Goal: Task Accomplishment & Management: Manage account settings

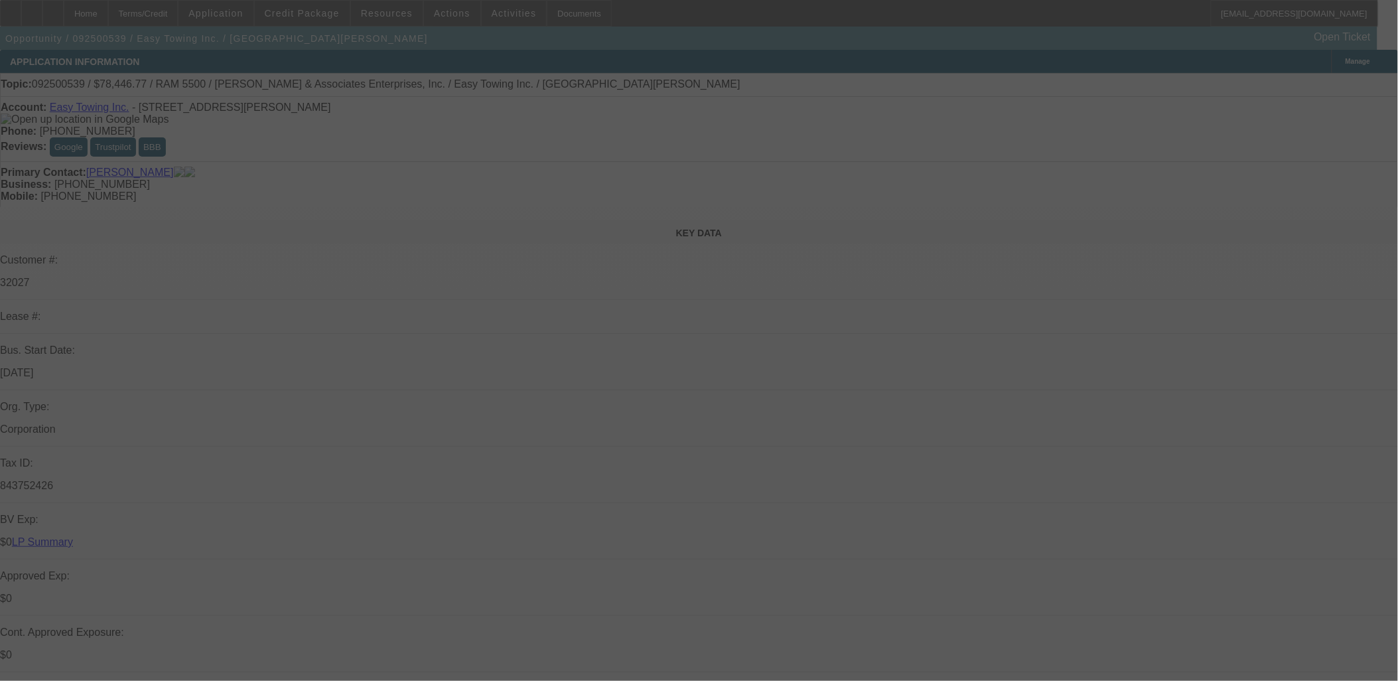
select select "0"
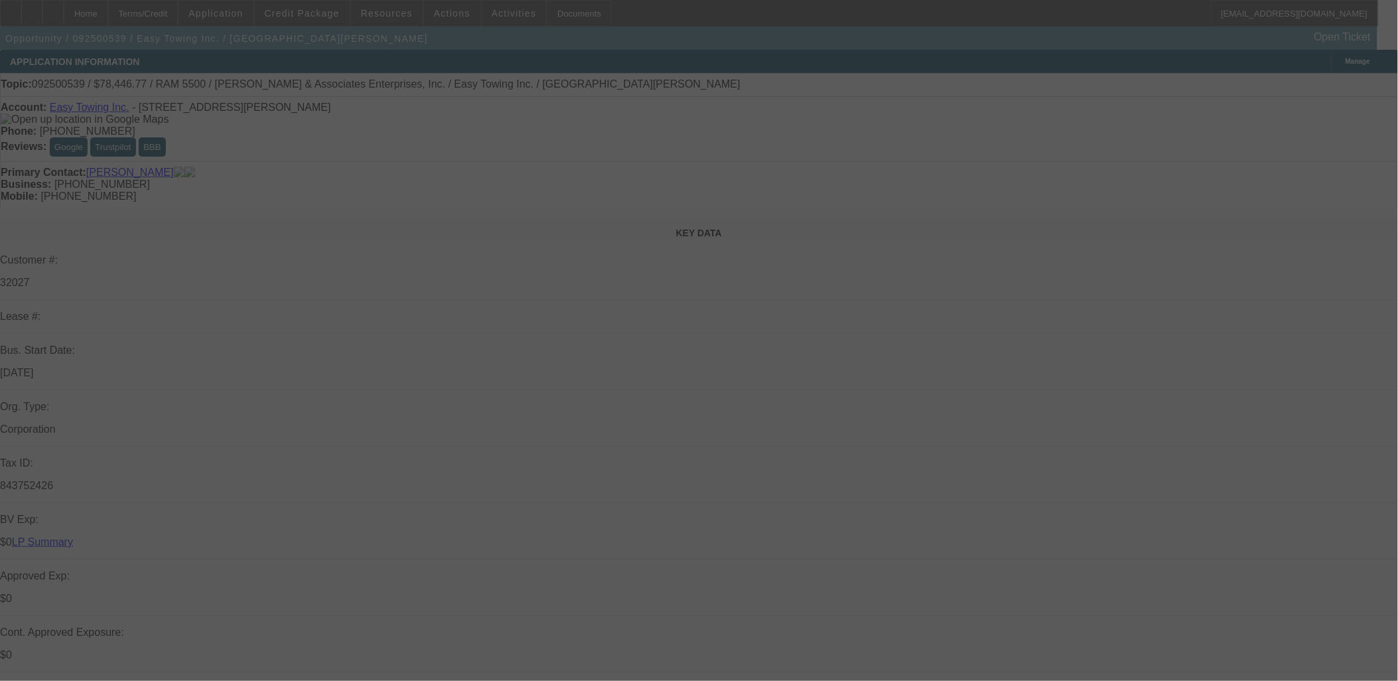
select select "0"
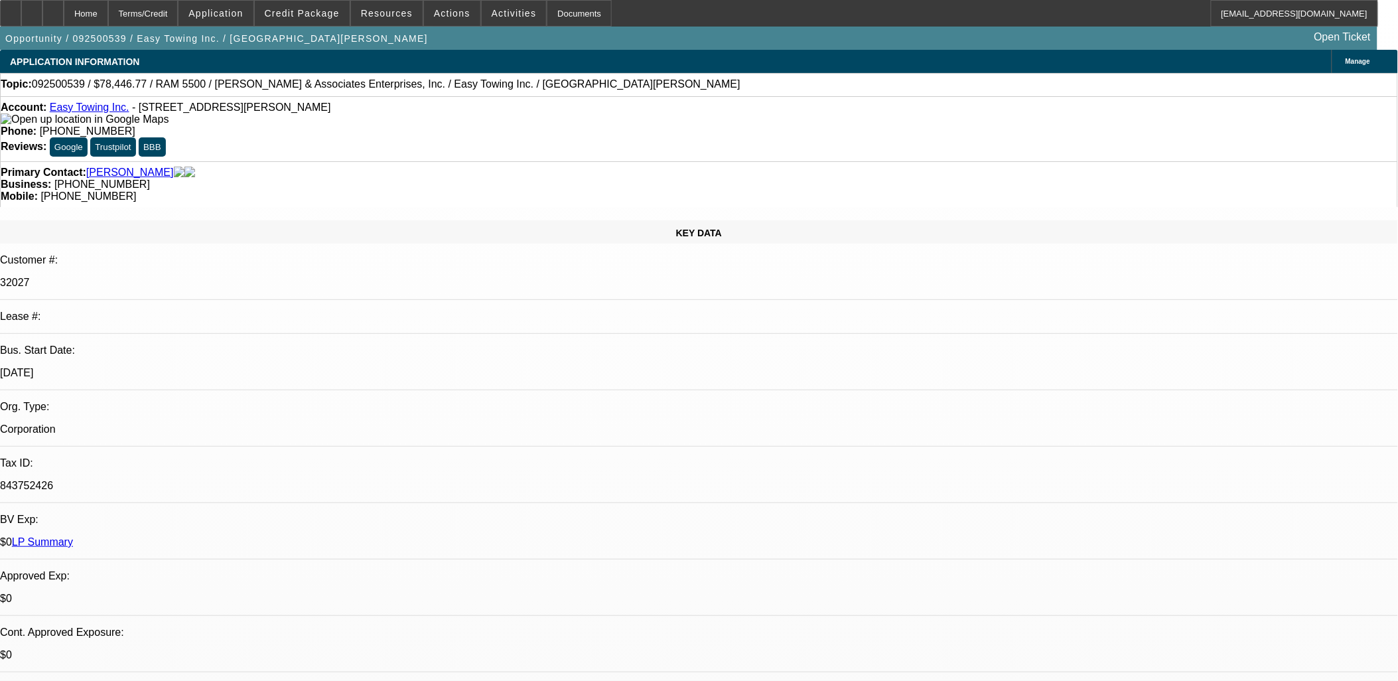
select select "1"
select select "2"
select select "6"
select select "1"
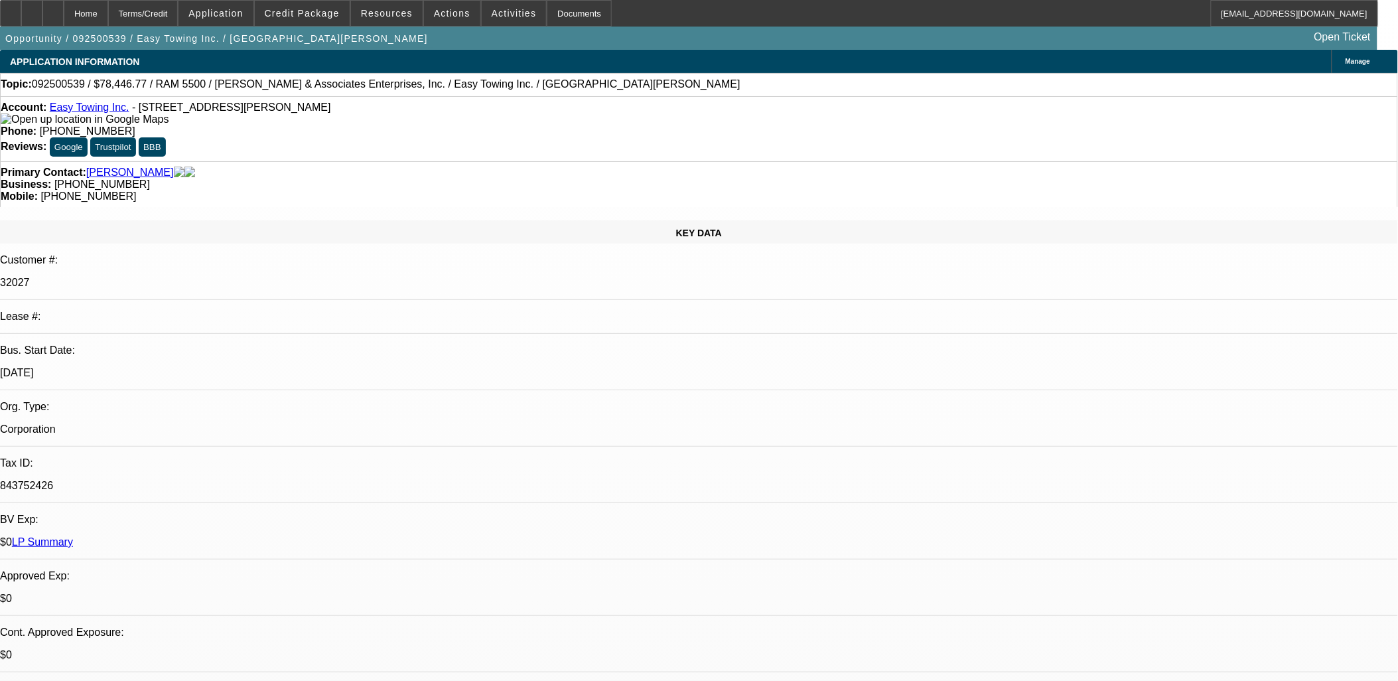
select select "6"
select select "1"
select select "6"
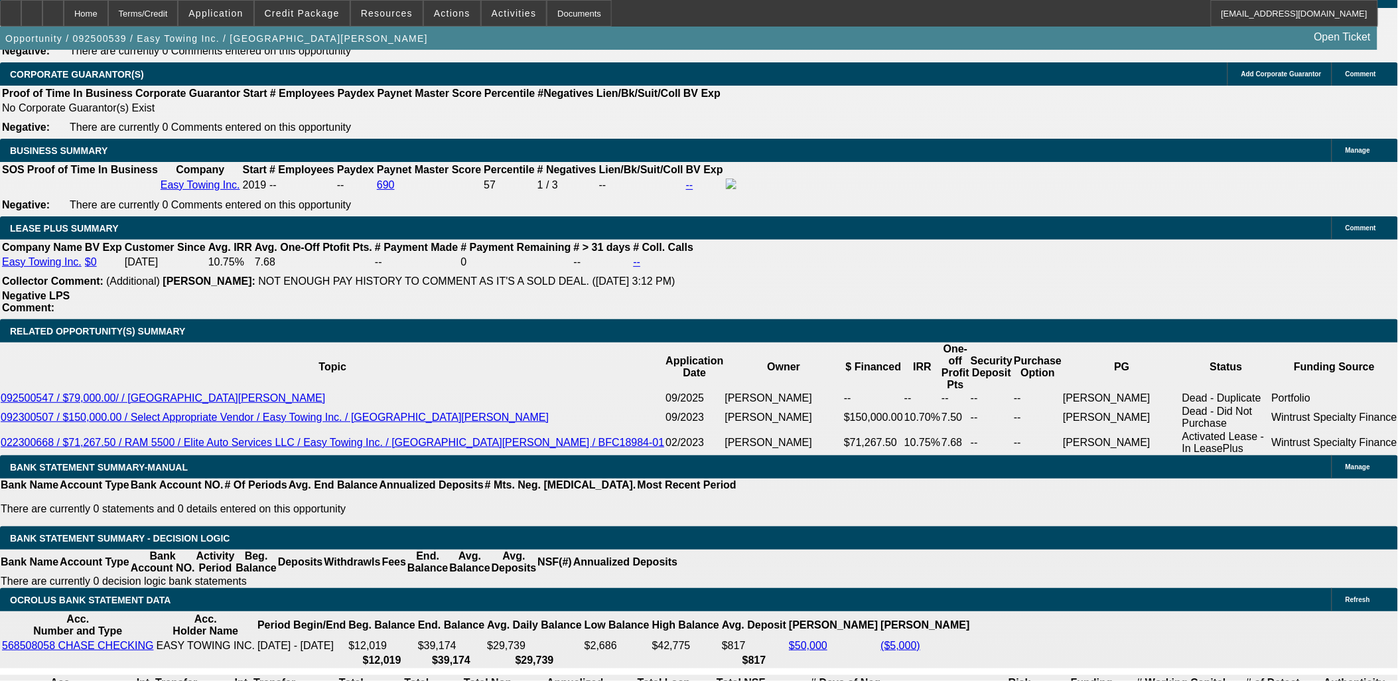
scroll to position [408, 0]
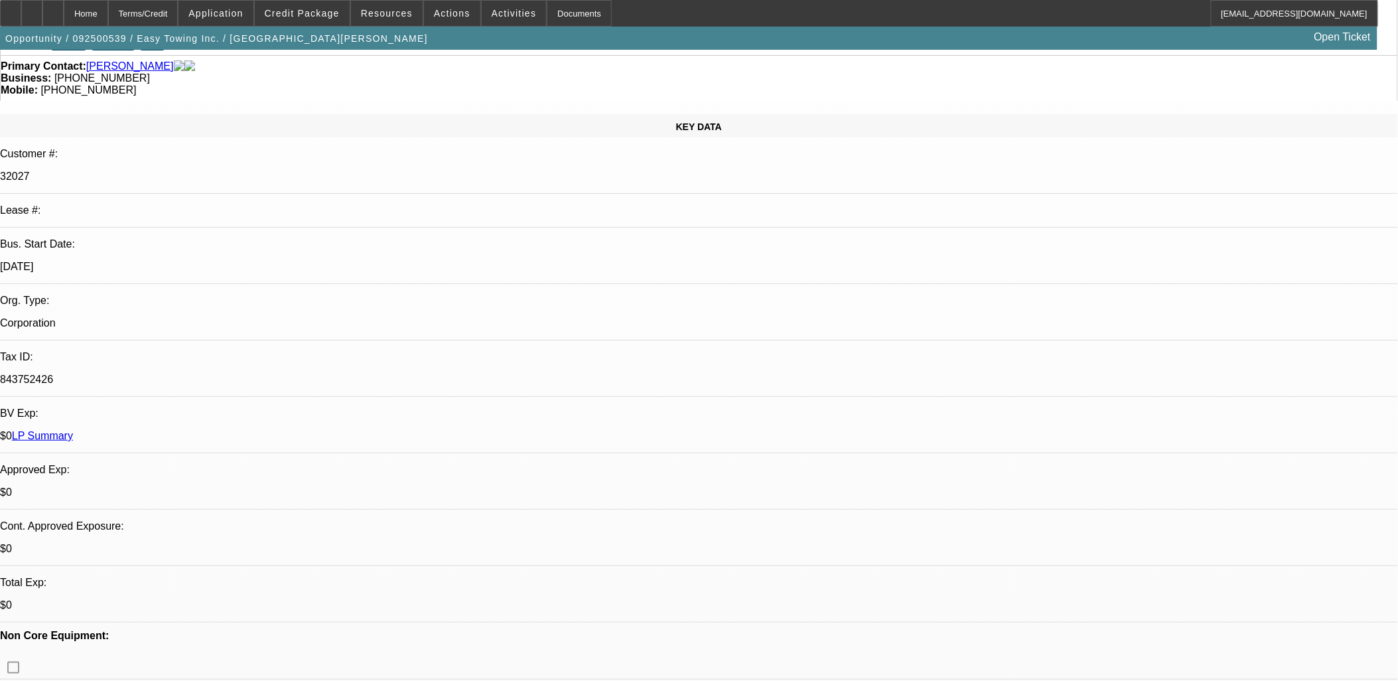
scroll to position [0, 0]
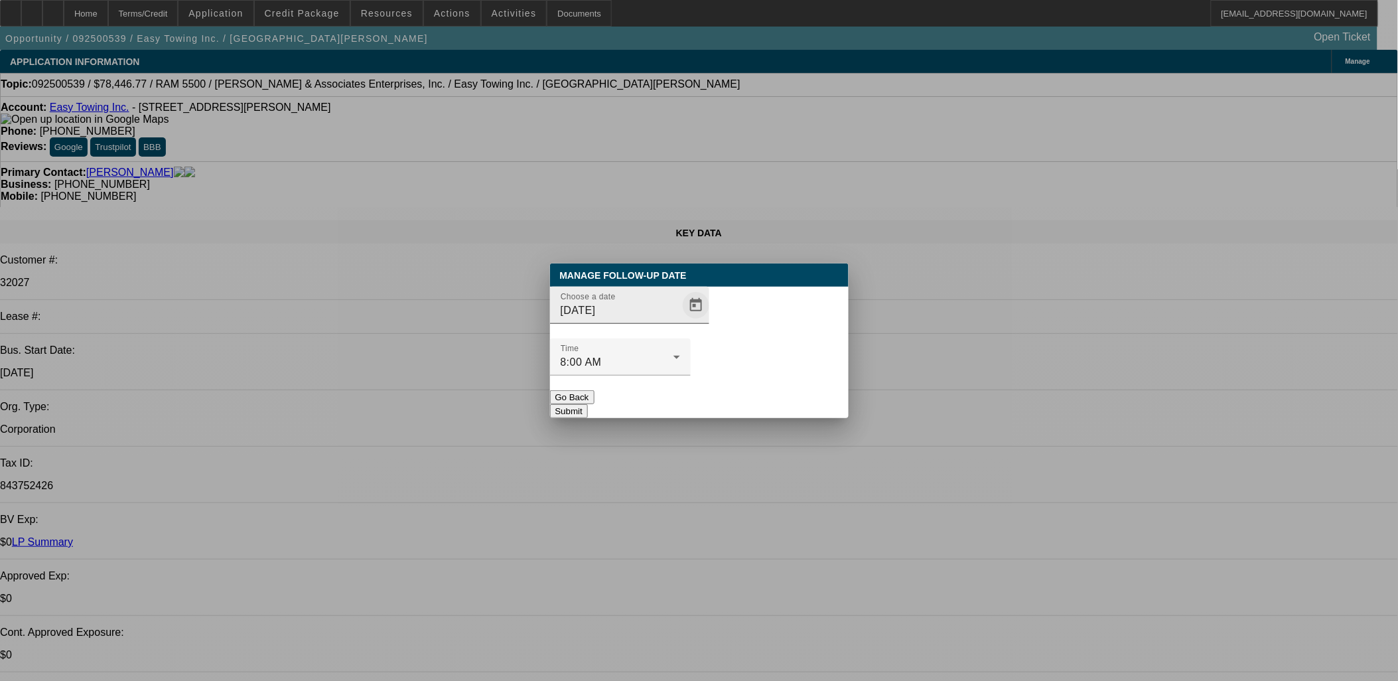
drag, startPoint x: 659, startPoint y: 352, endPoint x: 686, endPoint y: 333, distance: 32.8
click at [661, 338] on div at bounding box center [629, 331] width 159 height 15
click at [686, 321] on span "Open calendar" at bounding box center [696, 305] width 32 height 32
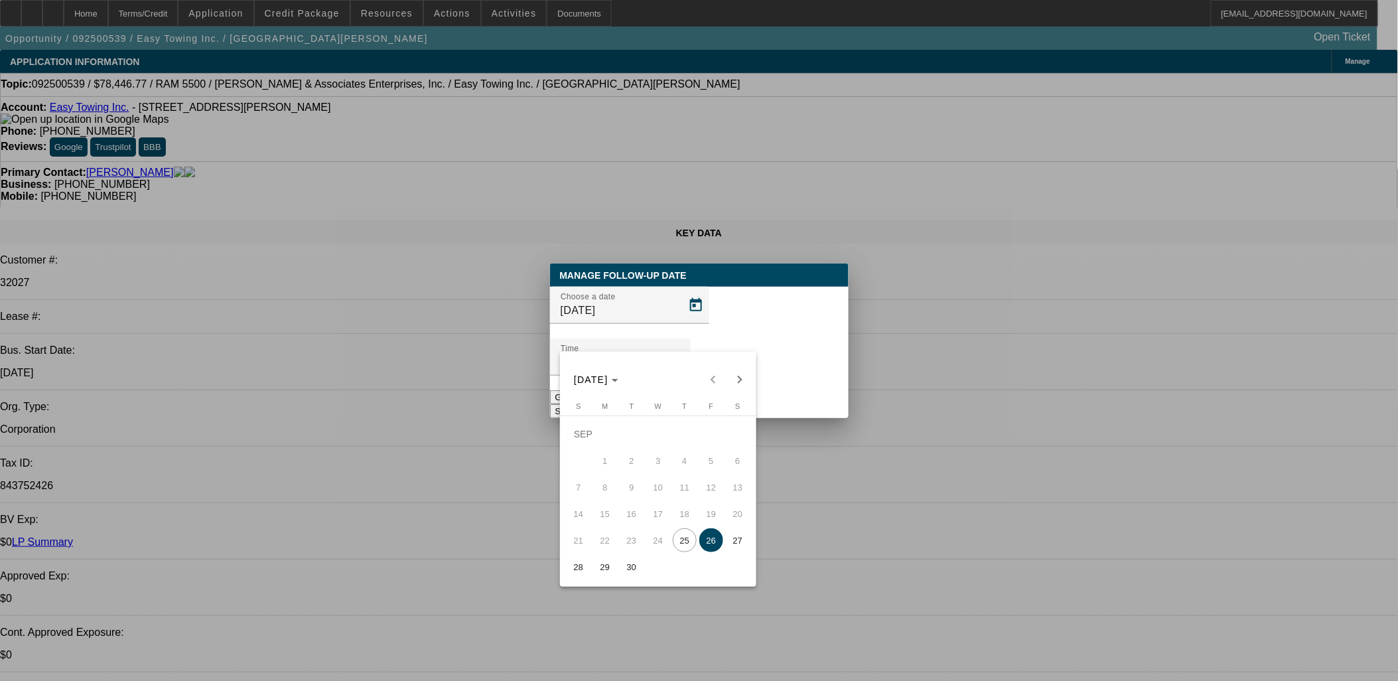
drag, startPoint x: 607, startPoint y: 559, endPoint x: 620, endPoint y: 535, distance: 27.9
click at [606, 560] on span "29" at bounding box center [605, 567] width 24 height 24
type input "[DATE]"
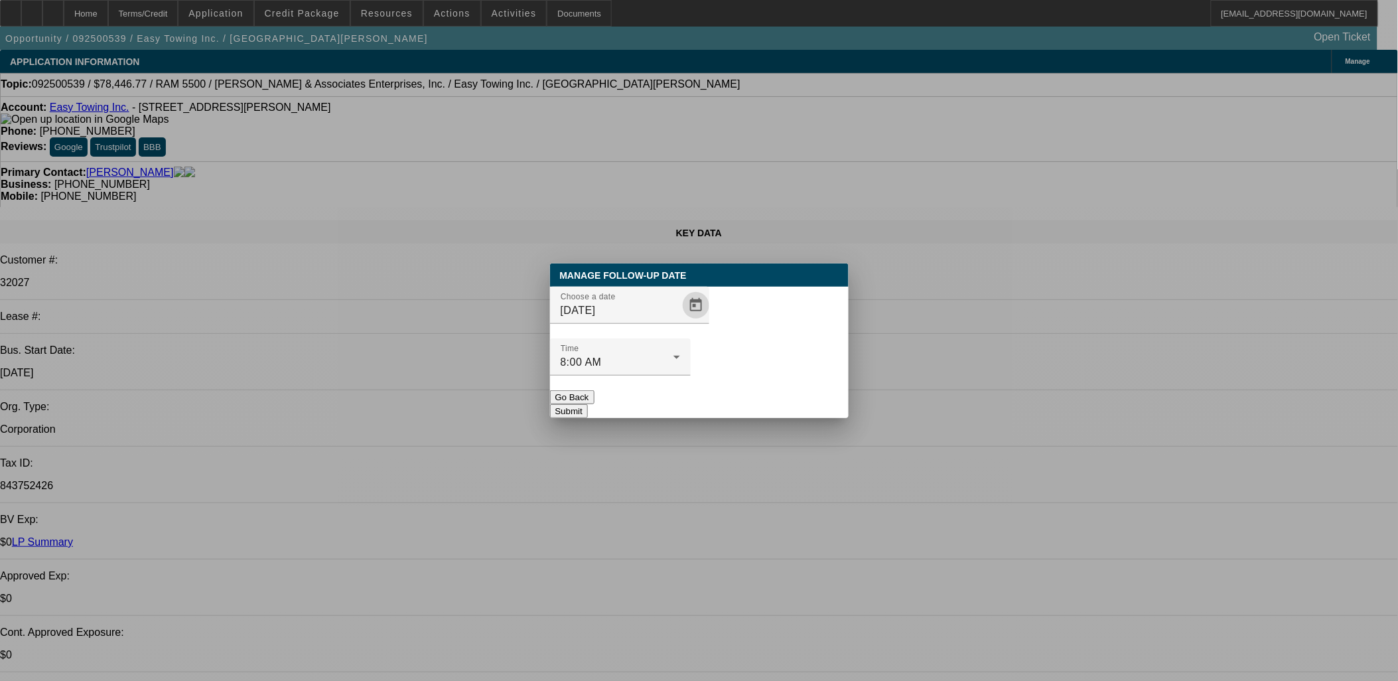
drag, startPoint x: 758, startPoint y: 370, endPoint x: 750, endPoint y: 373, distance: 8.6
click at [588, 404] on button "Submit" at bounding box center [569, 411] width 38 height 14
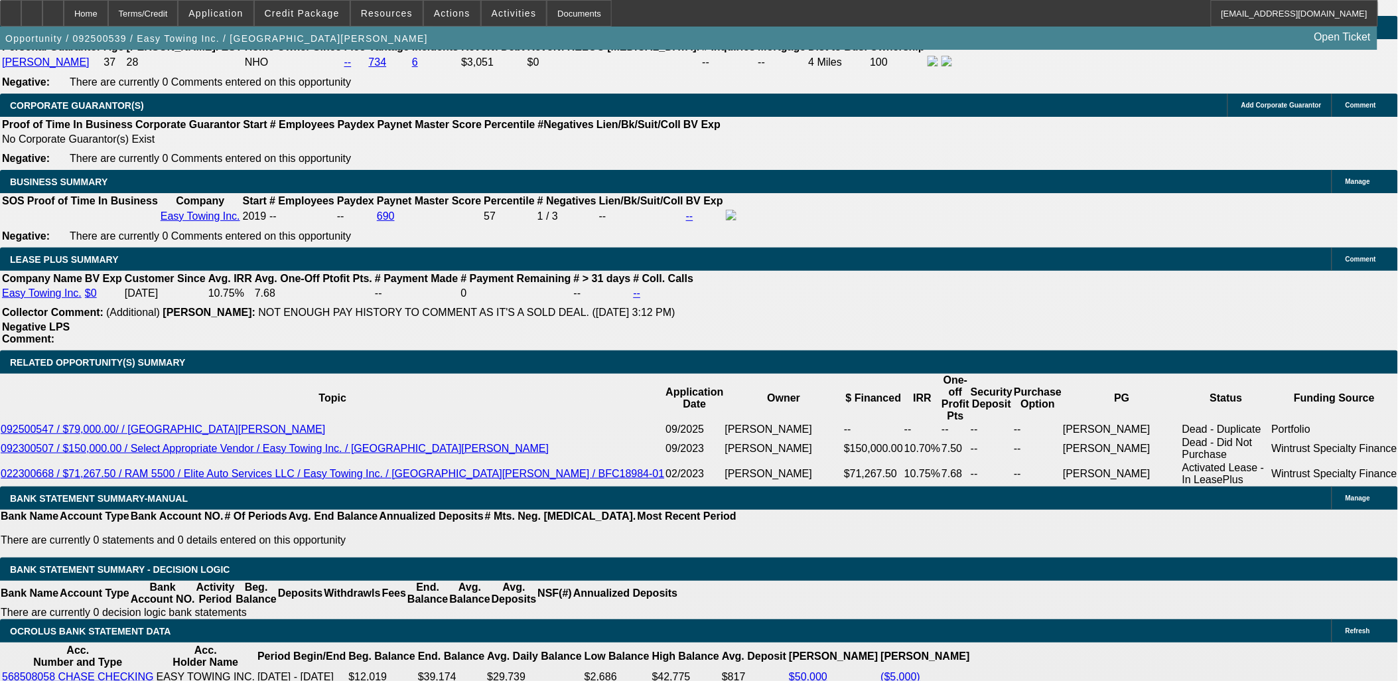
scroll to position [2064, 0]
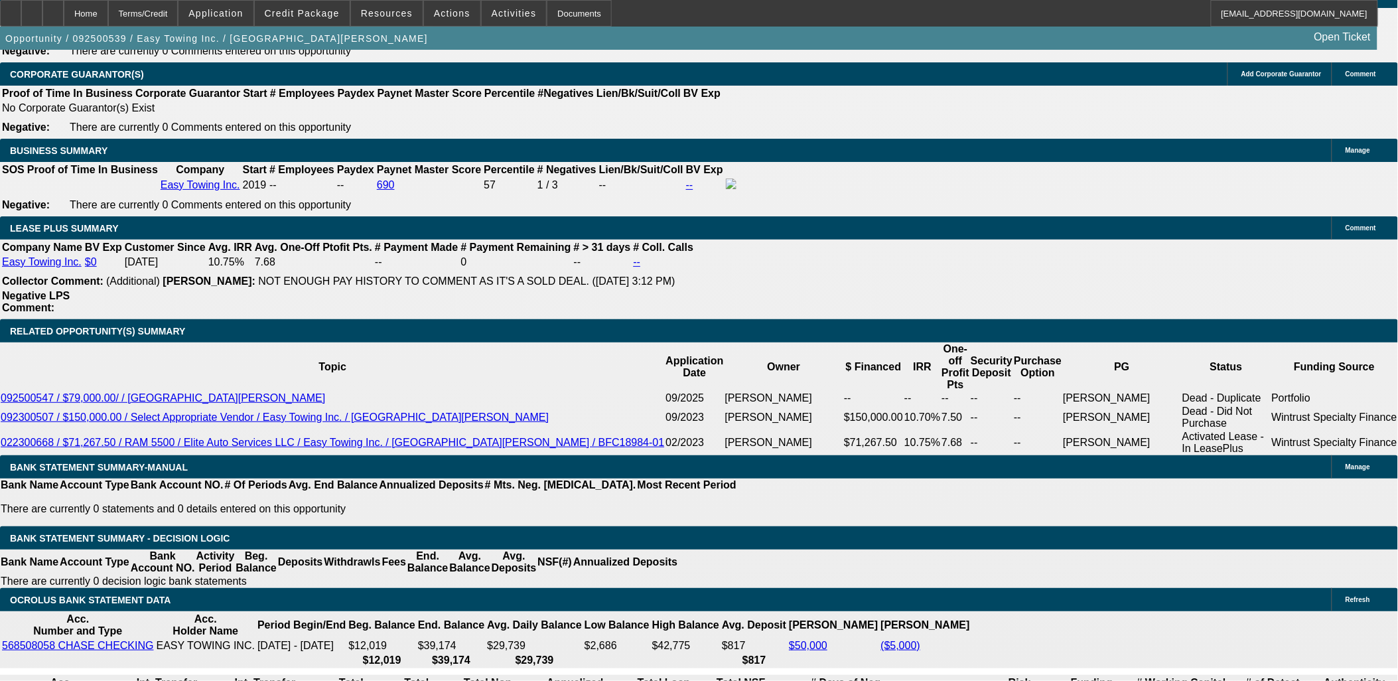
drag, startPoint x: 235, startPoint y: 153, endPoint x: 341, endPoint y: 286, distance: 170.4
drag, startPoint x: 341, startPoint y: 286, endPoint x: 250, endPoint y: 201, distance: 124.4
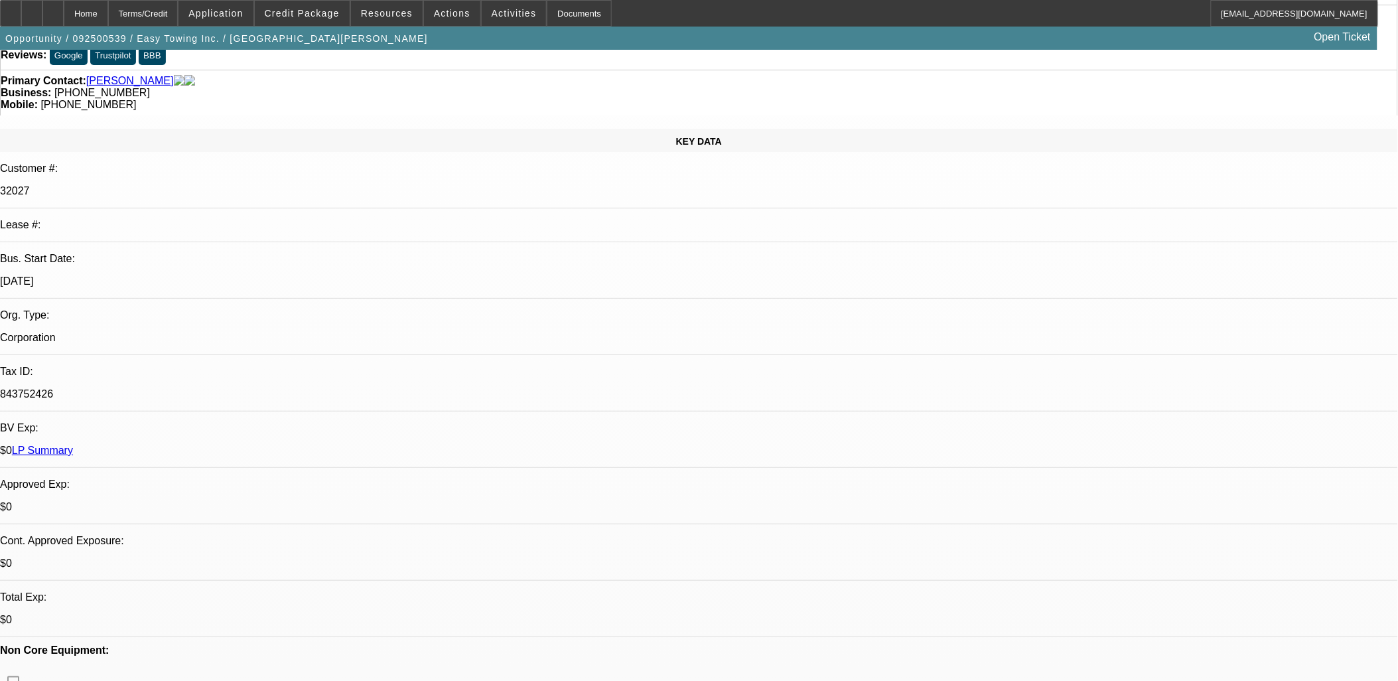
scroll to position [0, 0]
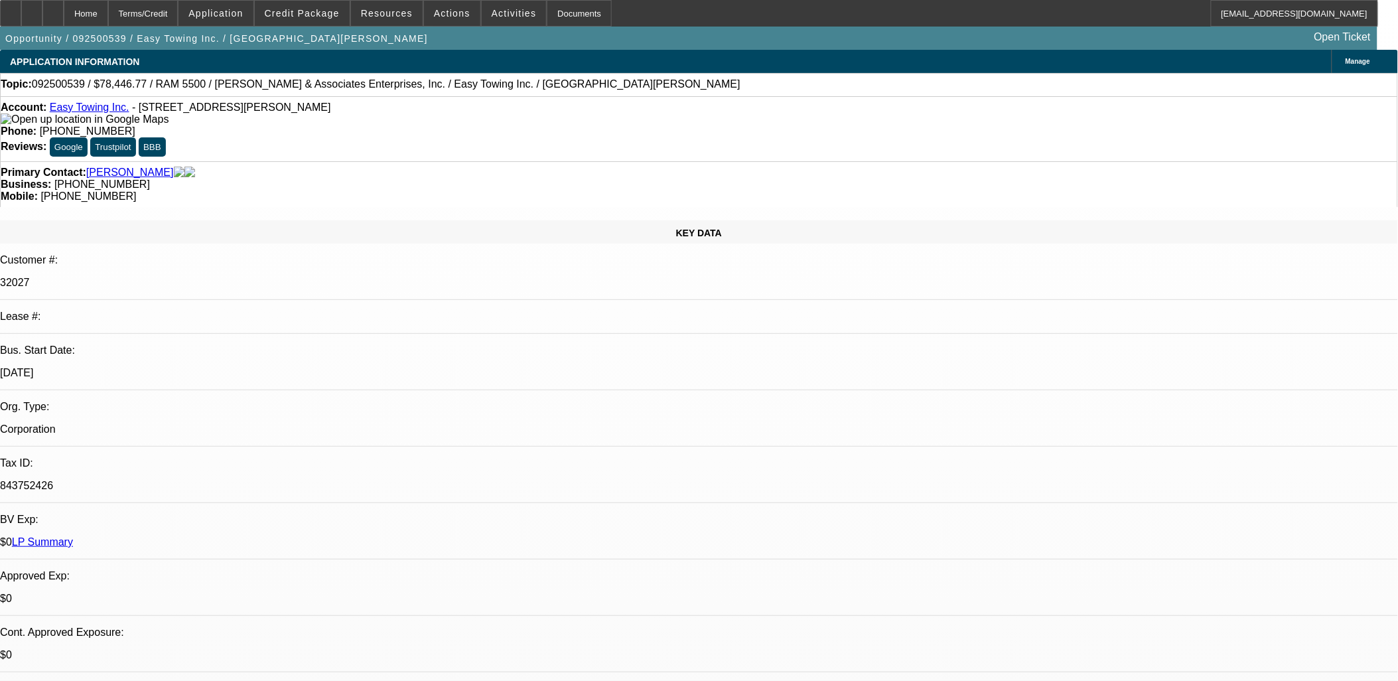
drag, startPoint x: 580, startPoint y: 330, endPoint x: 326, endPoint y: 293, distance: 257.4
drag, startPoint x: 322, startPoint y: 294, endPoint x: 534, endPoint y: 330, distance: 215.4
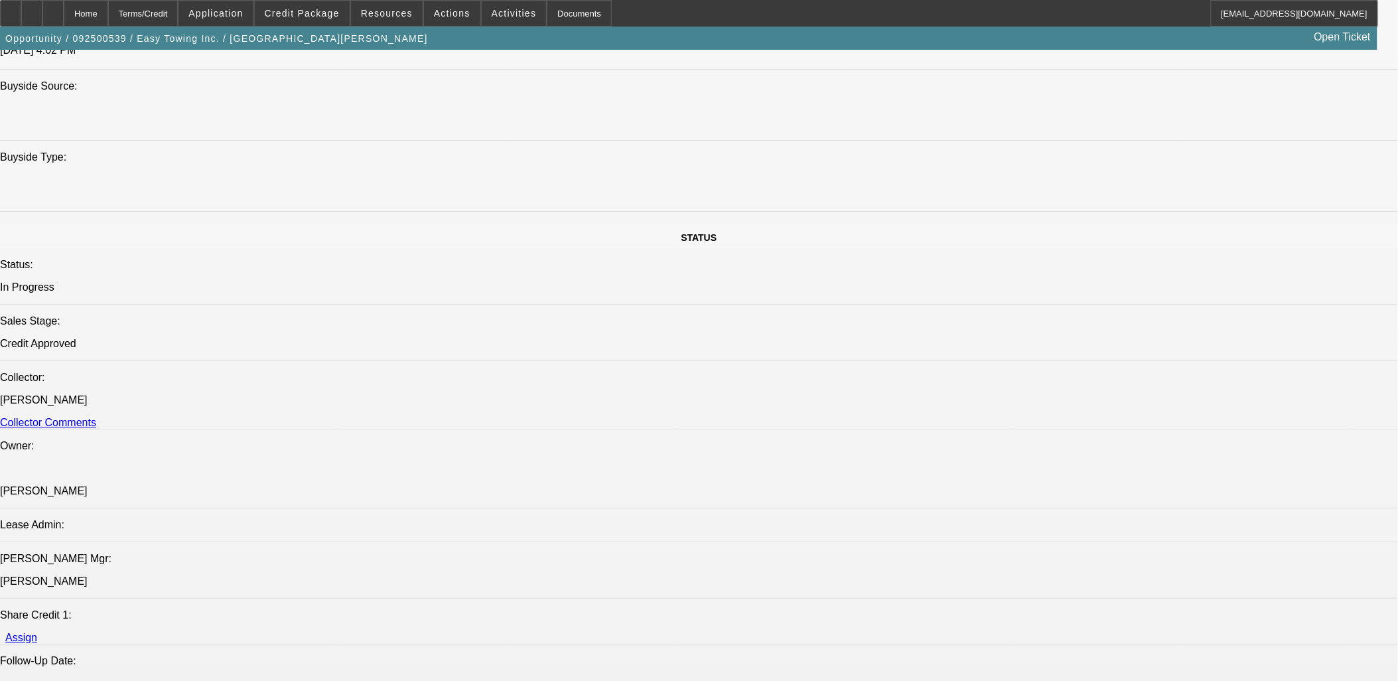
scroll to position [1842, 0]
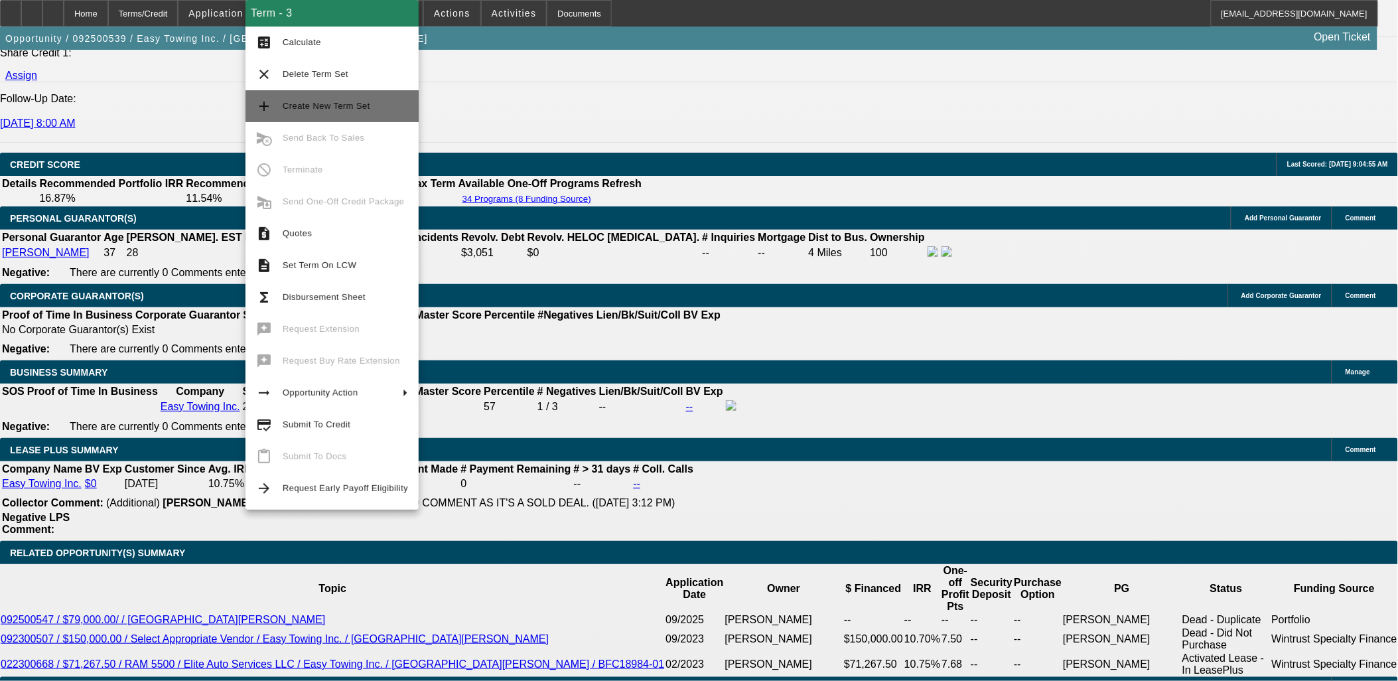
click at [348, 98] on span "Create New Term Set" at bounding box center [345, 106] width 125 height 16
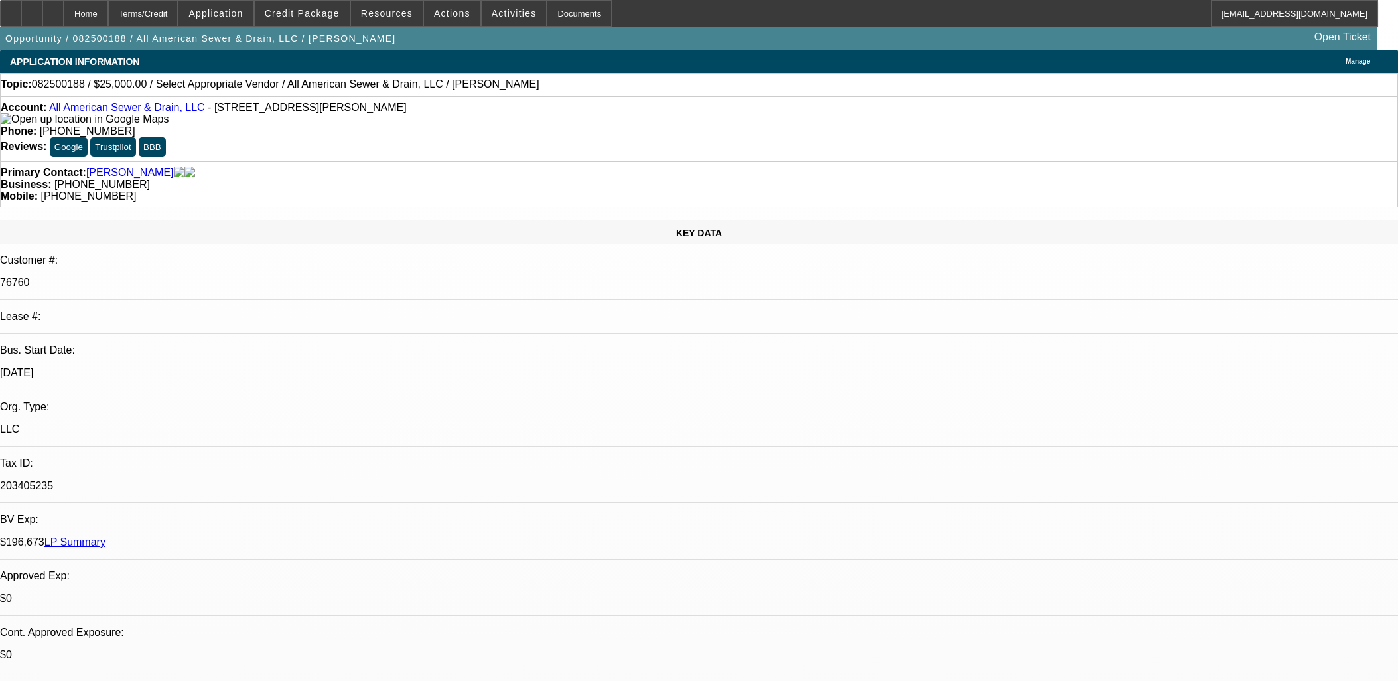
select select "0"
select select "2"
select select "0.1"
select select "4"
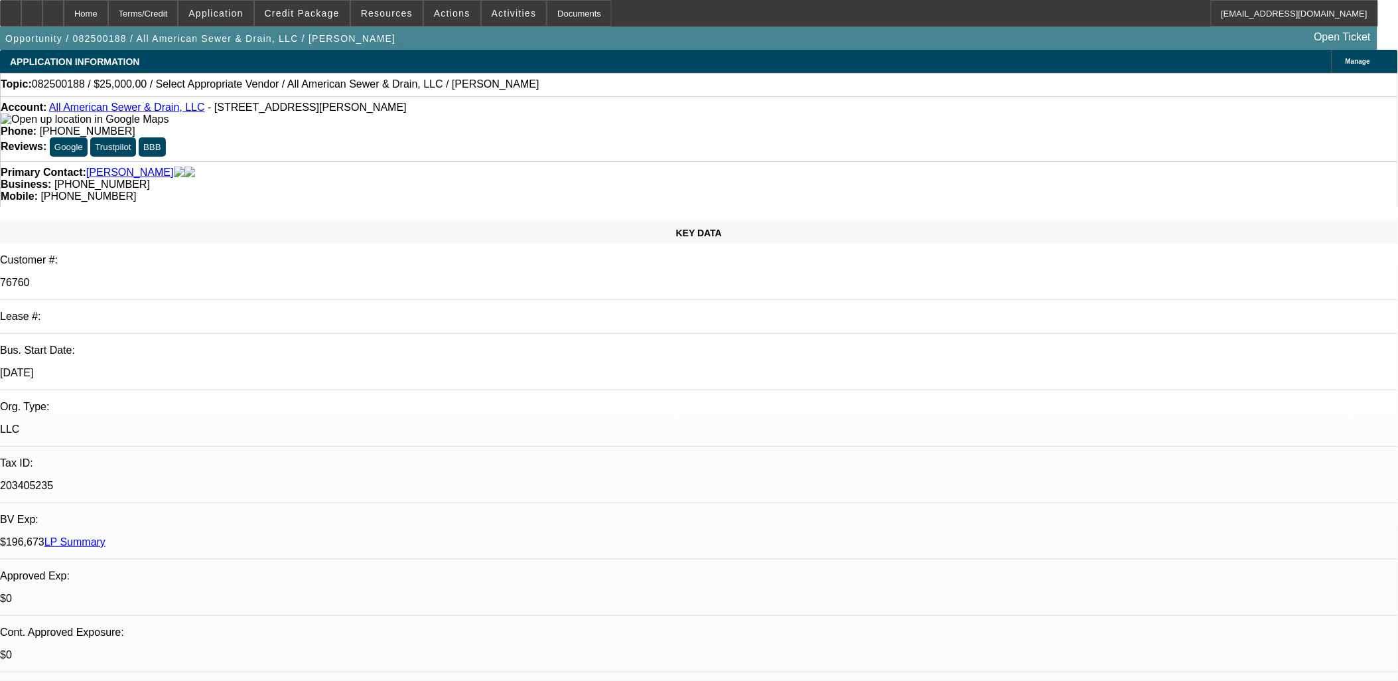
drag, startPoint x: 1138, startPoint y: 190, endPoint x: 1138, endPoint y: 183, distance: 6.7
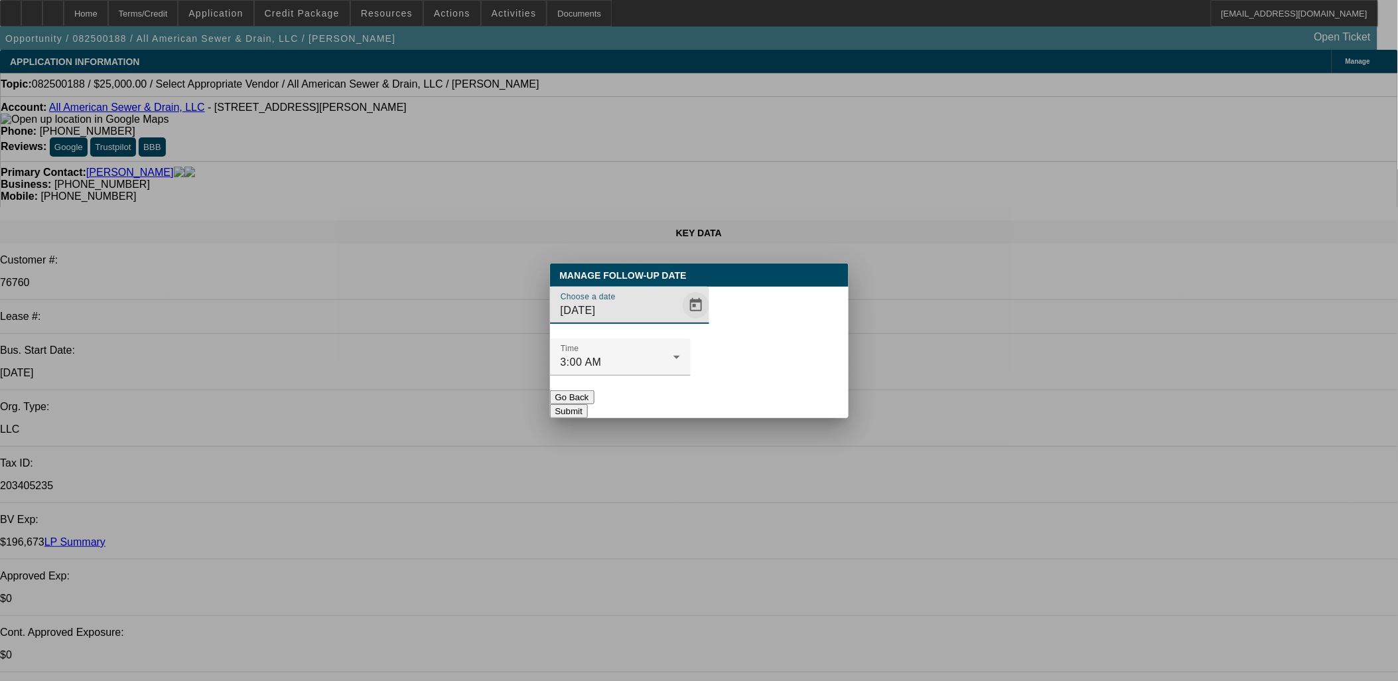
click at [680, 321] on span "Open calendar" at bounding box center [696, 305] width 32 height 32
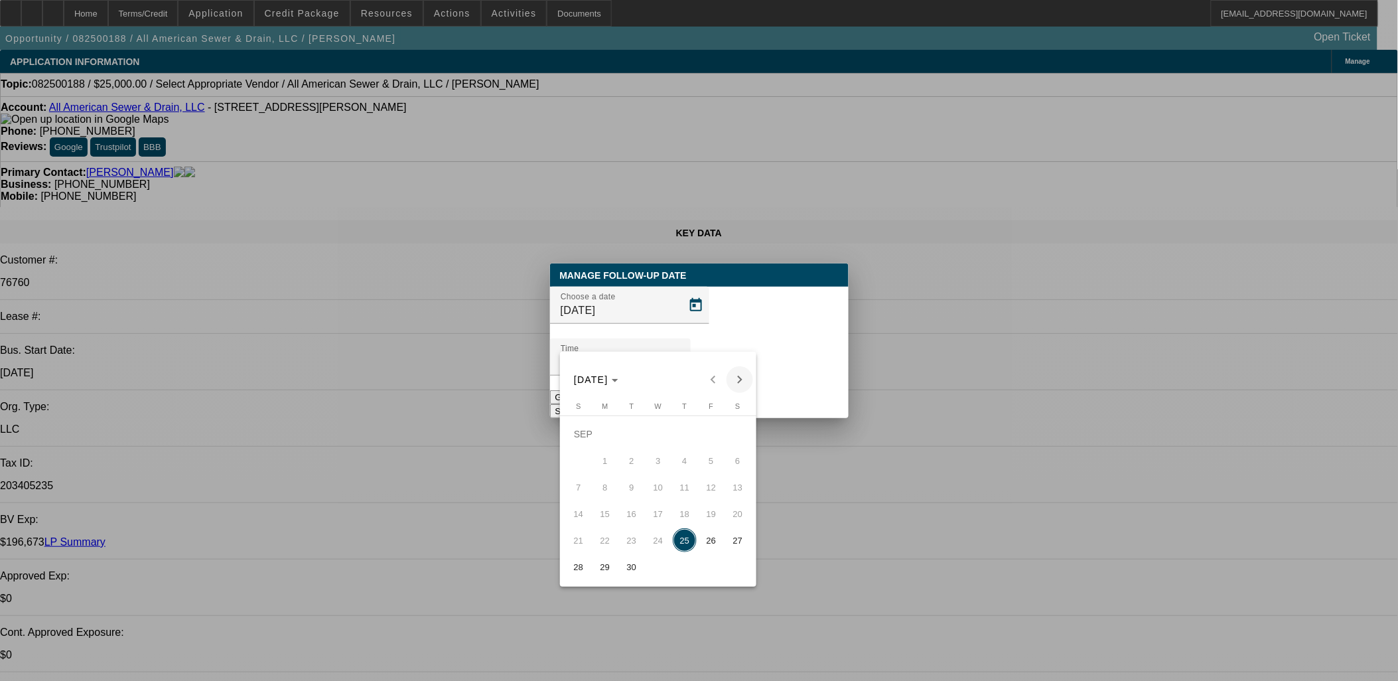
click at [734, 385] on span "Next month" at bounding box center [739, 379] width 27 height 27
click at [652, 465] on span "8" at bounding box center [658, 460] width 24 height 24
type input "10/8/2025"
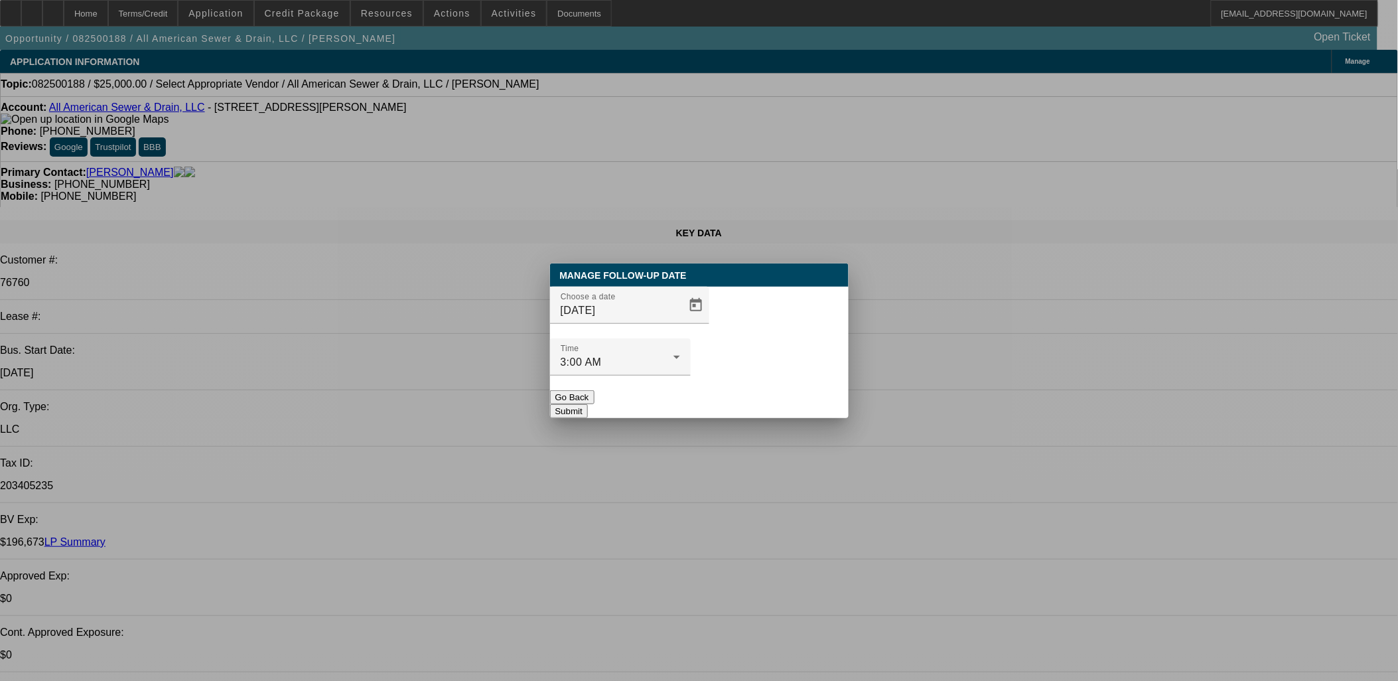
click at [588, 404] on button "Submit" at bounding box center [569, 411] width 38 height 14
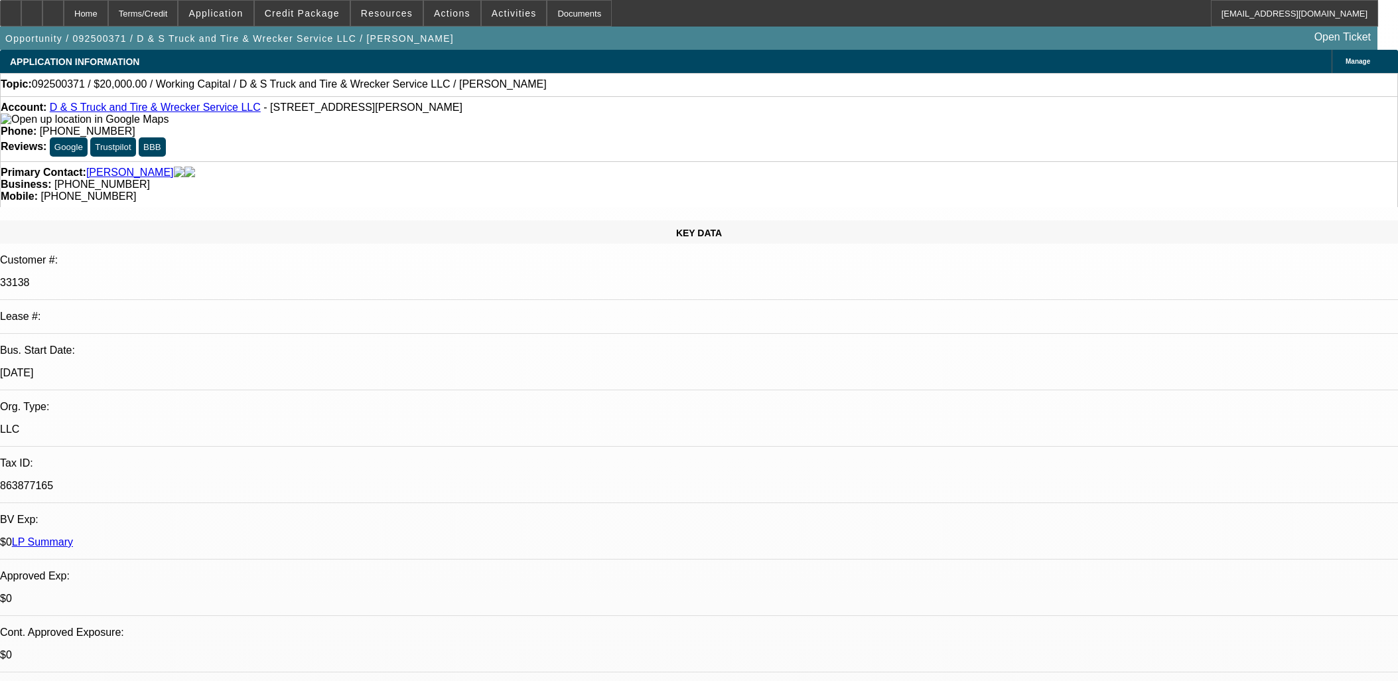
select select "0"
select select "2"
select select "0"
select select "6"
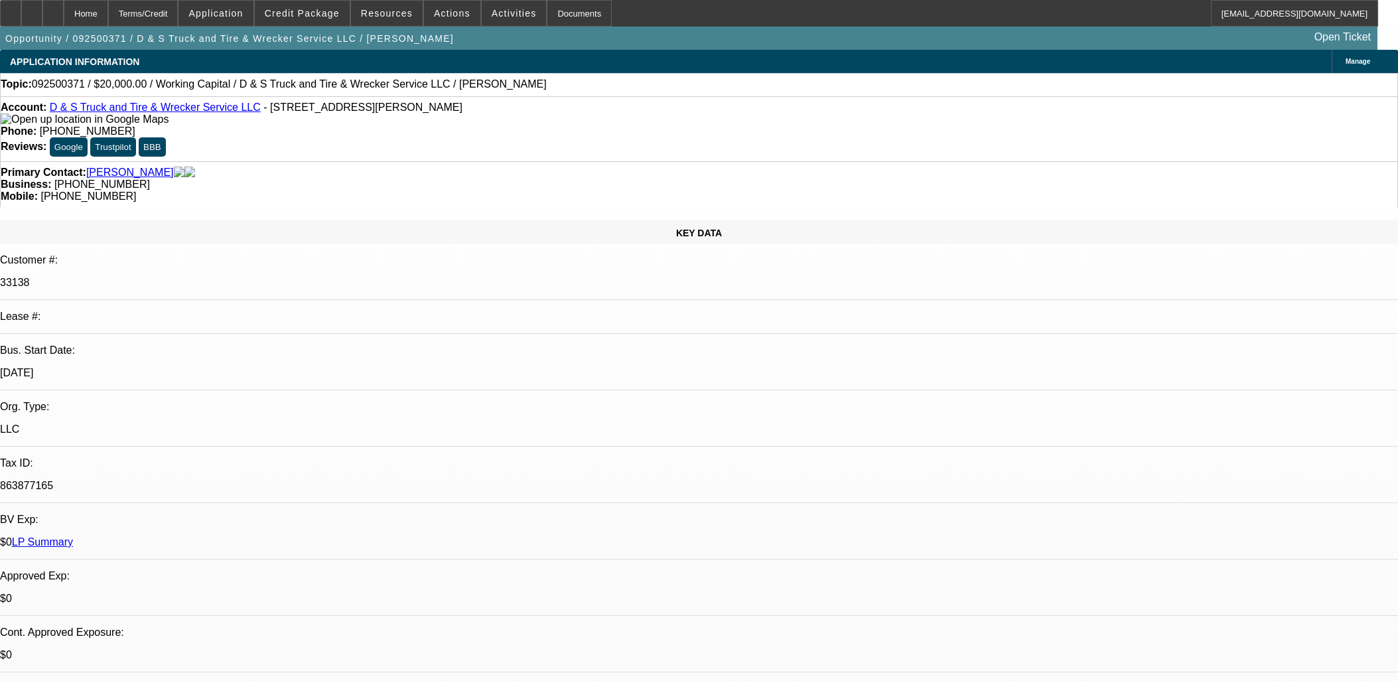
select select "0"
select select "2"
select select "0"
select select "6"
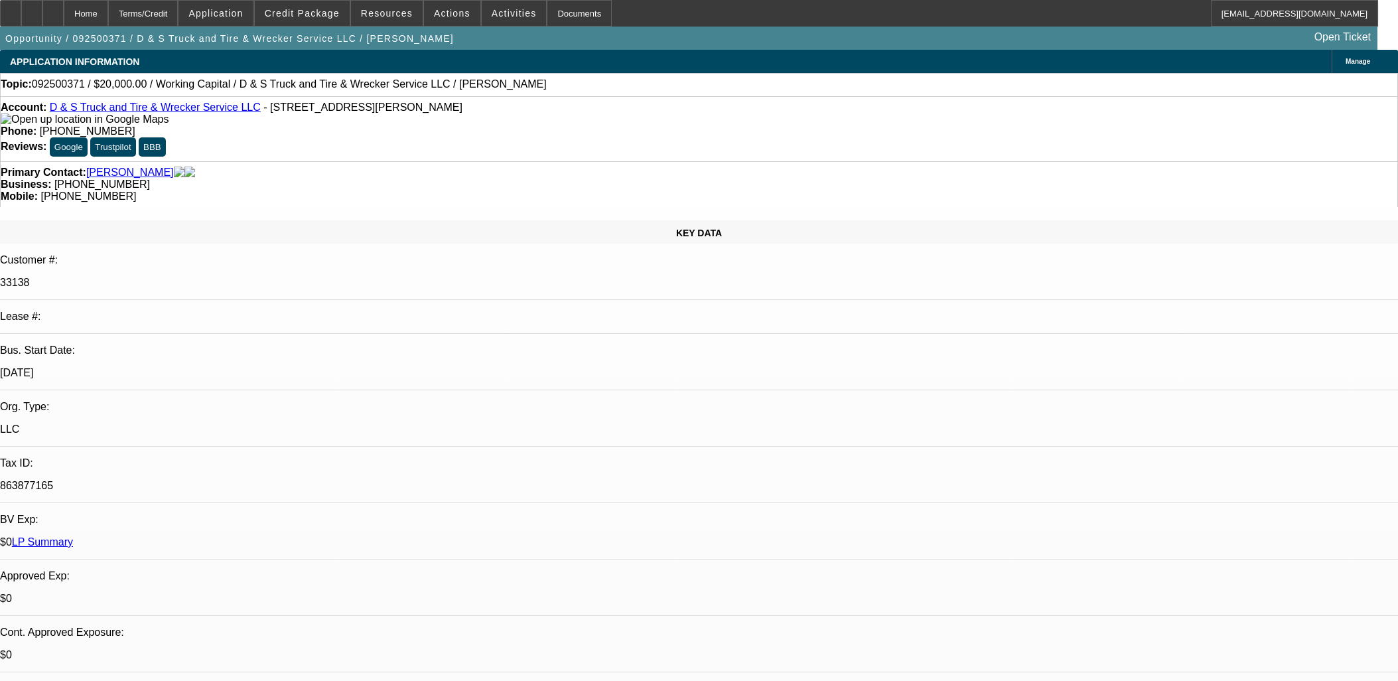
select select "0"
select select "2"
select select "0"
select select "6"
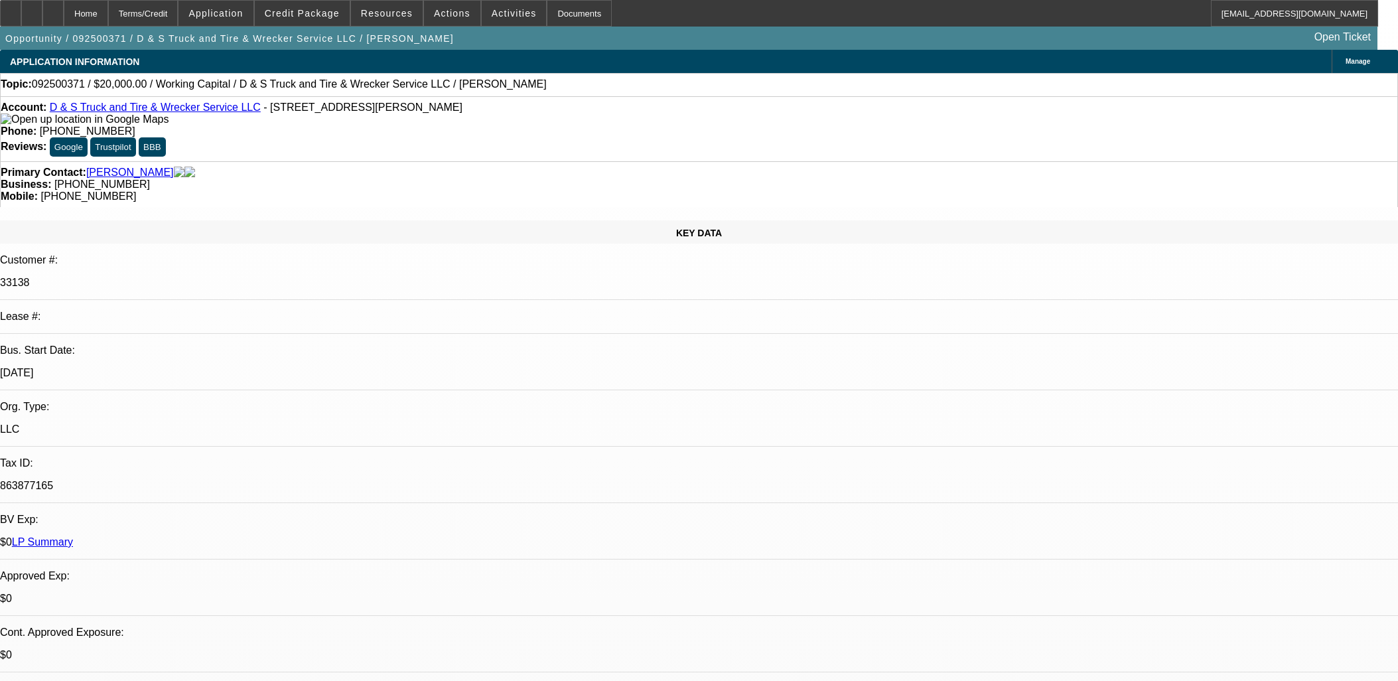
select select "0"
select select "2"
select select "0"
select select "6"
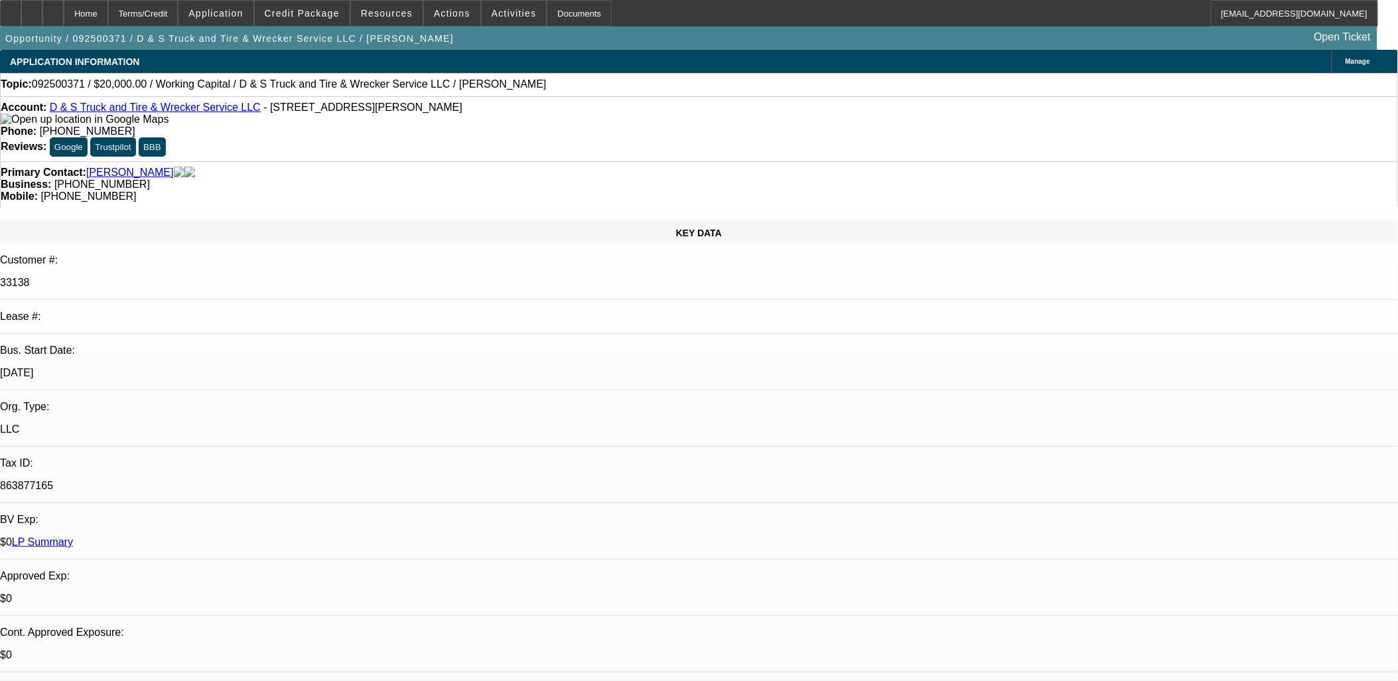
drag, startPoint x: 592, startPoint y: 322, endPoint x: 323, endPoint y: 296, distance: 270.6
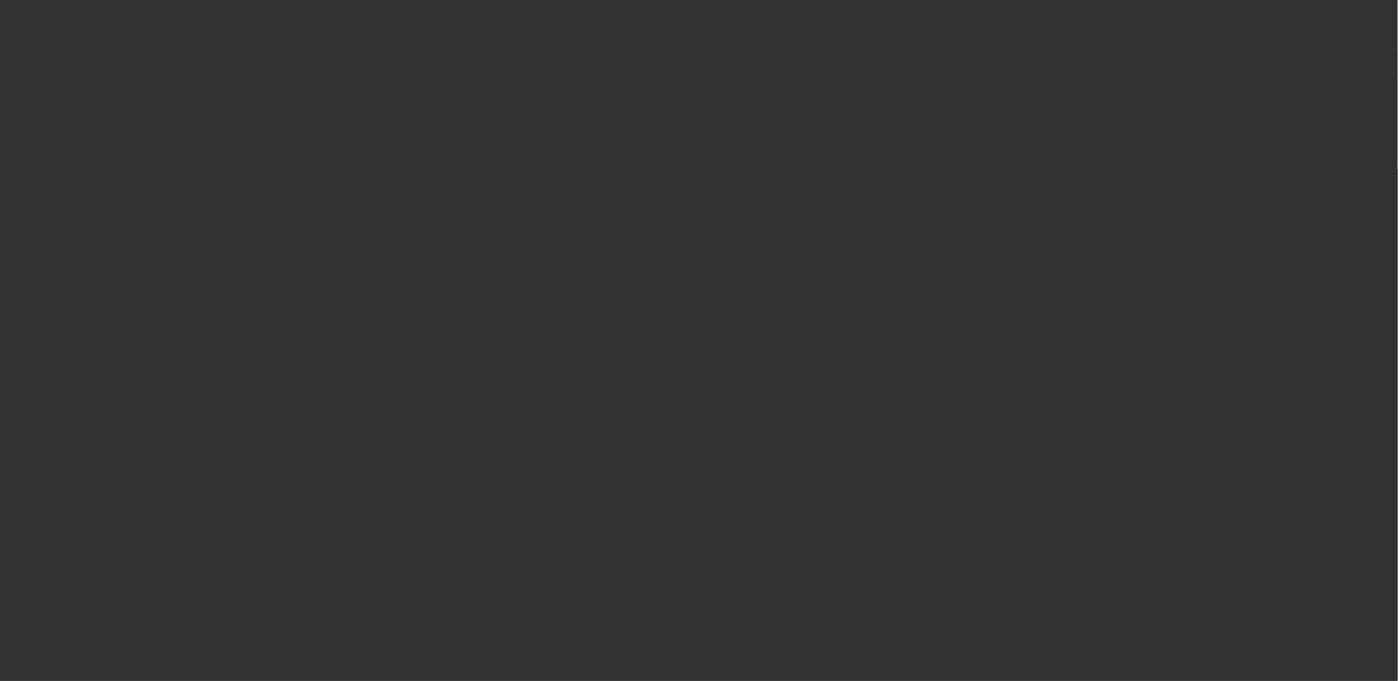
click at [685, 321] on span "Open calendar" at bounding box center [696, 305] width 32 height 32
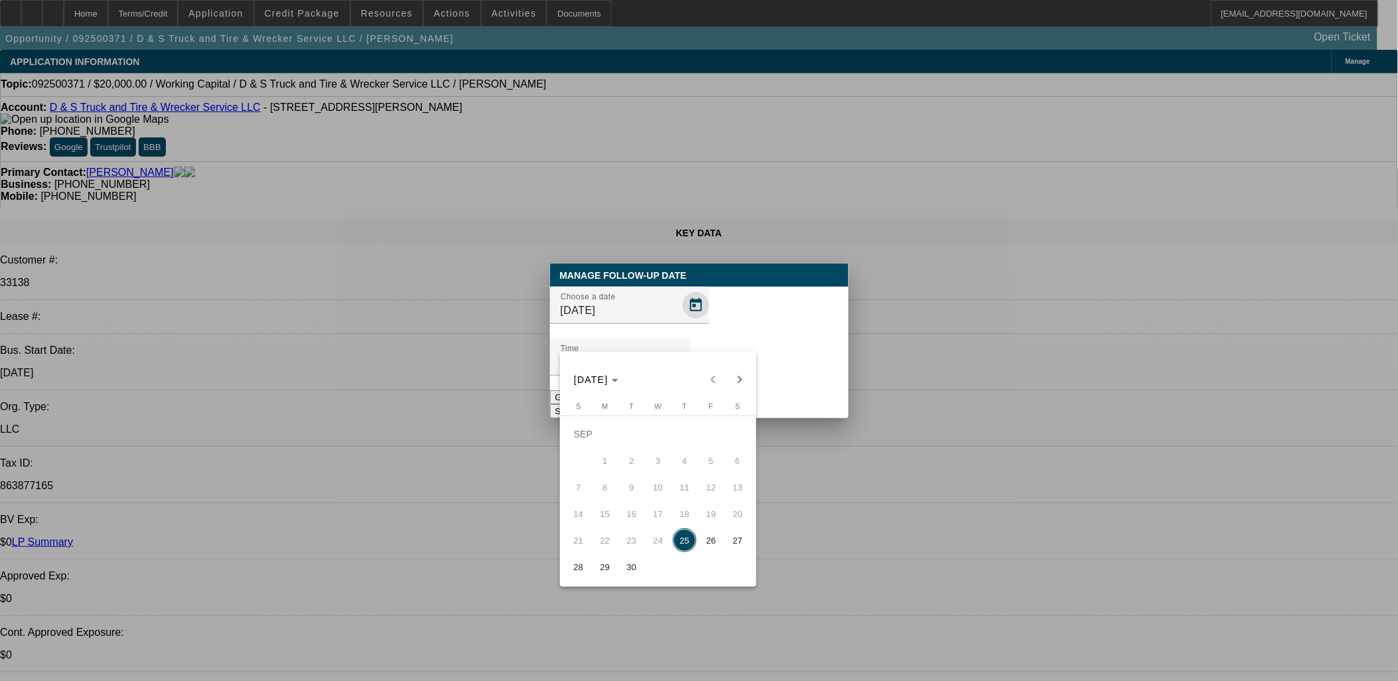
drag, startPoint x: 685, startPoint y: 337, endPoint x: 679, endPoint y: 416, distance: 79.2
click at [683, 337] on div at bounding box center [699, 340] width 1398 height 681
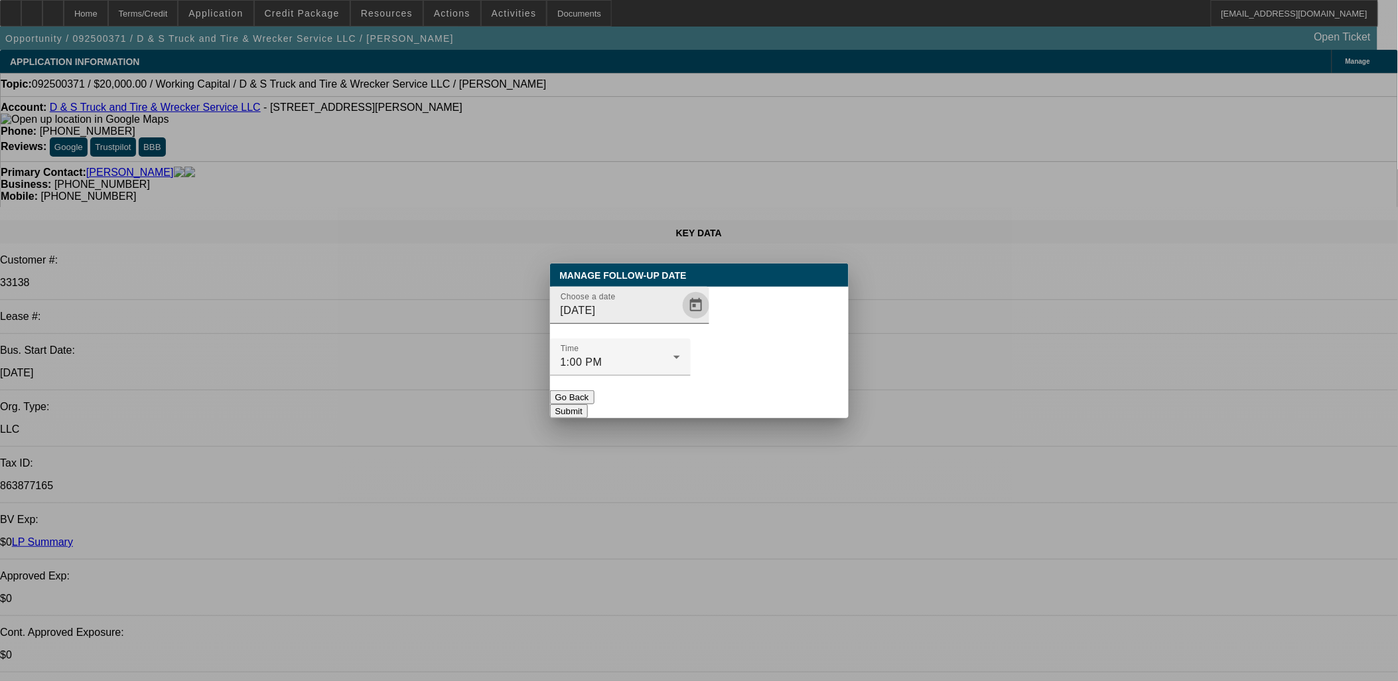
click at [680, 321] on span "Open calendar" at bounding box center [696, 305] width 32 height 32
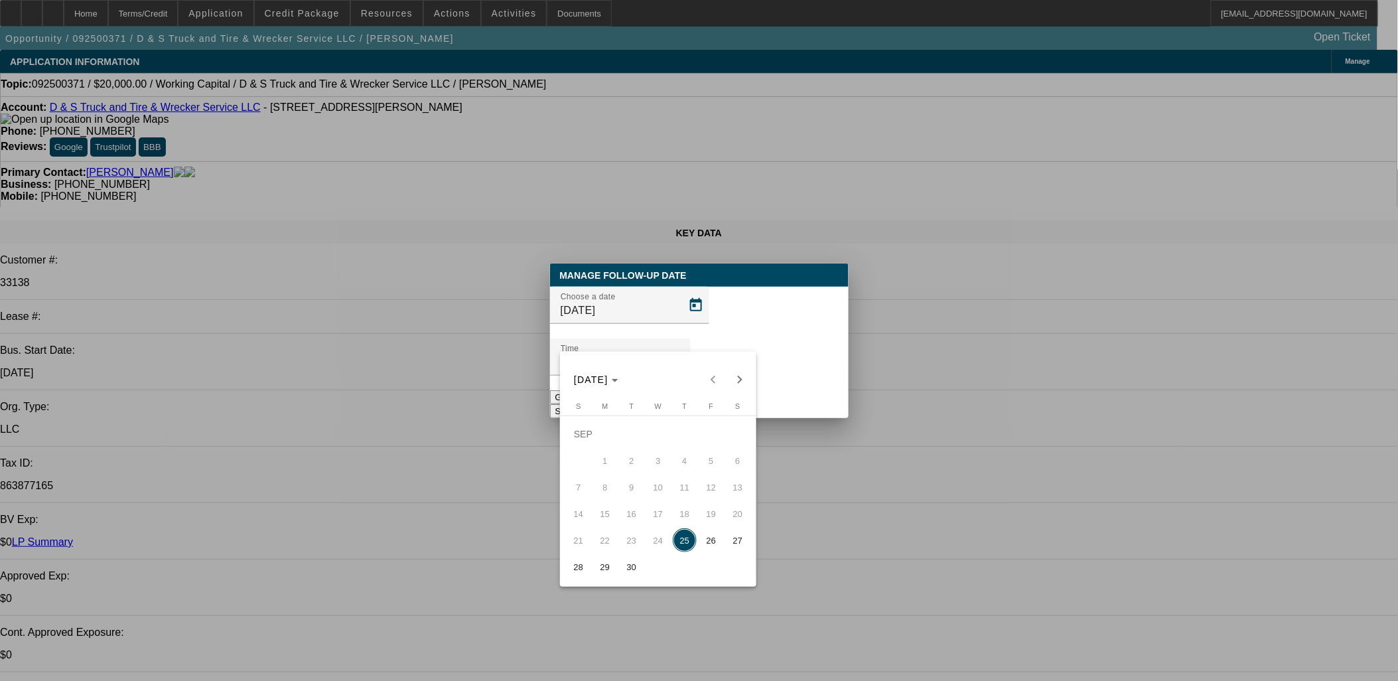
drag, startPoint x: 613, startPoint y: 576, endPoint x: 622, endPoint y: 565, distance: 14.6
click at [613, 574] on span "29" at bounding box center [605, 567] width 24 height 24
type input "[DATE]"
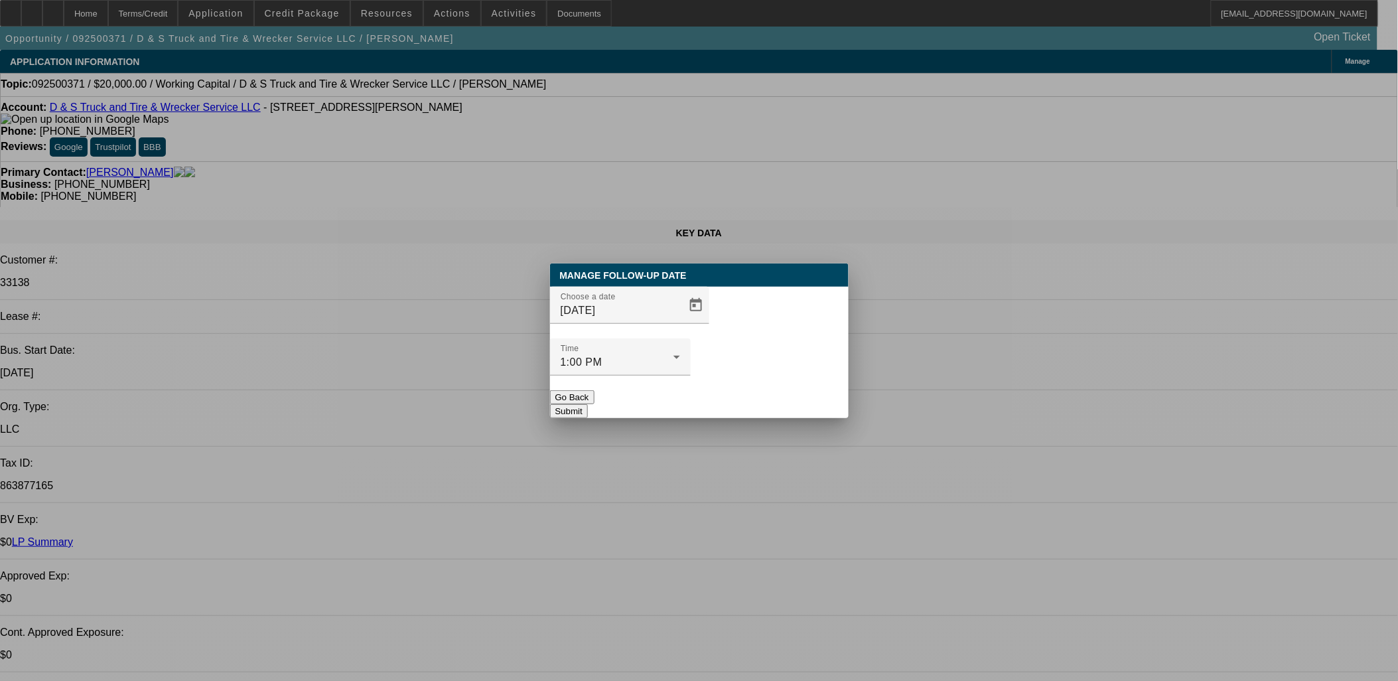
drag, startPoint x: 750, startPoint y: 369, endPoint x: 743, endPoint y: 375, distance: 8.9
click at [588, 404] on button "Submit" at bounding box center [569, 411] width 38 height 14
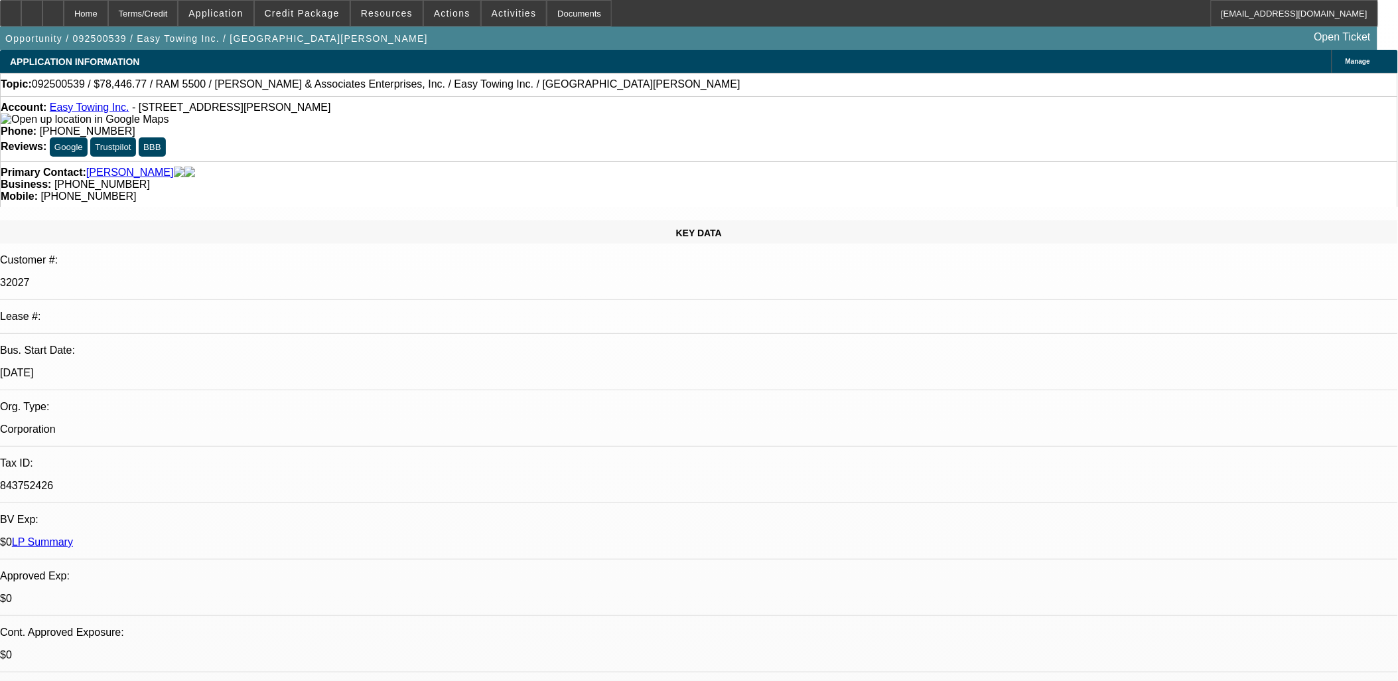
select select "0"
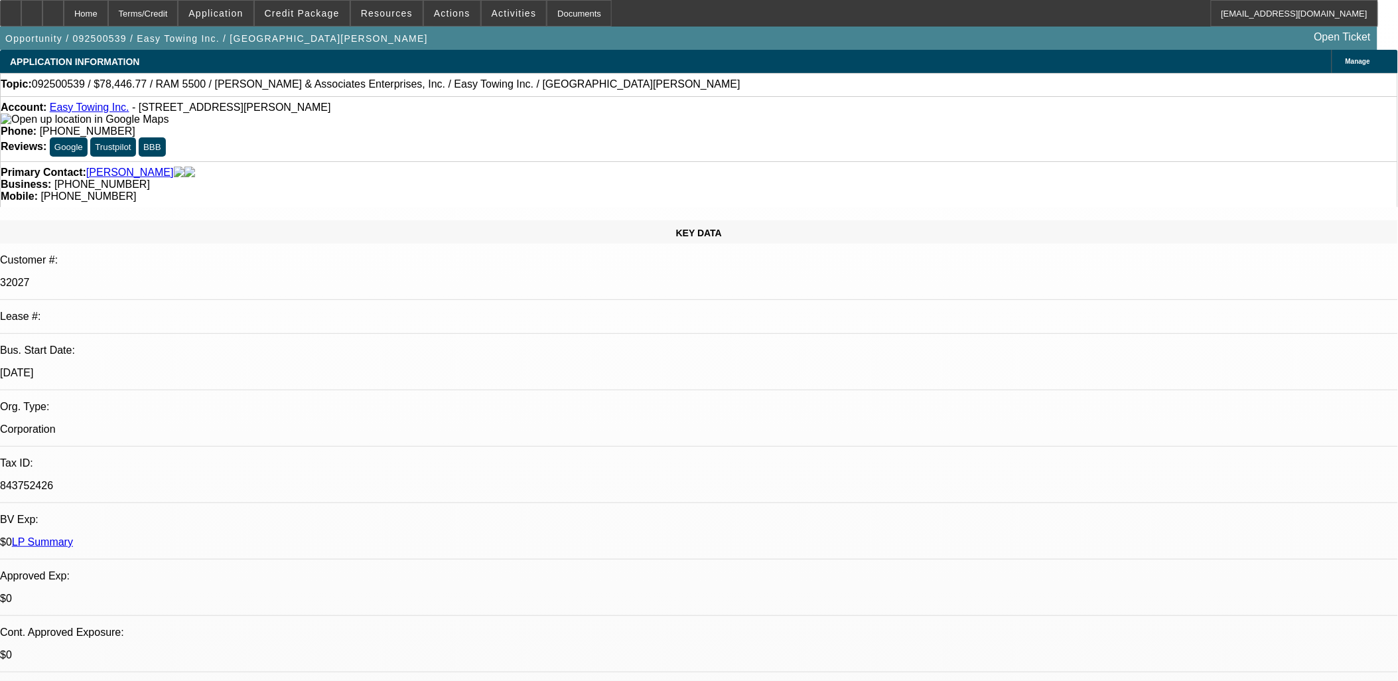
select select "0"
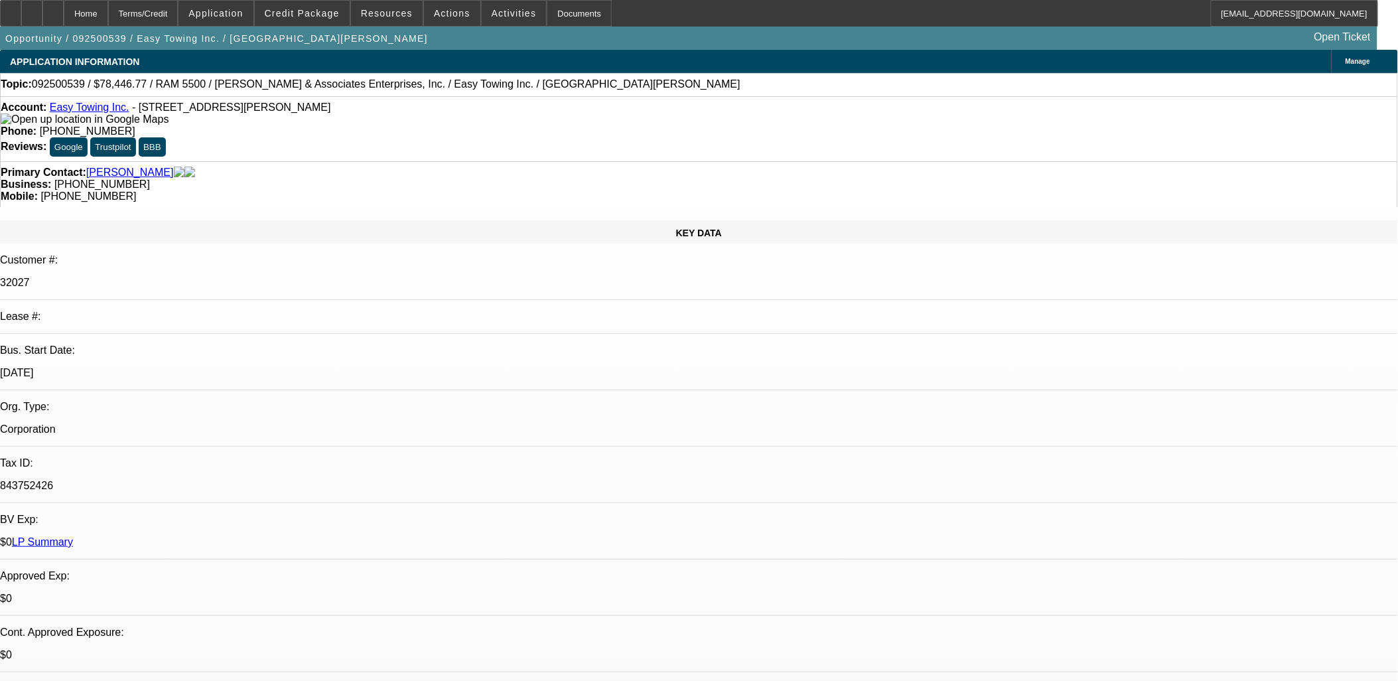
select select "0"
select select "1"
select select "2"
select select "6"
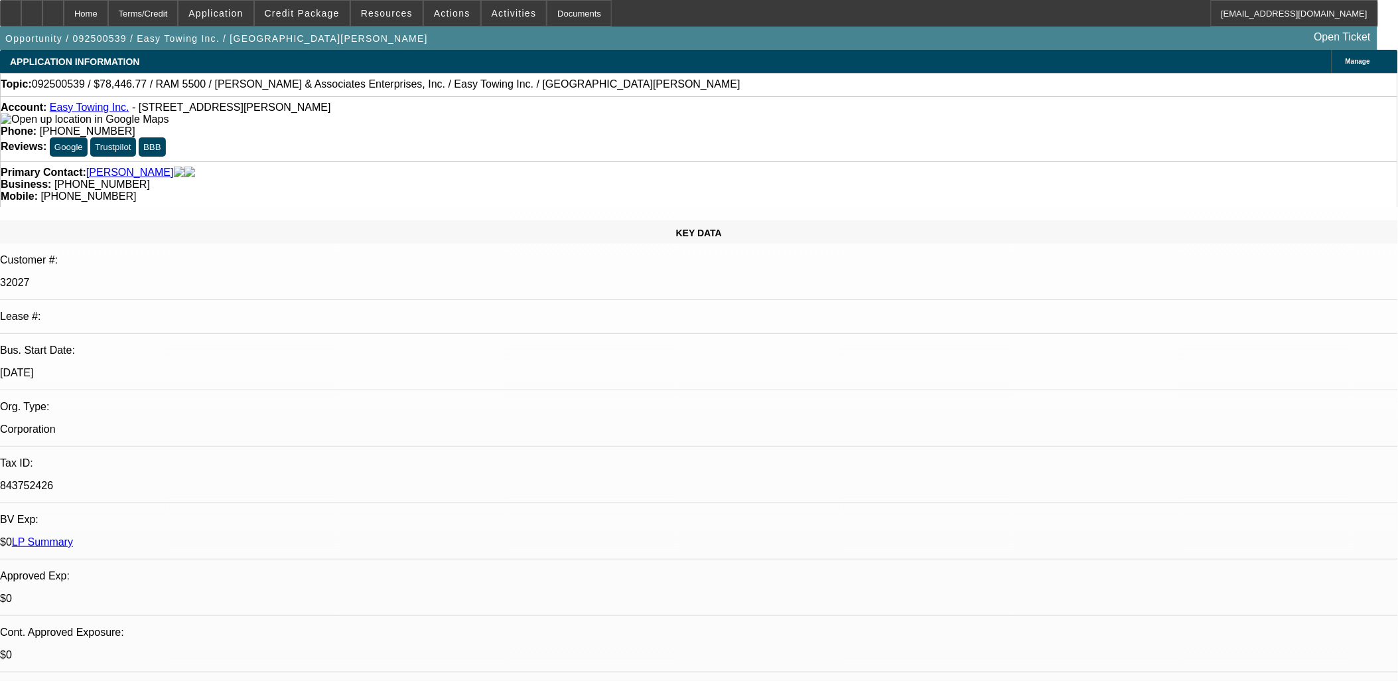
select select "1"
select select "2"
select select "6"
select select "1"
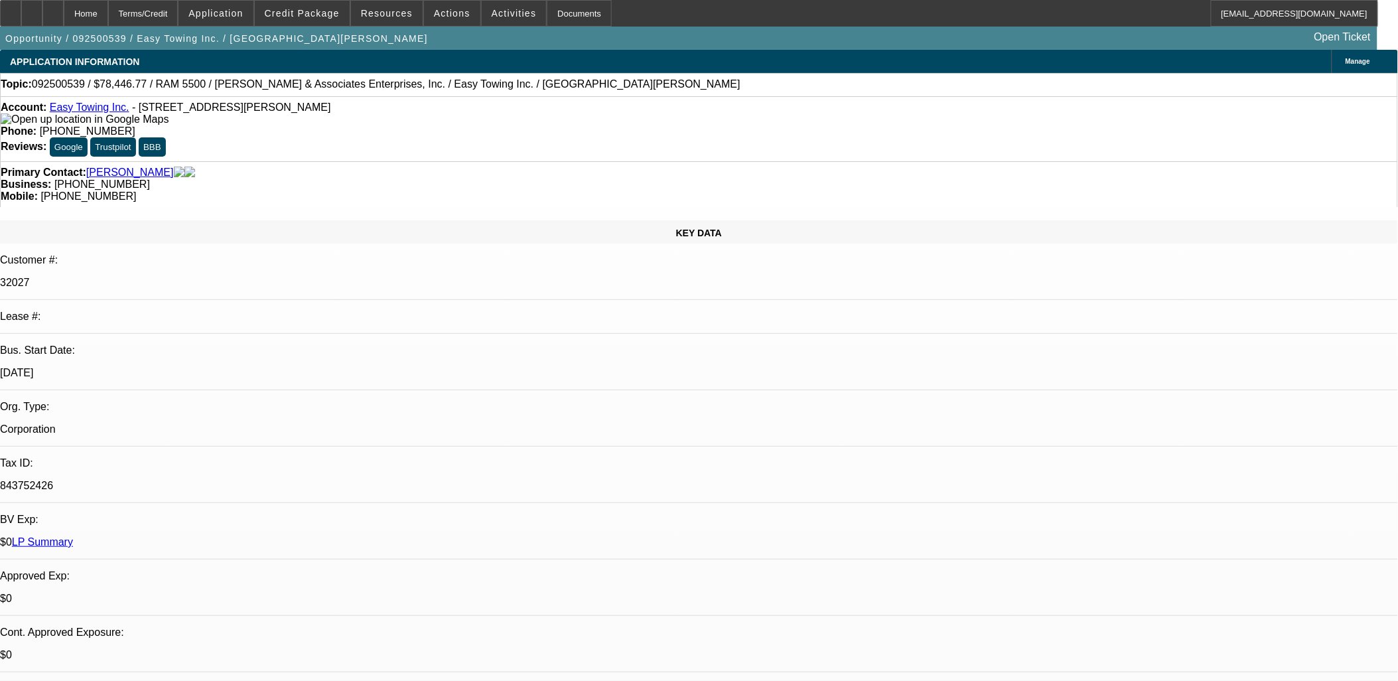
select select "6"
select select "1"
select select "6"
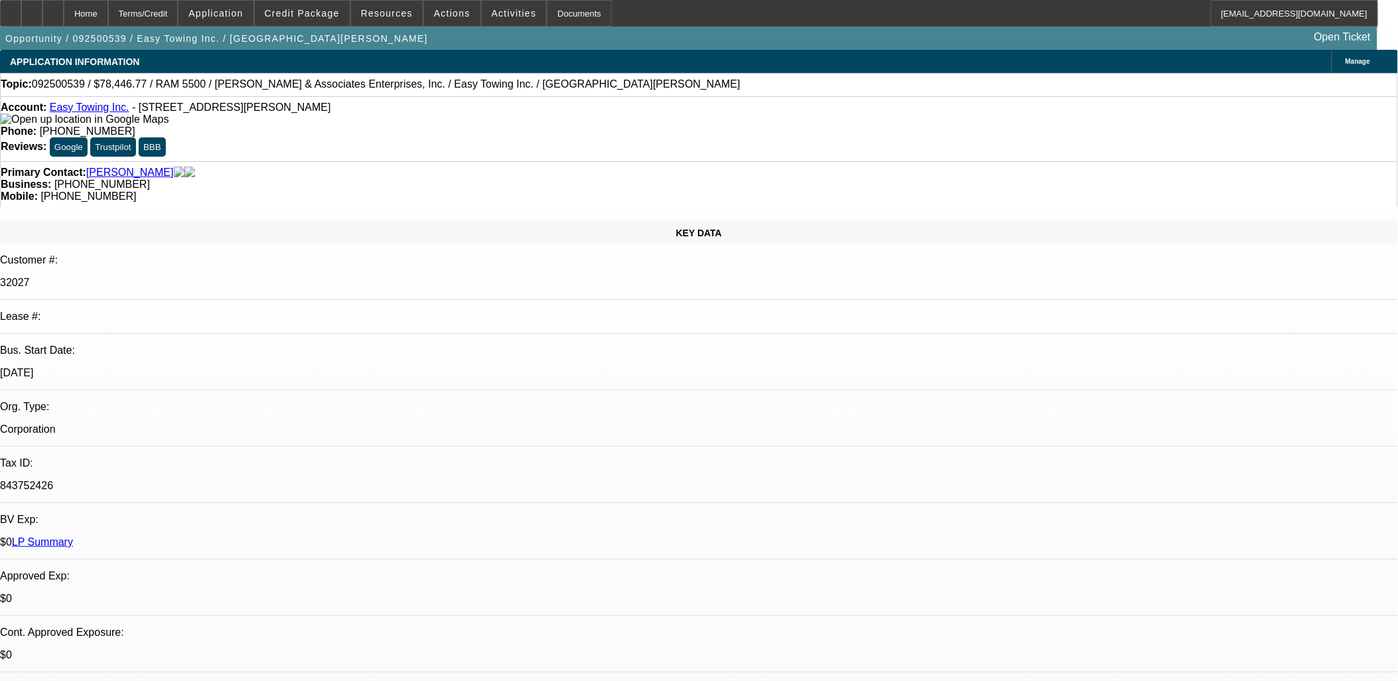
click at [389, 23] on span at bounding box center [387, 13] width 72 height 32
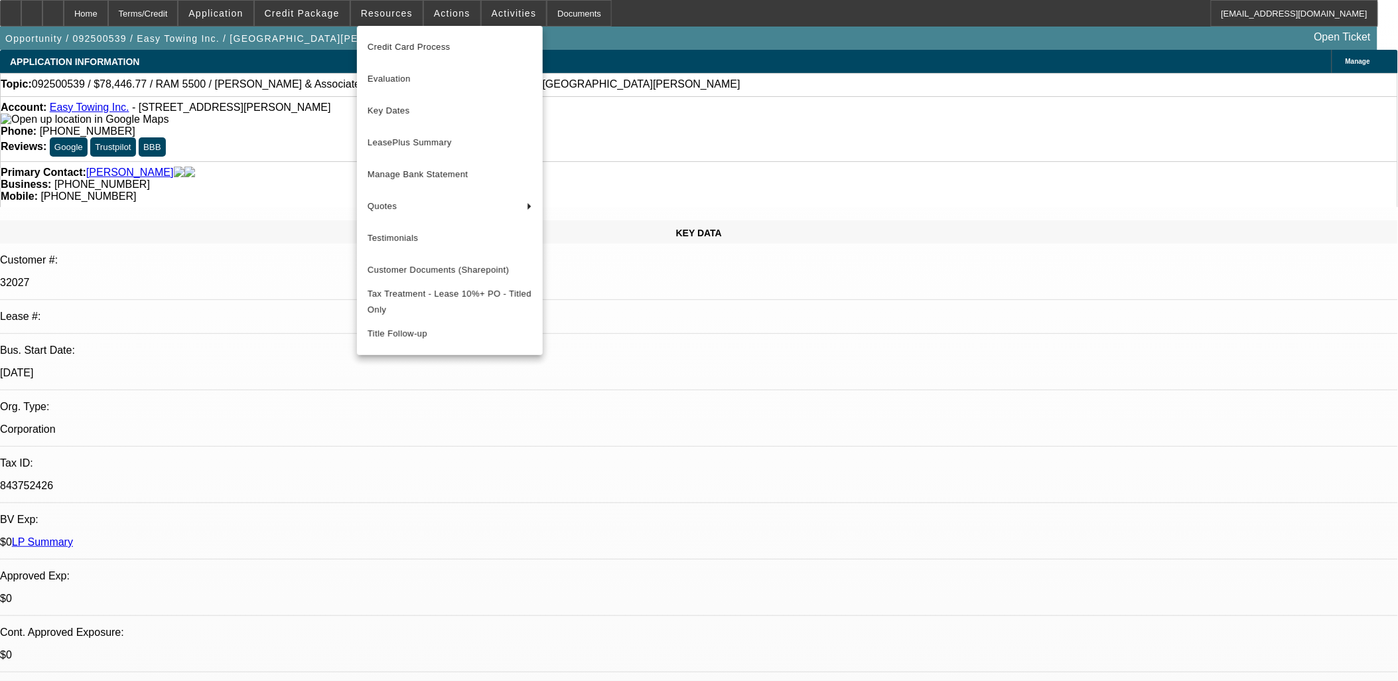
click at [194, 252] on div at bounding box center [699, 340] width 1398 height 681
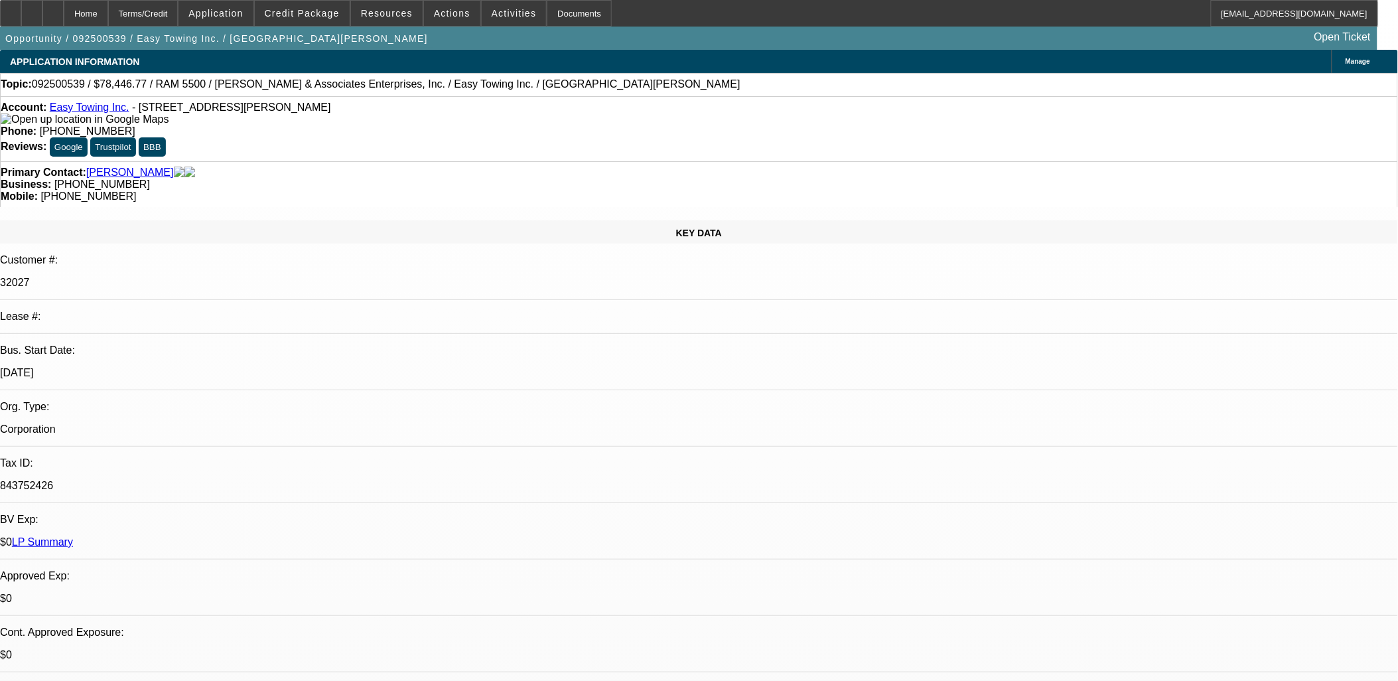
click at [194, 252] on div at bounding box center [699, 340] width 1398 height 681
click at [194, 423] on p "Corporation" at bounding box center [699, 429] width 1398 height 12
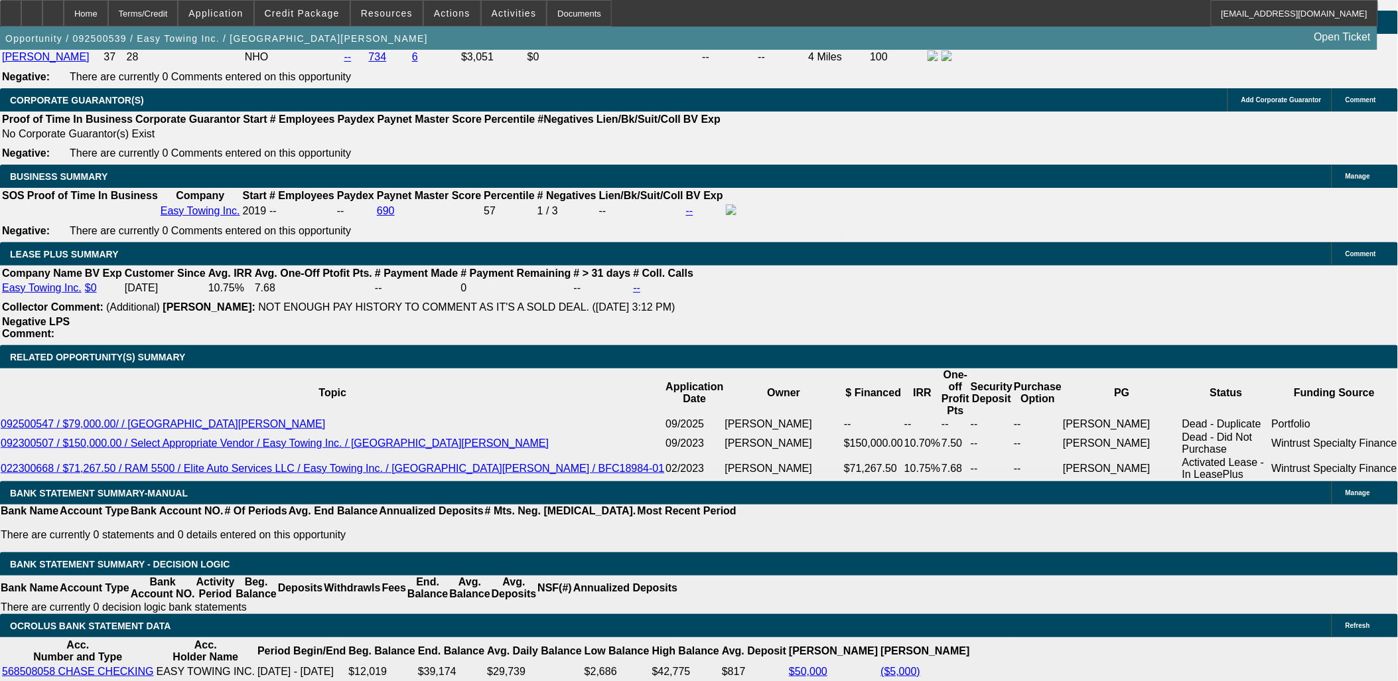
scroll to position [2064, 0]
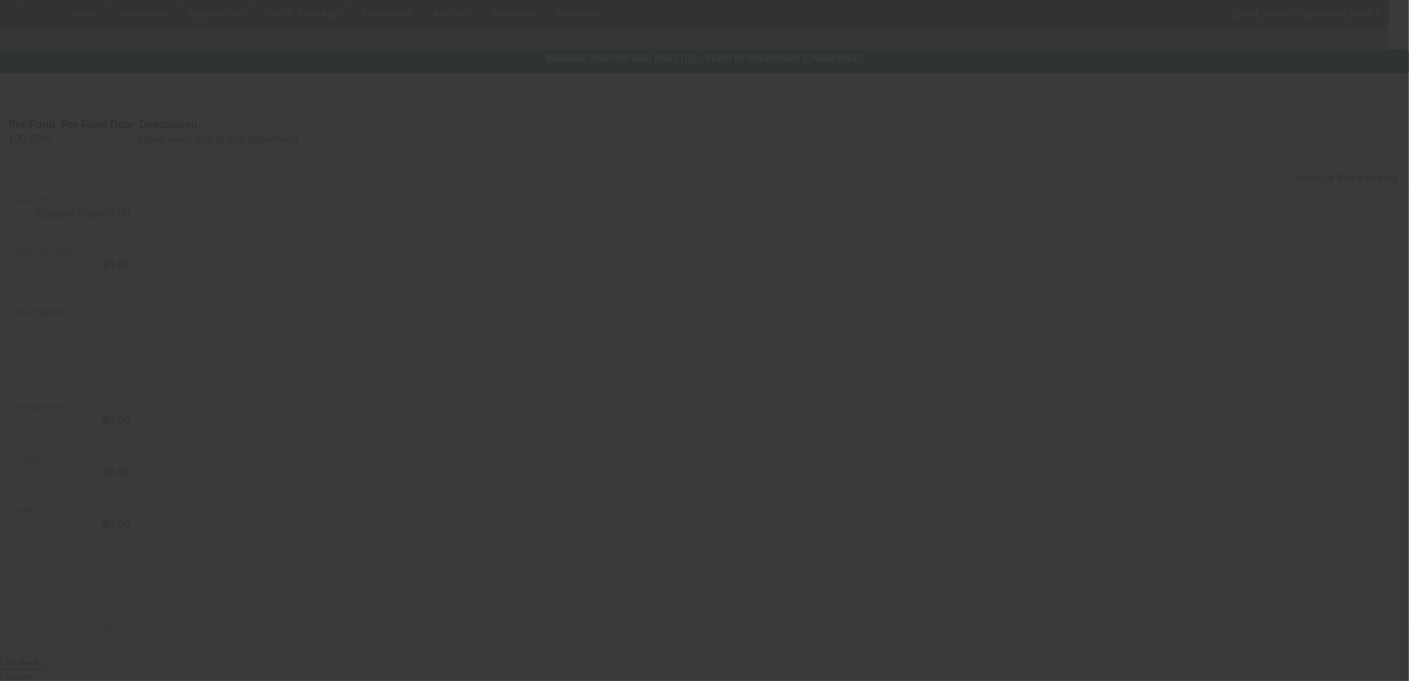
type input "$78,446.77"
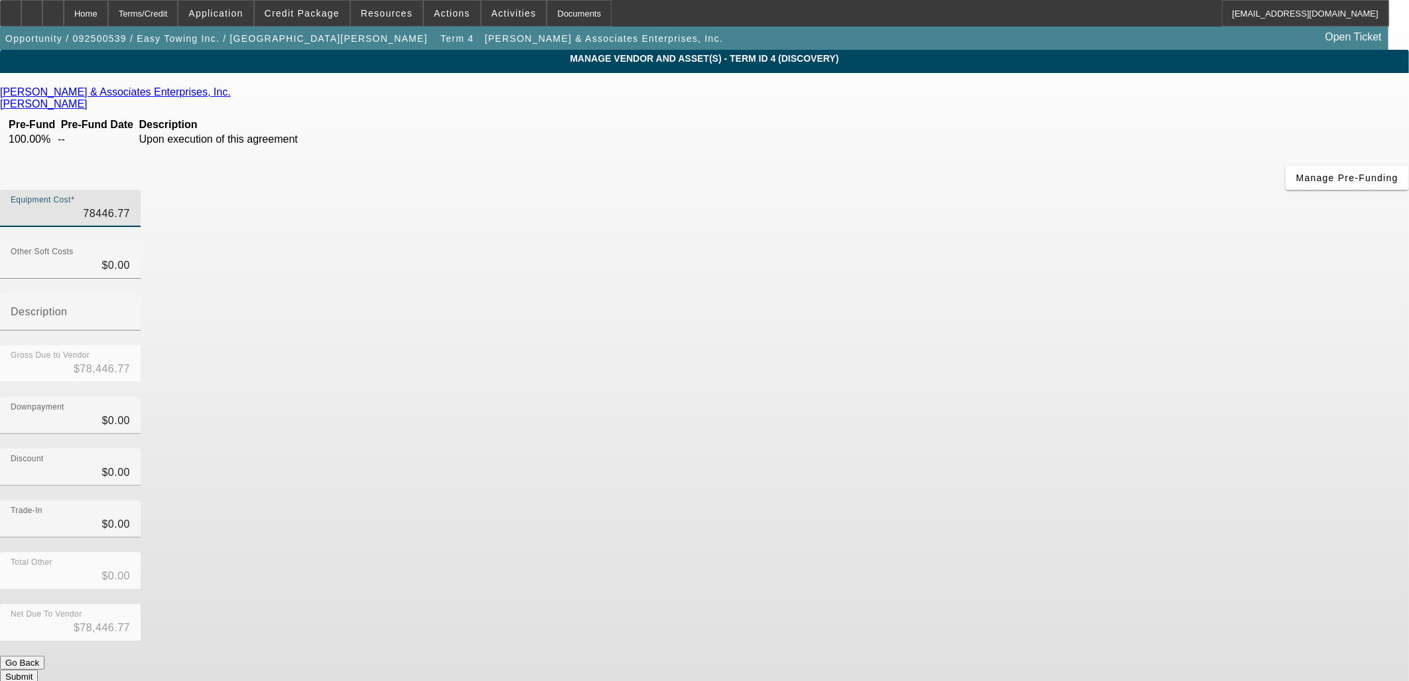
click at [130, 206] on input "78446.77" at bounding box center [70, 214] width 119 height 16
type input "1"
type input "$1.00"
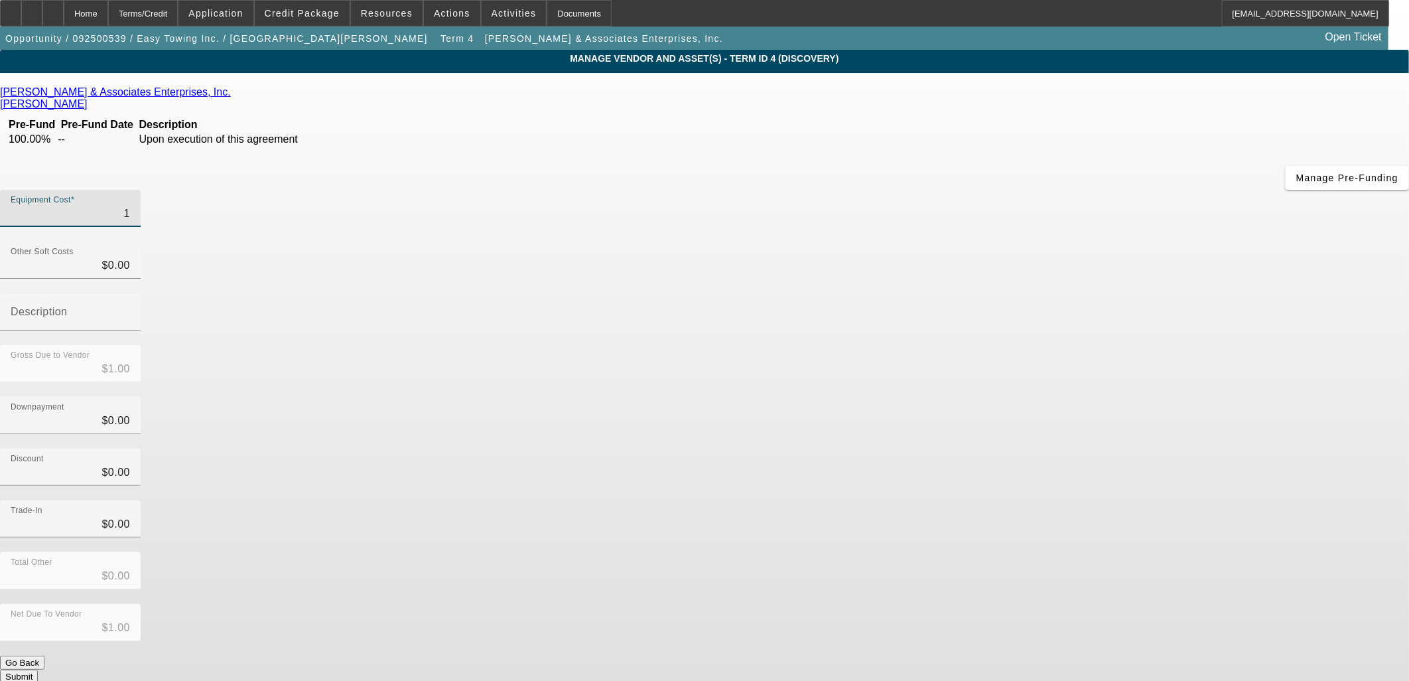
type input "11"
type input "$11.00"
type input "115"
type input "$115.00"
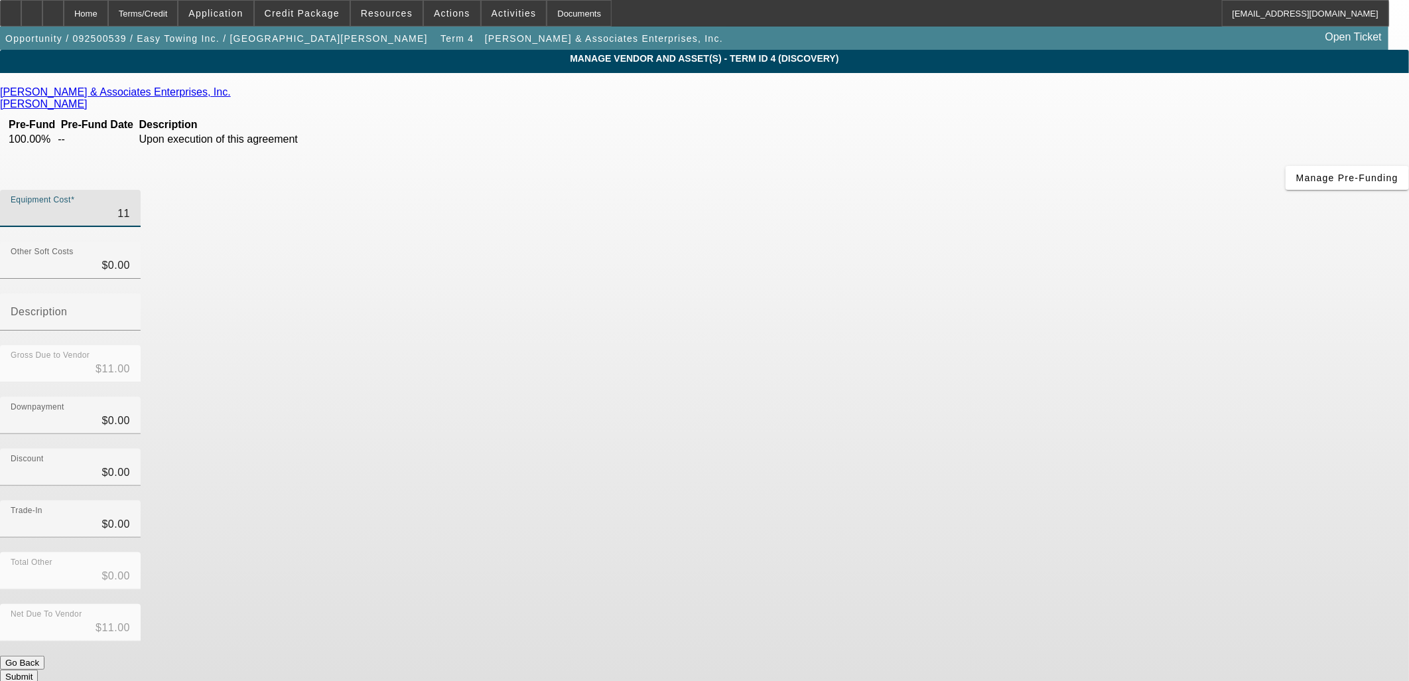
type input "$115.00"
type input "1150"
type input "$1,150.00"
type input "11500"
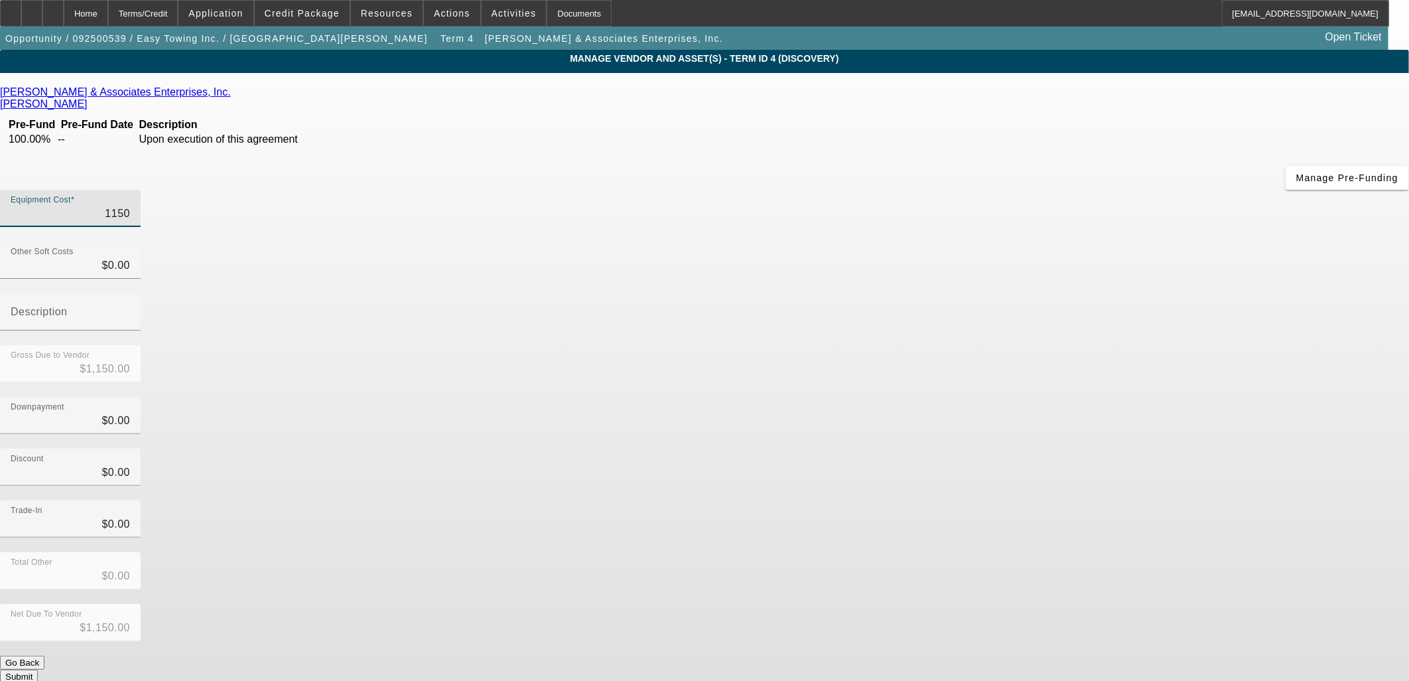
type input "$11,500.00"
type input "115000"
type input "$115,000.00"
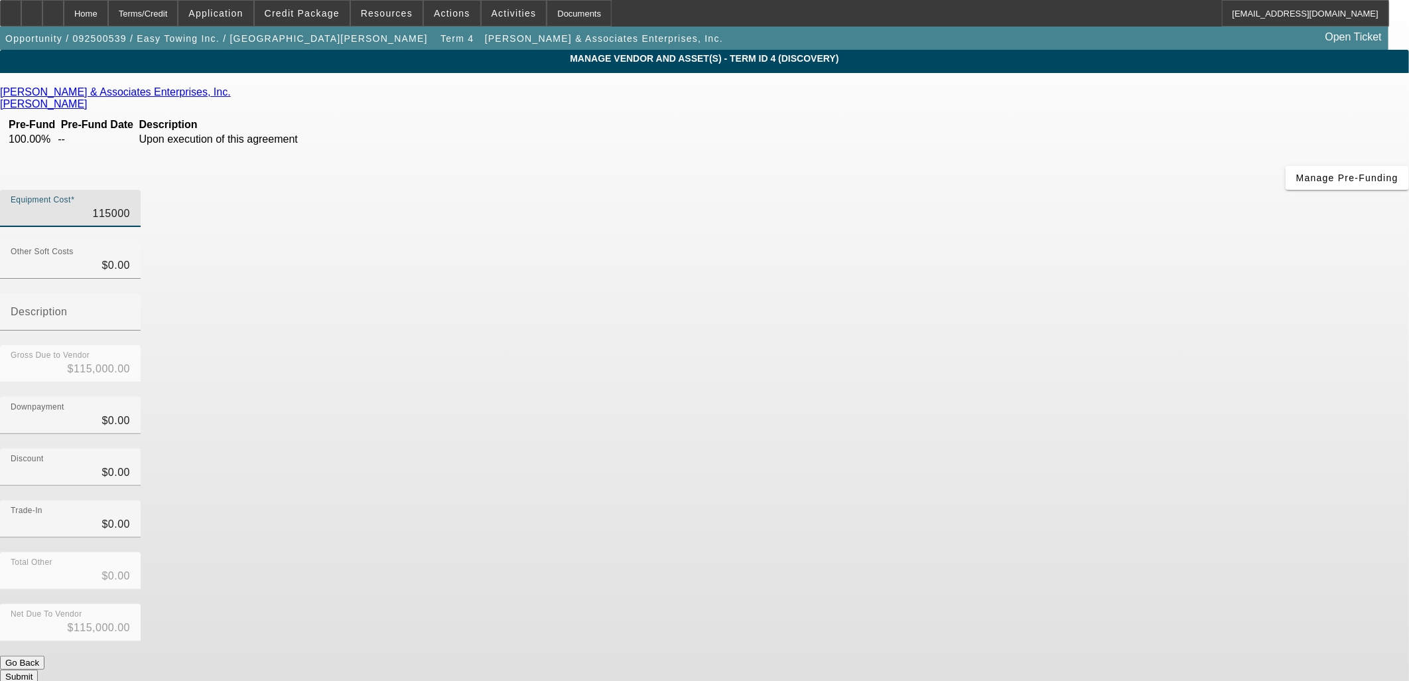
type input "$115,000.00"
click at [234, 98] on icon at bounding box center [234, 91] width 0 height 11
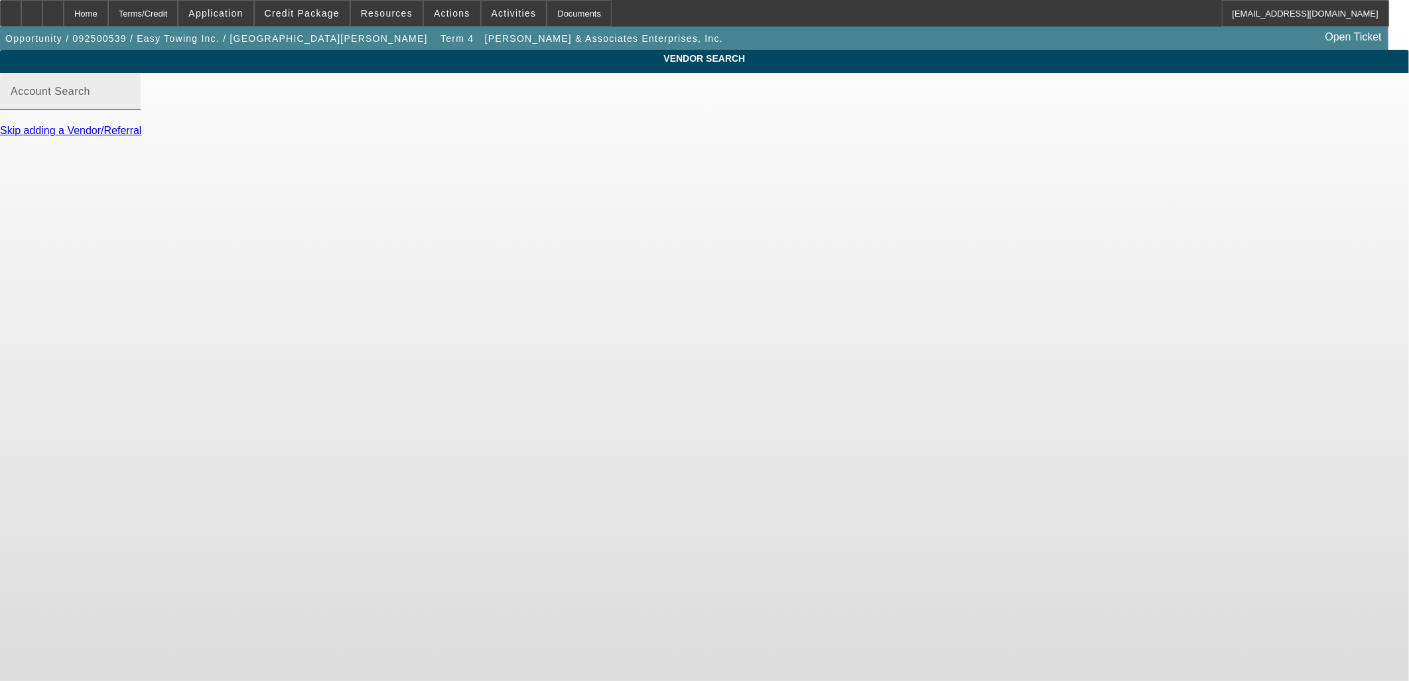
click at [130, 98] on div "Account Search" at bounding box center [70, 91] width 119 height 37
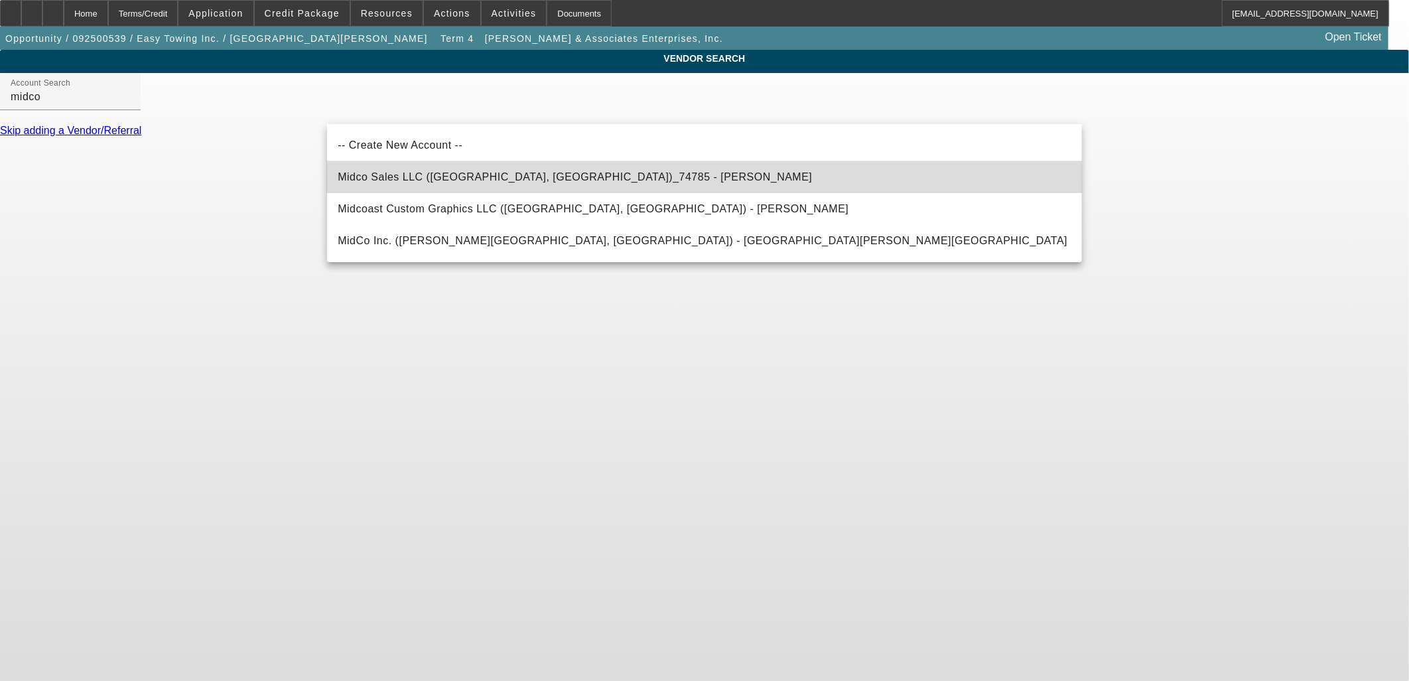
click at [439, 186] on mat-option "Midco Sales LLC (Chandler, AZ)_74785 - Kerwin, Jim" at bounding box center [704, 177] width 755 height 32
type input "Midco Sales LLC (Chandler, AZ)_74785 - Kerwin, Jim"
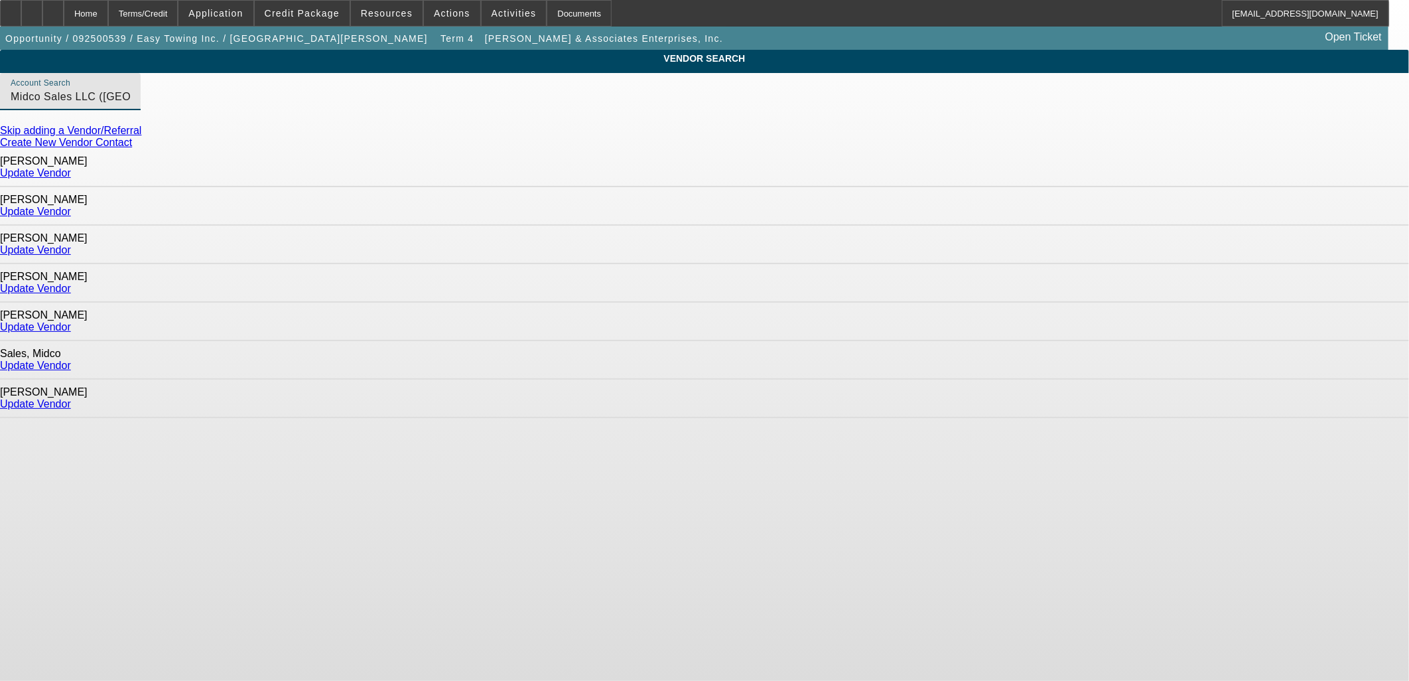
click at [71, 398] on link "Update Vendor" at bounding box center [35, 403] width 71 height 11
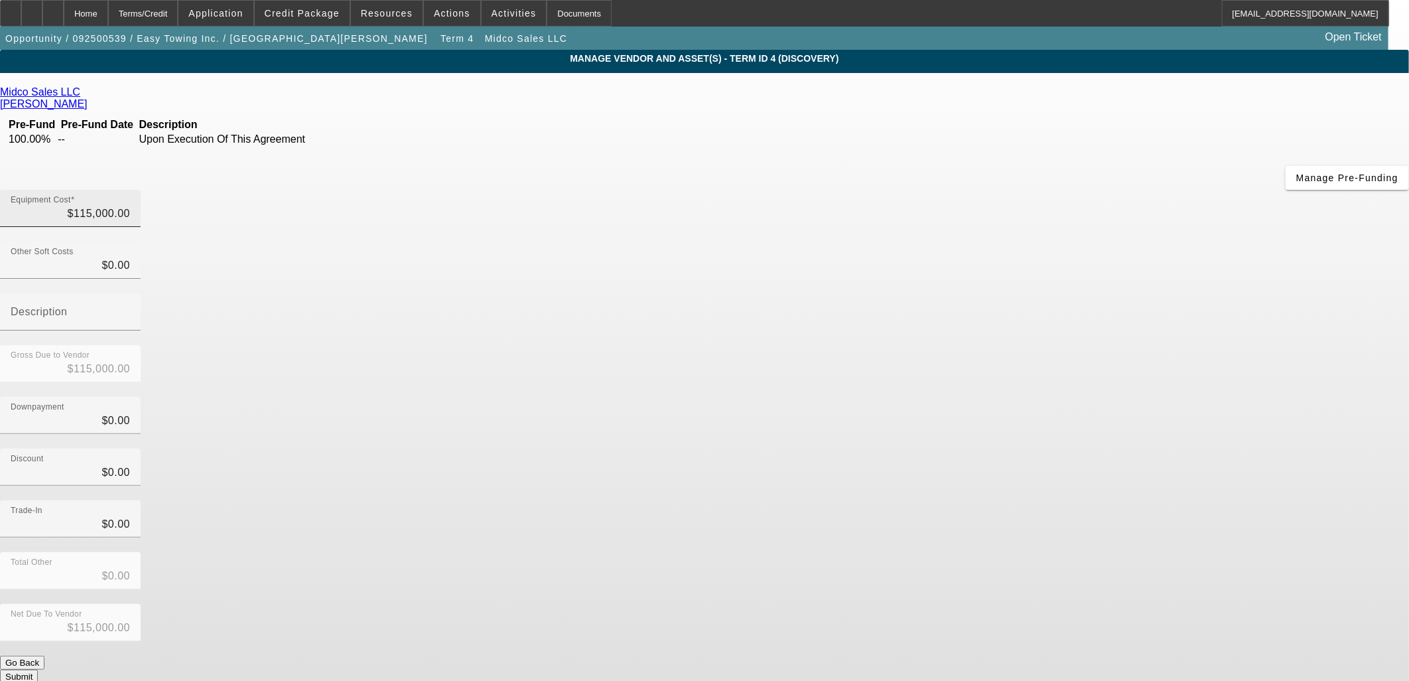
click at [130, 190] on div "Equipment Cost $115,000.00" at bounding box center [70, 208] width 119 height 37
click at [130, 206] on input "115000" at bounding box center [70, 214] width 119 height 16
type input "1"
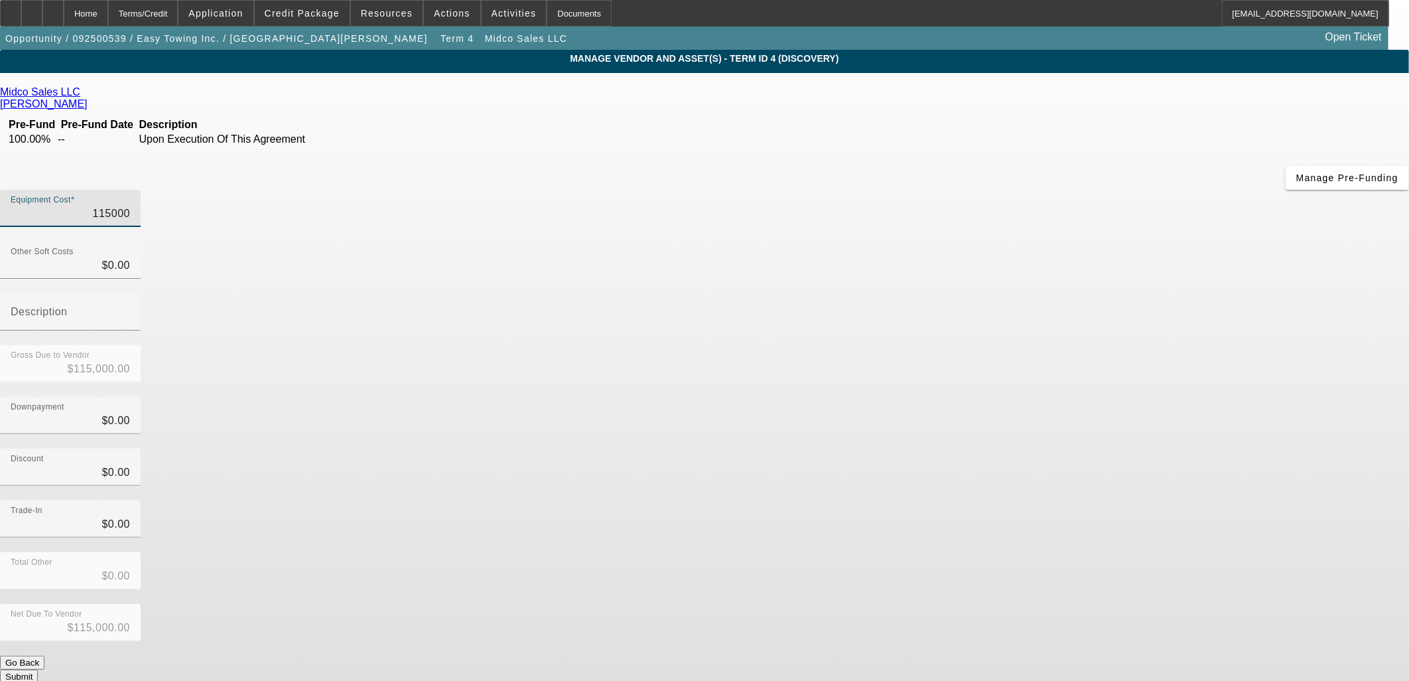
type input "$1.00"
type input "11"
type input "$11.00"
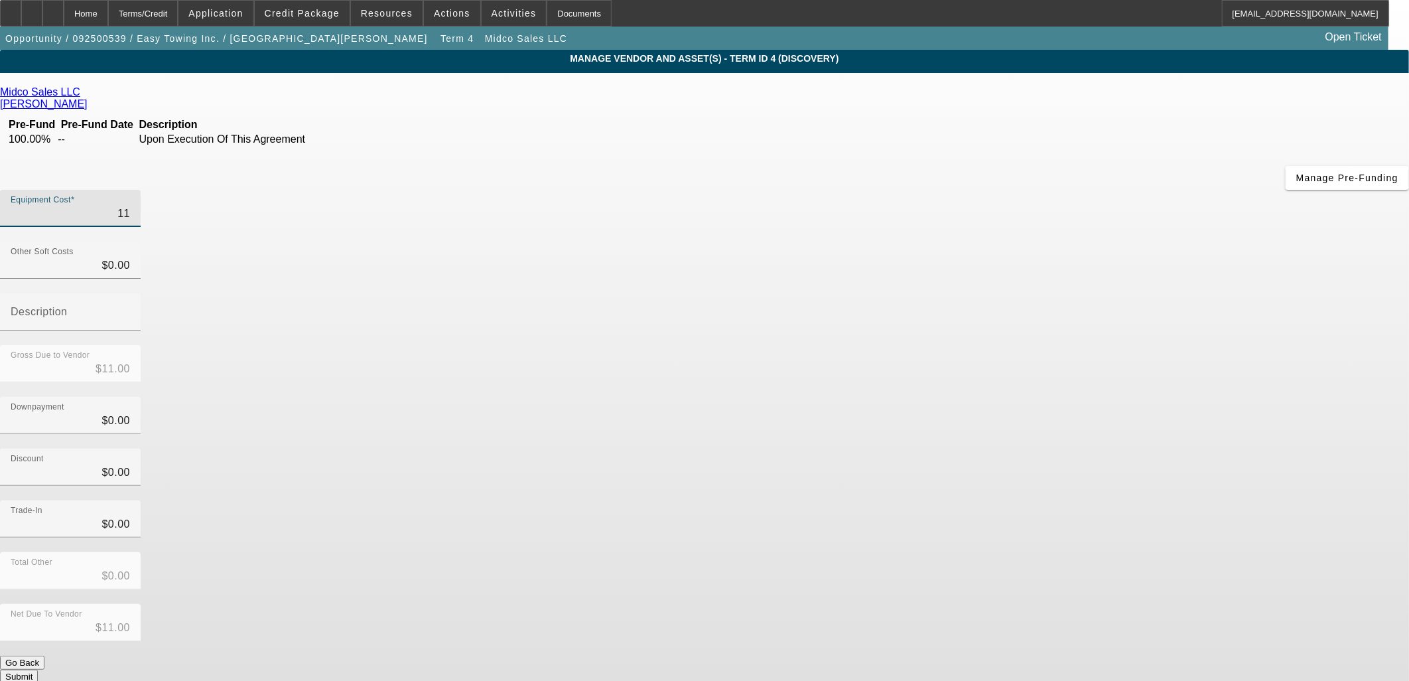
type input "116"
type input "$116.00"
type input "1168"
type input "$1,168.00"
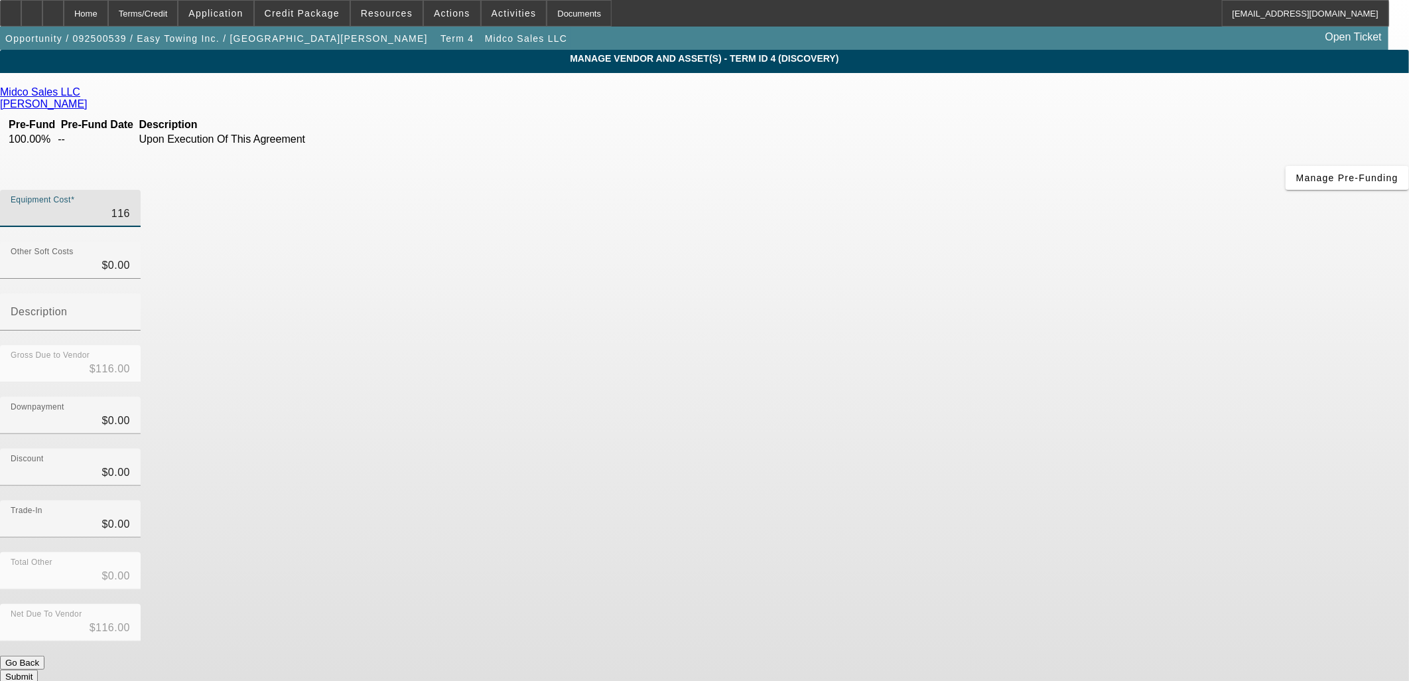
type input "$1,168.00"
type input "11689"
type input "$11,689.00"
type input "116894"
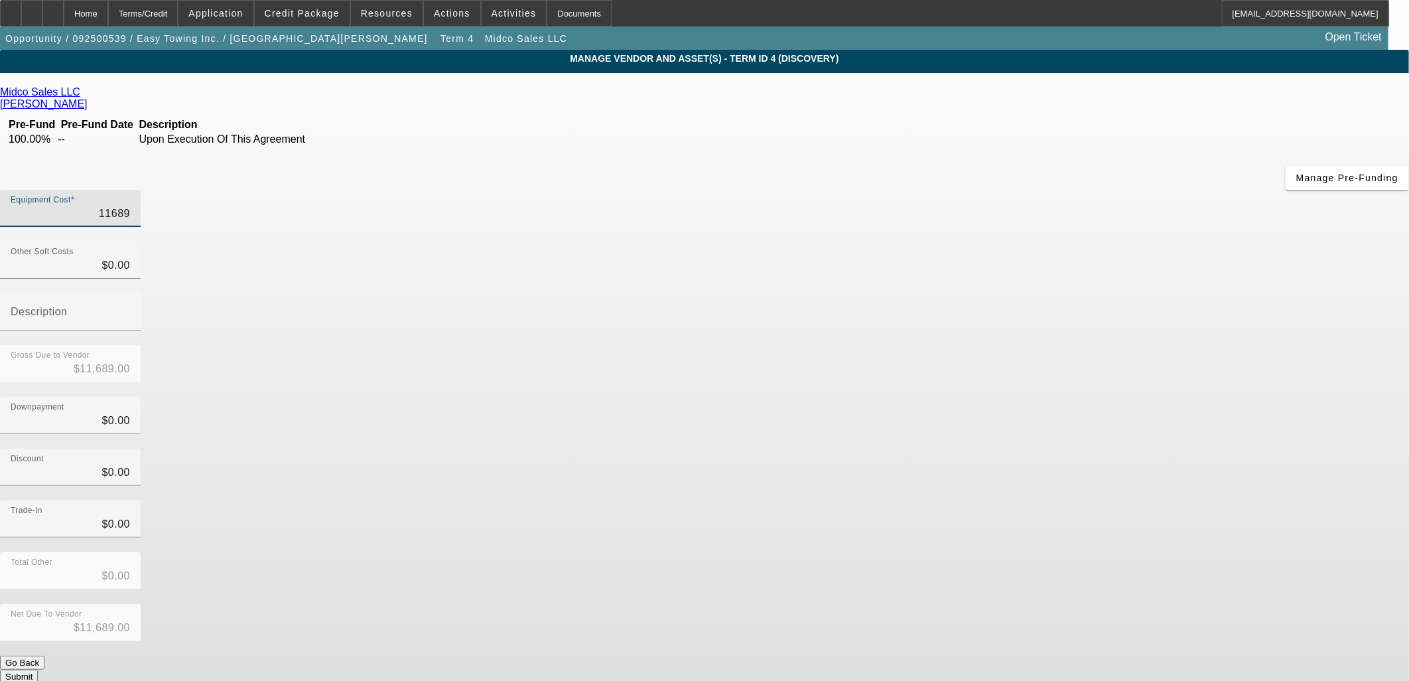
type input "$116,894.00"
type input "116894.7"
type input "$116,894.70"
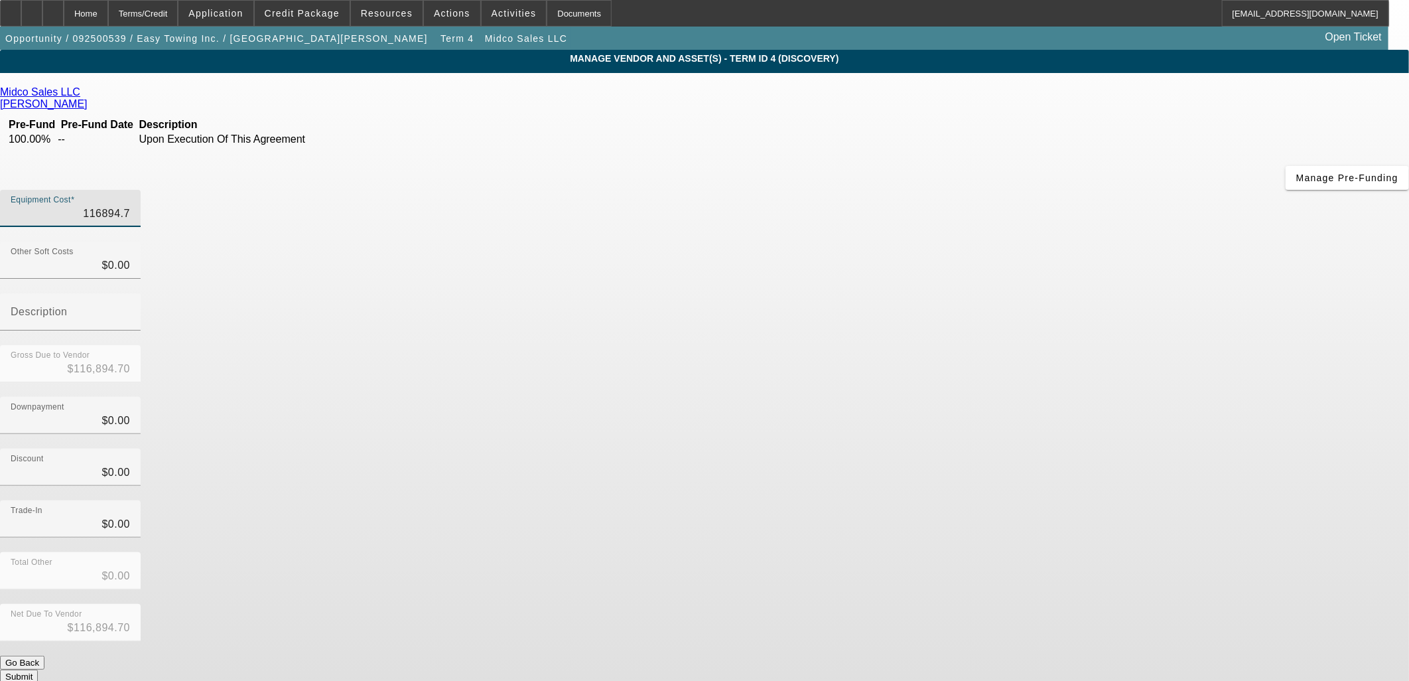
type input "116894.71"
type input "$116,894.71"
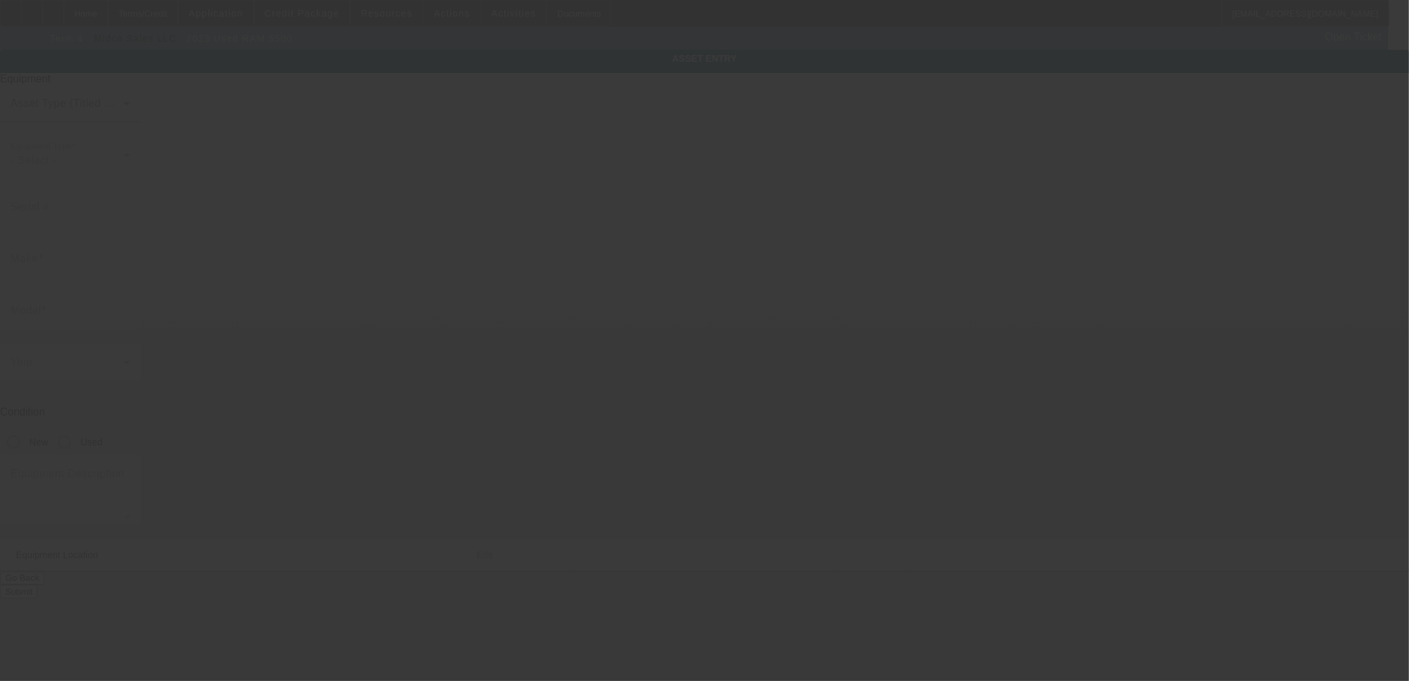
type input "3C7WRMDL0PG639225"
type input "Ram"
type input "5500"
radio input "true"
type input "20944 VANOWEN ST APT 203"
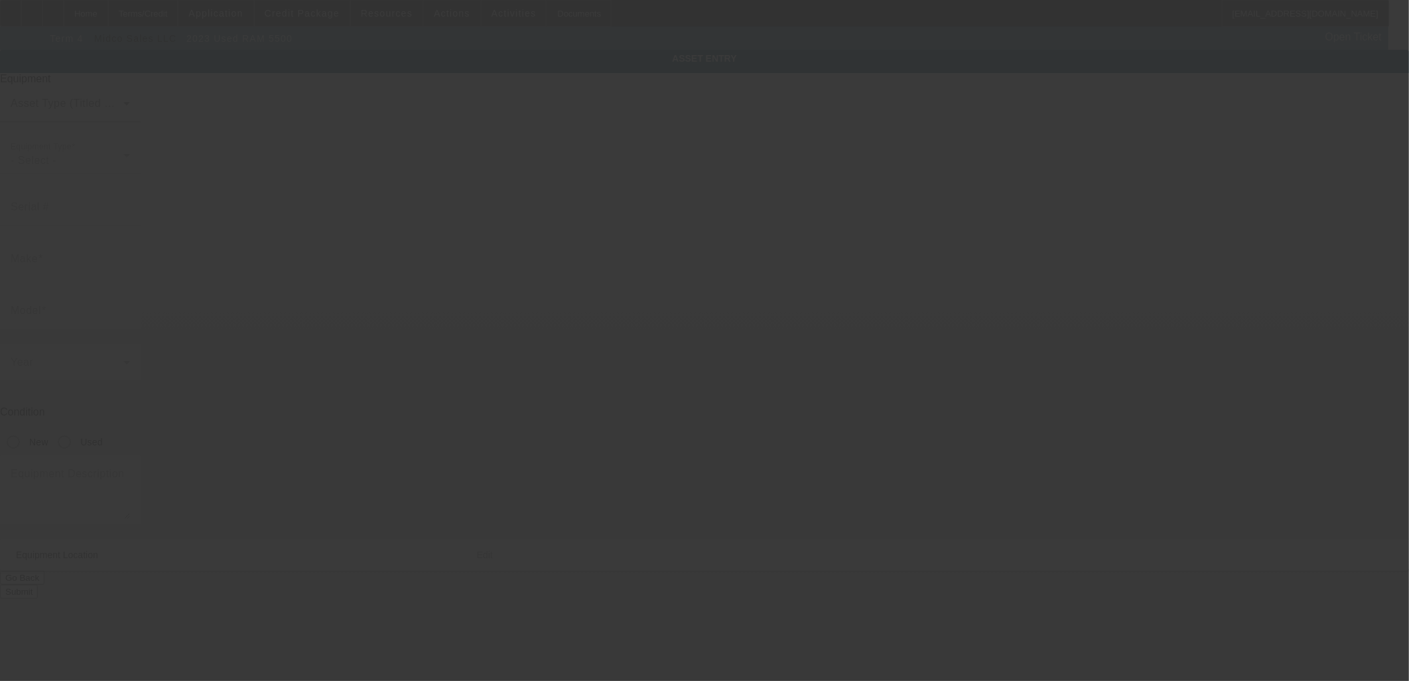
type input "Canoga Park"
type input "91303"
type input "Los Angeles"
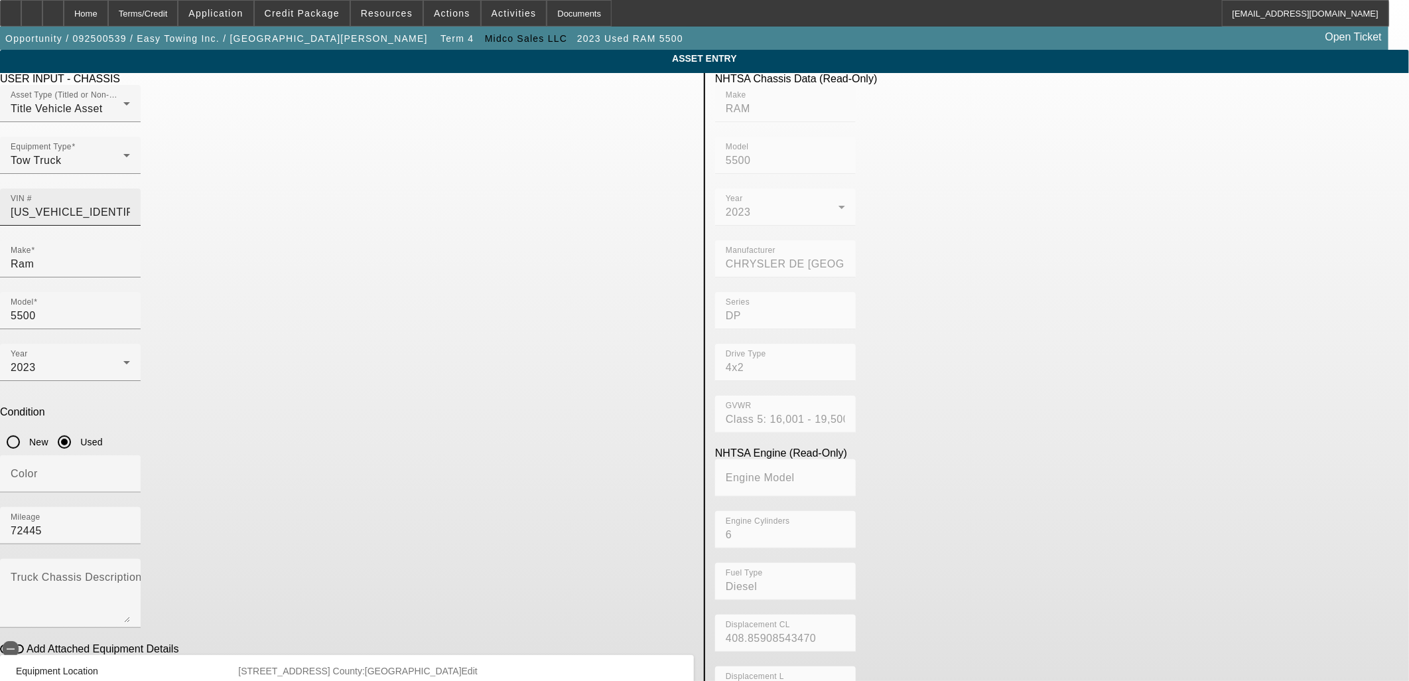
click at [130, 204] on input "3C7WRMDL0PG639225" at bounding box center [70, 212] width 119 height 16
paste input "RG173993"
type input "3C7WRMDL0RG173993"
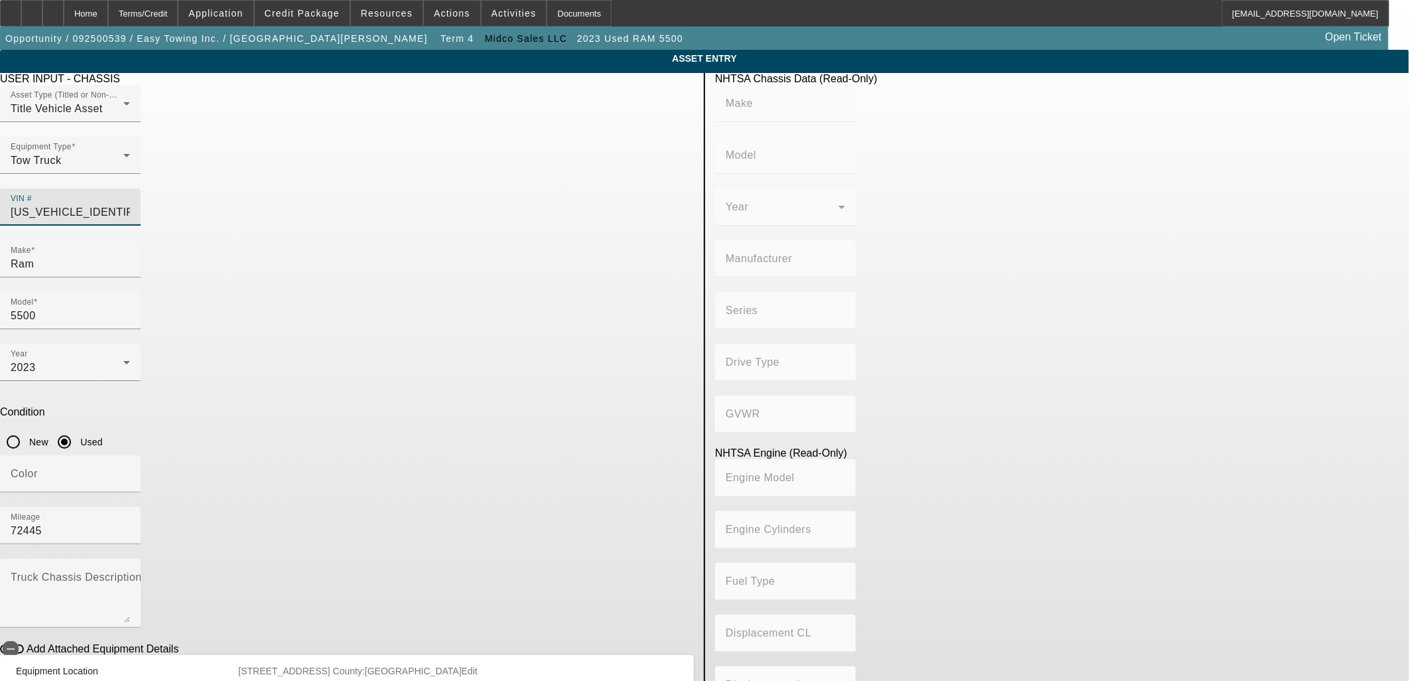
type input "RAM"
type input "5500"
type input "CHRYSLER DE MEXICO TOLUCA"
type input "4x2"
type input "Class 5: 16,001 - 19,500 lb (7,258 - 8,845 kg)"
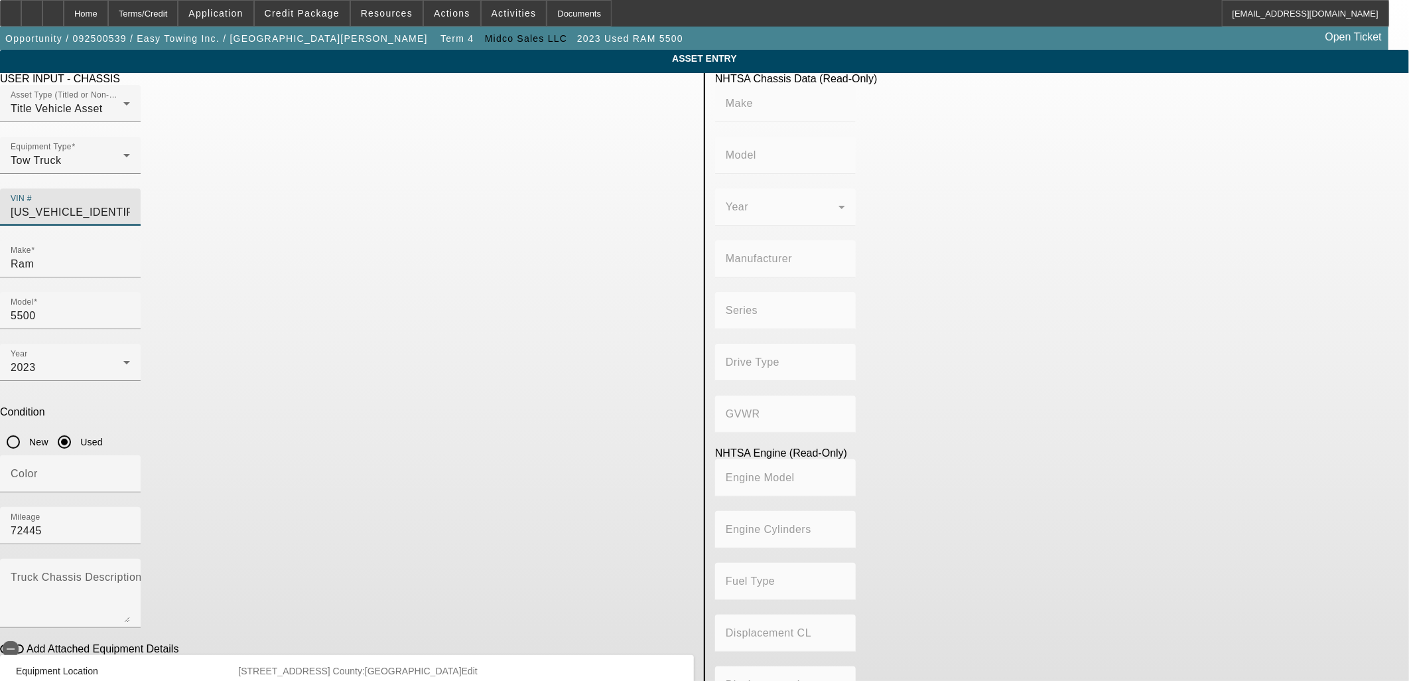
type input "6"
type input "Diesel"
type input "408.85908543470"
type input "6.7"
type input "3C7WRMDL0RG173993"
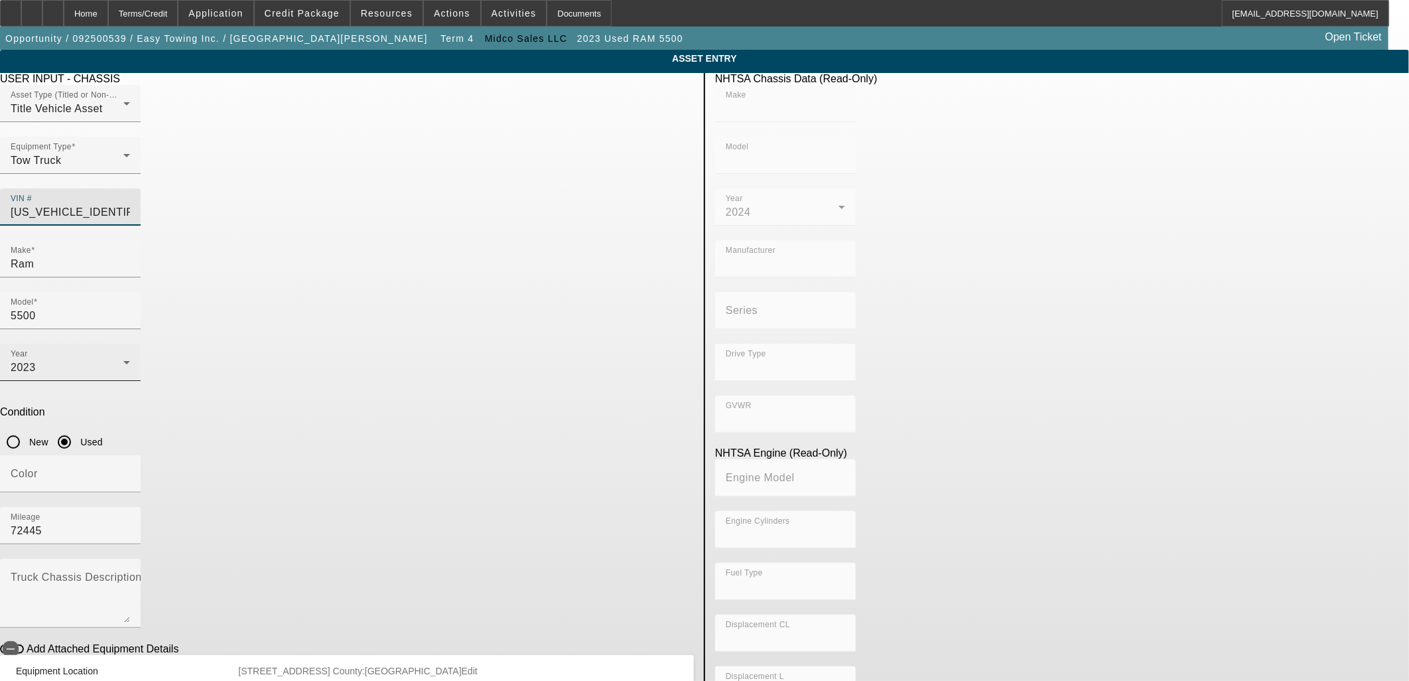
click at [130, 344] on div "Year 2023" at bounding box center [70, 362] width 119 height 37
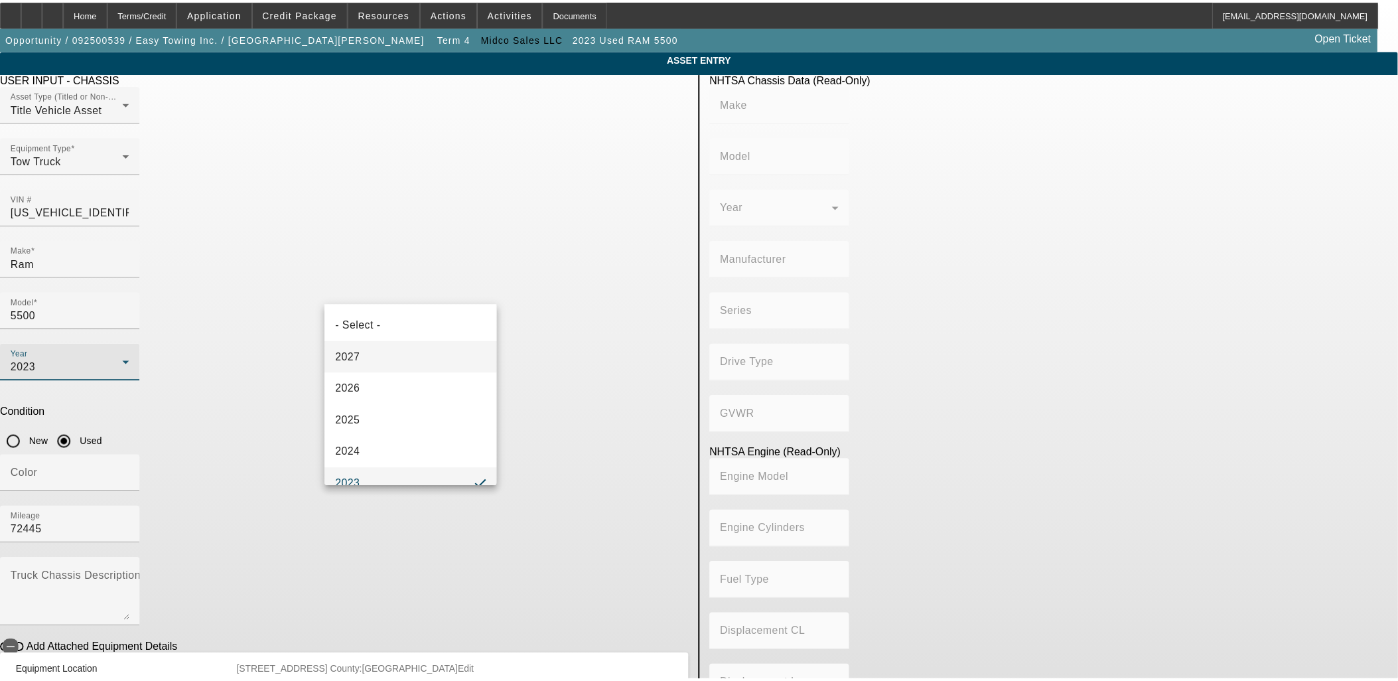
scroll to position [14, 0]
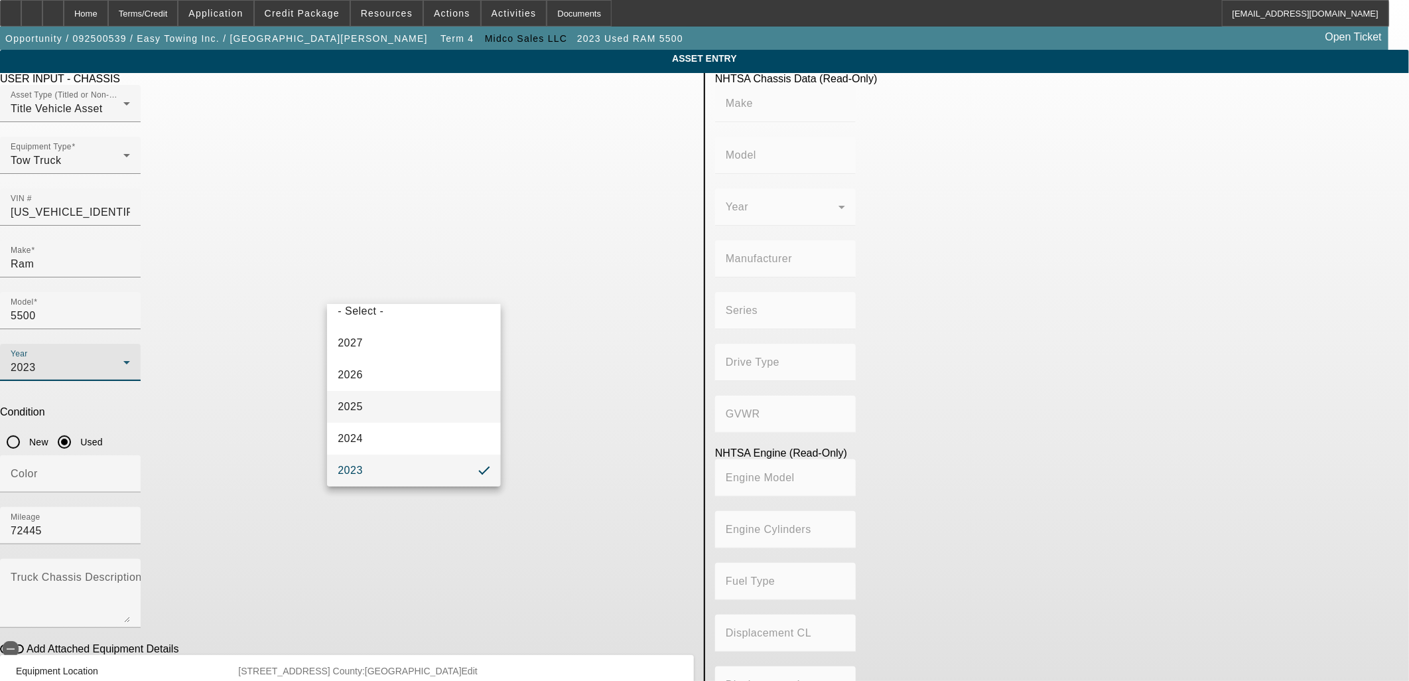
type input "RAM"
type input "5500"
type input "CHRYSLER DE MEXICO TOLUCA"
type input "4x2"
type input "Class 5: 16,001 - 19,500 lb (7,258 - 8,845 kg)"
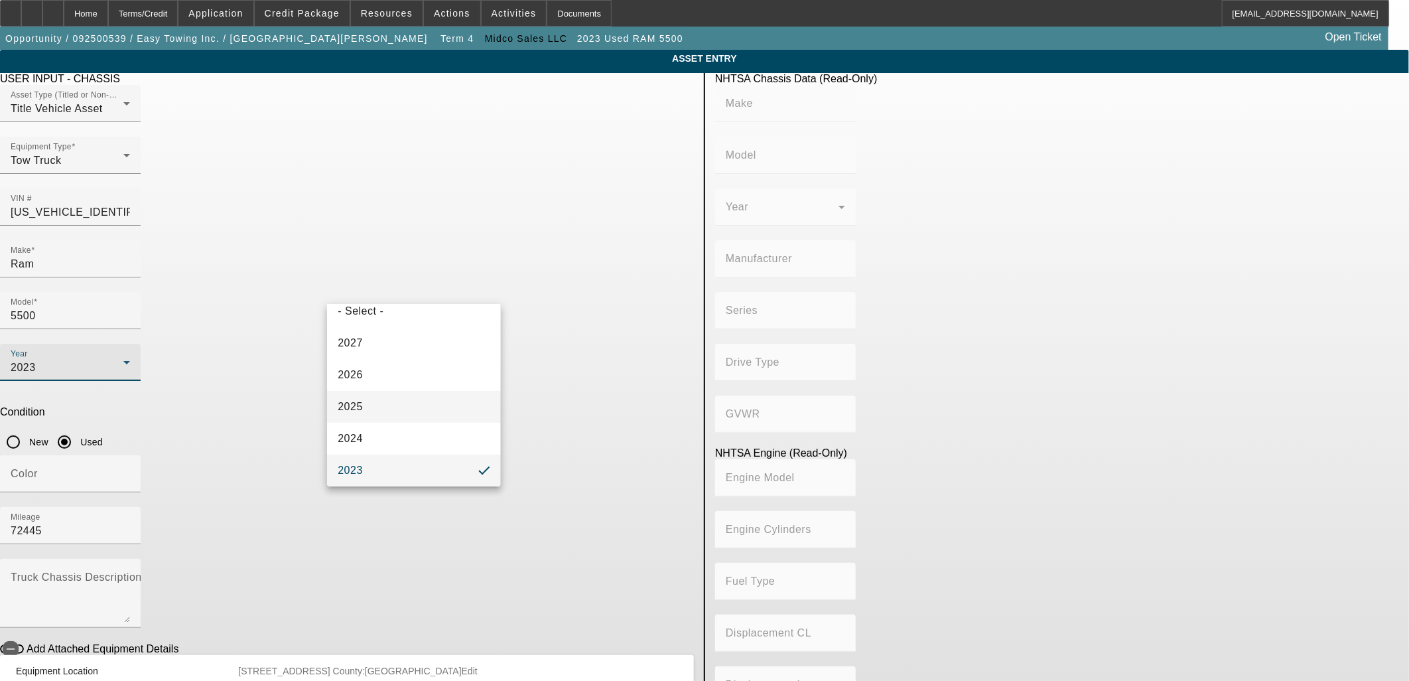
type input "6"
type input "Diesel"
type input "408.85908543470"
type input "6.7"
click at [387, 429] on mat-option "2024" at bounding box center [413, 439] width 173 height 32
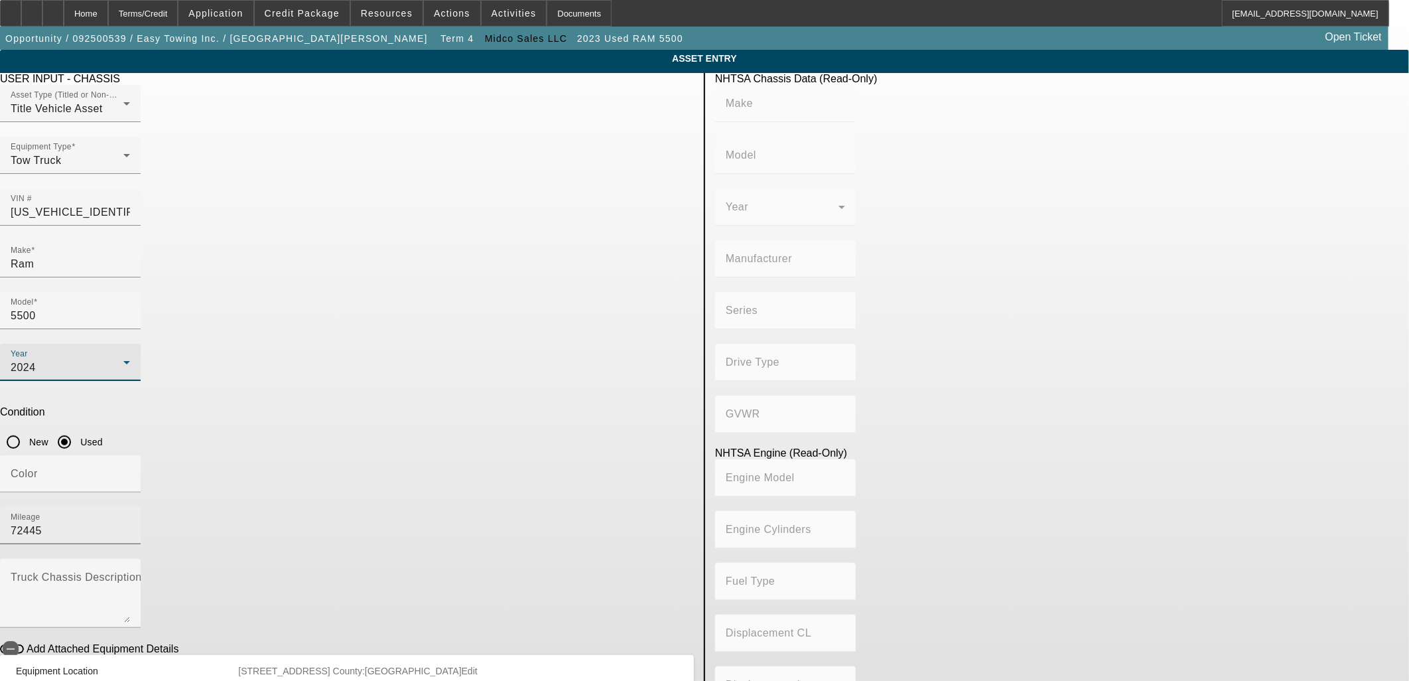
type input "RAM"
type input "5500"
type input "CHRYSLER DE MEXICO TOLUCA"
type input "4x2"
type input "Class 5: 16,001 - 19,500 lb (7,258 - 8,845 kg)"
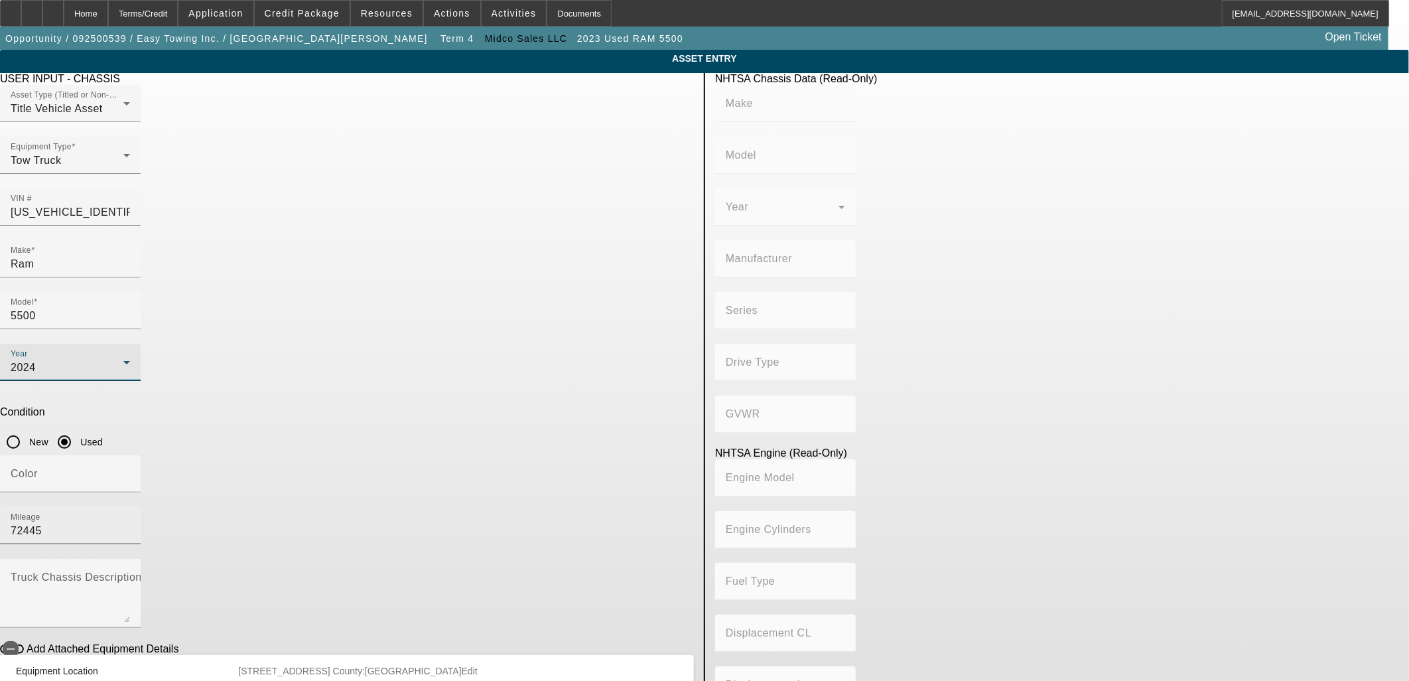
type input "6"
type input "Diesel"
type input "408.85908543470"
type input "6.7"
drag, startPoint x: 537, startPoint y: 342, endPoint x: 759, endPoint y: 303, distance: 225.0
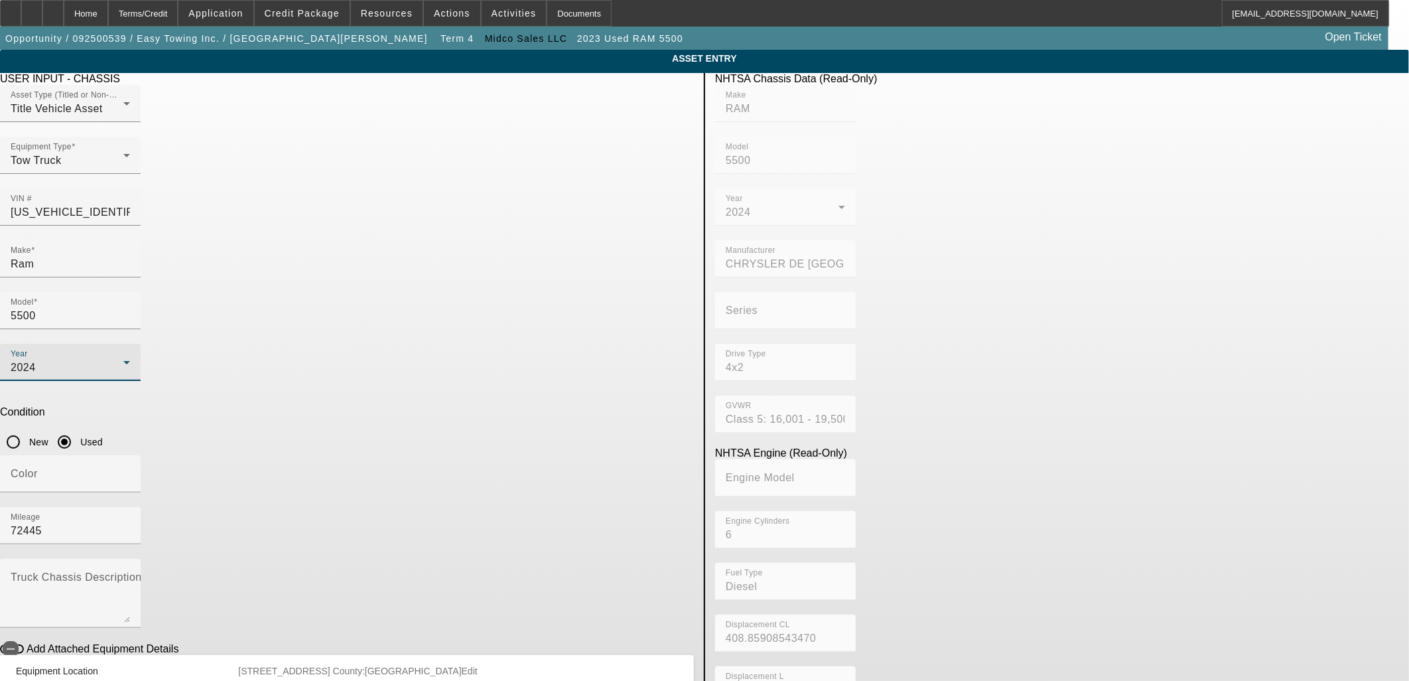
click at [758, 304] on div "USER INPUT - CHASSIS Asset Type (Titled or Non-Titled) Title Vehicle Asset Equi…" at bounding box center [704, 429] width 1429 height 712
type input "7"
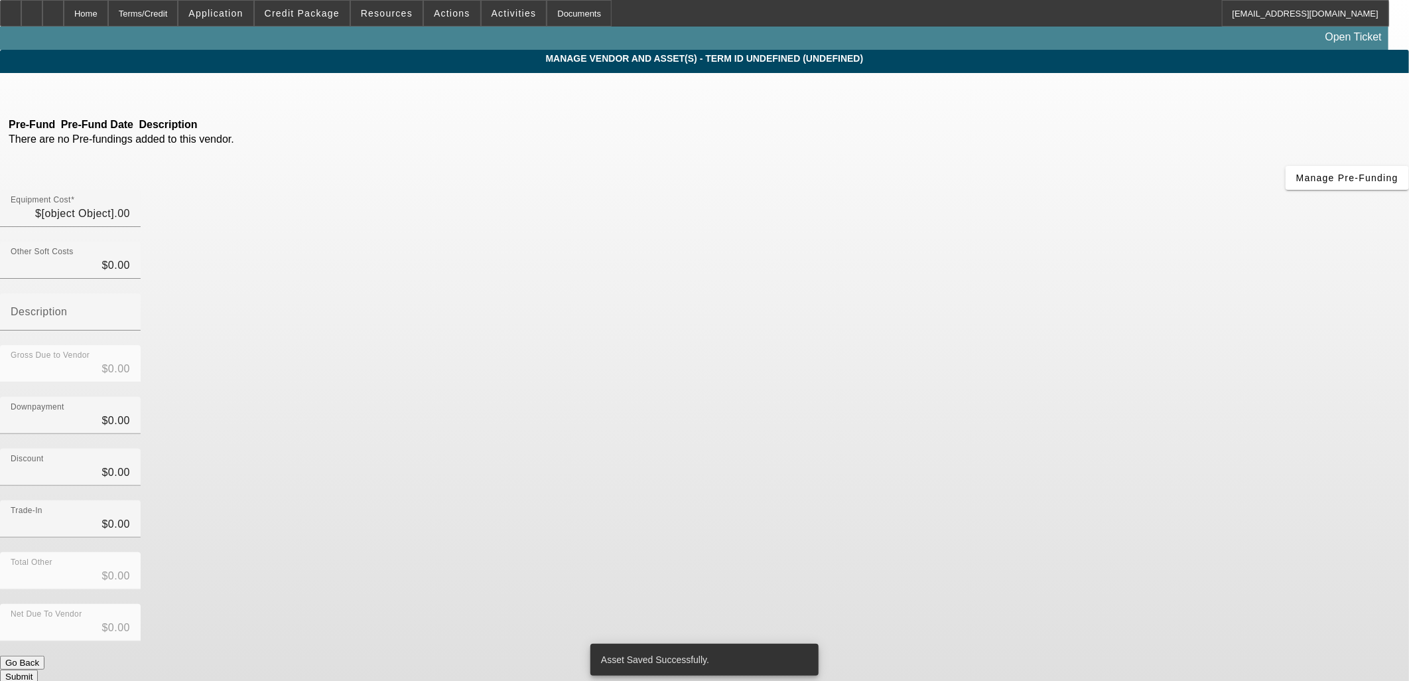
type input "$116,894.71"
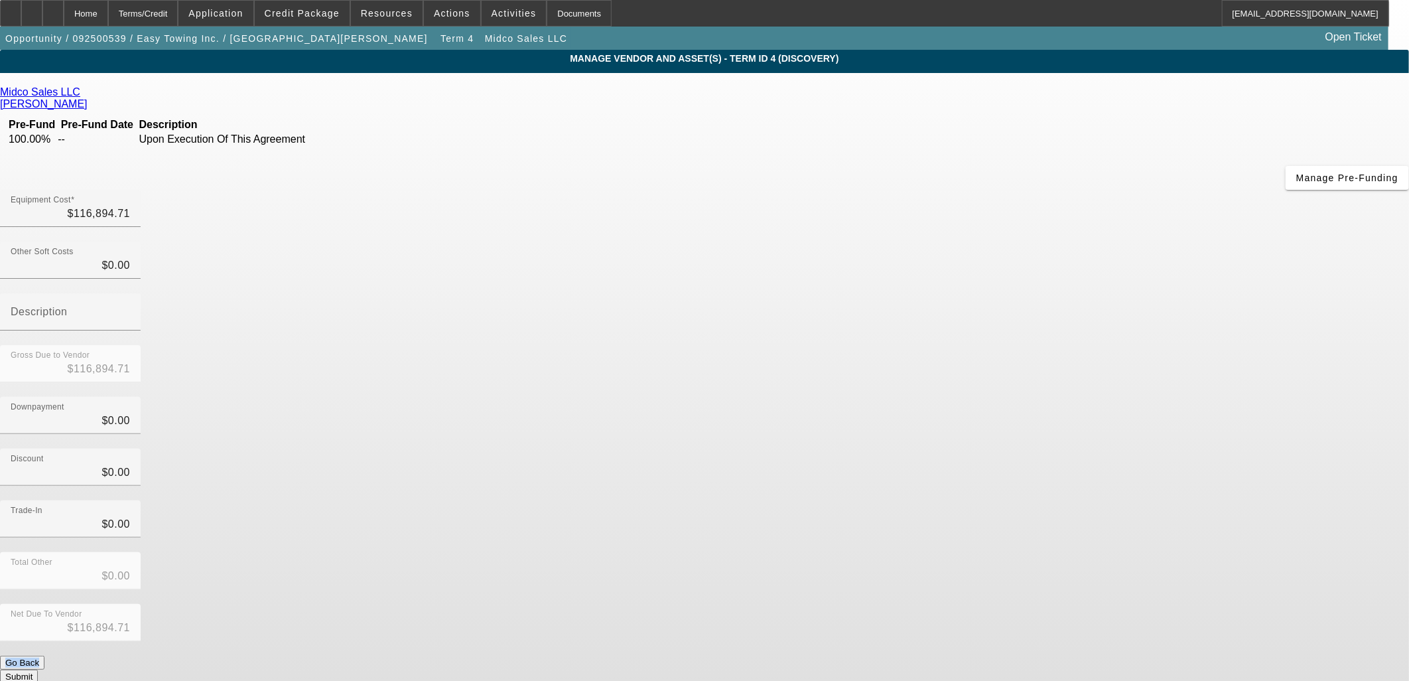
click at [971, 505] on div "Equipment Cost $116,894.71 Other Soft Costs $0.00 Description Gross Due to Vend…" at bounding box center [704, 437] width 1409 height 494
click at [38, 669] on button "Submit" at bounding box center [19, 676] width 38 height 14
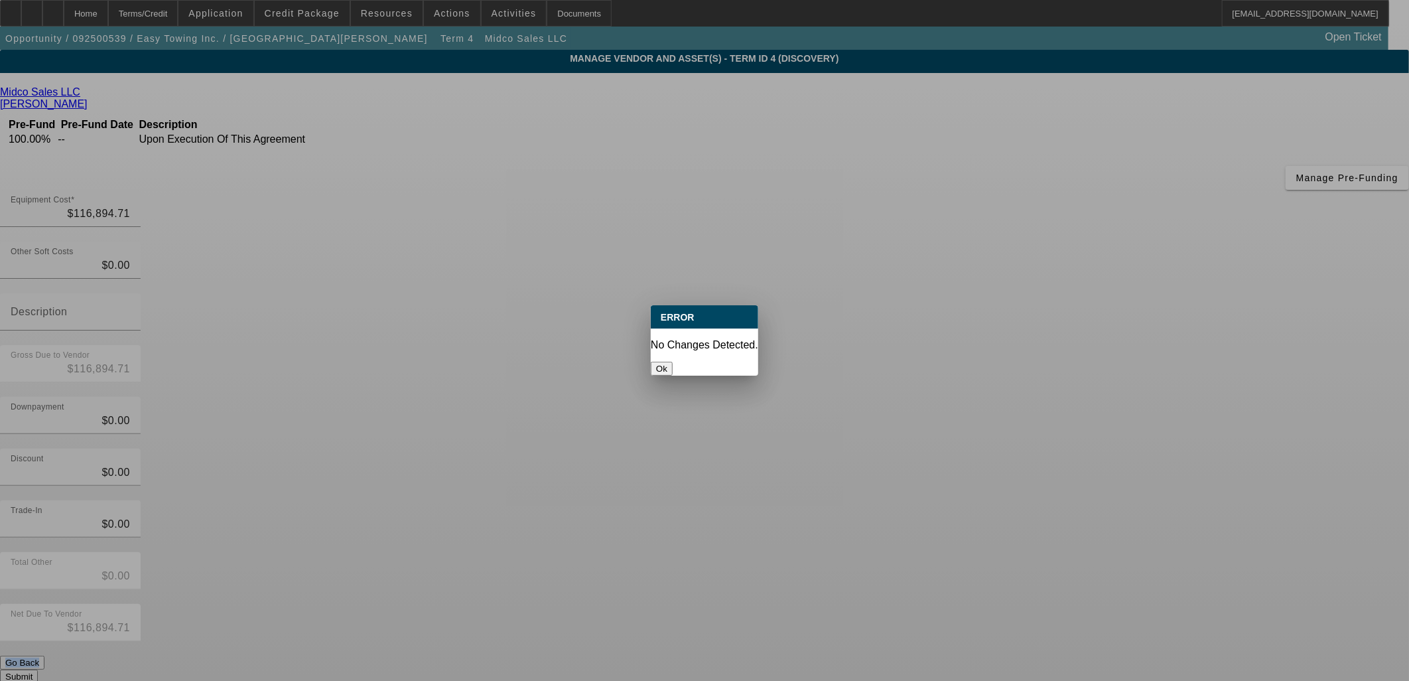
click at [970, 505] on div at bounding box center [704, 340] width 1409 height 681
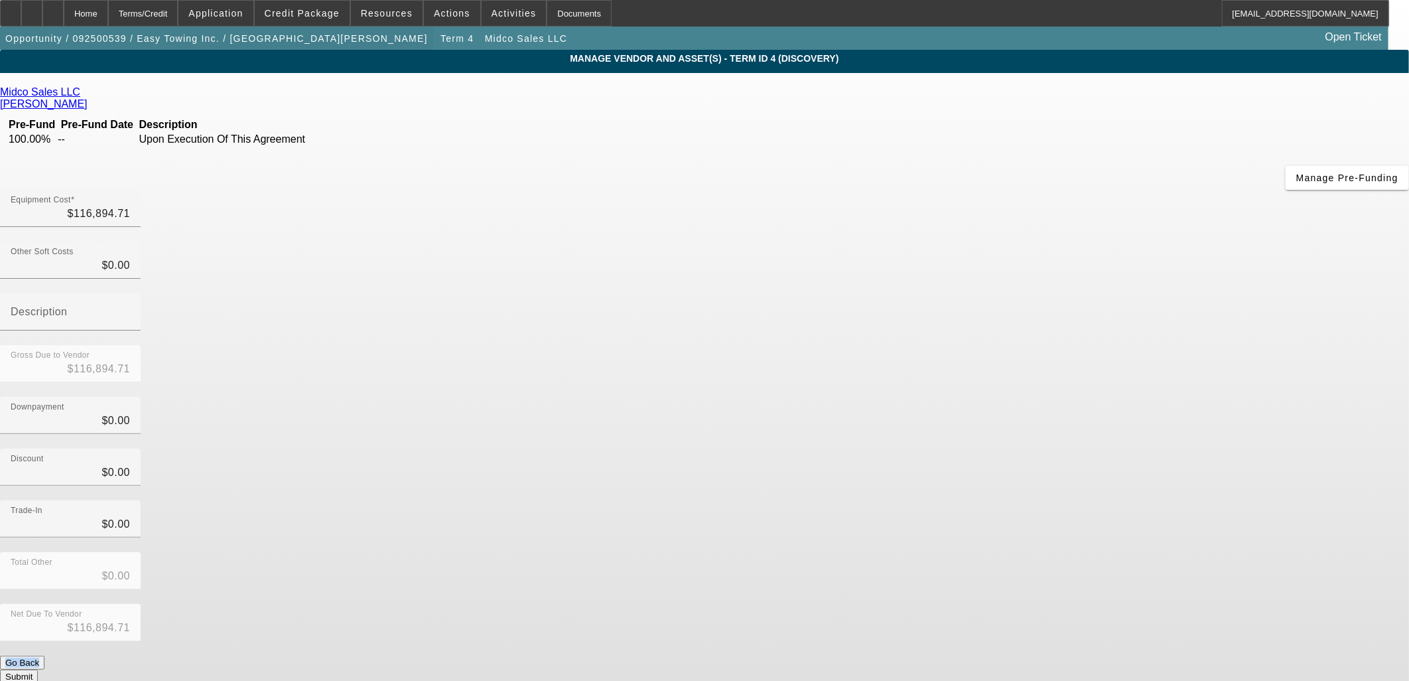
click at [235, 50] on span "button" at bounding box center [216, 39] width 433 height 32
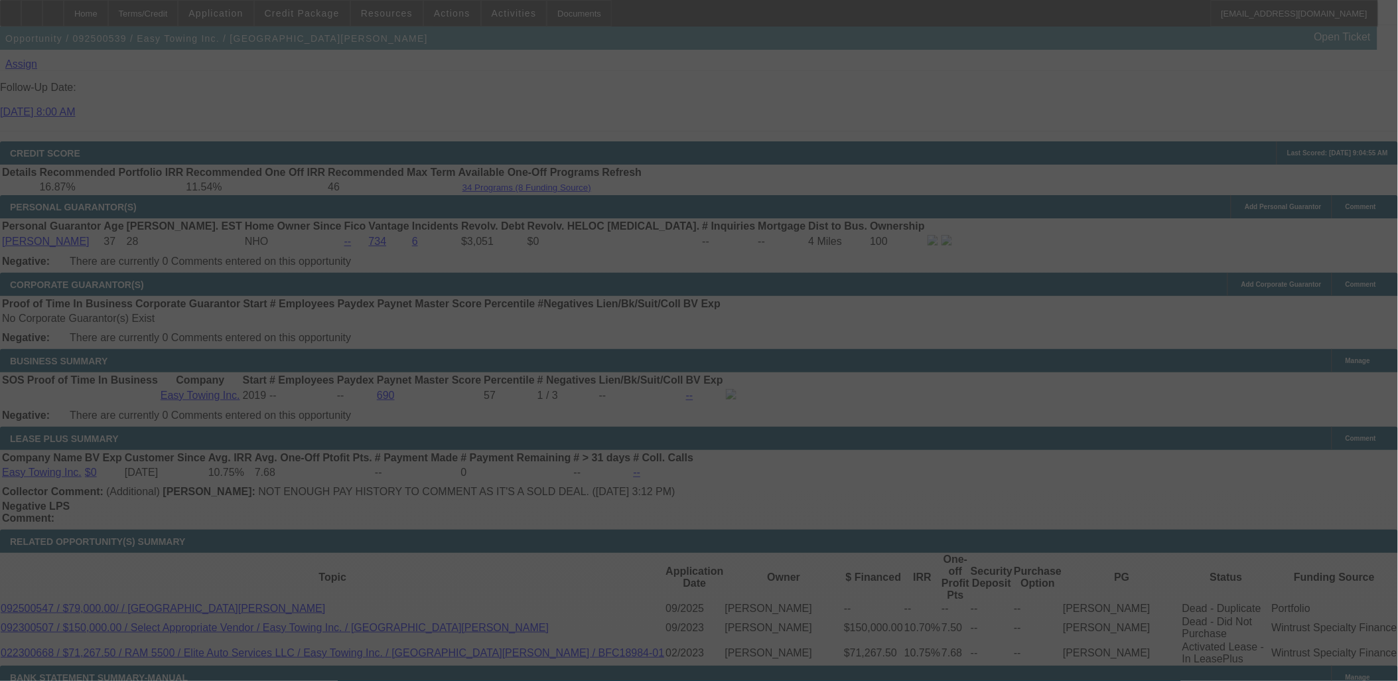
scroll to position [1916, 0]
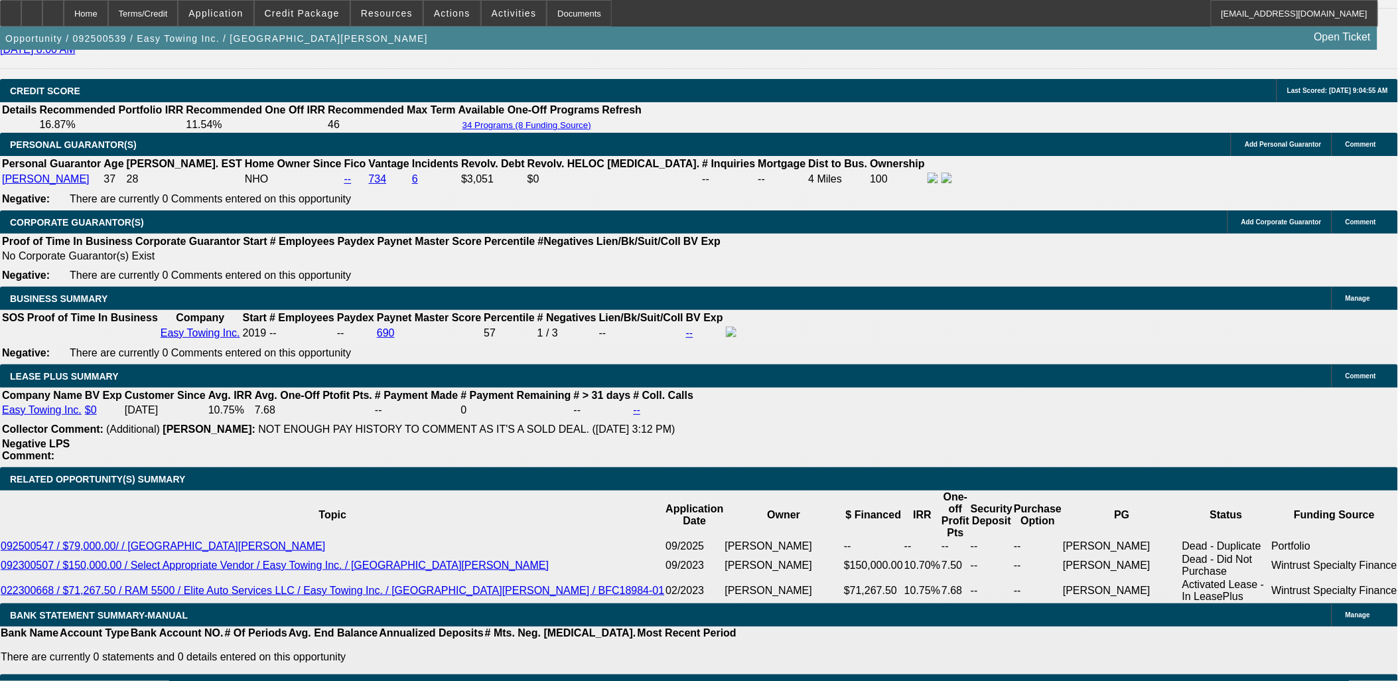
select select "0"
select select "2"
select select "0"
select select "6"
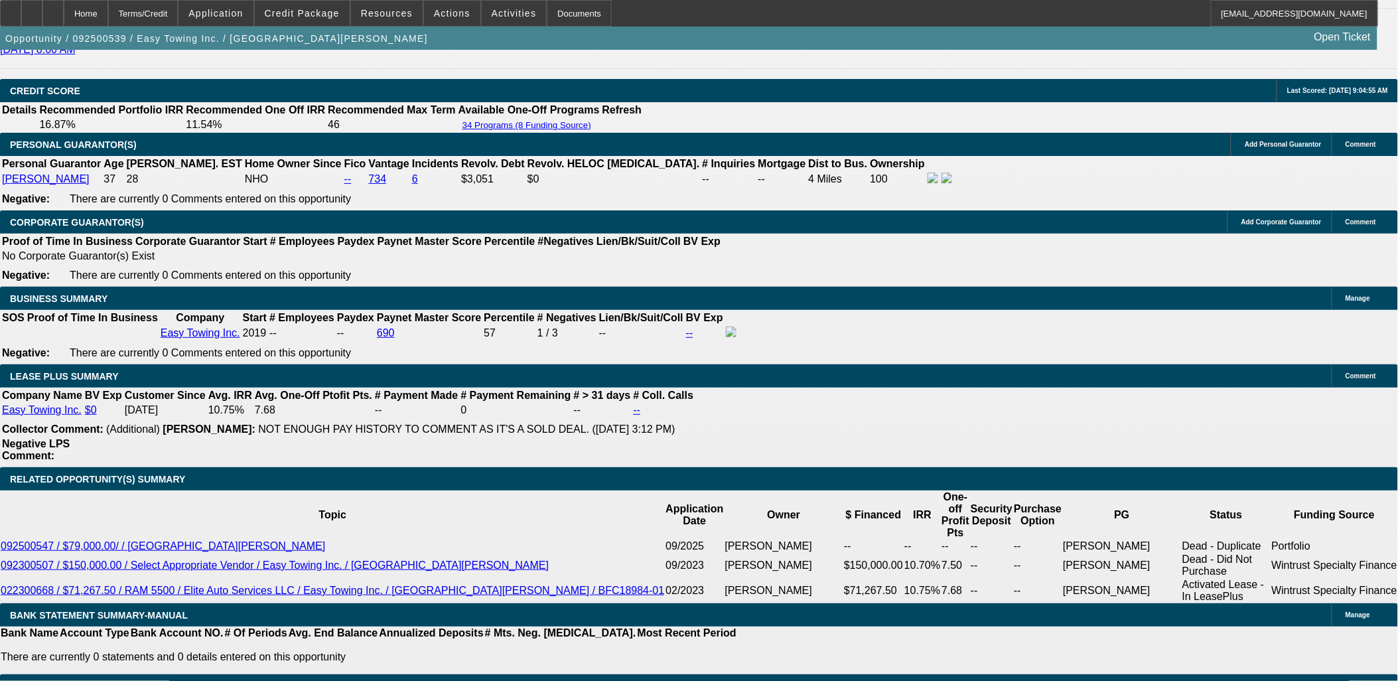
select select "0"
select select "2"
select select "0"
select select "6"
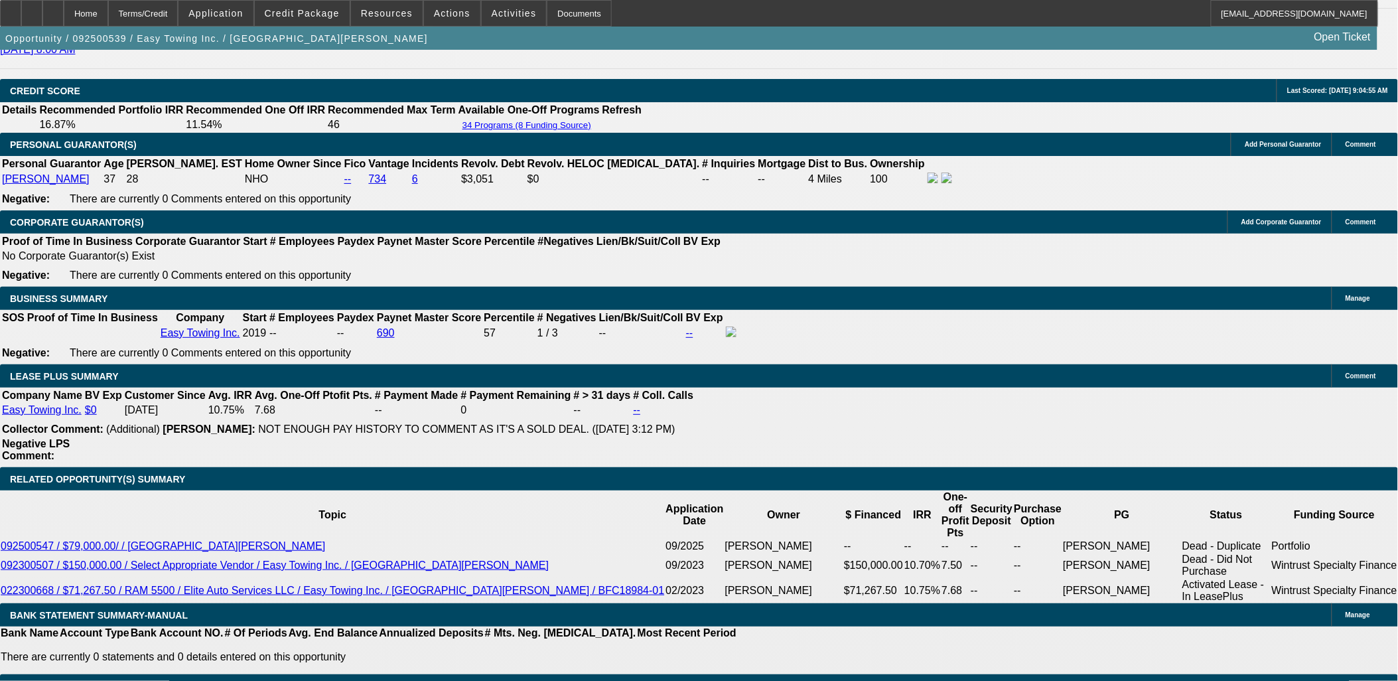
select select "0"
select select "6"
select select "0"
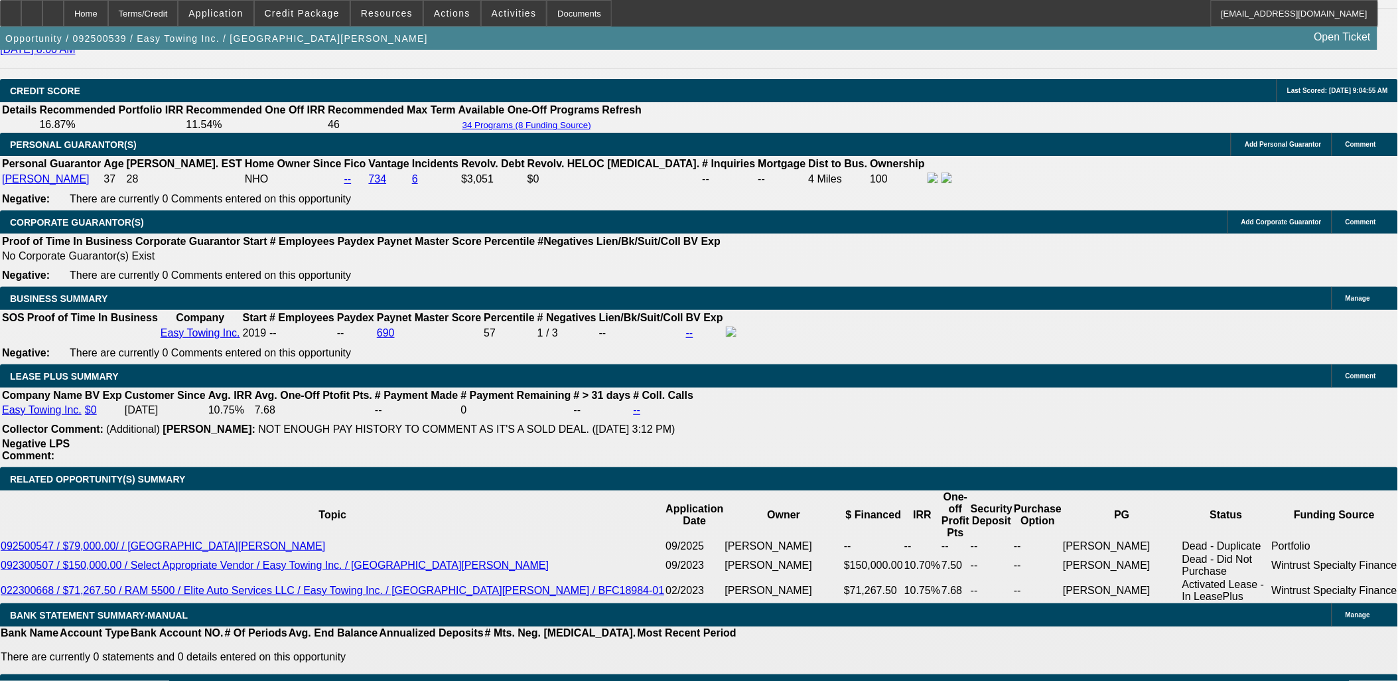
select select "0"
select select "6"
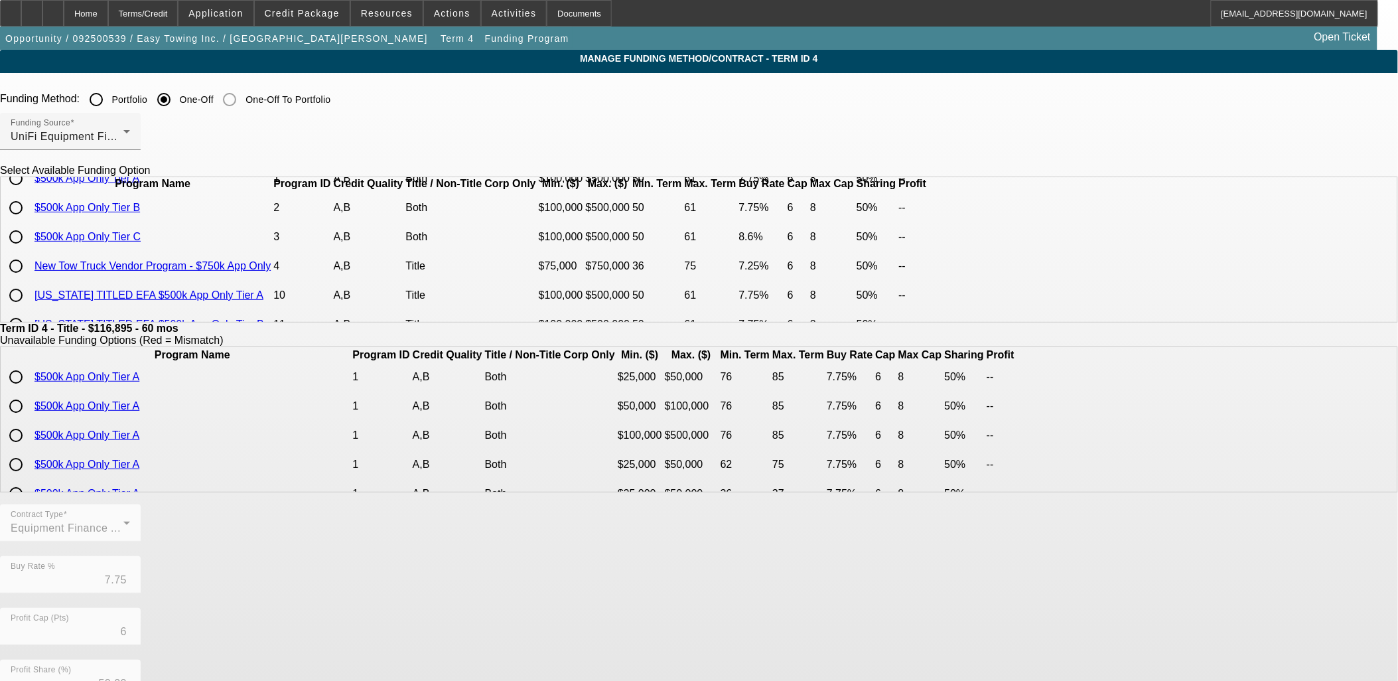
scroll to position [74, 0]
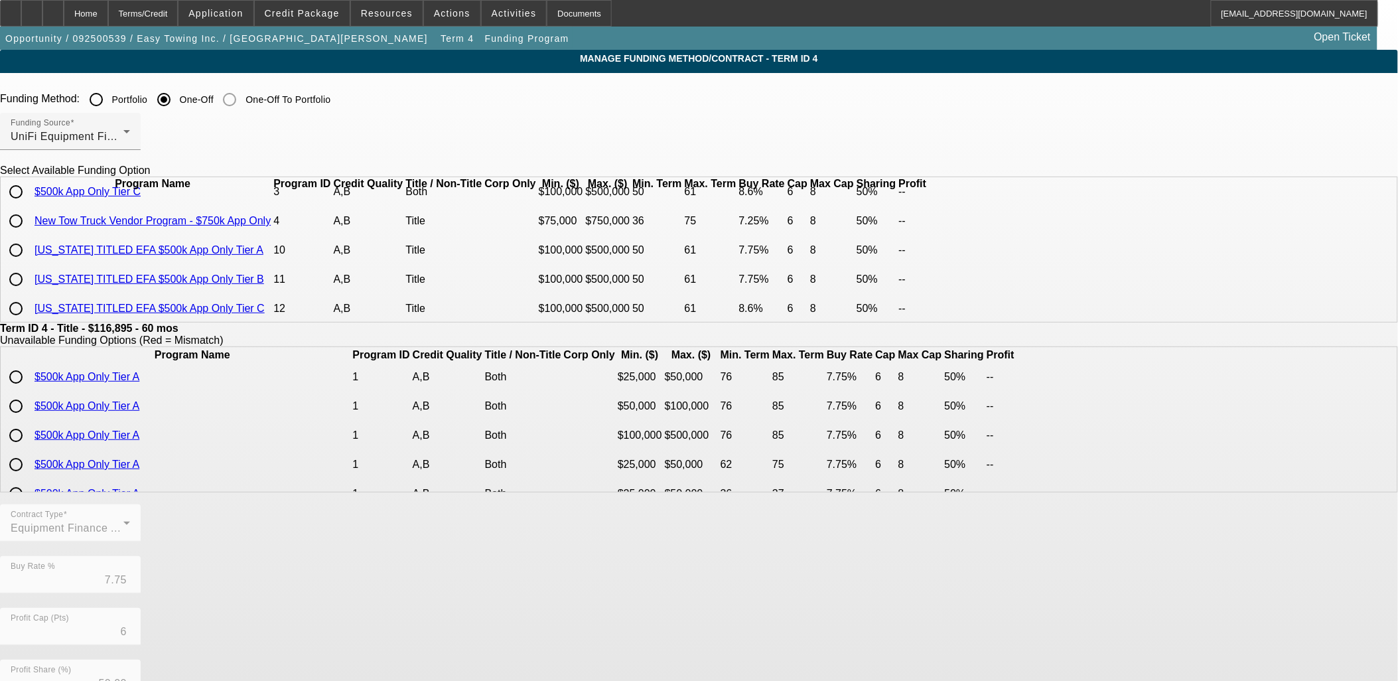
click at [29, 263] on input "radio" at bounding box center [16, 250] width 27 height 27
radio input "true"
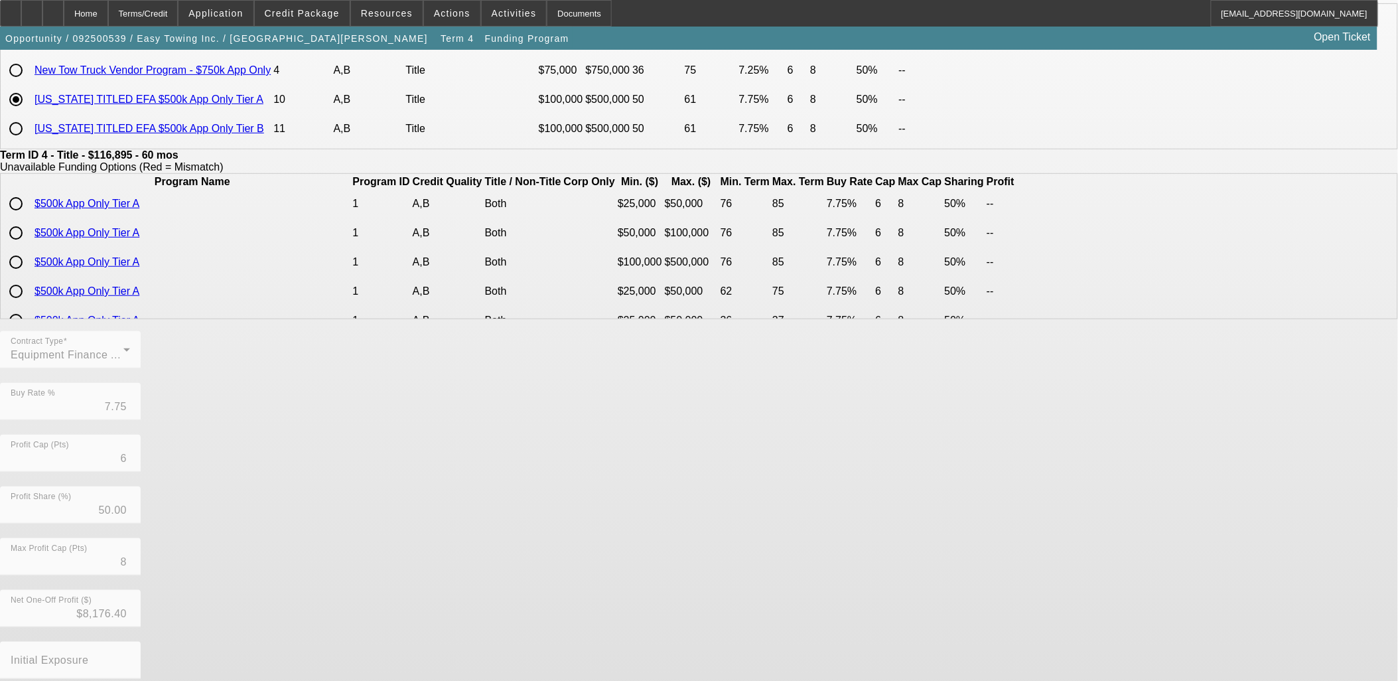
scroll to position [147, 0]
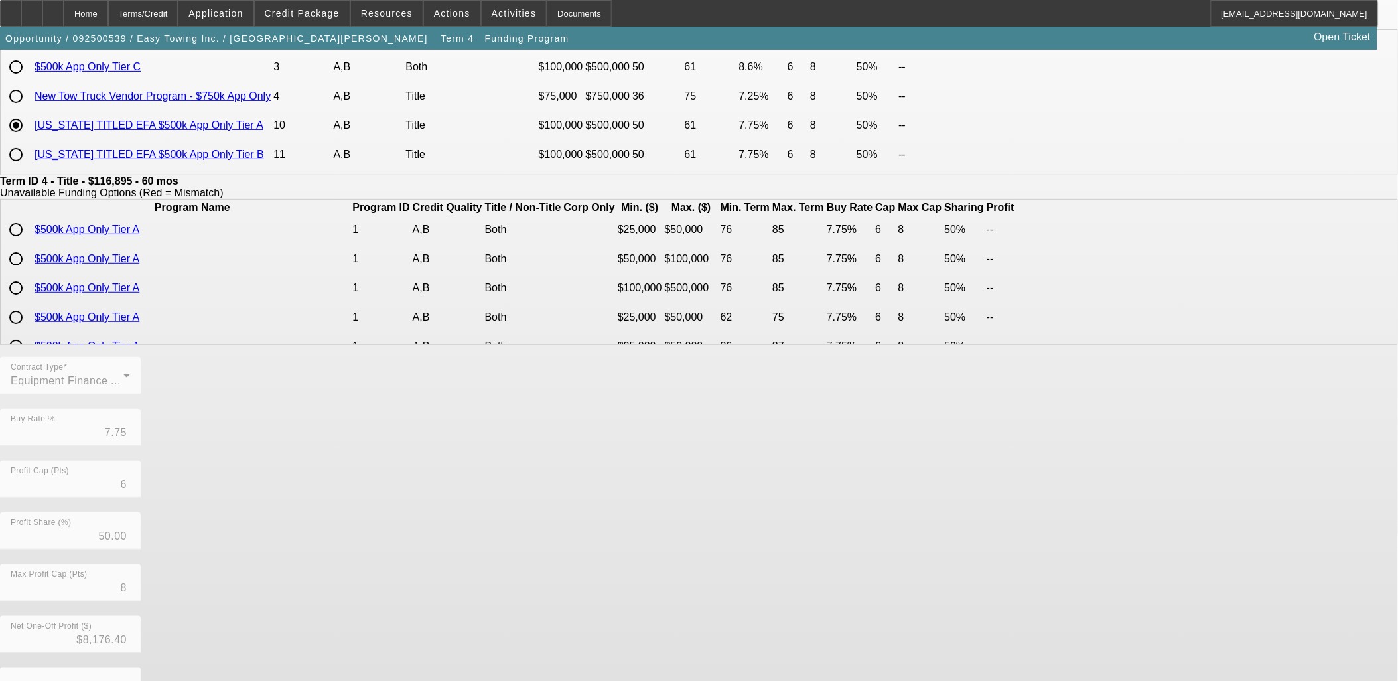
click at [271, 110] on td "New Tow Truck Vendor Program - $750k App Only" at bounding box center [152, 96] width 237 height 28
click at [271, 101] on link "New Tow Truck Vendor Program - $750k App Only" at bounding box center [152, 95] width 236 height 11
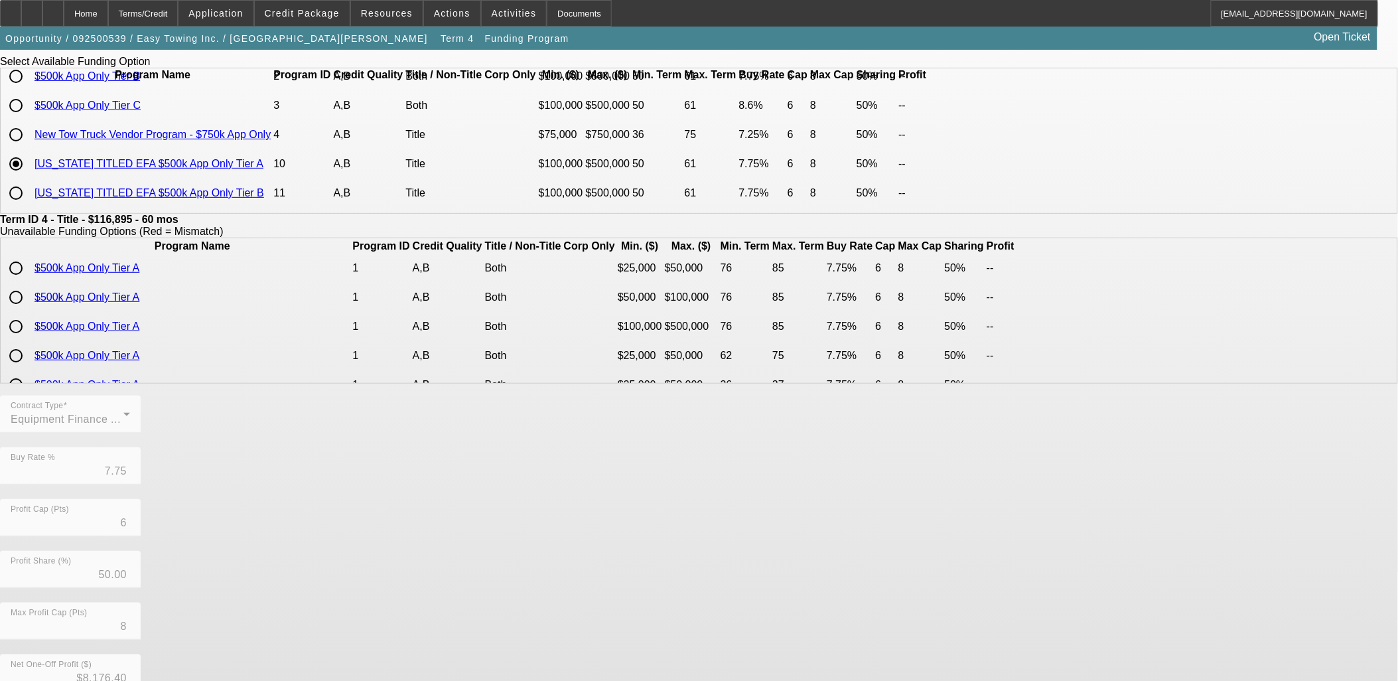
scroll to position [234, 0]
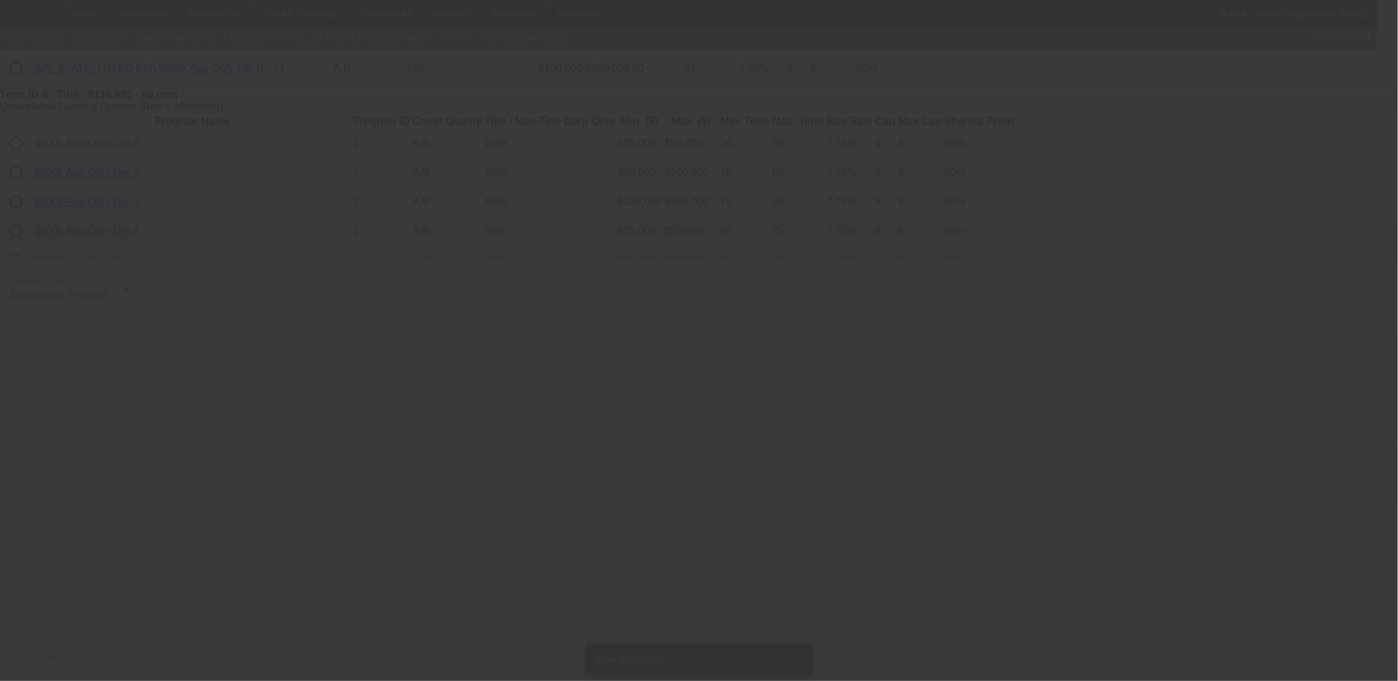
scroll to position [0, 0]
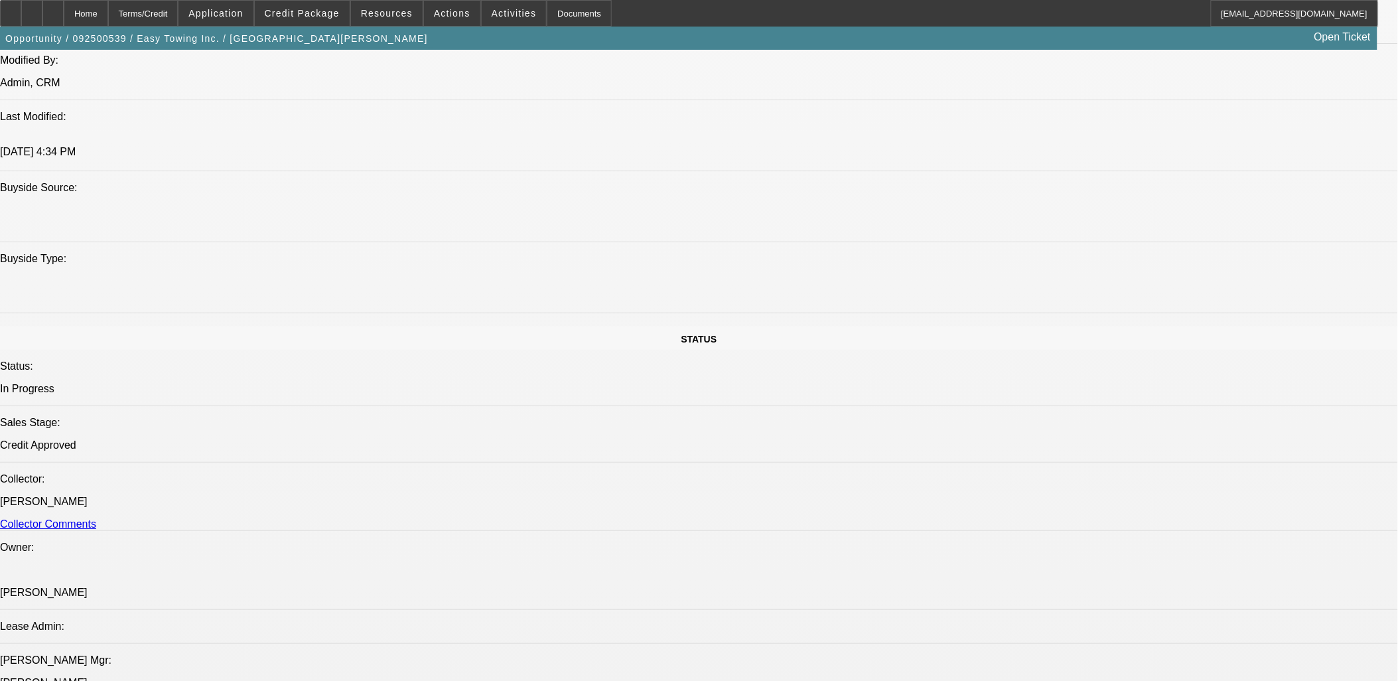
select select "0"
select select "2"
select select "0"
select select "6"
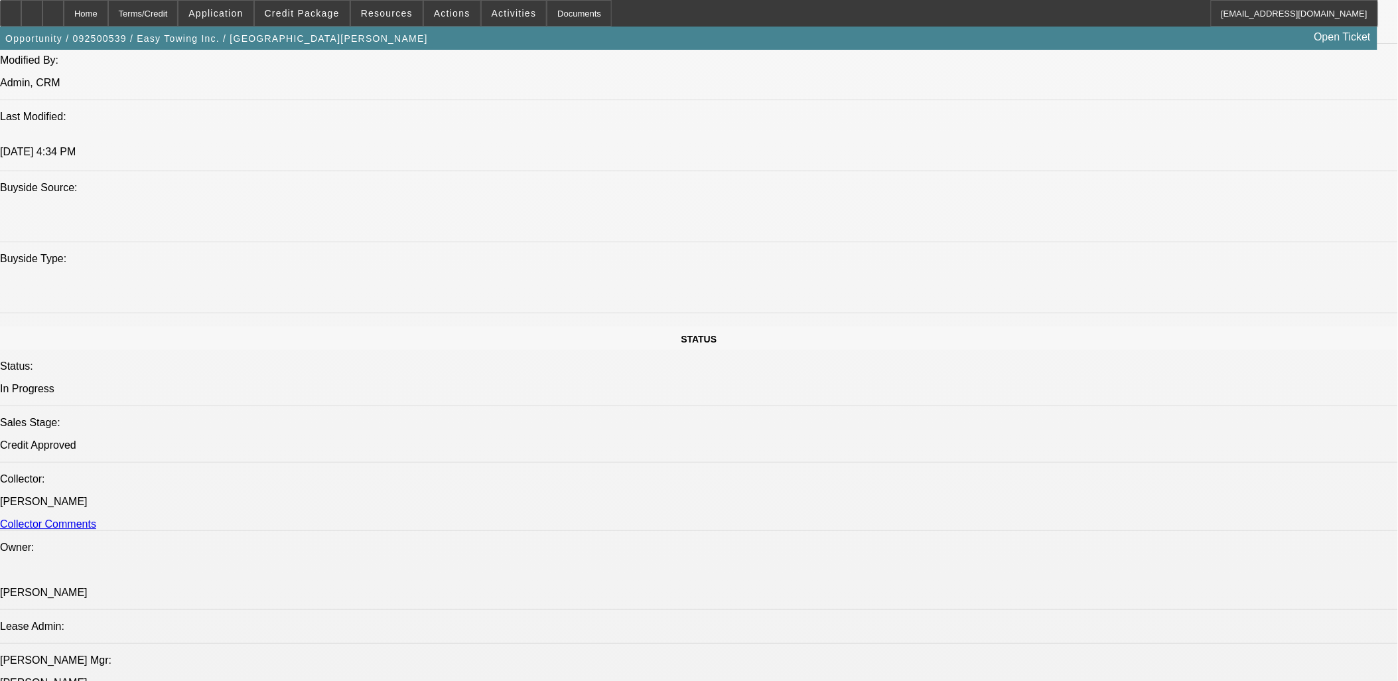
select select "0"
select select "2"
select select "0"
select select "6"
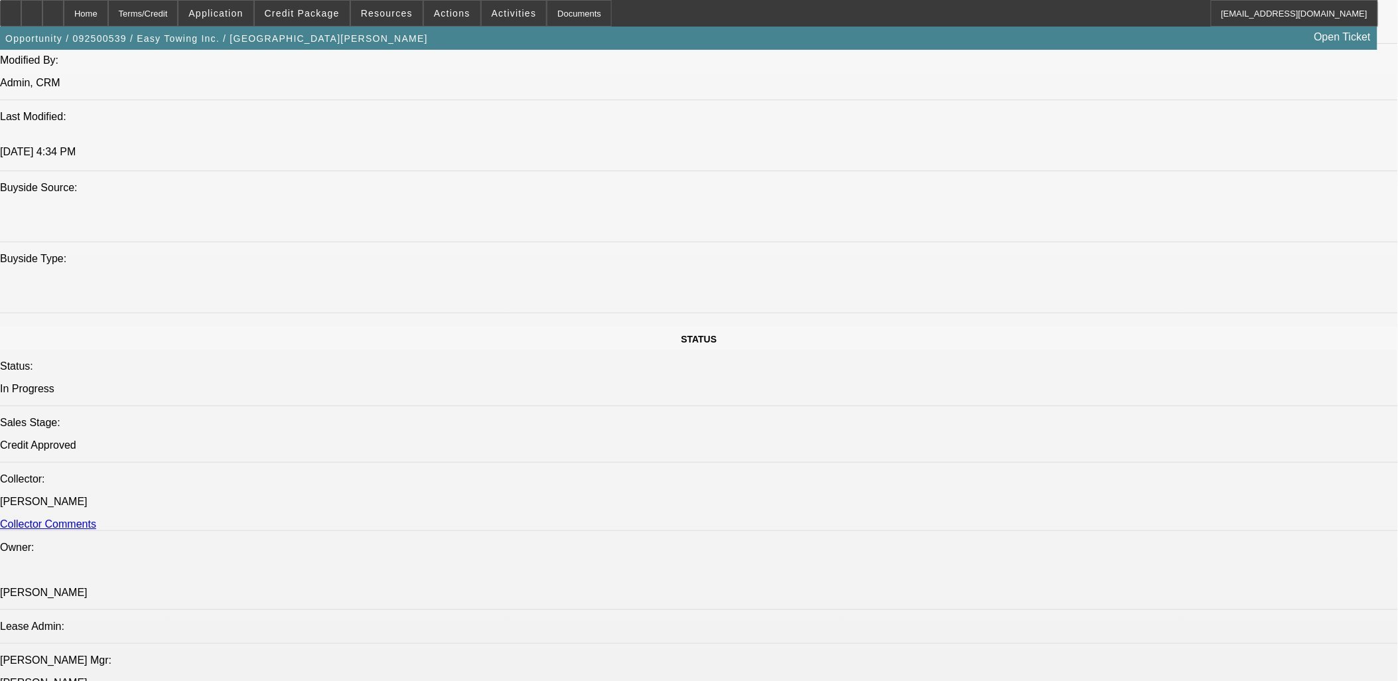
select select "0"
select select "6"
select select "0"
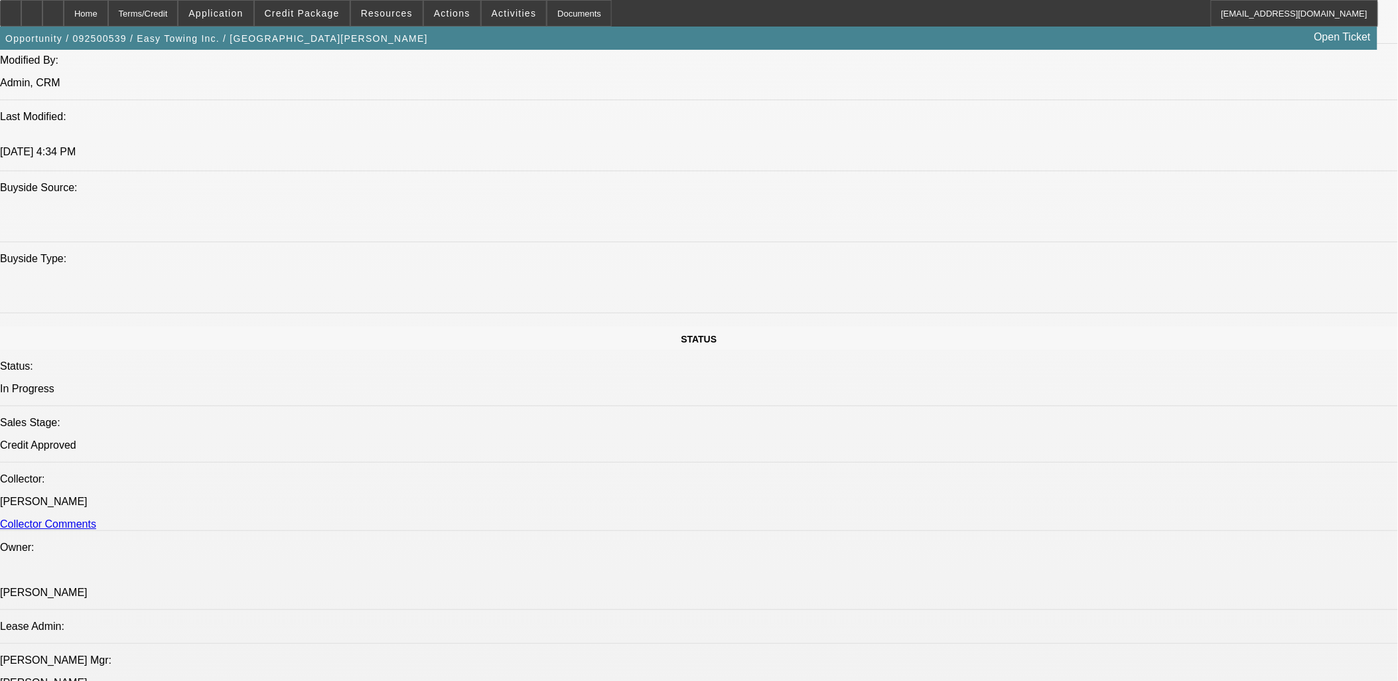
select select "0"
select select "6"
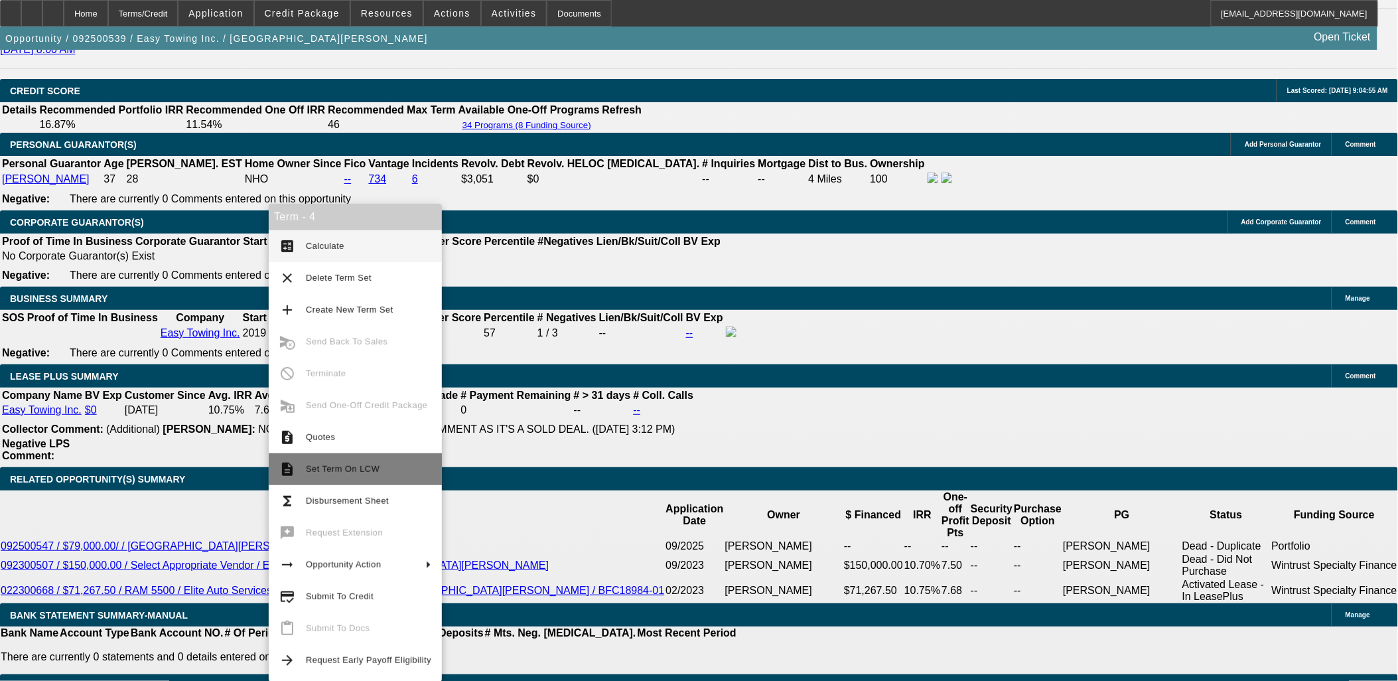
scroll to position [1992, 0]
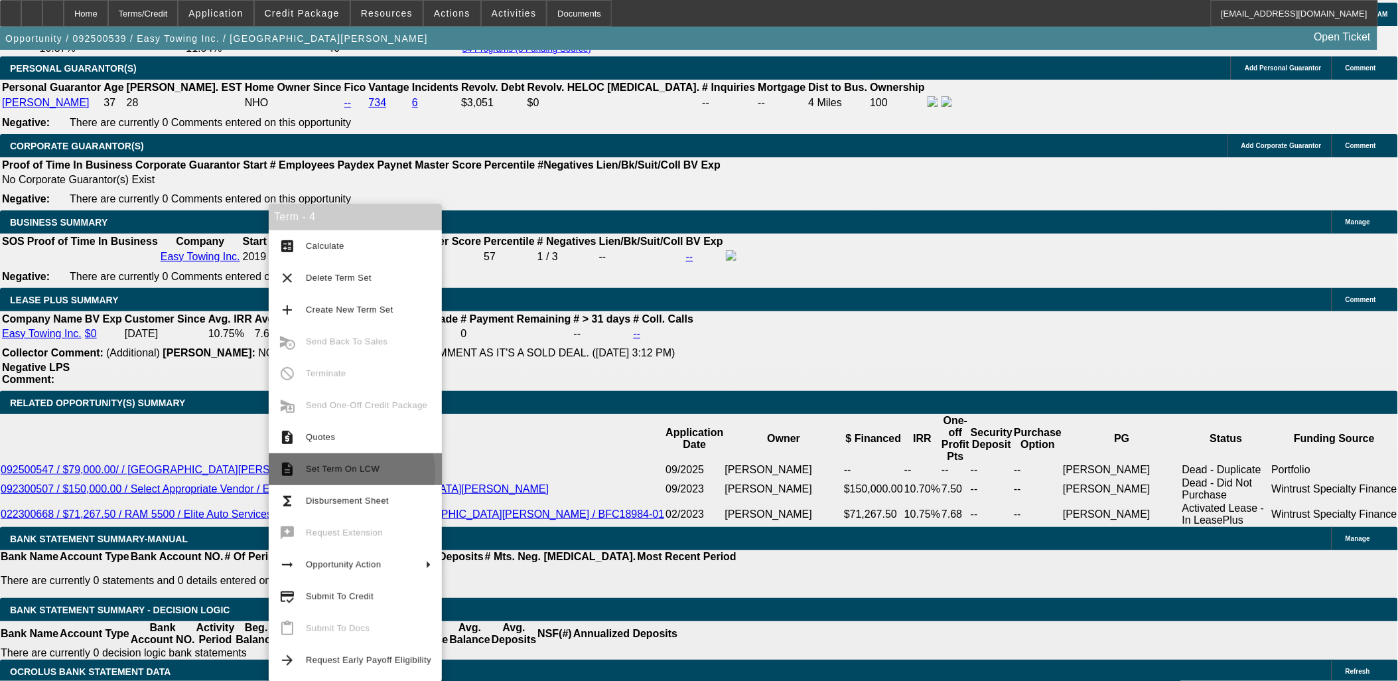
click at [345, 472] on span "Set Term On LCW" at bounding box center [343, 469] width 74 height 10
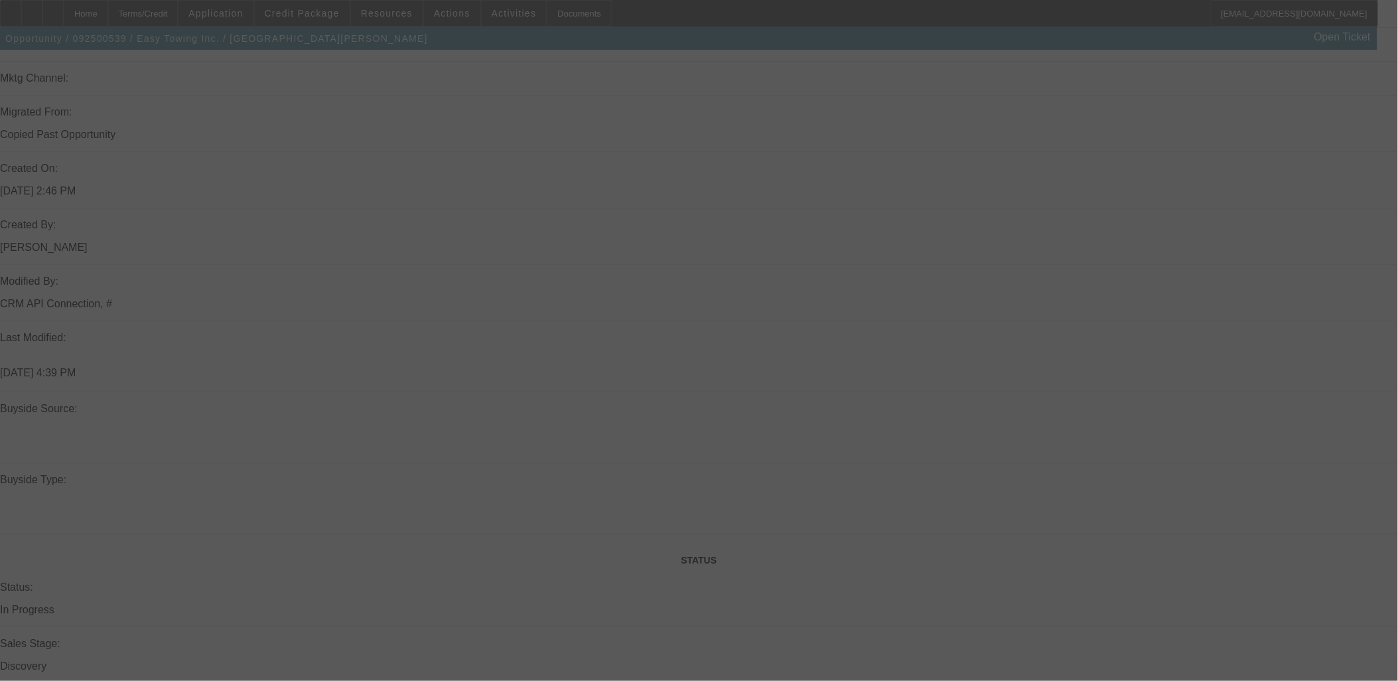
scroll to position [953, 0]
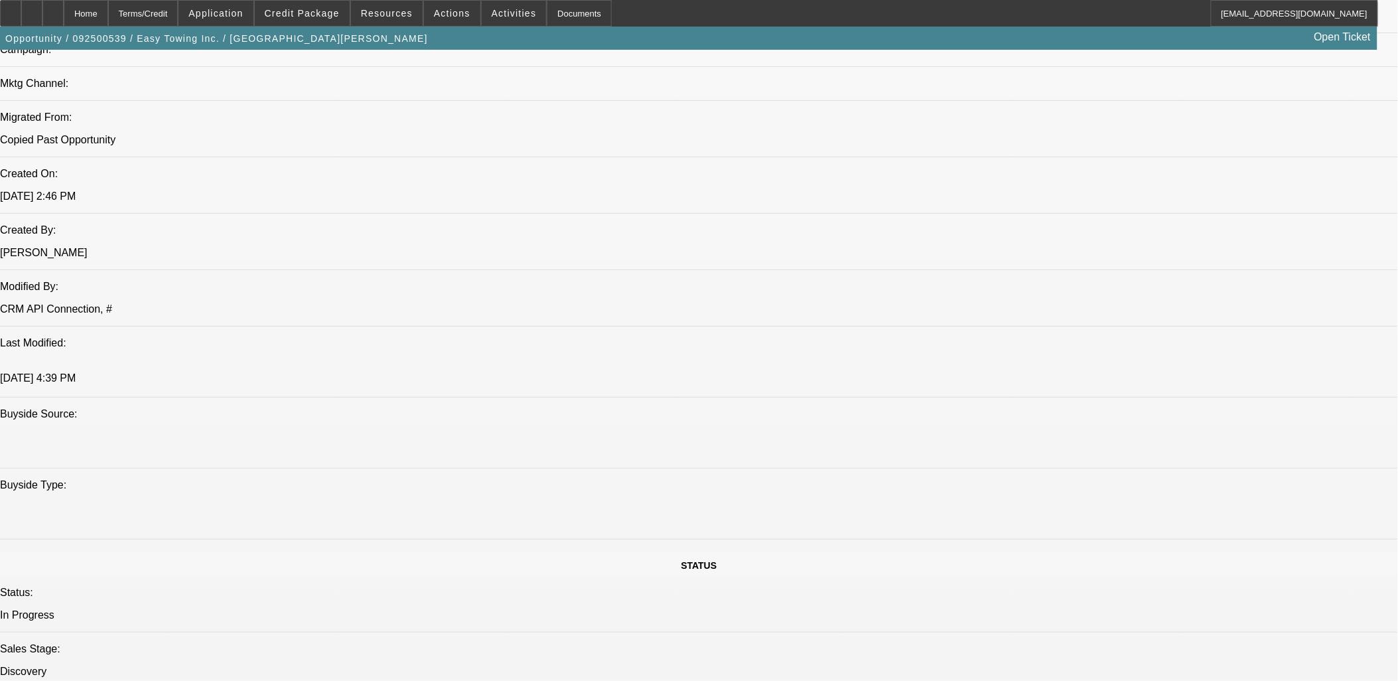
select select "0"
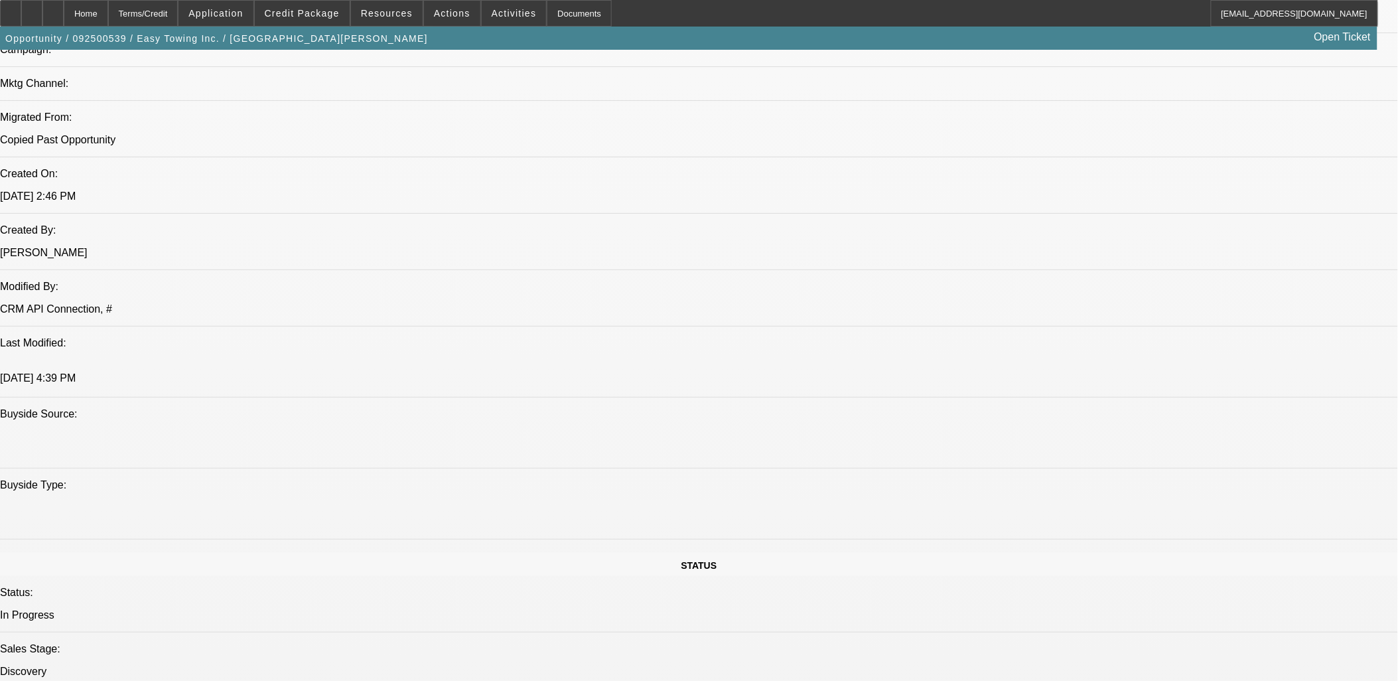
select select "0"
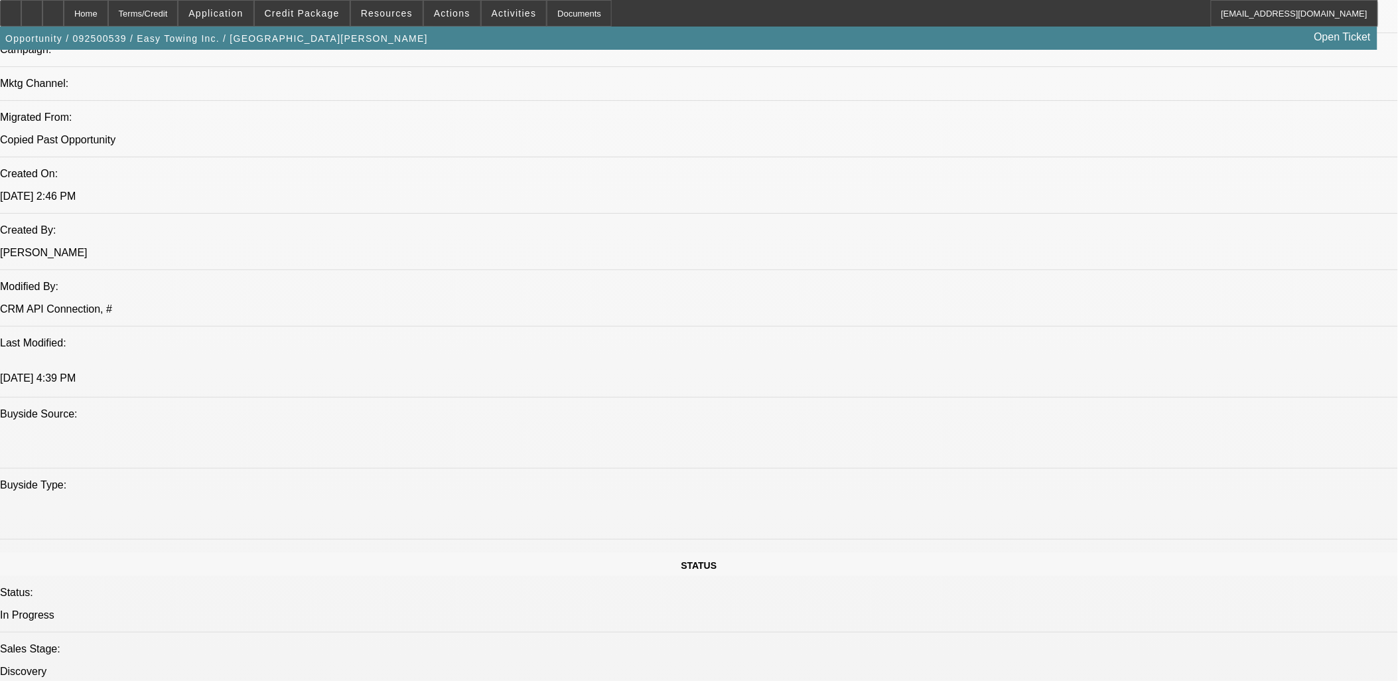
select select "0"
select select "1"
select select "2"
select select "6"
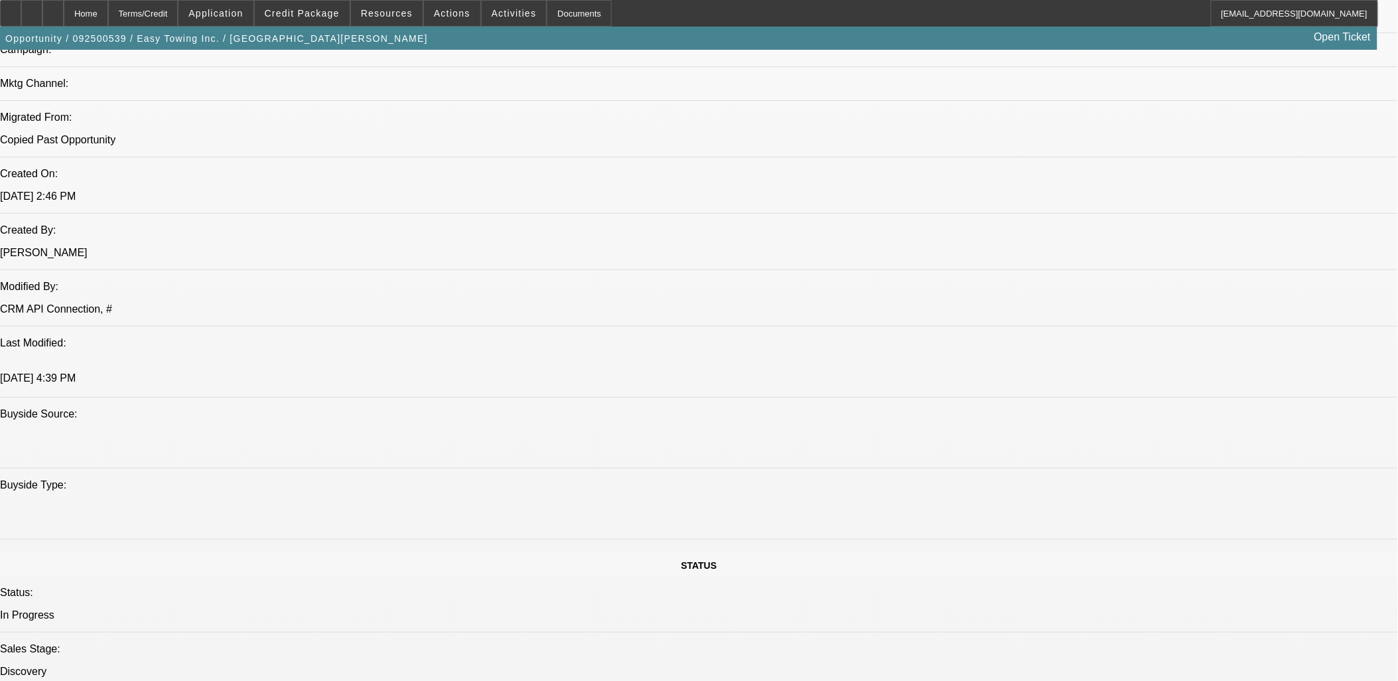
select select "1"
select select "2"
select select "6"
select select "1"
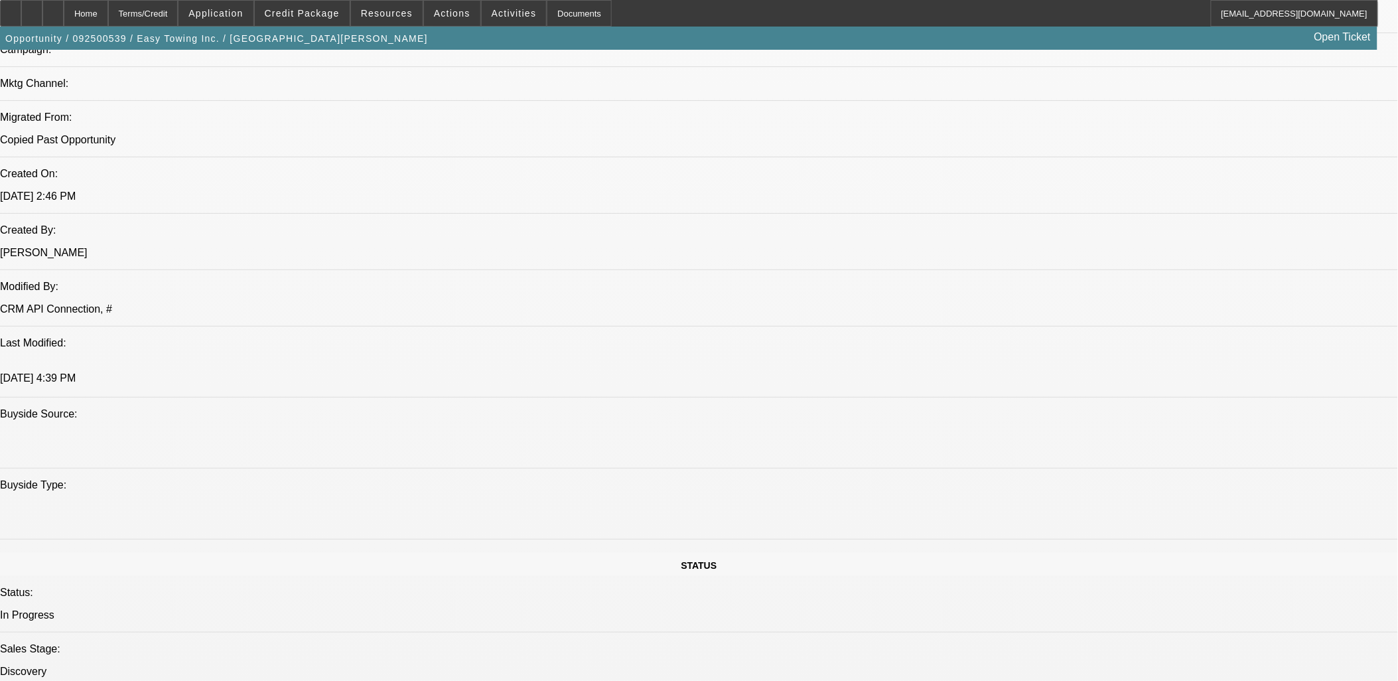
select select "6"
select select "1"
select select "6"
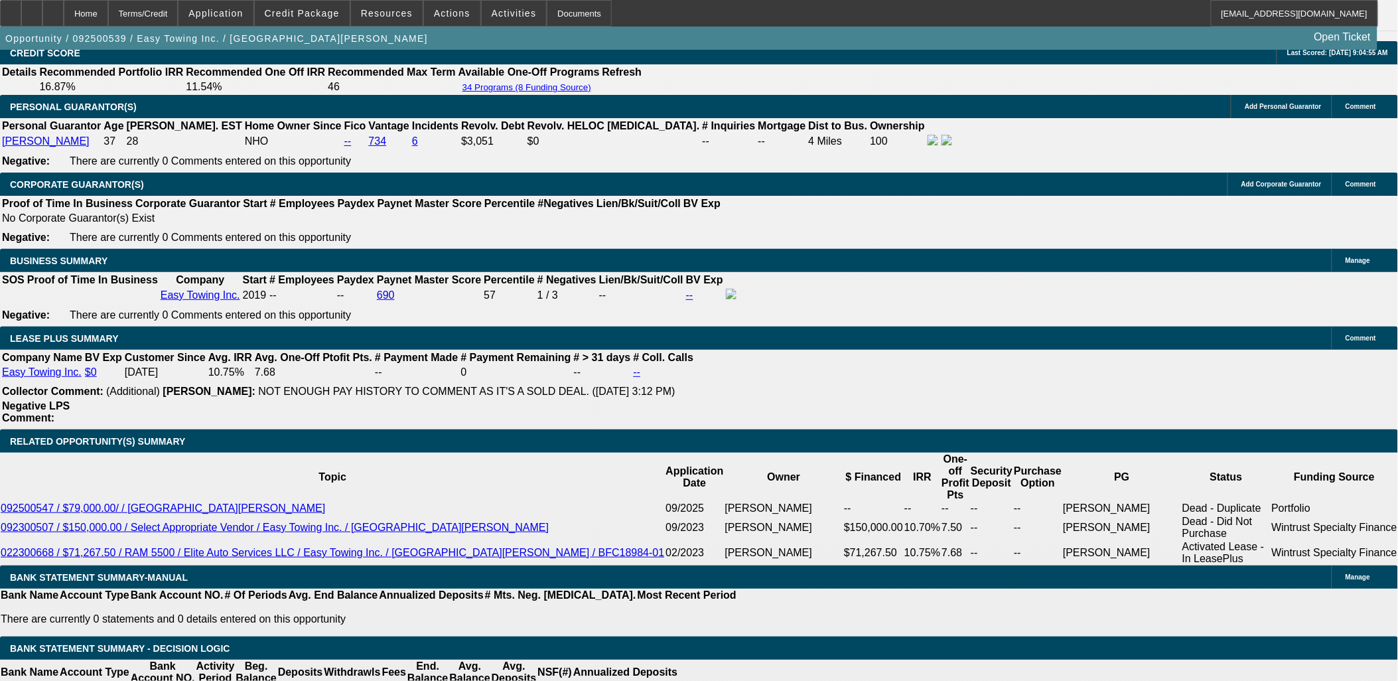
scroll to position [2132, 0]
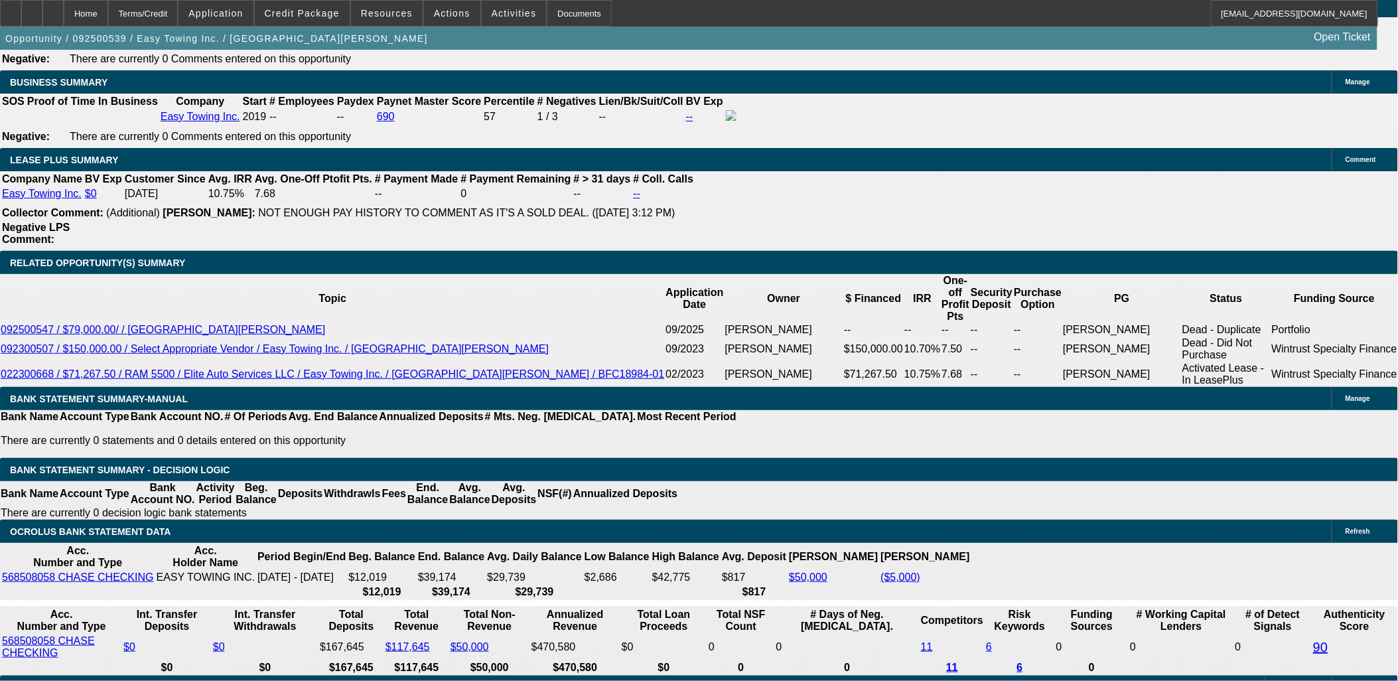
drag, startPoint x: 277, startPoint y: 299, endPoint x: 310, endPoint y: 306, distance: 34.5
type input "UNKNOWN"
type input "7"
type input "$17,319.97"
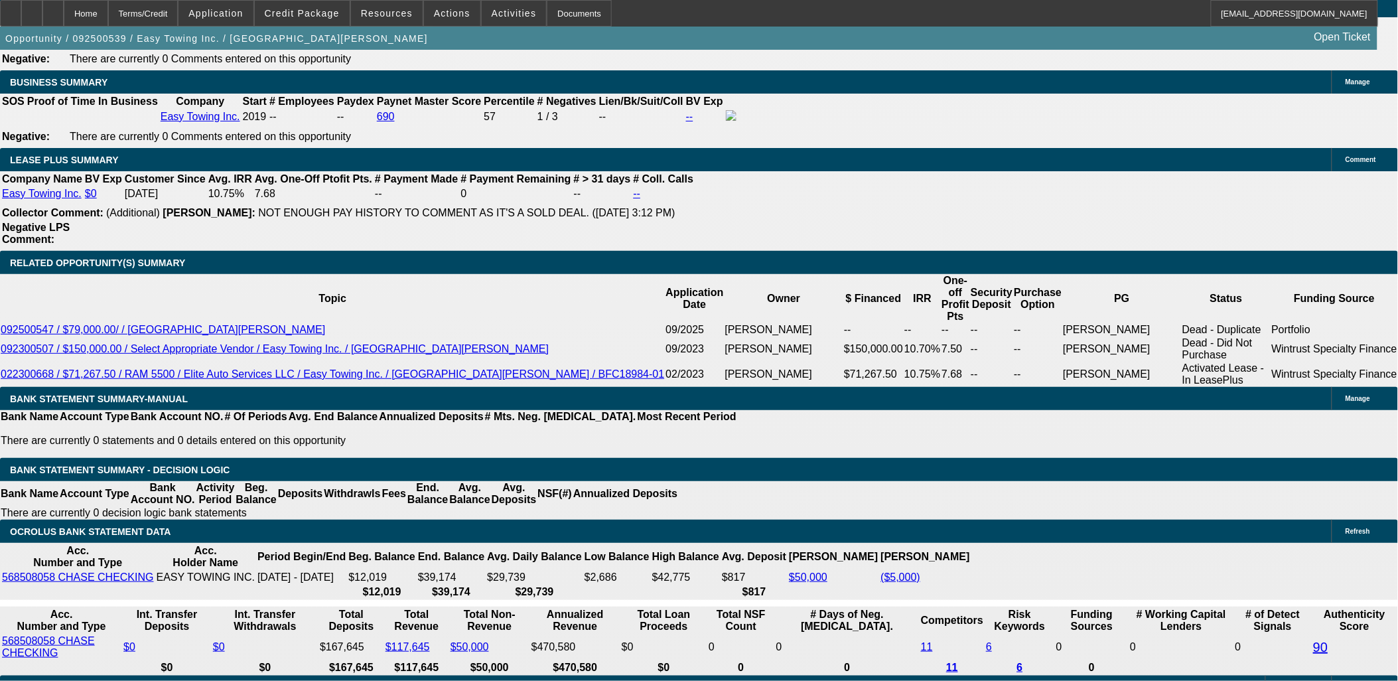
type input "72"
type input "$2,227.98"
type input "72"
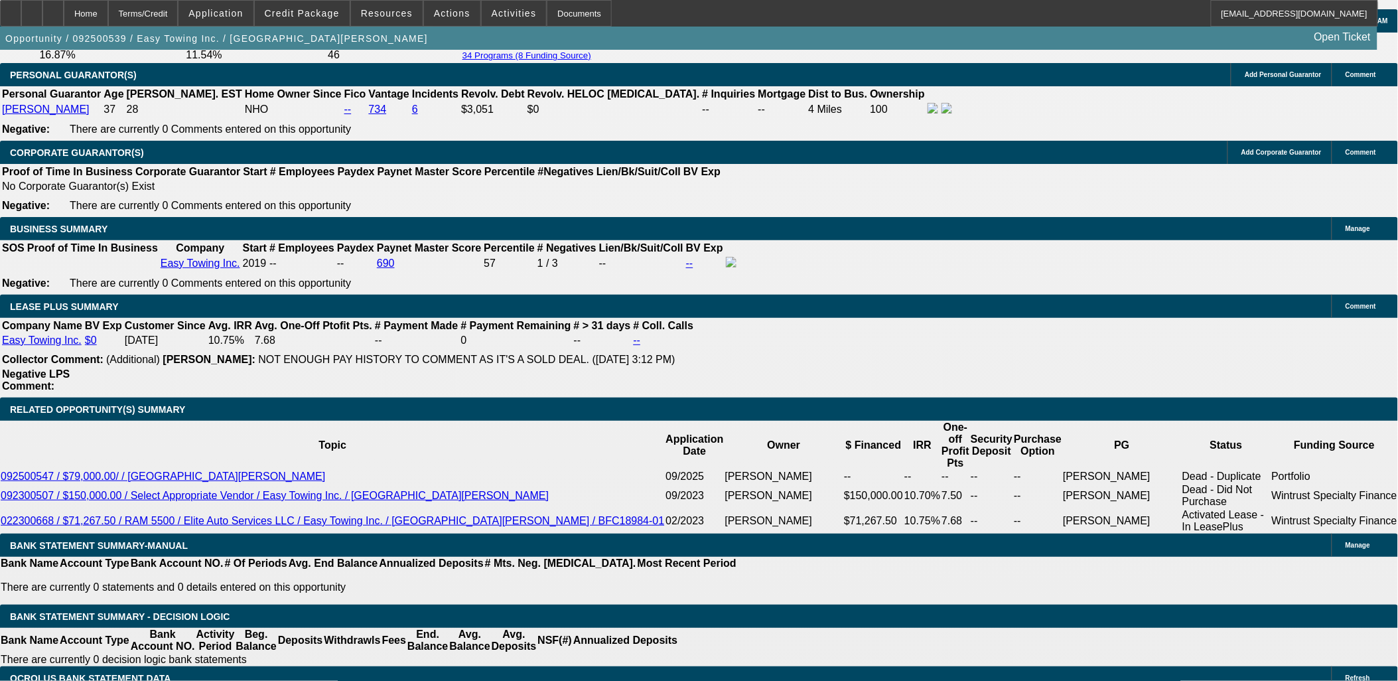
scroll to position [1985, 0]
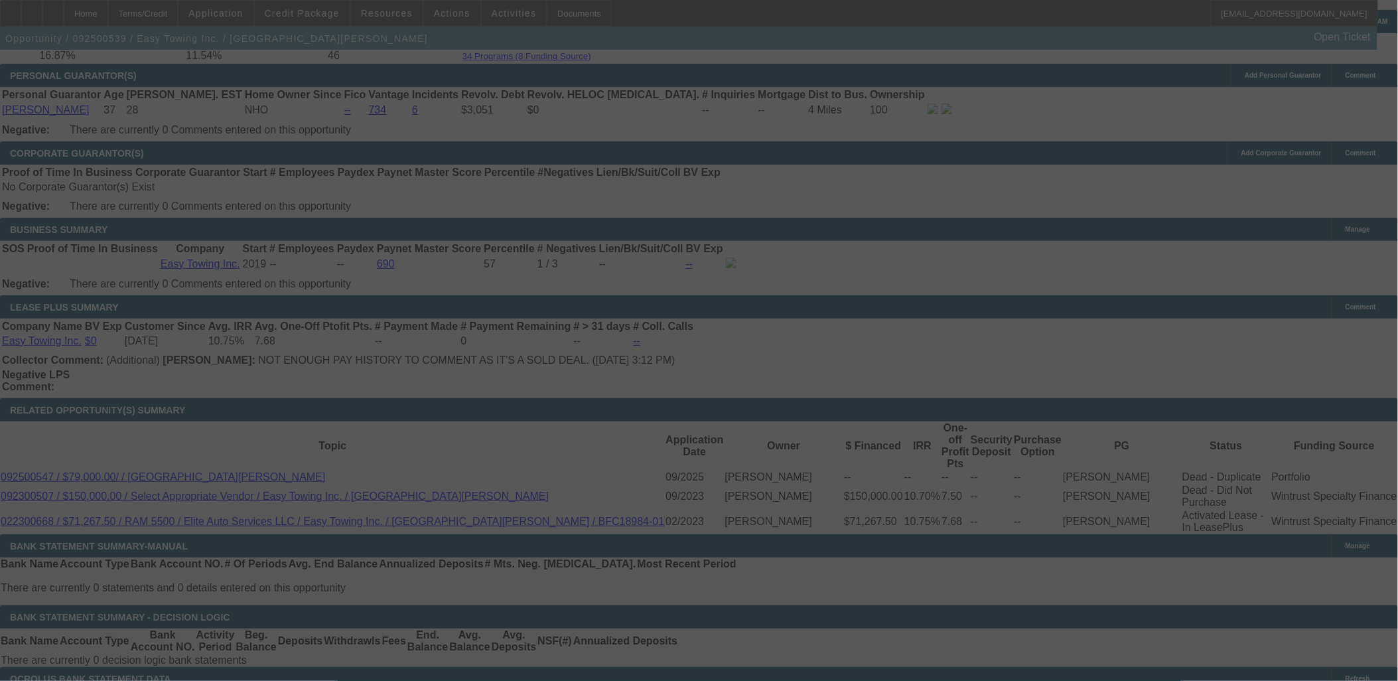
select select "0"
select select "2"
select select "0"
select select "6"
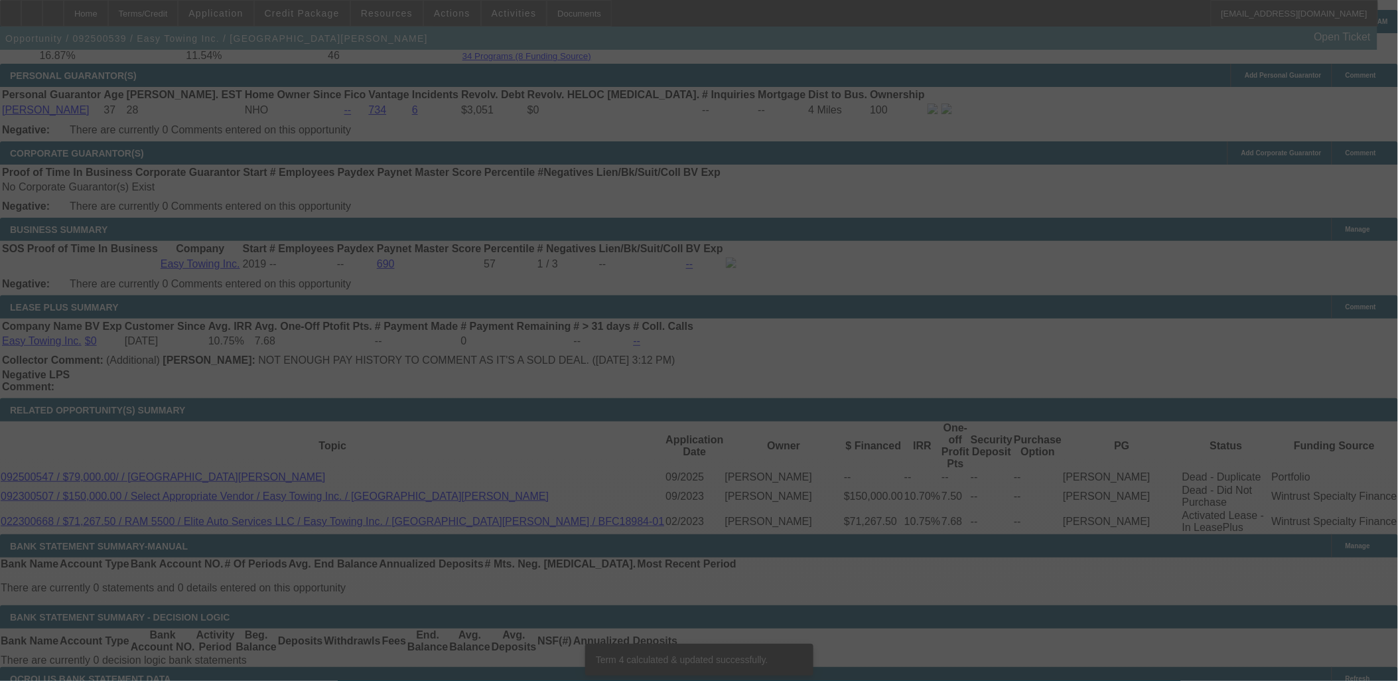
scroll to position [2058, 0]
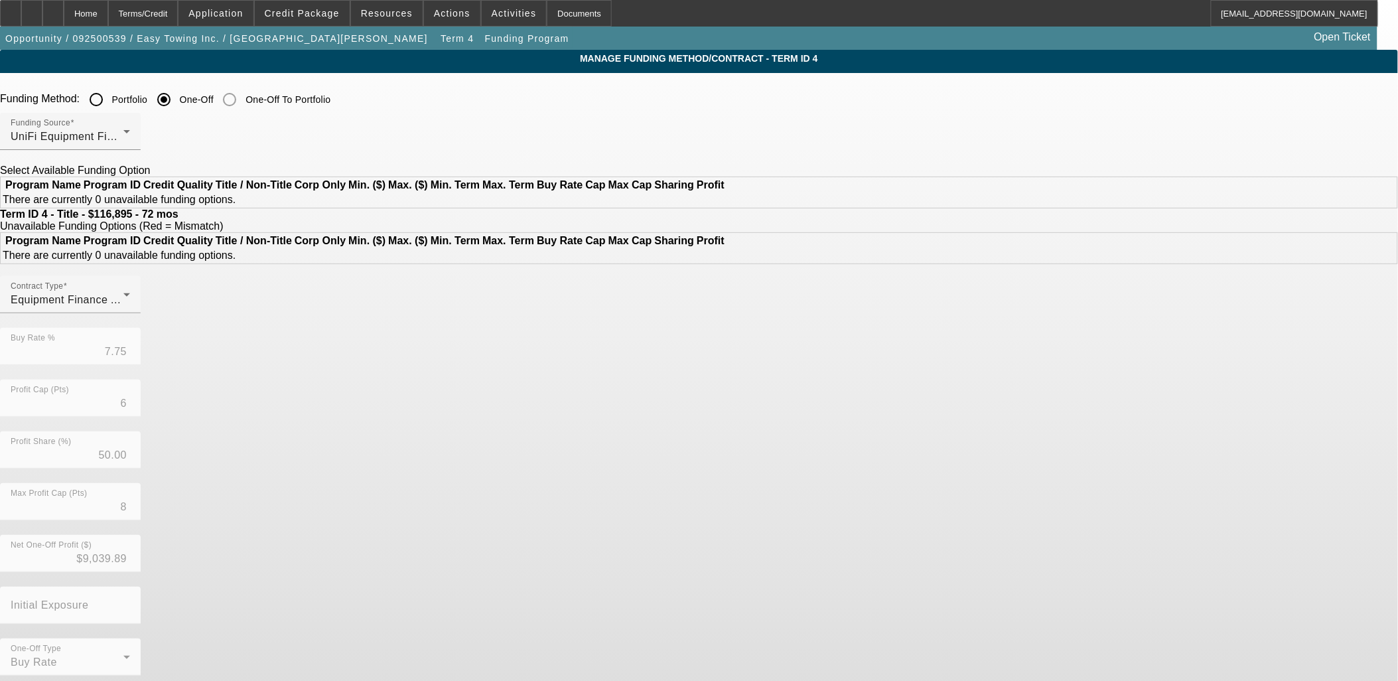
click at [267, 253] on app-term-manage-funding "Manage Funding Method/Contract - Term ID 4 Funding Method: Portfolio One-Off On…" at bounding box center [699, 390] width 1398 height 680
drag, startPoint x: 266, startPoint y: 253, endPoint x: 237, endPoint y: 255, distance: 29.3
click at [265, 253] on app-term-manage-funding "Manage Funding Method/Contract - Term ID 4 Funding Method: Portfolio One-Off On…" at bounding box center [699, 390] width 1398 height 680
click at [157, 266] on app-term-manage-funding "Manage Funding Method/Contract - Term ID 4 Funding Method: Portfolio One-Off On…" at bounding box center [699, 390] width 1398 height 680
click at [142, 269] on app-term-manage-funding "Manage Funding Method/Contract - Term ID 4 Funding Method: Portfolio One-Off On…" at bounding box center [699, 390] width 1398 height 680
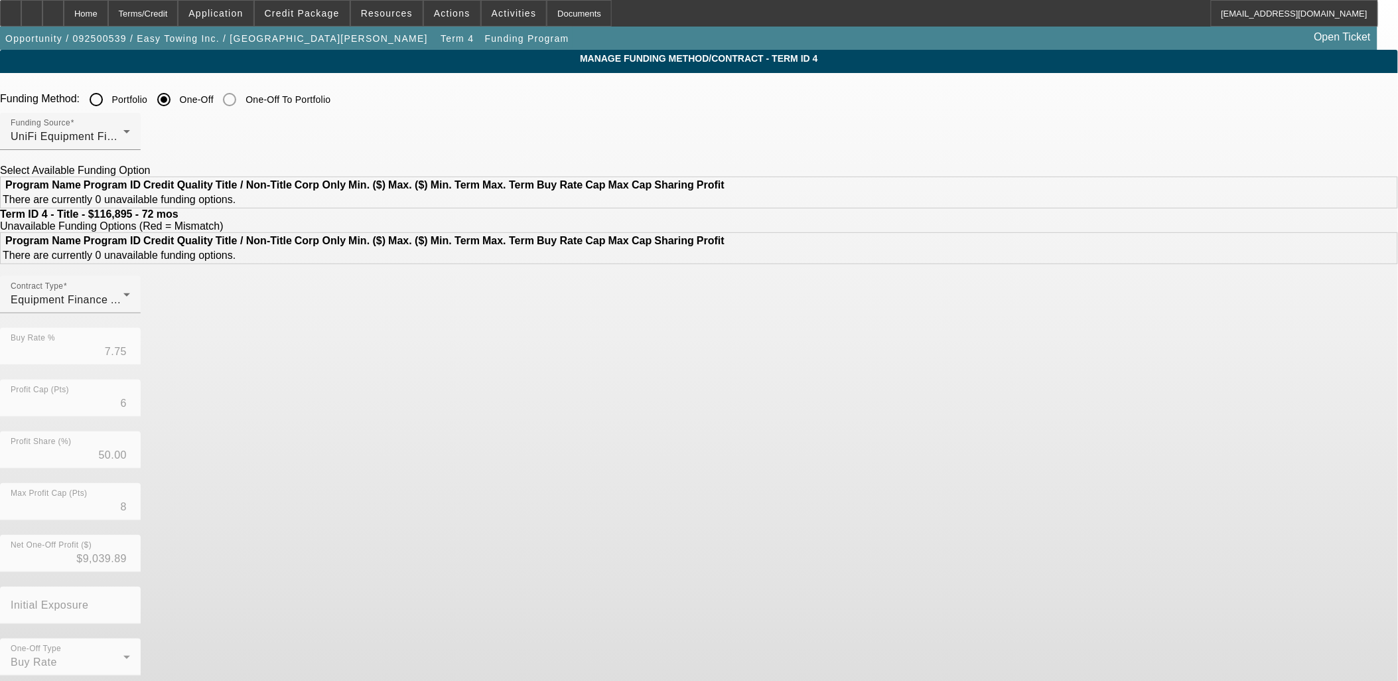
click at [141, 269] on app-term-manage-funding "Manage Funding Method/Contract - Term ID 4 Funding Method: Portfolio One-Off On…" at bounding box center [699, 390] width 1398 height 680
drag, startPoint x: 141, startPoint y: 269, endPoint x: 153, endPoint y: 235, distance: 35.3
click at [141, 269] on app-term-manage-funding "Manage Funding Method/Contract - Term ID 4 Funding Method: Portfolio One-Off On…" at bounding box center [699, 390] width 1398 height 680
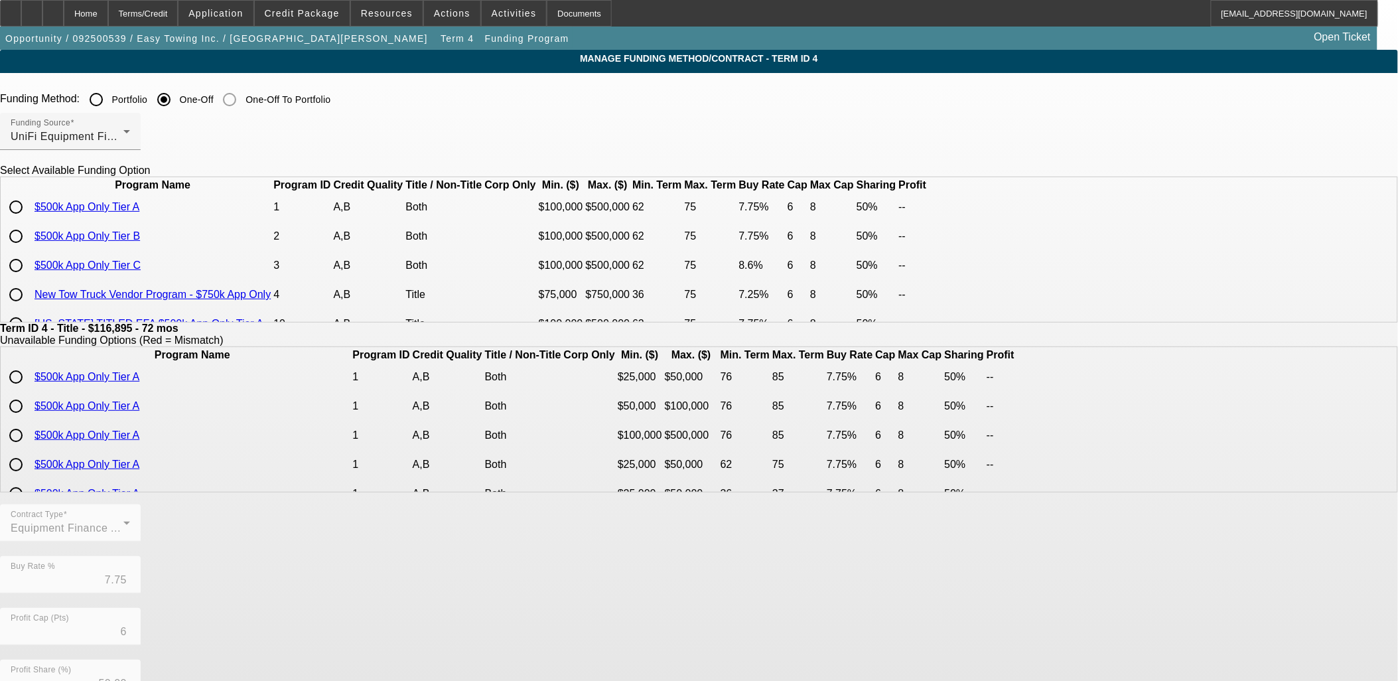
click at [172, 215] on app-term-manage-funding "Manage Funding Method/Contract - Term ID 4 Funding Method: Portfolio One-Off On…" at bounding box center [699, 504] width 1398 height 908
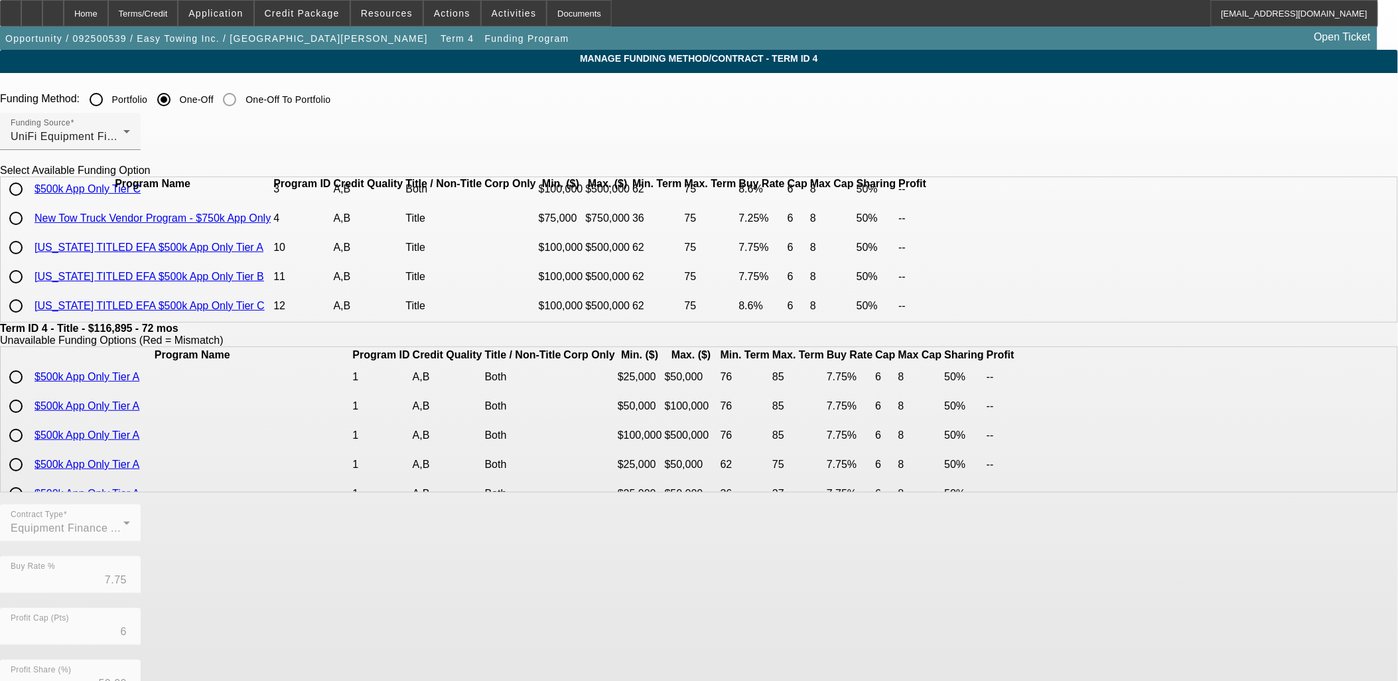
click at [29, 239] on input "radio" at bounding box center [16, 247] width 27 height 27
radio input "true"
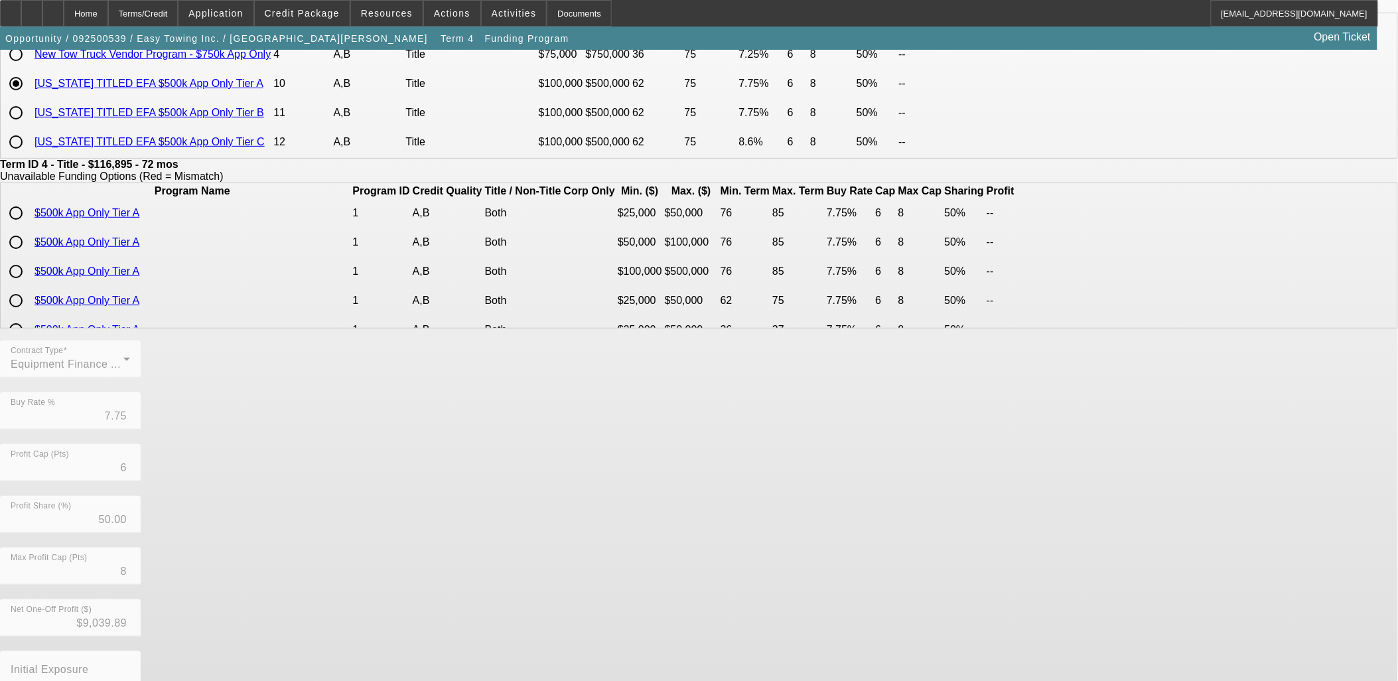
scroll to position [234, 0]
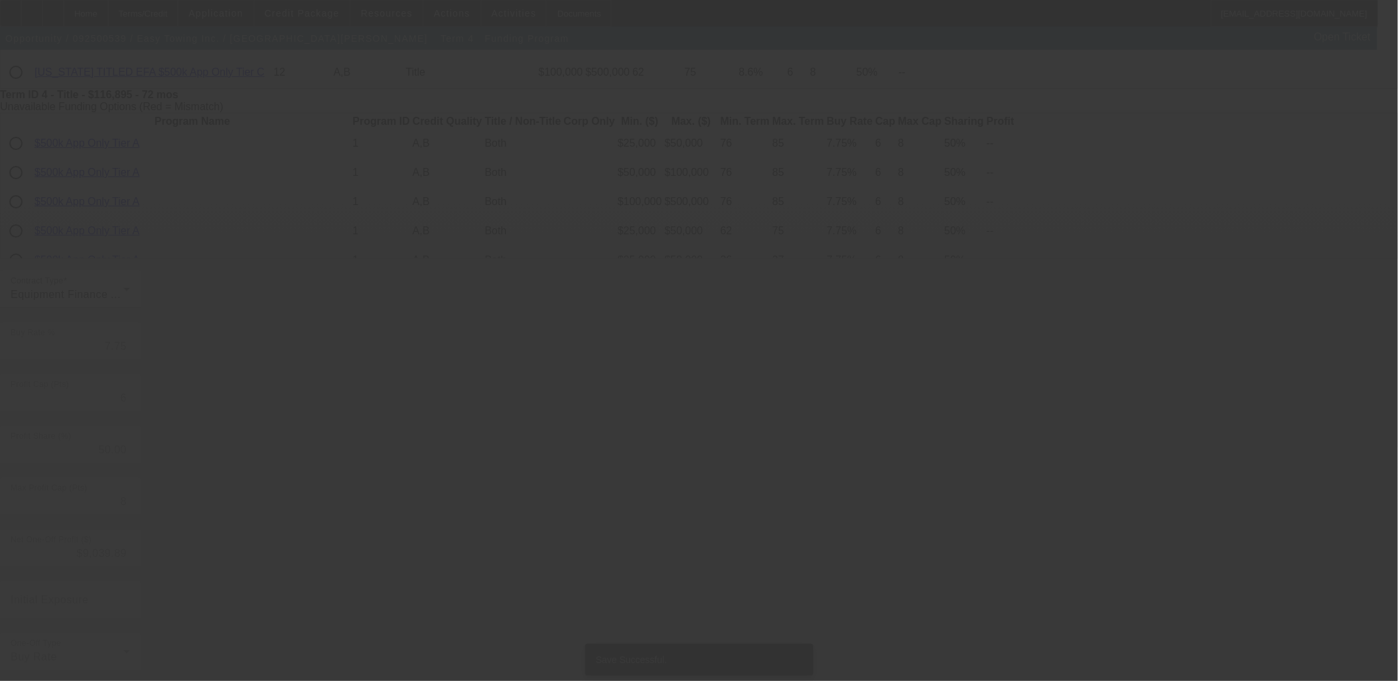
scroll to position [0, 0]
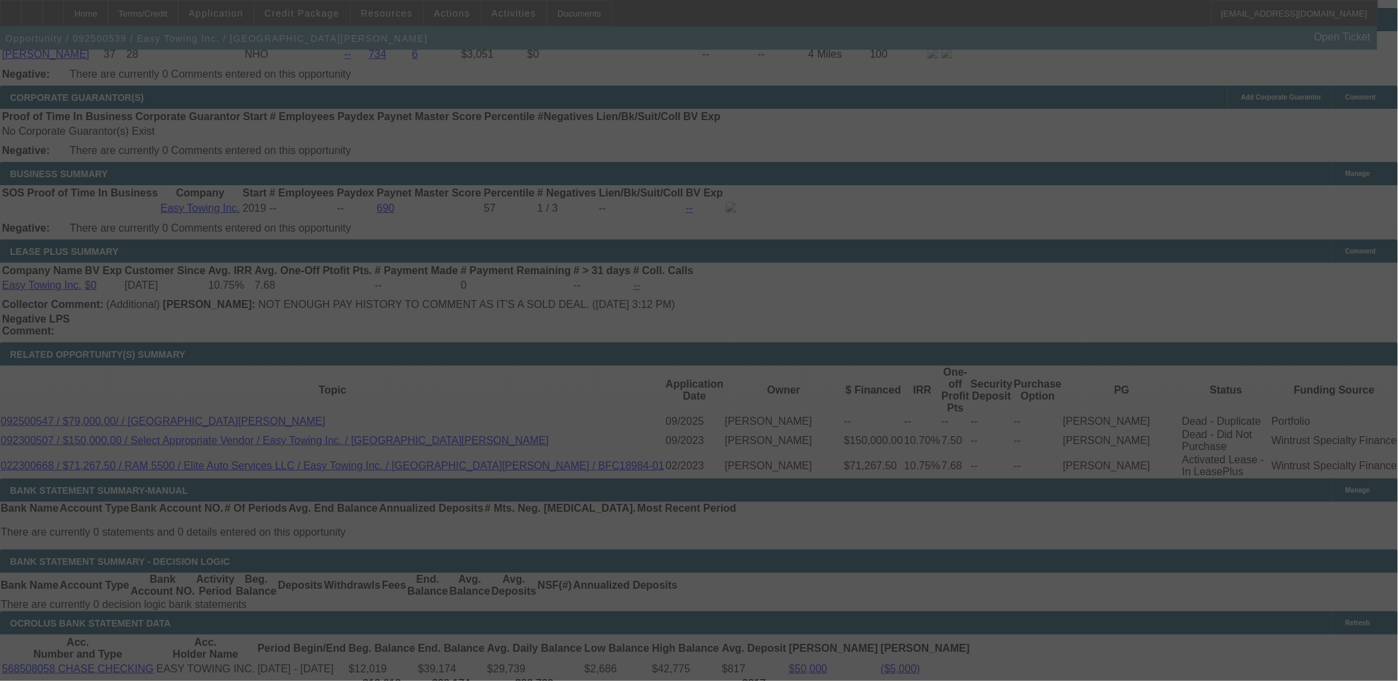
scroll to position [2035, 0]
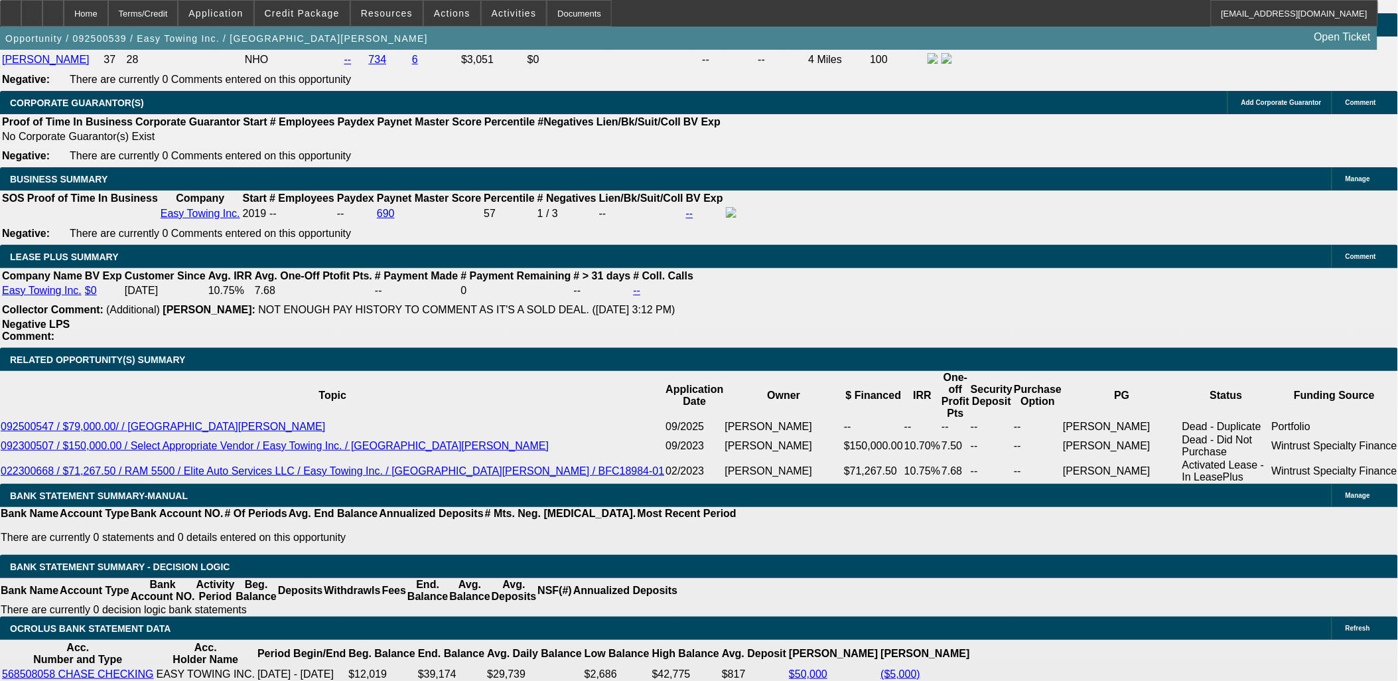
select select "0"
select select "2"
select select "0"
select select "6"
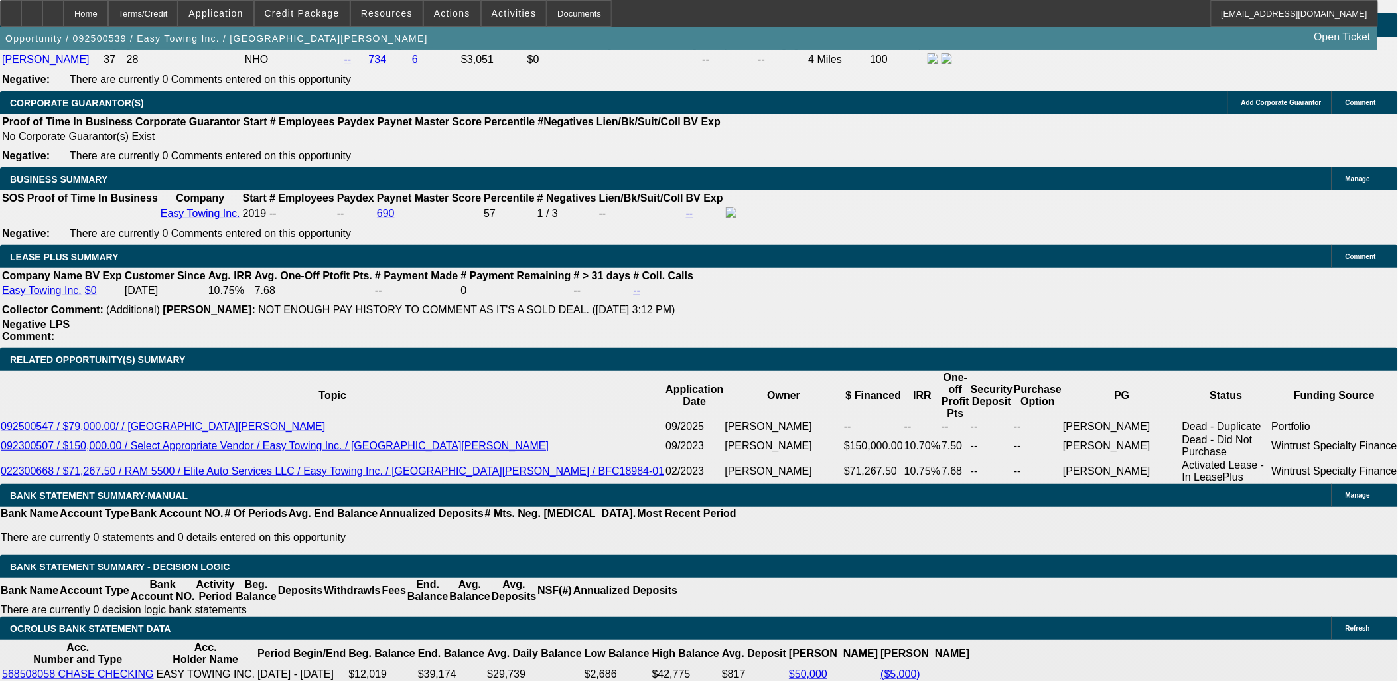
select select "0"
select select "2"
select select "0"
select select "6"
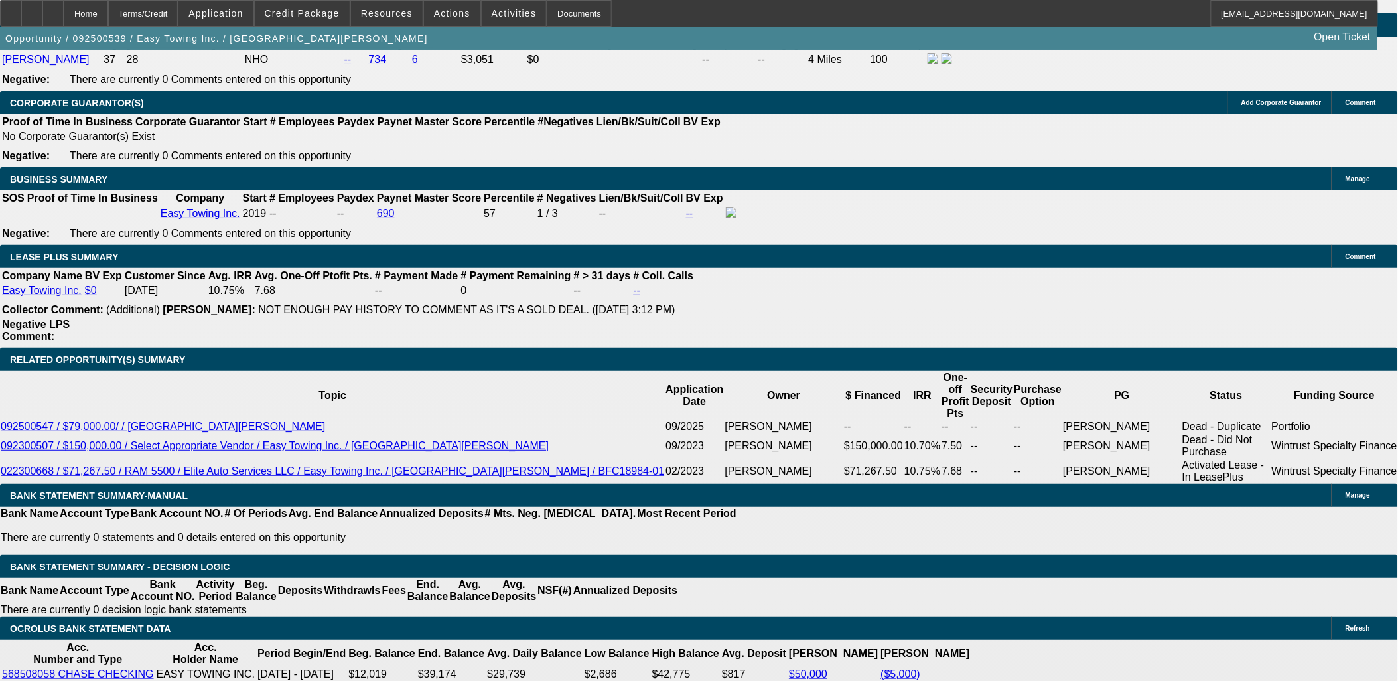
select select "0"
select select "6"
select select "0"
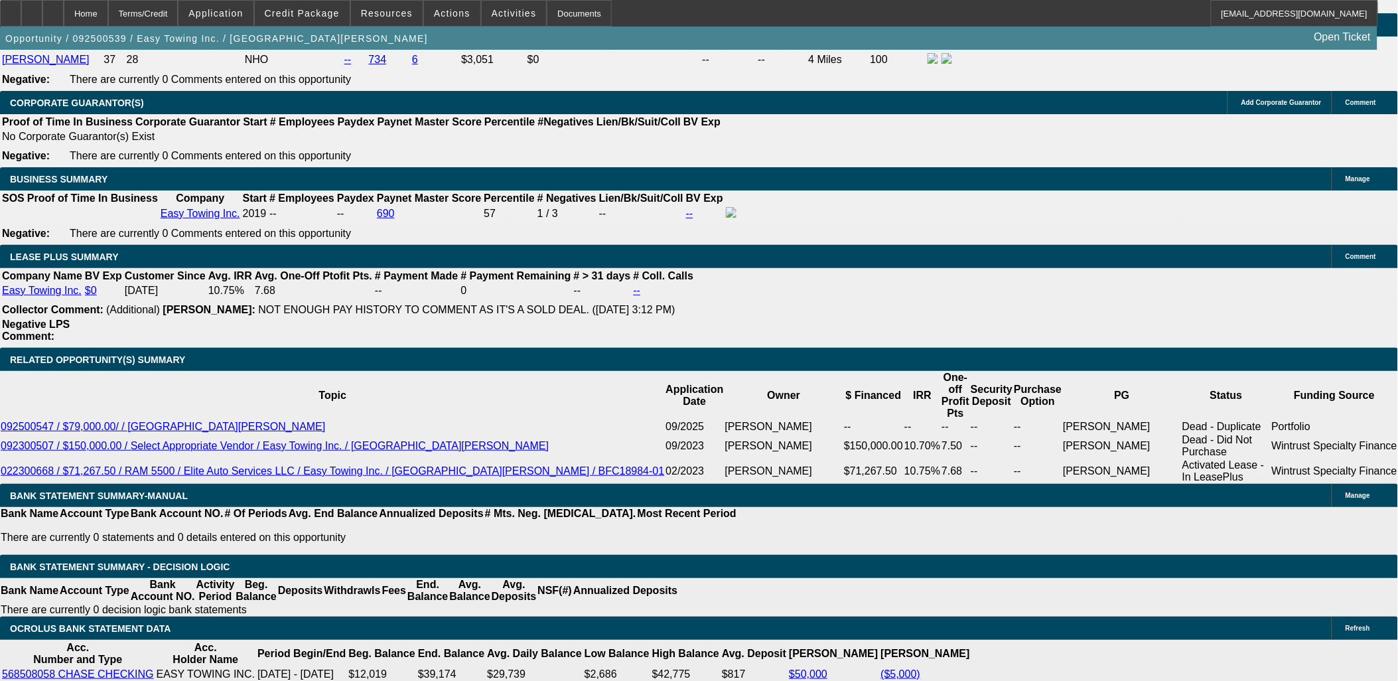
select select "0"
select select "6"
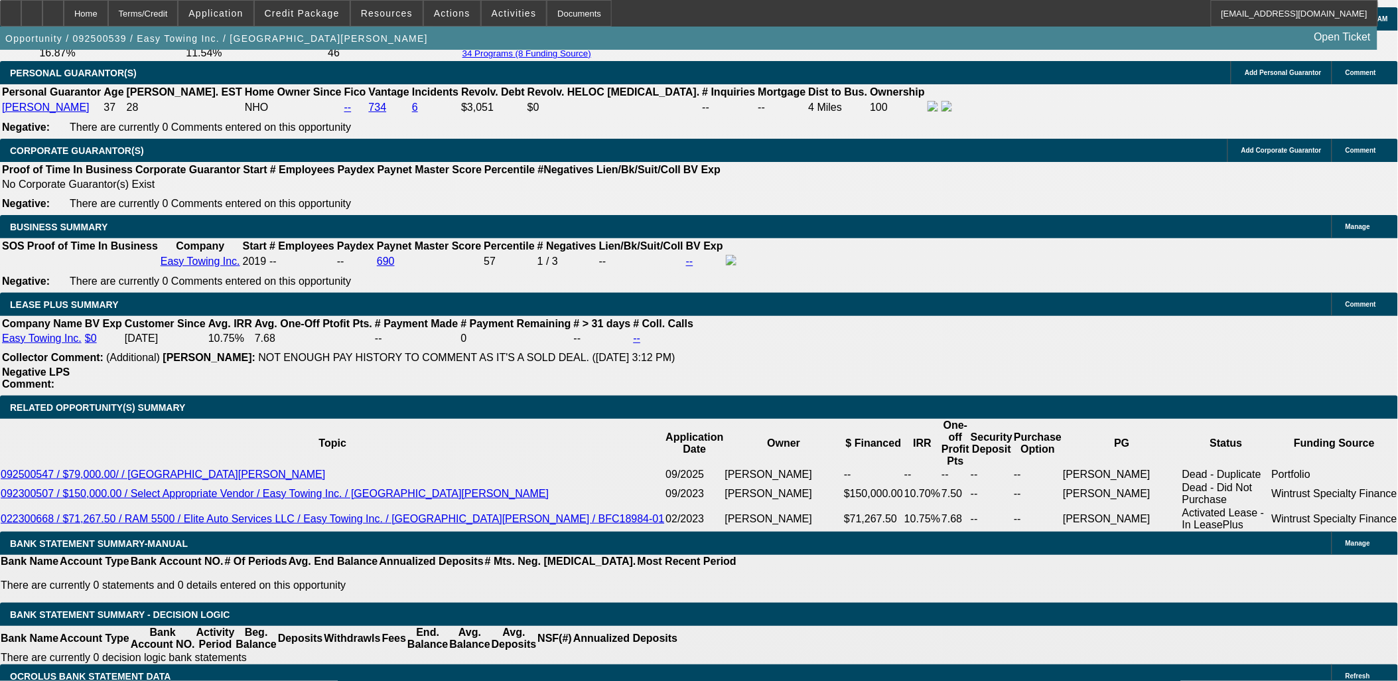
scroll to position [1962, 0]
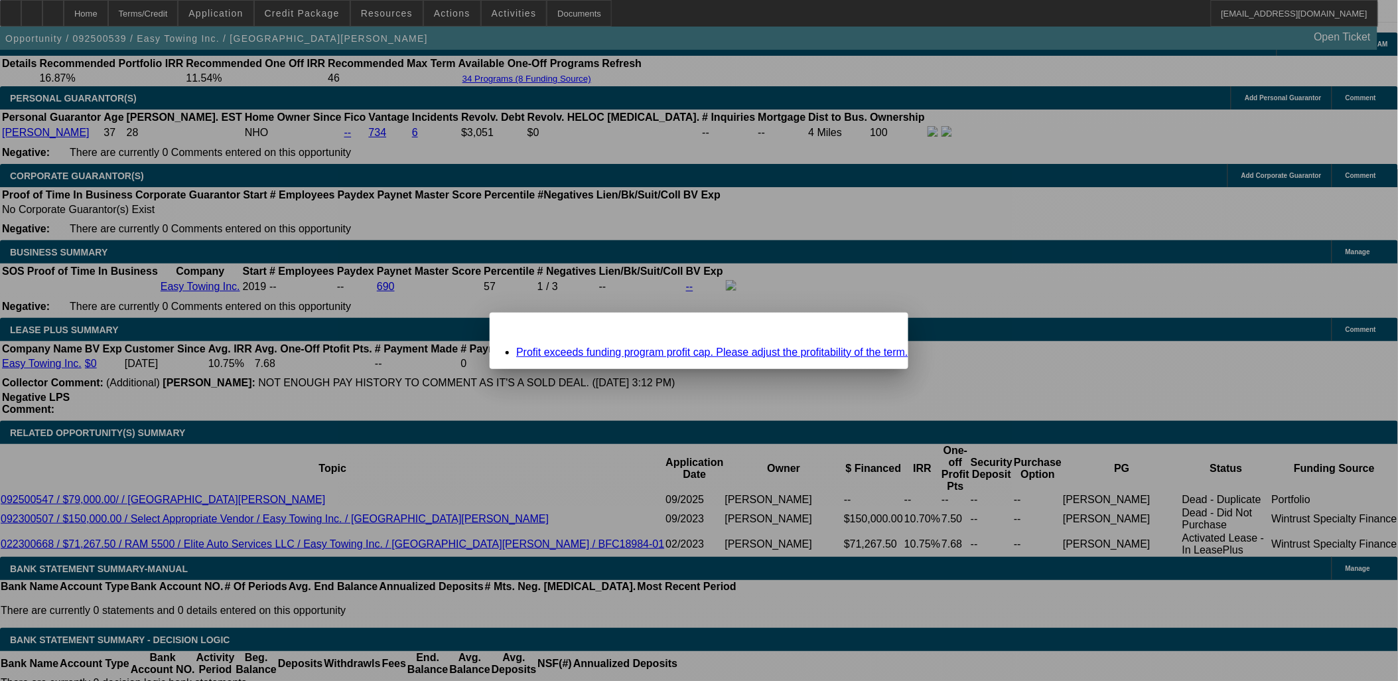
scroll to position [0, 0]
click at [879, 326] on div "Close" at bounding box center [893, 319] width 29 height 15
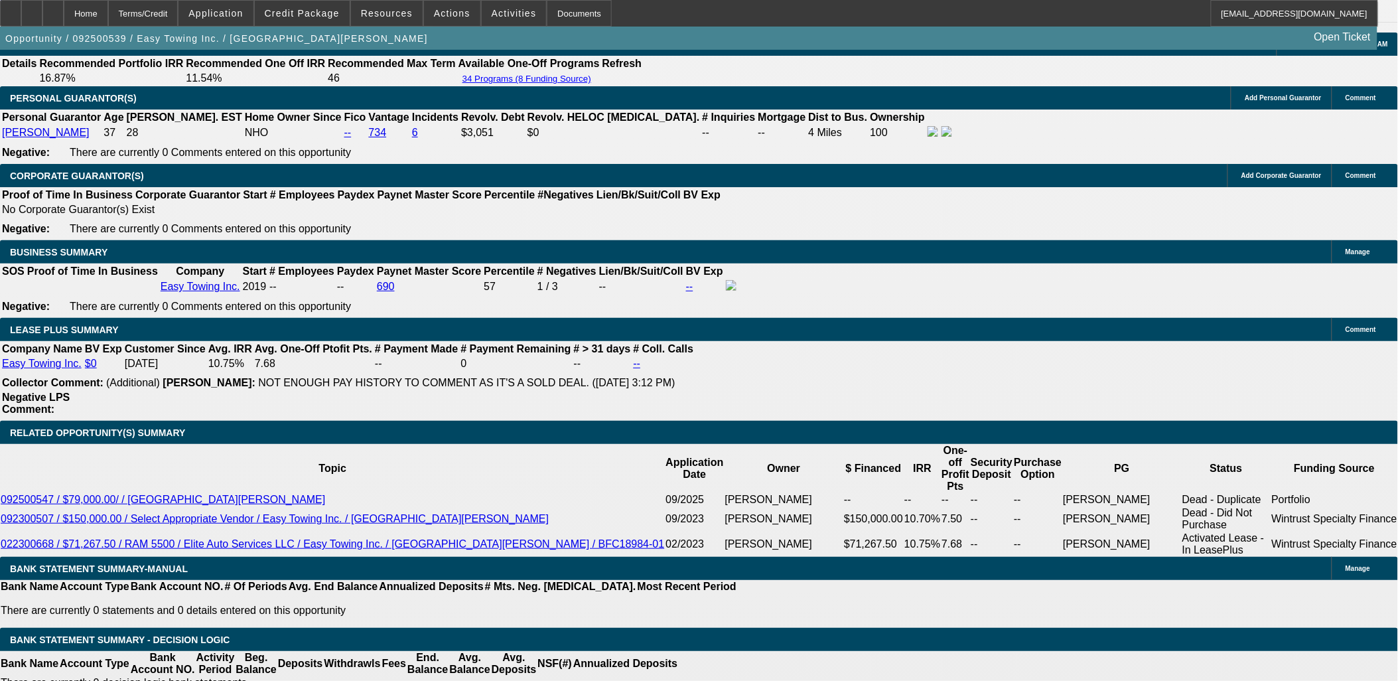
scroll to position [1962, 0]
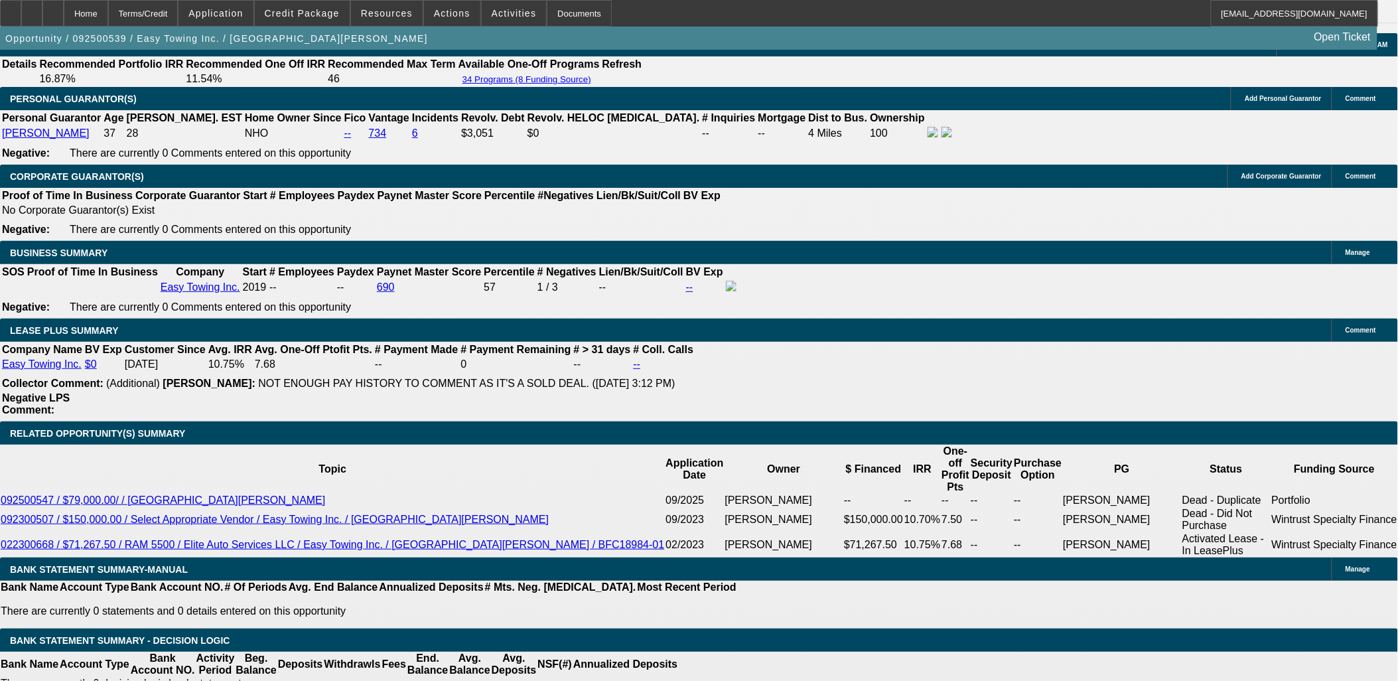
type input "UNKNOWN"
type input "10.1"
type input "$2,171.47"
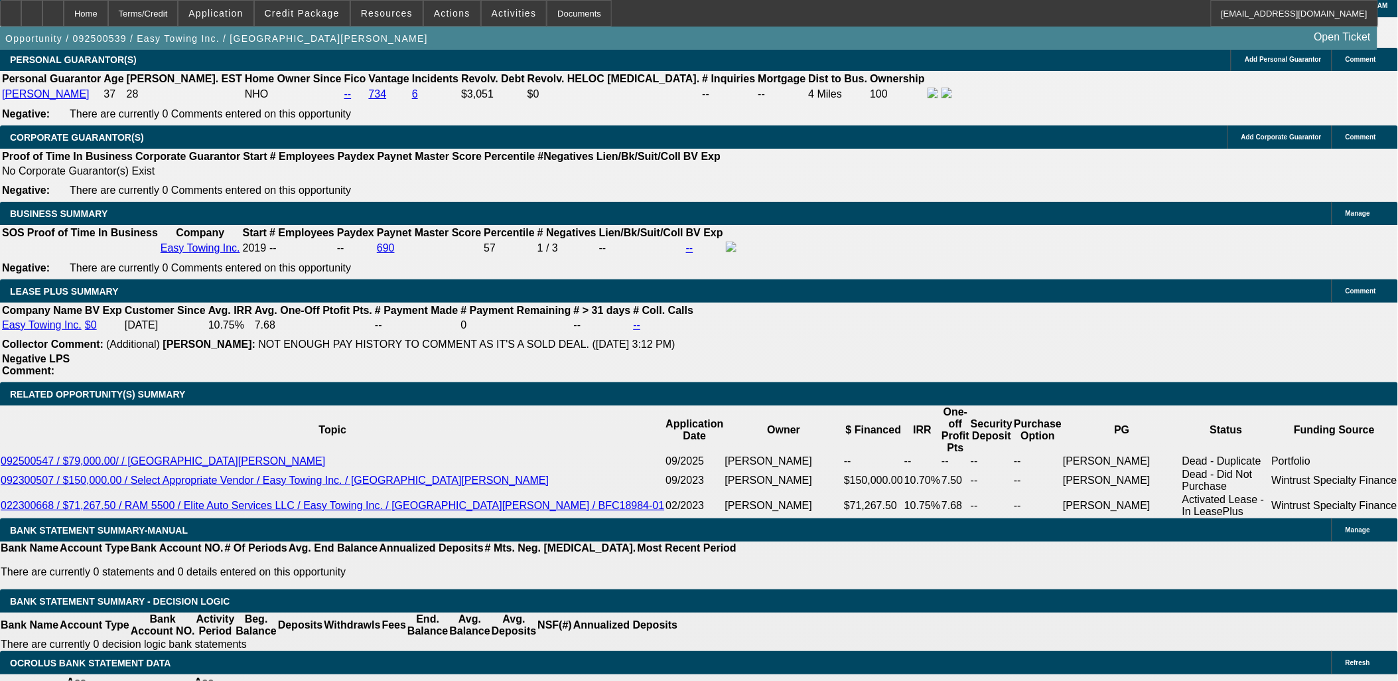
type input "10."
type input "$2,165.57"
type input "10.5"
type input "$2,195.16"
type input "10.5"
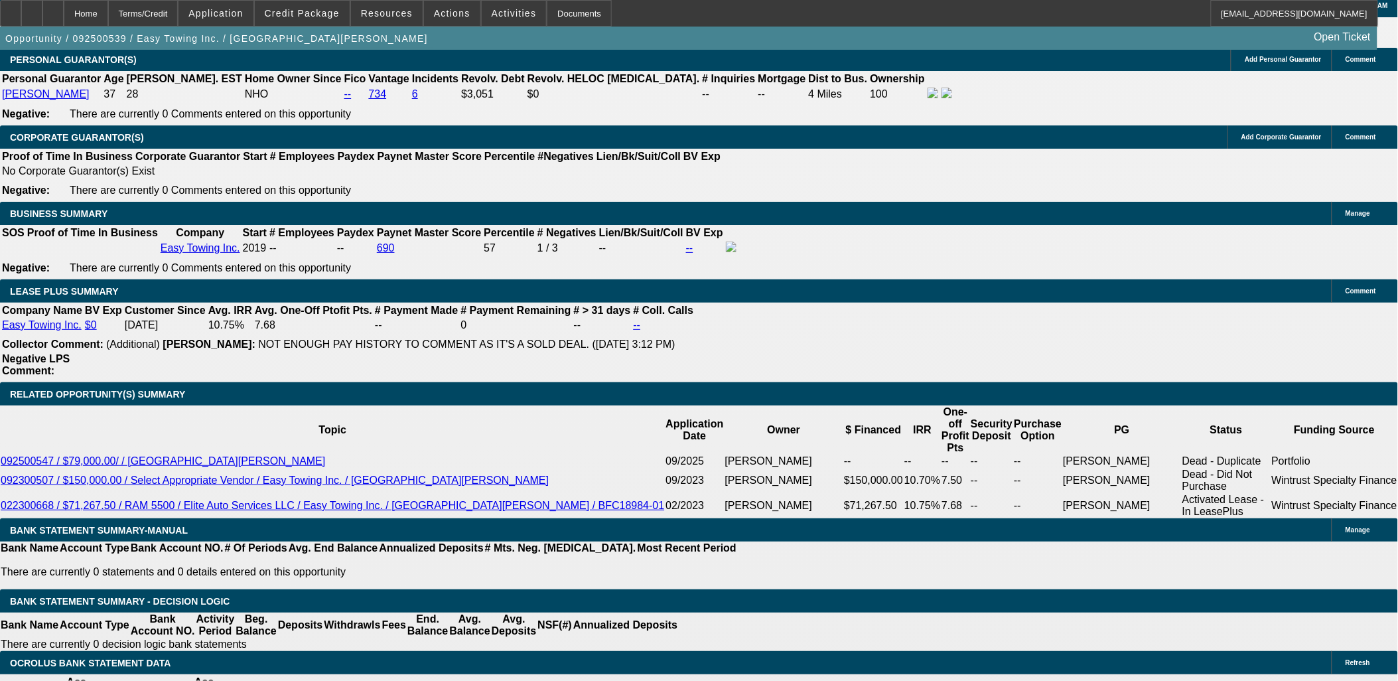
drag, startPoint x: 256, startPoint y: 243, endPoint x: 253, endPoint y: 202, distance: 40.6
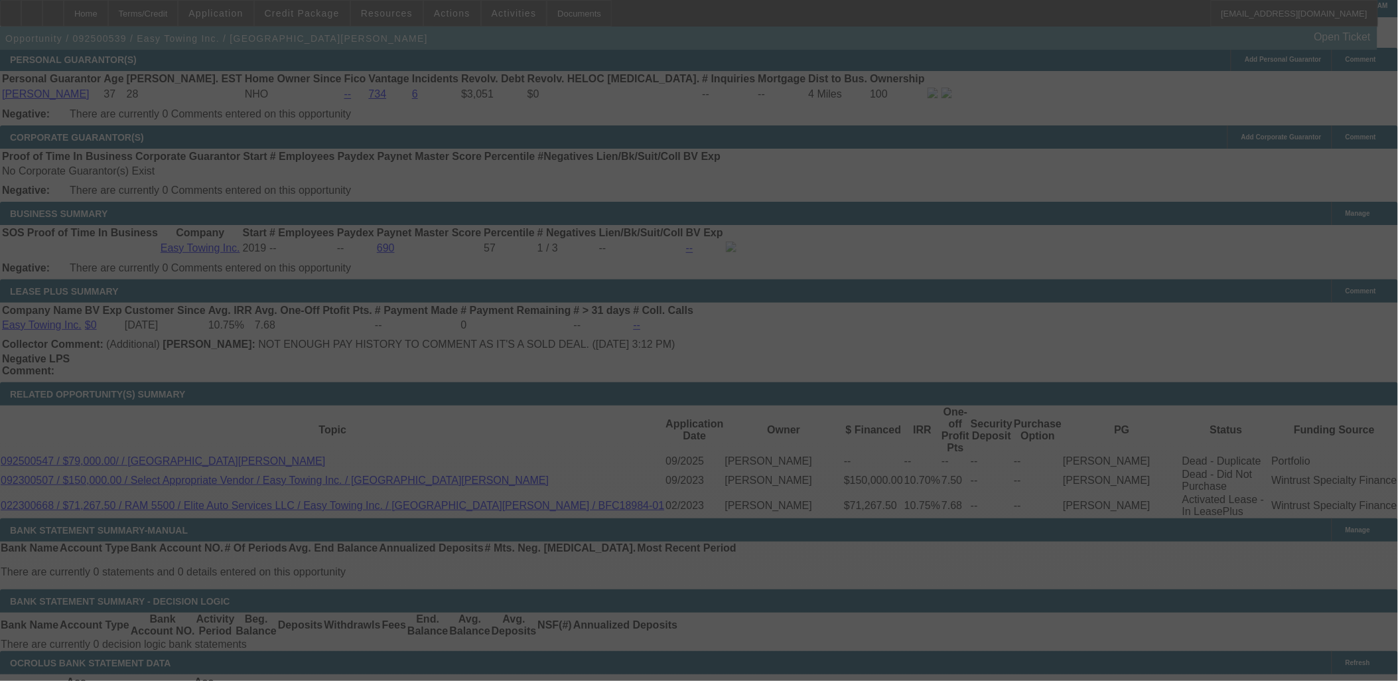
scroll to position [2074, 0]
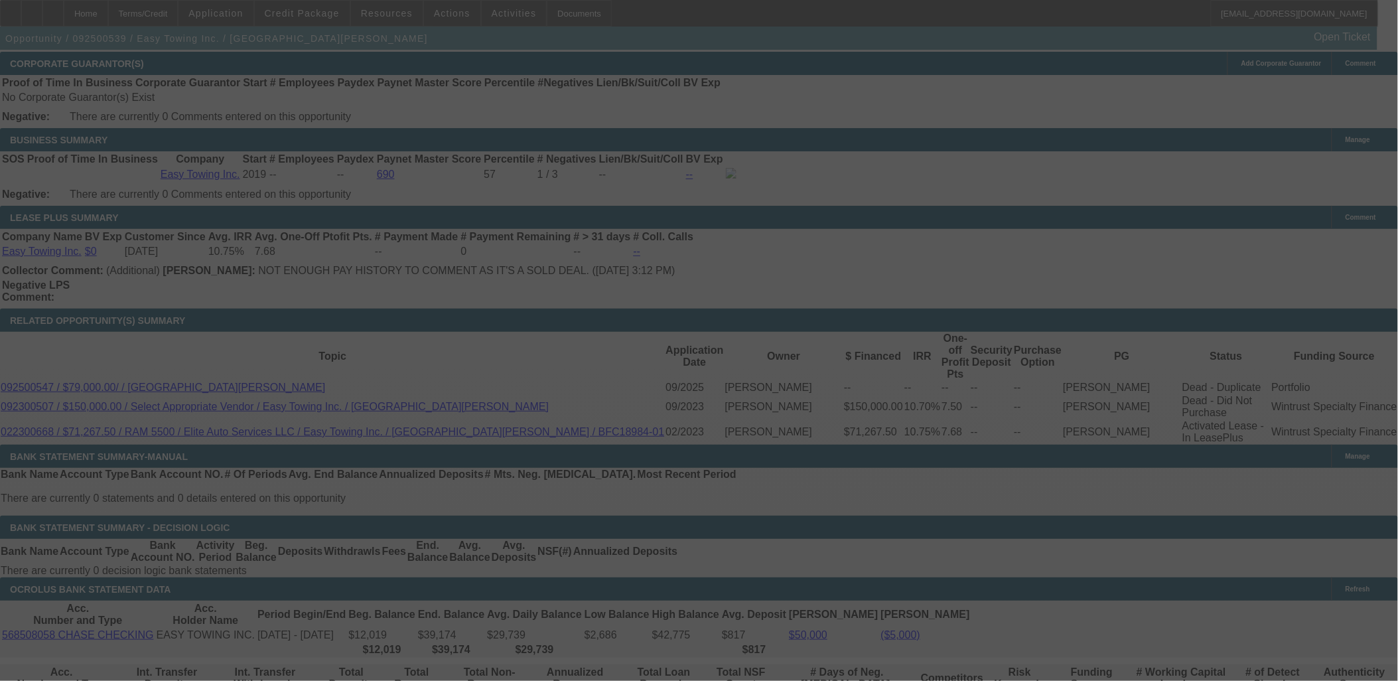
select select "0"
select select "2"
select select "0"
select select "6"
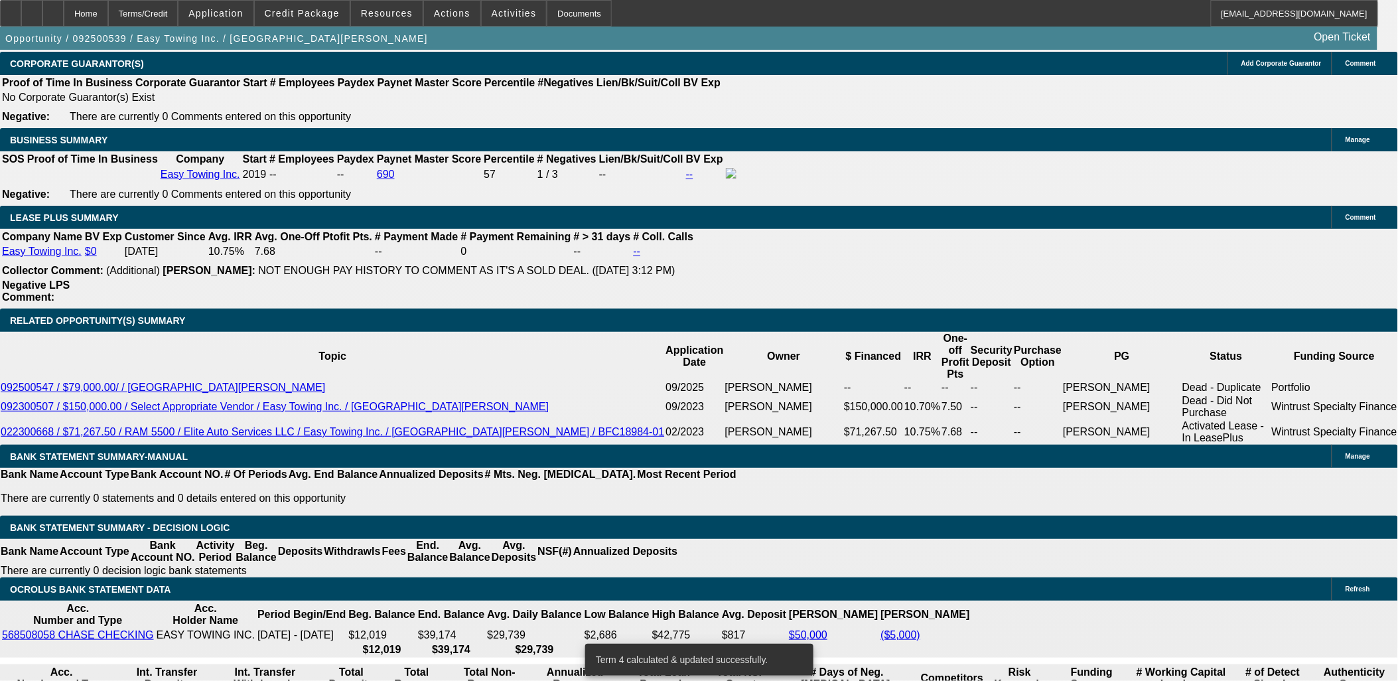
drag, startPoint x: 242, startPoint y: 354, endPoint x: 563, endPoint y: 373, distance: 321.0
type input "2199"
type input "UNKNOWN"
type input "10.6"
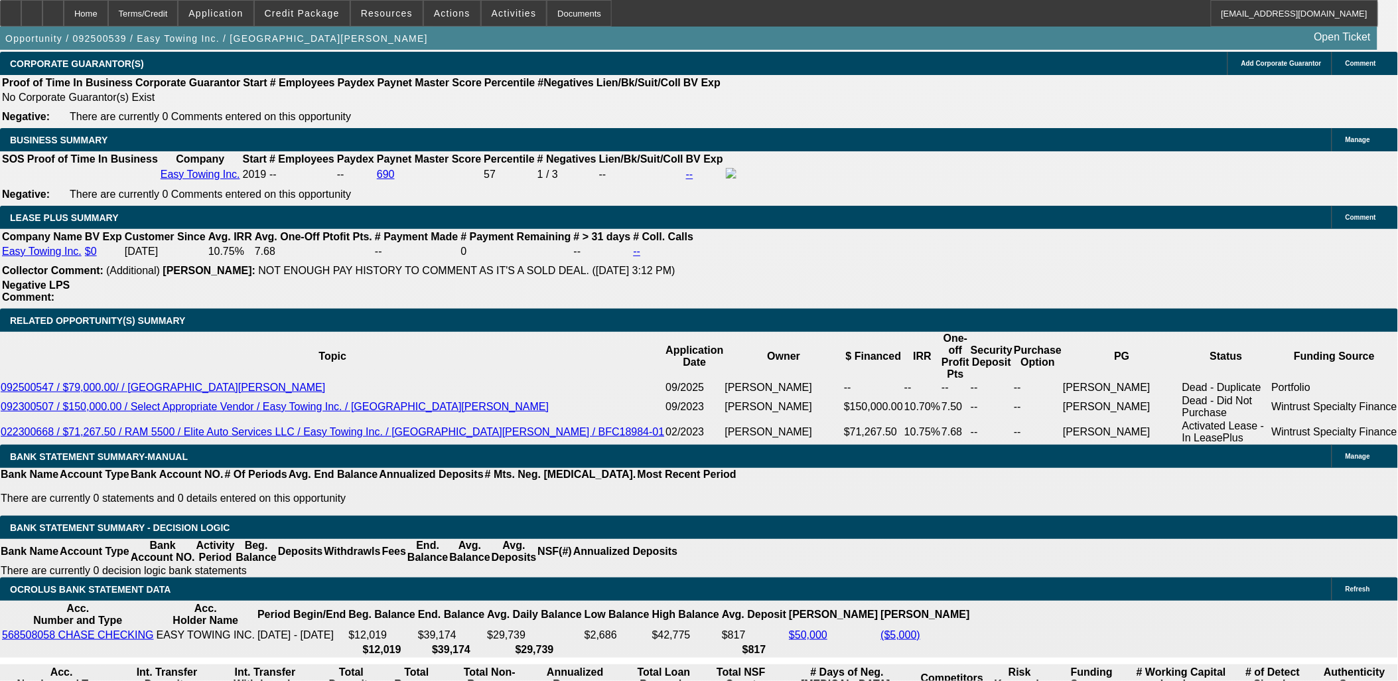
type input "2197"
type input "10.5"
type input "$2,197.99"
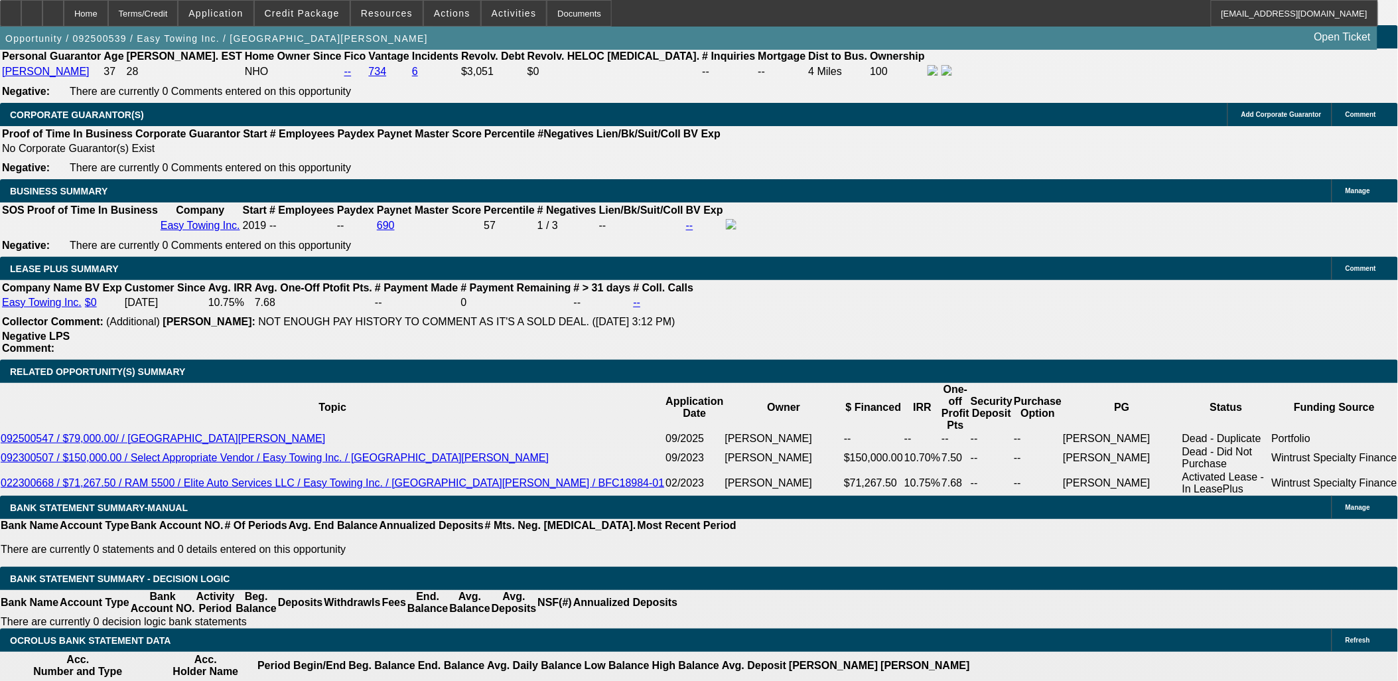
scroll to position [1927, 0]
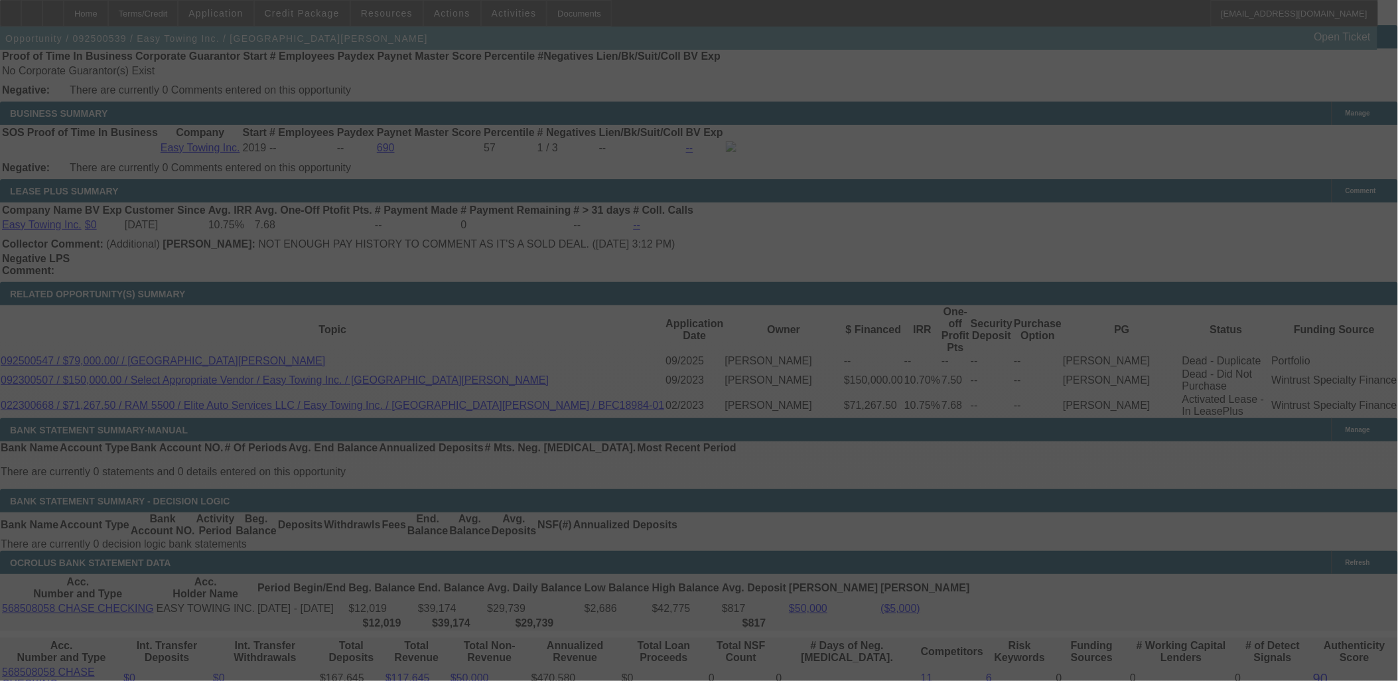
scroll to position [2074, 0]
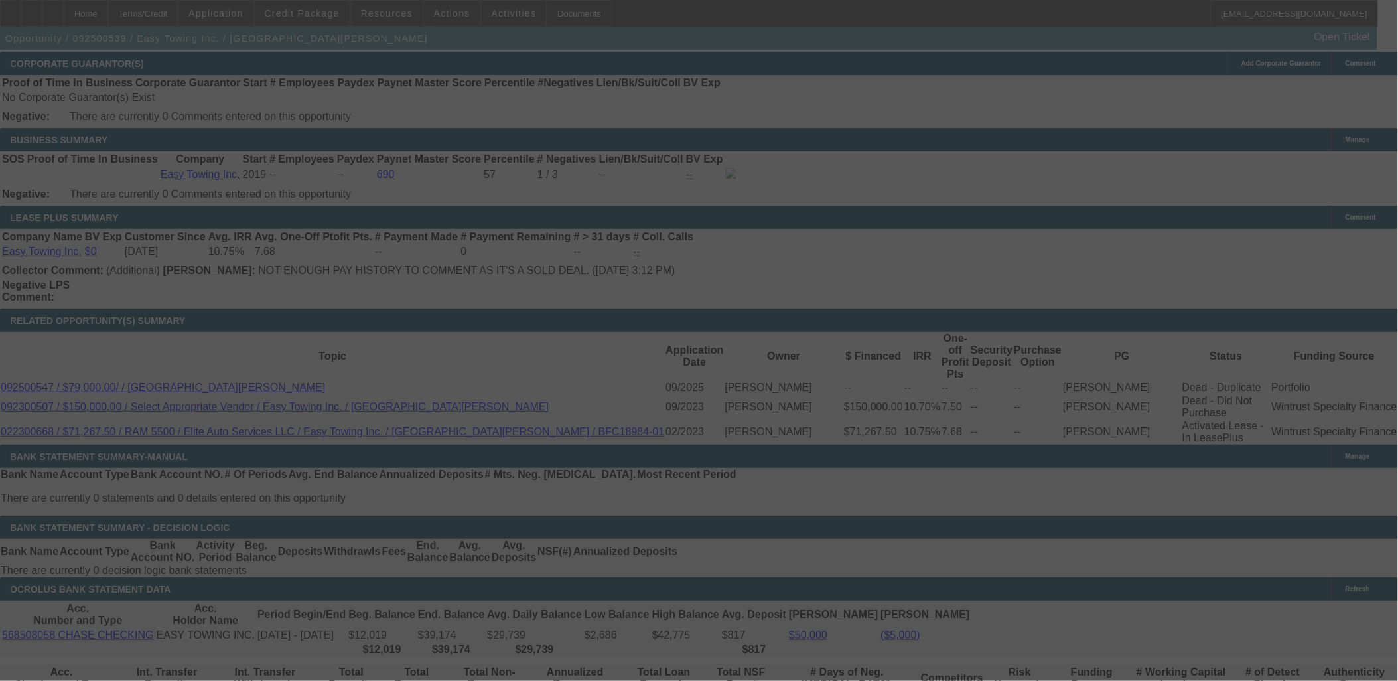
select select "0"
select select "2"
select select "0"
select select "6"
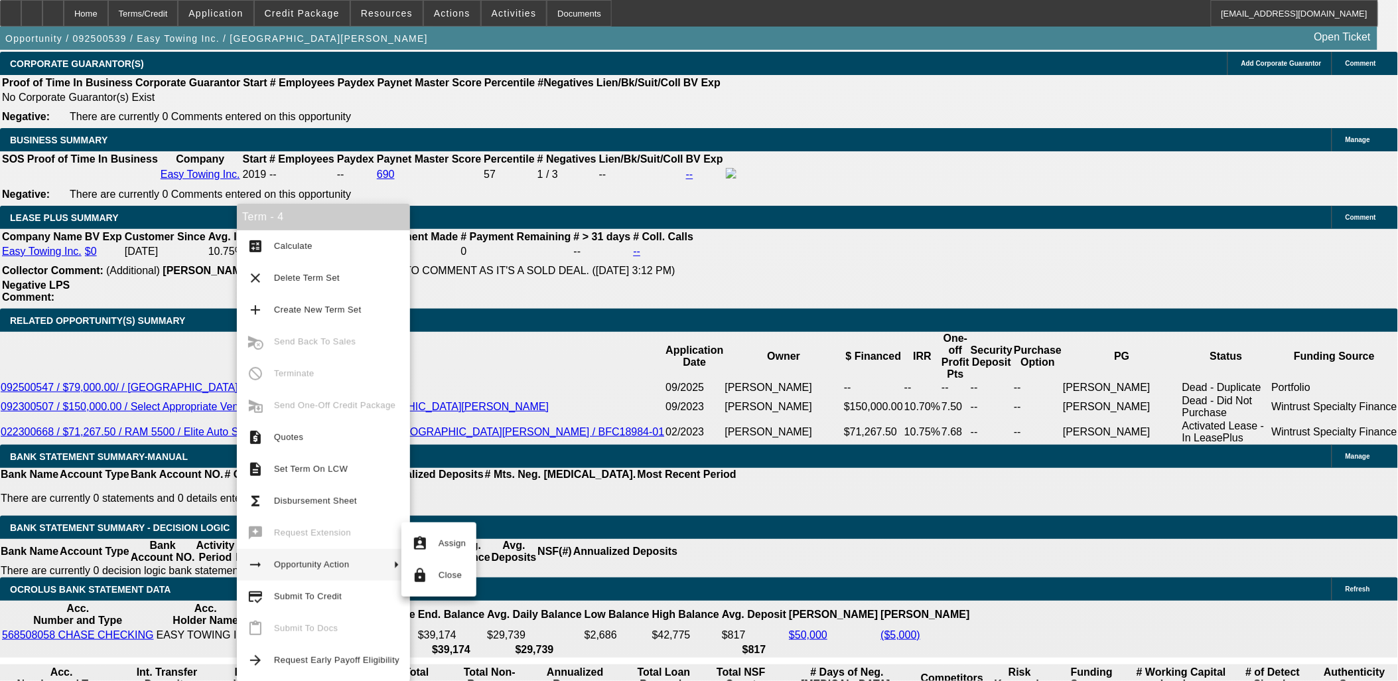
drag, startPoint x: 149, startPoint y: 486, endPoint x: 153, endPoint y: 468, distance: 17.9
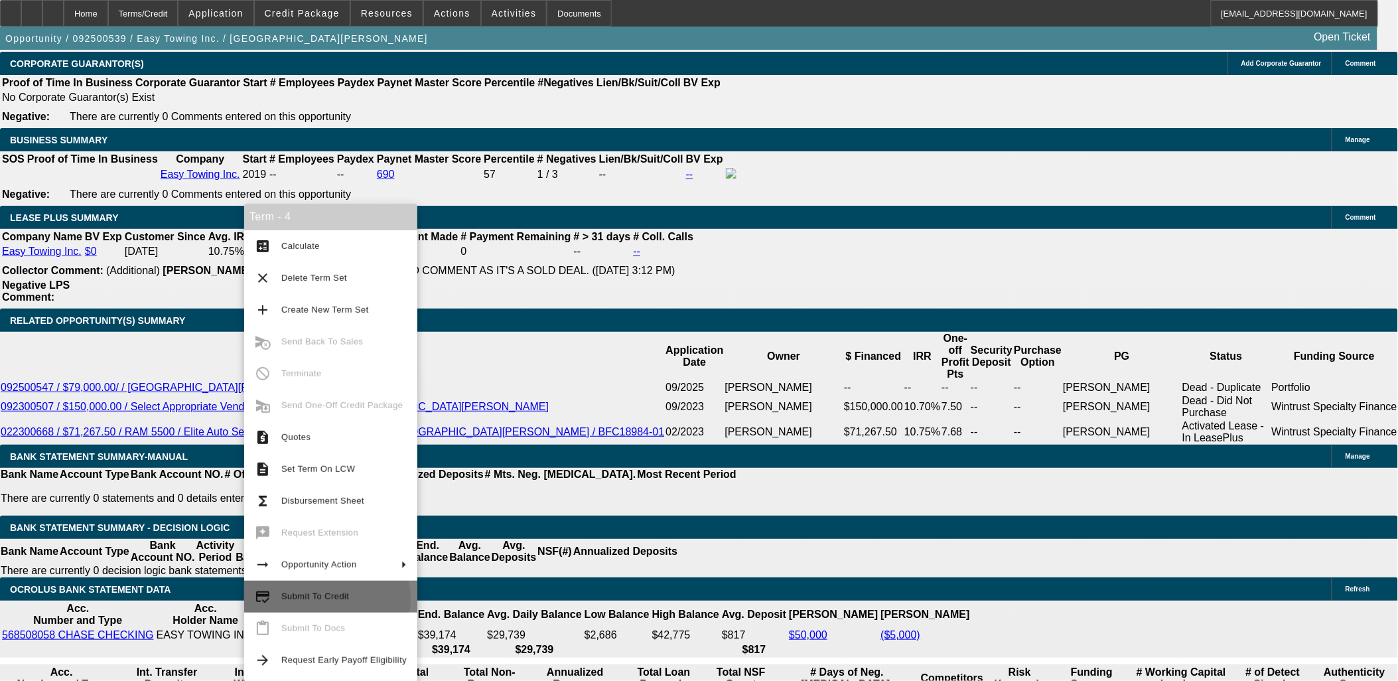
click at [320, 598] on span "Submit To Credit" at bounding box center [315, 596] width 68 height 10
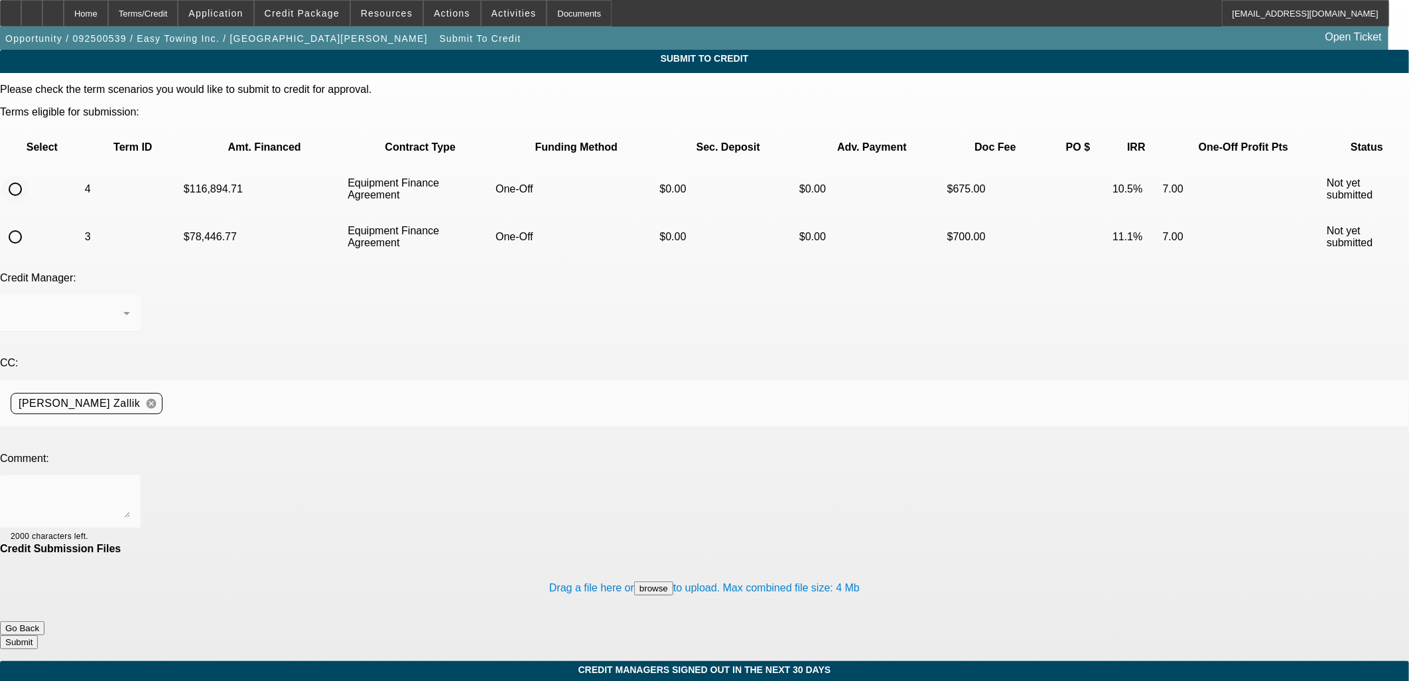
click at [29, 176] on input "radio" at bounding box center [15, 189] width 27 height 27
radio input "true"
click at [130, 486] on textarea at bounding box center [70, 502] width 119 height 32
type textarea "Please send to UniFi for a new truck. Other truck sold. Please see if they'll g…"
click at [38, 635] on button "Submit" at bounding box center [19, 642] width 38 height 14
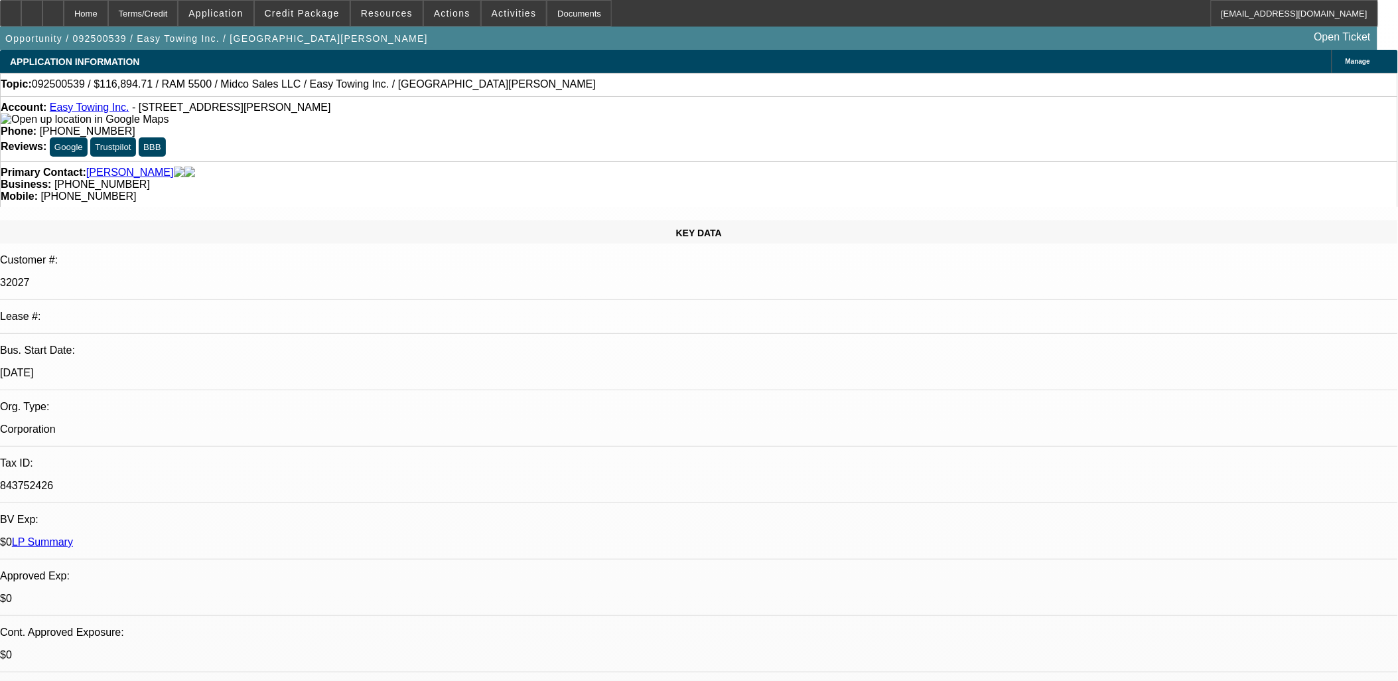
select select "0"
select select "2"
select select "0"
select select "6"
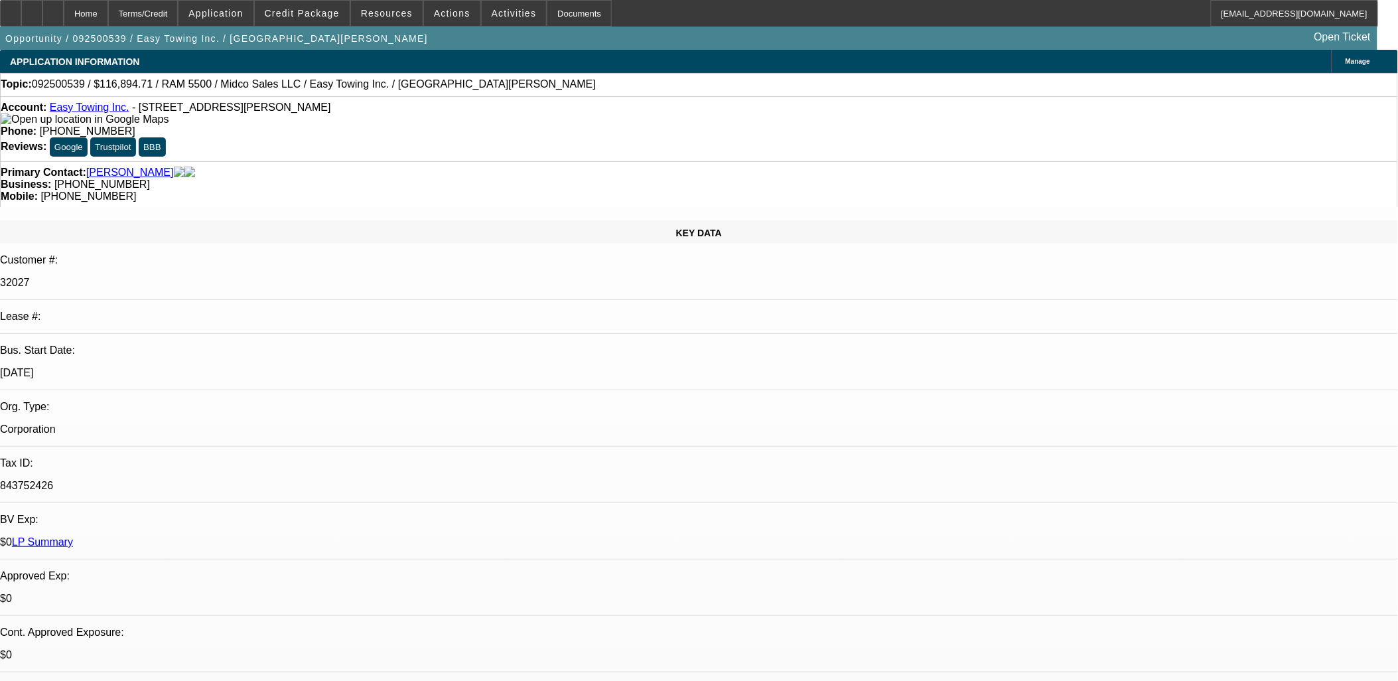
select select "0"
select select "2"
select select "0"
select select "6"
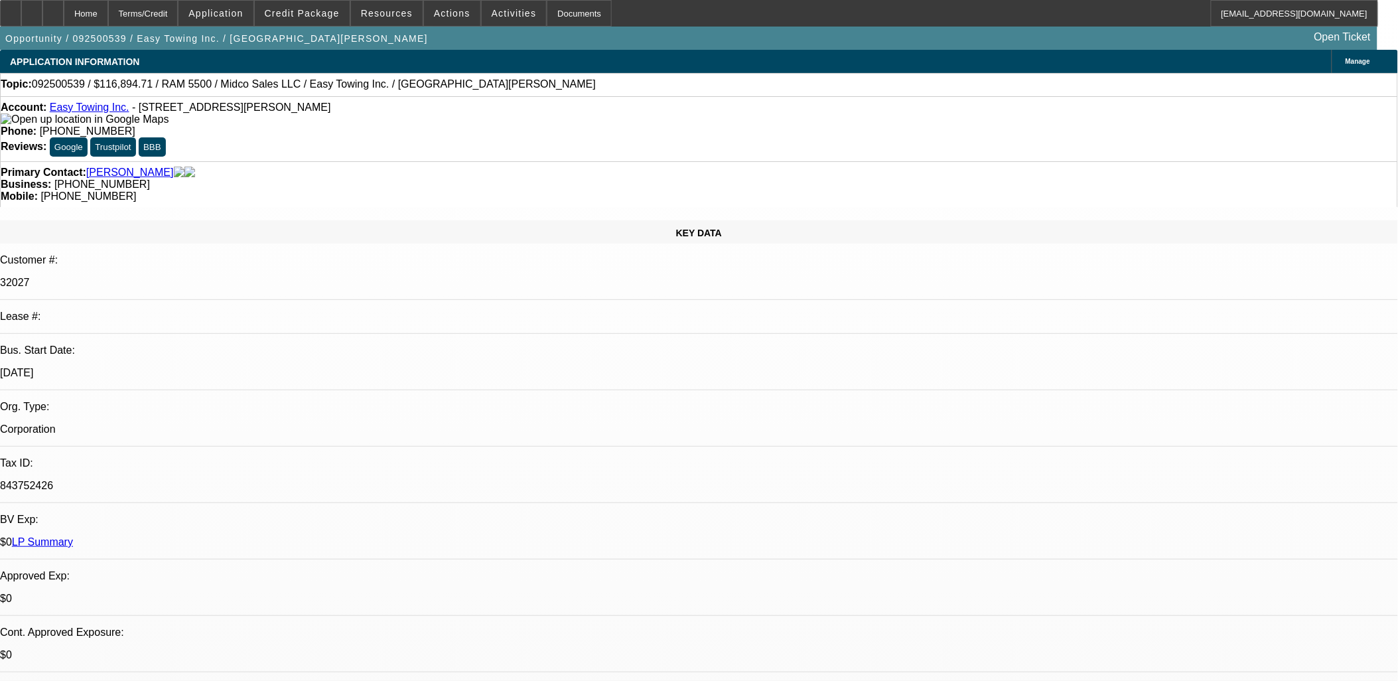
select select "0"
select select "6"
select select "0"
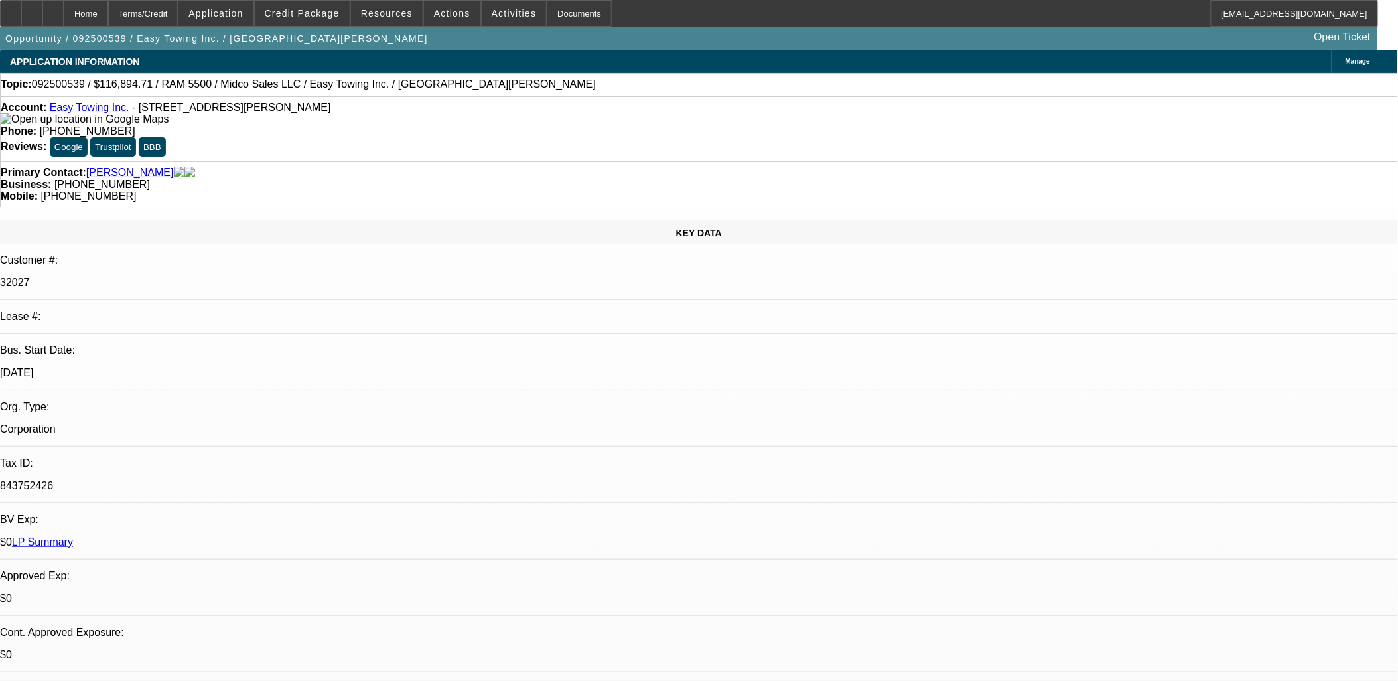
select select "0"
select select "6"
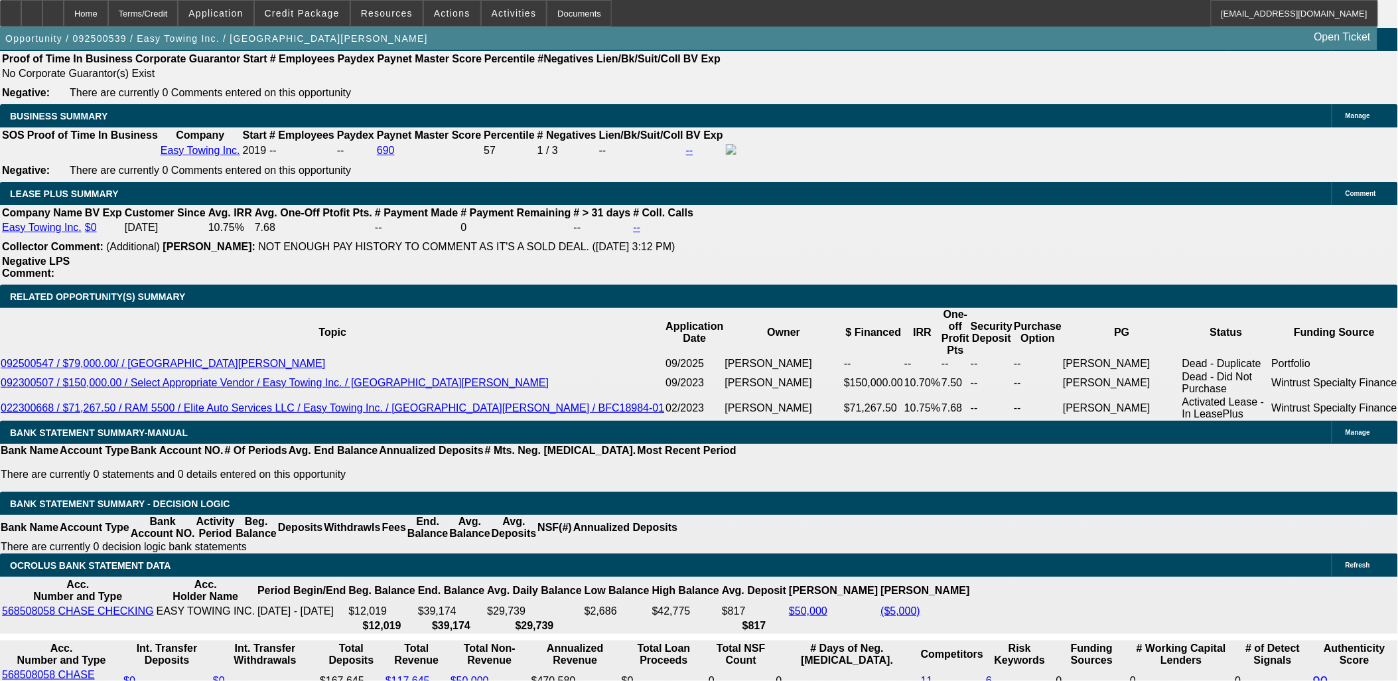
scroll to position [2064, 0]
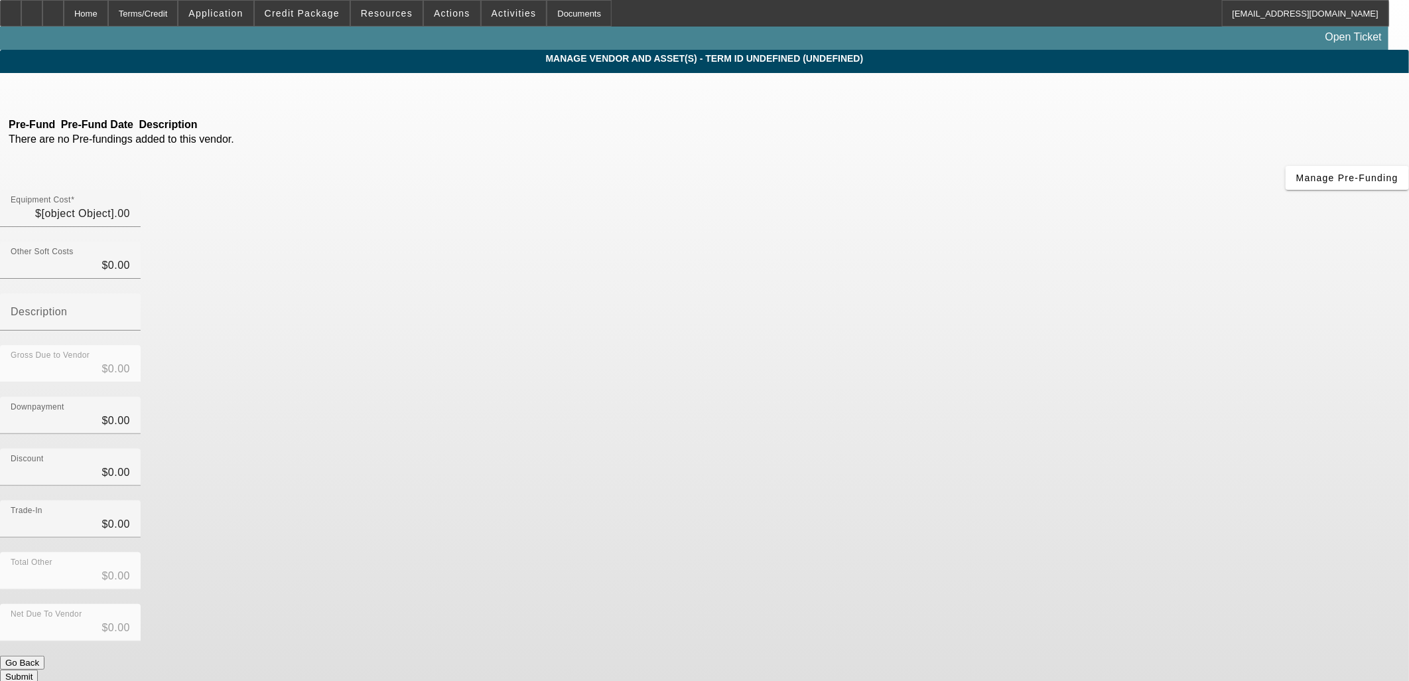
type input "$116,894.71"
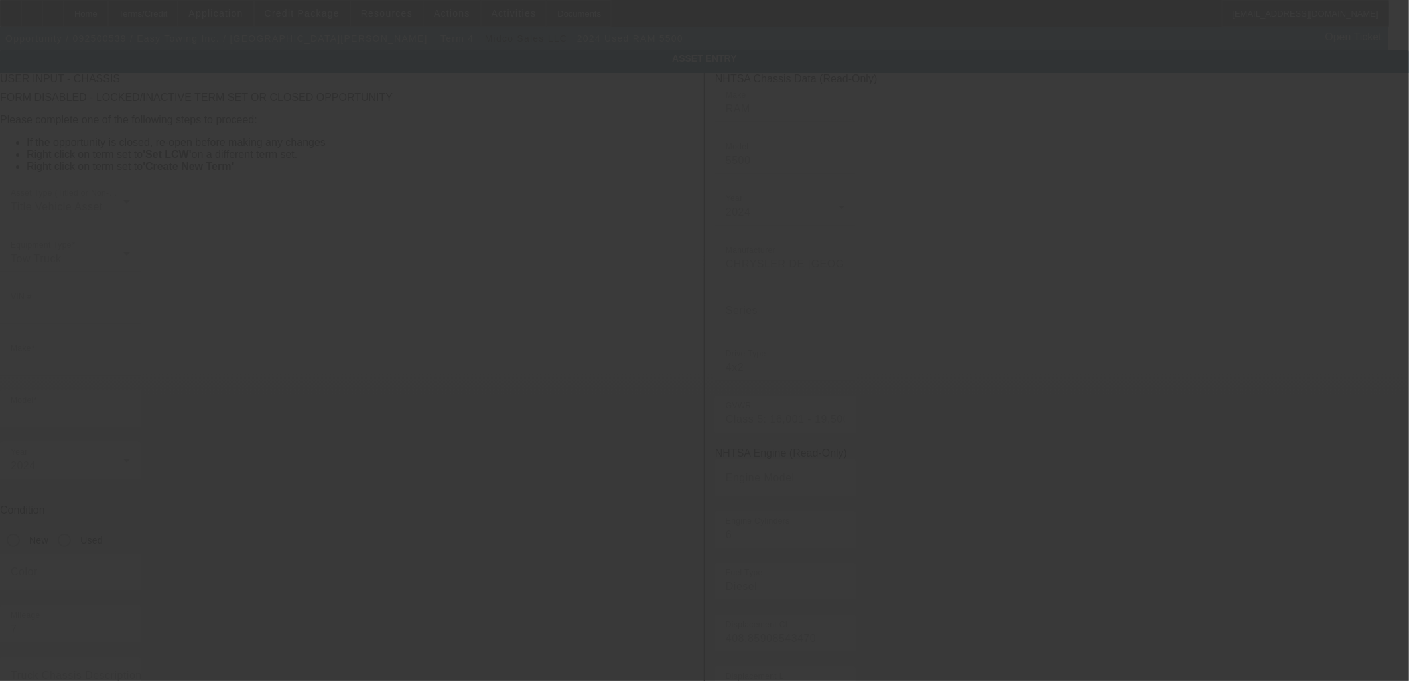
type input "3C7WRMDL0RG173993"
type input "Ram"
type input "5500"
radio input "true"
type input "20944 VANOWEN ST APT 203"
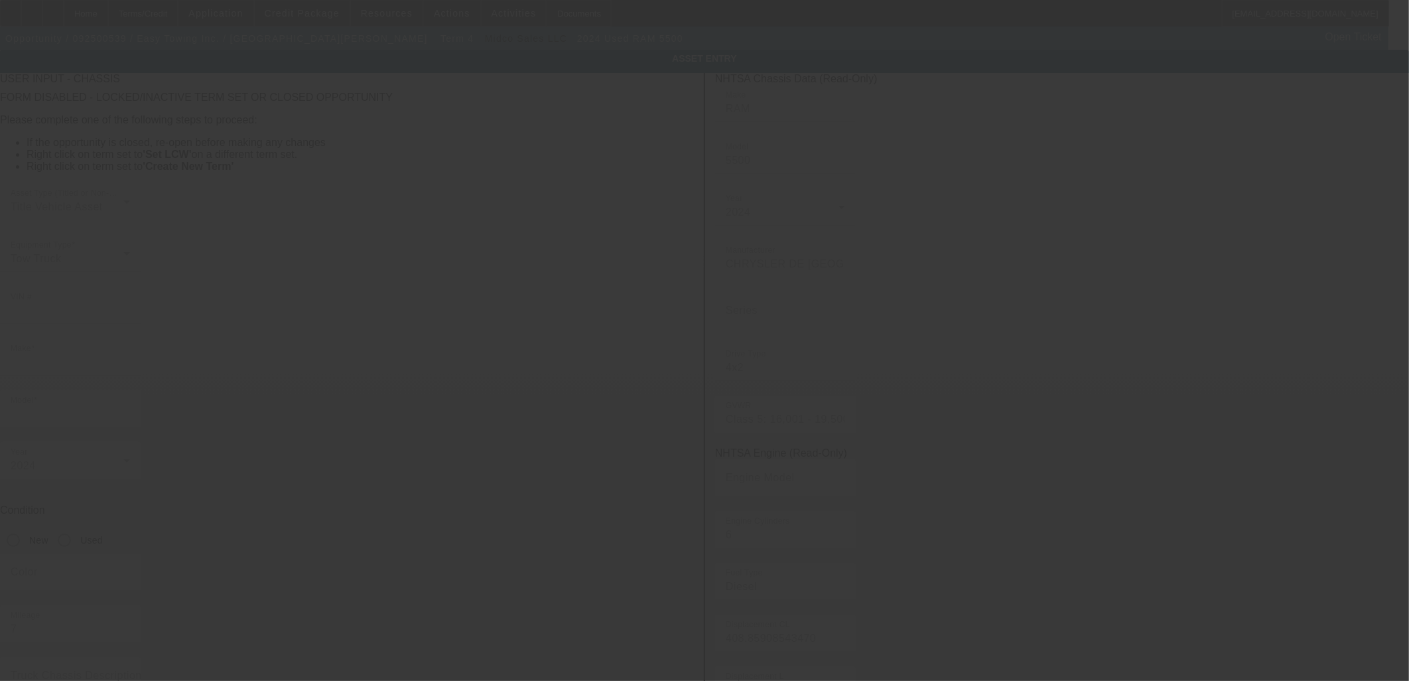
type input "Canoga Park"
type input "91303"
type input "Los Angeles"
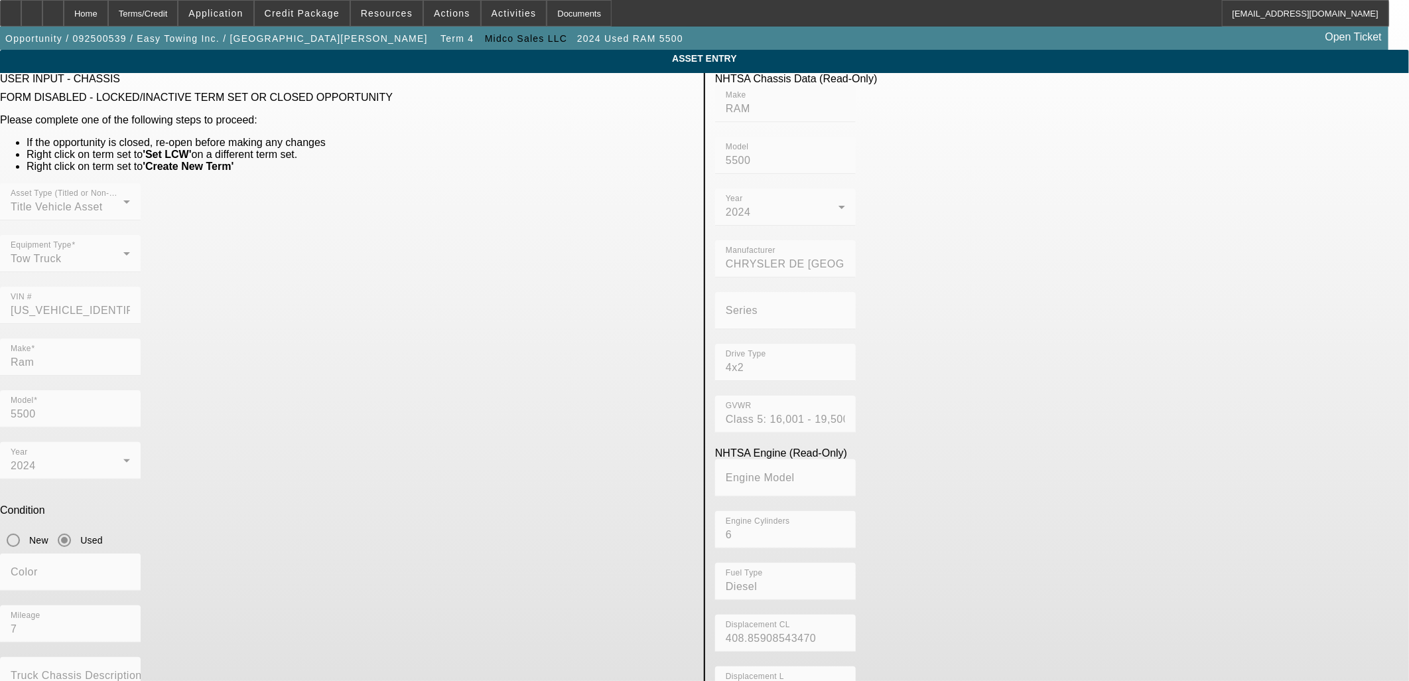
click at [455, 605] on div "USER INPUT - CHASSIS FORM DISABLED - LOCKED/INACTIVE TERM SET OR CLOSED OPPORTU…" at bounding box center [347, 443] width 714 height 740
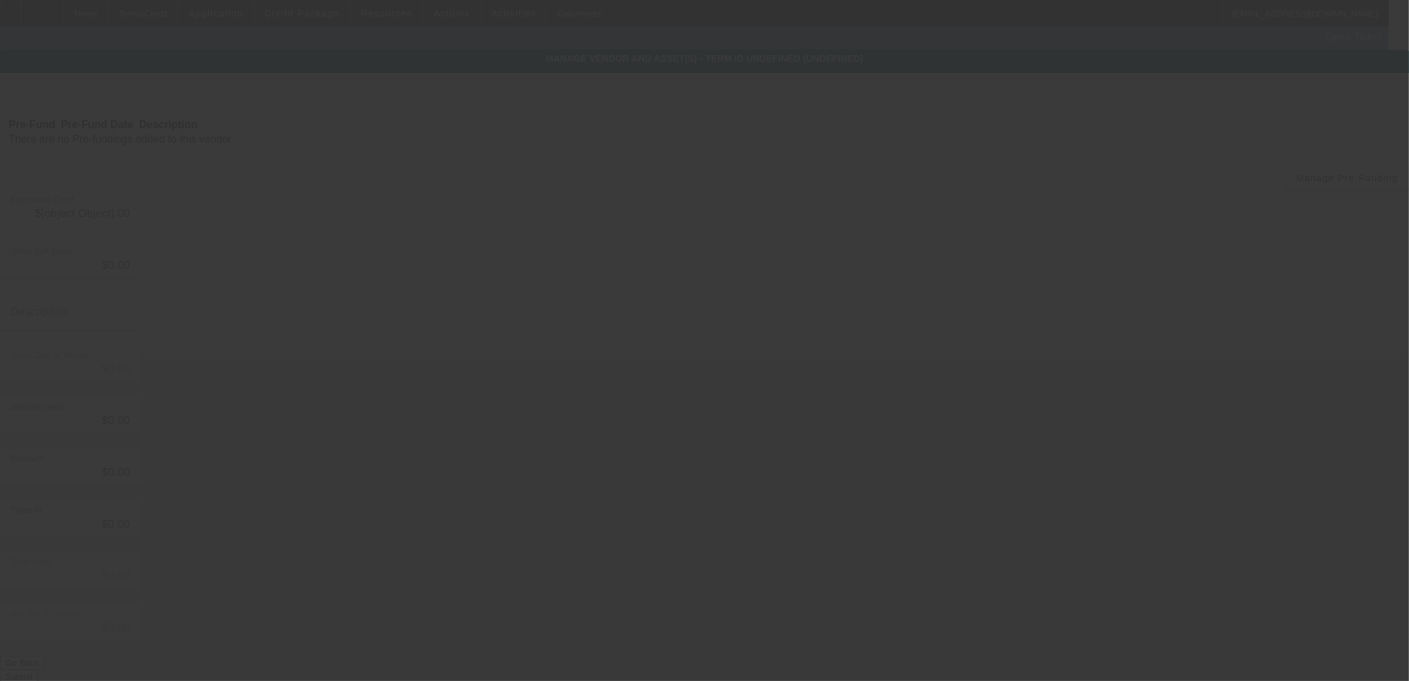
type input "$116,894.71"
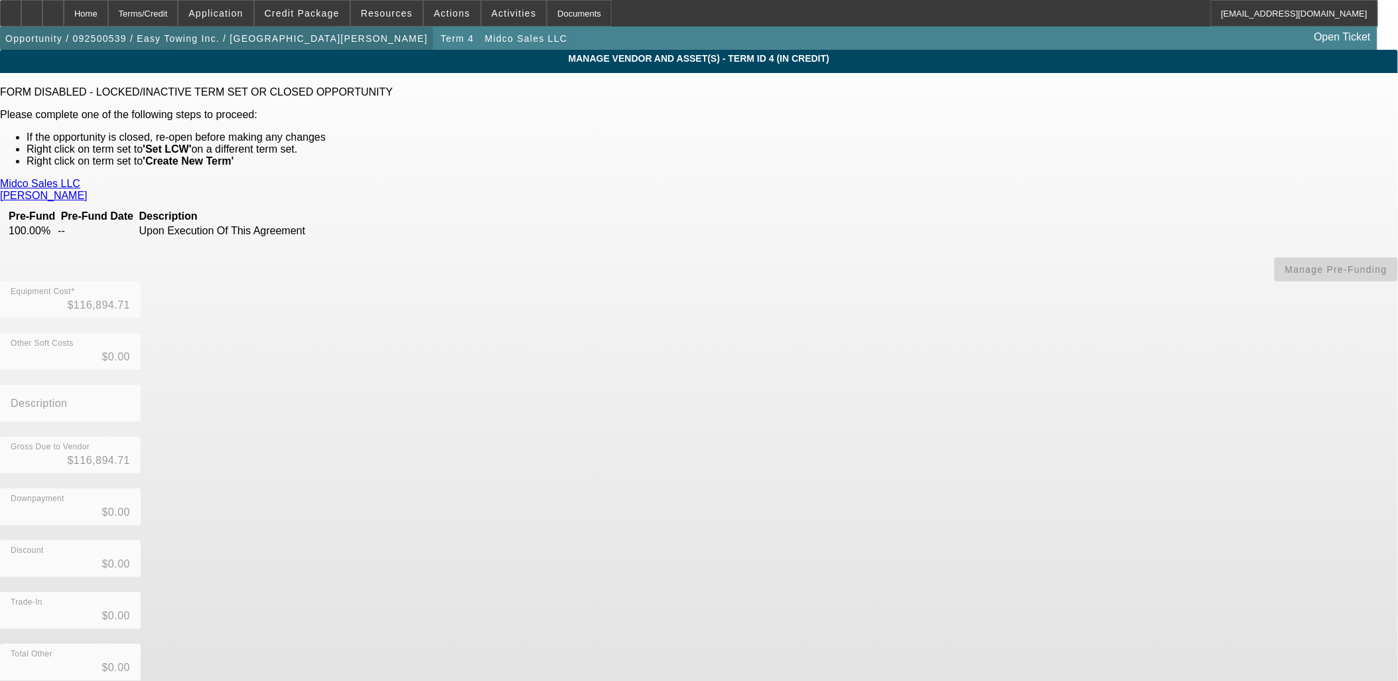
click at [230, 40] on span "Opportunity / 092500539 / Easy Towing Inc. / Bagheri, Hamed" at bounding box center [216, 38] width 423 height 11
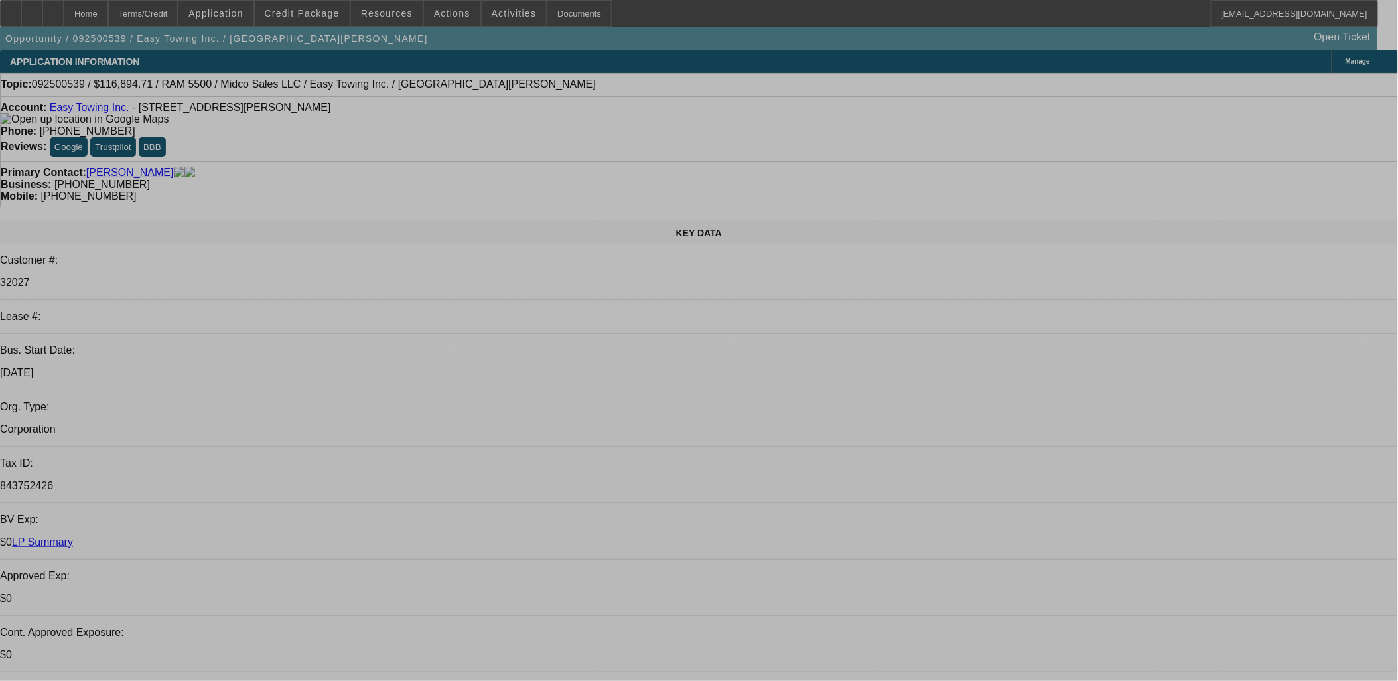
select select "0"
select select "2"
select select "0"
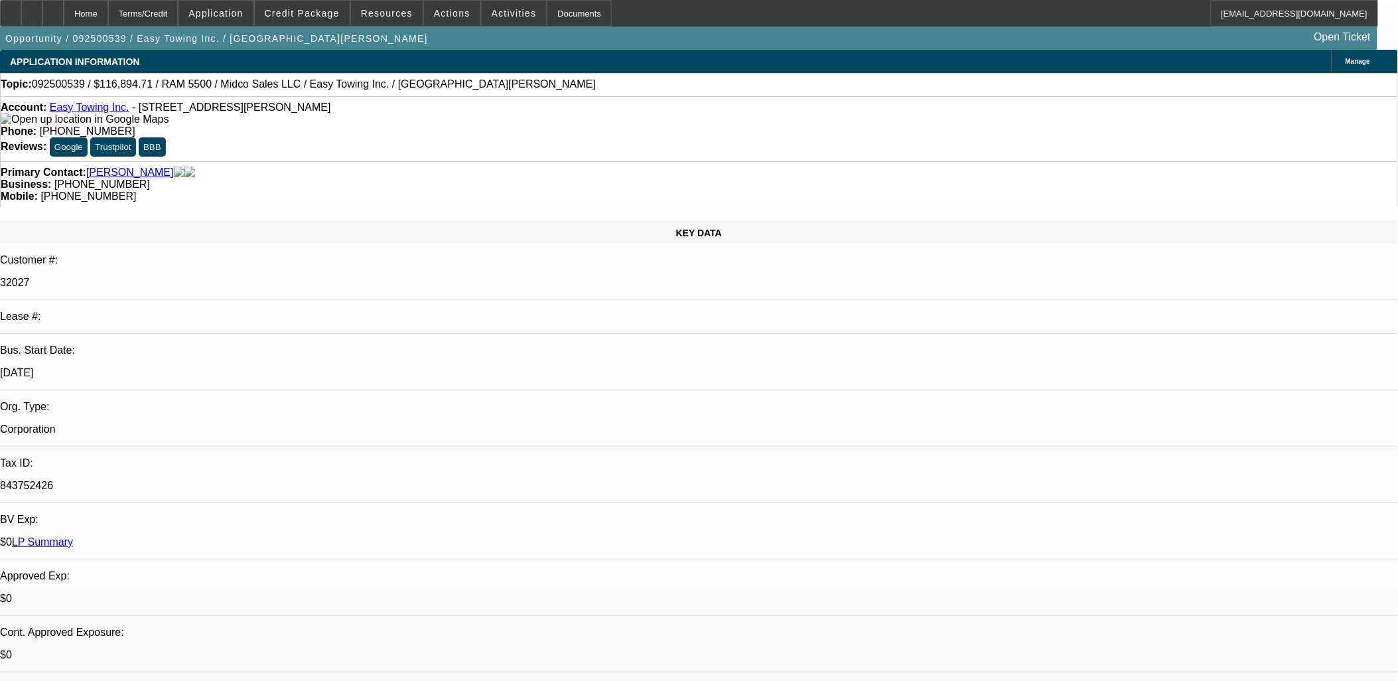
select select "6"
select select "0"
select select "2"
select select "0"
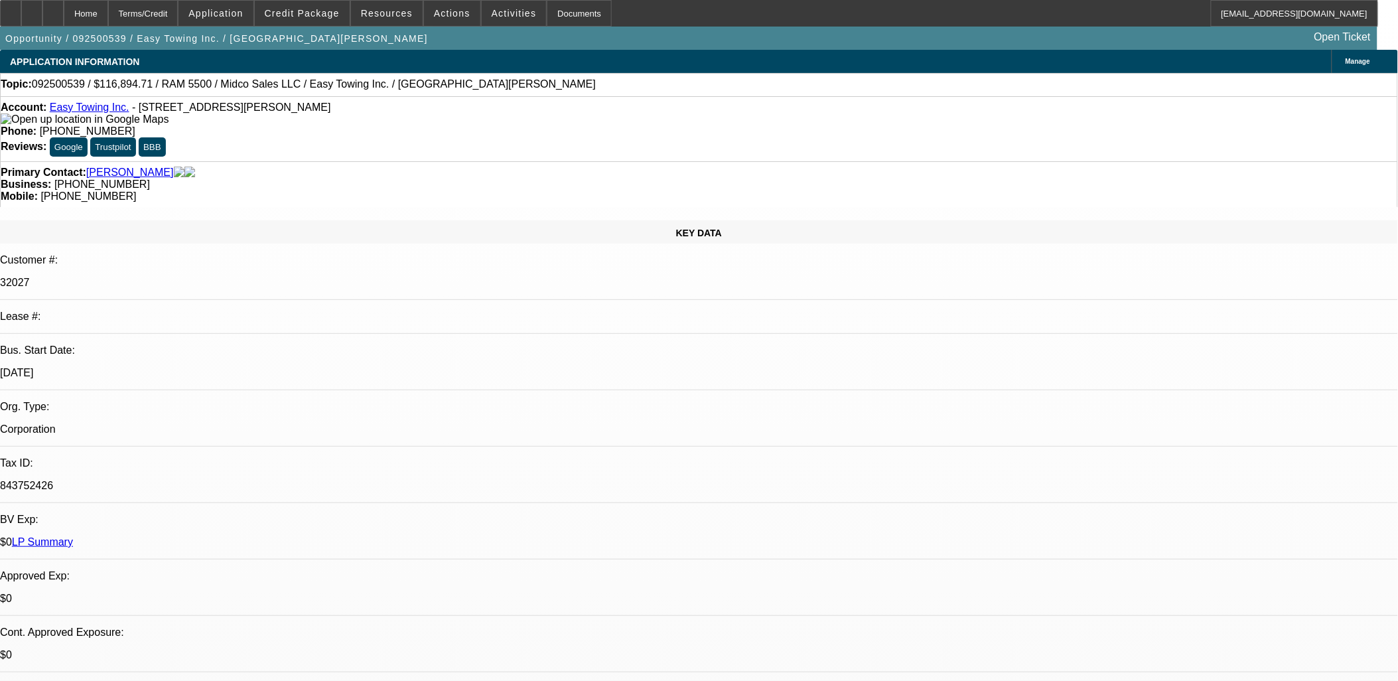
select select "6"
select select "0"
select select "6"
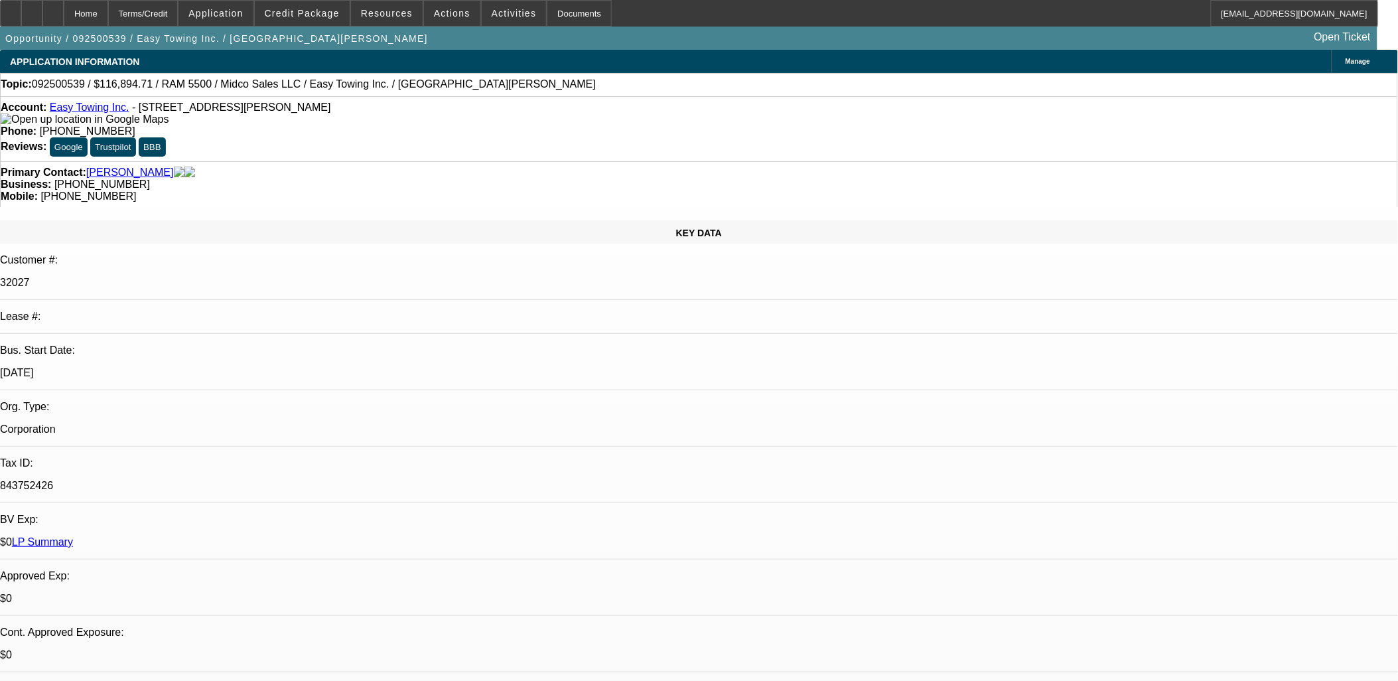
select select "0"
select select "6"
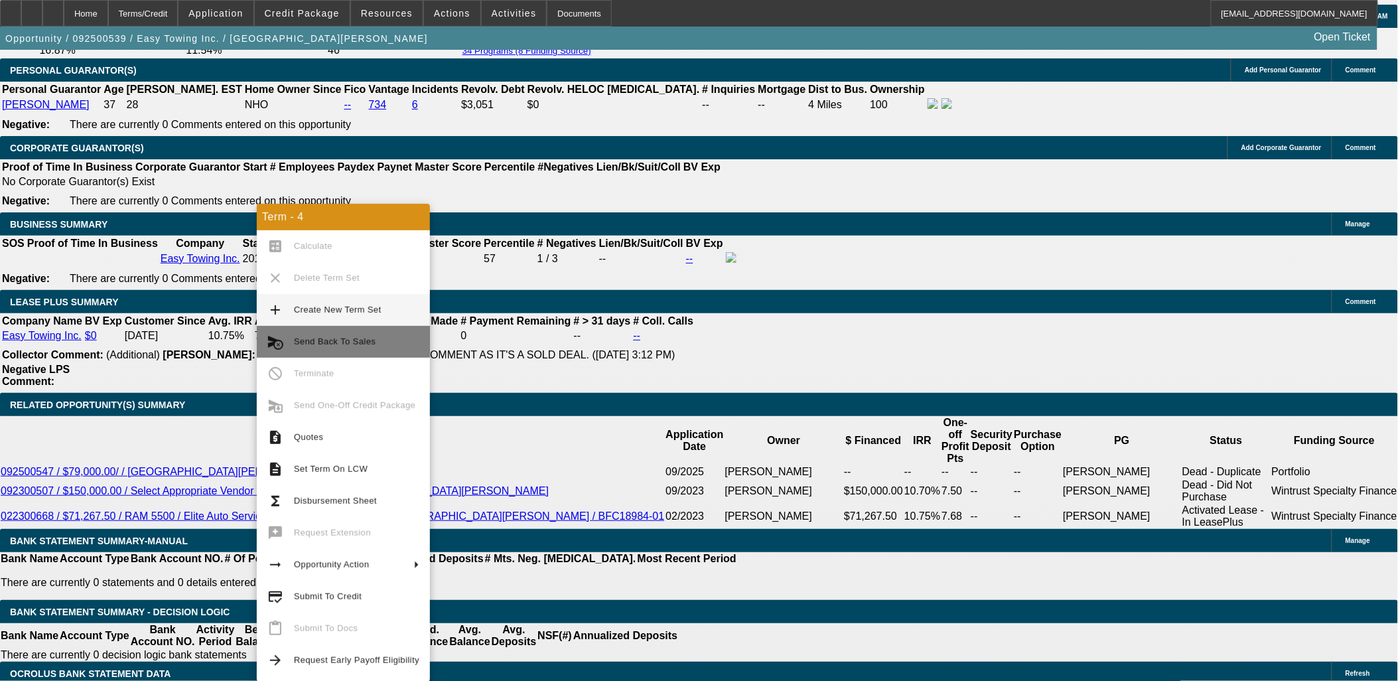
scroll to position [2029, 0]
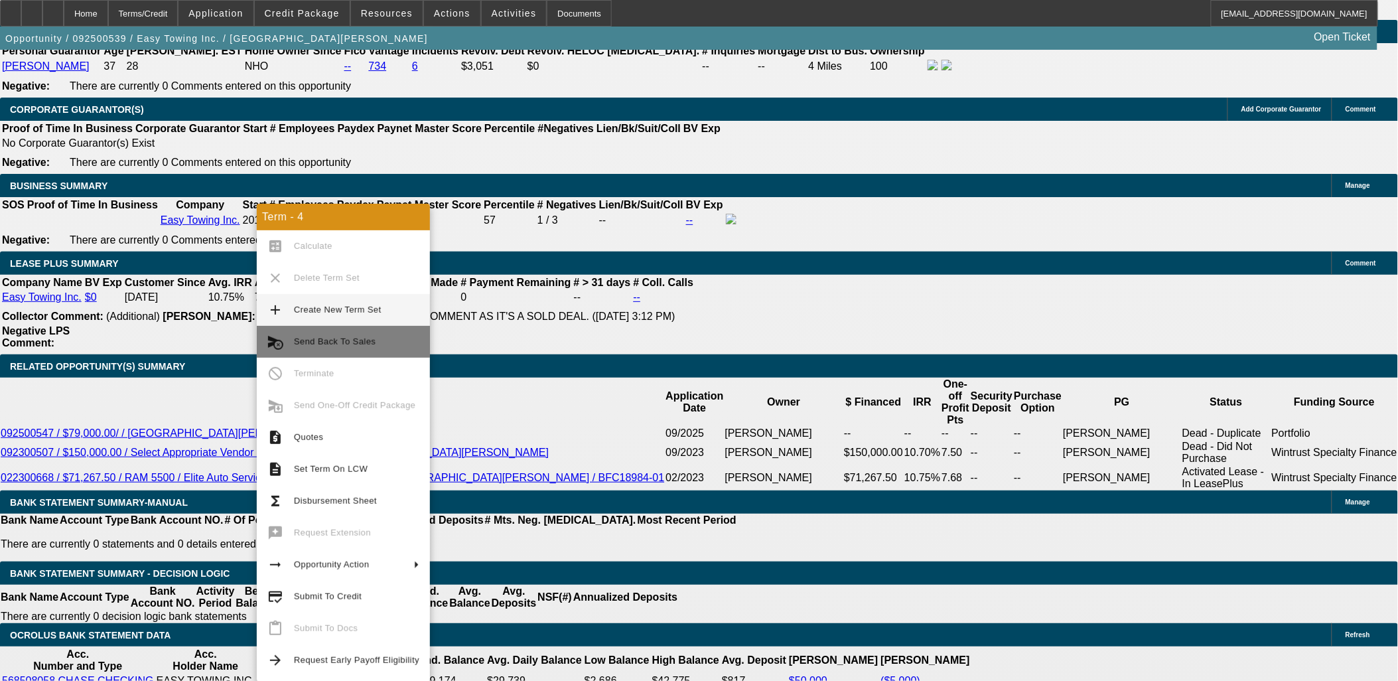
click at [301, 340] on span "Send Back To Sales" at bounding box center [335, 341] width 82 height 10
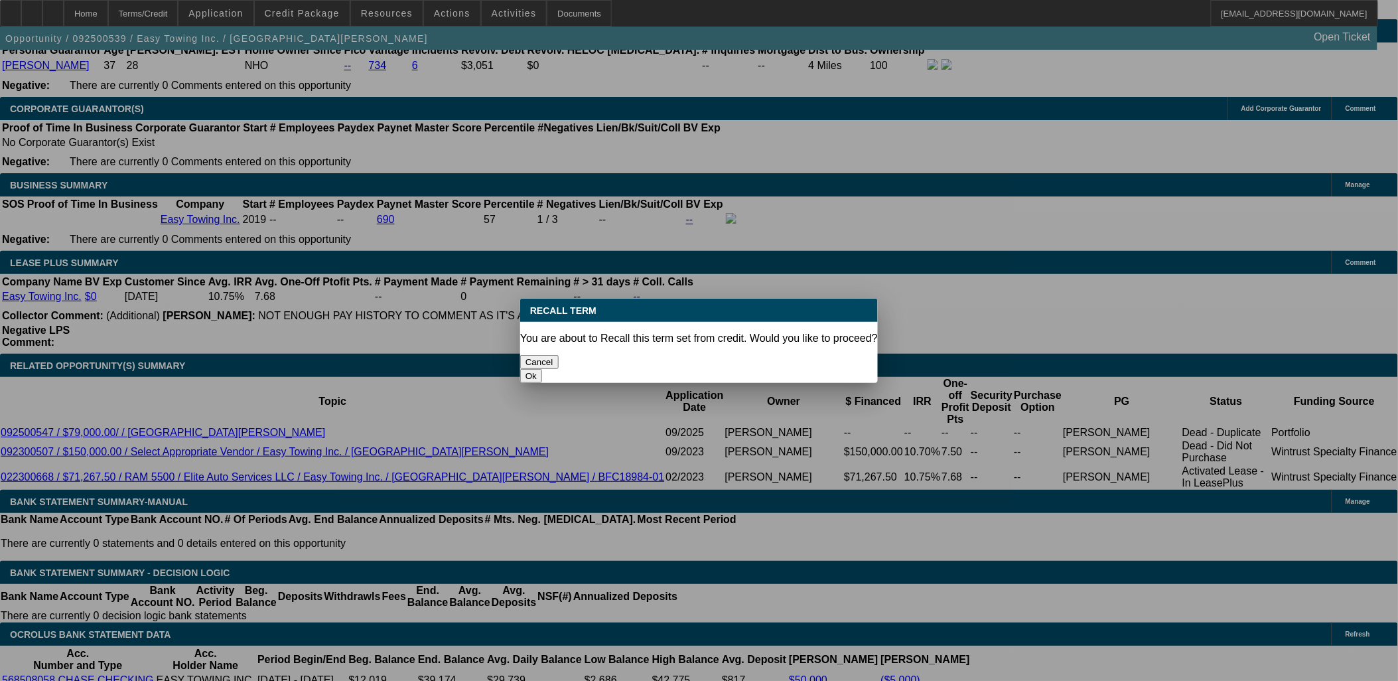
scroll to position [0, 0]
click at [542, 369] on button "Ok" at bounding box center [531, 376] width 22 height 14
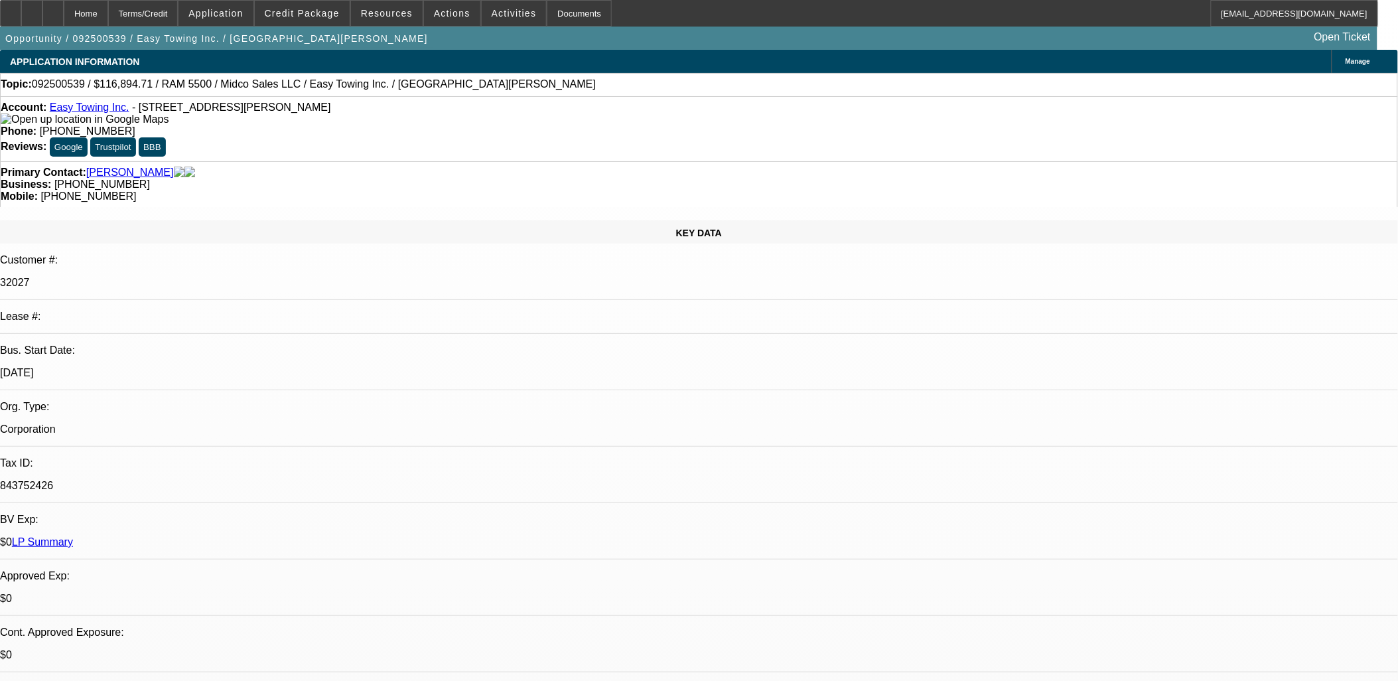
type textarea "Changing from Used to New asset"
select select "0"
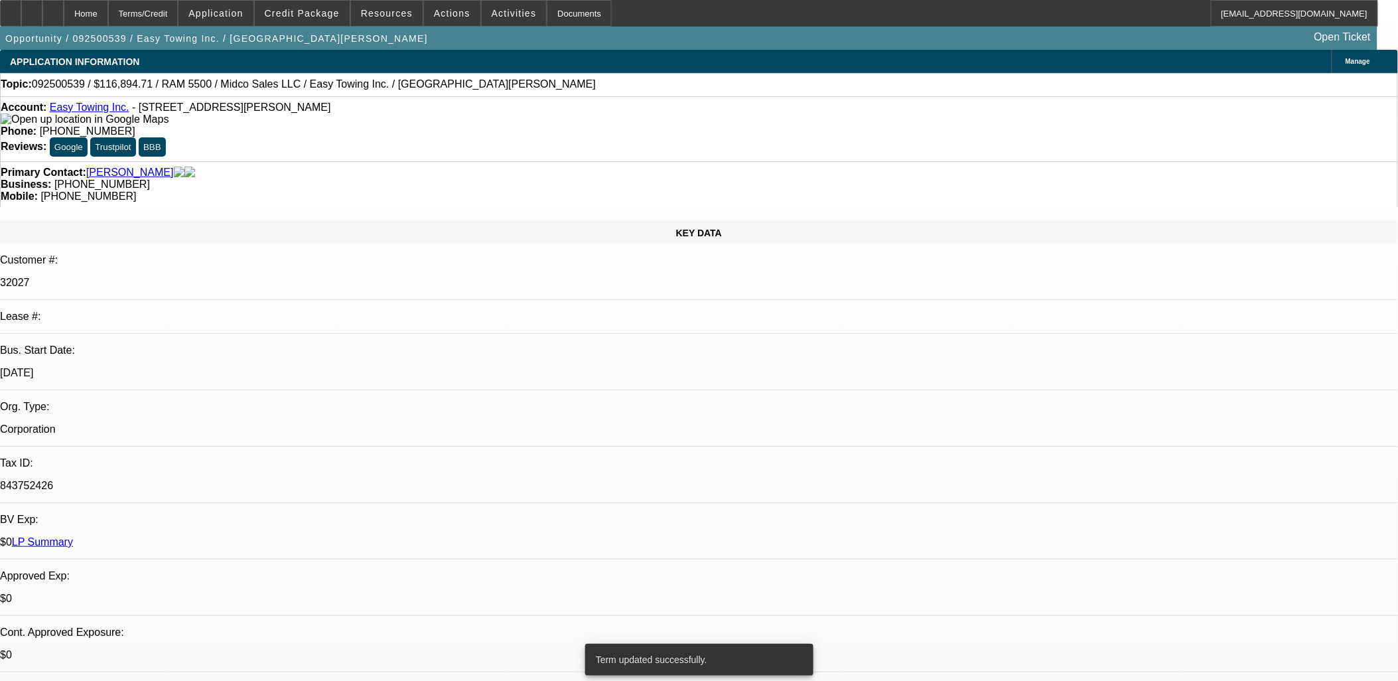
select select "2"
select select "0"
select select "6"
select select "0"
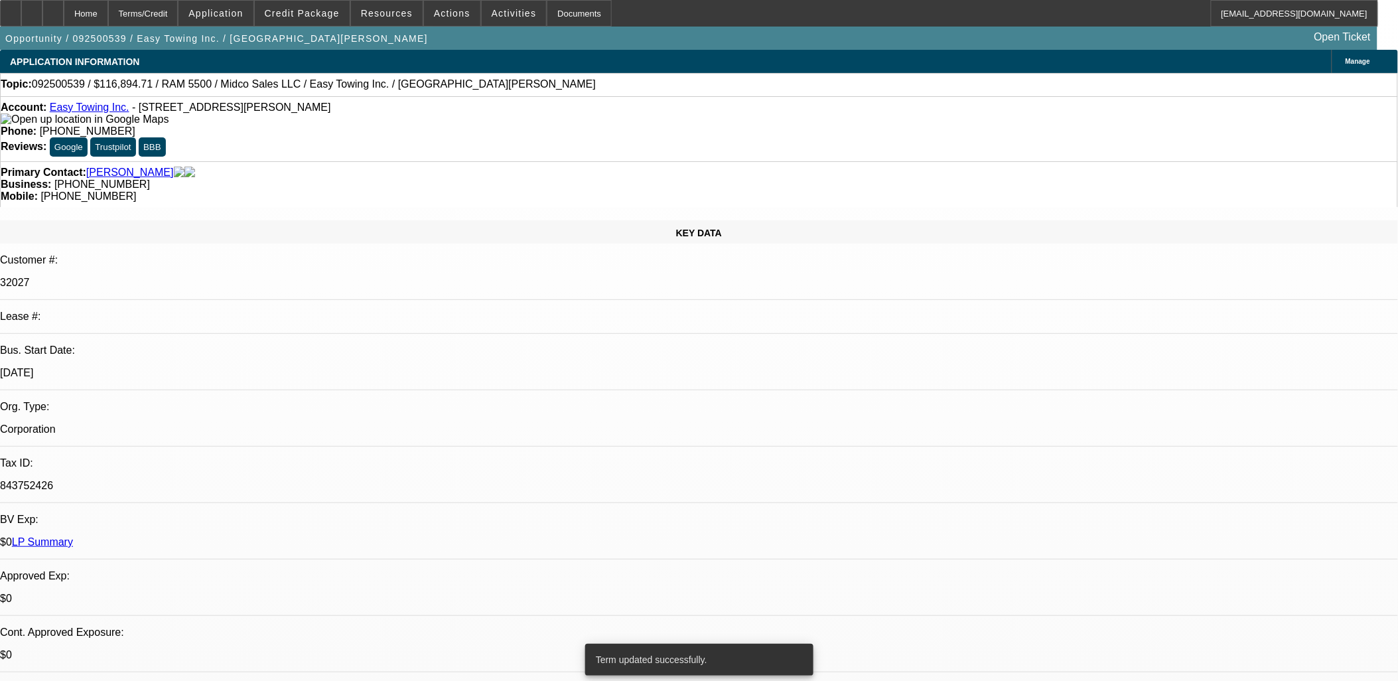
select select "2"
select select "0"
select select "6"
select select "0"
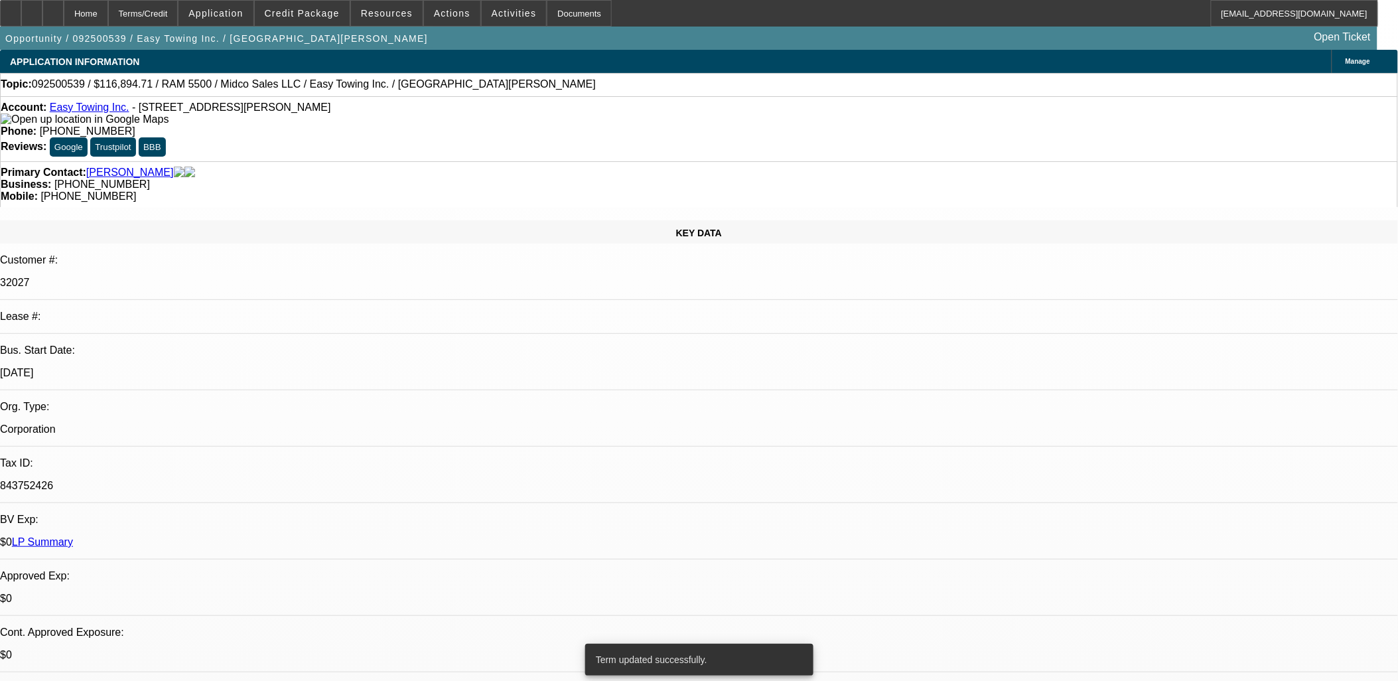
select select "2"
select select "0"
select select "6"
select select "0"
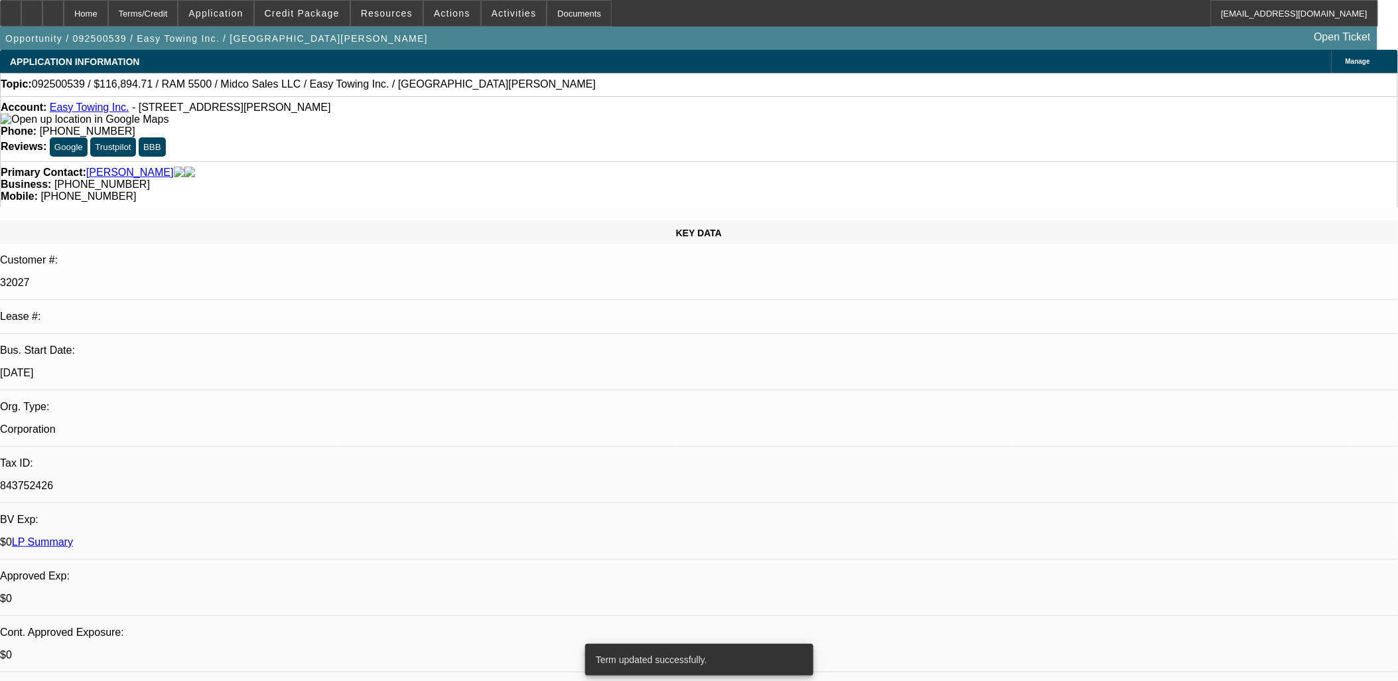
select select "0"
select select "6"
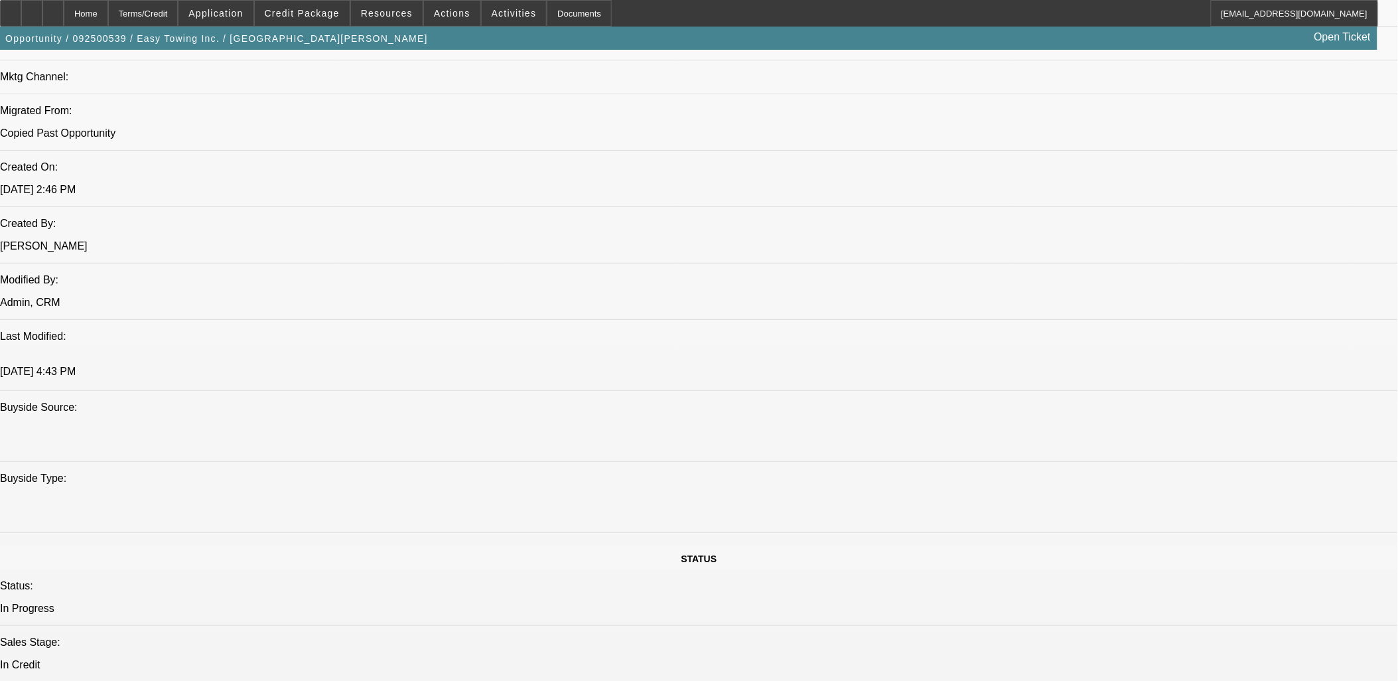
scroll to position [1695, 0]
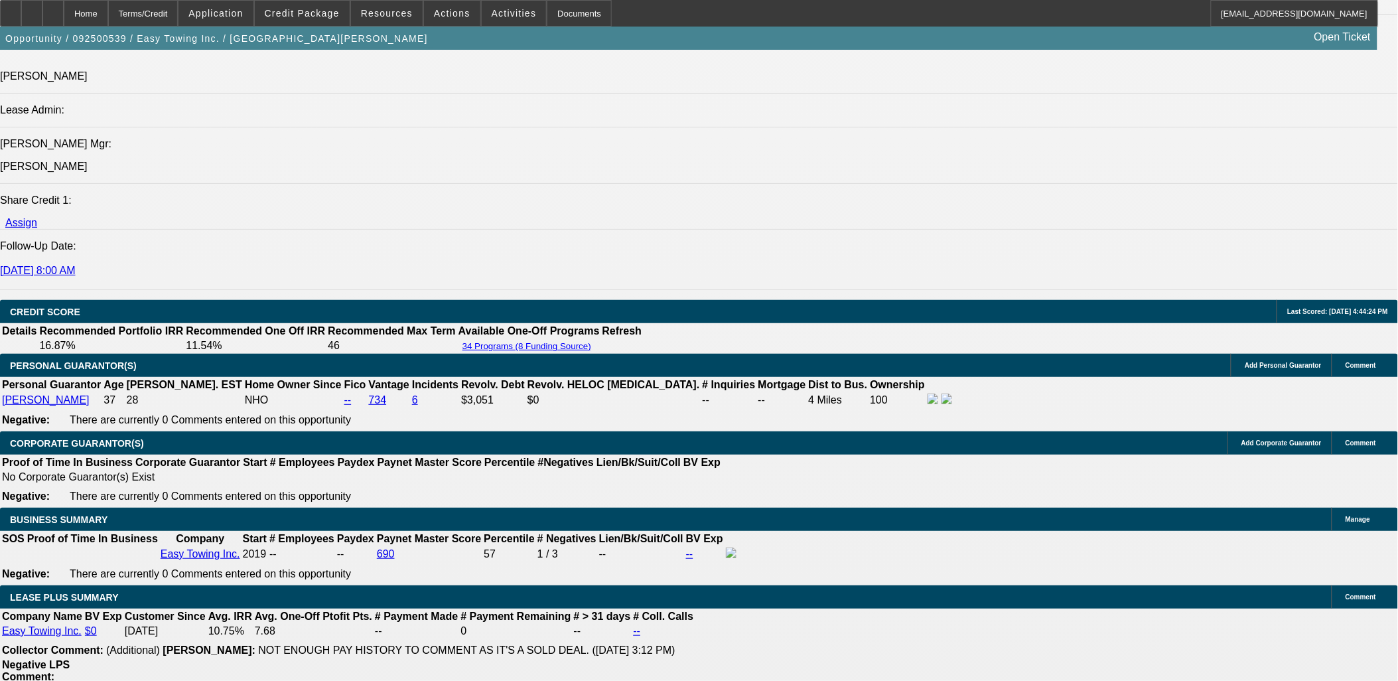
copy body "Please send to UniFi for a new truck. Other truck sold. Please see if they'll g…"
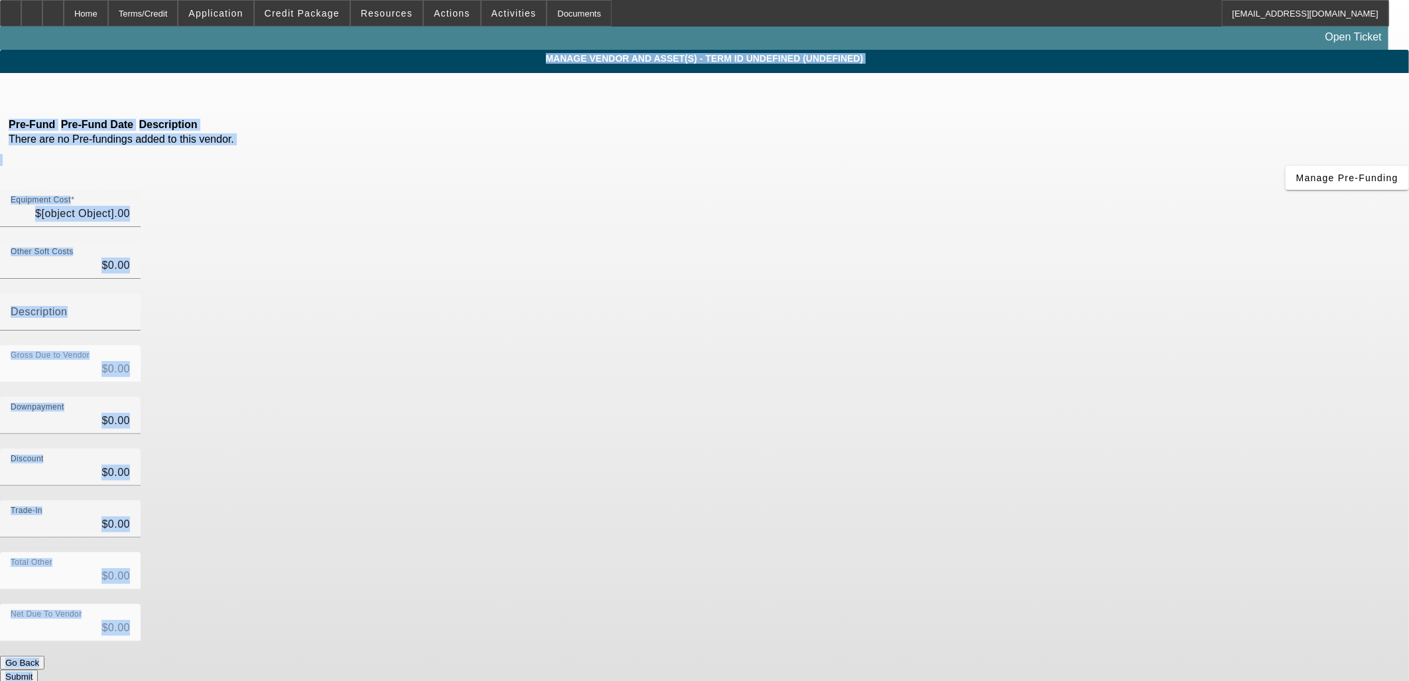
type input "$116,894.71"
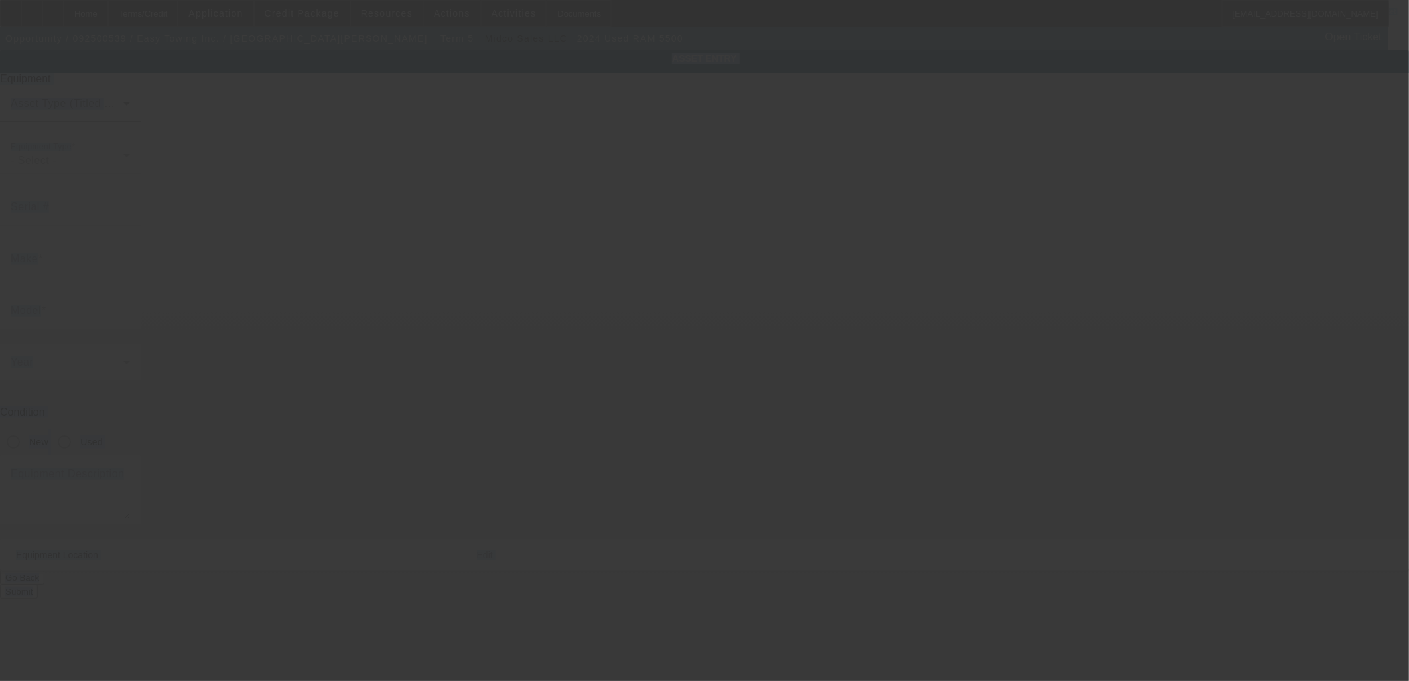
type input "[US_VEHICLE_IDENTIFICATION_NUMBER]"
type input "Ram"
type input "5500"
radio input "true"
type input "20944 VANOWEN ST APT 203"
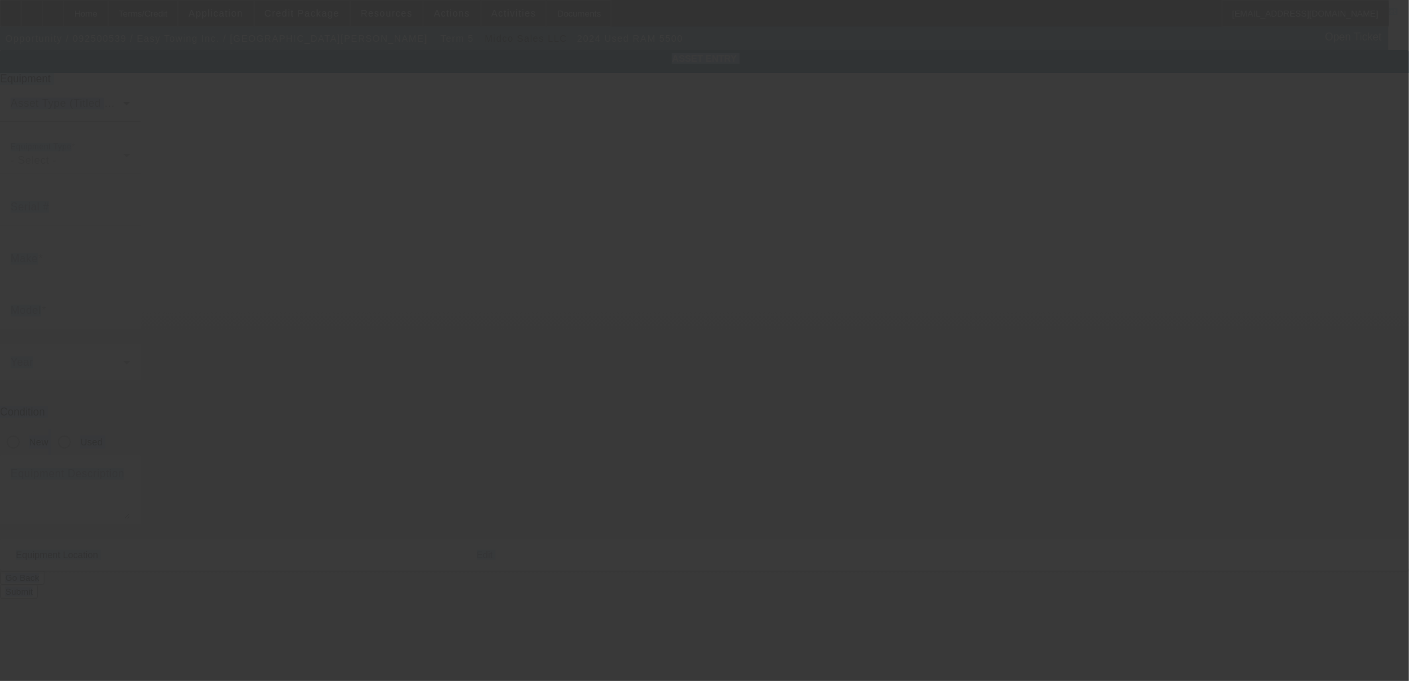
type input "[GEOGRAPHIC_DATA]"
type input "91303"
type input "[GEOGRAPHIC_DATA]"
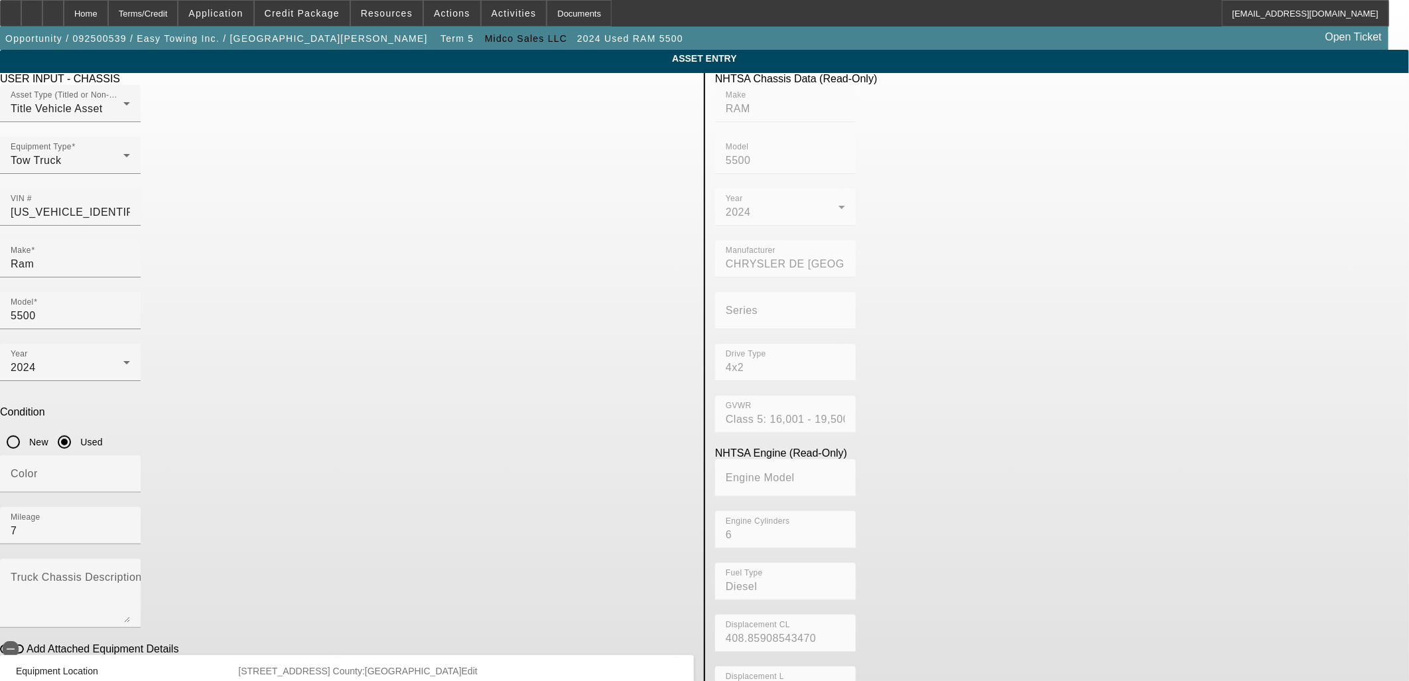
click at [1022, 304] on div at bounding box center [704, 340] width 1409 height 681
click at [27, 429] on input "New" at bounding box center [13, 442] width 27 height 27
radio input "true"
drag, startPoint x: 597, startPoint y: 555, endPoint x: 594, endPoint y: 537, distance: 18.1
click at [594, 537] on div "ASSET ENTRY Delete asset USER INPUT - CHASSIS Asset Type (Titled or Non-Titled)…" at bounding box center [704, 418] width 1409 height 736
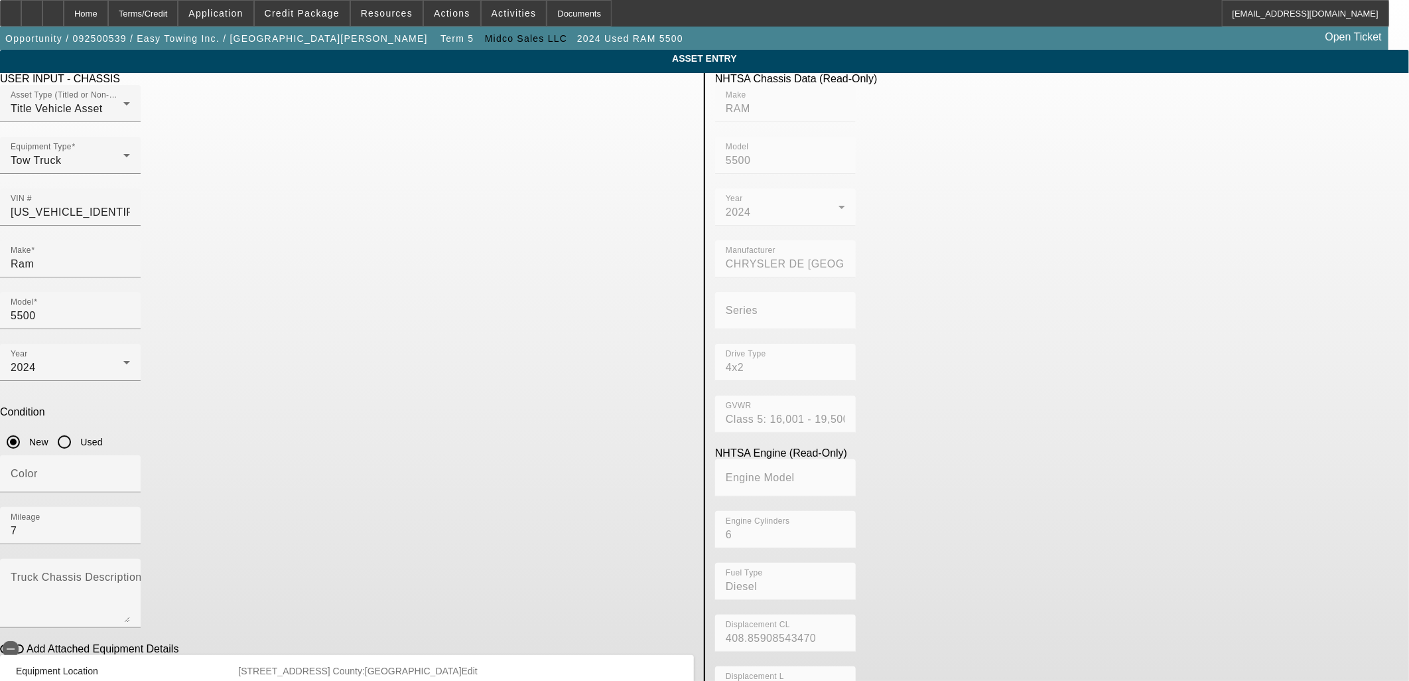
drag, startPoint x: 594, startPoint y: 537, endPoint x: 598, endPoint y: 529, distance: 8.6
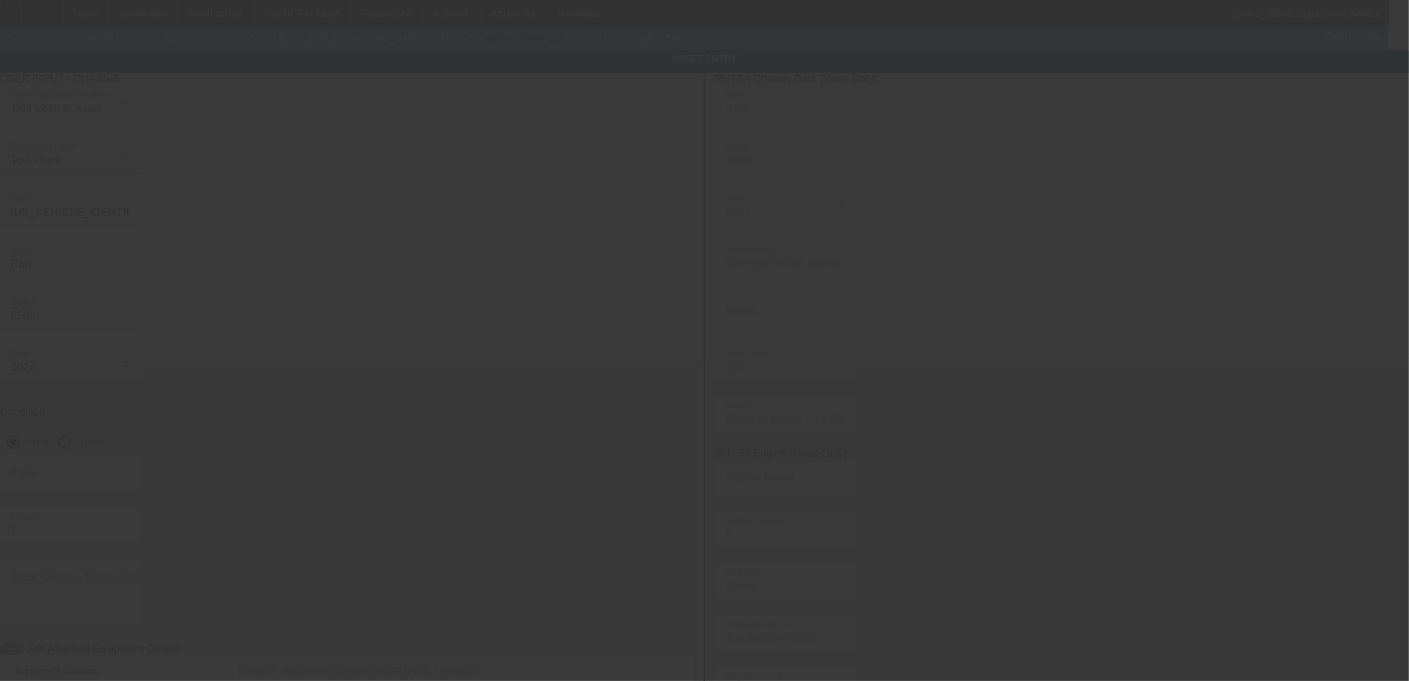
click at [149, 354] on div at bounding box center [704, 340] width 1409 height 681
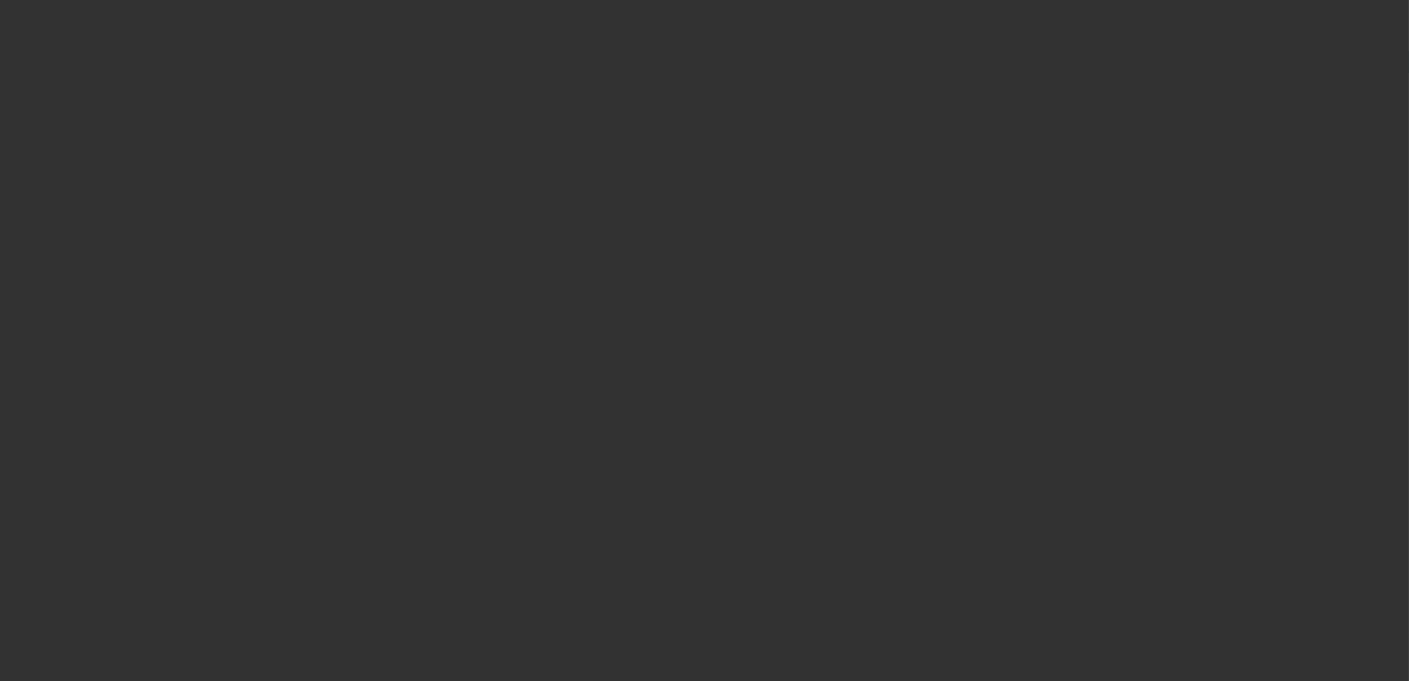
type input "$116,894.71"
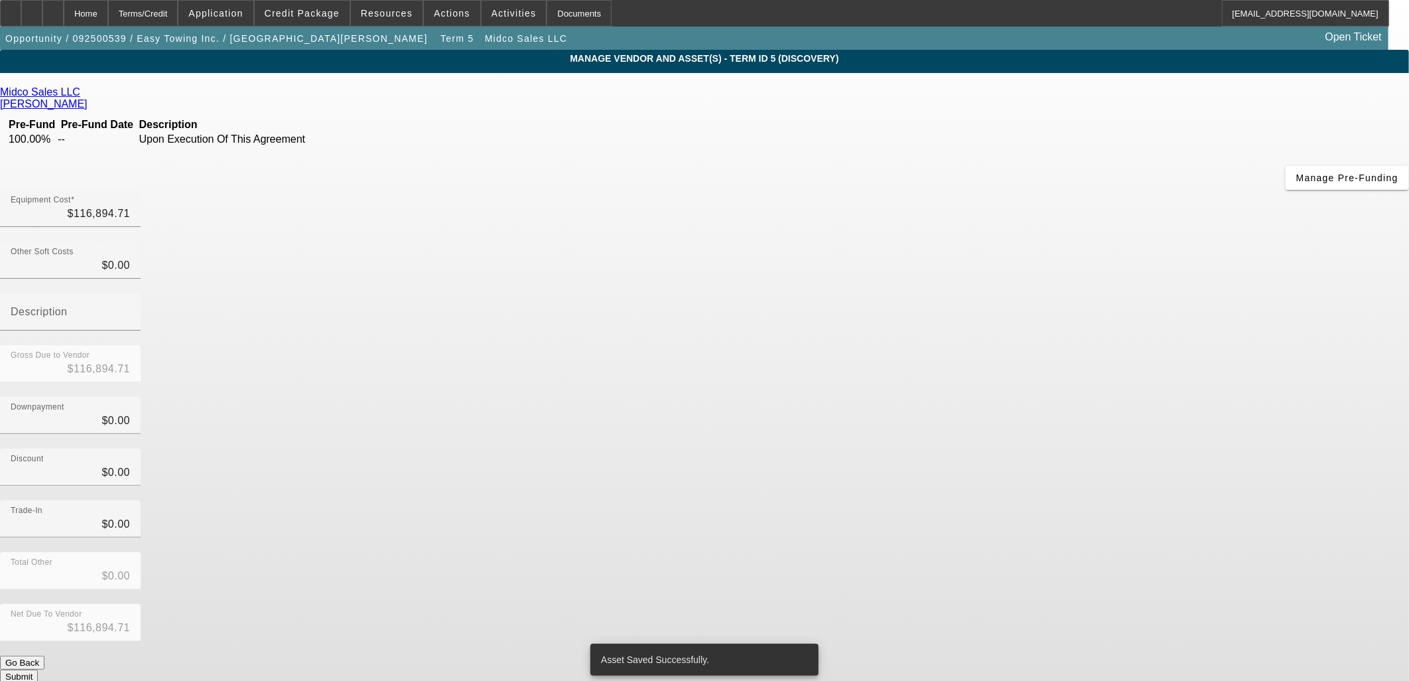
click at [38, 669] on button "Submit" at bounding box center [19, 676] width 38 height 14
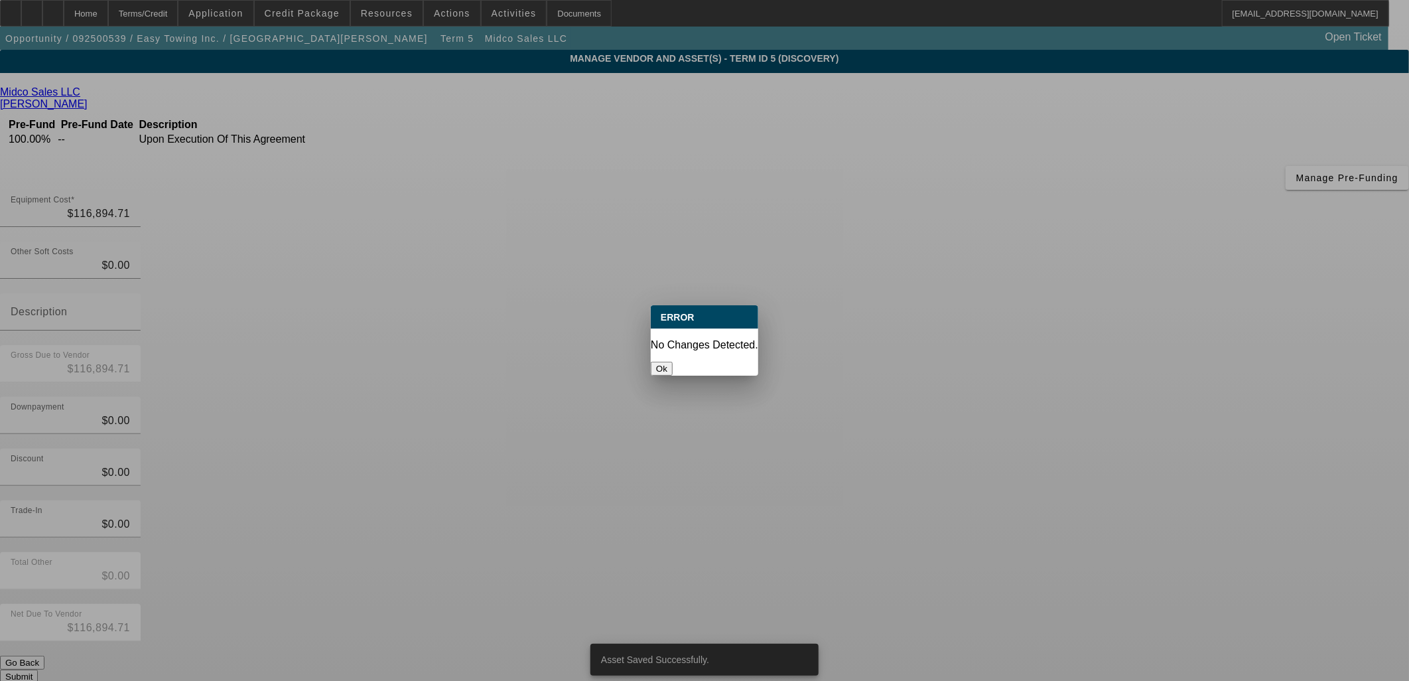
click at [975, 508] on div at bounding box center [704, 340] width 1409 height 681
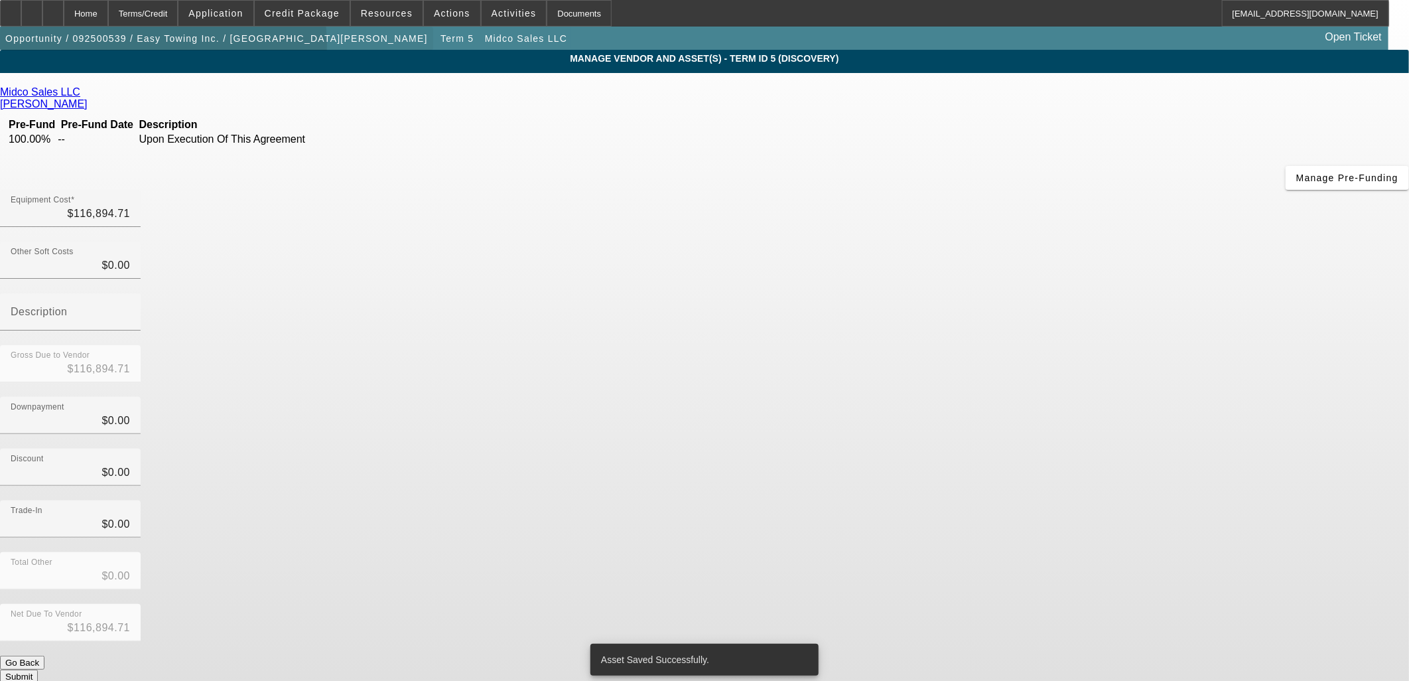
click at [173, 46] on span "button" at bounding box center [216, 39] width 433 height 32
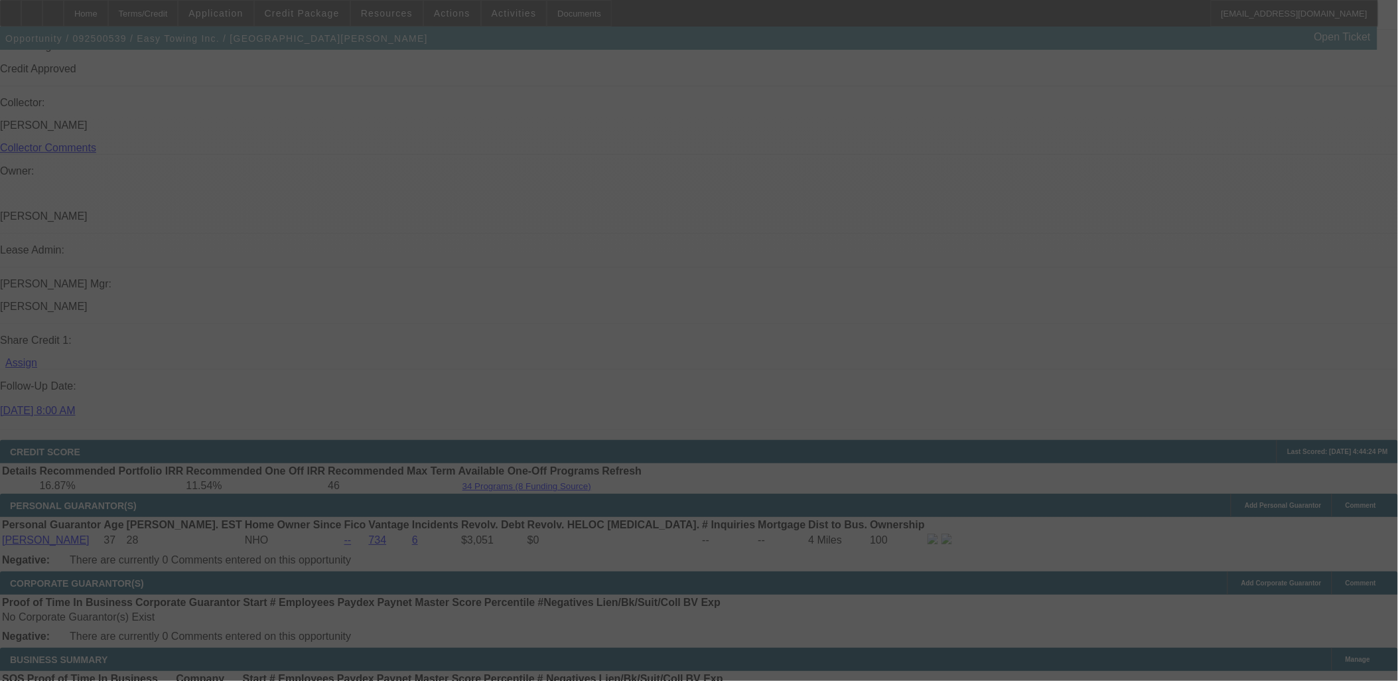
scroll to position [1942, 0]
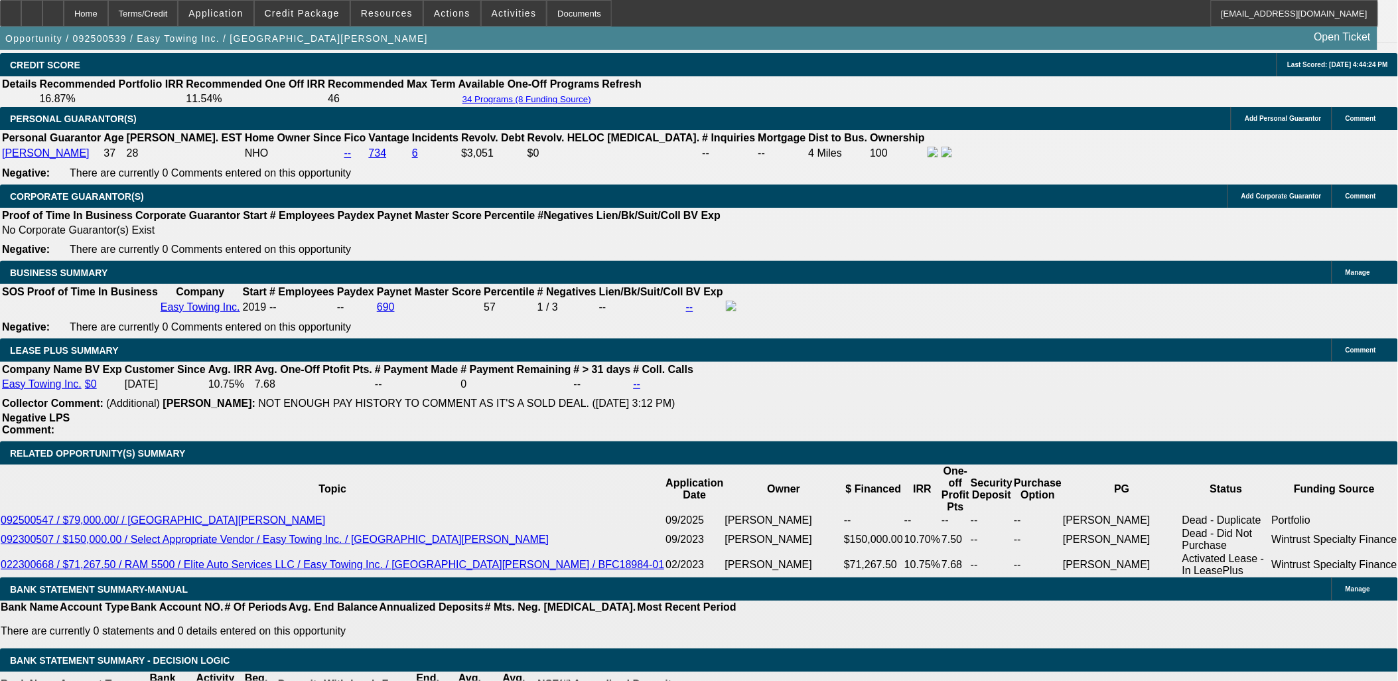
select select "0"
select select "2"
select select "0"
select select "6"
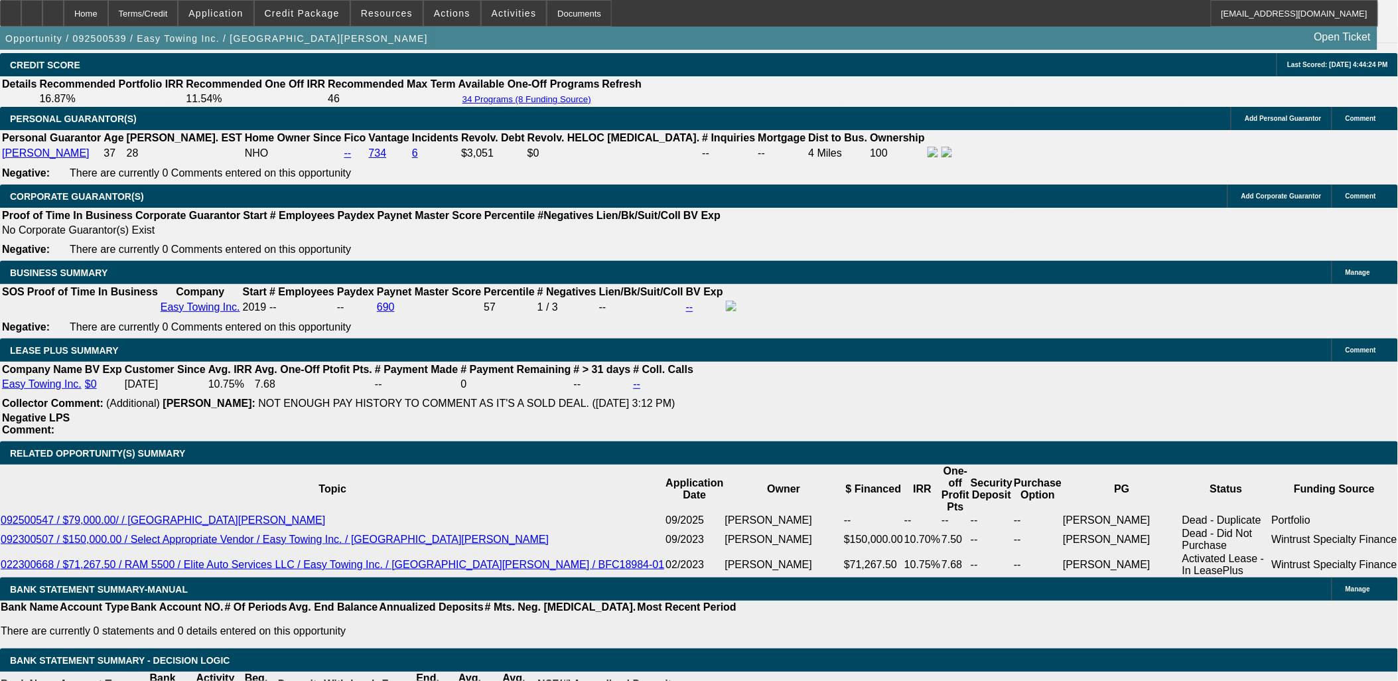
select select "0"
select select "2"
select select "0"
select select "6"
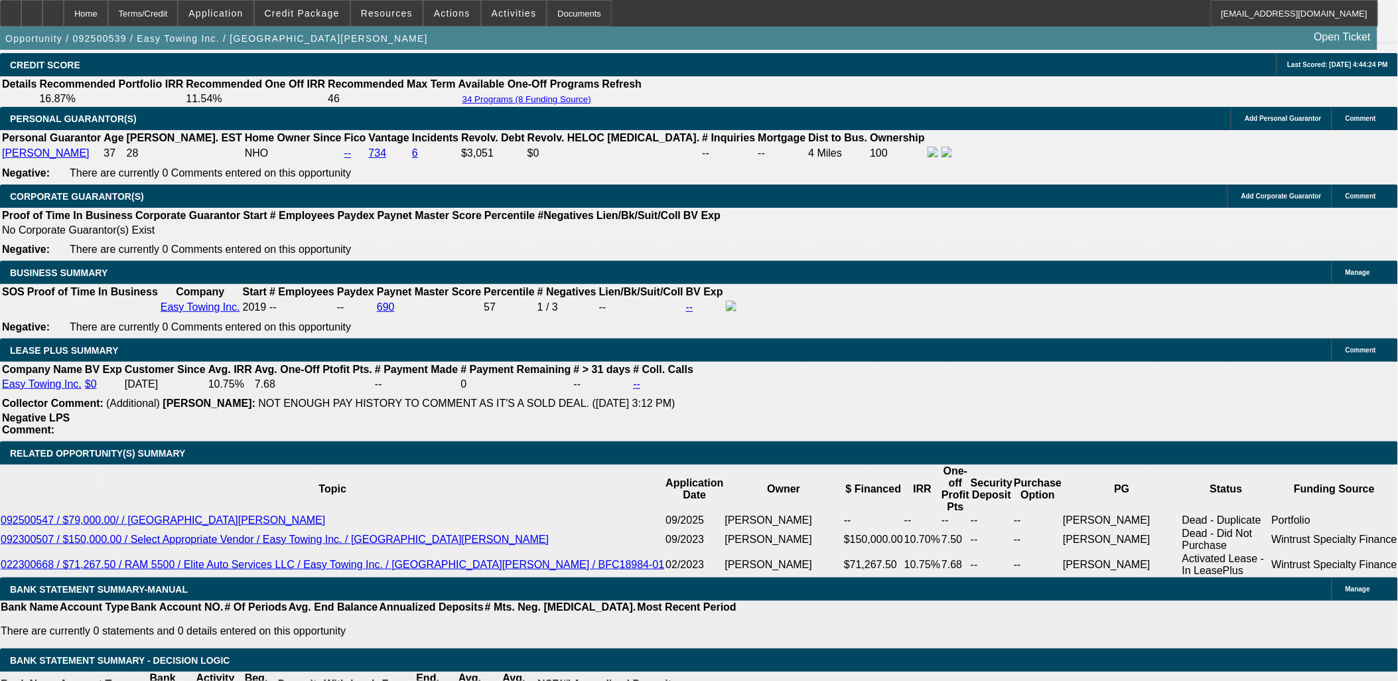
select select "0"
select select "2"
select select "0"
select select "6"
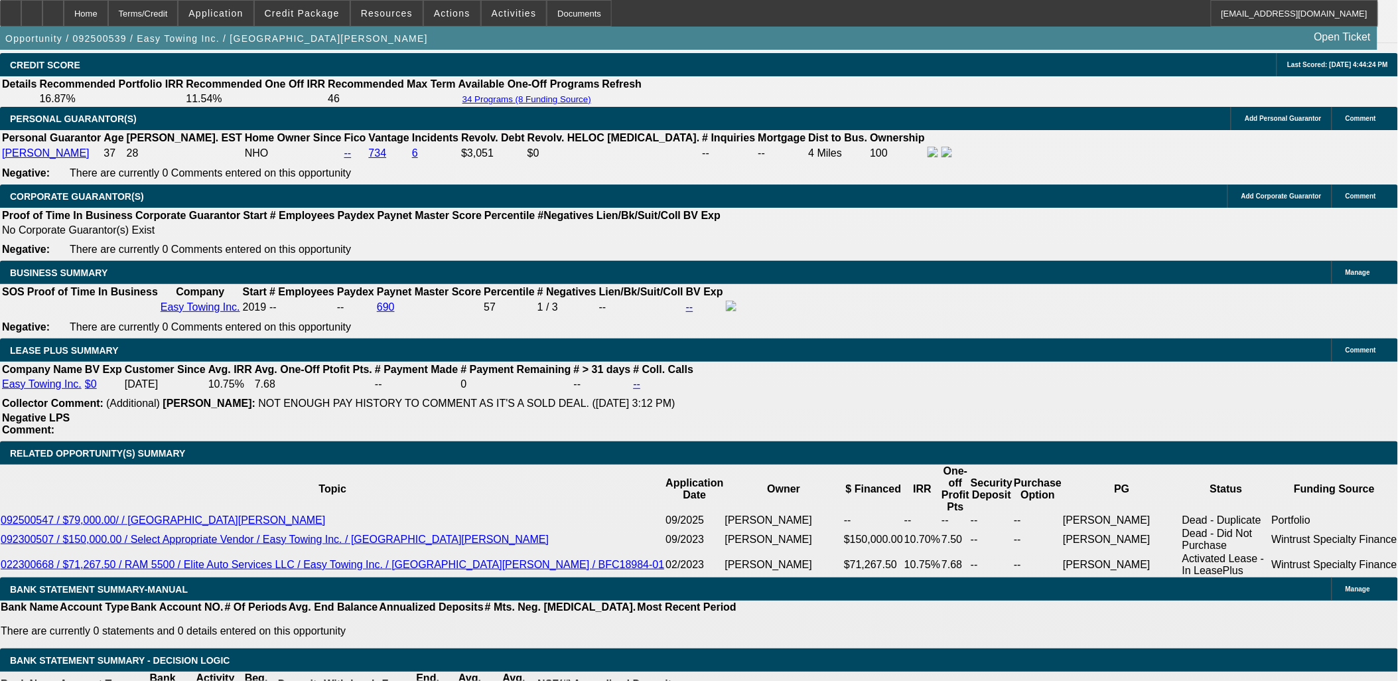
select select "0"
select select "6"
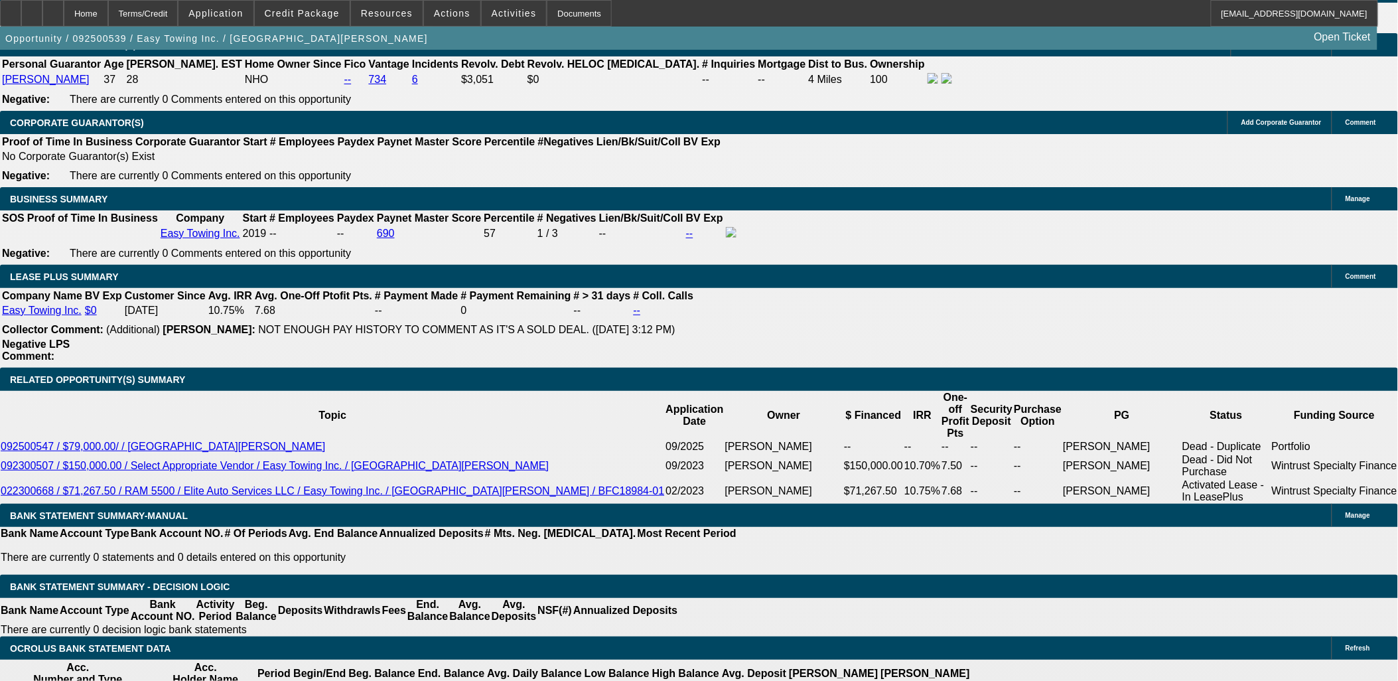
scroll to position [2092, 0]
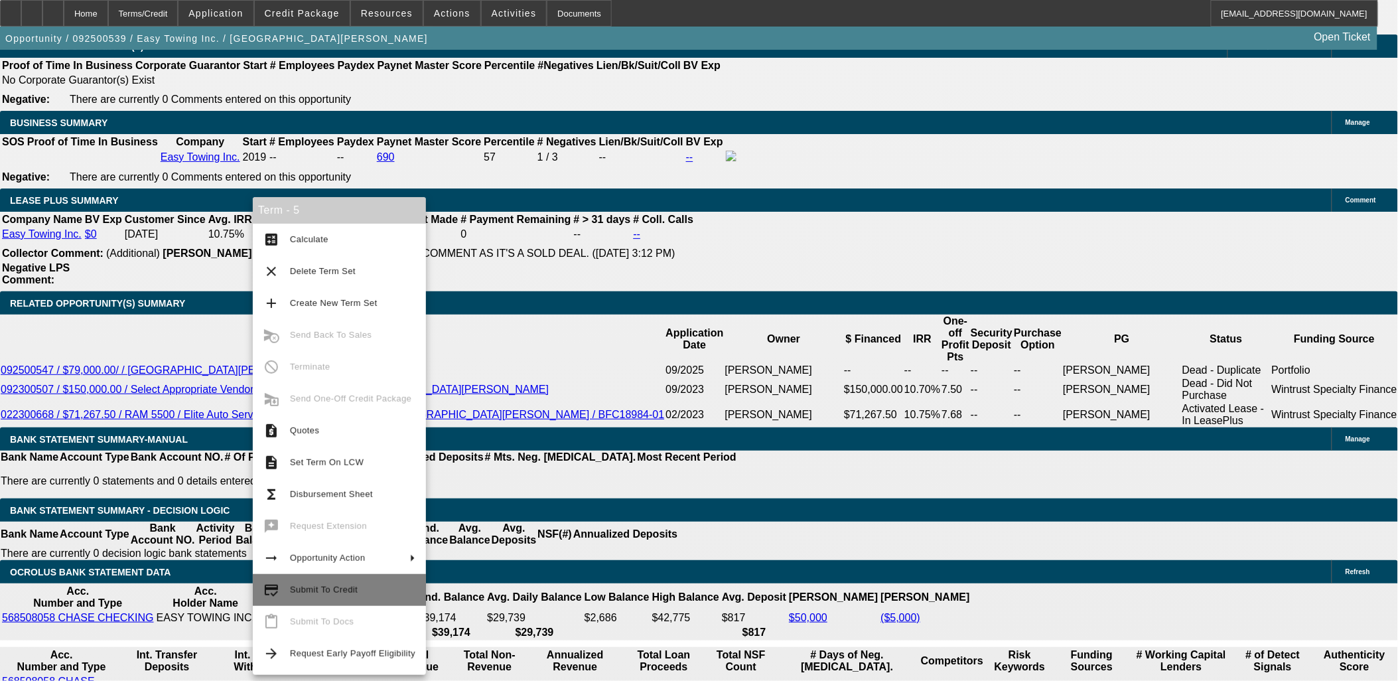
click at [340, 592] on span "Submit To Credit" at bounding box center [324, 589] width 68 height 10
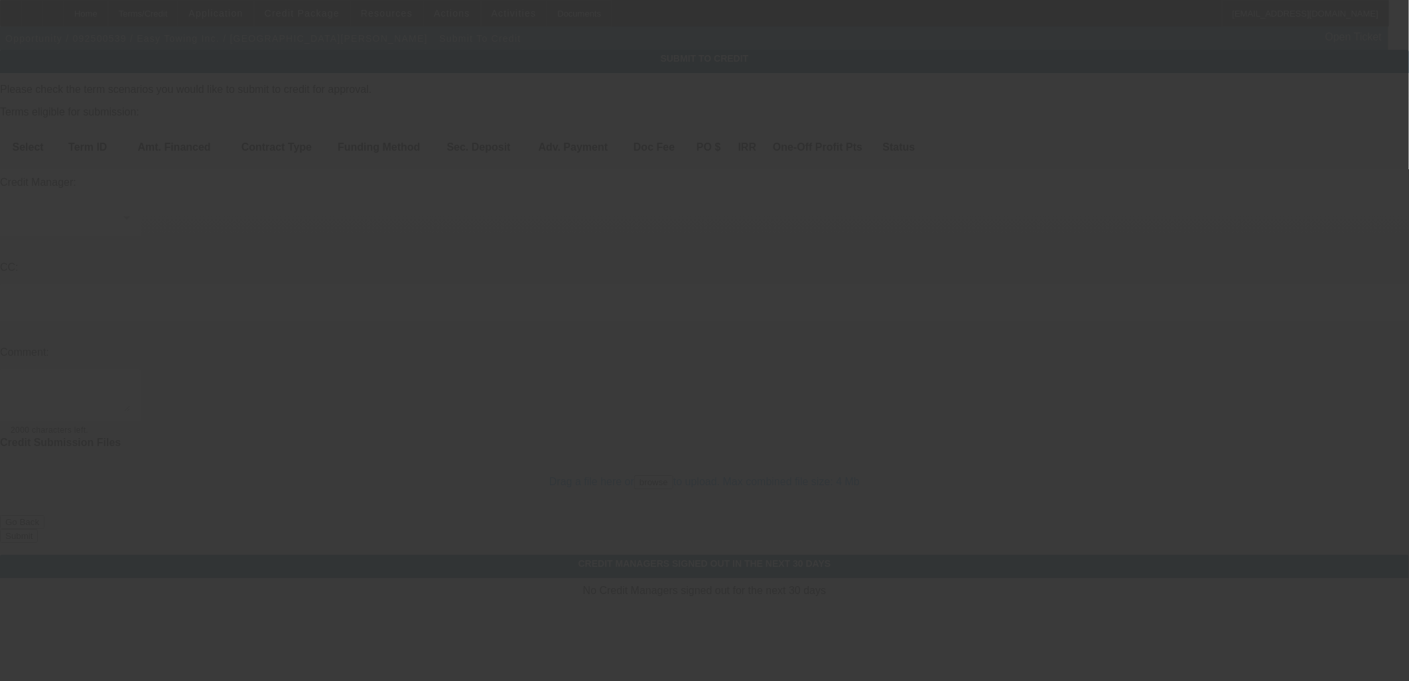
click at [54, 137] on div at bounding box center [704, 340] width 1409 height 681
click at [54, 138] on div at bounding box center [704, 340] width 1409 height 681
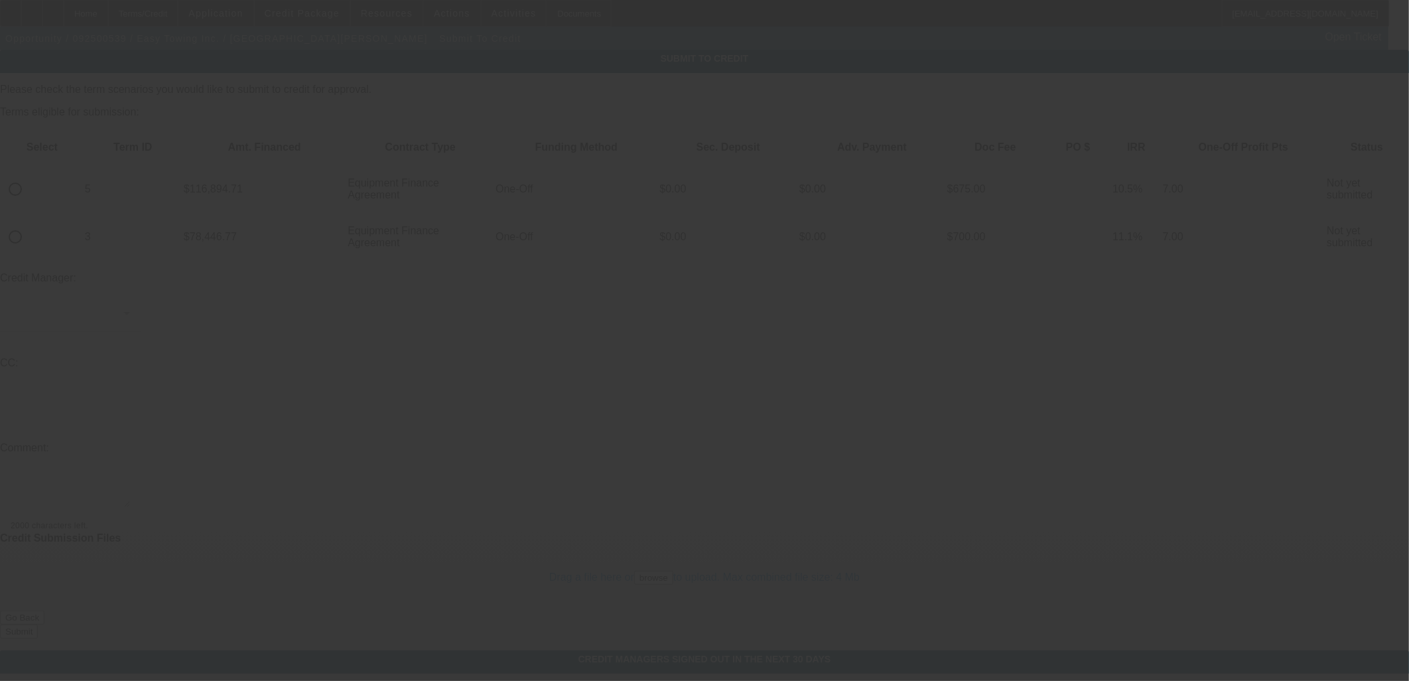
click at [55, 139] on div at bounding box center [704, 340] width 1409 height 681
drag, startPoint x: 61, startPoint y: 157, endPoint x: 60, endPoint y: 142, distance: 15.3
click at [61, 155] on div at bounding box center [704, 340] width 1409 height 681
click at [61, 143] on div at bounding box center [704, 340] width 1409 height 681
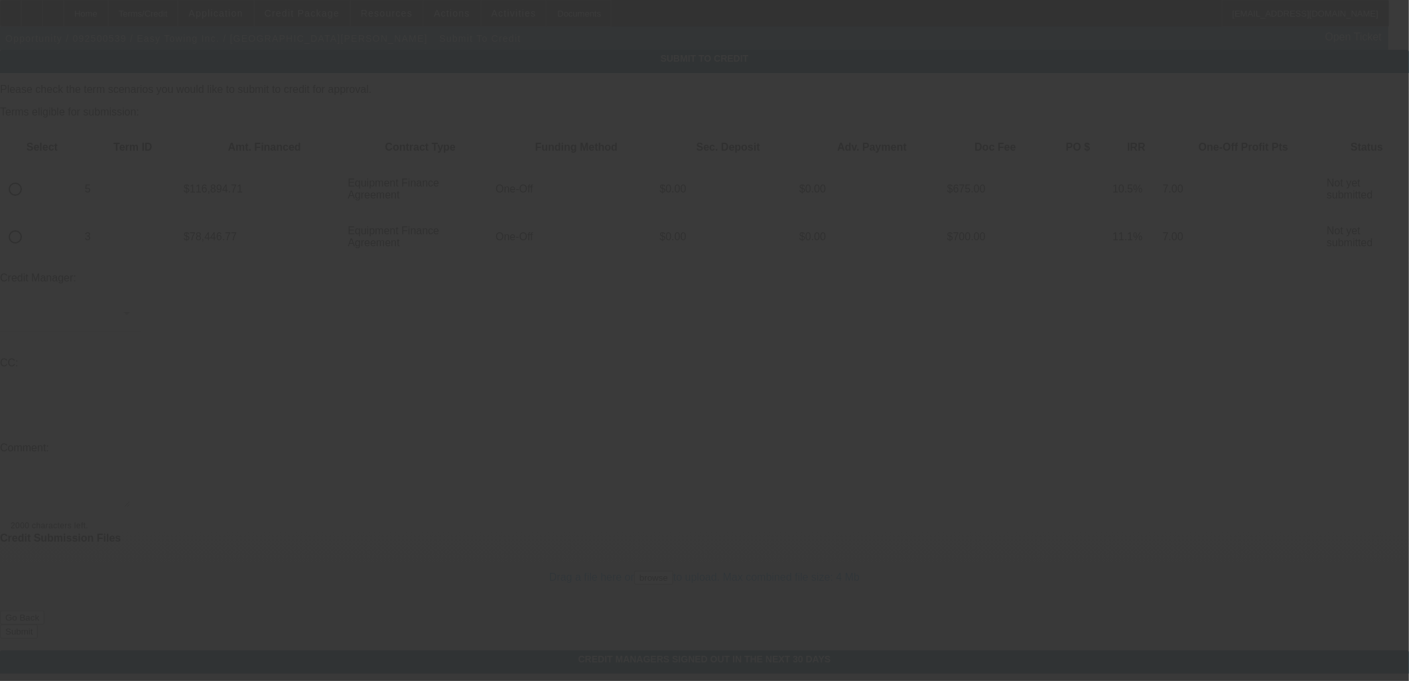
click at [60, 143] on div at bounding box center [704, 340] width 1409 height 681
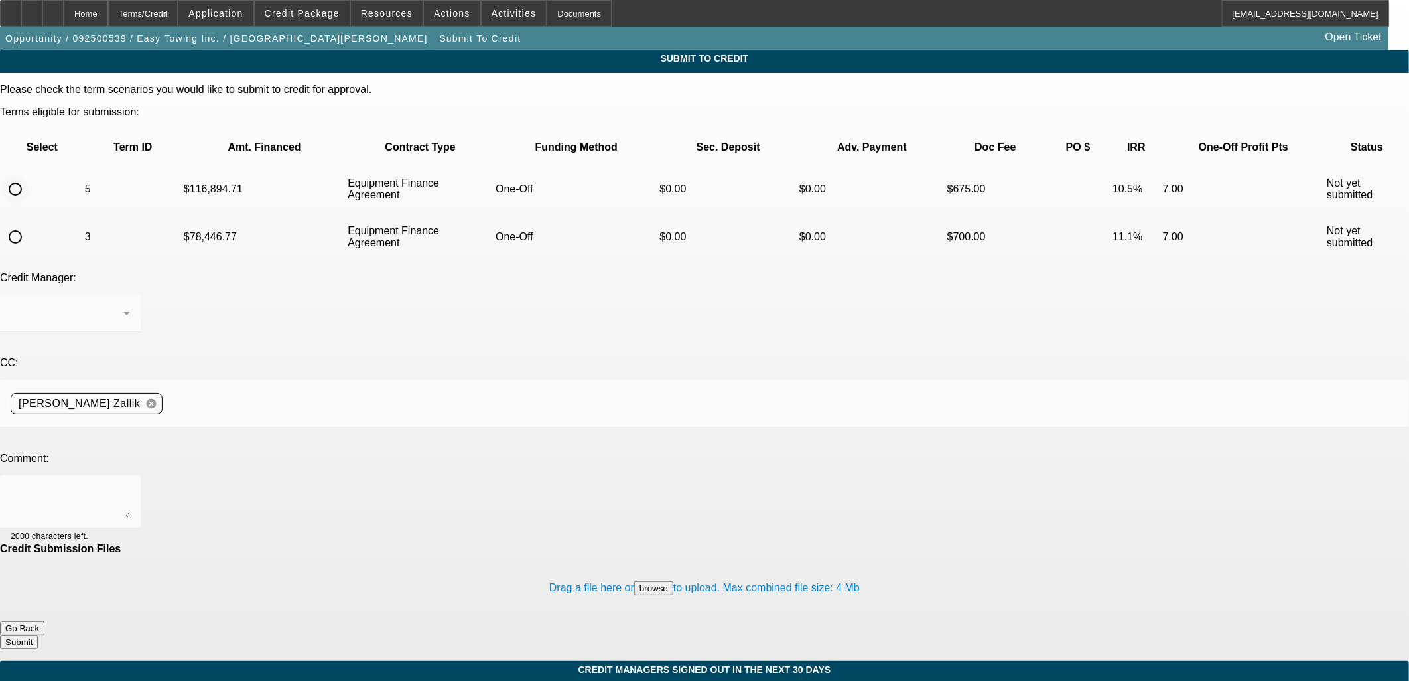
click at [29, 176] on input "radio" at bounding box center [15, 189] width 27 height 27
radio input "true"
drag, startPoint x: 452, startPoint y: 379, endPoint x: 454, endPoint y: 356, distance: 22.6
click at [452, 375] on div at bounding box center [704, 340] width 1409 height 681
click at [130, 486] on textarea at bounding box center [70, 502] width 119 height 32
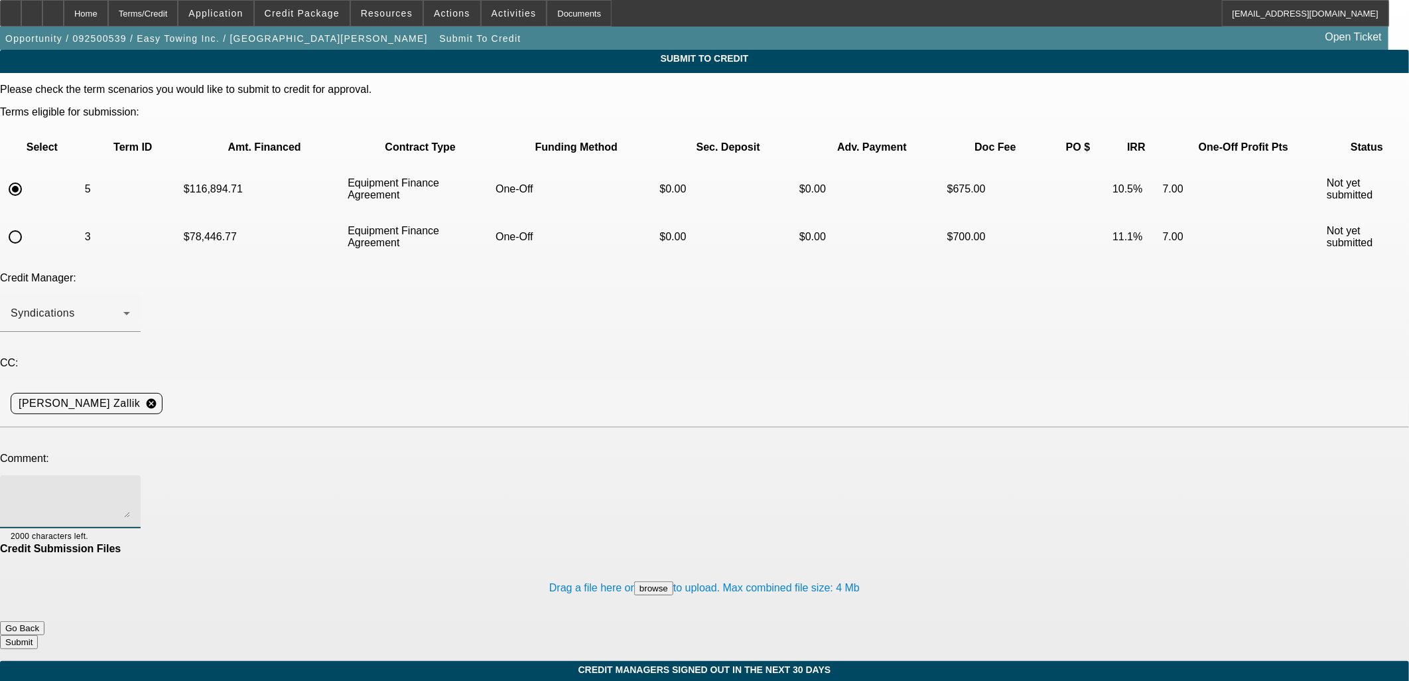
paste textarea "Please send to UniFi for a new truck. Other truck sold. Please see if they'll g…"
type textarea "Please send to UniFi for a new truck. Other truck sold. Please see if they'll g…"
drag, startPoint x: 917, startPoint y: 556, endPoint x: 858, endPoint y: 539, distance: 62.1
click at [864, 539] on form "Please check the term scenarios you would like to submit to credit for approval…" at bounding box center [704, 372] width 1409 height 577
click at [38, 635] on button "Submit" at bounding box center [19, 642] width 38 height 14
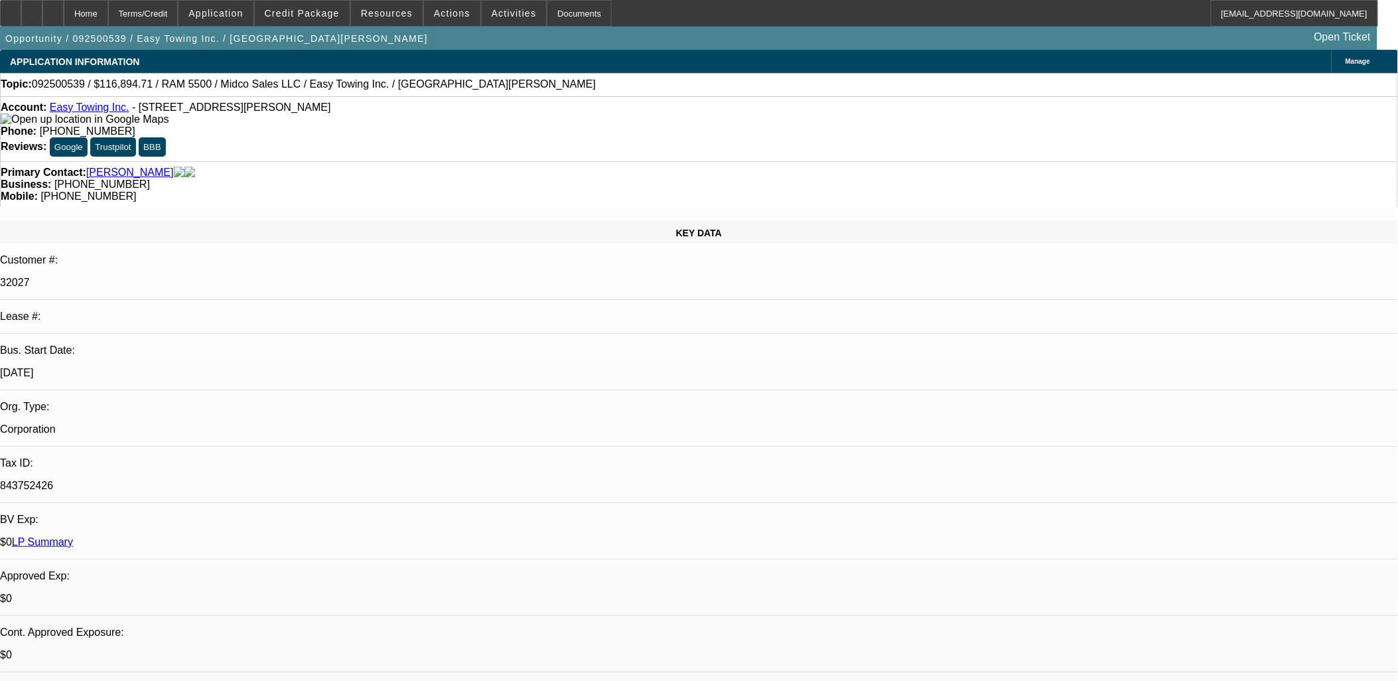
select select "0"
select select "2"
select select "0"
select select "6"
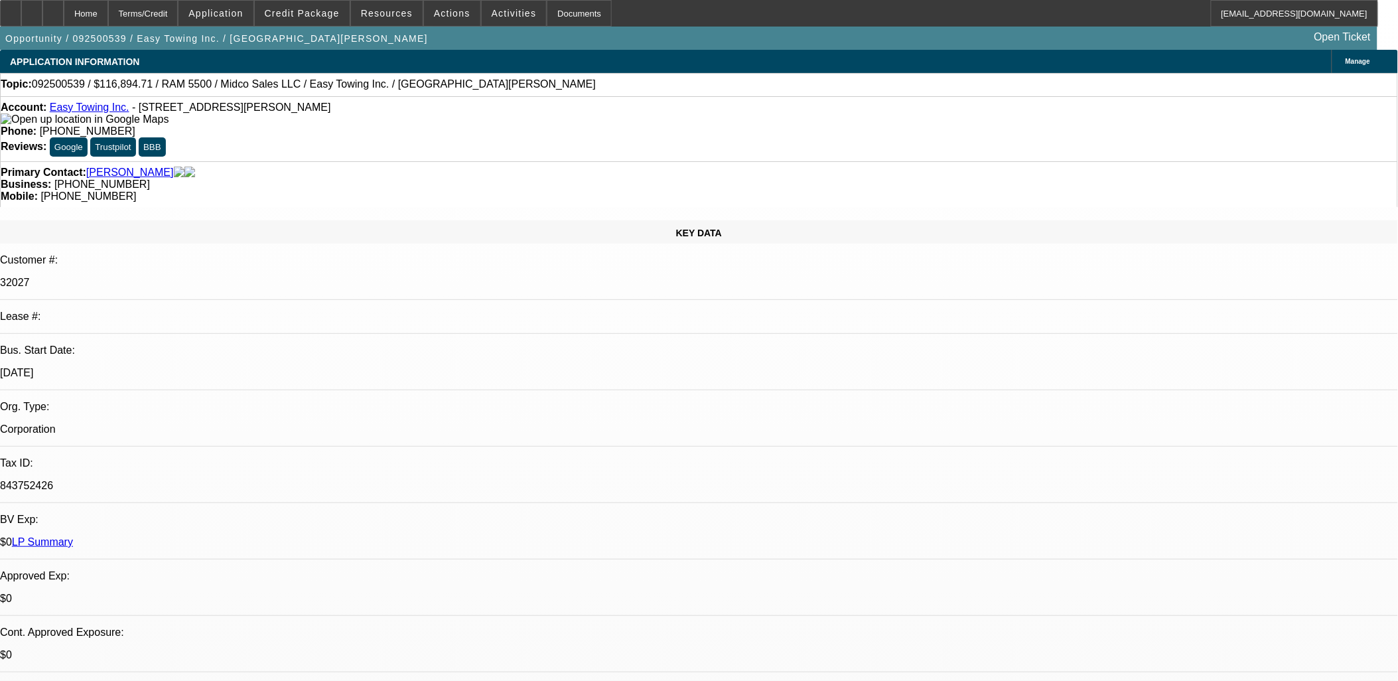
select select "0"
select select "2"
select select "0"
select select "6"
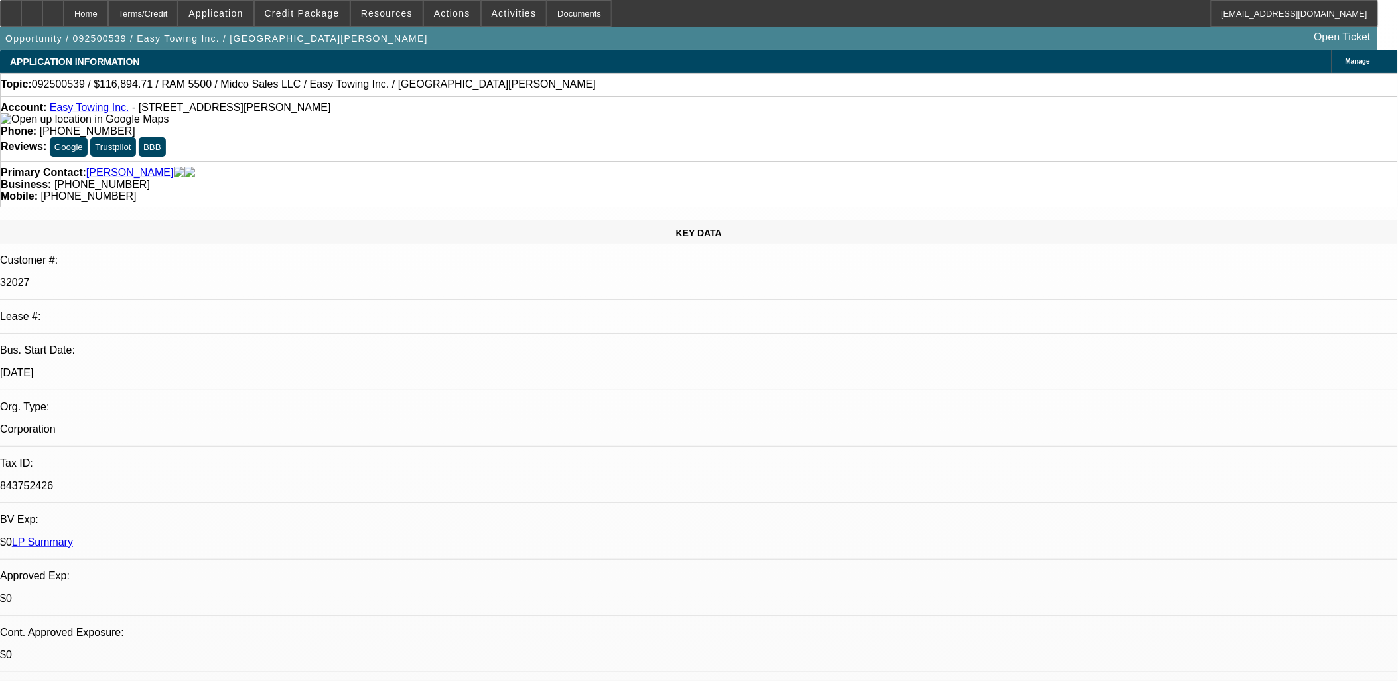
select select "0"
select select "2"
select select "0"
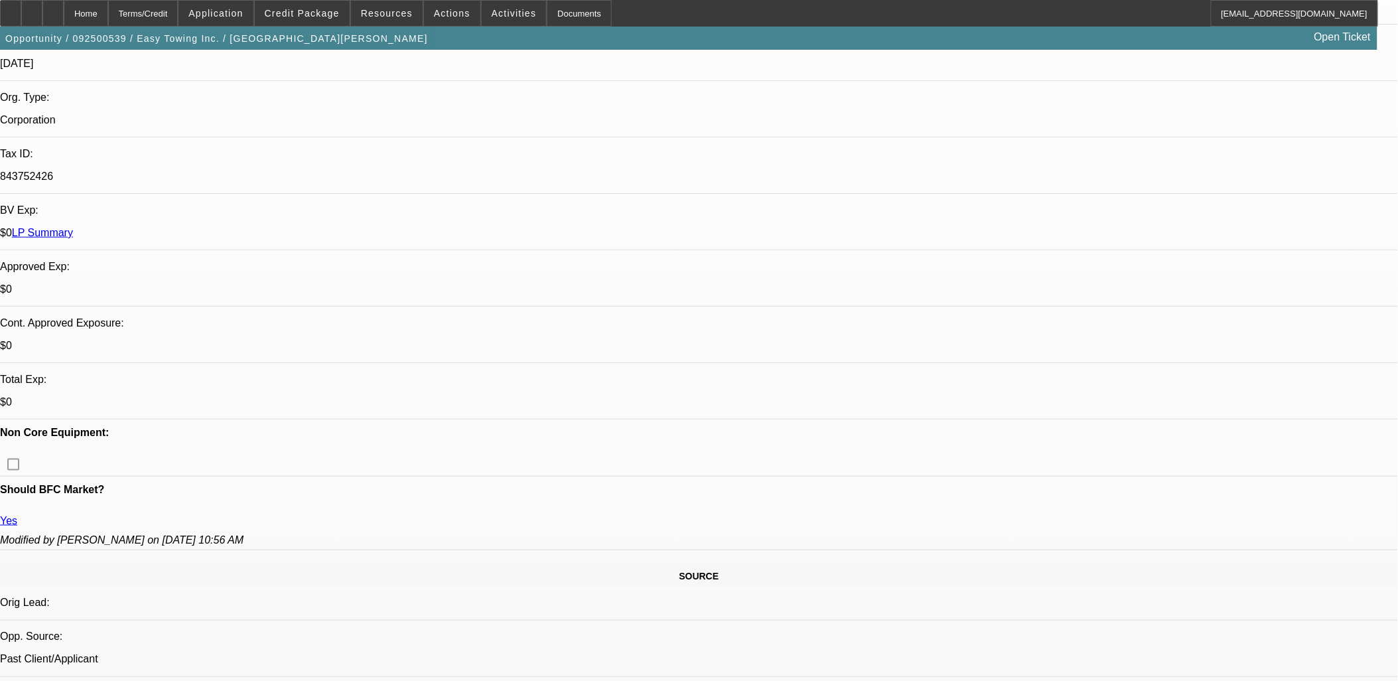
scroll to position [147, 0]
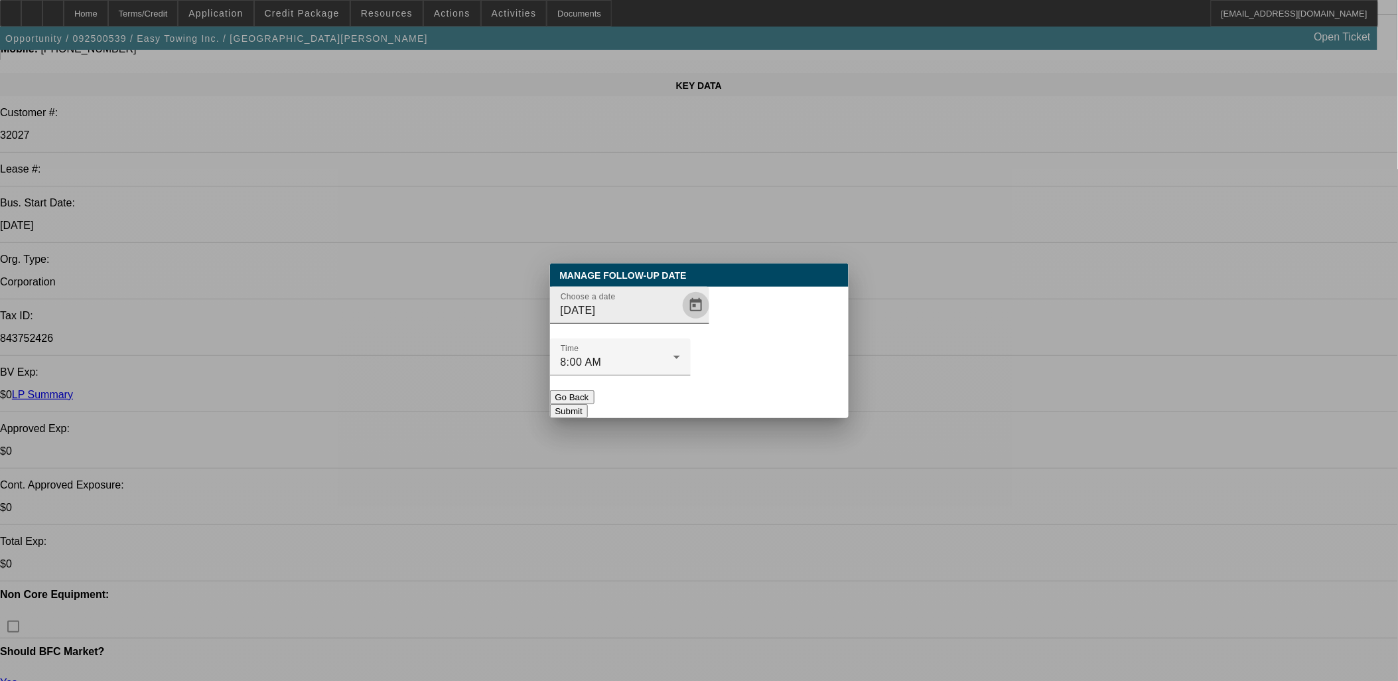
click at [681, 321] on span "Open calendar" at bounding box center [696, 305] width 32 height 32
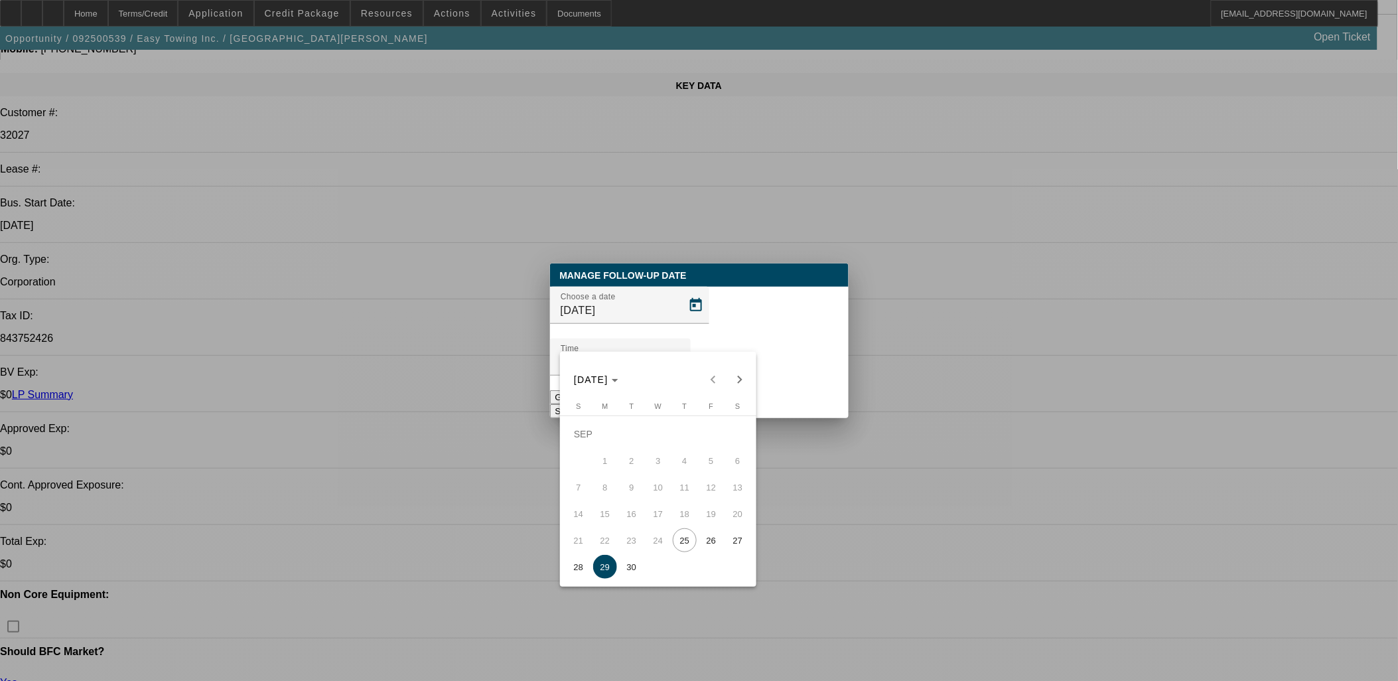
click at [705, 543] on span "26" at bounding box center [711, 540] width 24 height 24
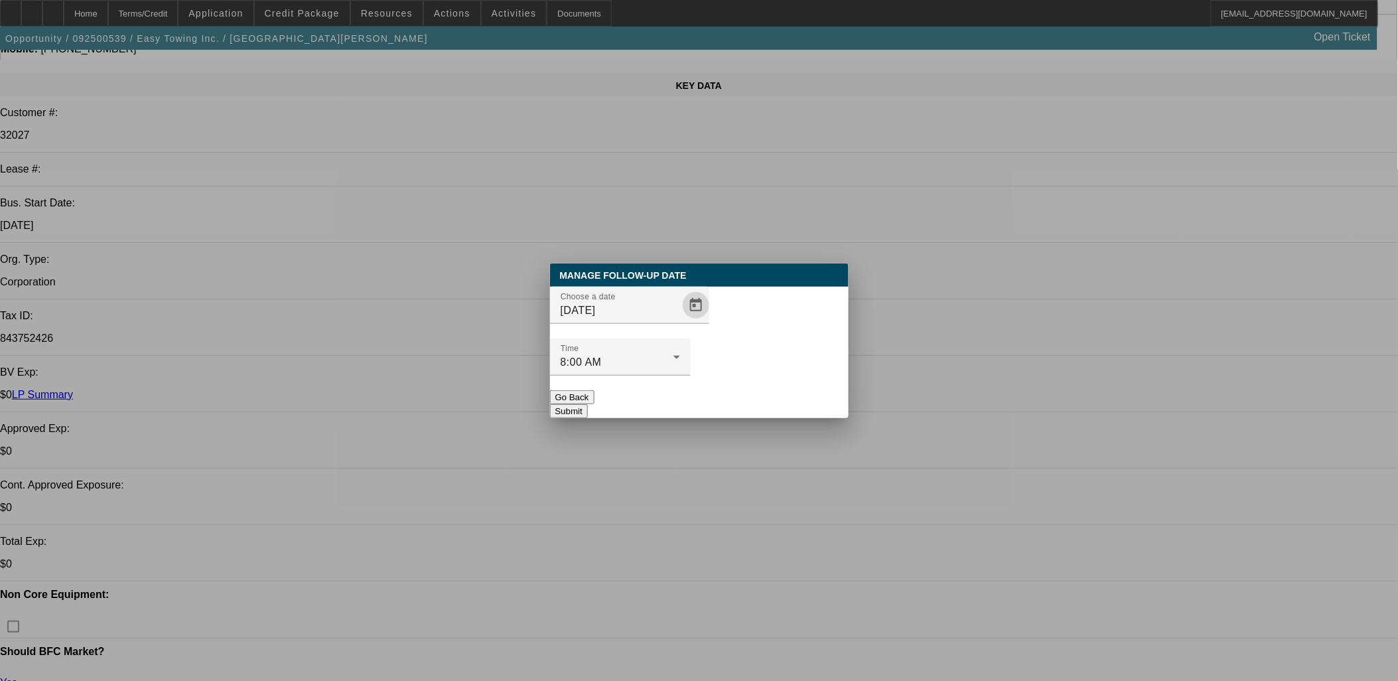
click at [588, 404] on button "Submit" at bounding box center [569, 411] width 38 height 14
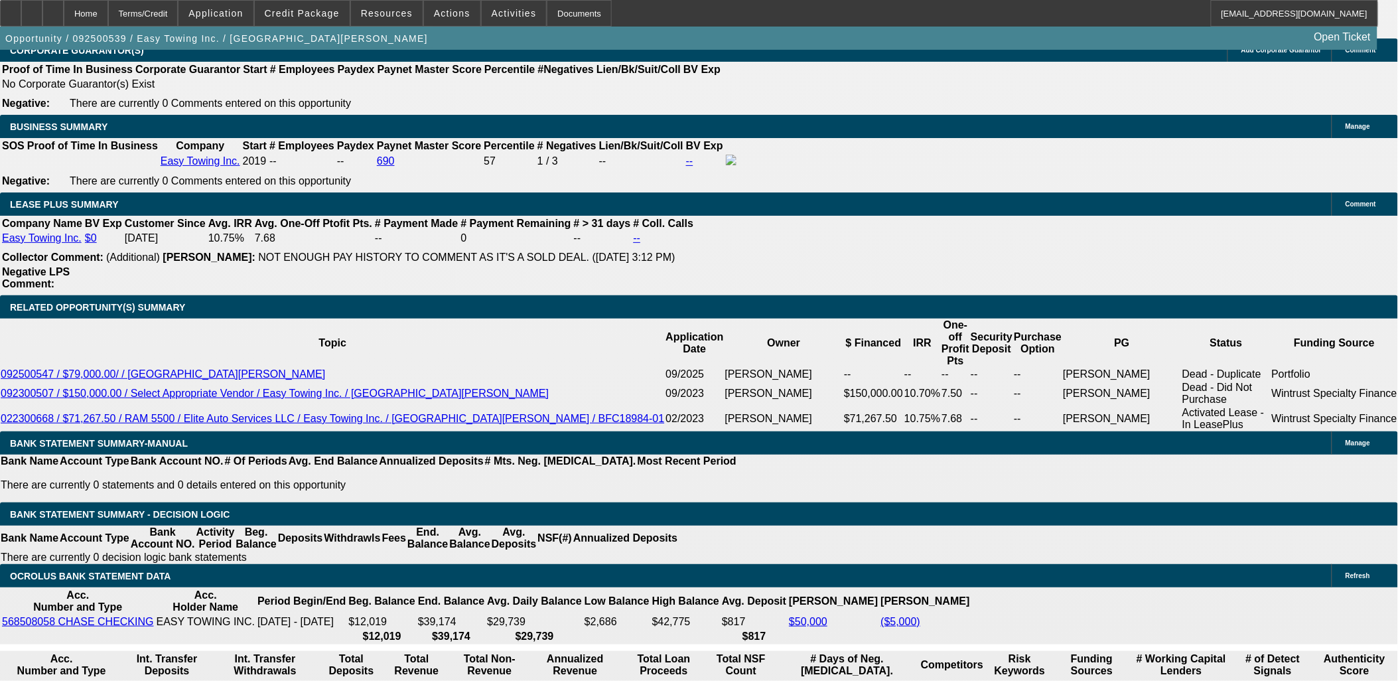
scroll to position [2064, 0]
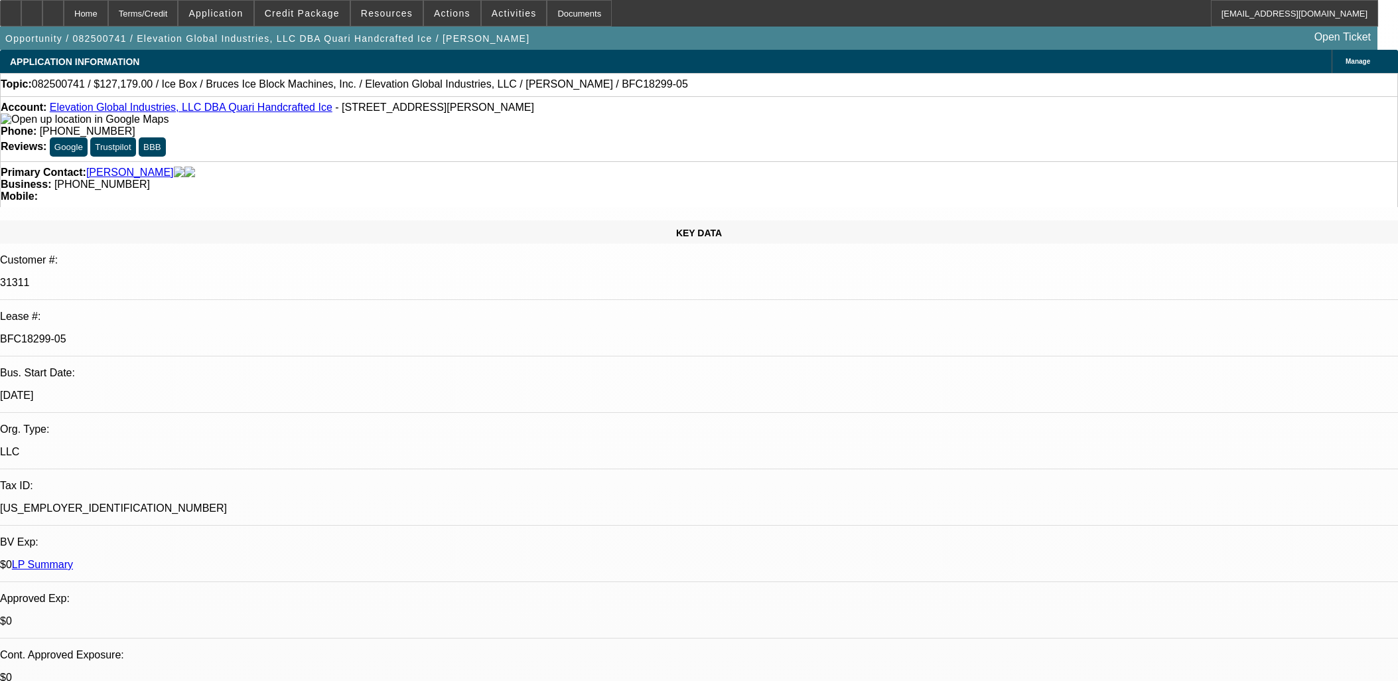
select select "0"
select select "6"
select select "0"
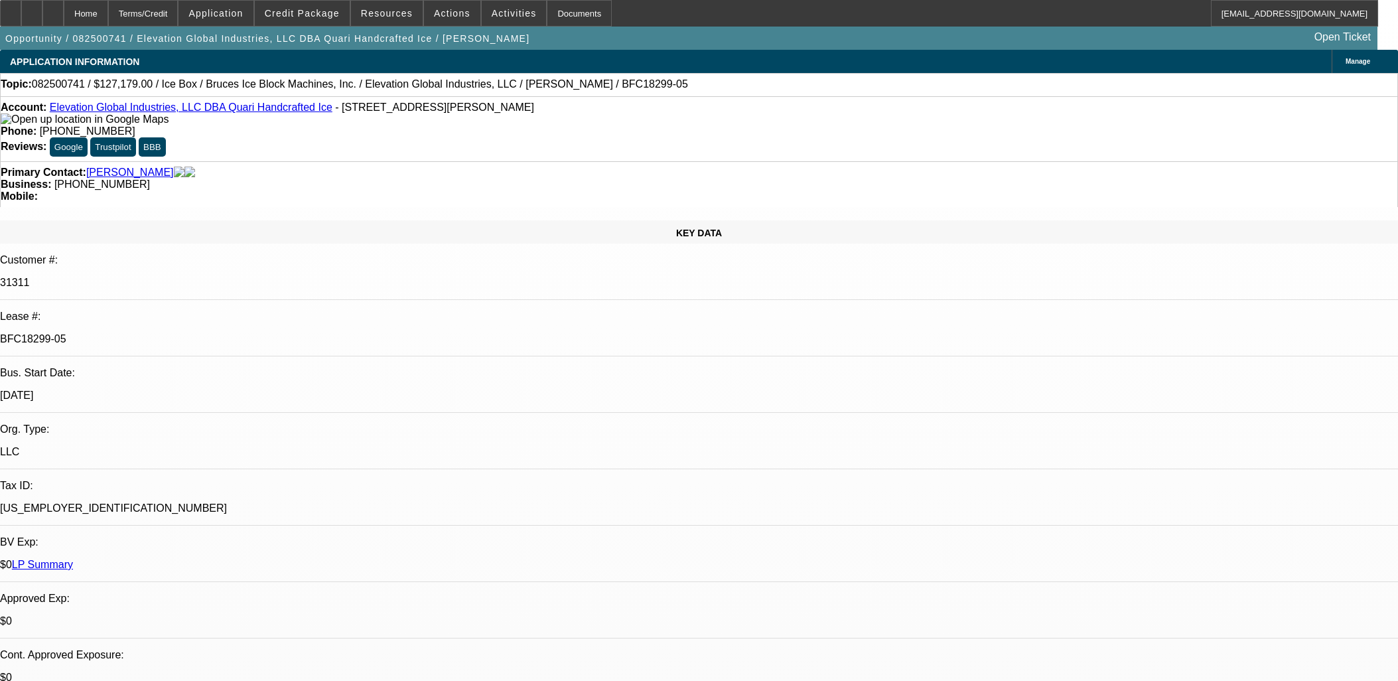
select select "0"
select select "6"
select select "0"
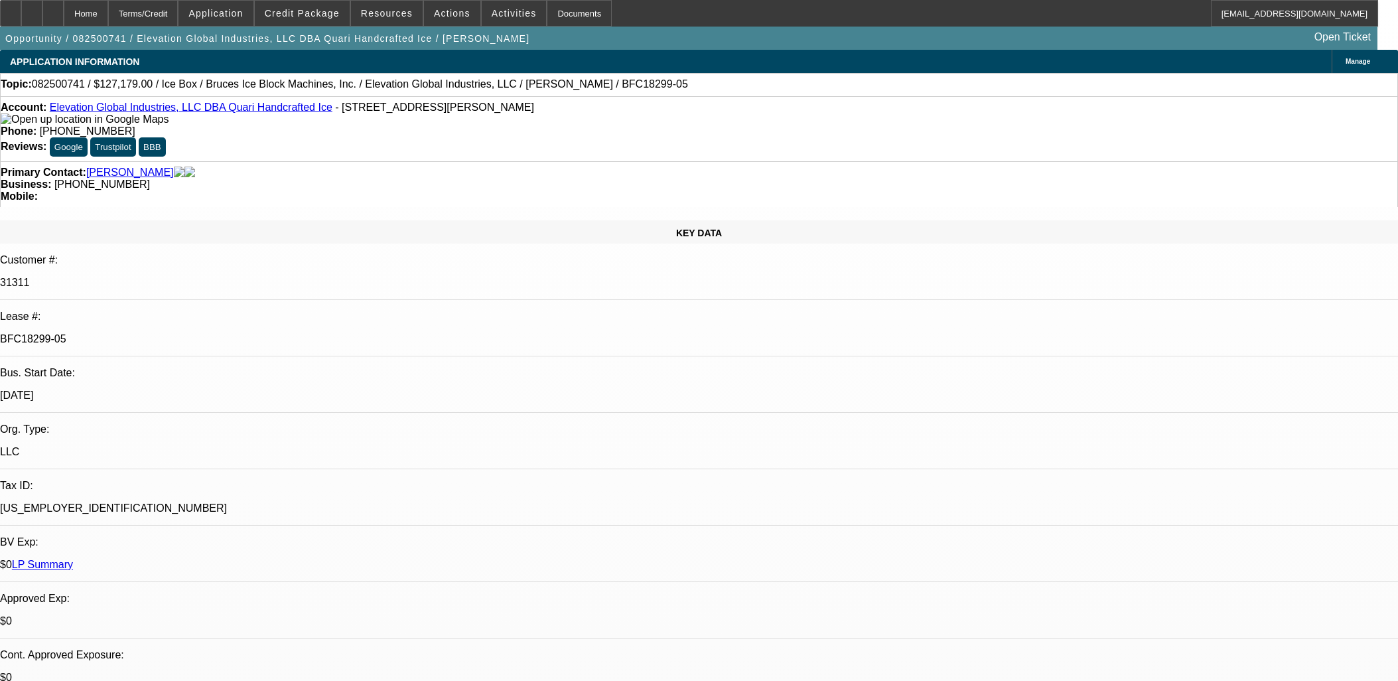
select select "0"
select select "6"
select select "0"
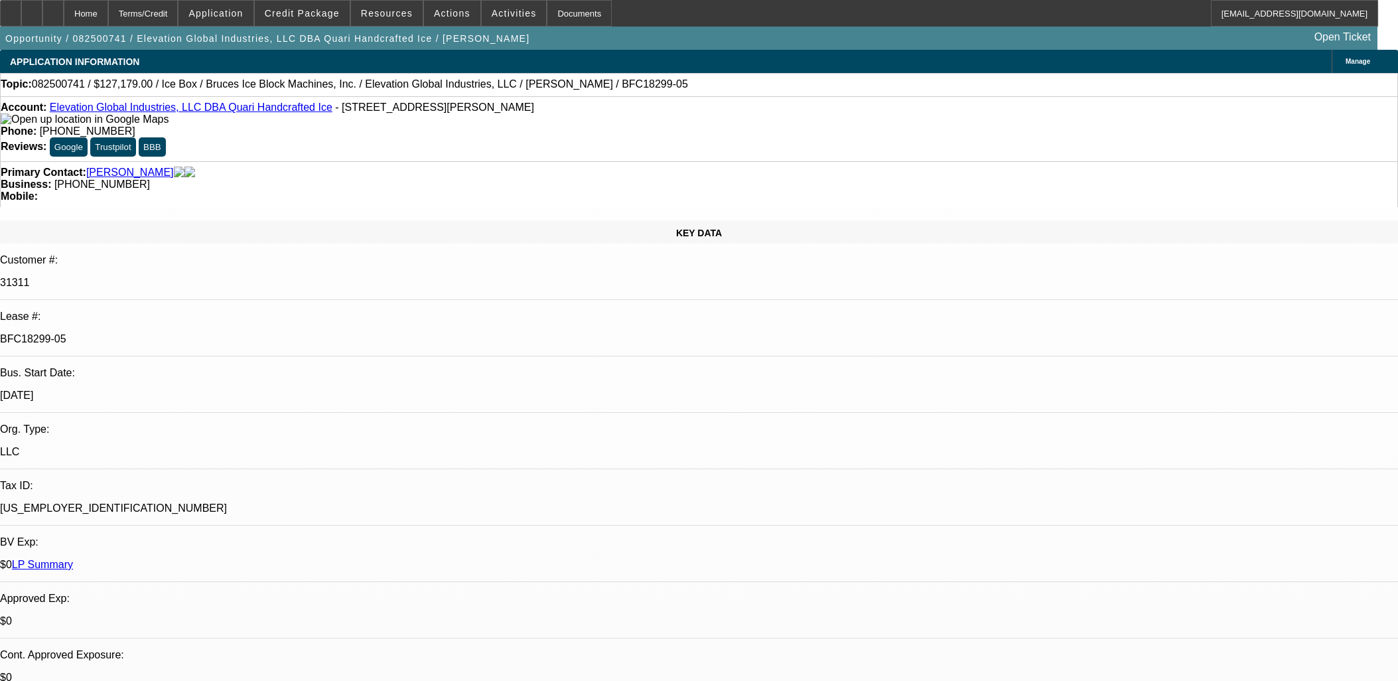
select select "6"
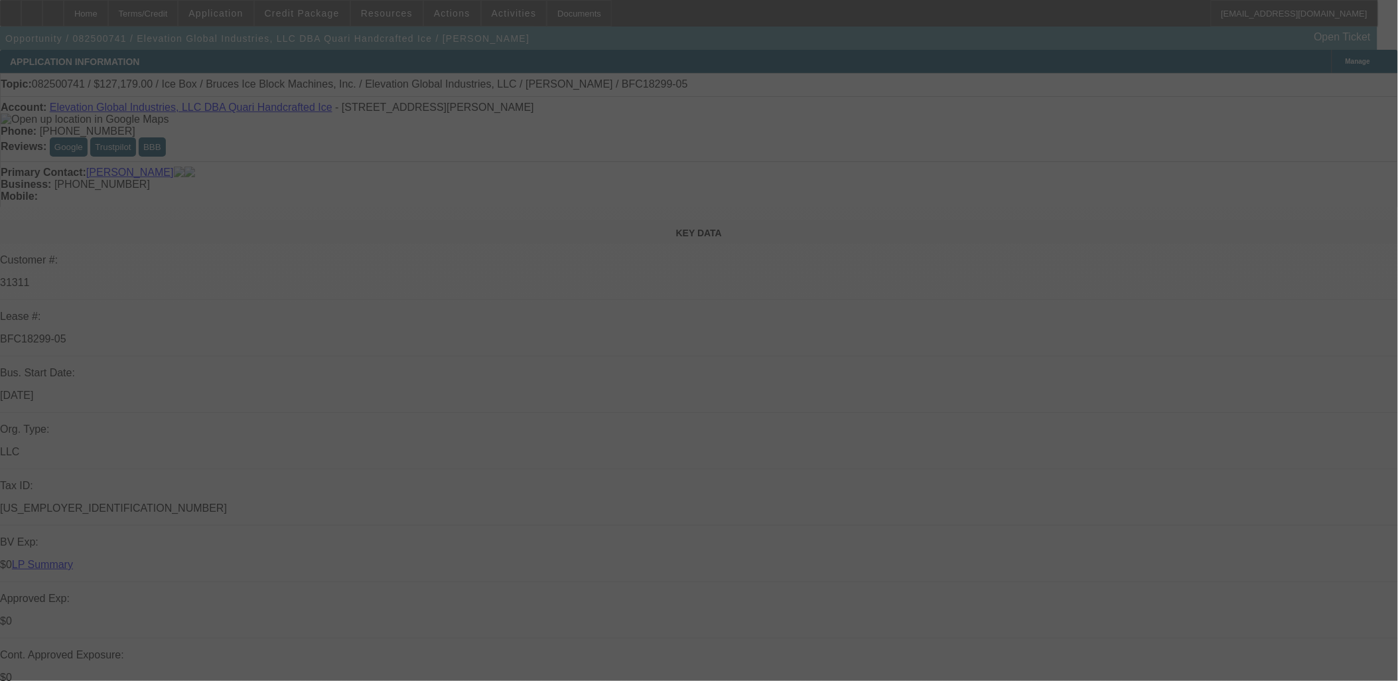
select select "0"
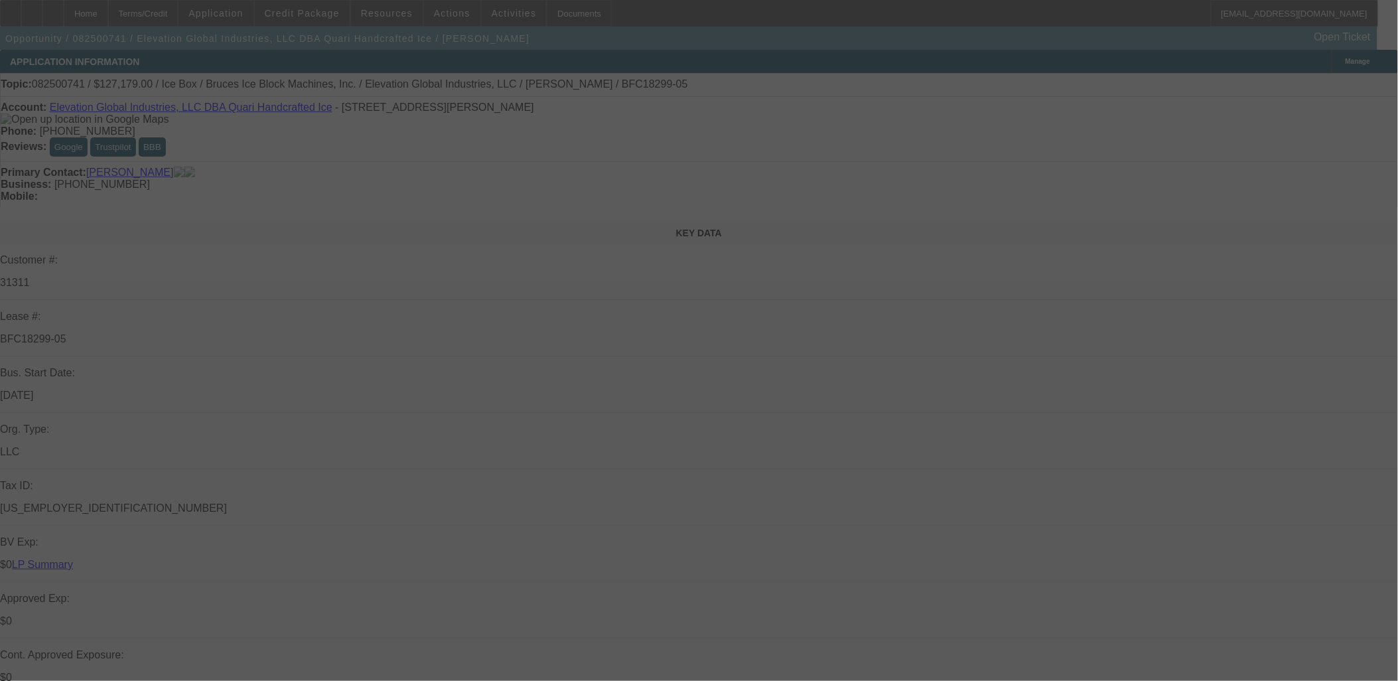
select select "0"
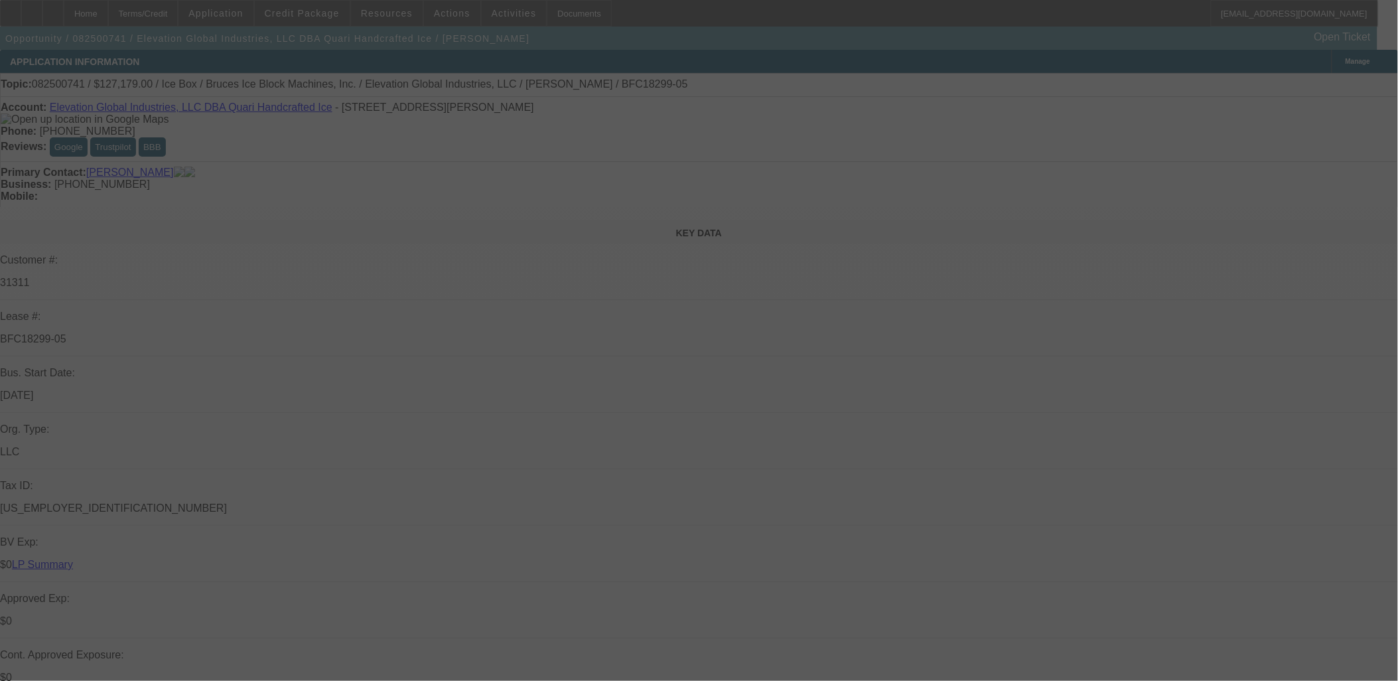
select select "0"
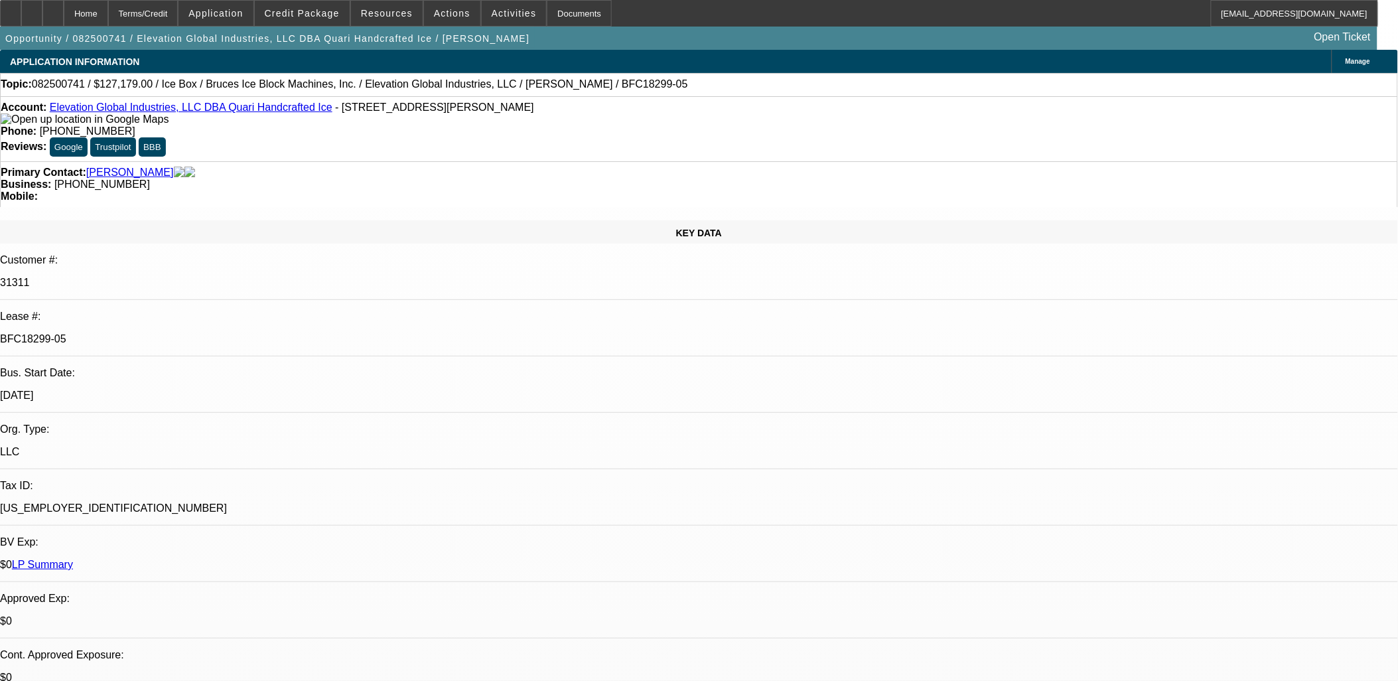
select select "1"
select select "6"
select select "1"
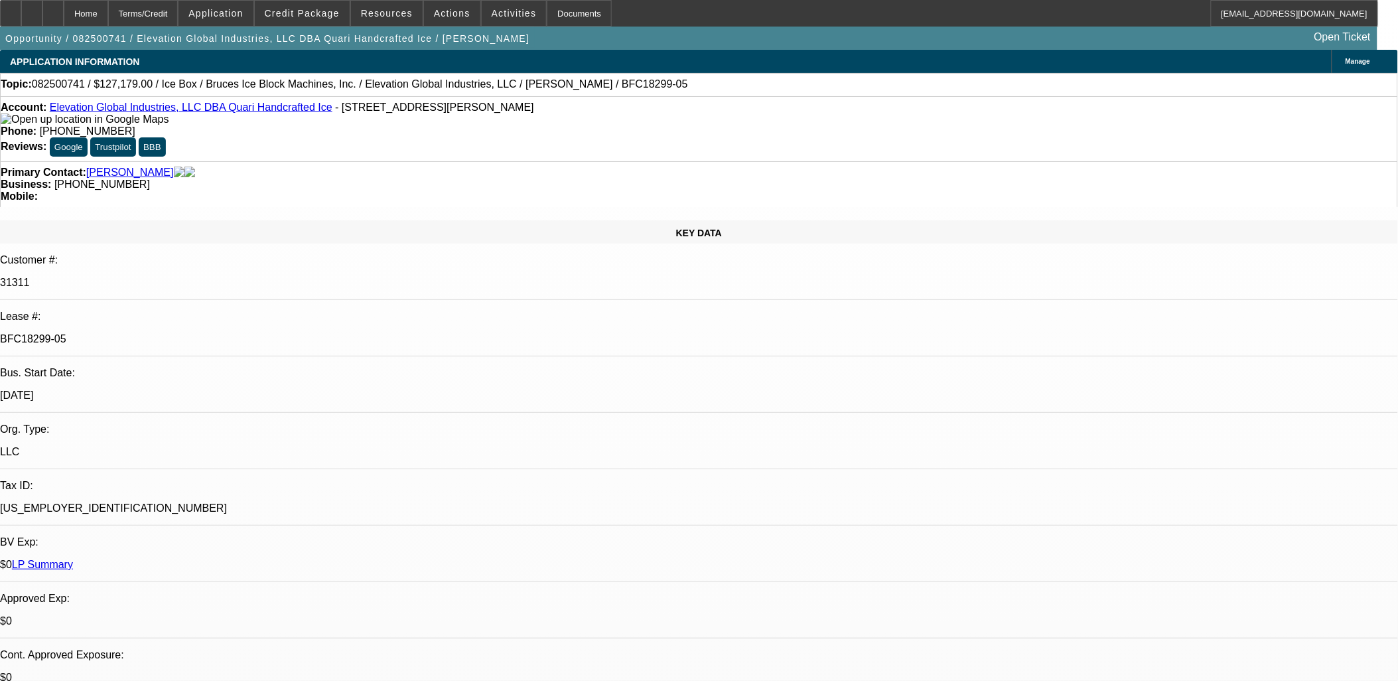
select select "6"
select select "1"
select select "6"
select select "1"
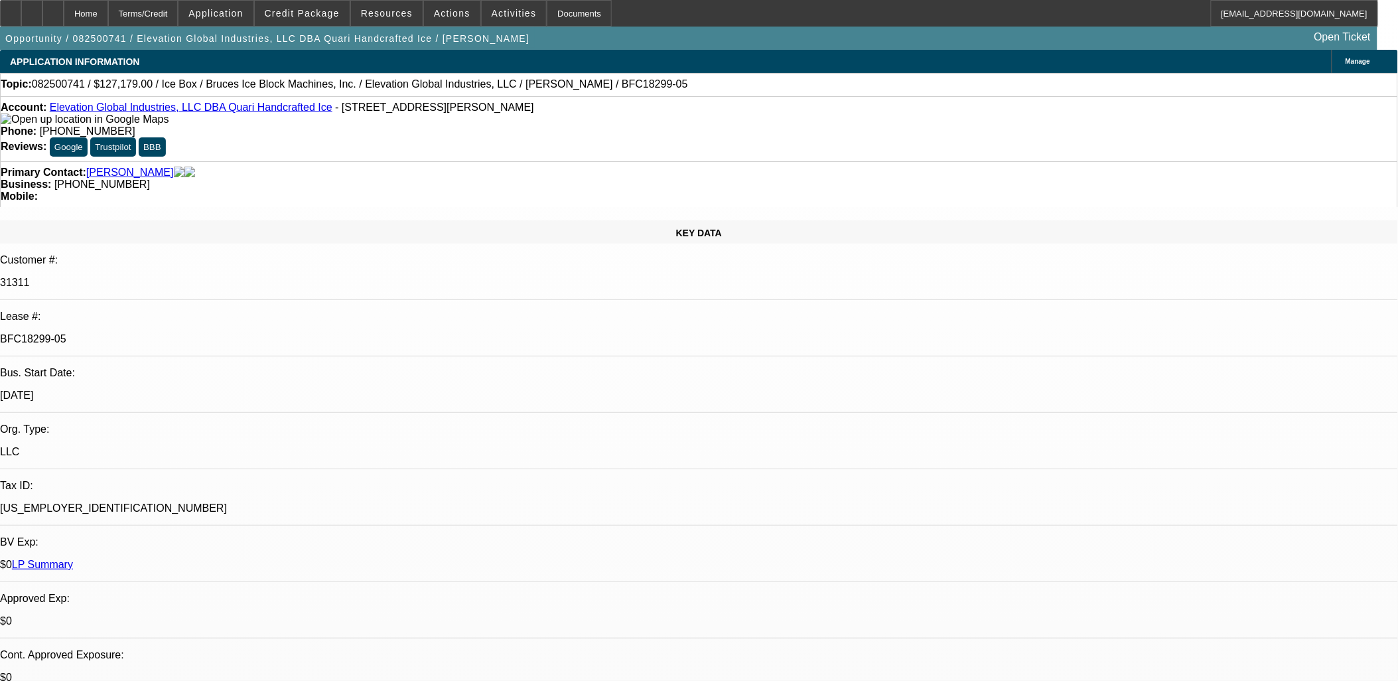
select select "1"
select select "6"
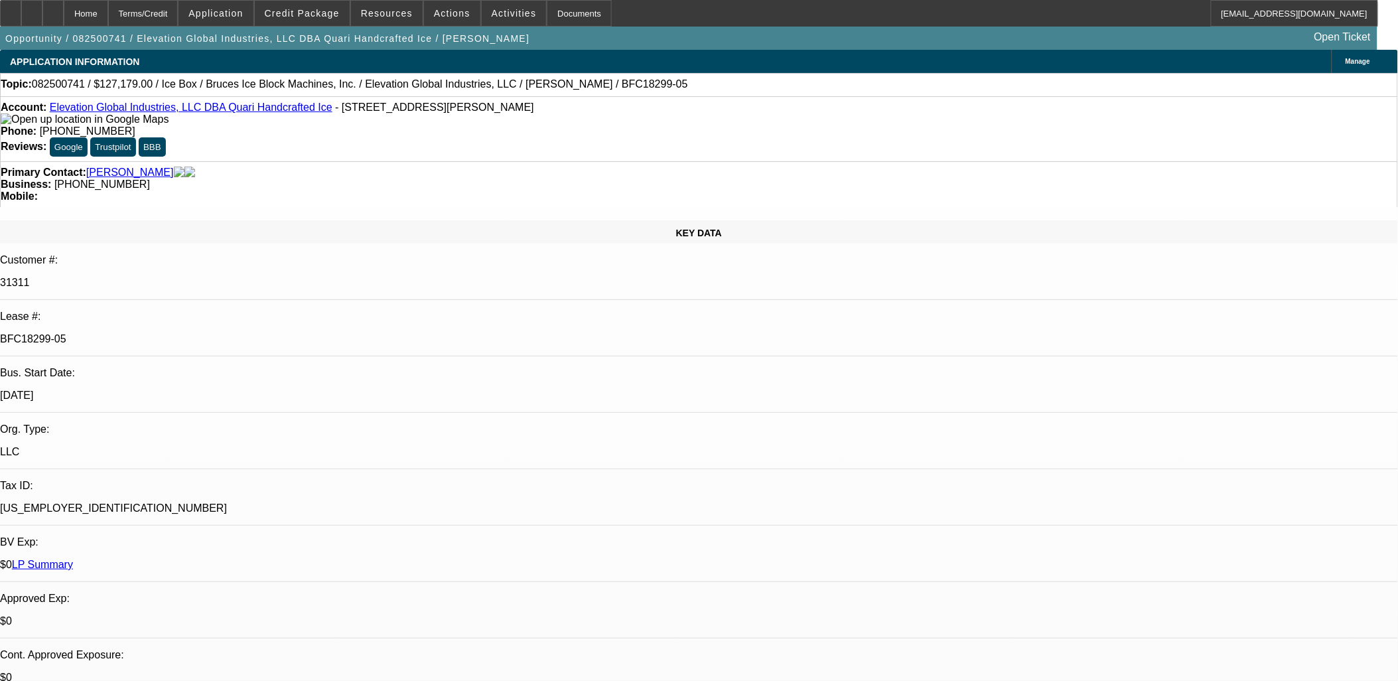
scroll to position [221, 0]
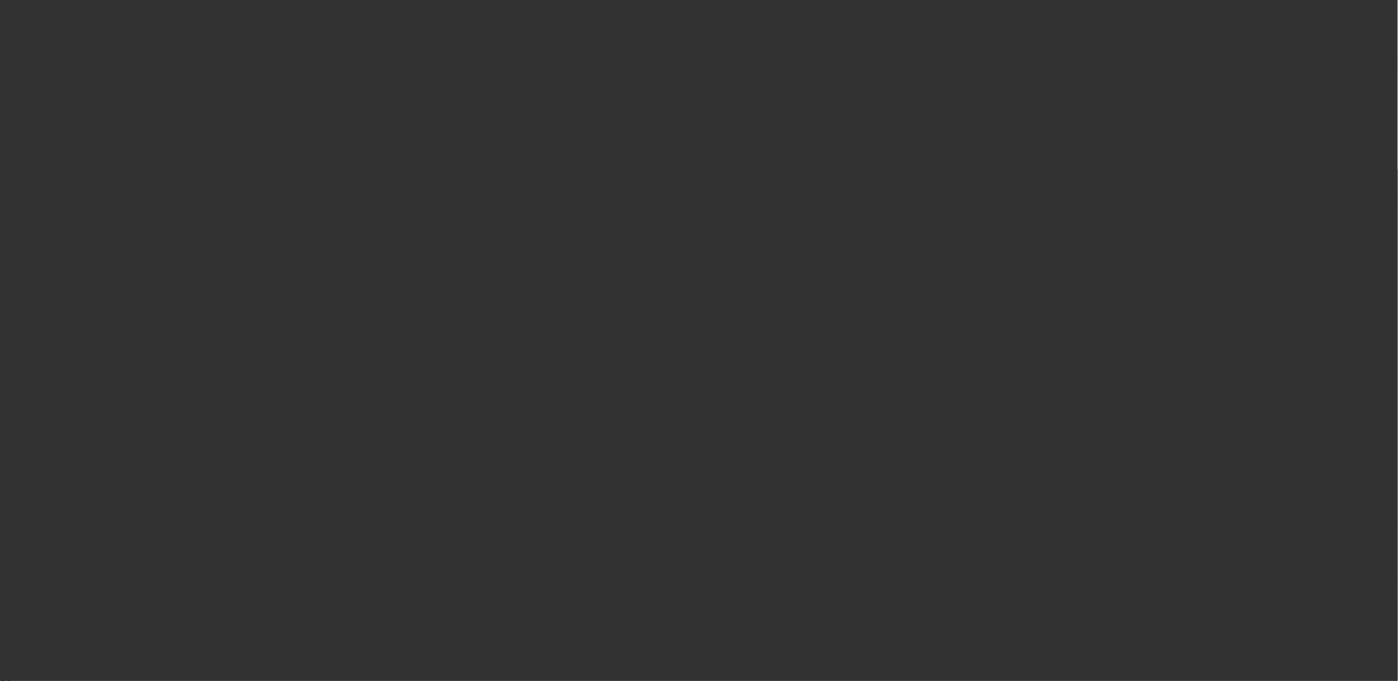
click at [680, 321] on span "Open calendar" at bounding box center [696, 305] width 32 height 32
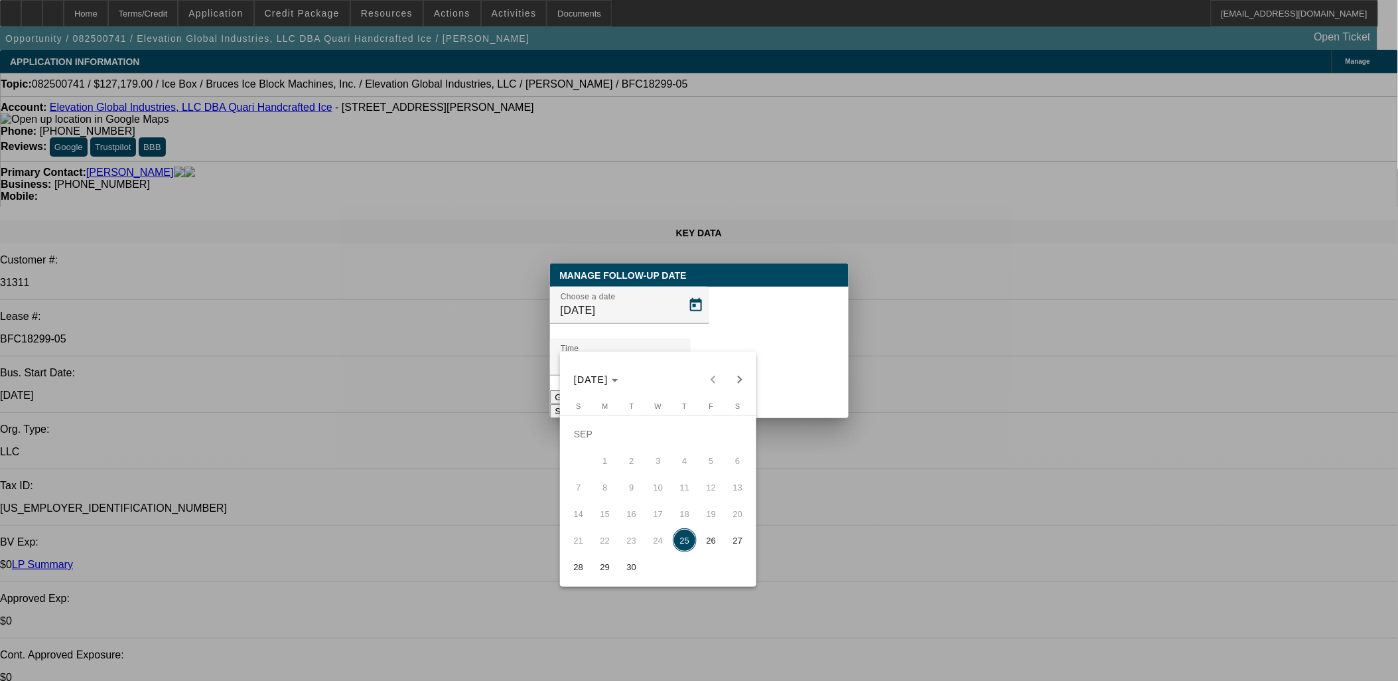
click at [605, 577] on span "29" at bounding box center [605, 567] width 24 height 24
type input "[DATE]"
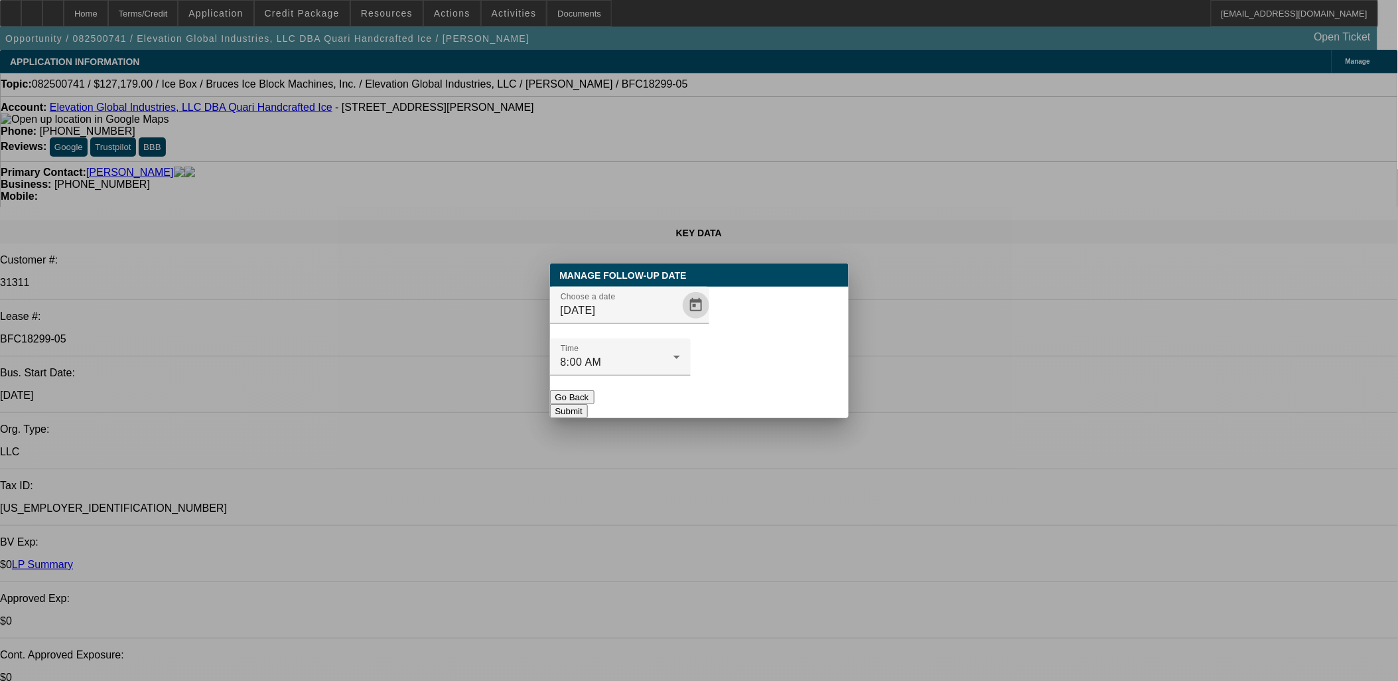
click at [588, 404] on button "Submit" at bounding box center [569, 411] width 38 height 14
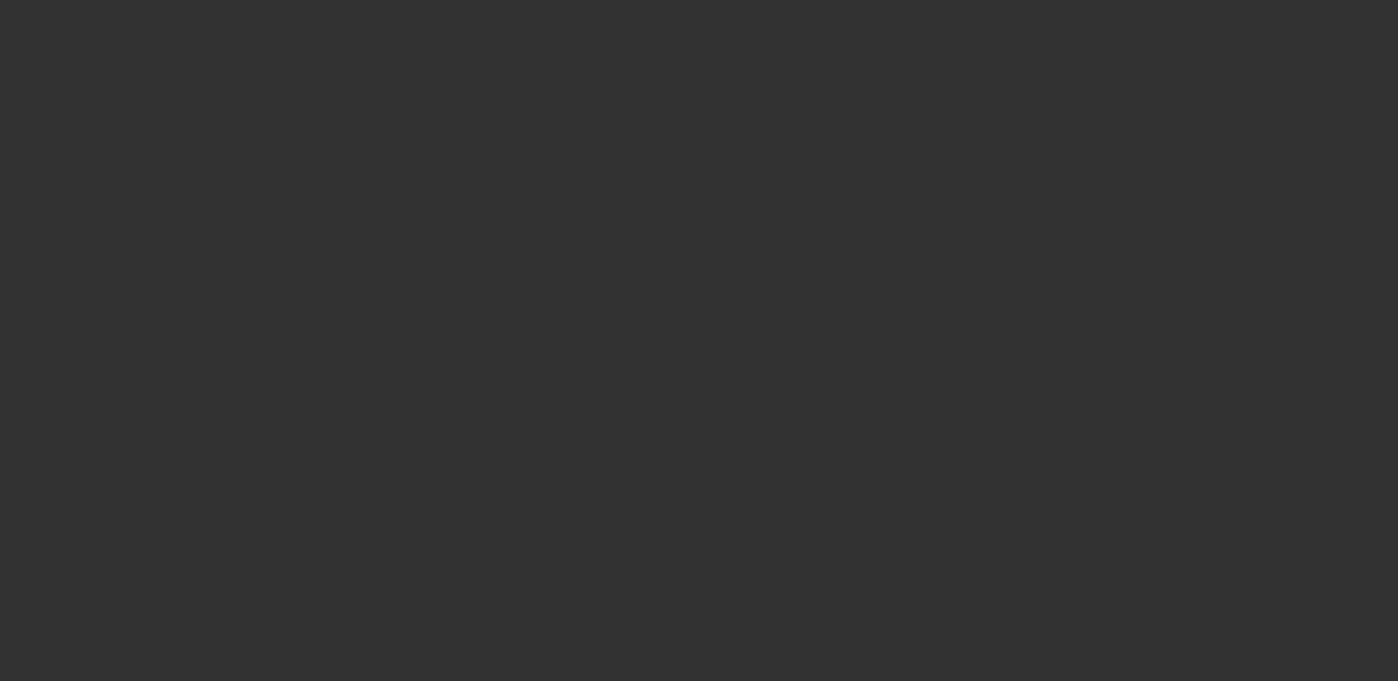
select select "0"
select select "2"
select select "0.1"
select select "1"
select select "2"
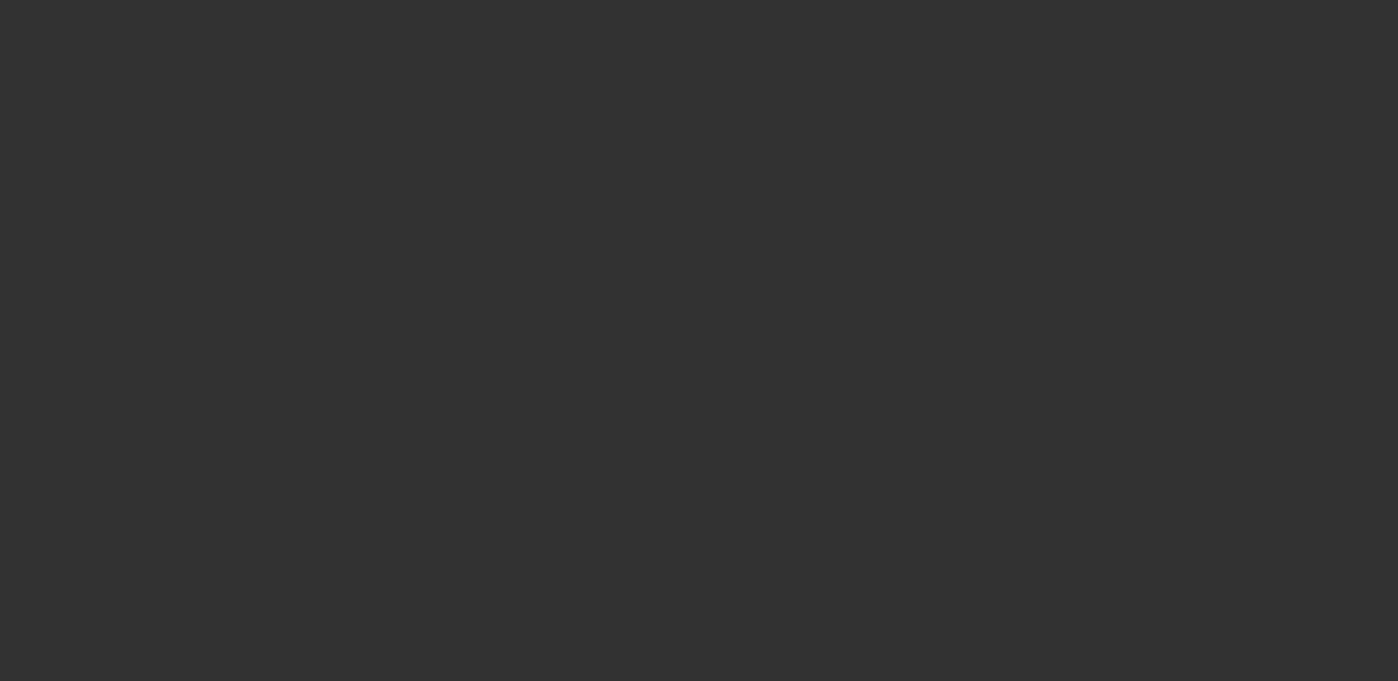
select select "4"
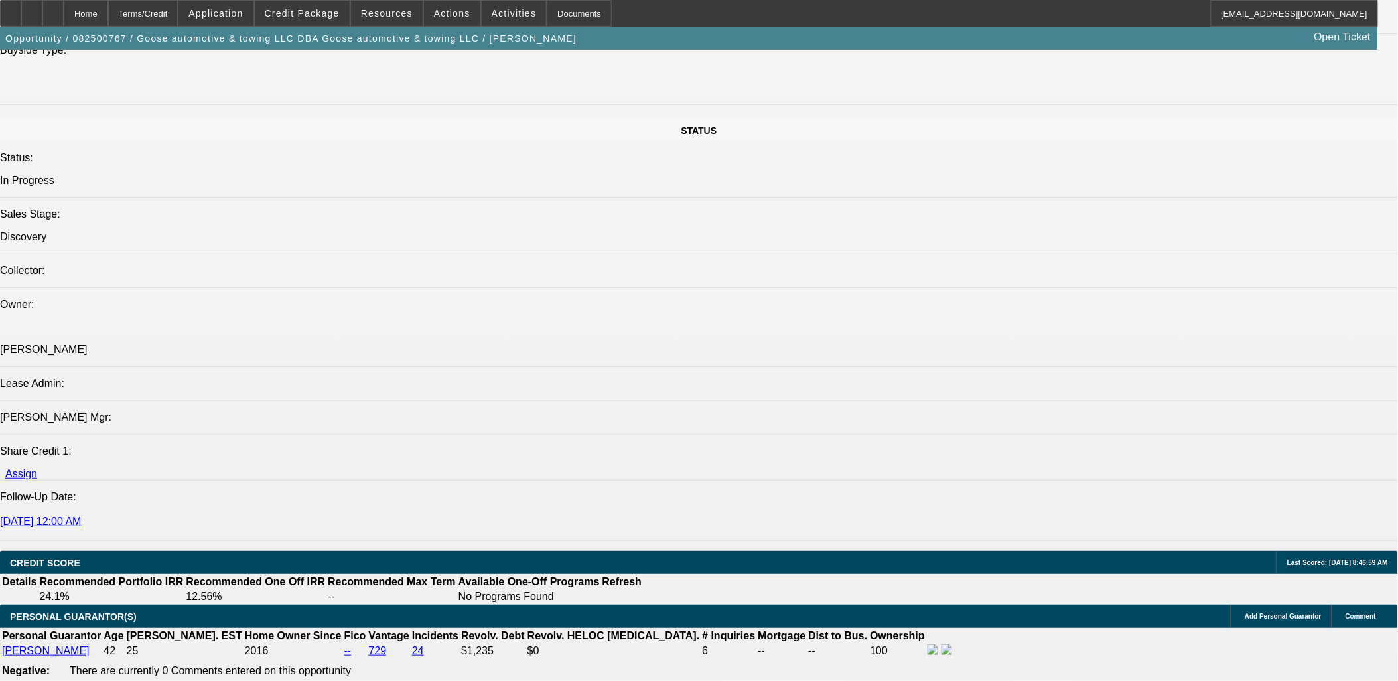
scroll to position [1621, 0]
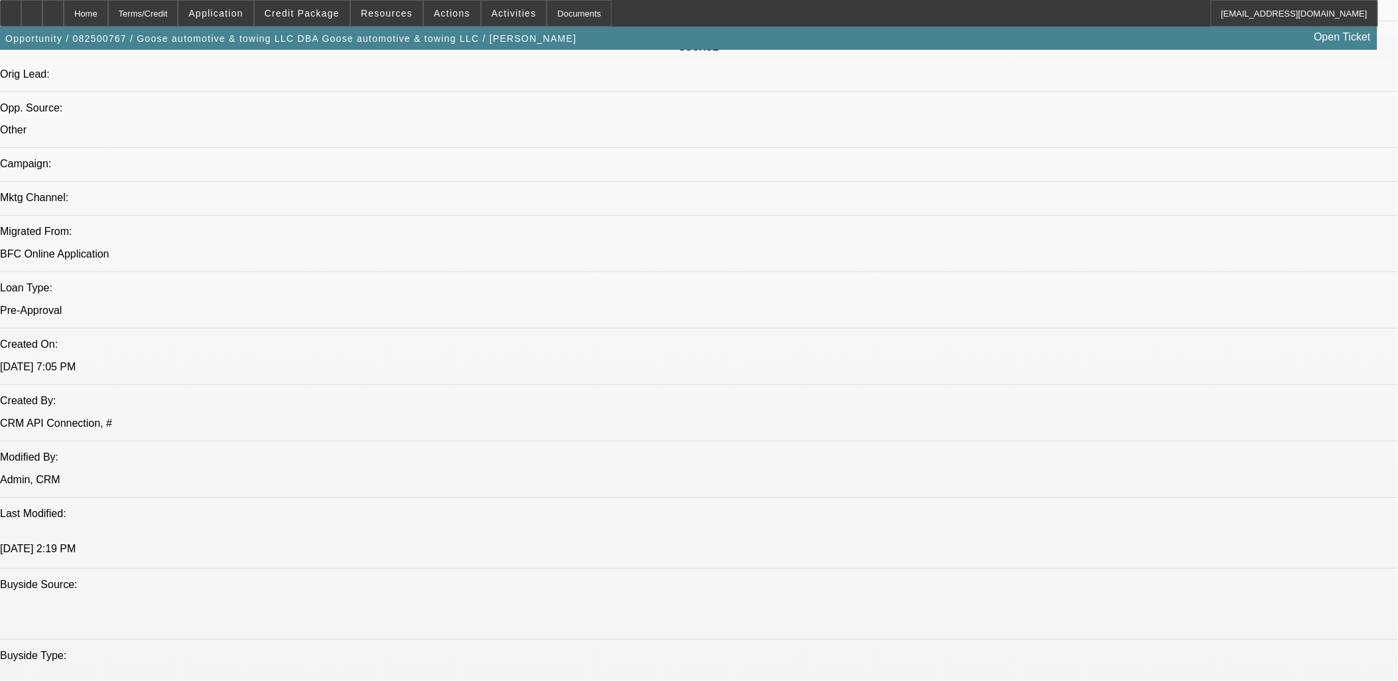
drag, startPoint x: 456, startPoint y: 447, endPoint x: 452, endPoint y: 439, distance: 8.9
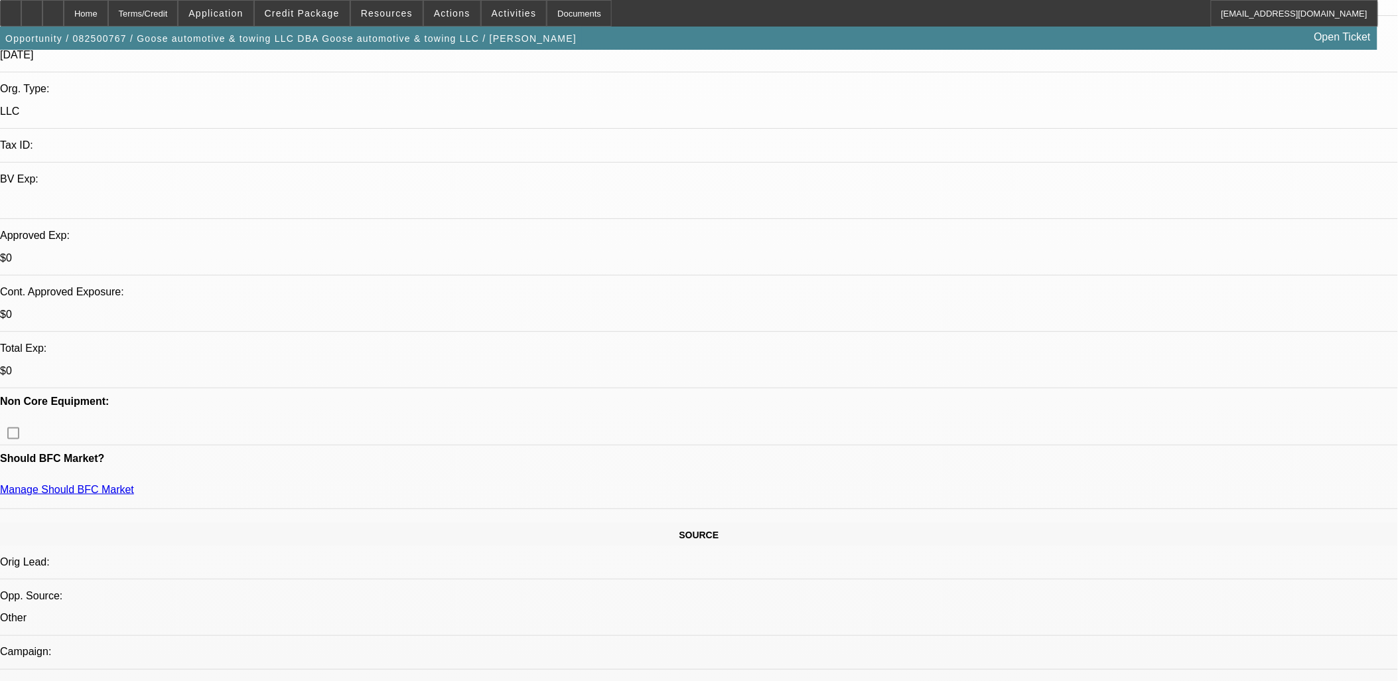
scroll to position [0, 0]
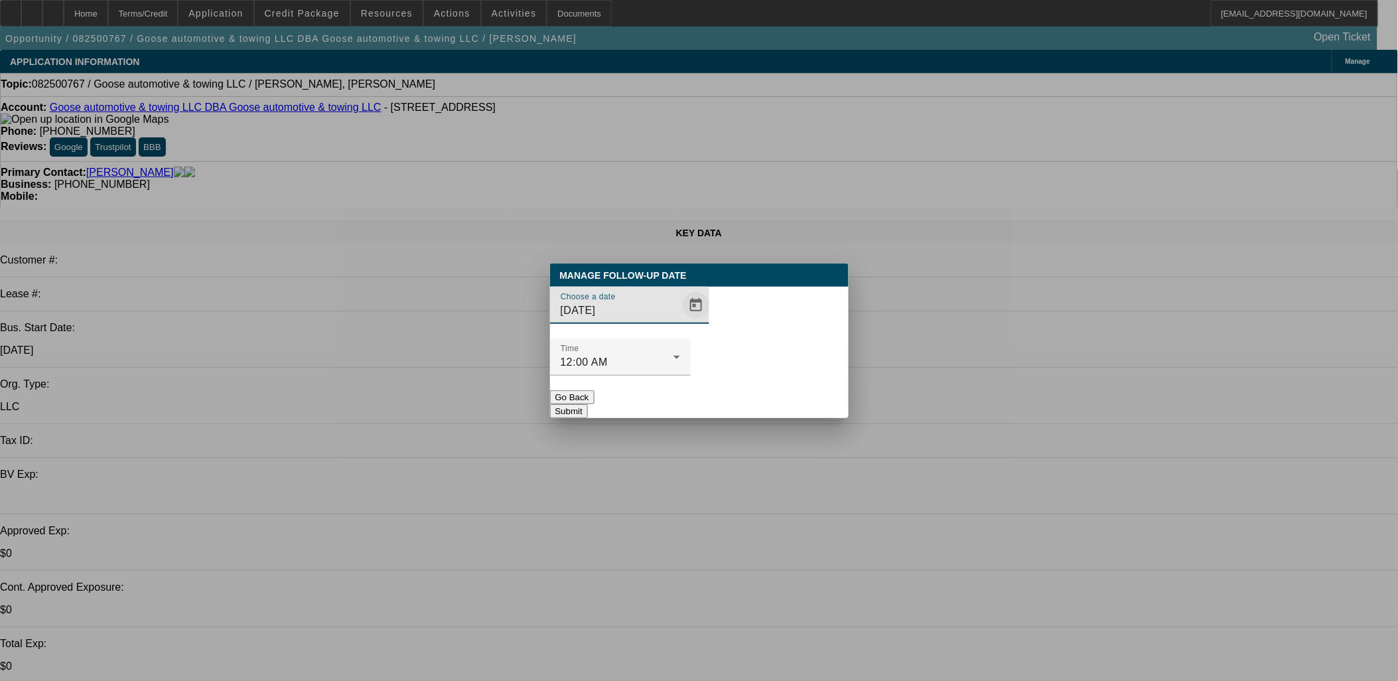
click at [680, 321] on span "Open calendar" at bounding box center [696, 305] width 32 height 32
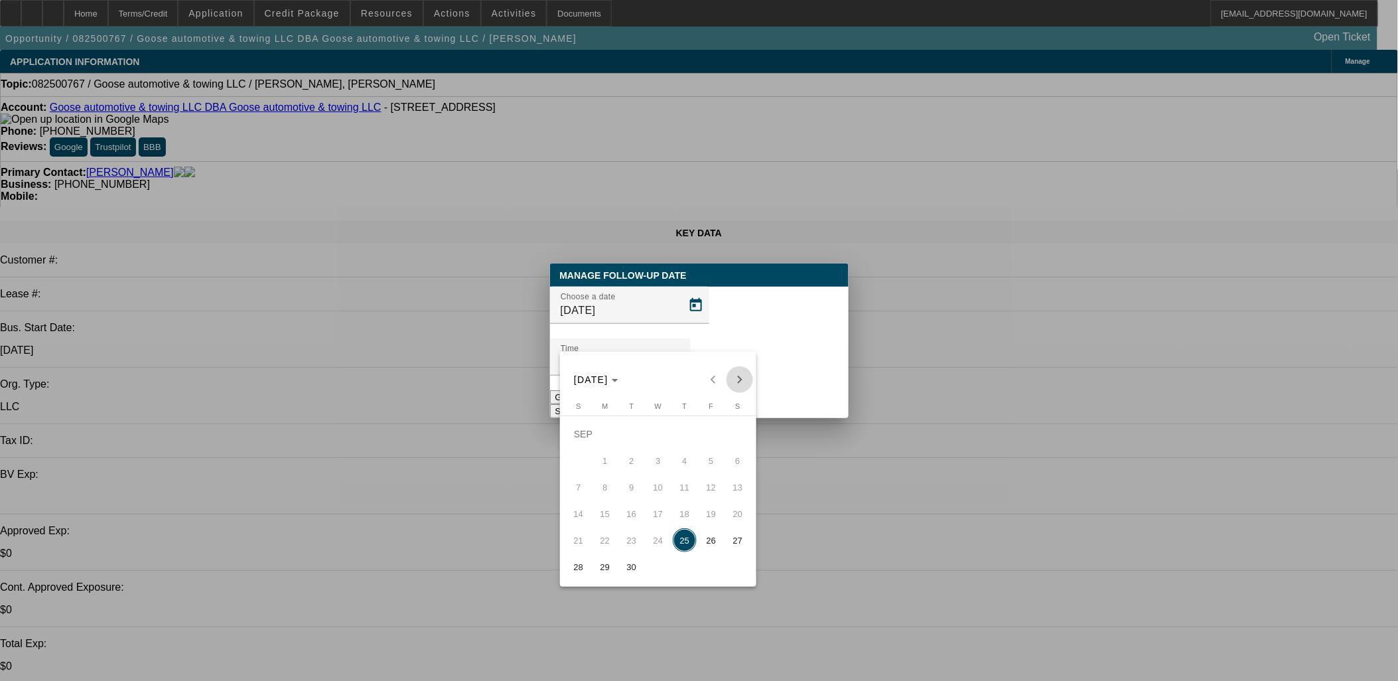
click at [740, 383] on span "Next month" at bounding box center [739, 379] width 27 height 27
click at [649, 436] on span "1" at bounding box center [658, 434] width 24 height 24
type input "10/1/2025"
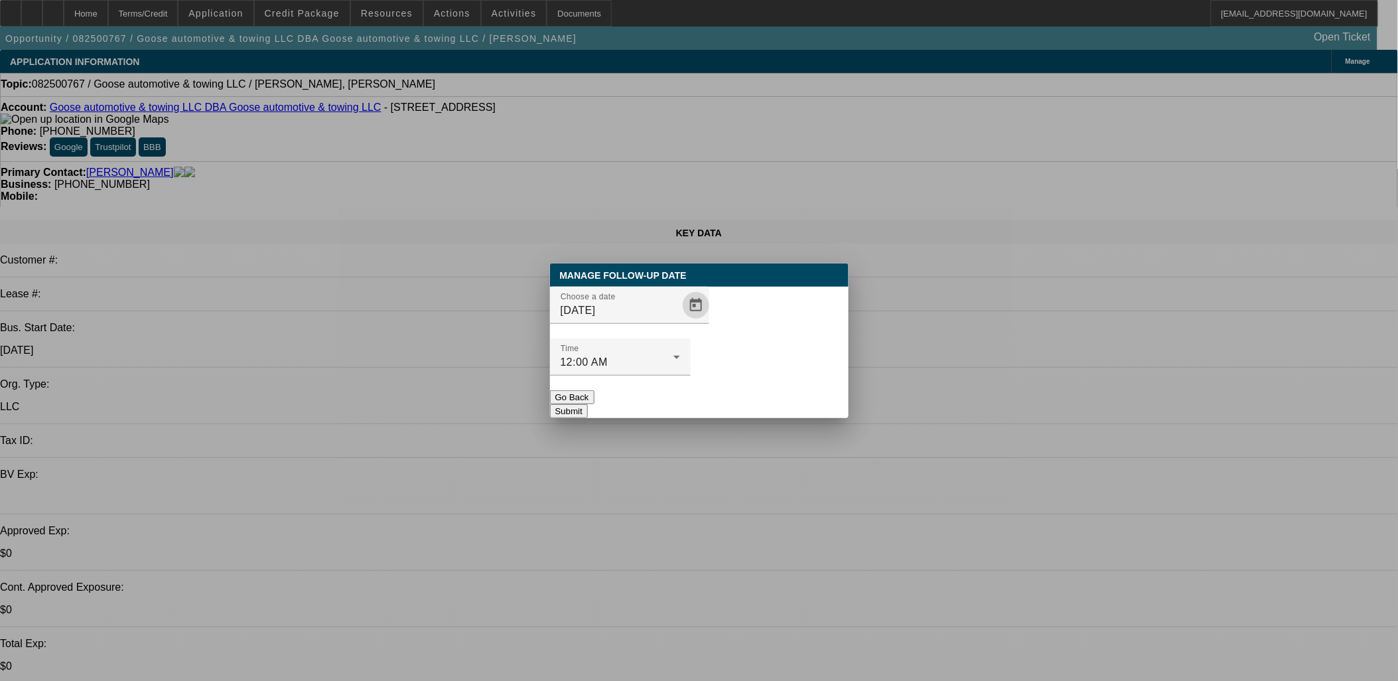
click at [588, 404] on button "Submit" at bounding box center [569, 411] width 38 height 14
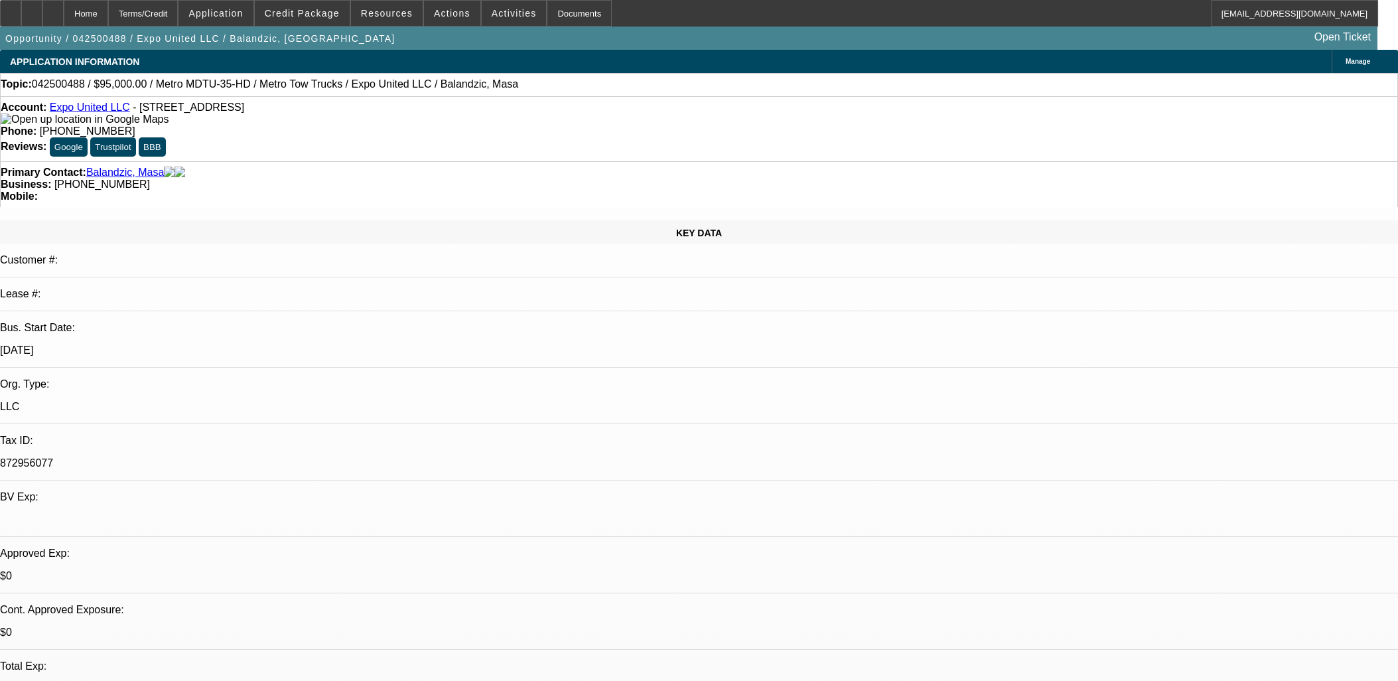
select select "0"
select select "2"
select select "0"
select select "2"
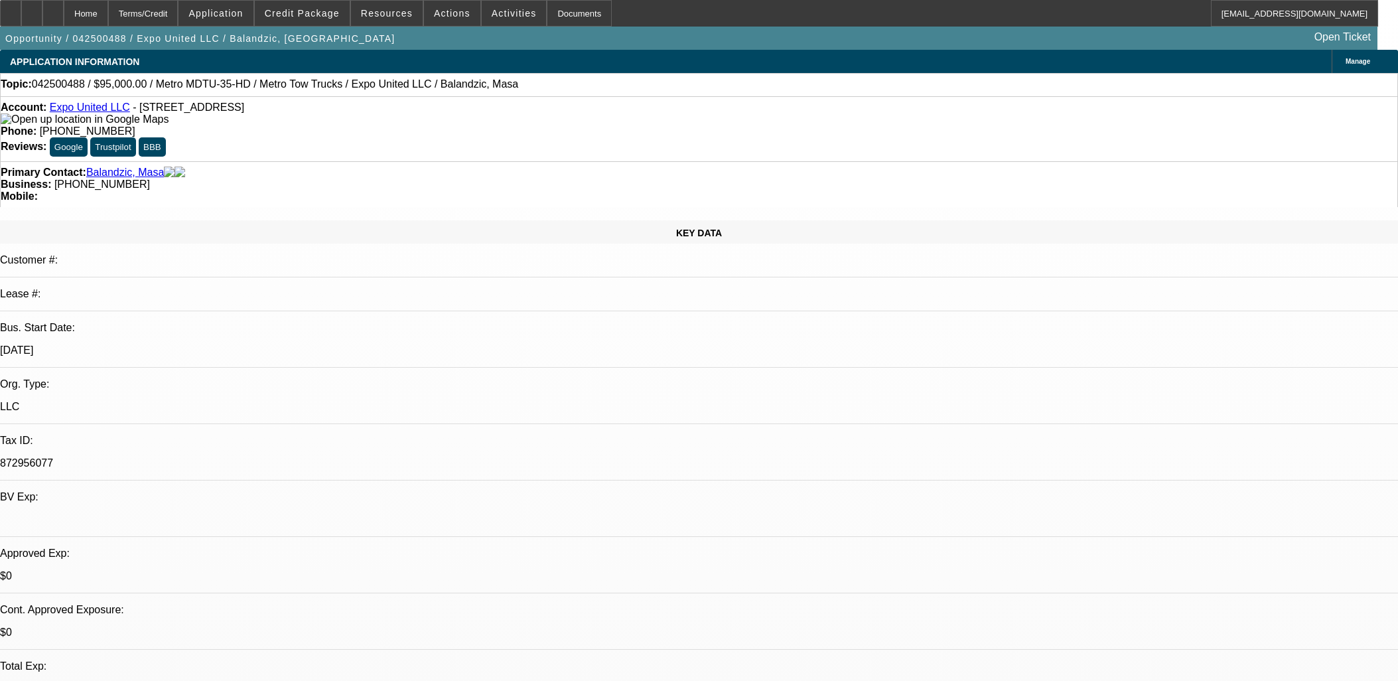
select select "0"
select select "2"
select select "0"
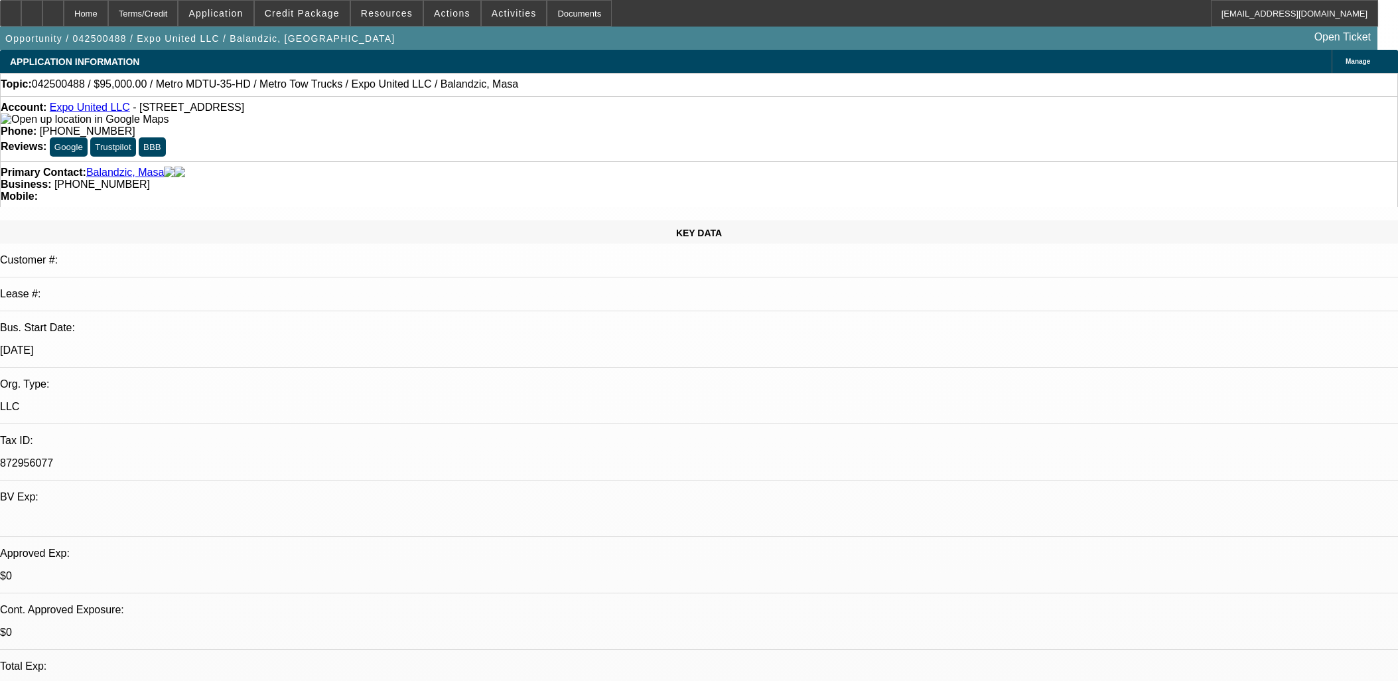
select select "2"
select select "0"
select select "1"
select select "2"
select select "6"
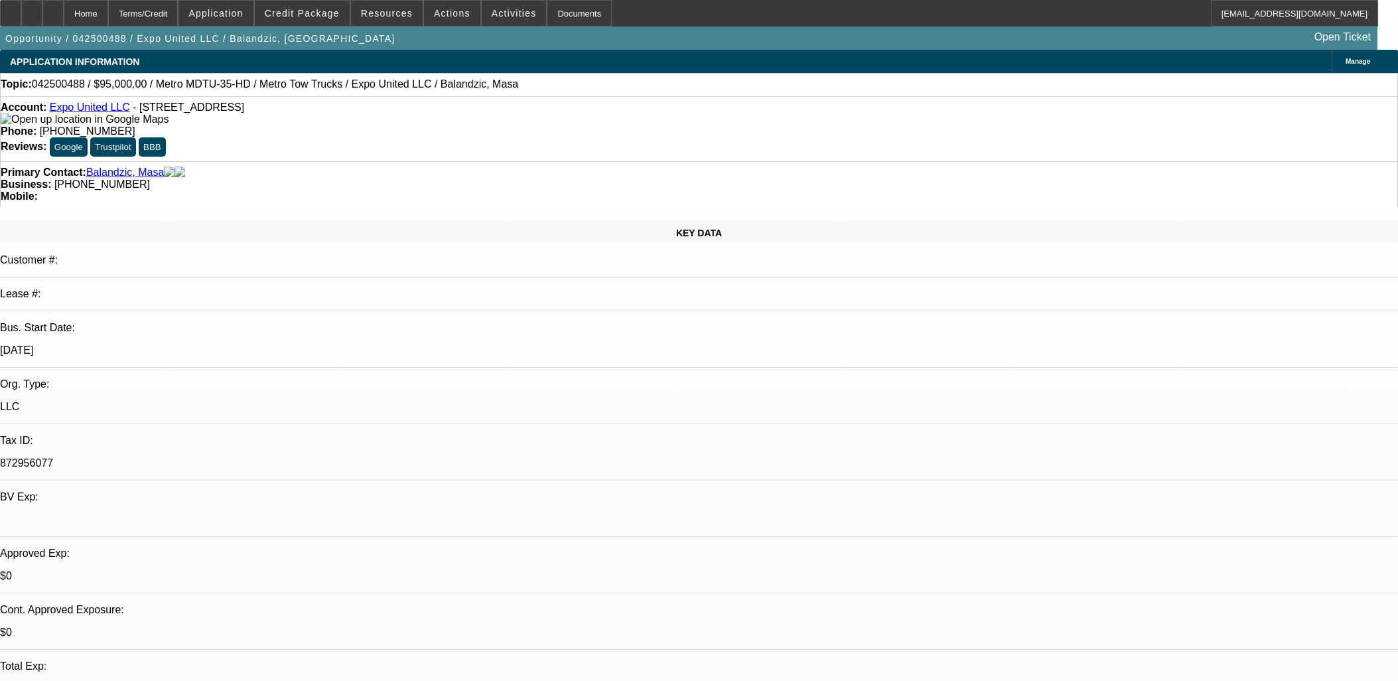
select select "1"
select select "2"
select select "6"
select select "1"
select select "2"
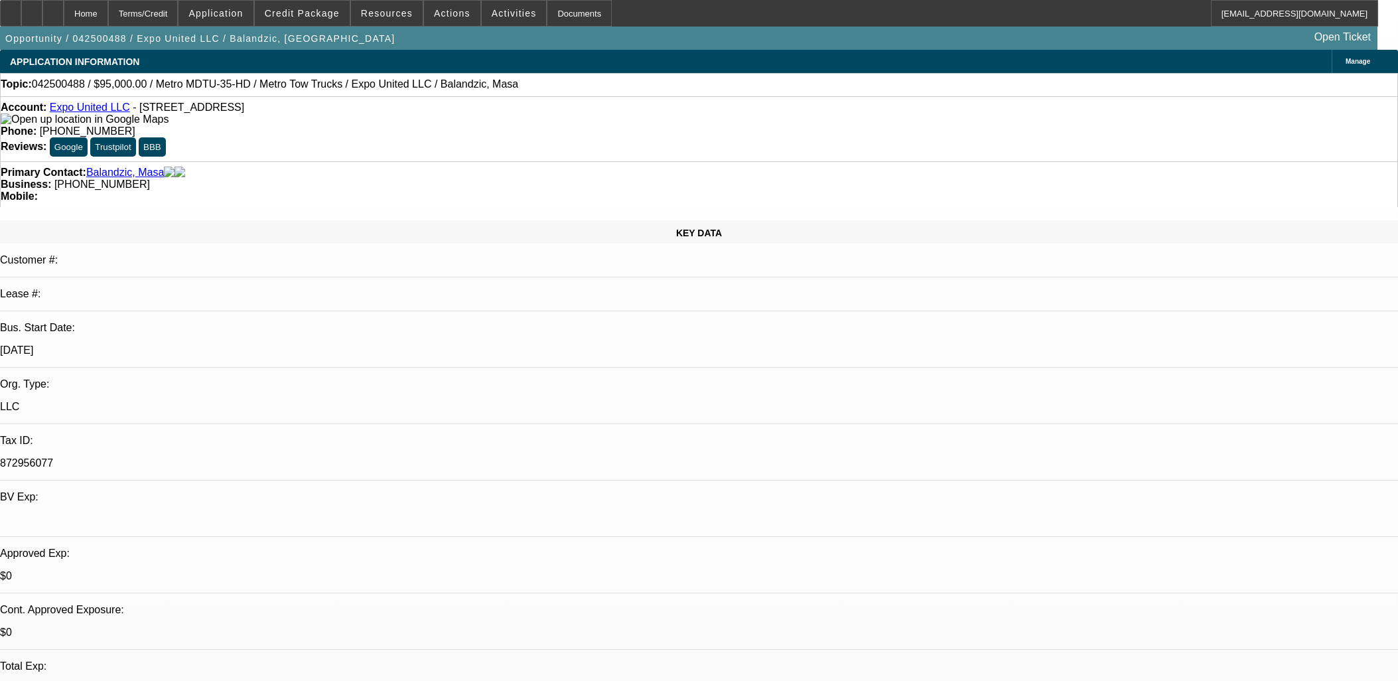
select select "6"
select select "1"
select select "2"
select select "6"
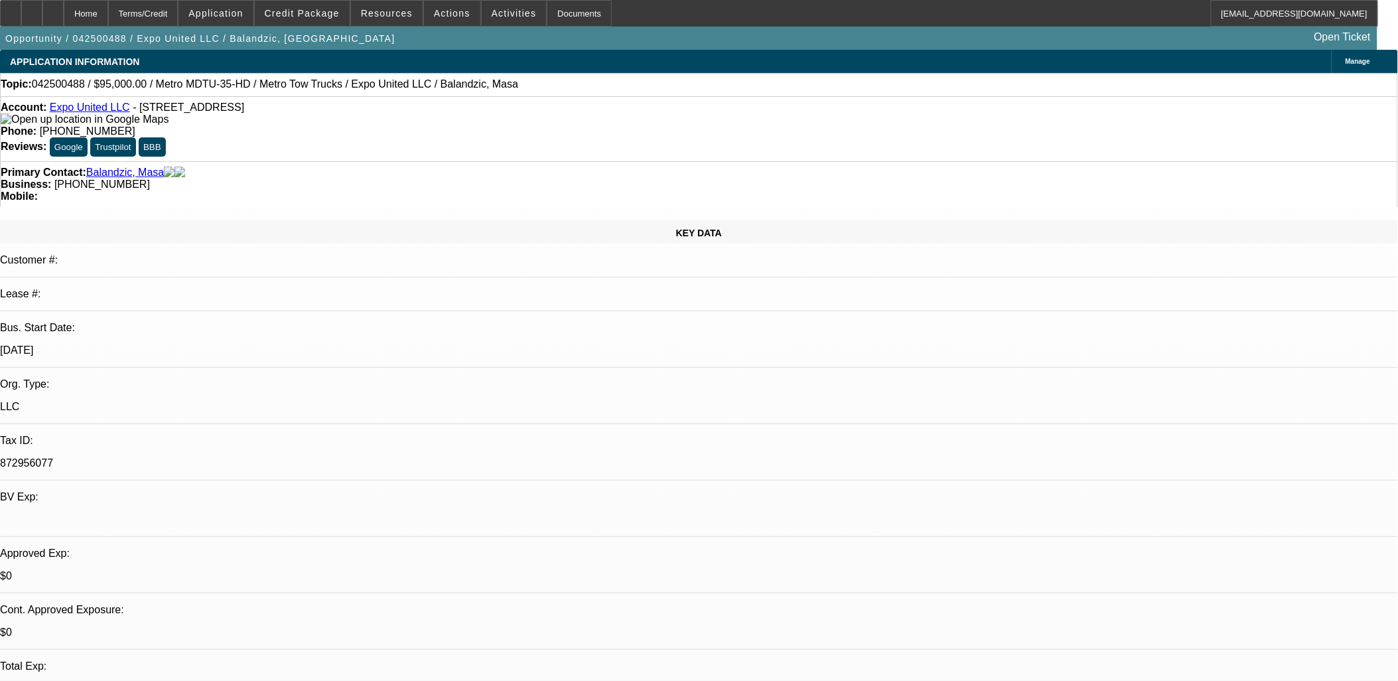
drag, startPoint x: 1077, startPoint y: 318, endPoint x: 1069, endPoint y: 319, distance: 8.0
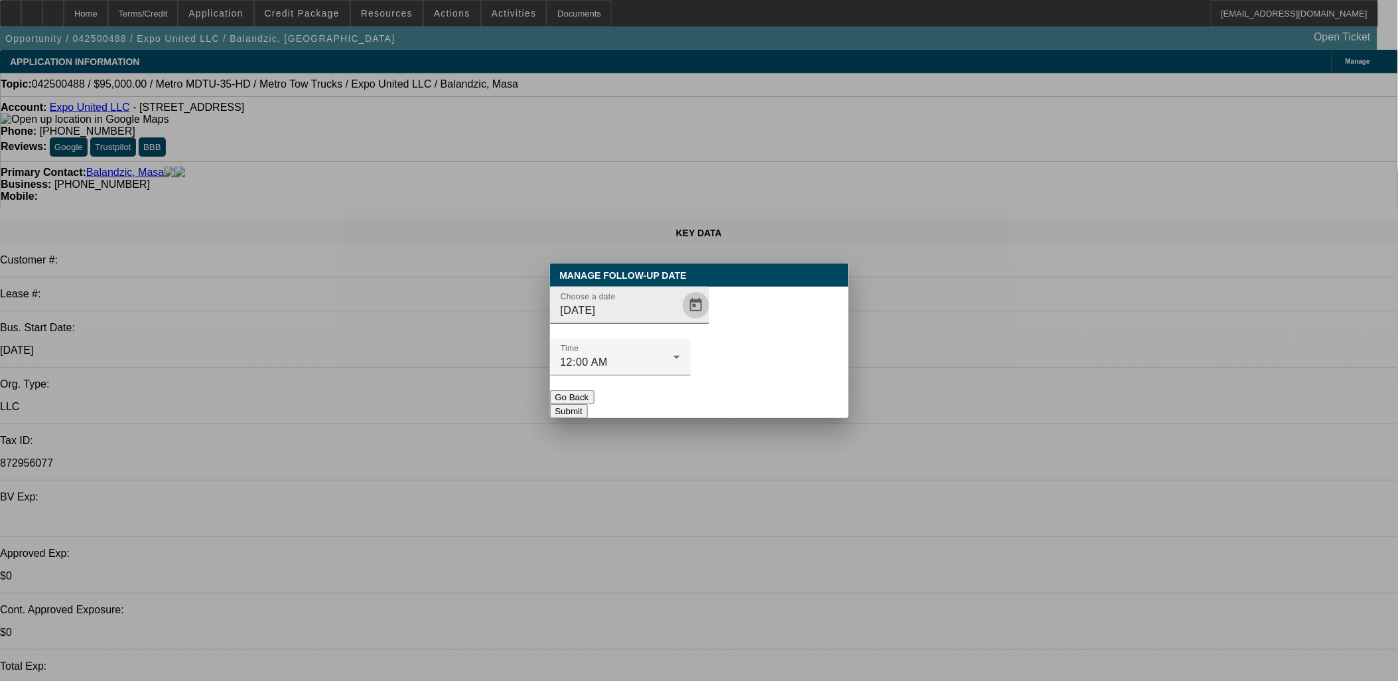
click at [680, 321] on span "Open calendar" at bounding box center [696, 305] width 32 height 32
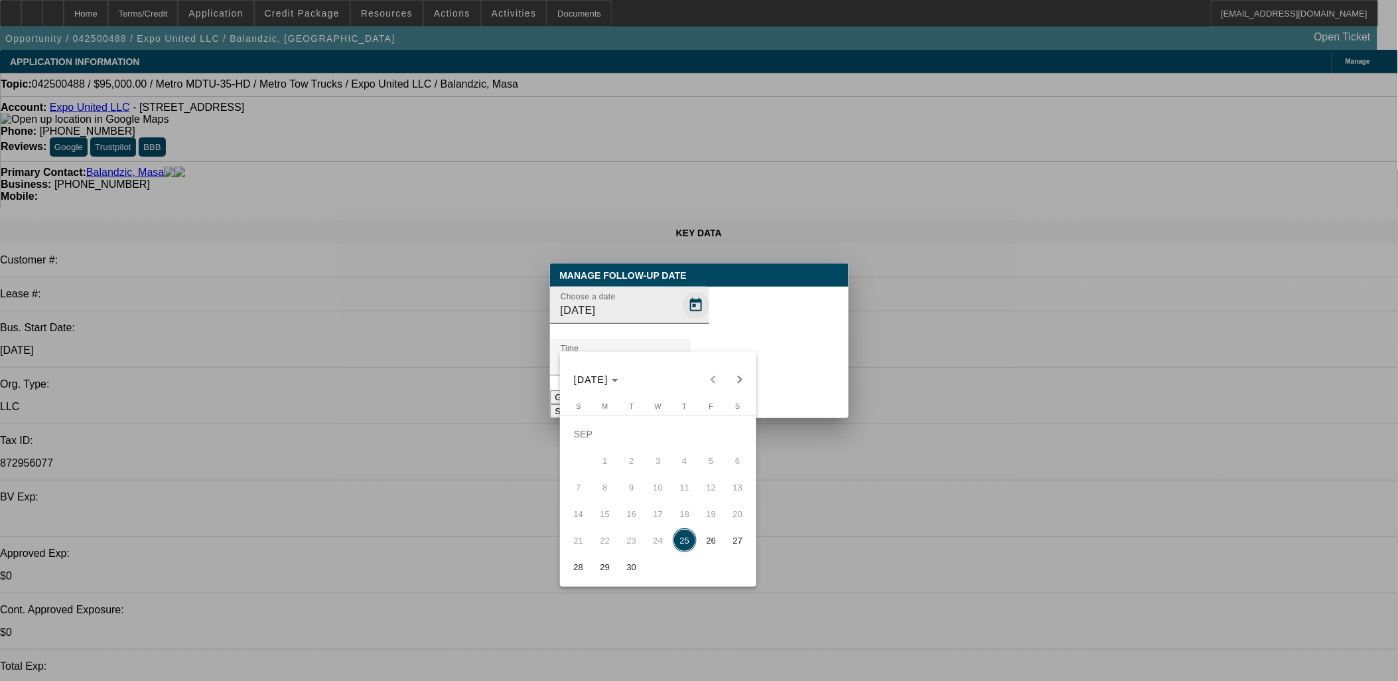
click at [607, 562] on span "29" at bounding box center [605, 567] width 24 height 24
type input "[DATE]"
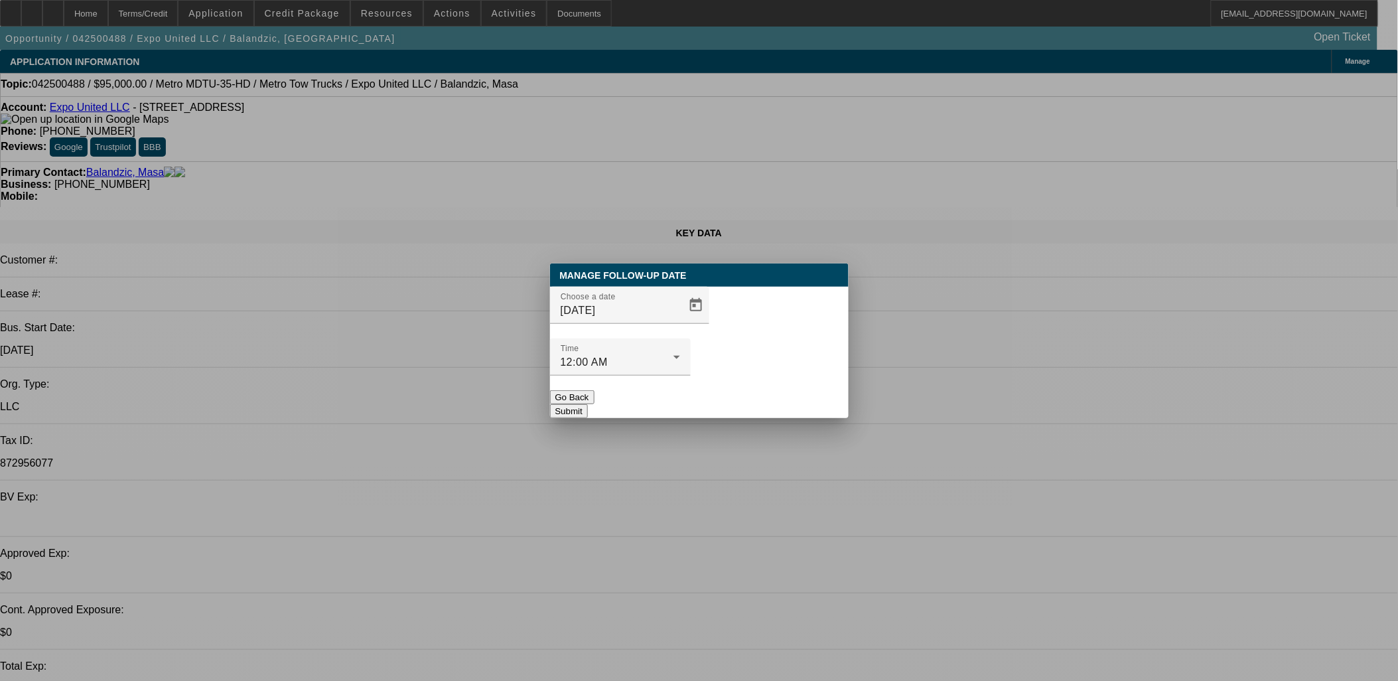
click at [588, 404] on button "Submit" at bounding box center [569, 411] width 38 height 14
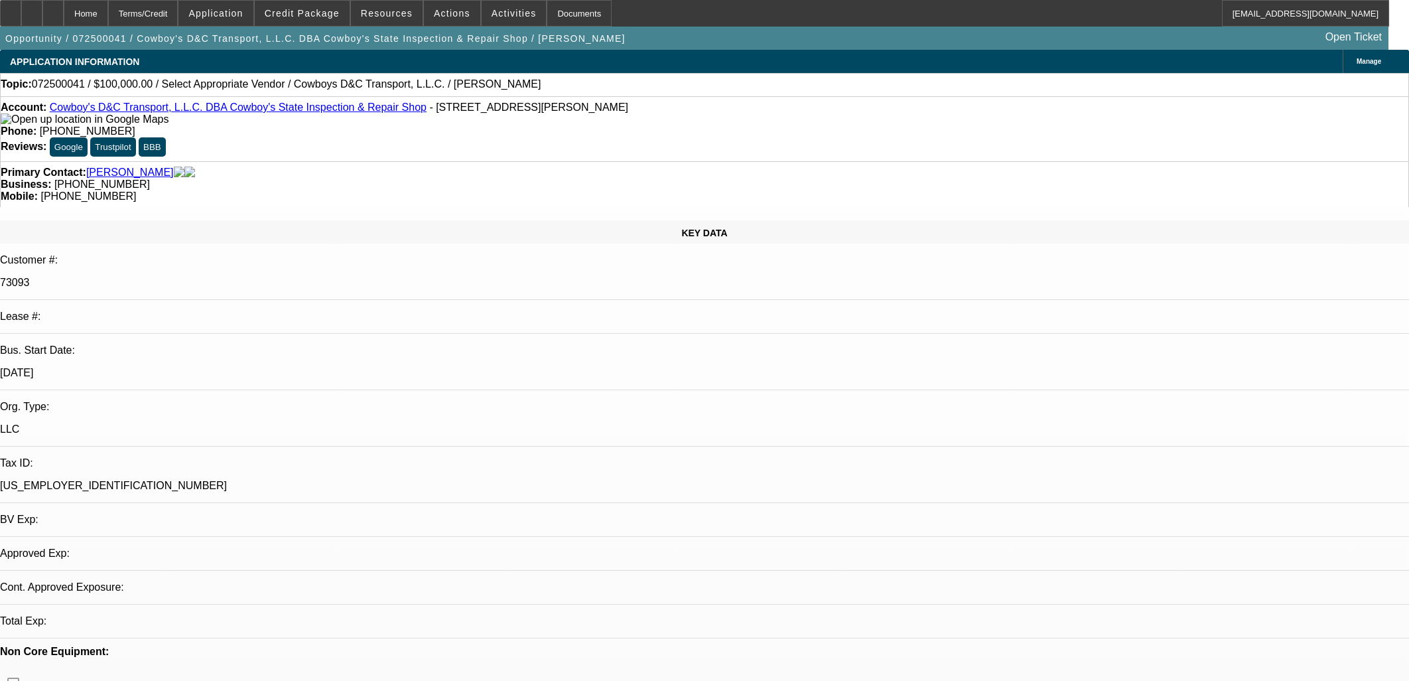
select select "0"
select select "2"
select select "0.1"
select select "1"
select select "2"
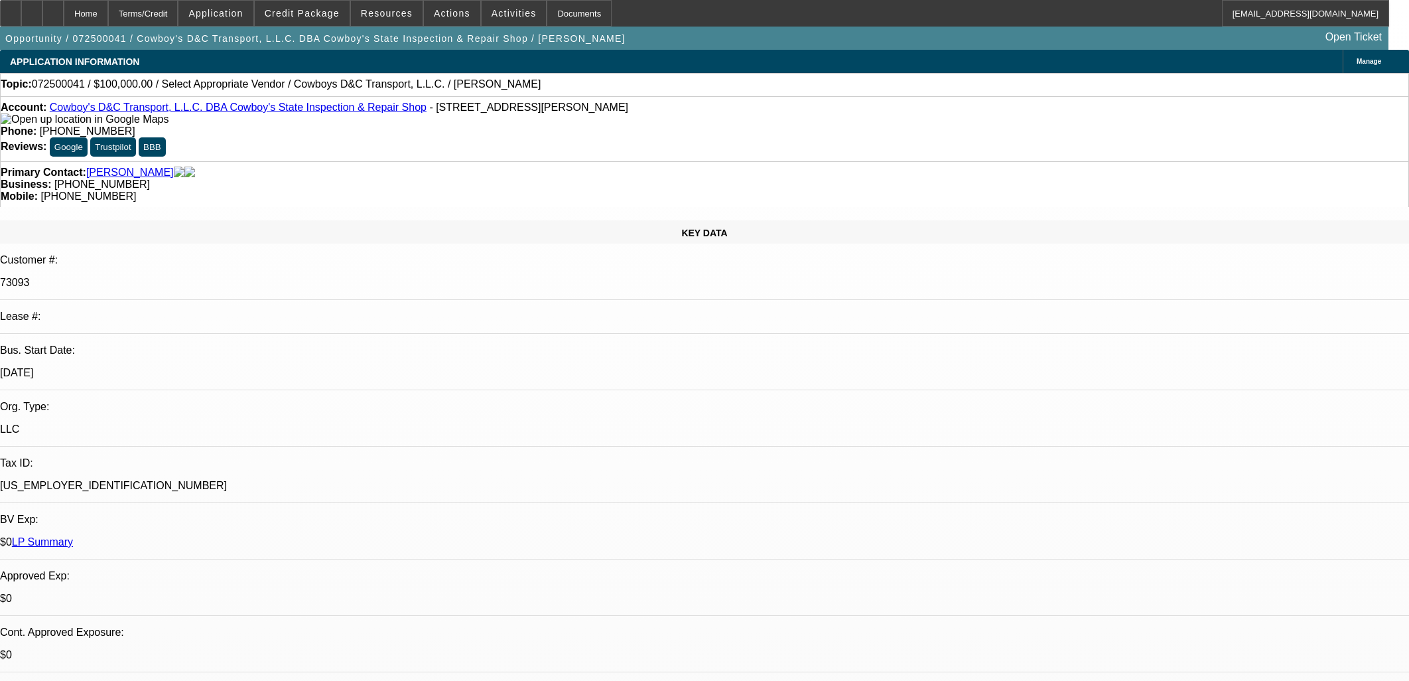
select select "4"
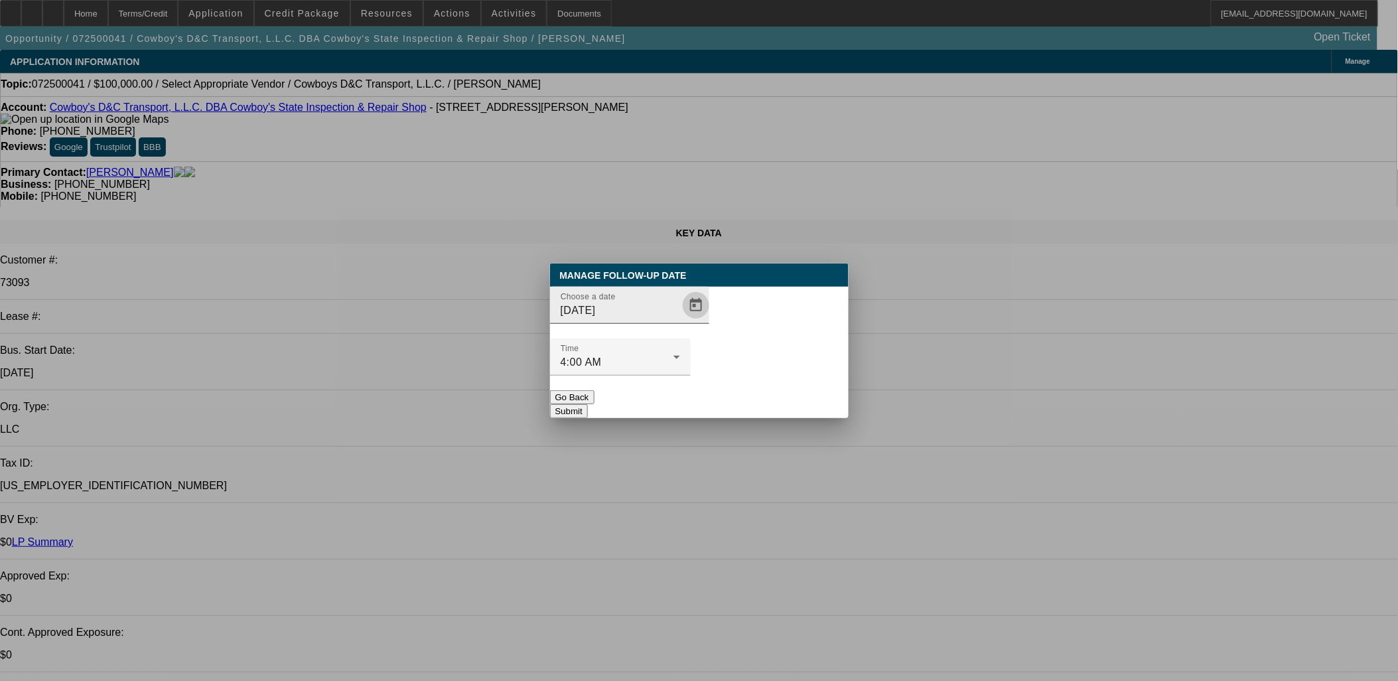
click at [680, 321] on span "Open calendar" at bounding box center [696, 305] width 32 height 32
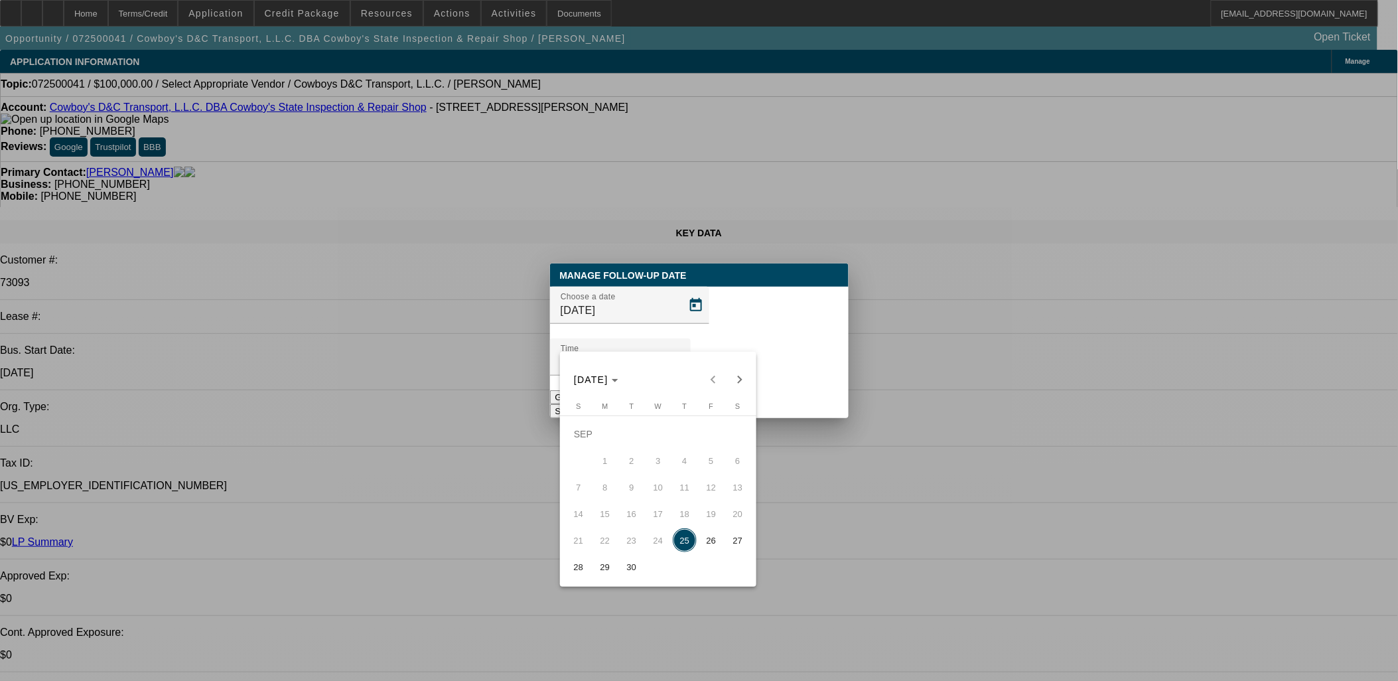
click at [706, 546] on span "26" at bounding box center [711, 540] width 24 height 24
type input "9/26/2025"
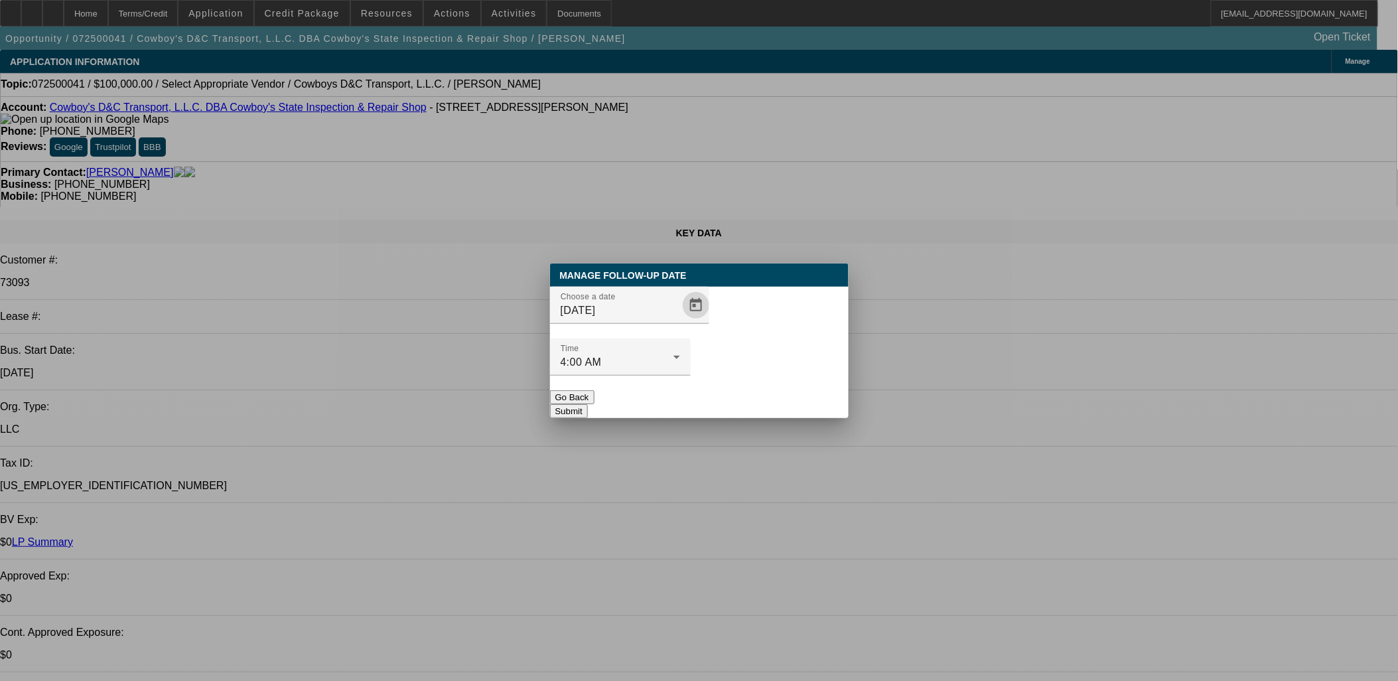
click at [588, 404] on button "Submit" at bounding box center [569, 411] width 38 height 14
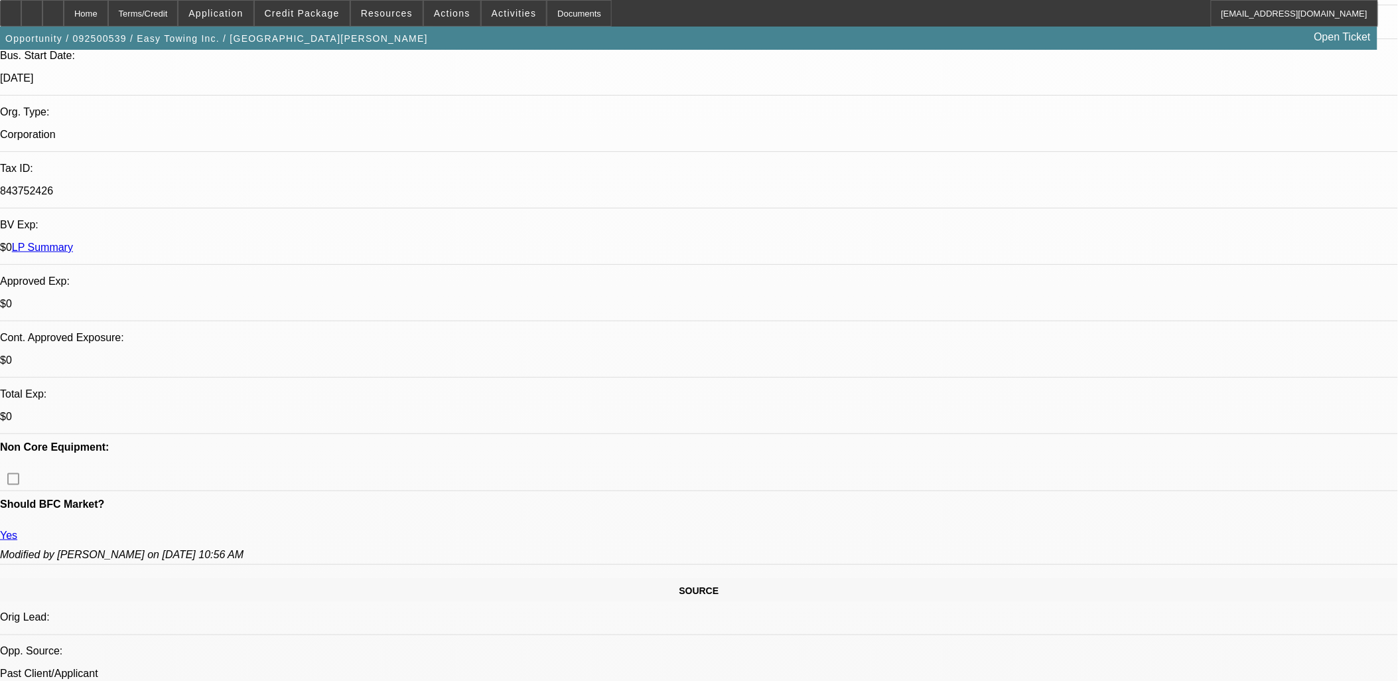
select select "0"
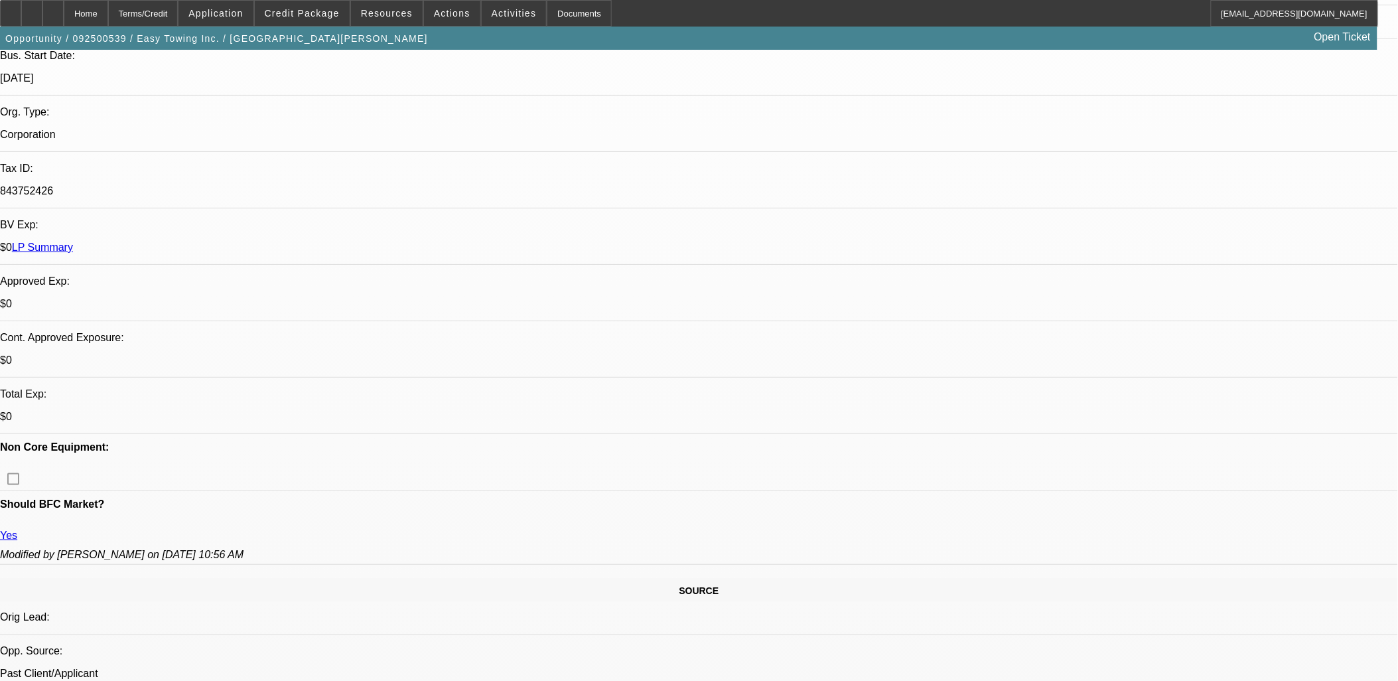
select select "0"
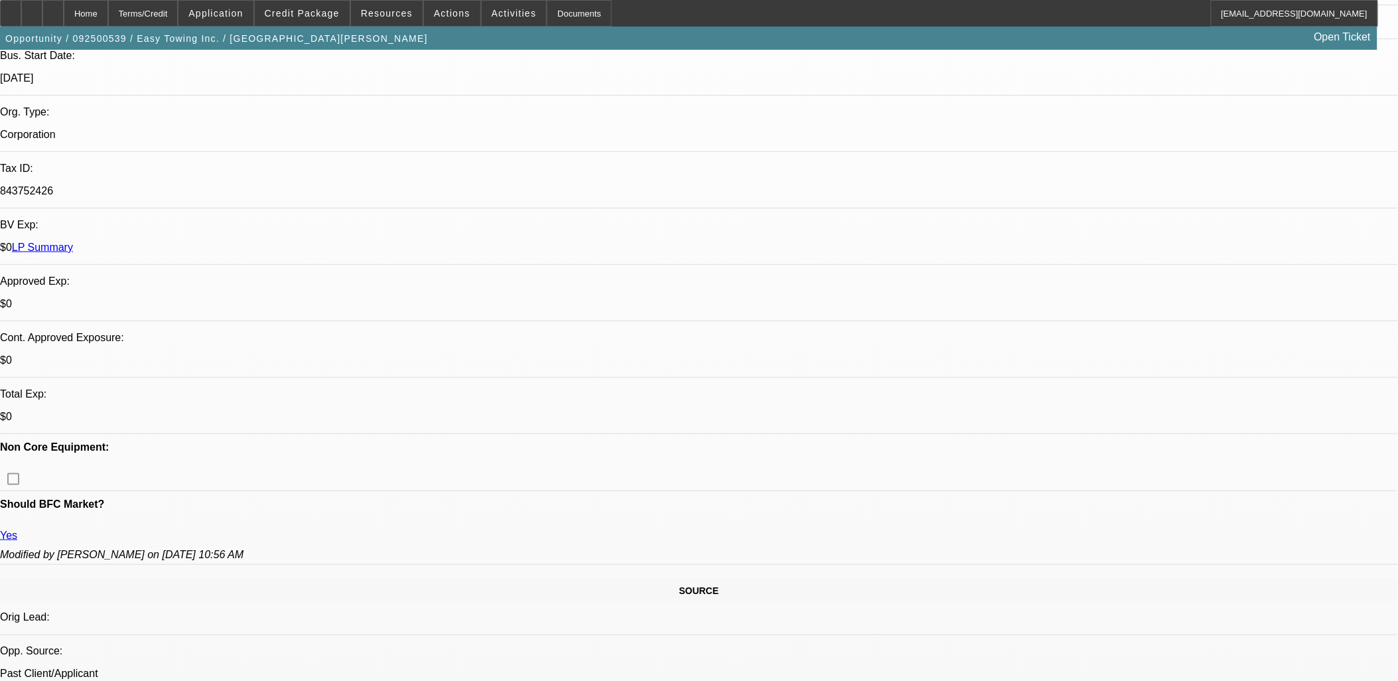
select select "0"
select select "1"
select select "2"
select select "6"
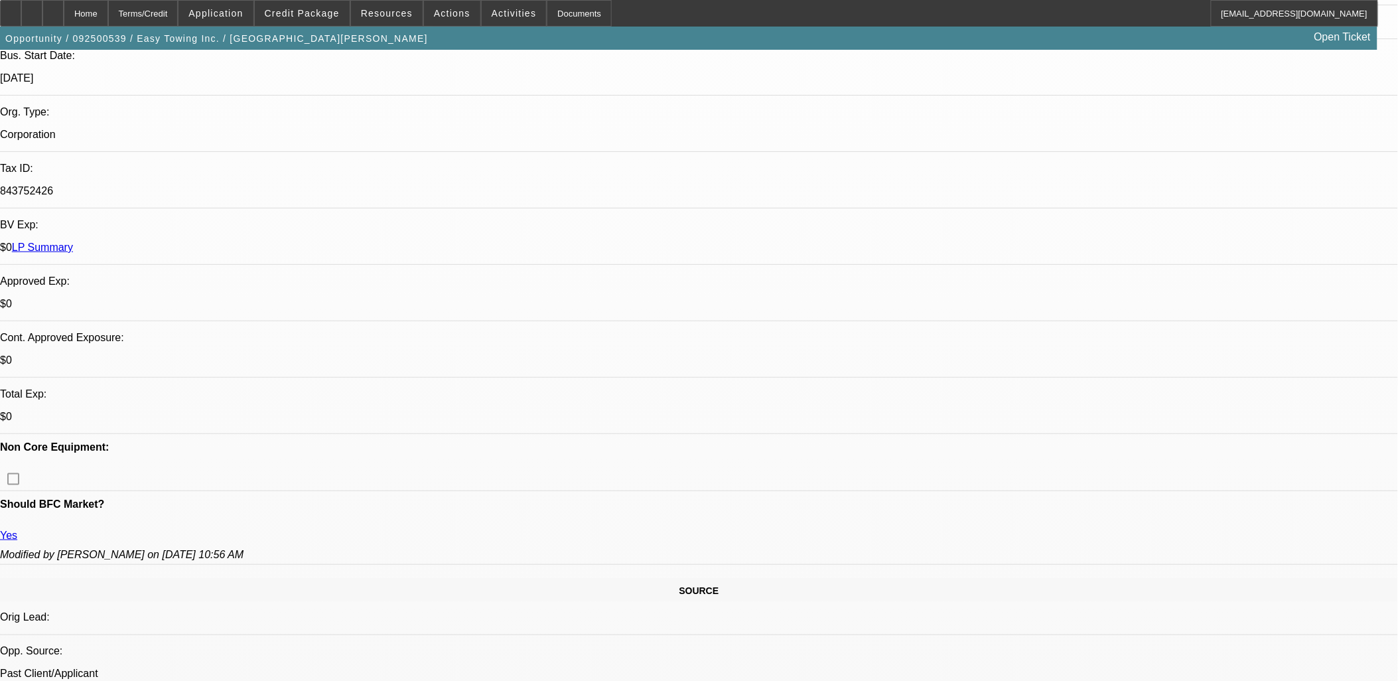
select select "1"
select select "2"
select select "6"
select select "1"
select select "2"
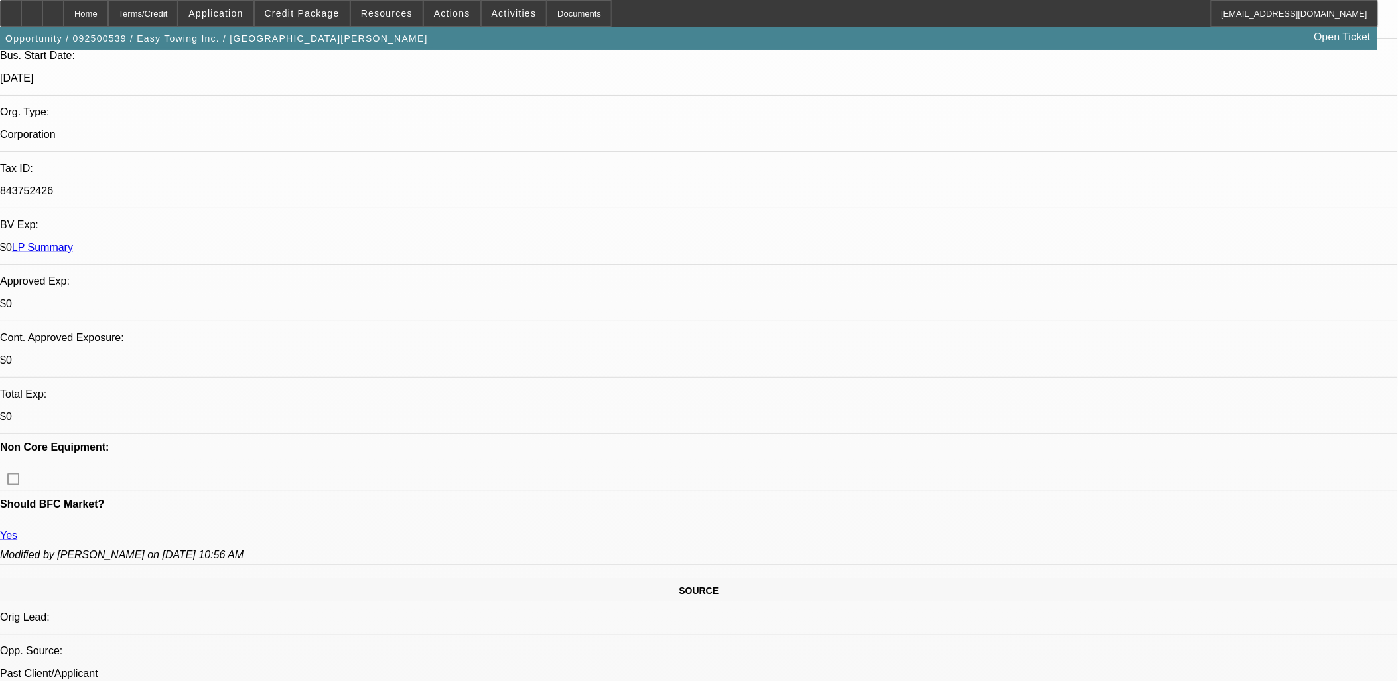
select select "6"
select select "1"
select select "2"
select select "6"
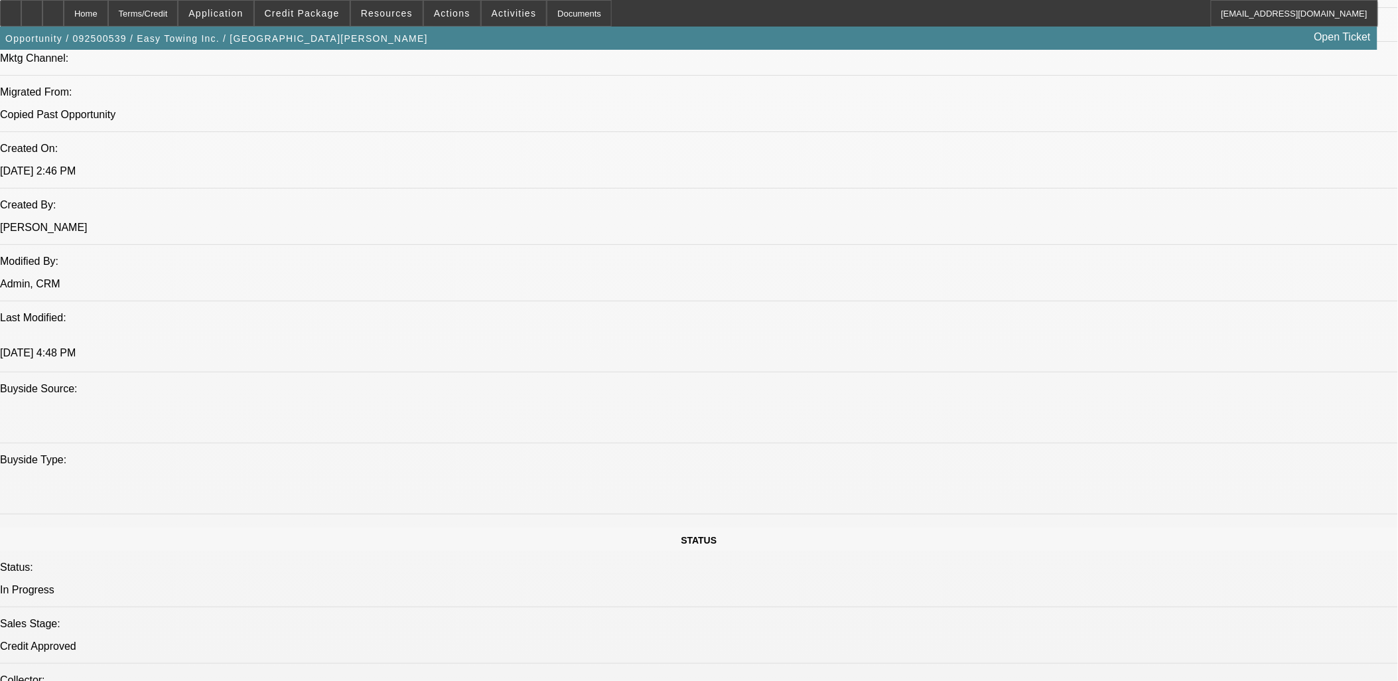
scroll to position [1105, 0]
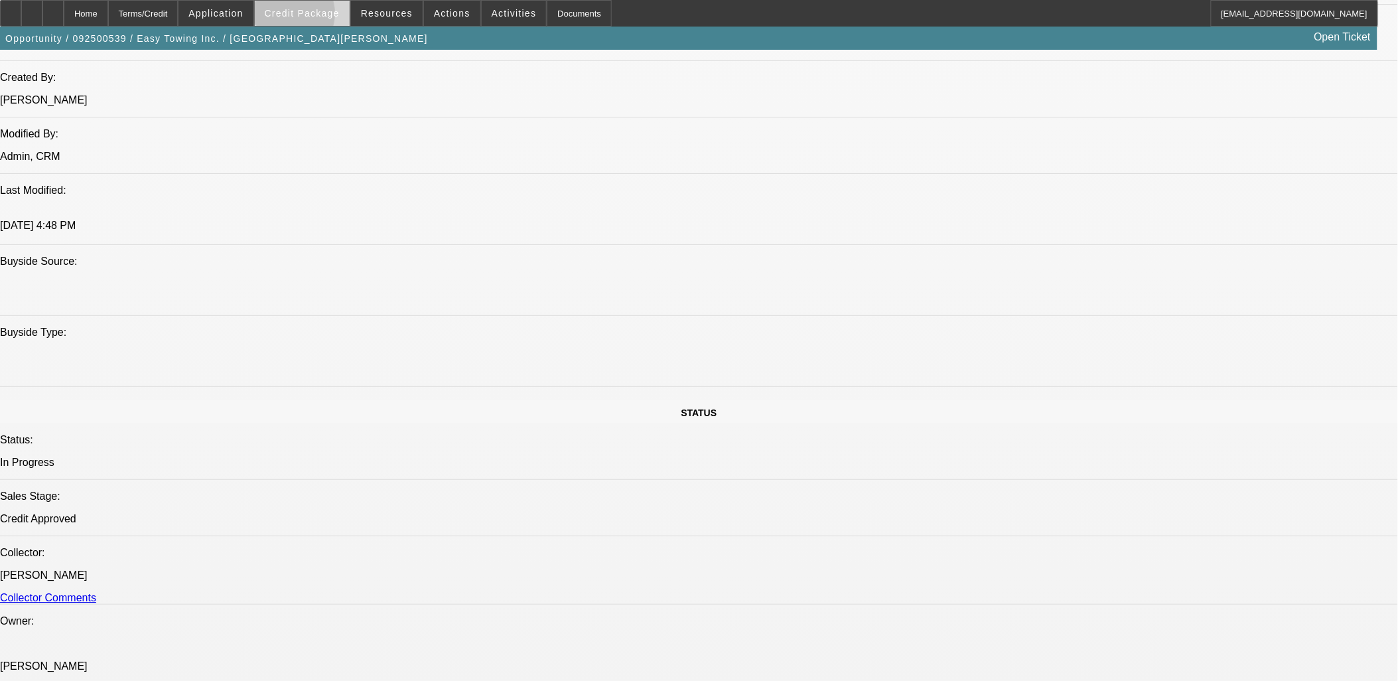
click at [306, 17] on span "Credit Package" at bounding box center [302, 13] width 75 height 11
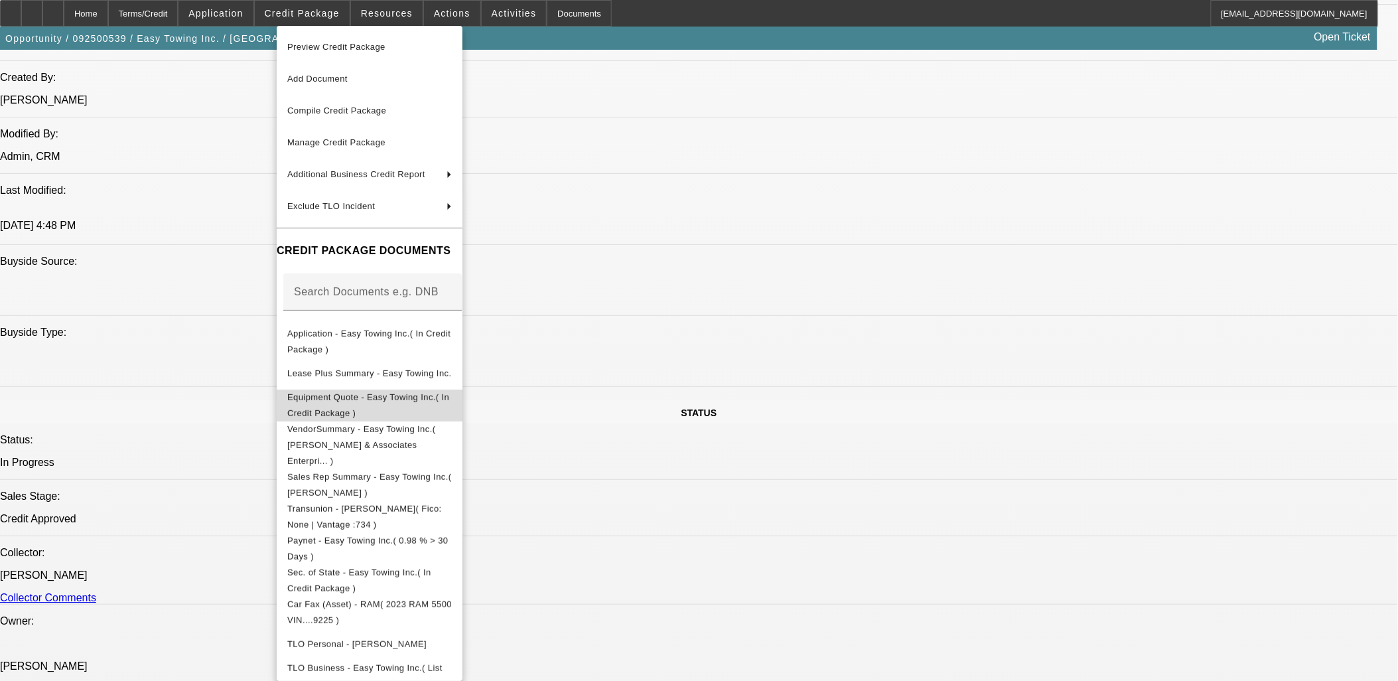
click at [405, 395] on span "Equipment Quote - Easy Towing Inc.( In Credit Package )" at bounding box center [368, 404] width 162 height 26
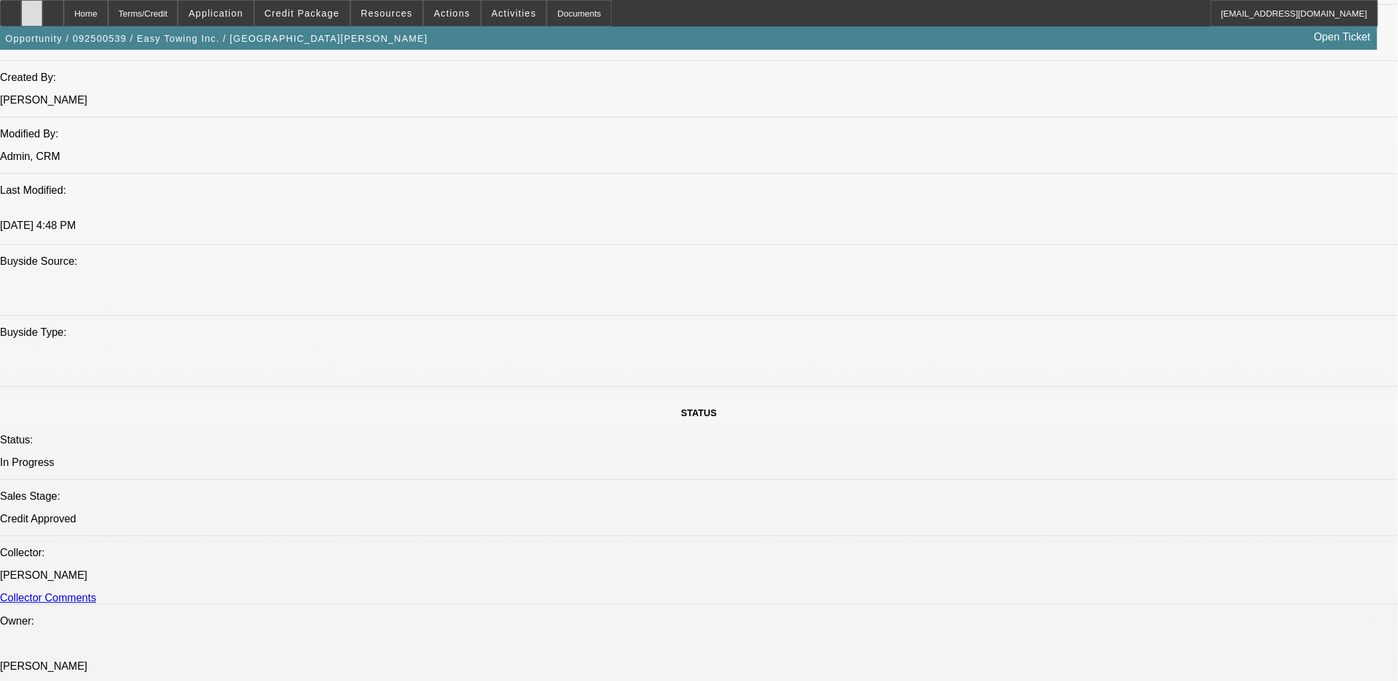
click at [42, 8] on div at bounding box center [31, 13] width 21 height 27
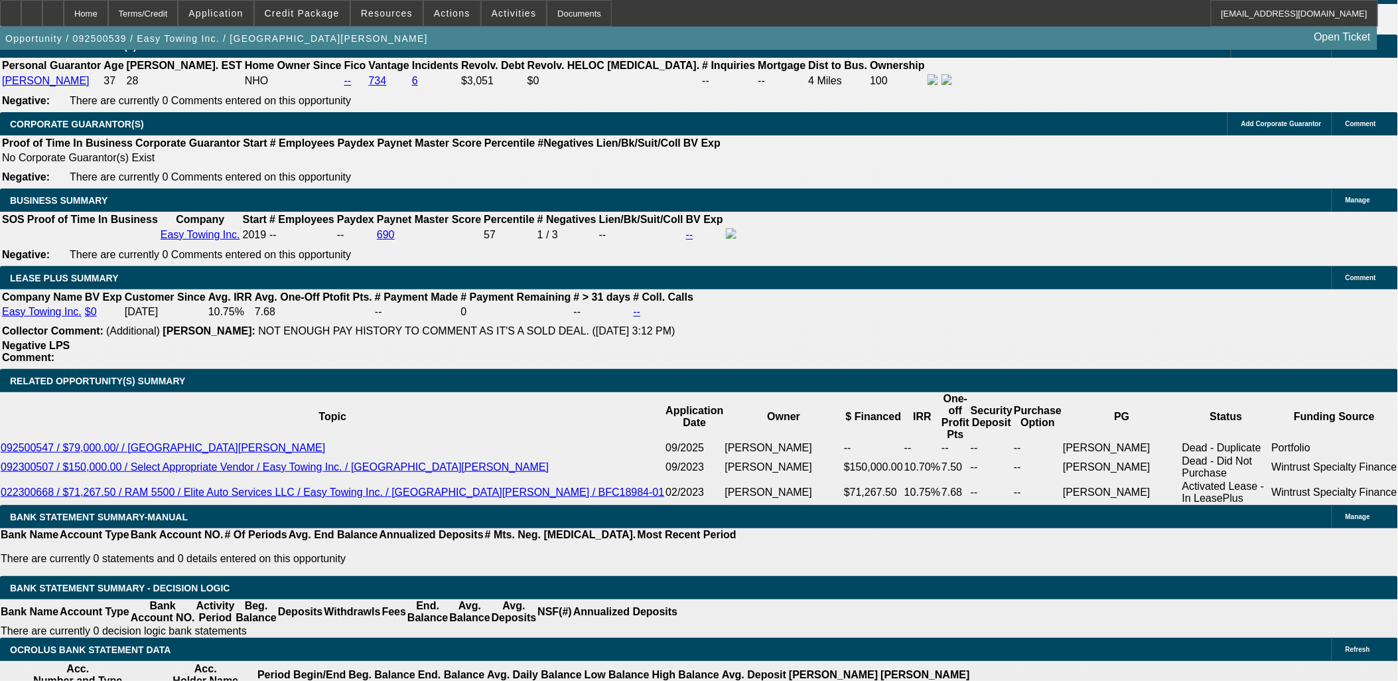
scroll to position [2041, 0]
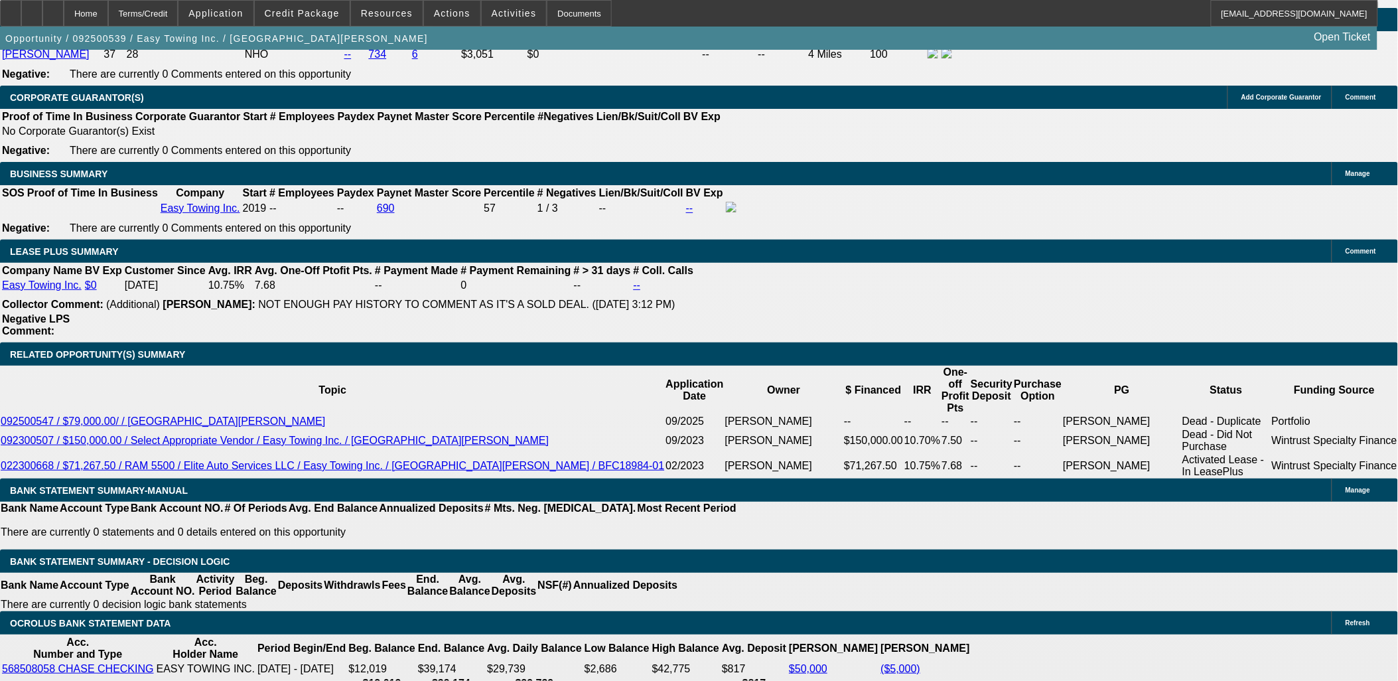
copy div "Please send to UniFi for a new truck. Other truck sold. Please see if they'll g…"
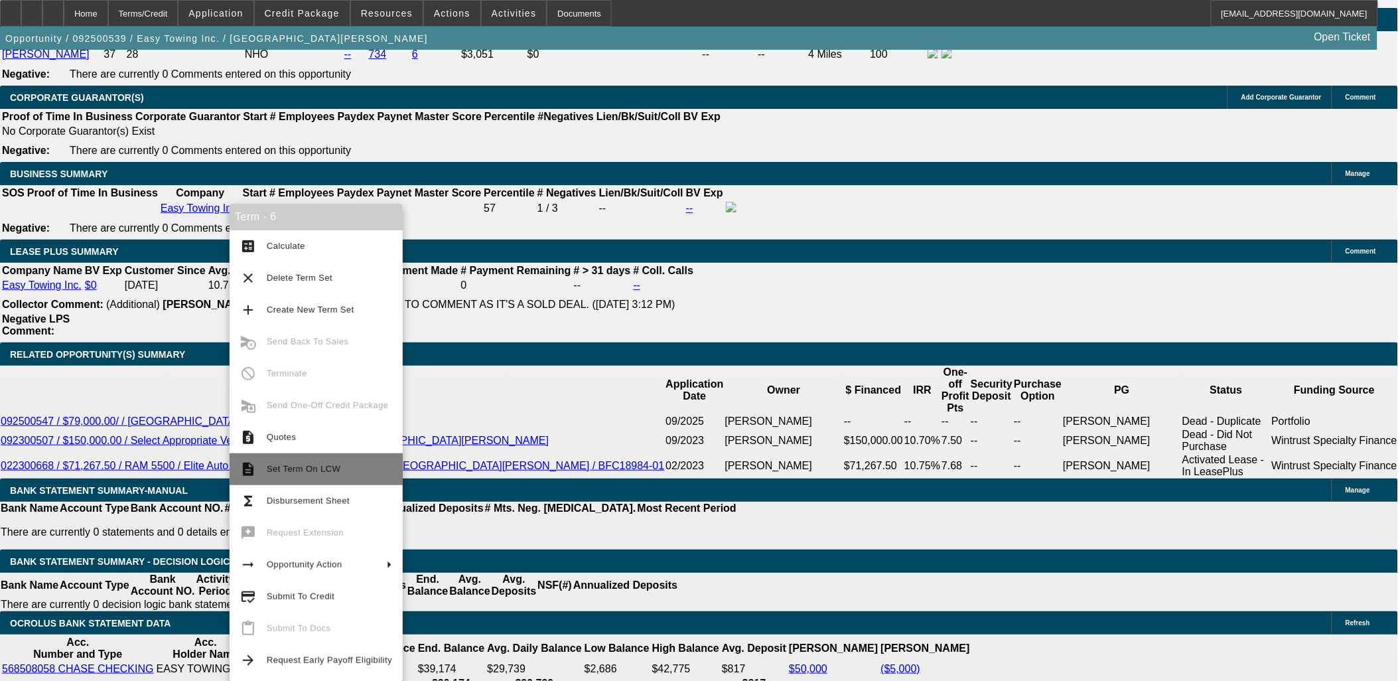
click at [314, 475] on span "Set Term On LCW" at bounding box center [329, 469] width 125 height 16
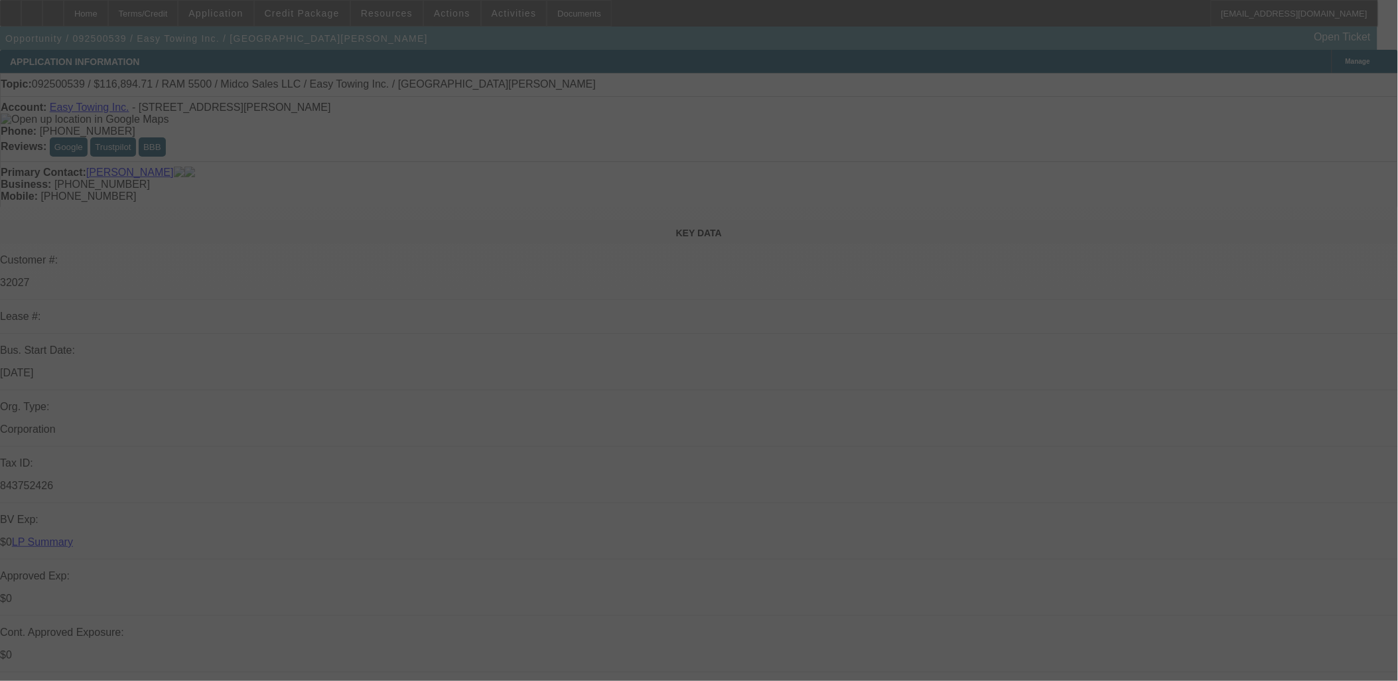
select select "0"
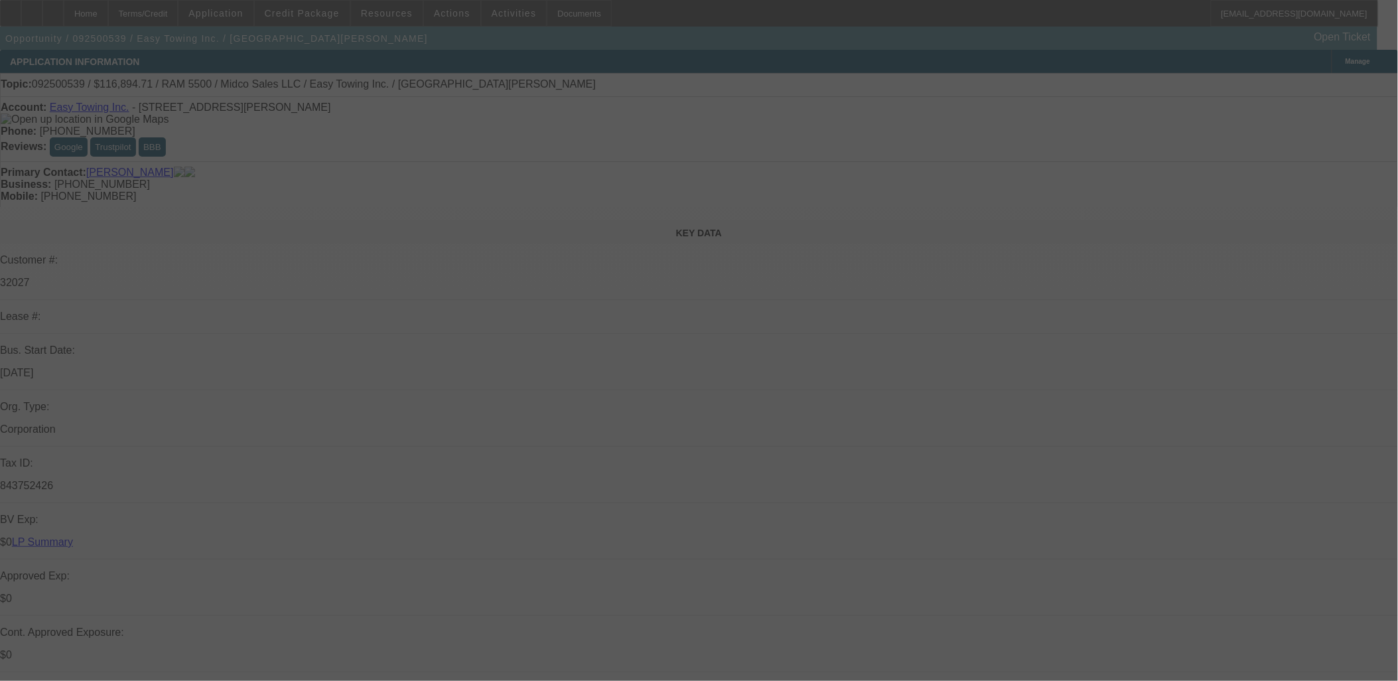
select select "0"
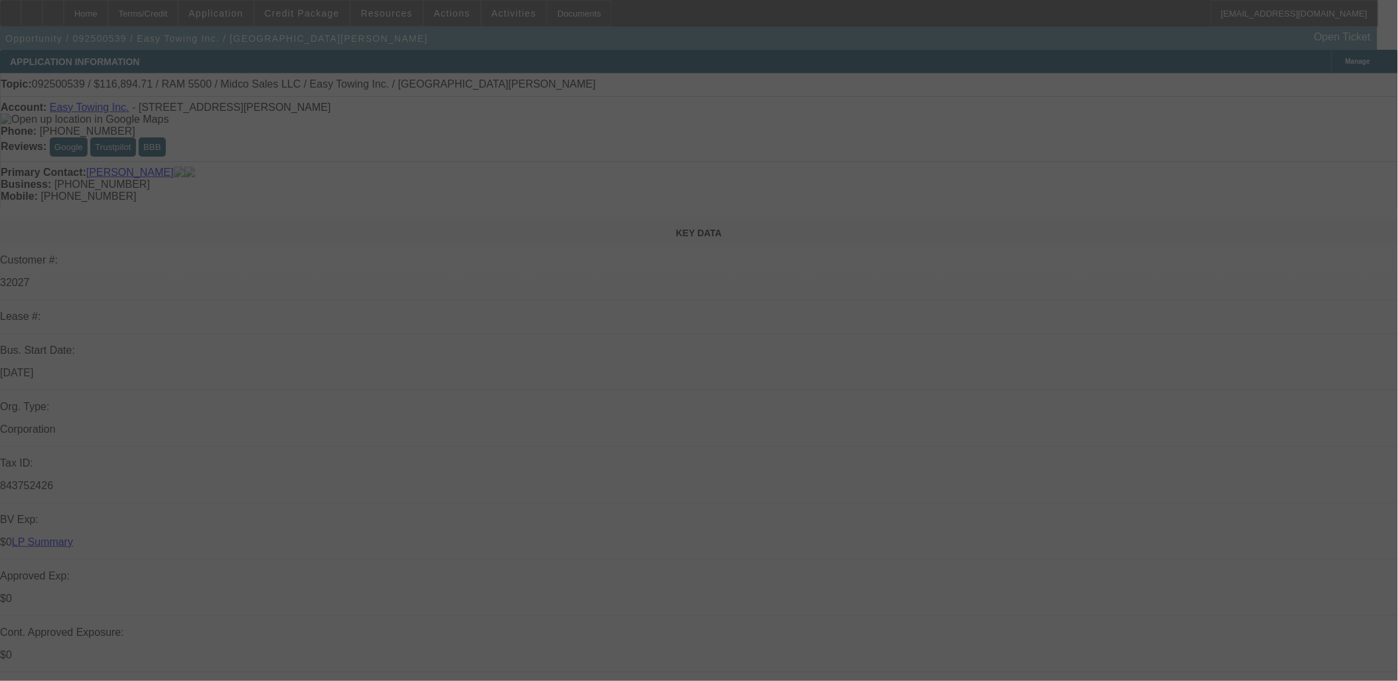
select select "0"
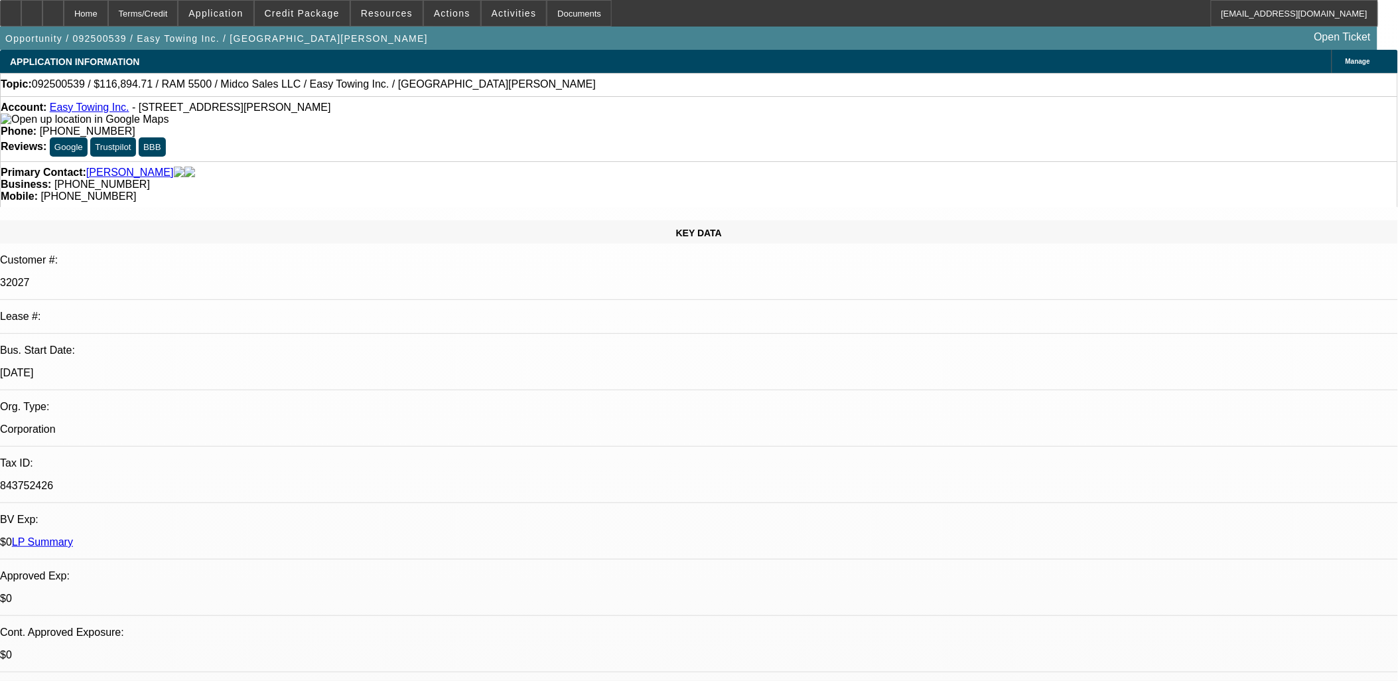
select select "1"
select select "2"
select select "6"
select select "1"
select select "2"
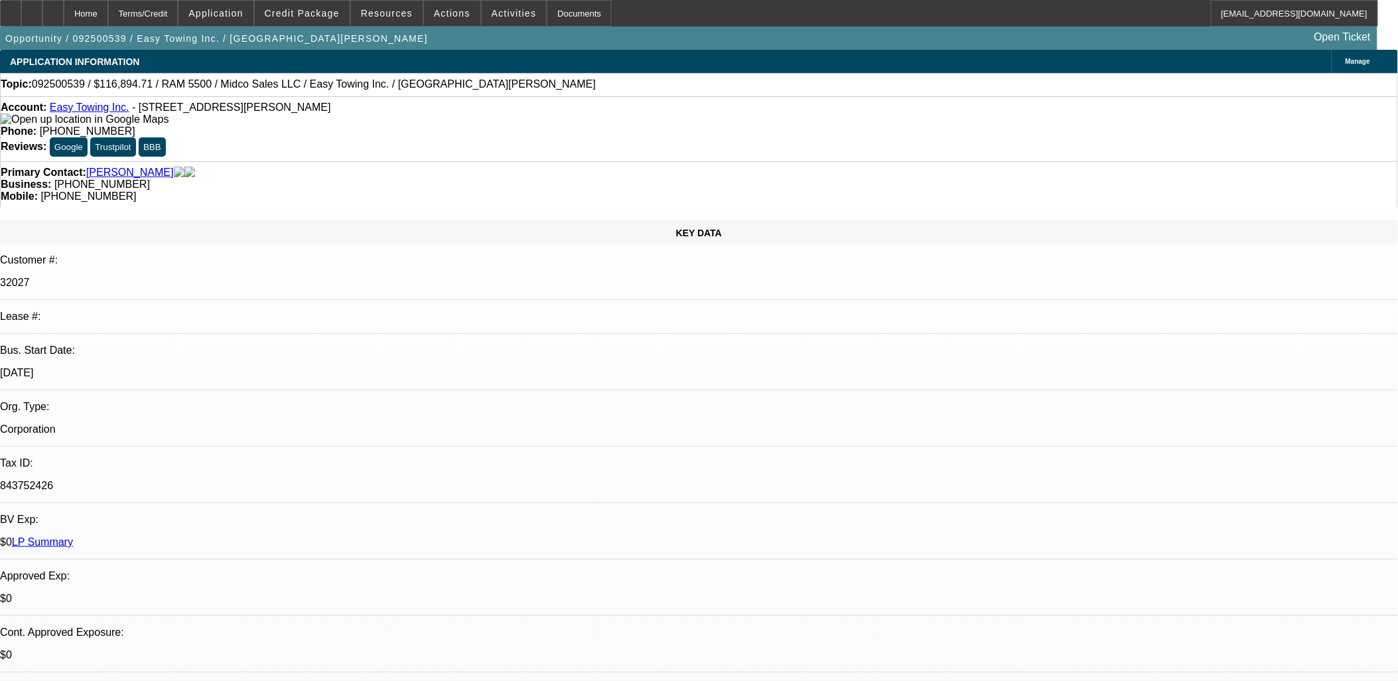
select select "6"
select select "1"
select select "2"
select select "6"
select select "1"
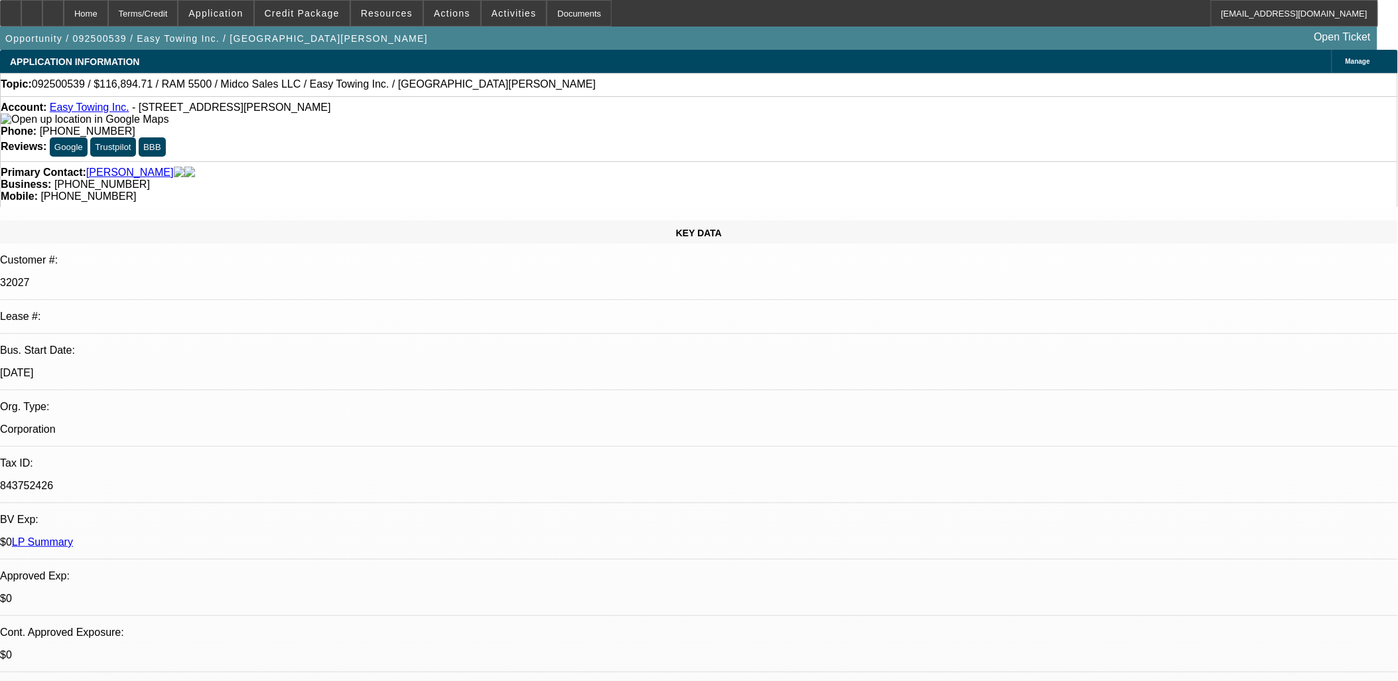
select select "2"
select select "6"
click at [316, 18] on span at bounding box center [302, 13] width 95 height 32
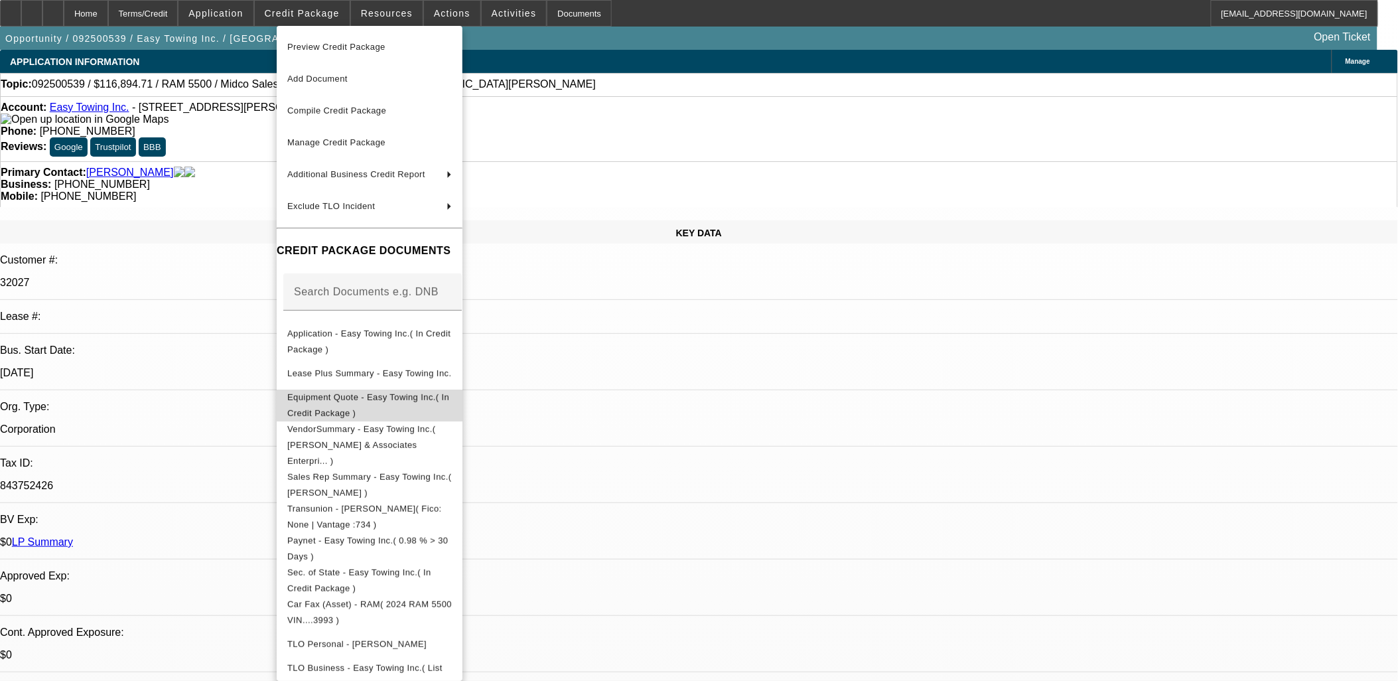
click at [433, 403] on span "Equipment Quote - Easy Towing Inc.( In Credit Package )" at bounding box center [369, 405] width 165 height 32
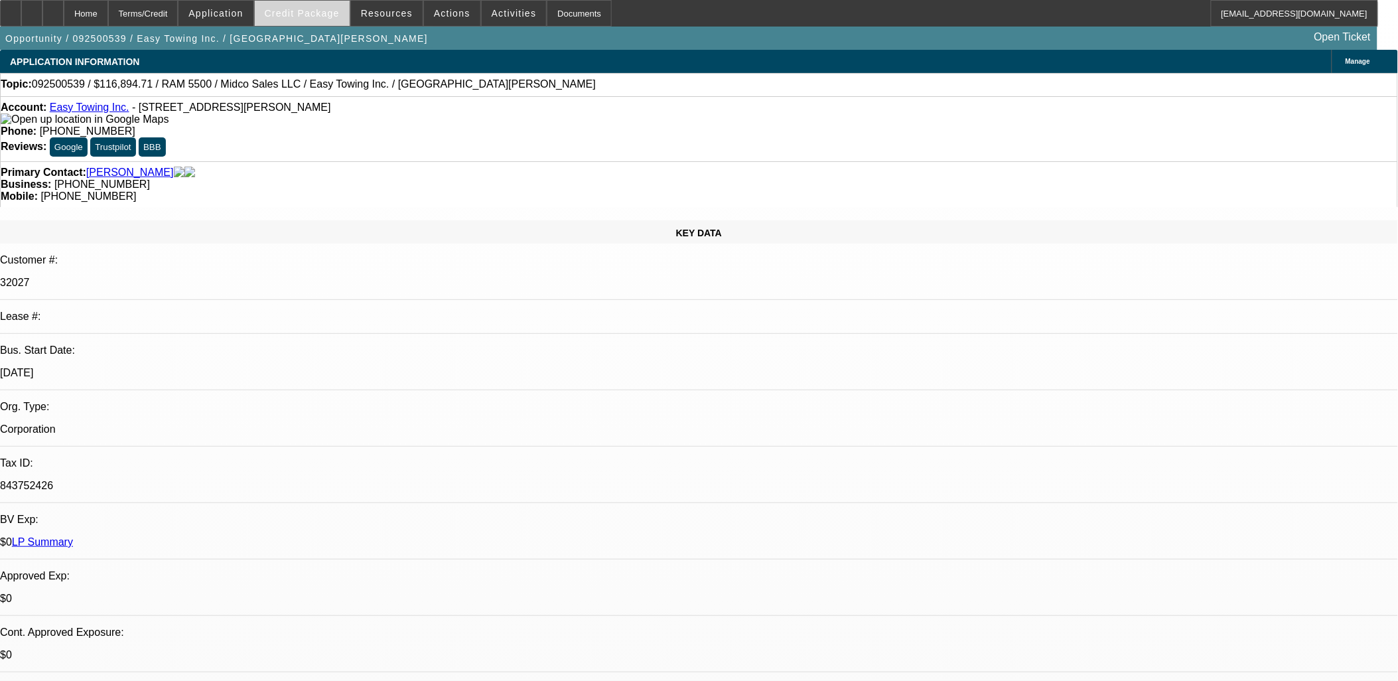
click at [297, 21] on span at bounding box center [302, 13] width 95 height 32
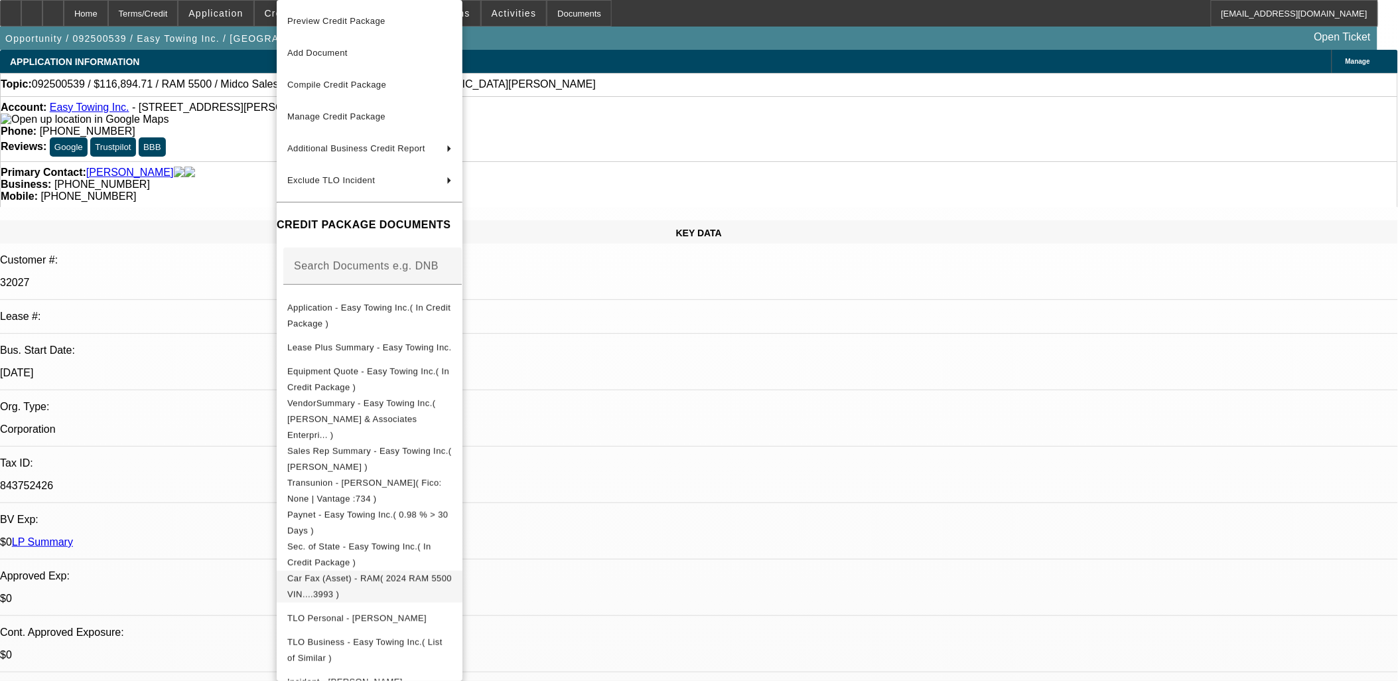
click at [388, 573] on span "Car Fax (Asset) - RAM( 2024 RAM 5500 VIN....3993 )" at bounding box center [369, 586] width 165 height 26
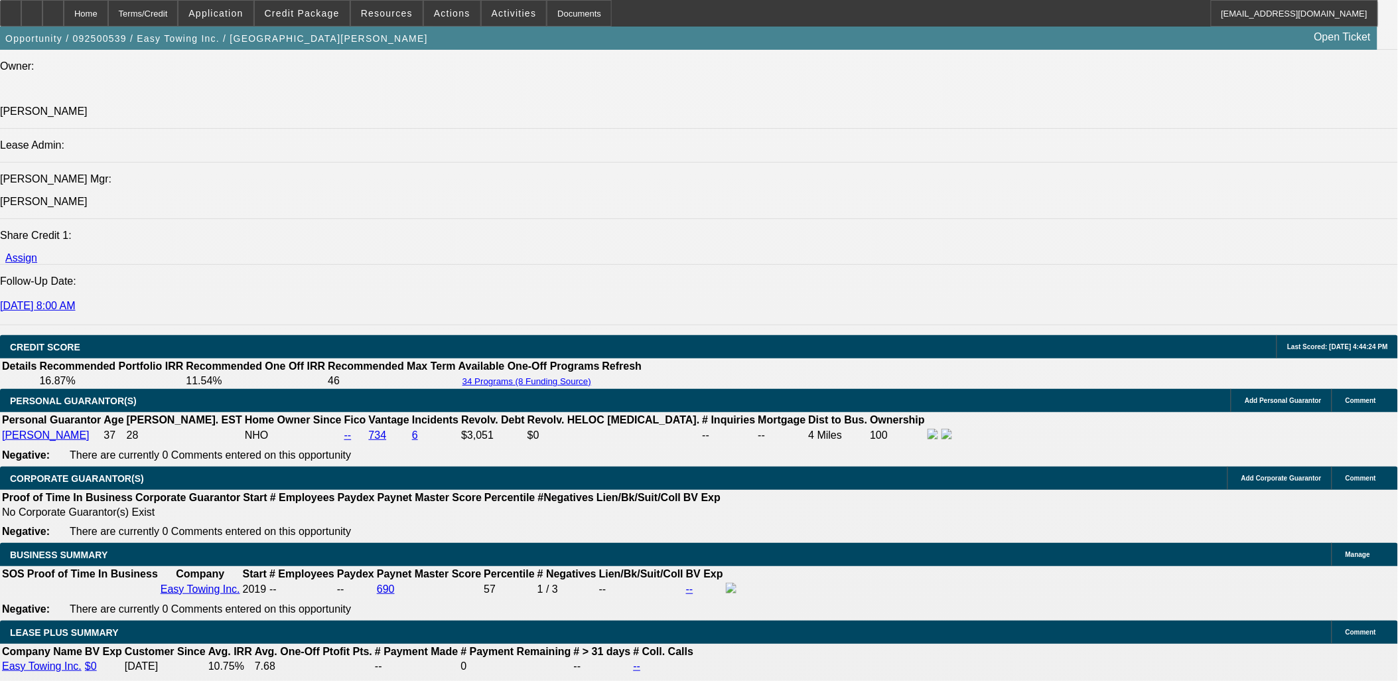
scroll to position [1916, 0]
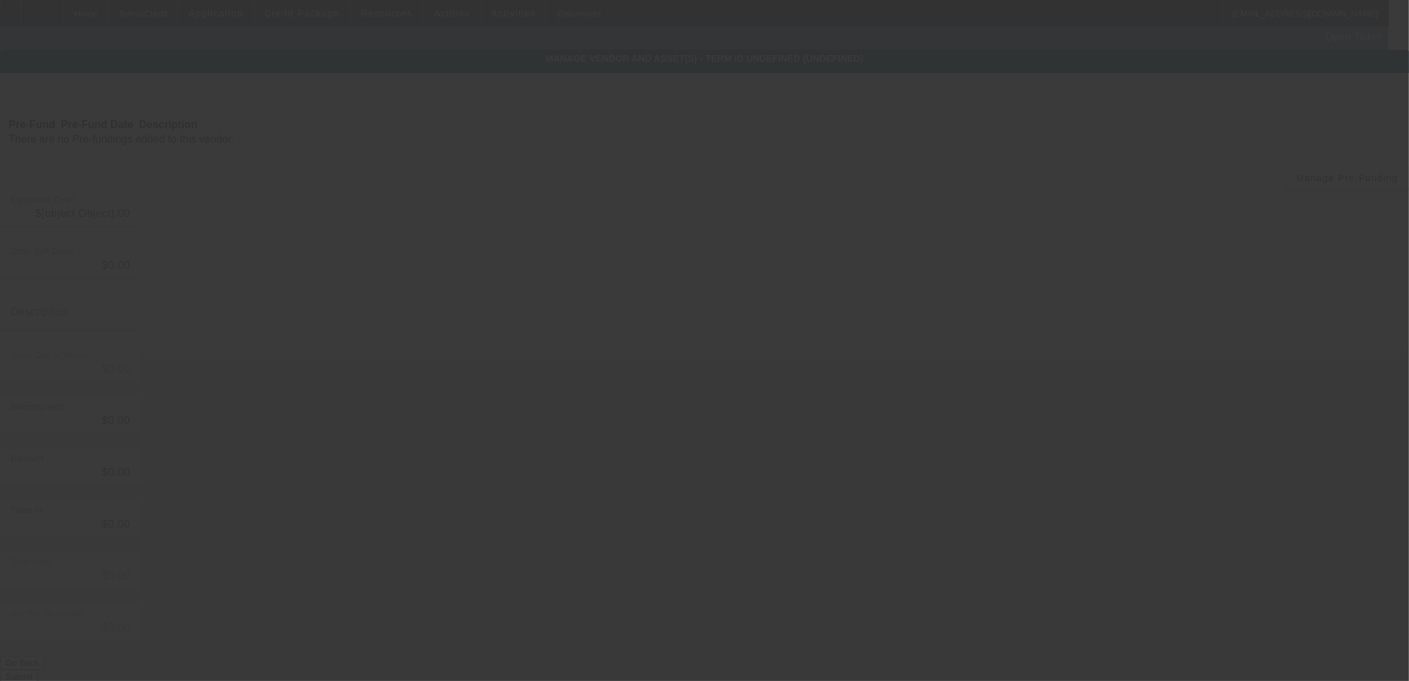
type input "$116,894.71"
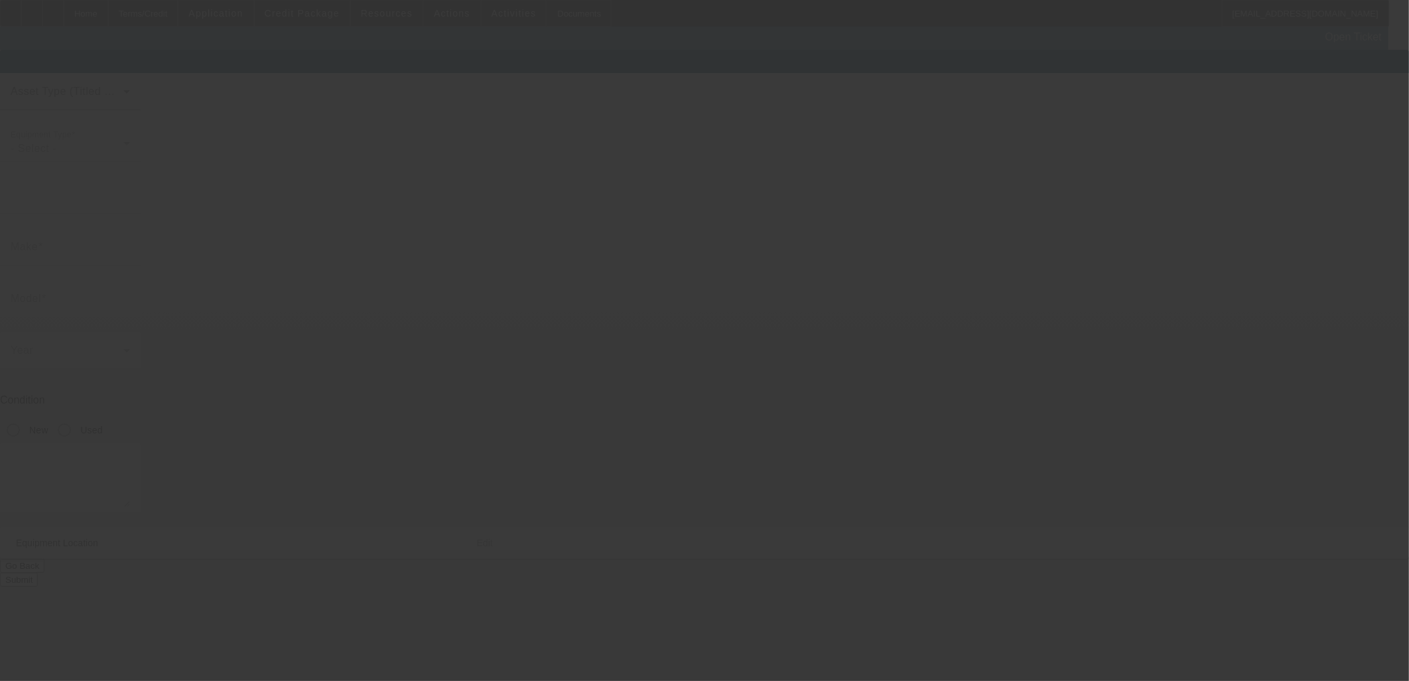
click at [1042, 592] on div at bounding box center [704, 340] width 1409 height 681
type input "[US_VEHICLE_IDENTIFICATION_NUMBER]"
type input "Ram"
type input "5500"
radio input "true"
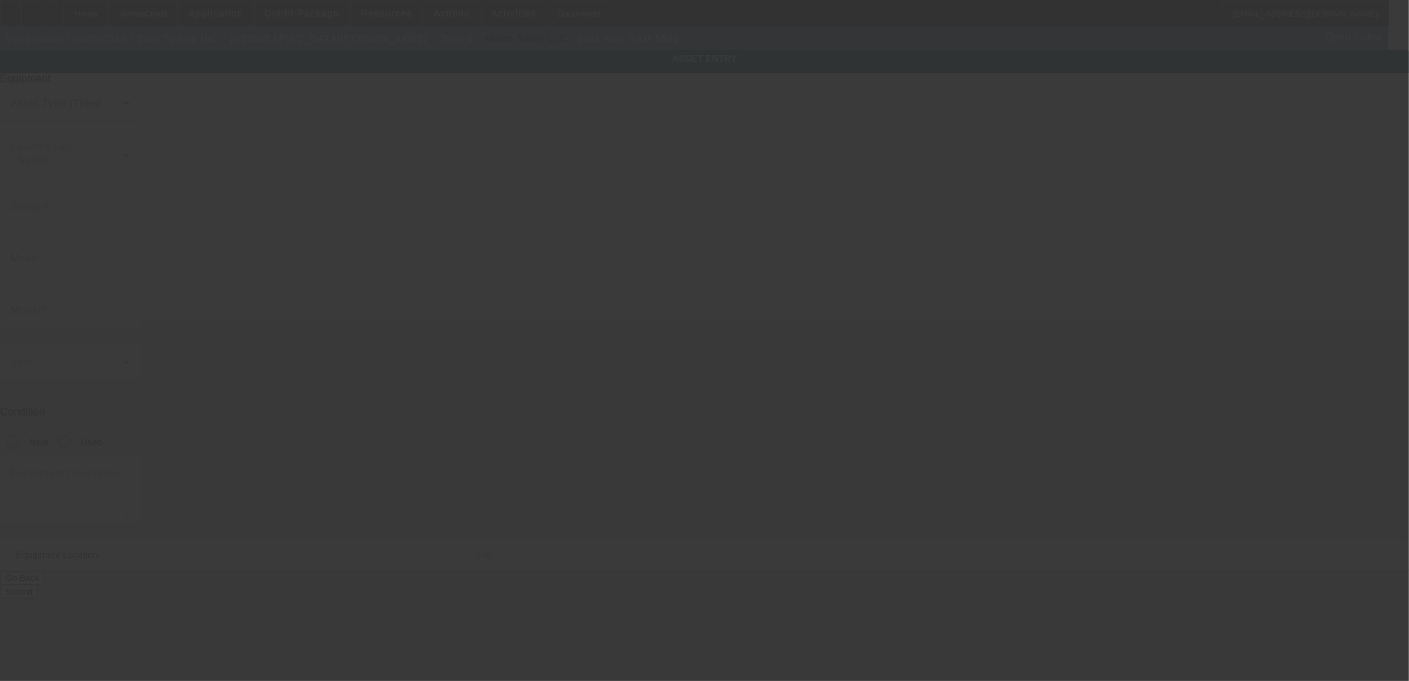
type input "20944 VANOWEN ST APT 203"
type input "[GEOGRAPHIC_DATA]"
type input "91303"
type input "[GEOGRAPHIC_DATA]"
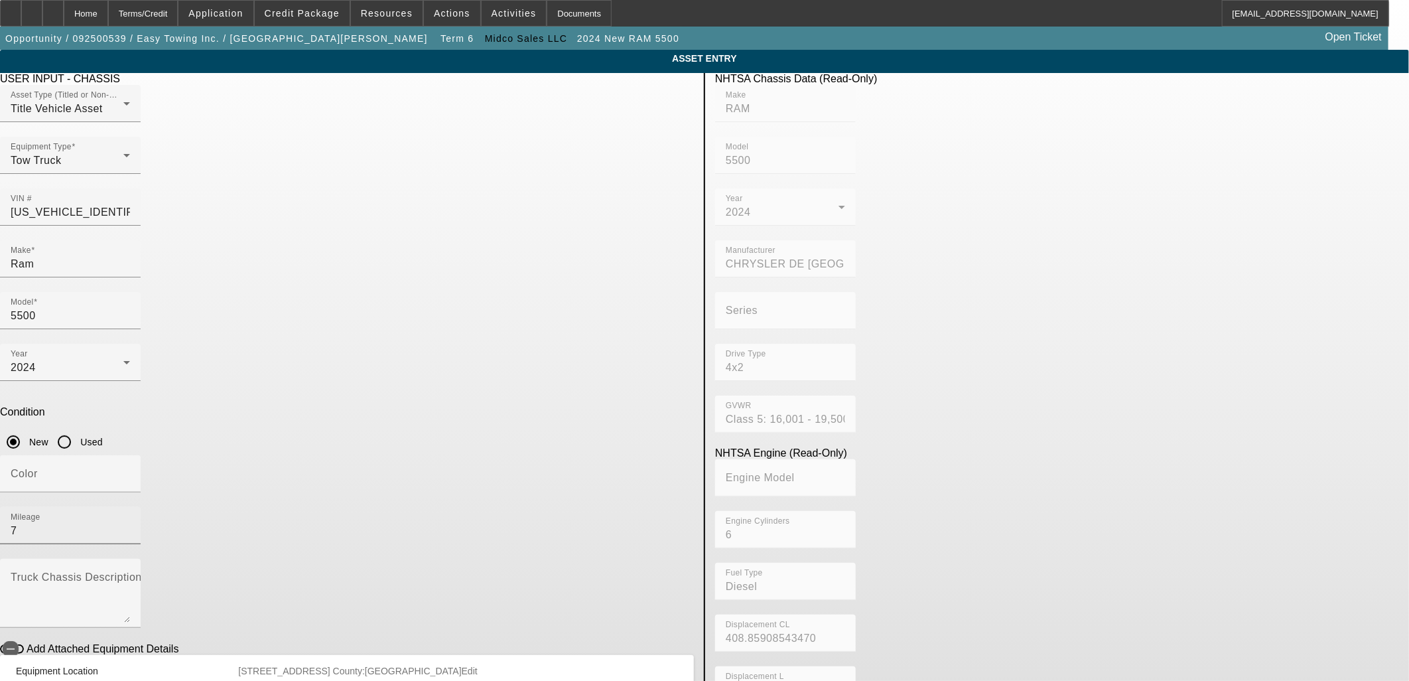
click at [141, 507] on div "Mileage 7" at bounding box center [70, 525] width 141 height 37
click at [130, 523] on input "7" at bounding box center [70, 531] width 119 height 16
type input "27"
click at [571, 655] on mat-expansion-panel-header "Equipment Location [STREET_ADDRESS] Edit" at bounding box center [347, 671] width 694 height 32
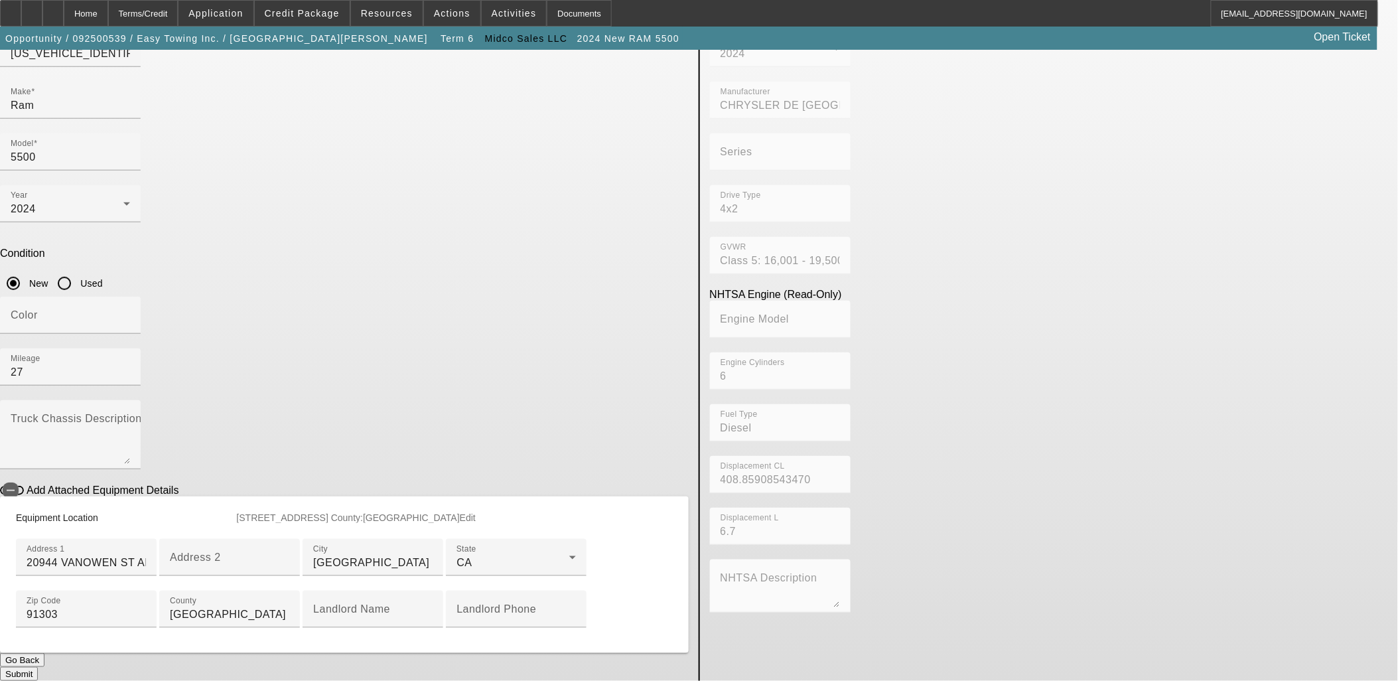
click at [38, 667] on button "Submit" at bounding box center [19, 674] width 38 height 14
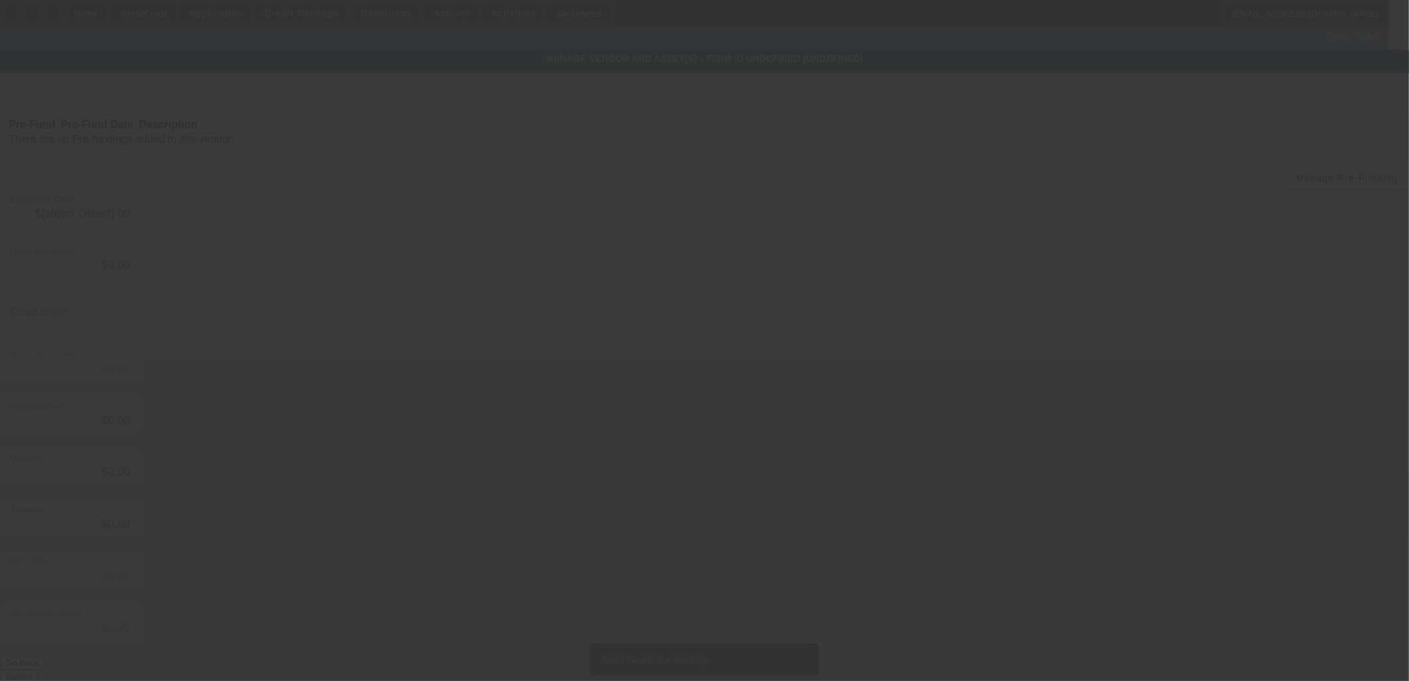
type input "$116,894.71"
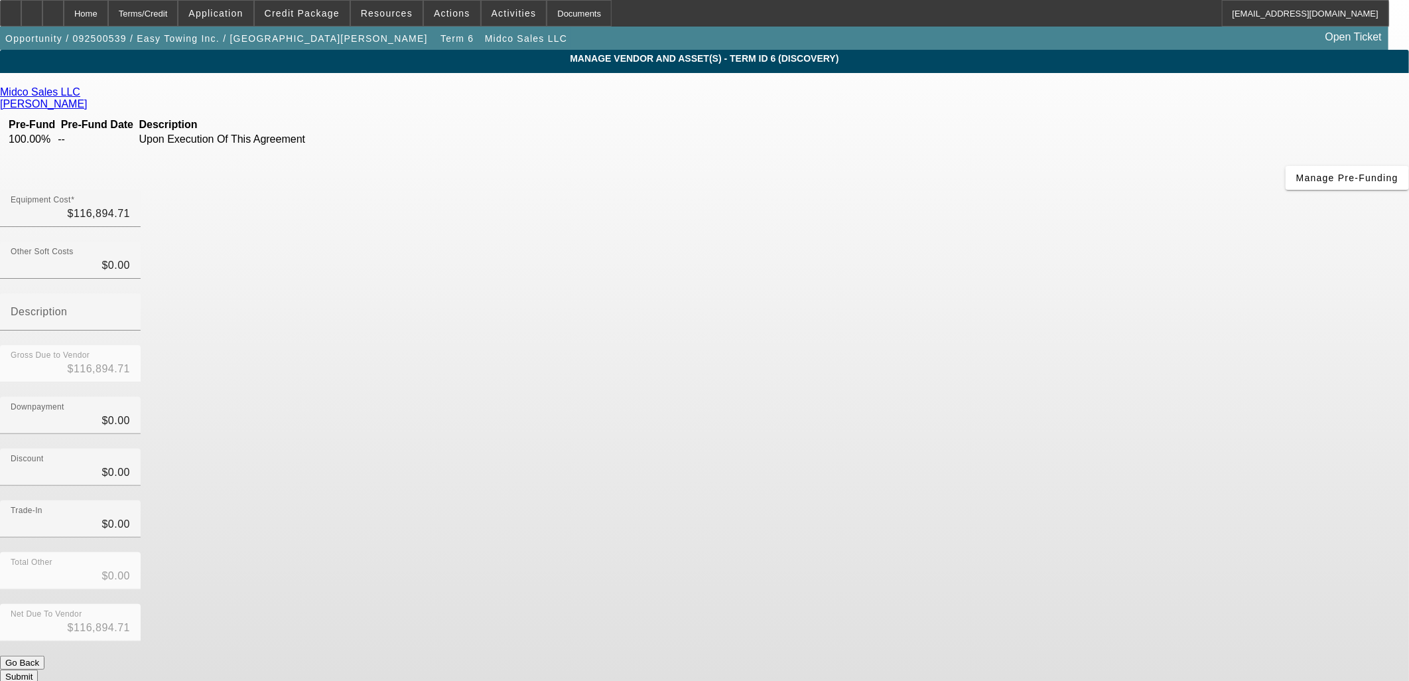
drag, startPoint x: 984, startPoint y: 529, endPoint x: 976, endPoint y: 515, distance: 15.5
click at [976, 515] on form "Midco Sales LLC [PERSON_NAME] Pre-Fund Pre-Fund Date Description 100.00% -- Upo…" at bounding box center [704, 417] width 1409 height 663
click at [38, 669] on button "Submit" at bounding box center [19, 676] width 38 height 14
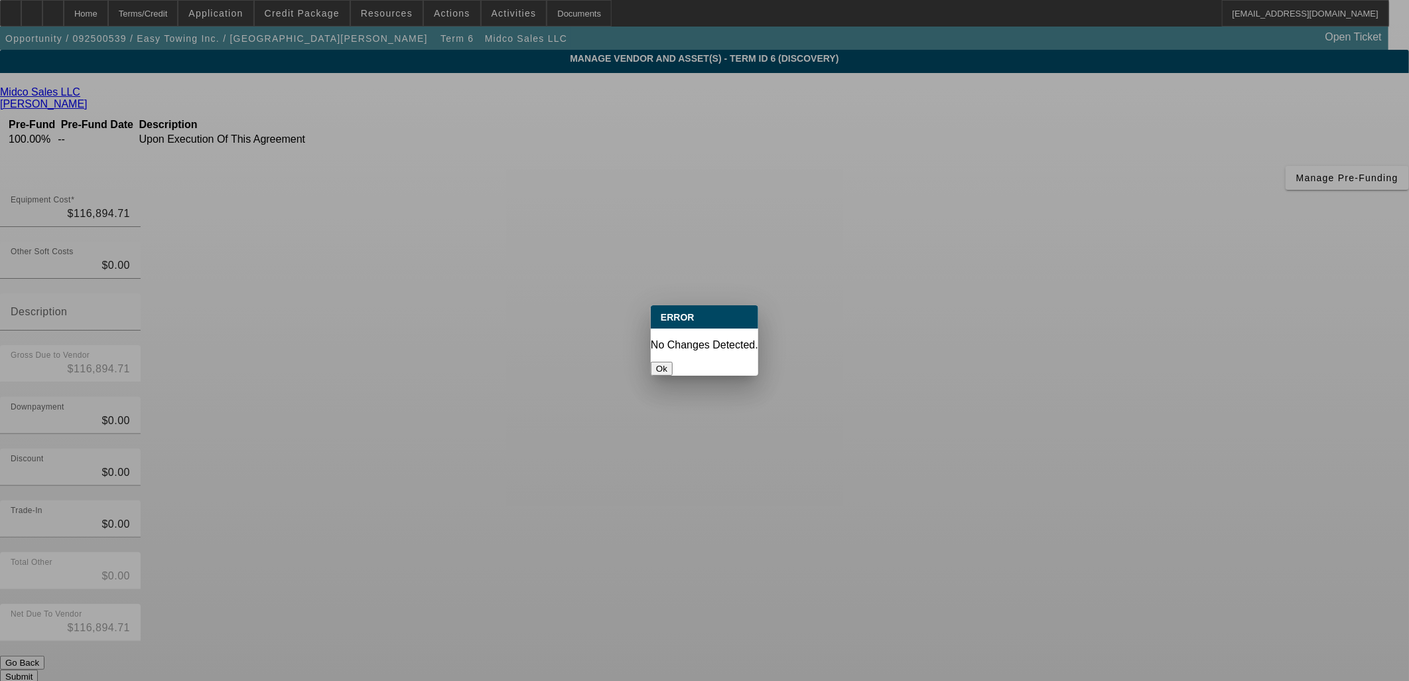
click at [971, 515] on div at bounding box center [704, 340] width 1409 height 681
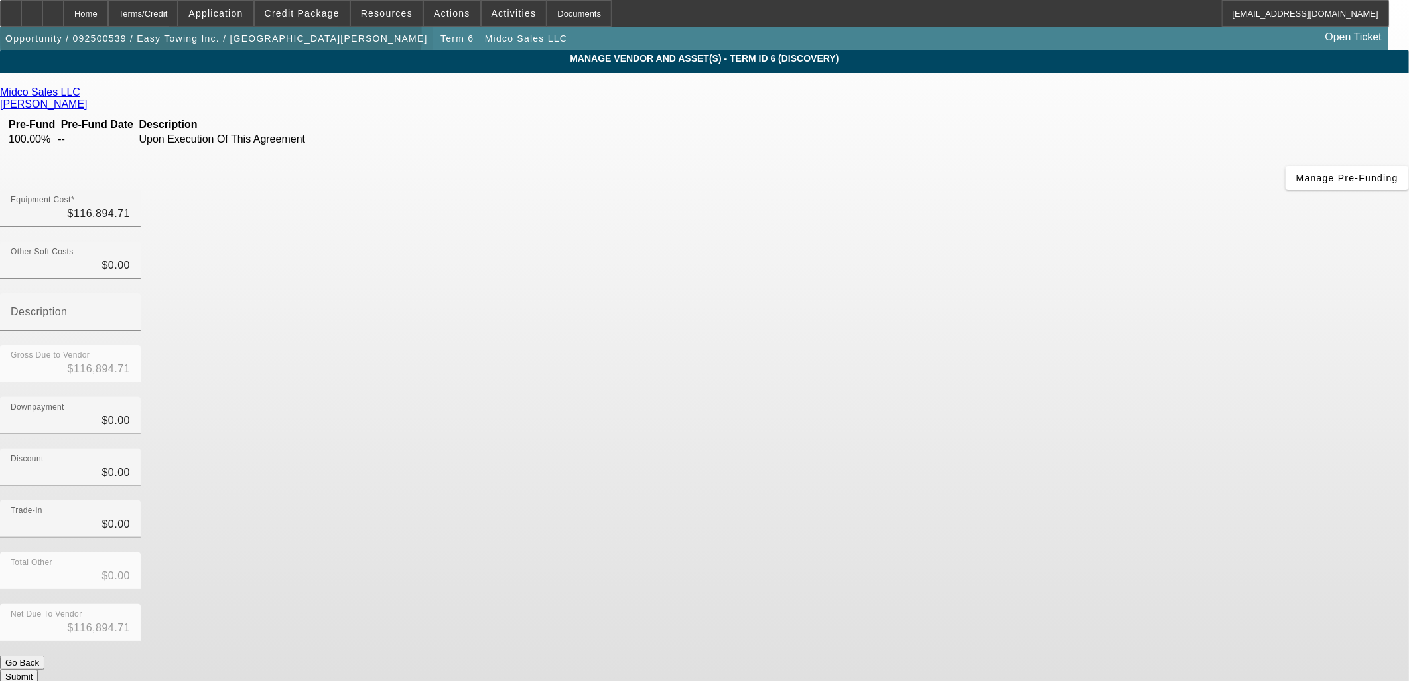
click at [221, 38] on span "Opportunity / 092500539 / Easy Towing Inc. / [GEOGRAPHIC_DATA][PERSON_NAME]" at bounding box center [216, 38] width 423 height 11
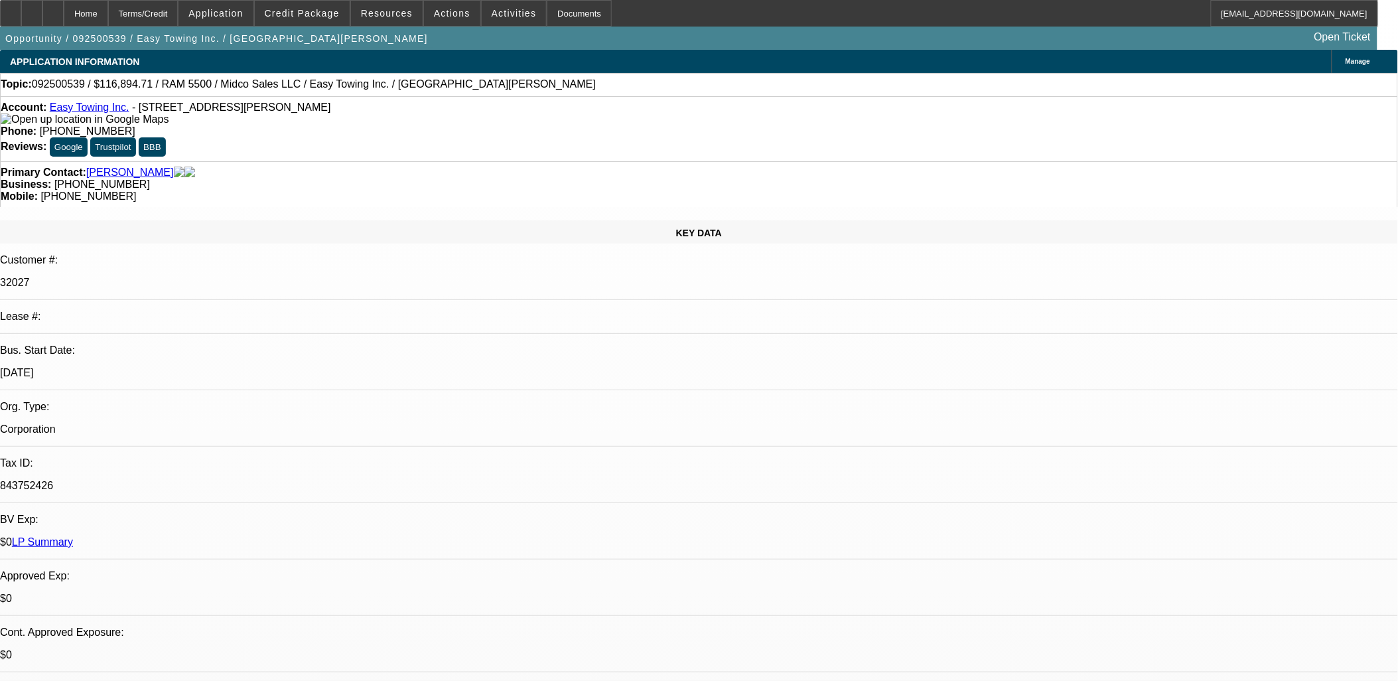
select select "0"
select select "2"
select select "0"
select select "6"
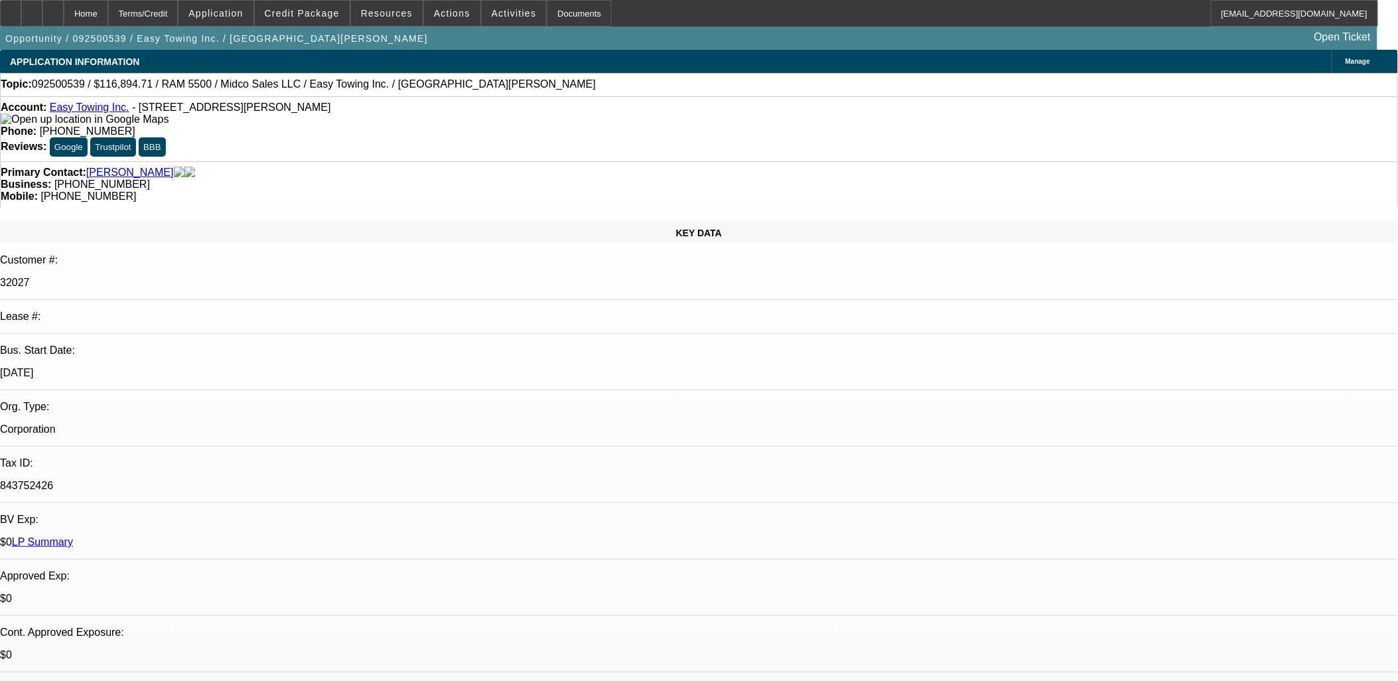
select select "0"
select select "2"
select select "0"
select select "6"
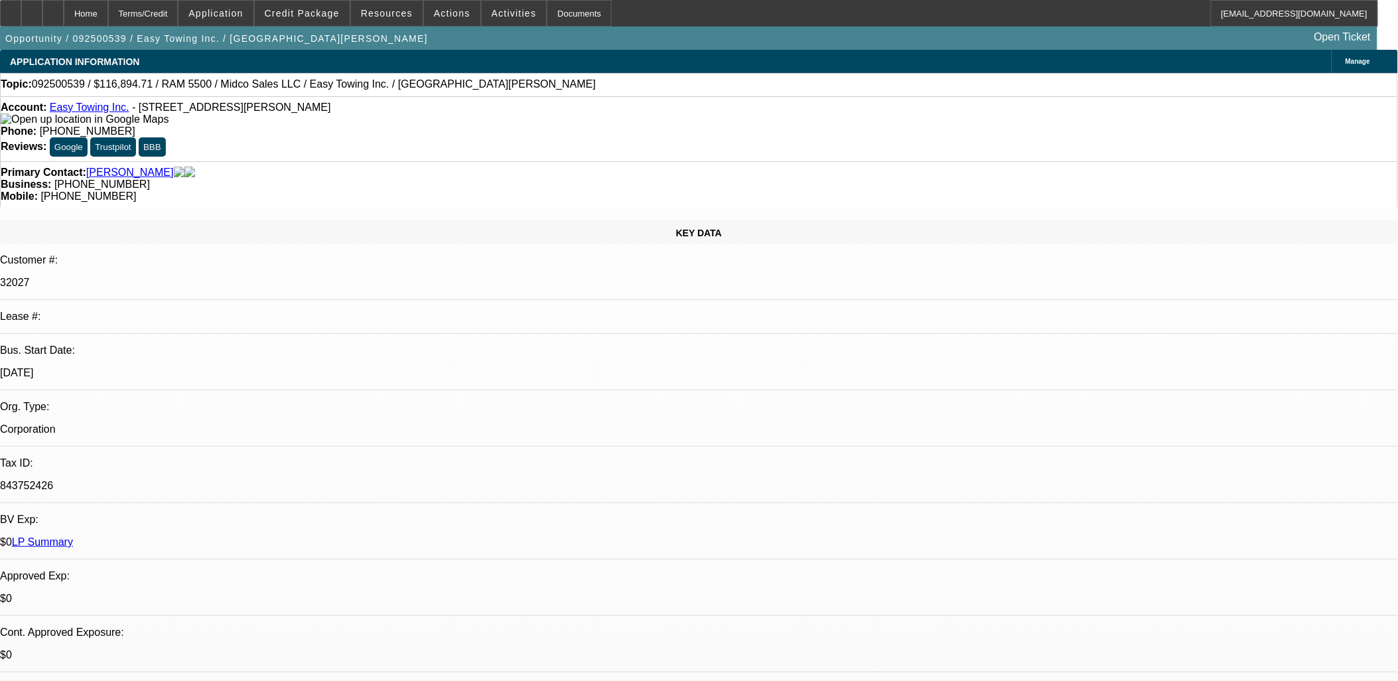
select select "0"
select select "2"
select select "0"
select select "6"
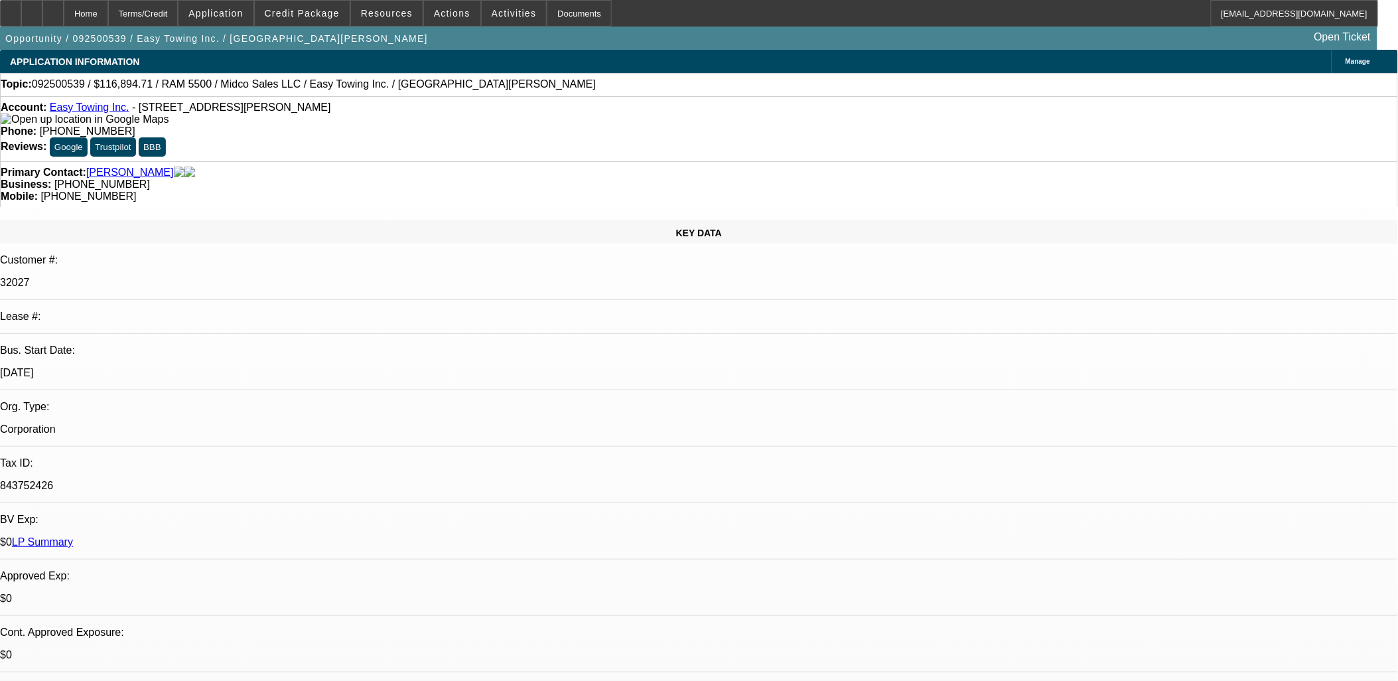
select select "0"
select select "2"
select select "0"
select select "6"
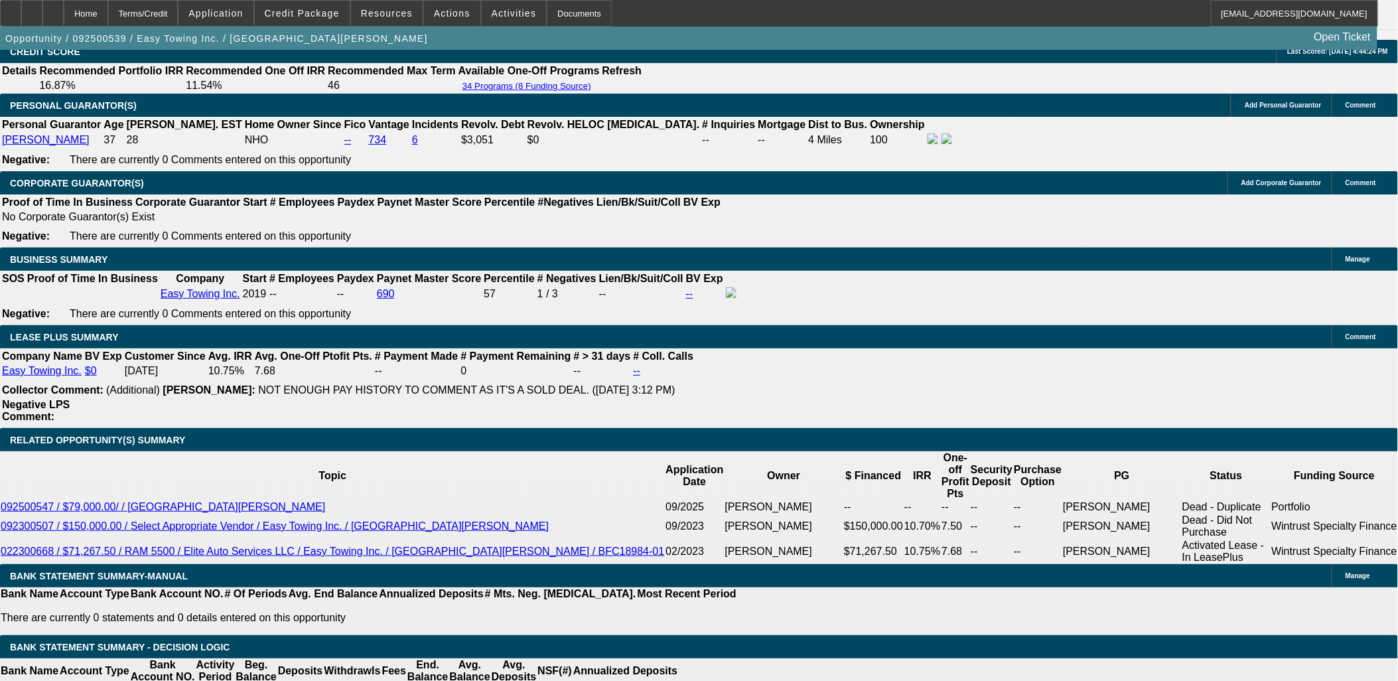
scroll to position [1990, 0]
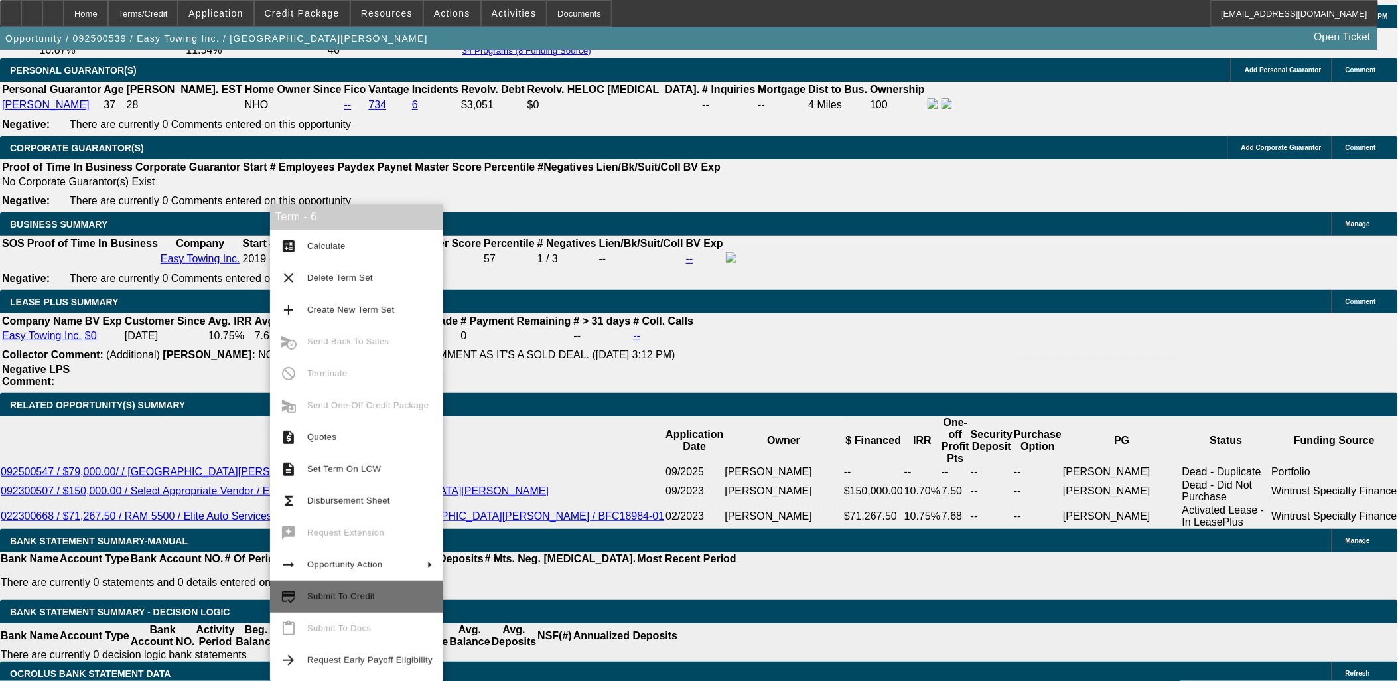
click at [387, 586] on button "credit_score Submit To Credit" at bounding box center [356, 596] width 173 height 32
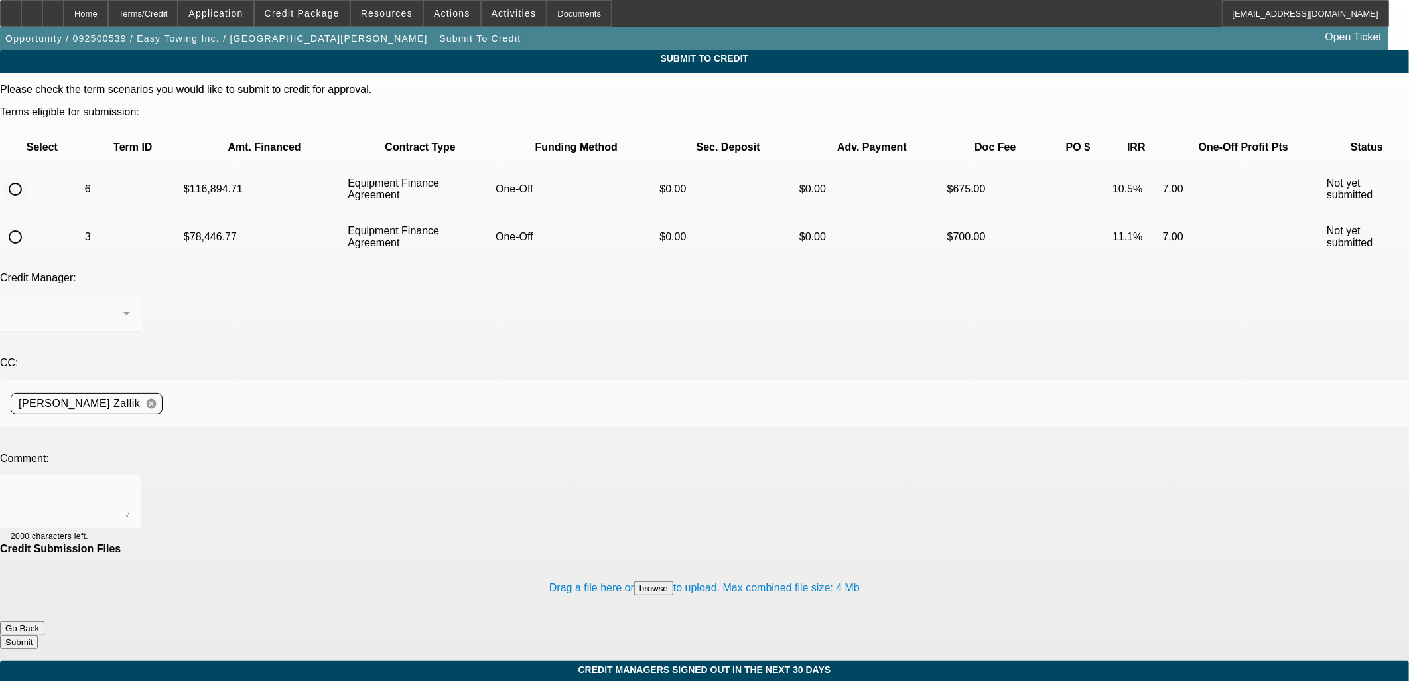
drag, startPoint x: 54, startPoint y: 138, endPoint x: 101, endPoint y: 176, distance: 60.8
click at [29, 176] on input "radio" at bounding box center [15, 189] width 27 height 27
radio input "true"
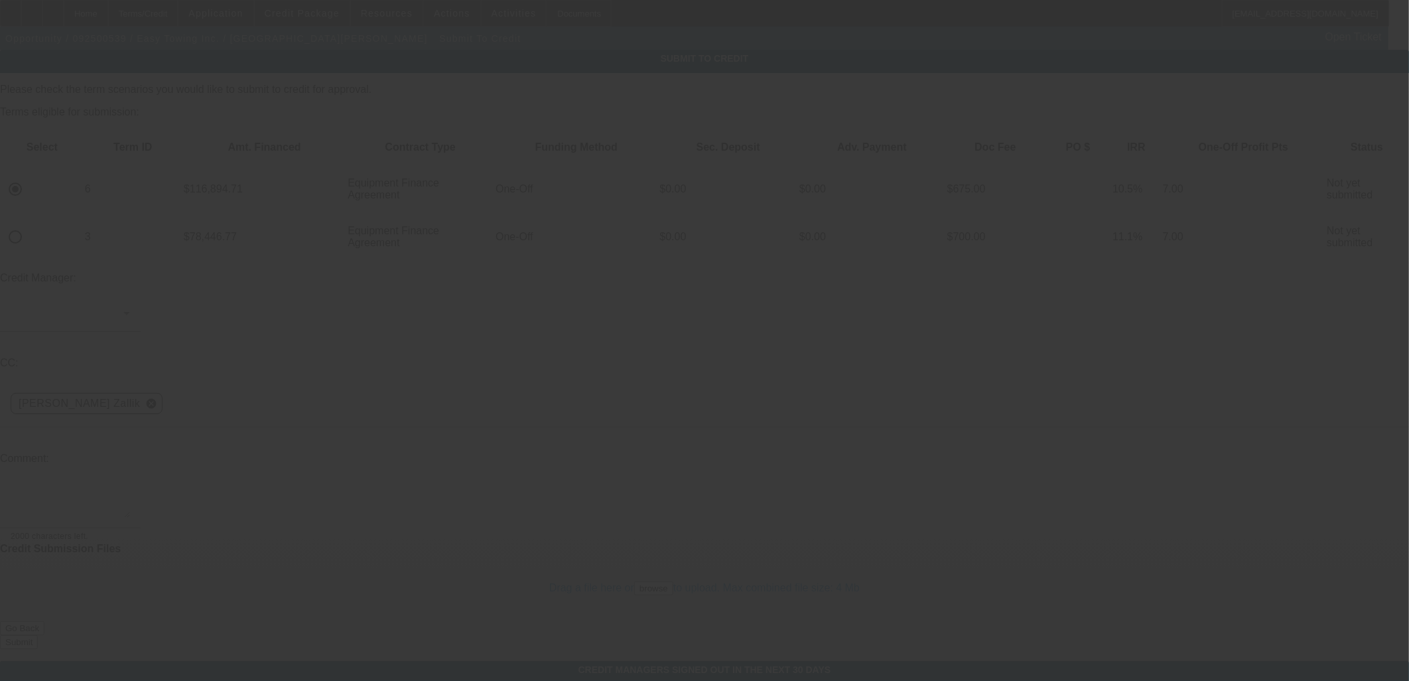
click at [360, 336] on div at bounding box center [704, 340] width 1409 height 681
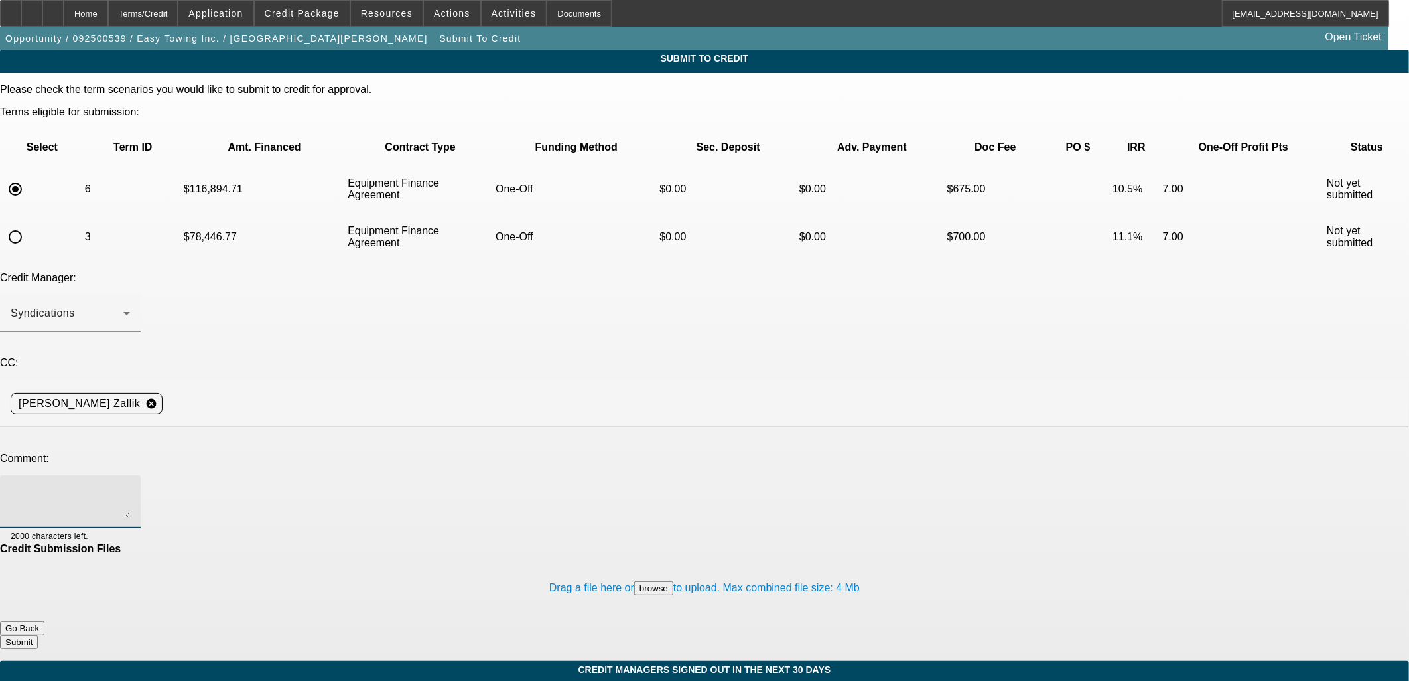
click at [130, 486] on textarea at bounding box center [70, 502] width 119 height 32
paste textarea "Please send to UniFi for a new truck. Other truck sold. Please see if they'll g…"
drag, startPoint x: 600, startPoint y: 346, endPoint x: 210, endPoint y: 363, distance: 391.1
click at [130, 486] on textarea "Invoice uploaded. Please send to UniFi for a new truck. Other truck sold. Pleas…" at bounding box center [70, 502] width 119 height 32
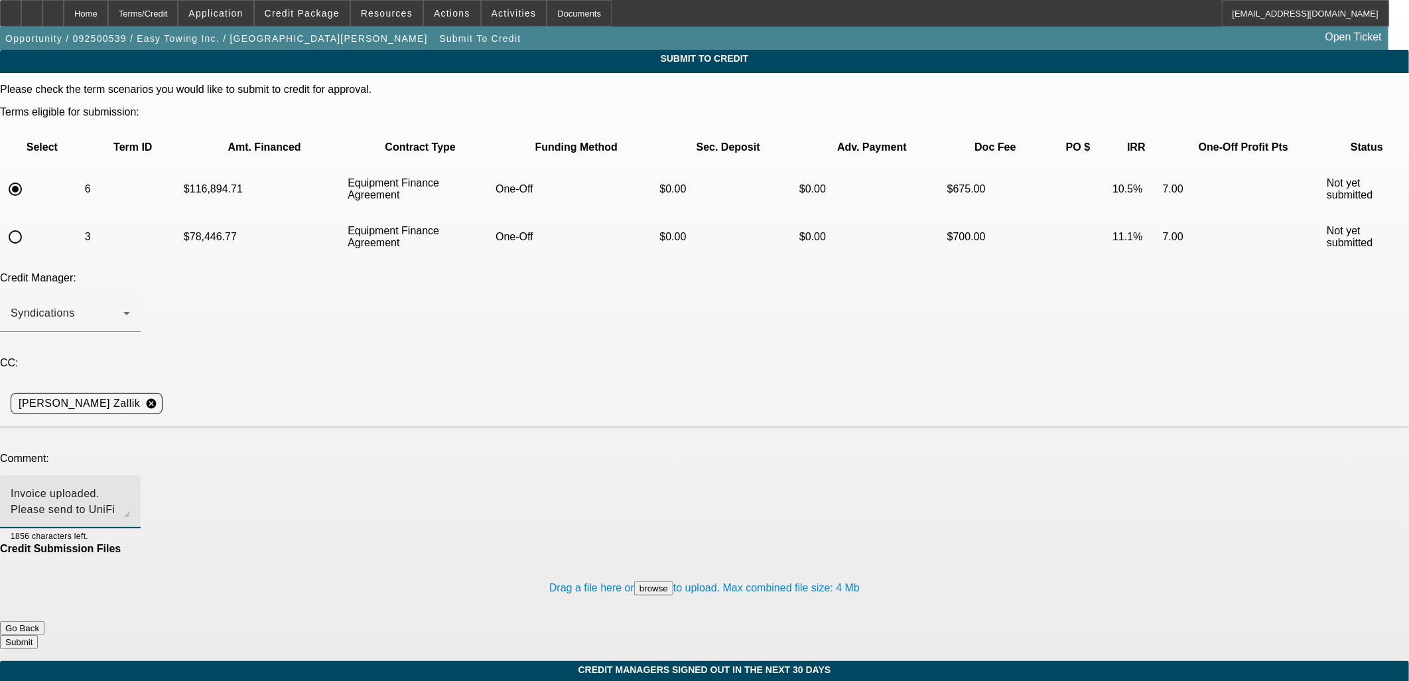
click at [130, 486] on textarea "Invoice uploaded. Please send to UniFi for a new truck. Other truck sold. Pleas…" at bounding box center [70, 502] width 119 height 32
drag, startPoint x: 602, startPoint y: 347, endPoint x: 674, endPoint y: 346, distance: 72.3
click at [130, 486] on textarea "Invoice uploaded. Please send to UniFi for a new truck. Other truck sold. Pleas…" at bounding box center [70, 502] width 119 height 32
type textarea "Invoice uploaded. Please send to UniFi for a new truck. Other truck sold. Pleas…"
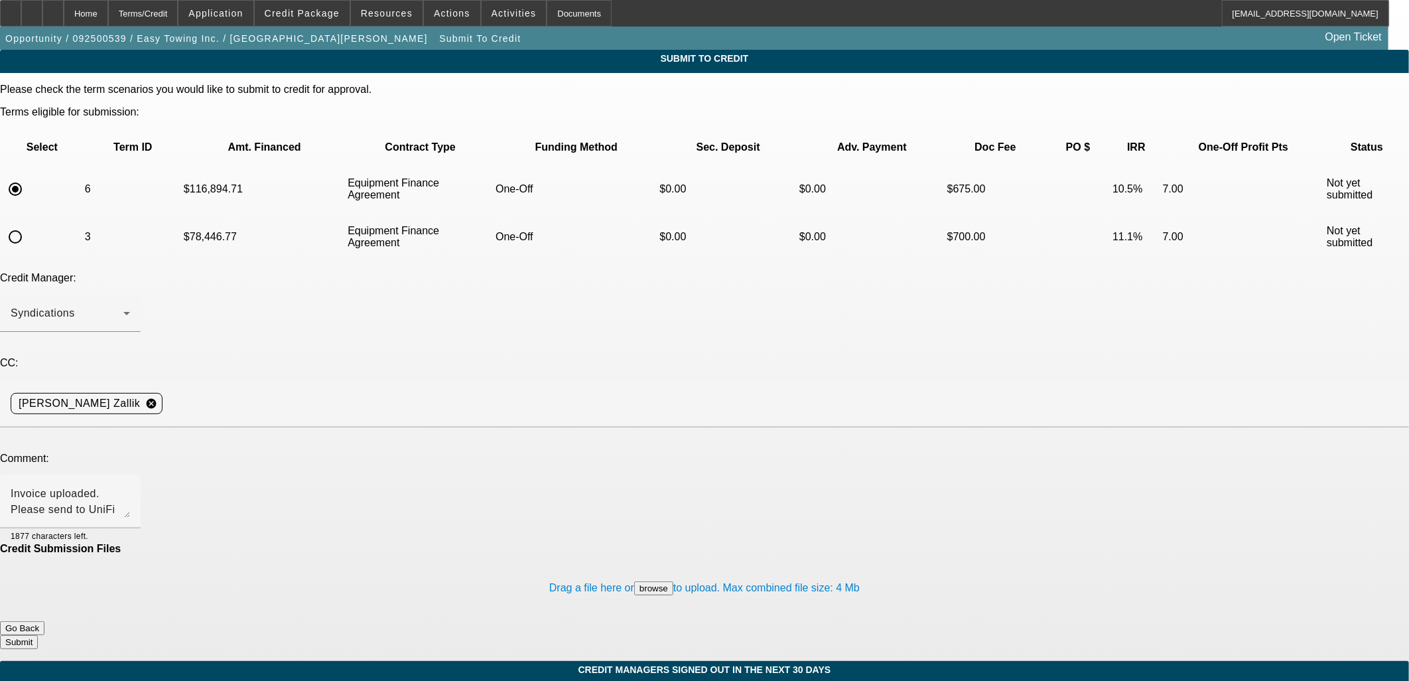
click at [38, 635] on button "Submit" at bounding box center [19, 642] width 38 height 14
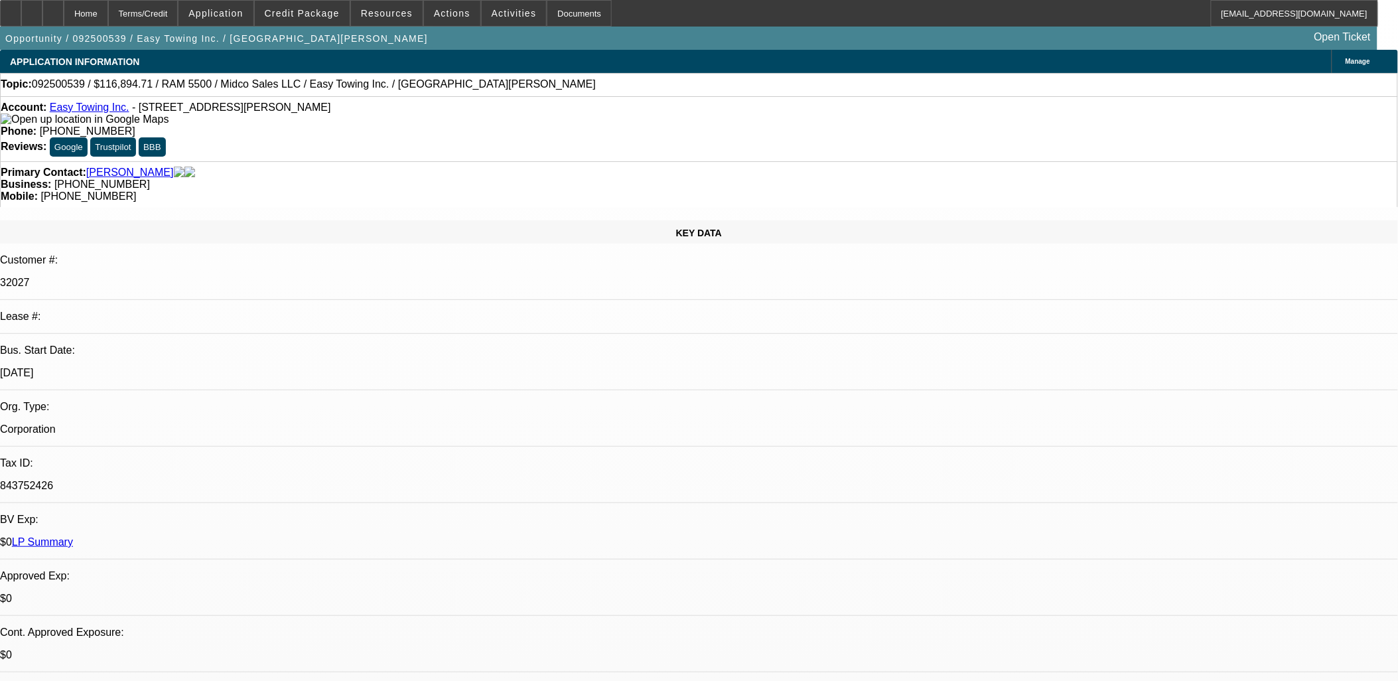
select select "0"
select select "2"
select select "0"
select select "6"
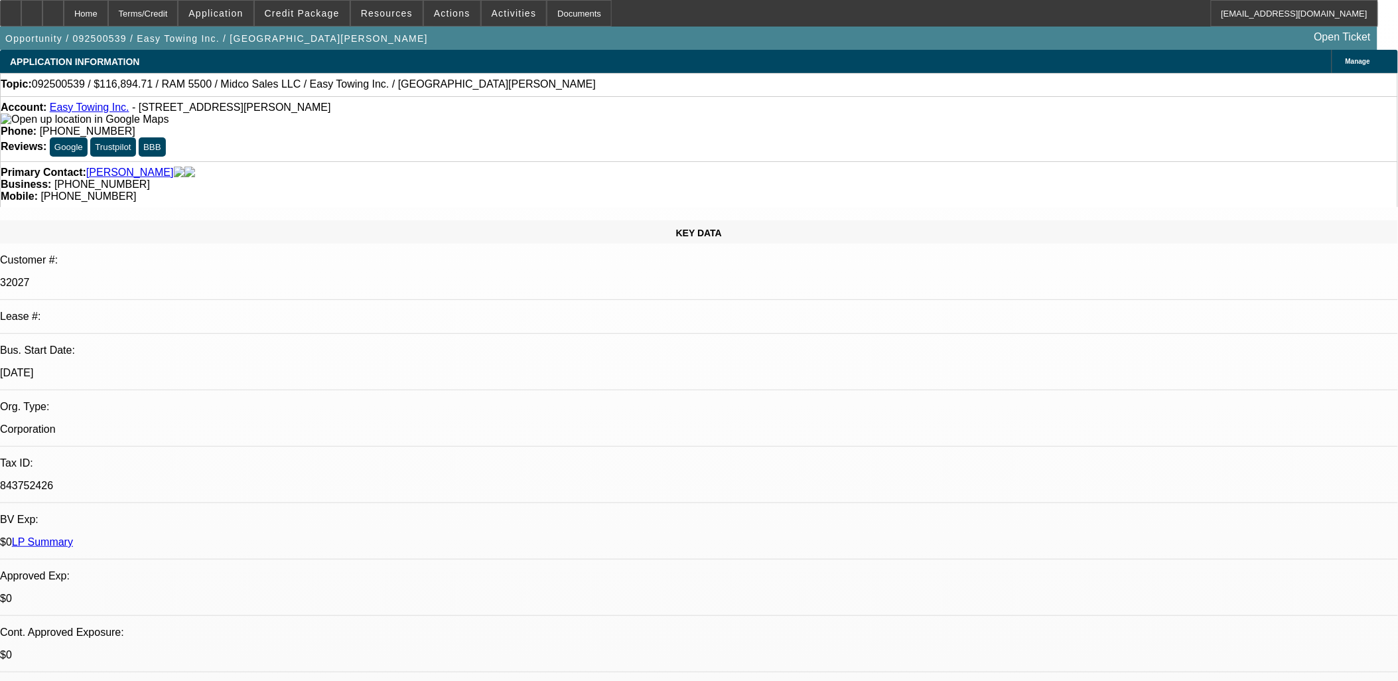
select select "0"
select select "2"
select select "0"
select select "6"
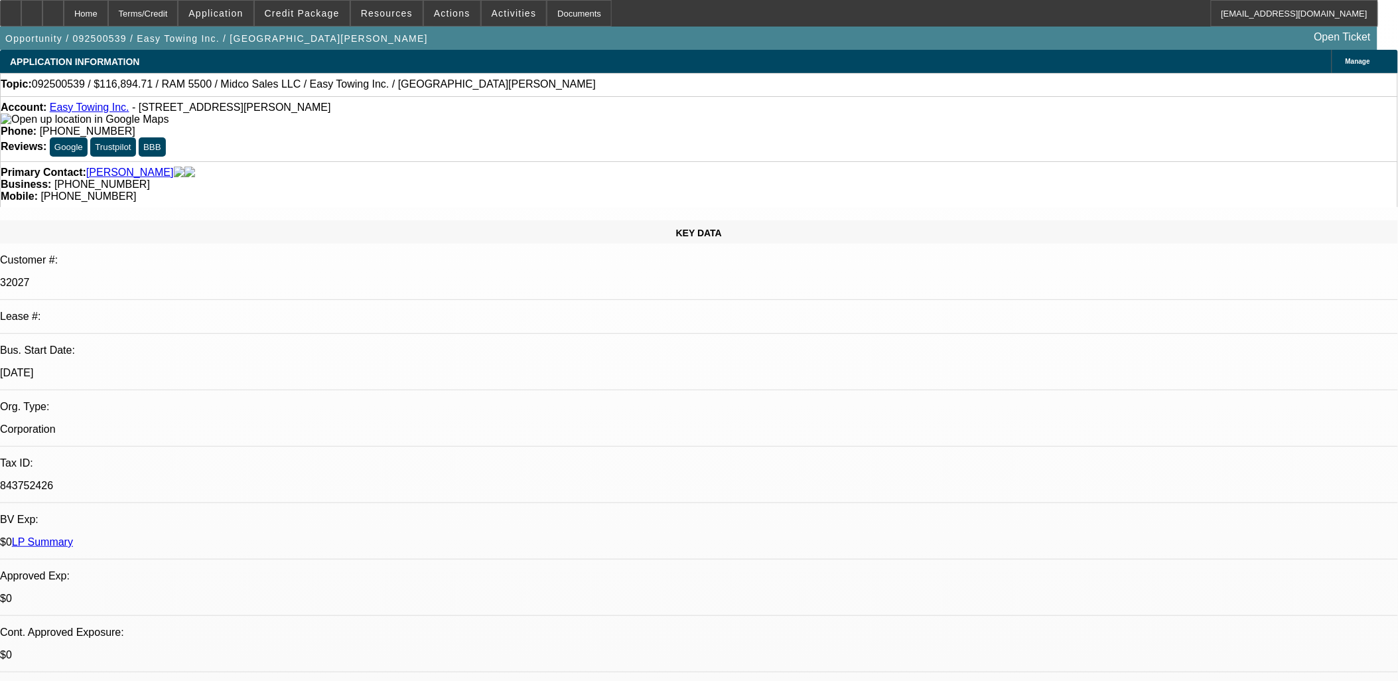
select select "0"
select select "2"
select select "0"
select select "6"
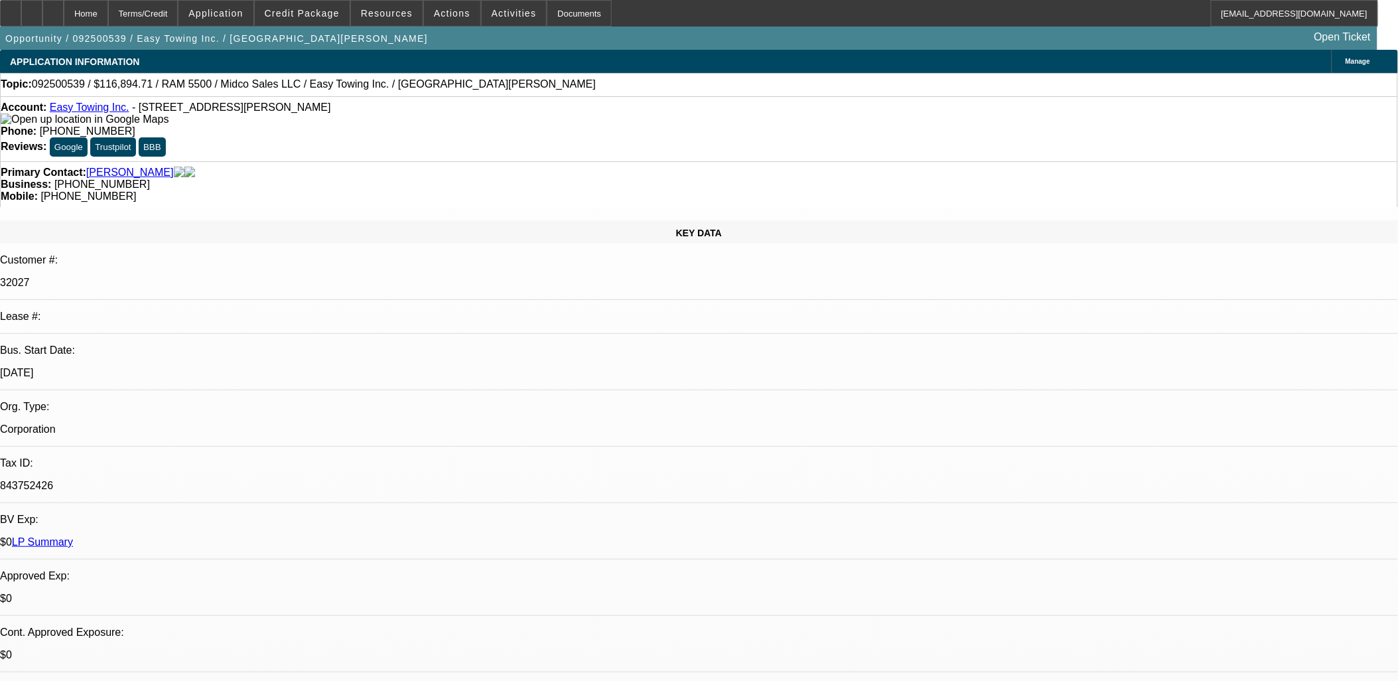
select select "0"
select select "2"
select select "0"
select select "6"
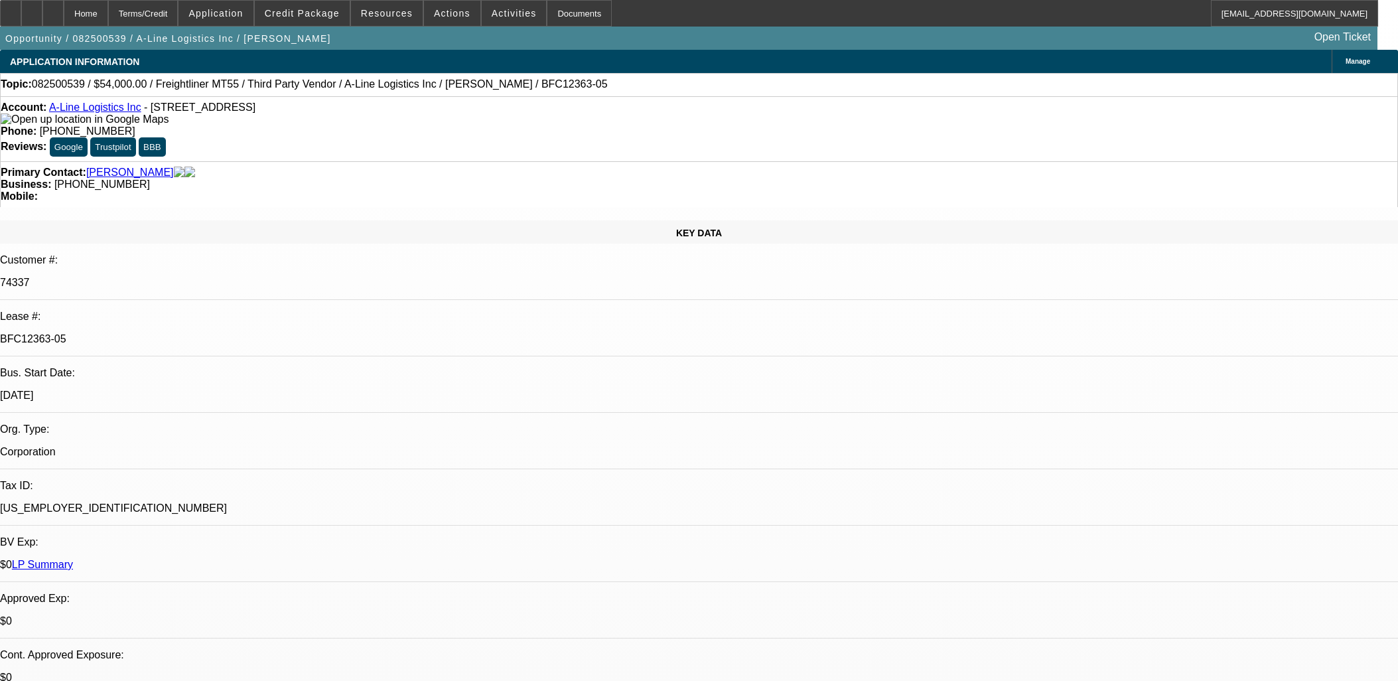
select select "0"
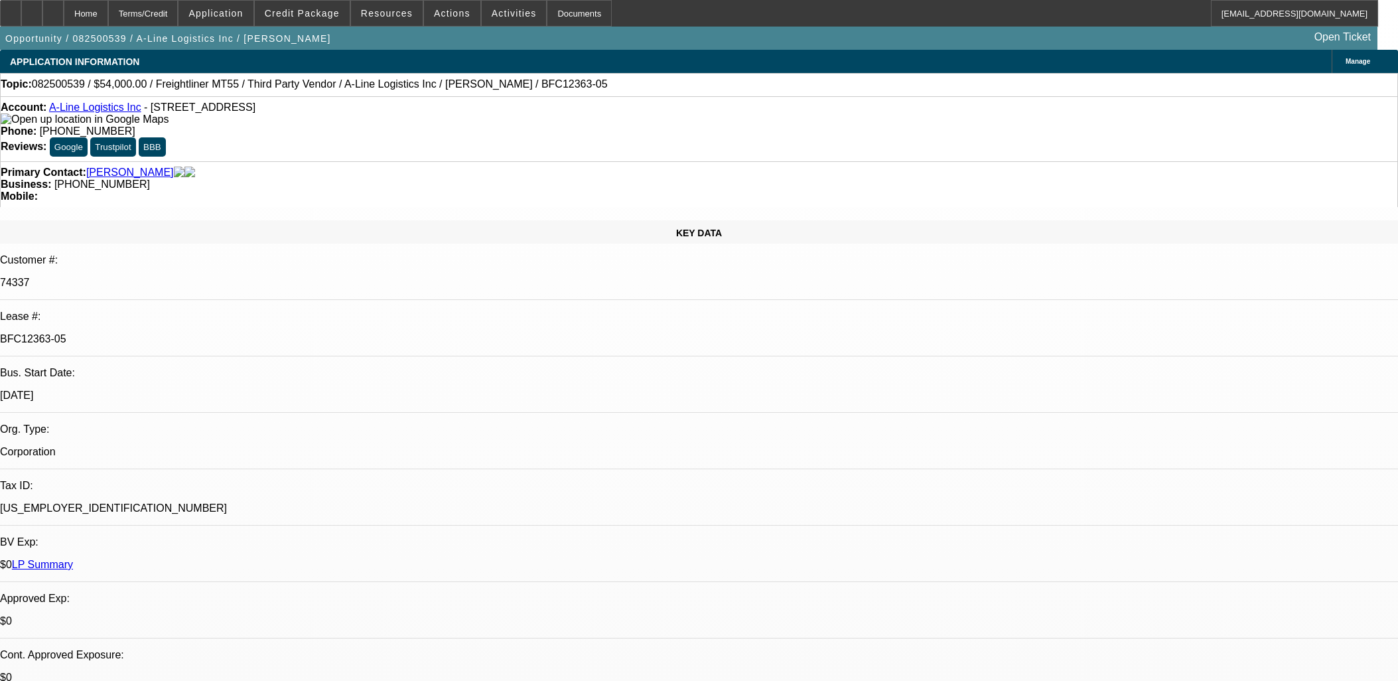
select select "0"
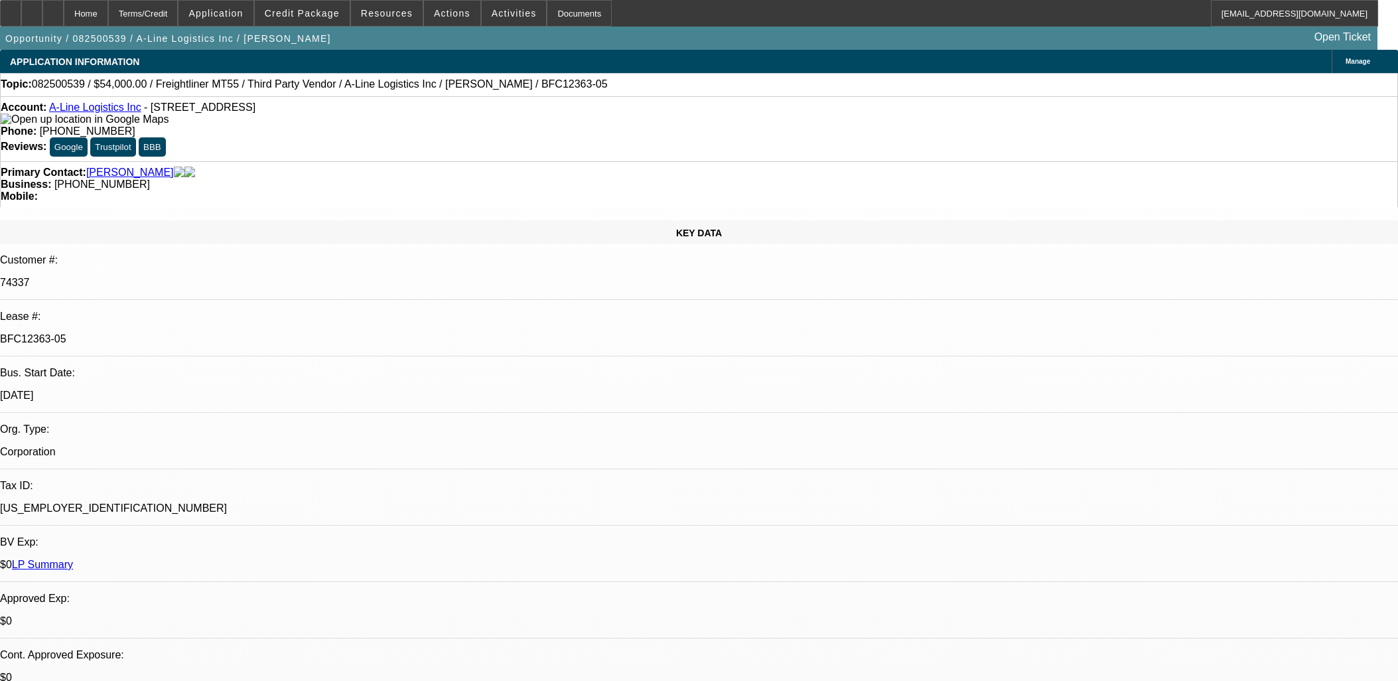
select select "0"
select select "0.1"
select select "1"
select select "6"
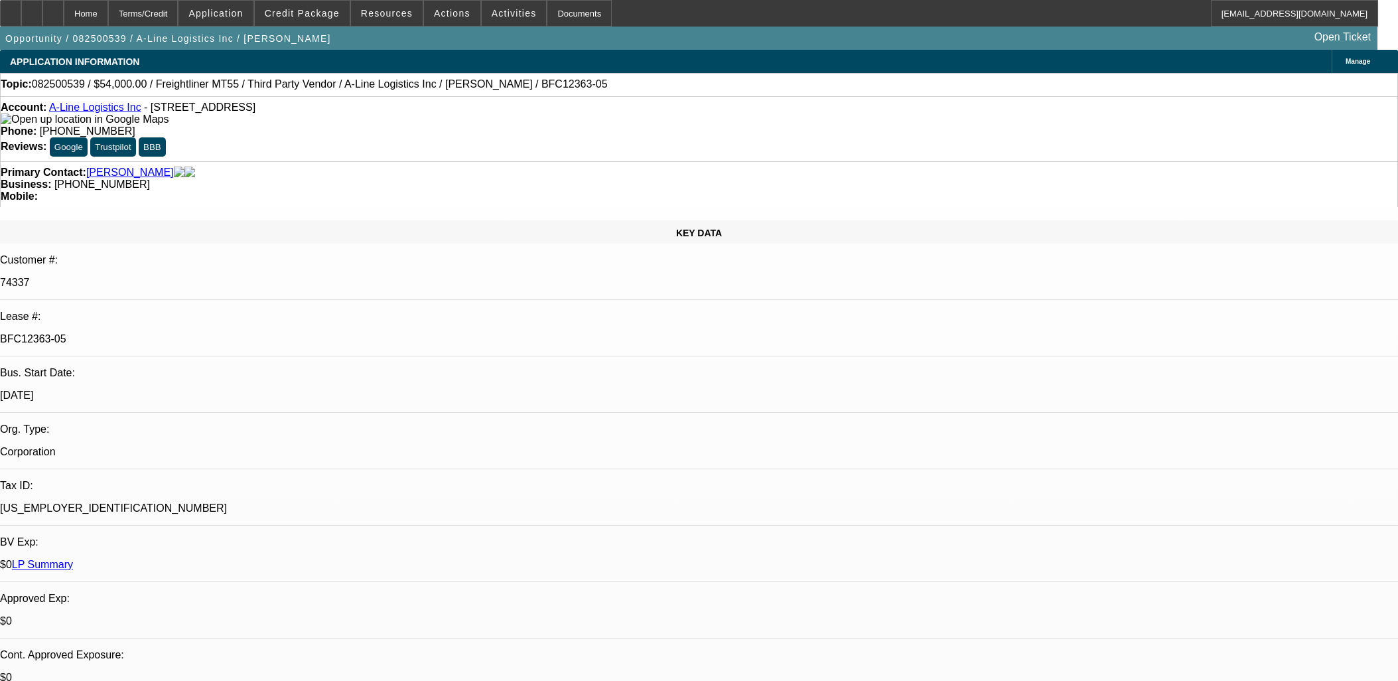
select select "1"
select select "6"
select select "1"
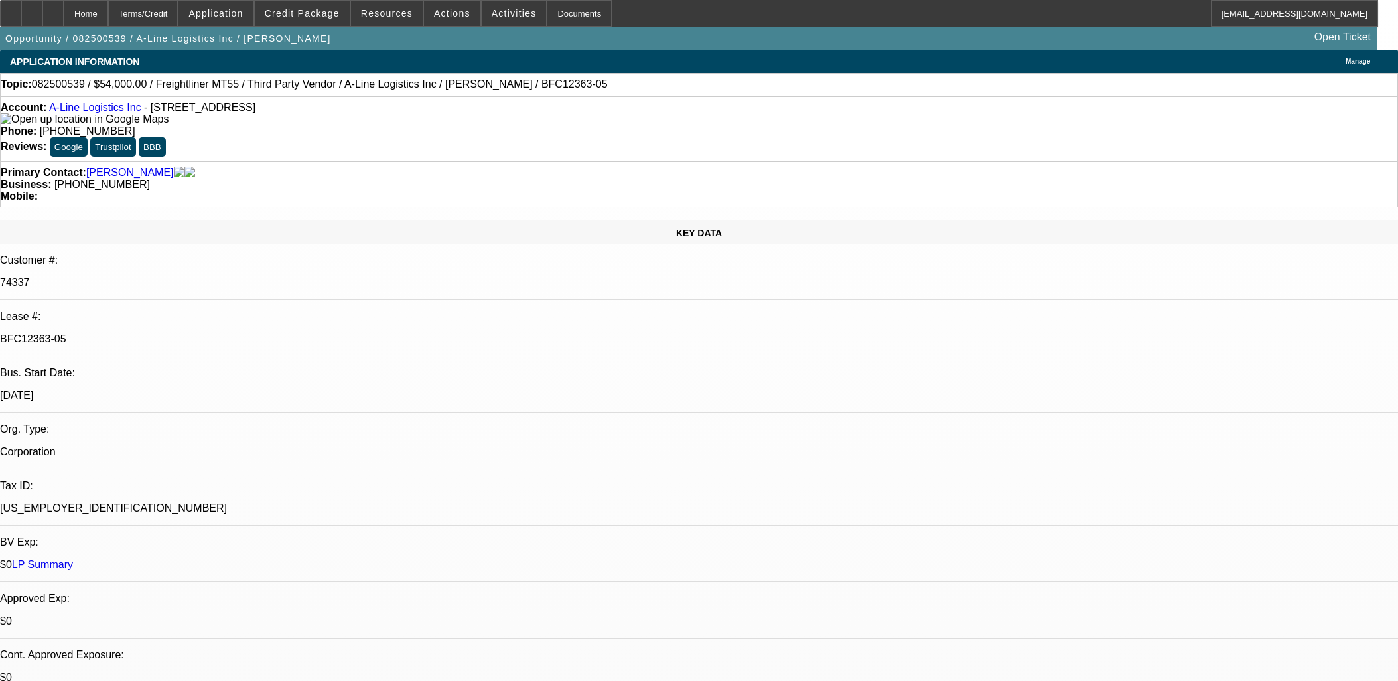
select select "6"
select select "1"
select select "4"
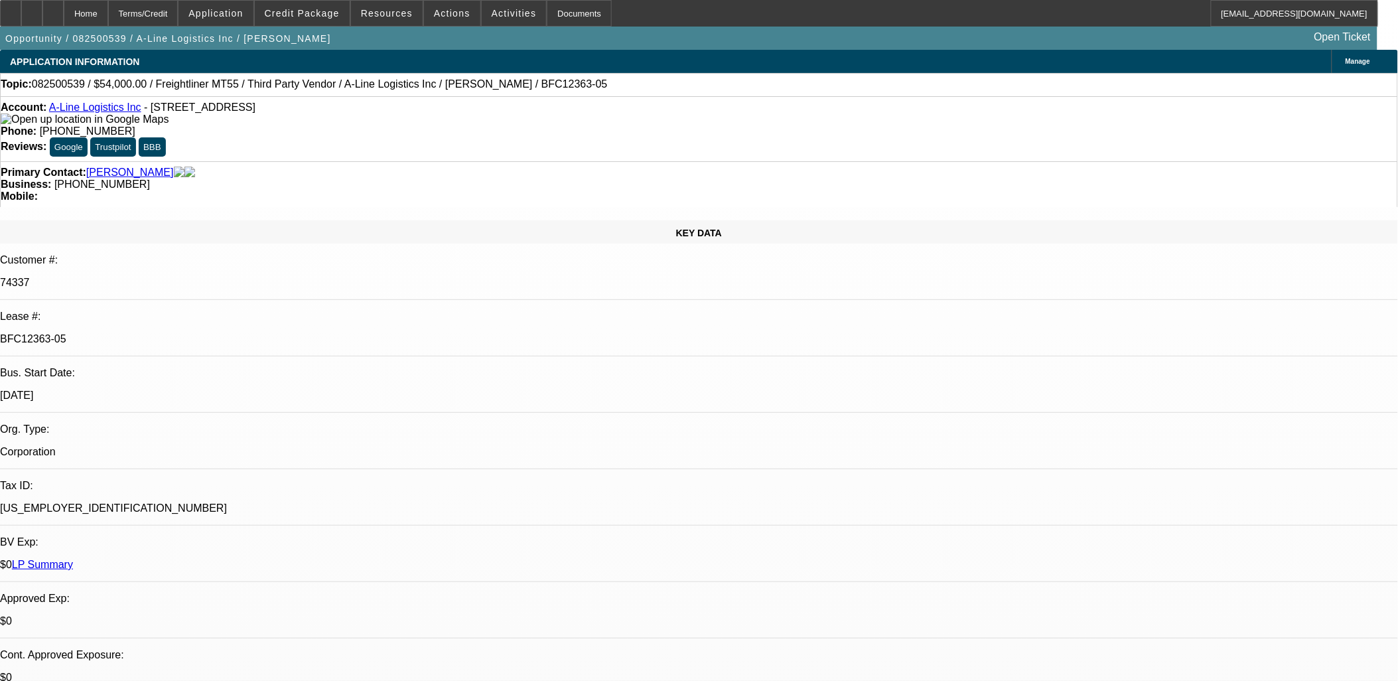
drag, startPoint x: 1104, startPoint y: 257, endPoint x: 1090, endPoint y: 253, distance: 14.3
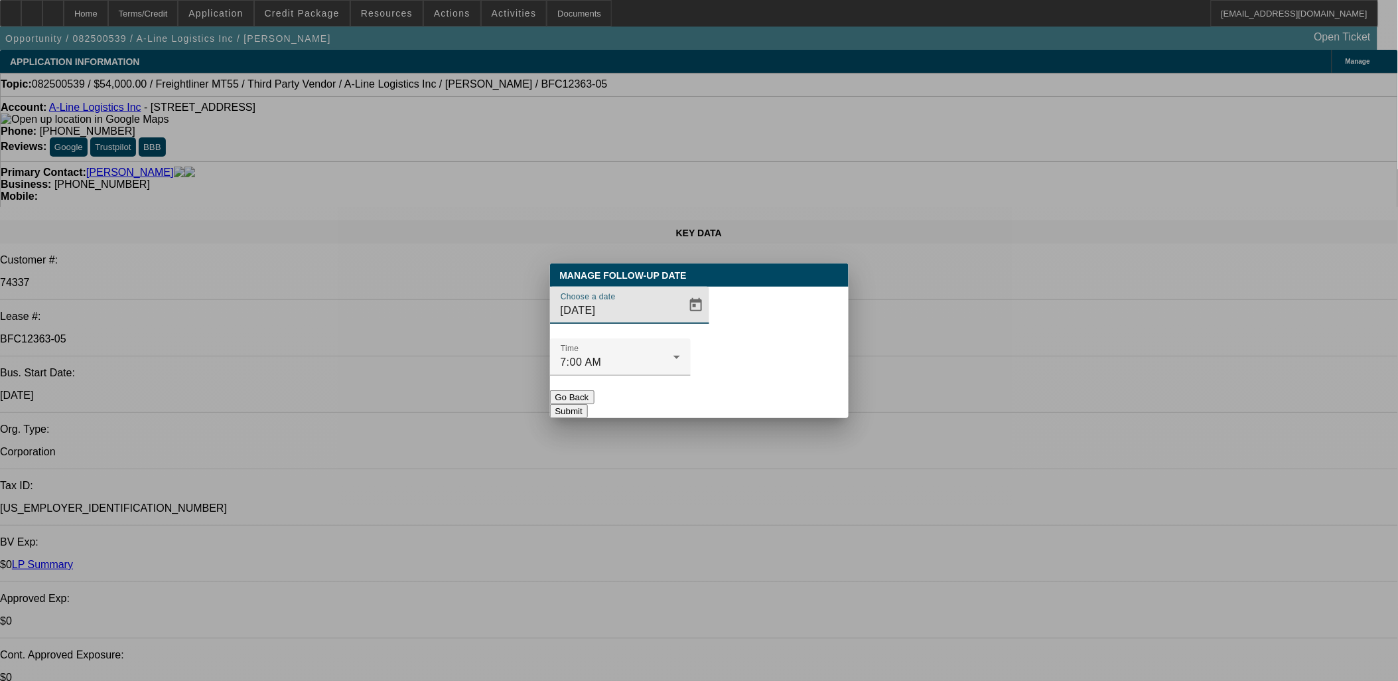
drag, startPoint x: 640, startPoint y: 330, endPoint x: 650, endPoint y: 329, distance: 10.0
click at [645, 318] on input "[DATE]" at bounding box center [620, 310] width 119 height 16
click at [680, 318] on div at bounding box center [694, 305] width 29 height 27
click at [680, 321] on span "Open calendar" at bounding box center [696, 305] width 32 height 32
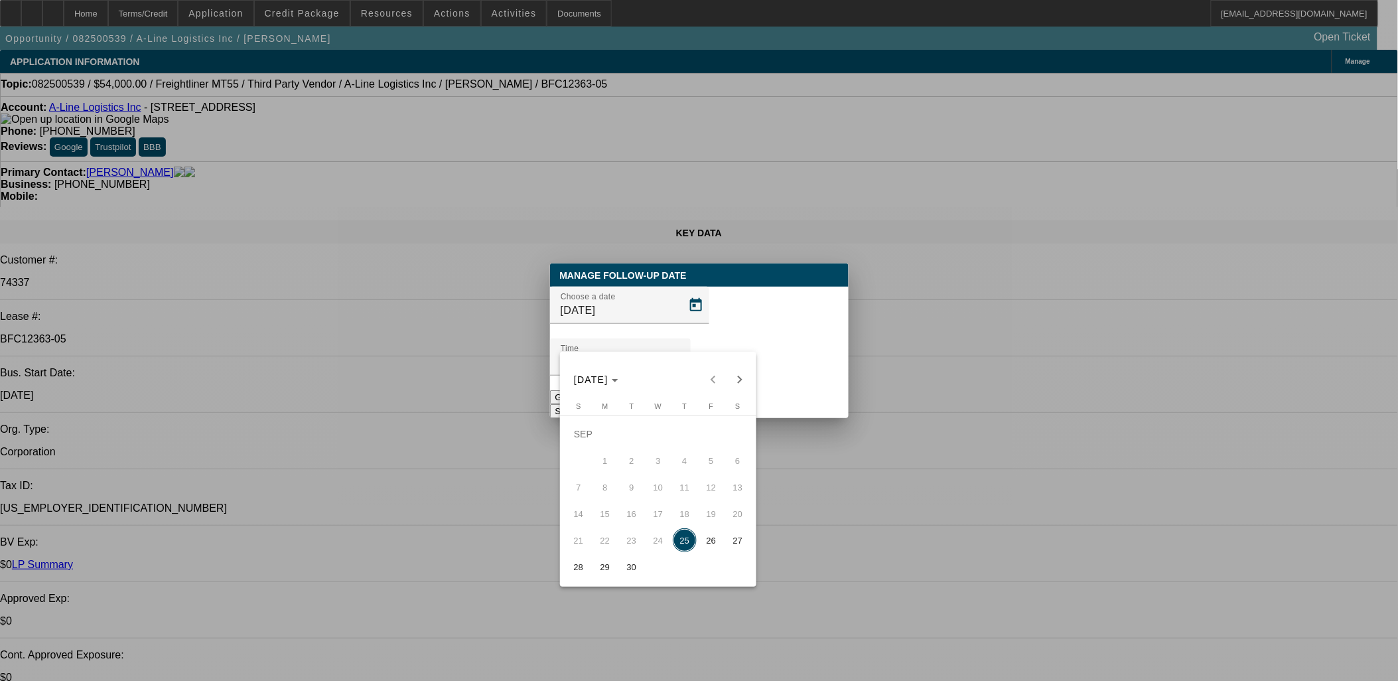
click at [614, 566] on span "29" at bounding box center [605, 567] width 24 height 24
type input "9/29/2025"
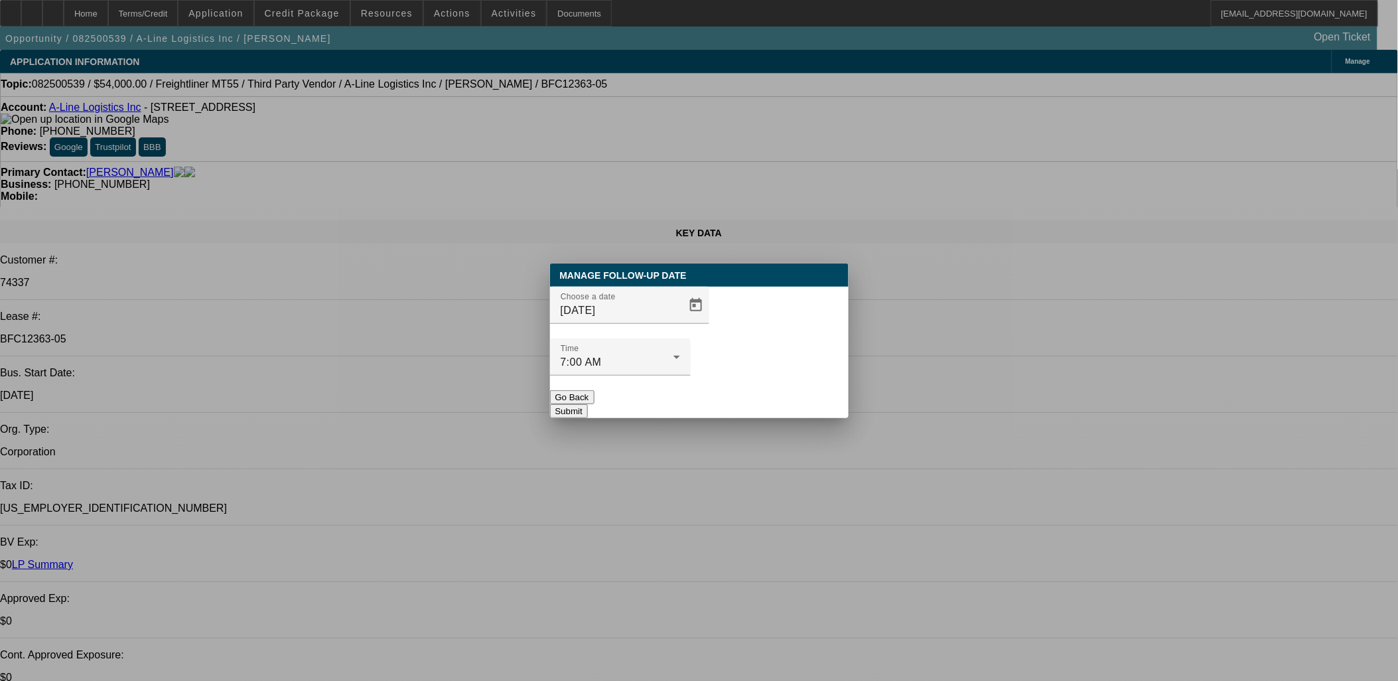
click at [691, 375] on div at bounding box center [620, 382] width 141 height 15
drag, startPoint x: 754, startPoint y: 364, endPoint x: 756, endPoint y: 374, distance: 10.8
click at [756, 373] on div "Manage Follow-Up Date Choose a date 9/29/2025 Time 7:00 AM Go Back Submit" at bounding box center [699, 340] width 299 height 155
drag, startPoint x: 756, startPoint y: 374, endPoint x: 746, endPoint y: 373, distance: 10.0
click at [588, 404] on button "Submit" at bounding box center [569, 411] width 38 height 14
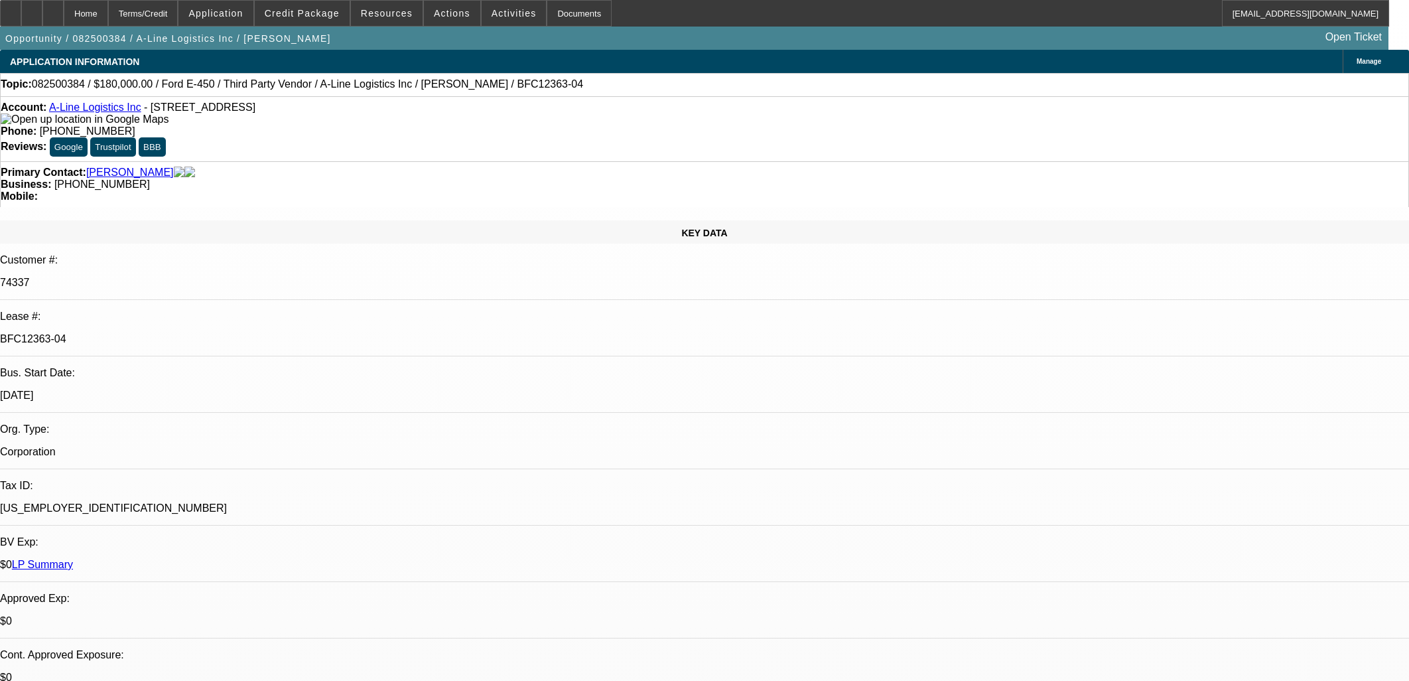
select select "0"
select select "6"
select select "0"
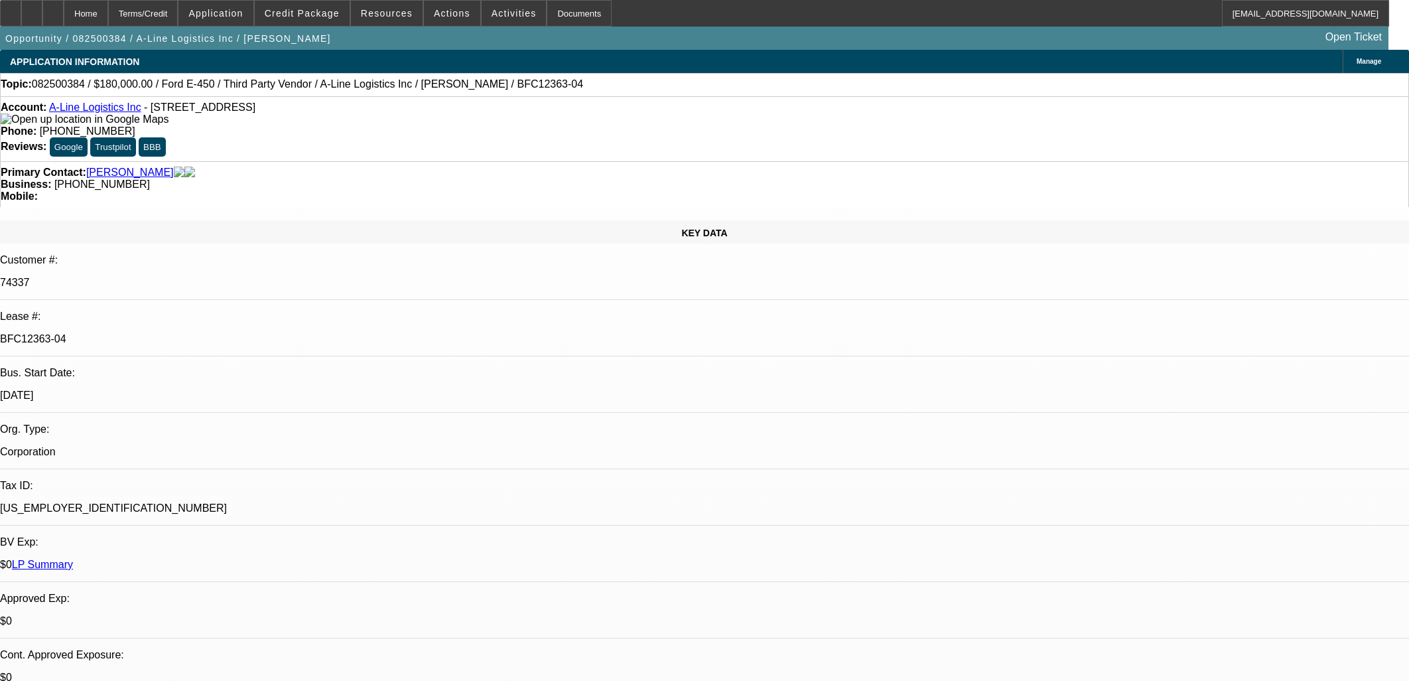
select select "0"
select select "6"
select select "0"
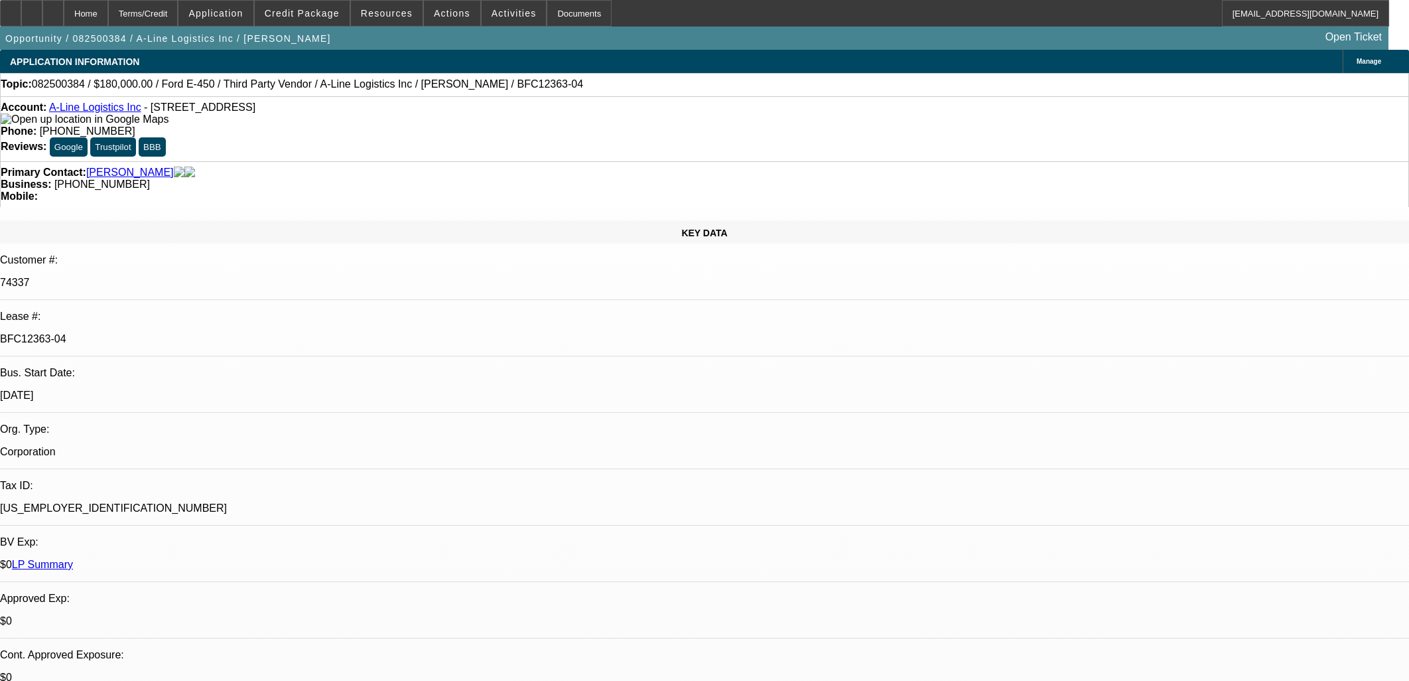
select select "0.1"
select select "4"
select select "0"
select select "0.1"
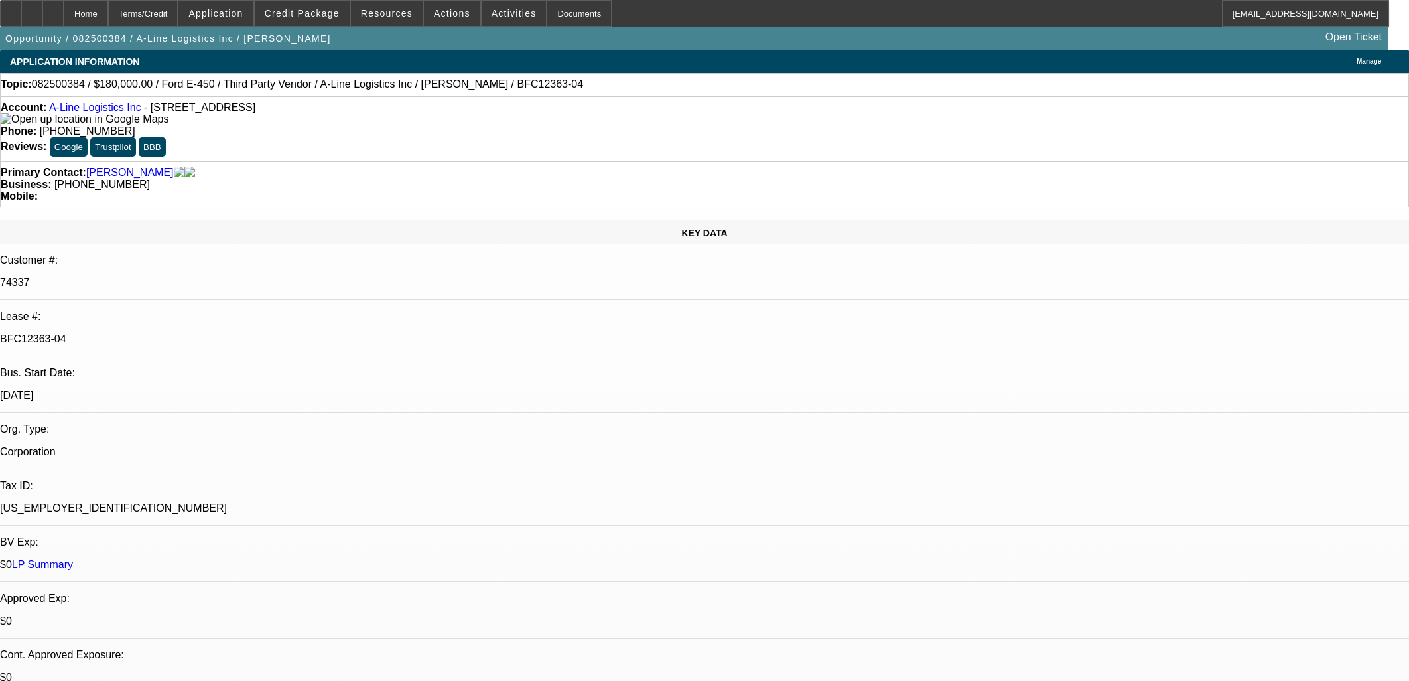
select select "4"
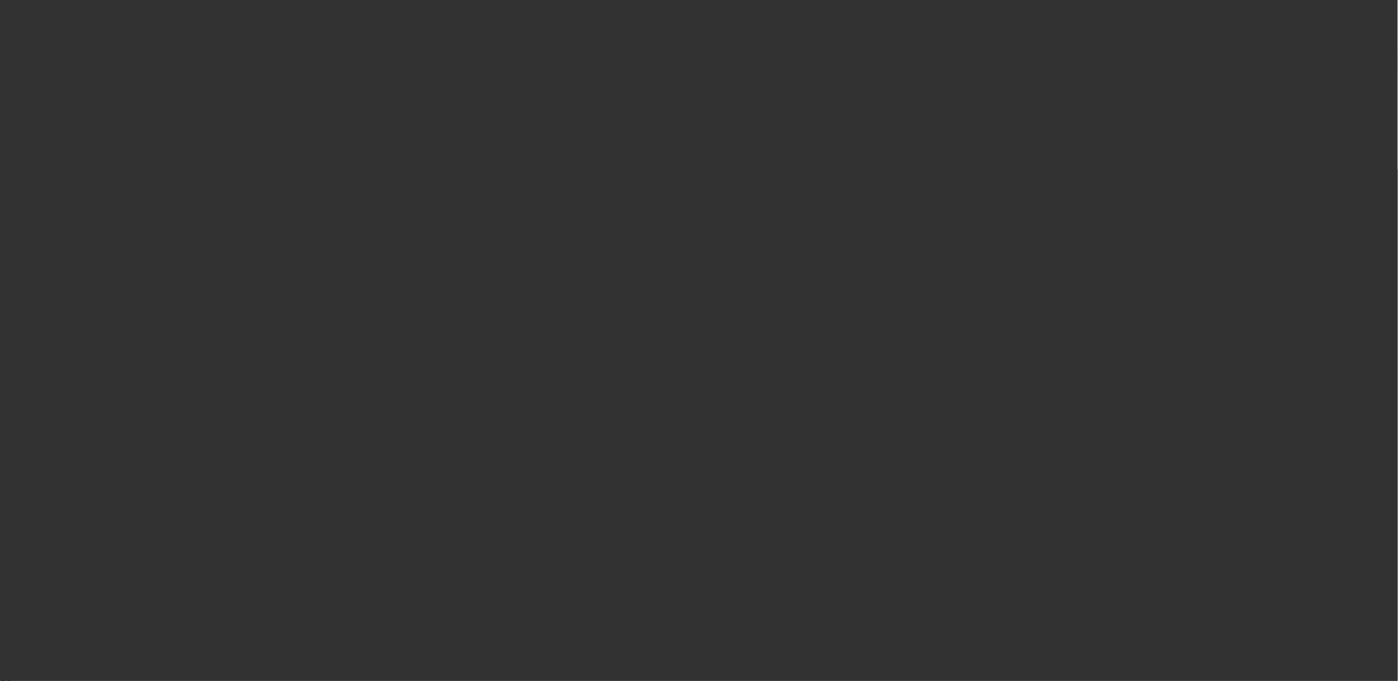
click at [680, 321] on span "Open calendar" at bounding box center [696, 305] width 32 height 32
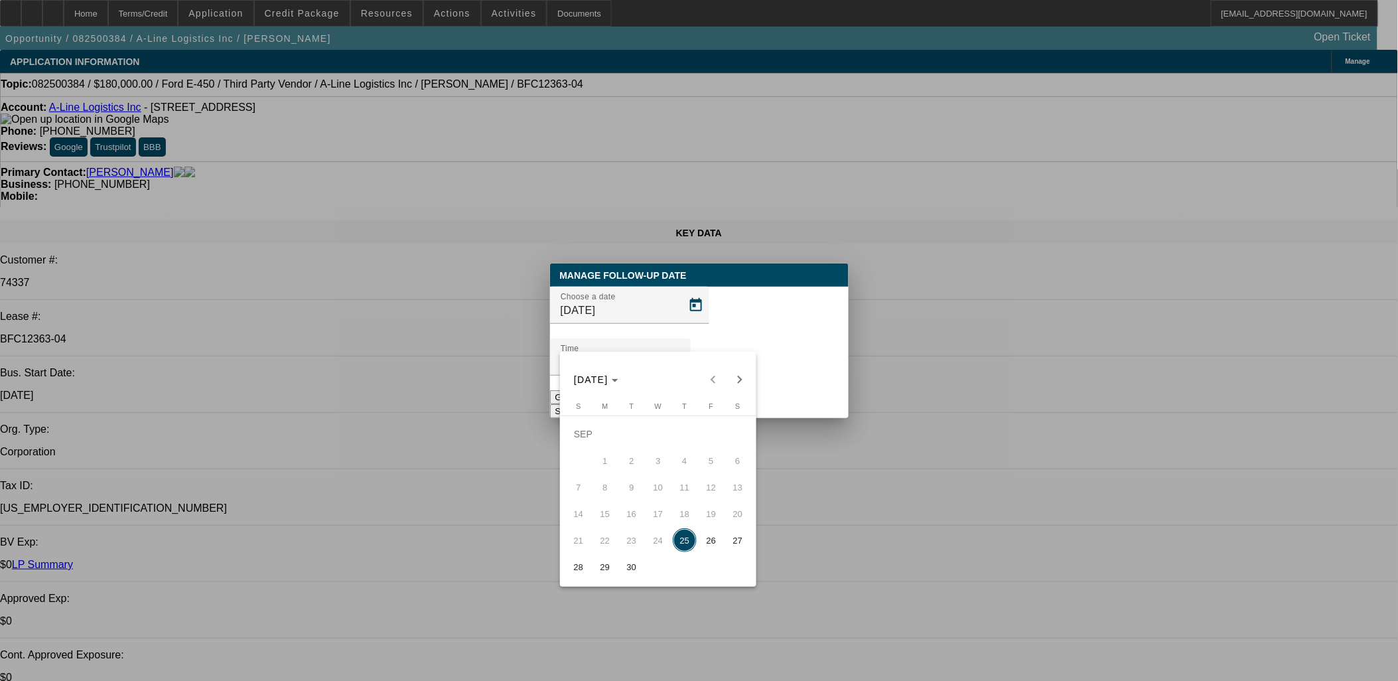
drag, startPoint x: 611, startPoint y: 559, endPoint x: 766, endPoint y: 413, distance: 212.1
click at [610, 559] on button "29" at bounding box center [605, 566] width 27 height 27
type input "9/29/2025"
click at [588, 404] on button "Submit" at bounding box center [569, 411] width 38 height 14
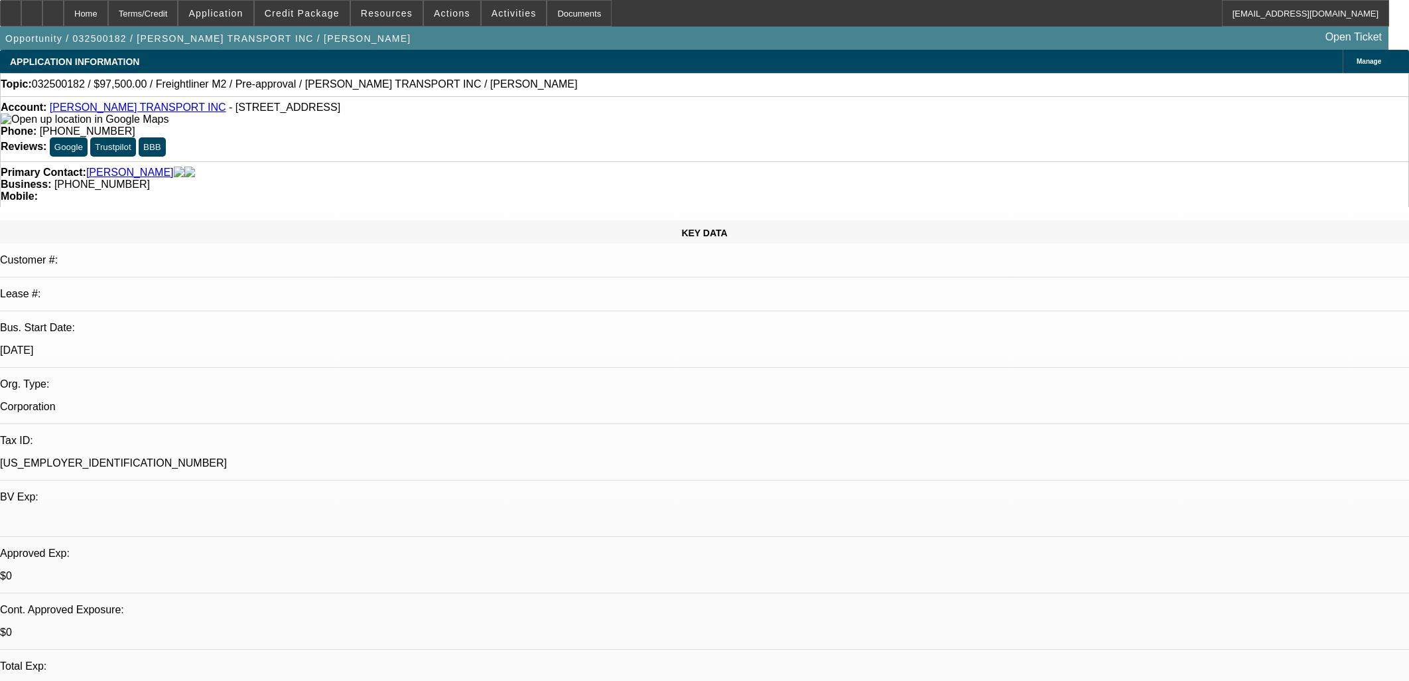
select select "0"
select select "0.1"
select select "0"
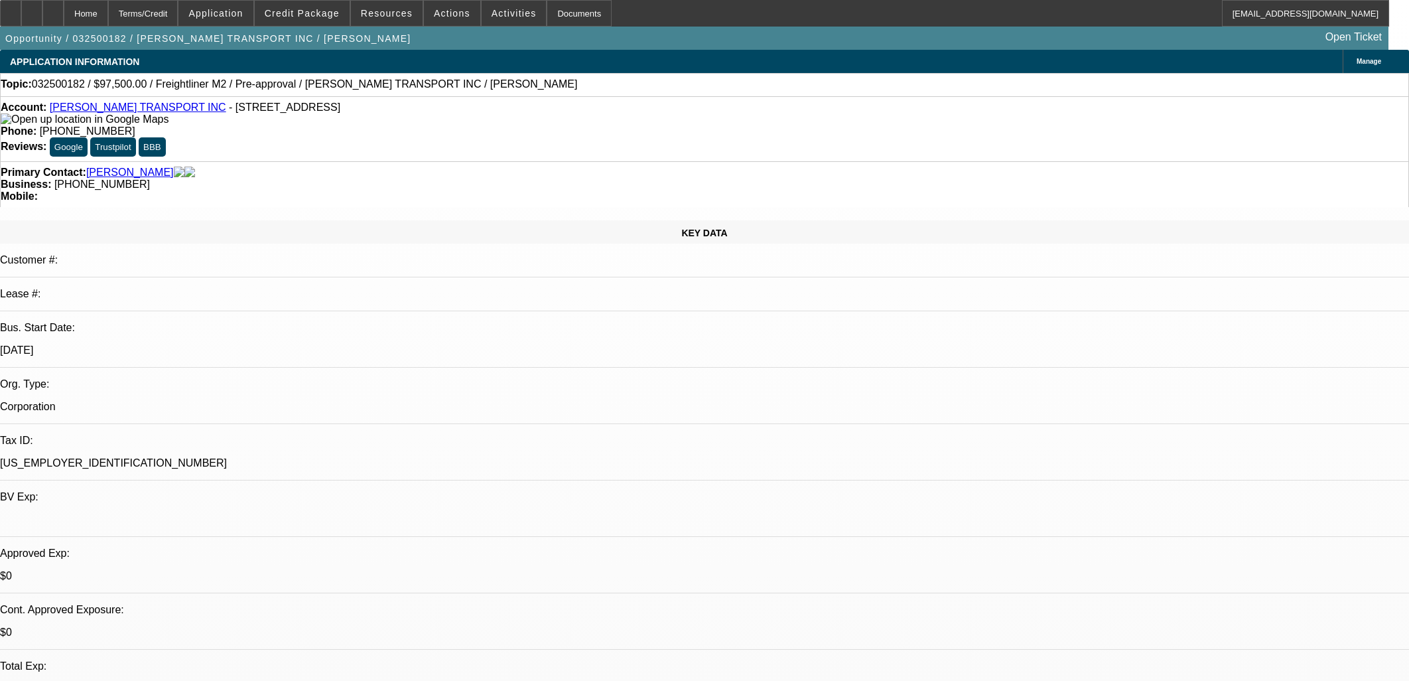
select select "0.1"
select select "0"
select select "0.1"
select select "0"
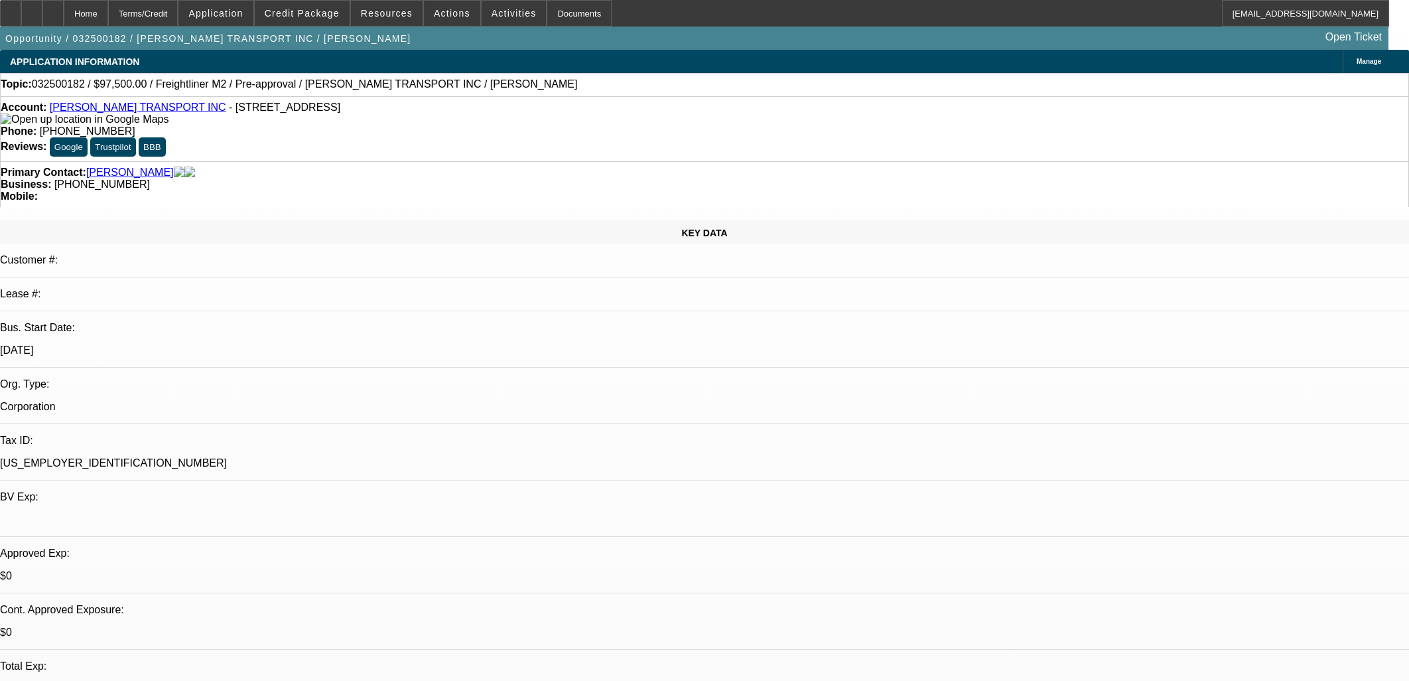
select select "0"
select select "0.1"
select select "1"
select select "4"
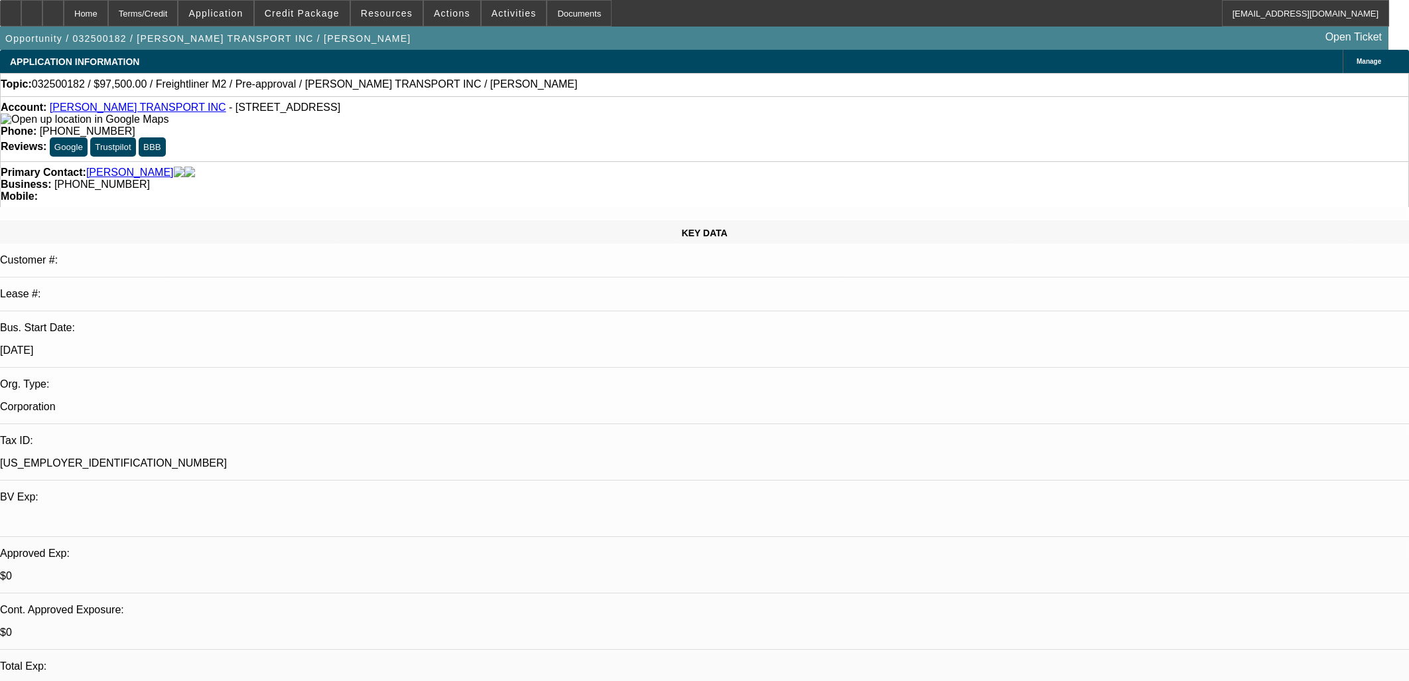
select select "1"
select select "4"
select select "1"
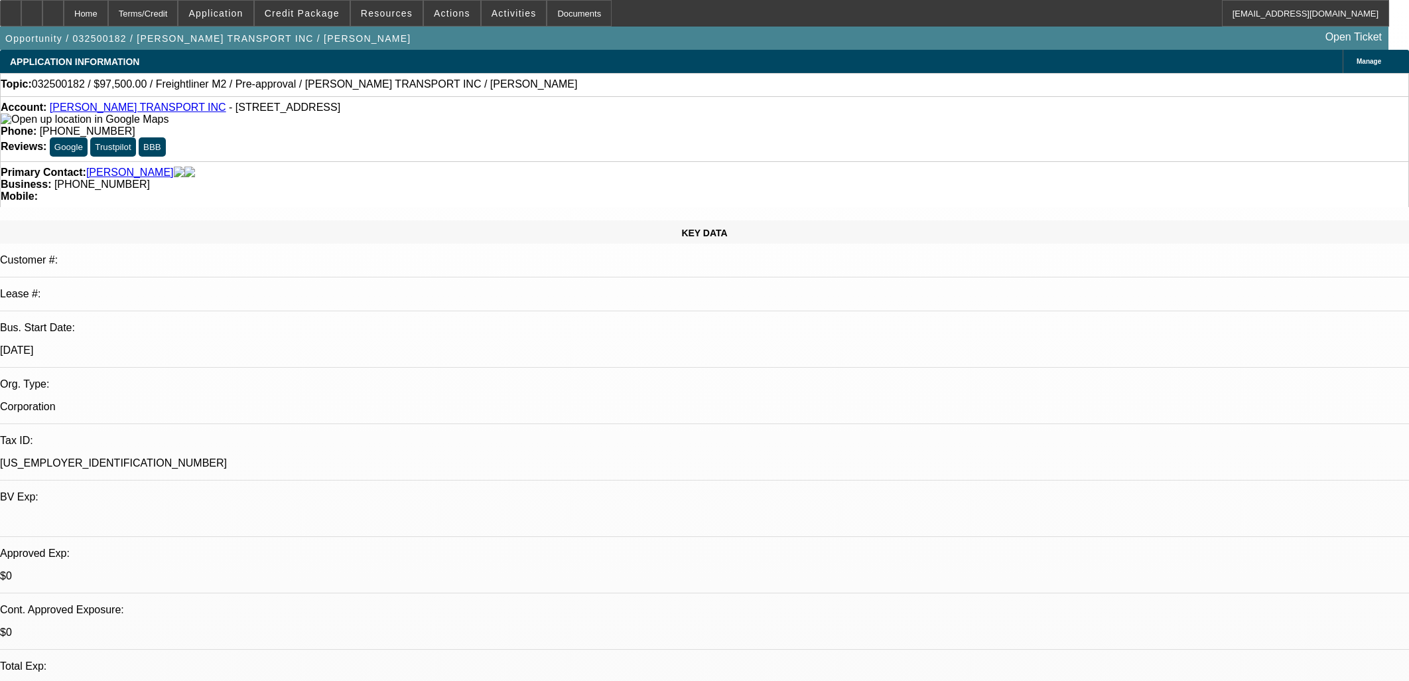
select select "4"
select select "1"
select select "4"
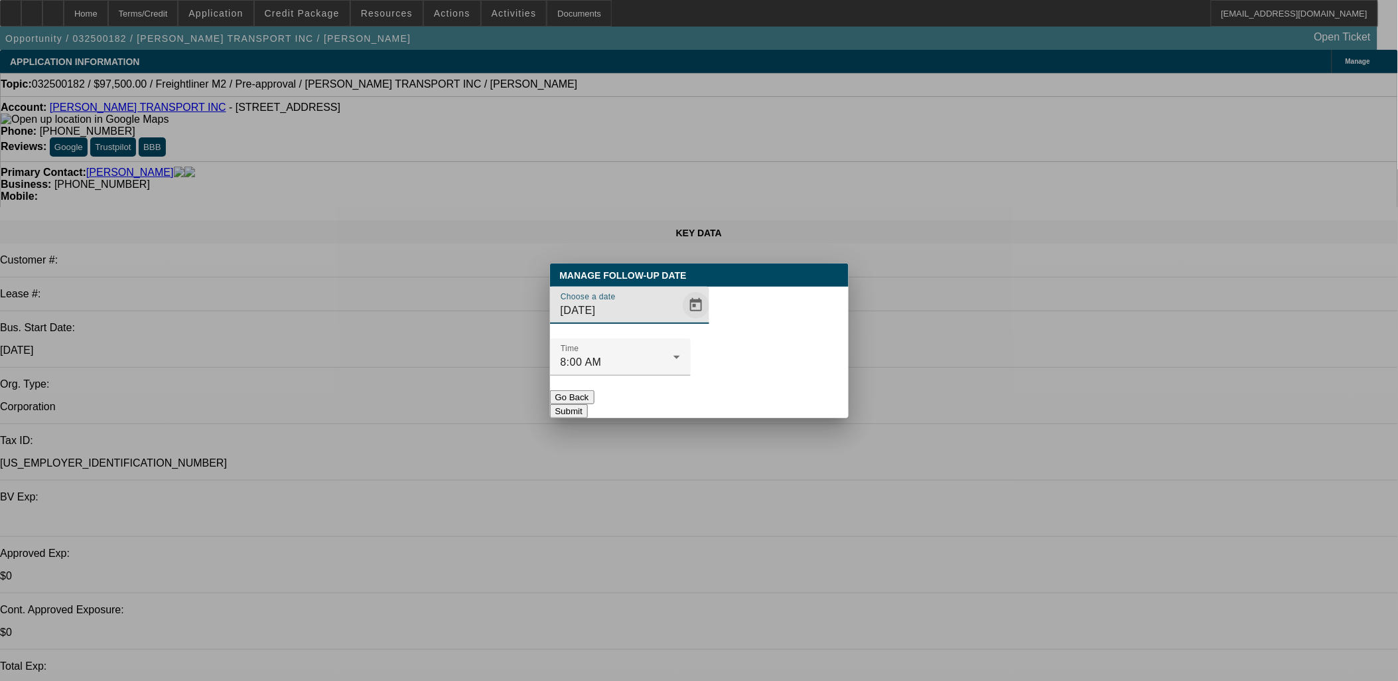
click at [680, 321] on span "Open calendar" at bounding box center [696, 305] width 32 height 32
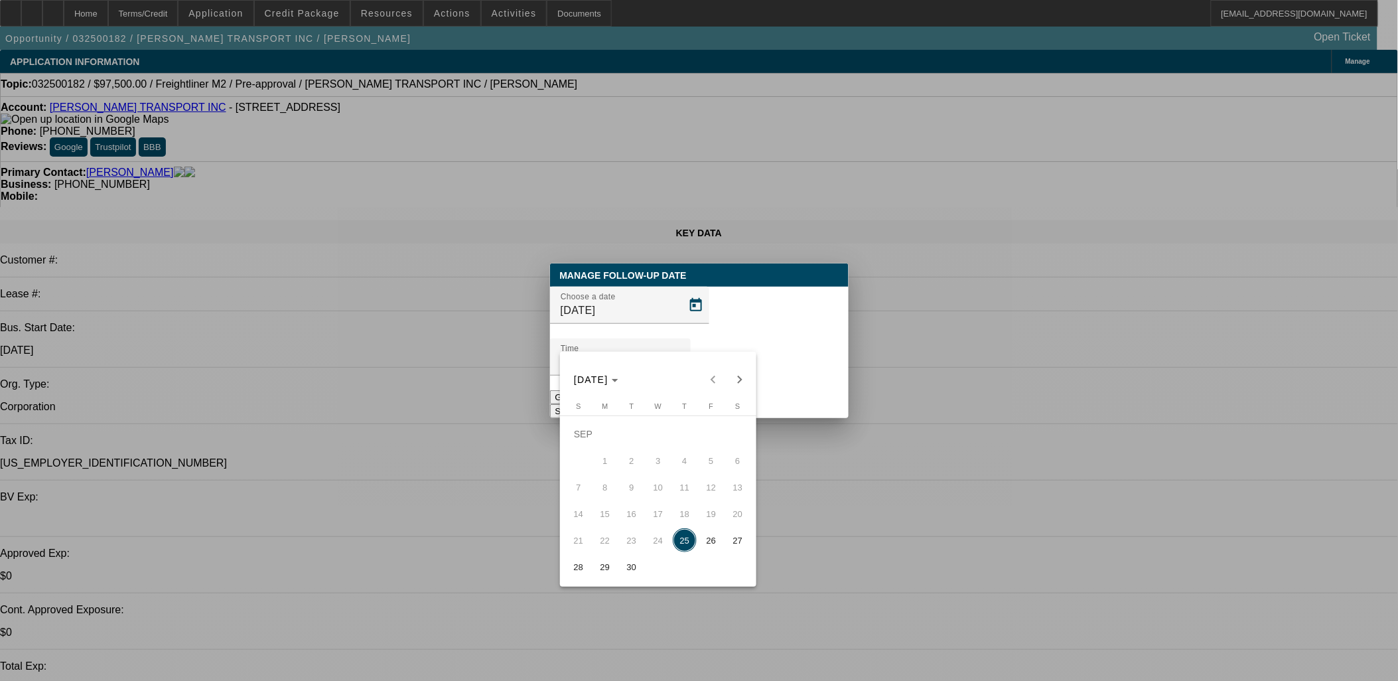
click at [632, 564] on span "30" at bounding box center [632, 567] width 24 height 24
type input "[DATE]"
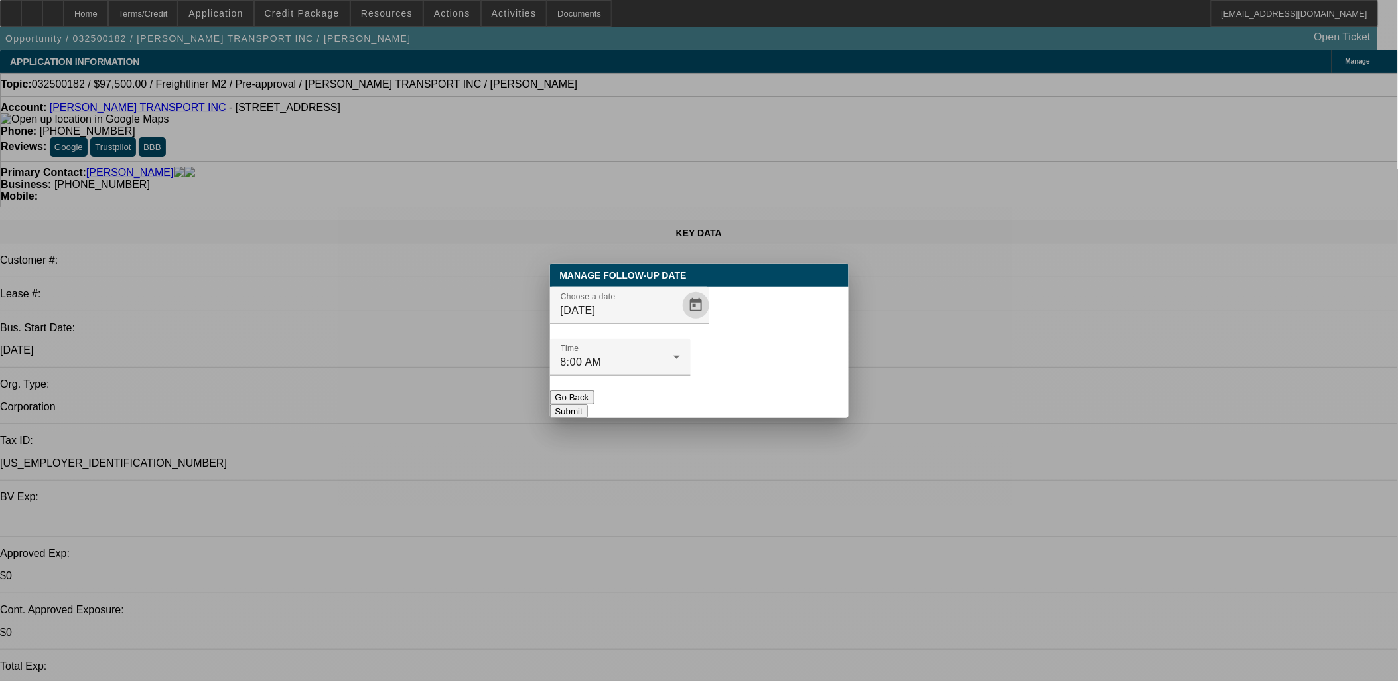
click at [730, 391] on div "Manage Follow-Up Date Choose a date [DATE] Time 8:00 AM Go Back Submit" at bounding box center [699, 340] width 299 height 155
click at [588, 404] on button "Submit" at bounding box center [569, 411] width 38 height 14
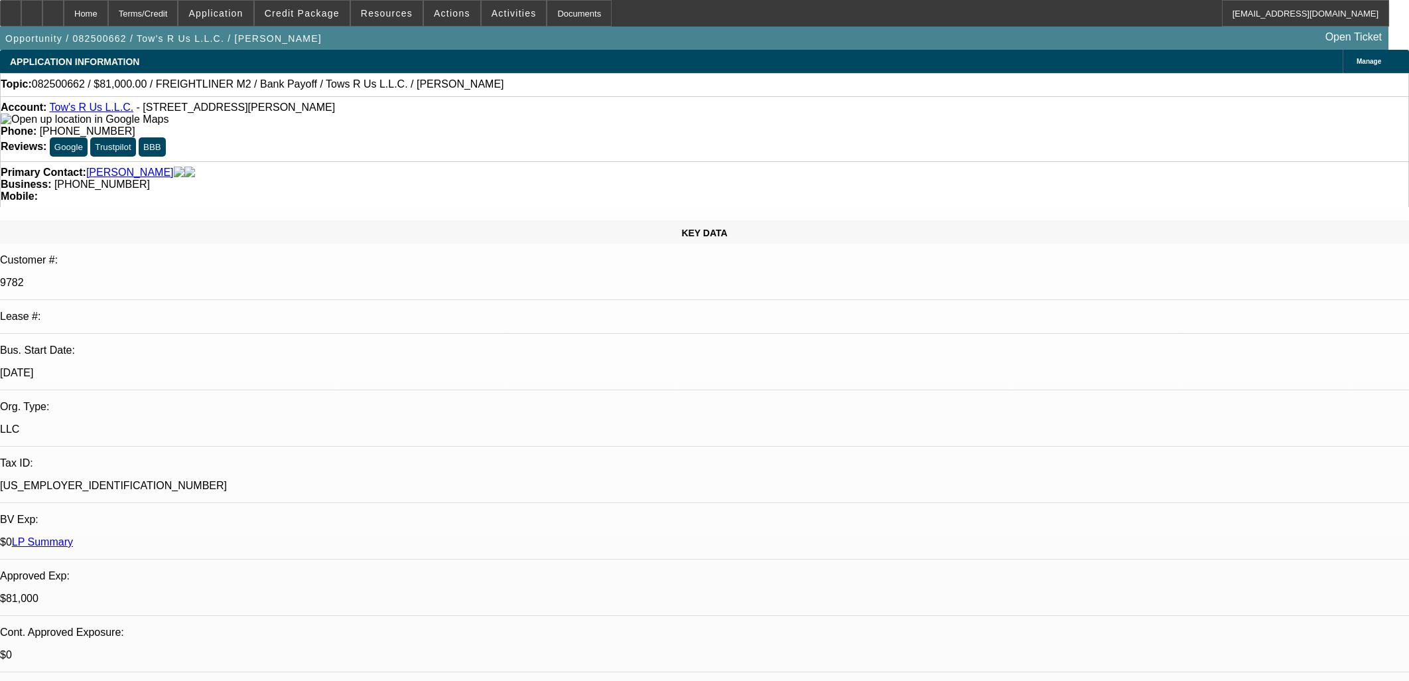
select select "0.1"
select select "2"
select select "0.1"
select select "4"
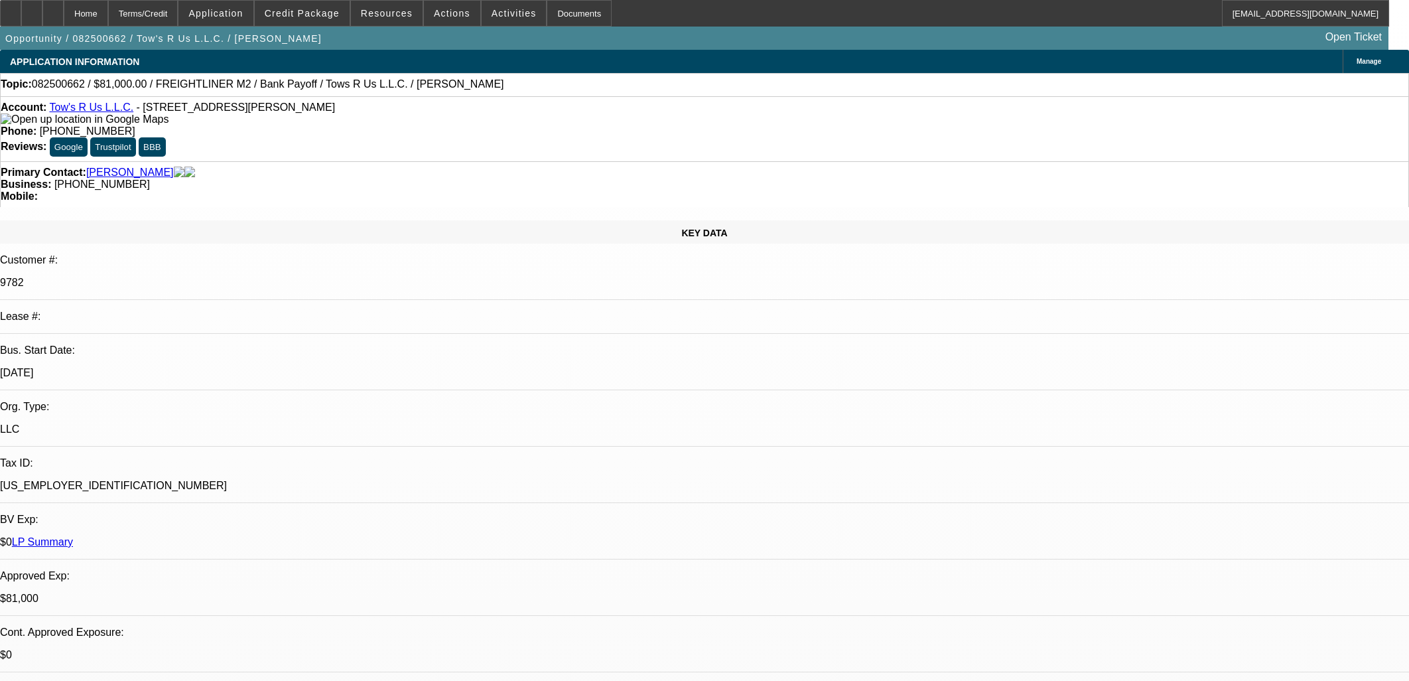
select select "0.1"
select select "2"
select select "0.1"
select select "4"
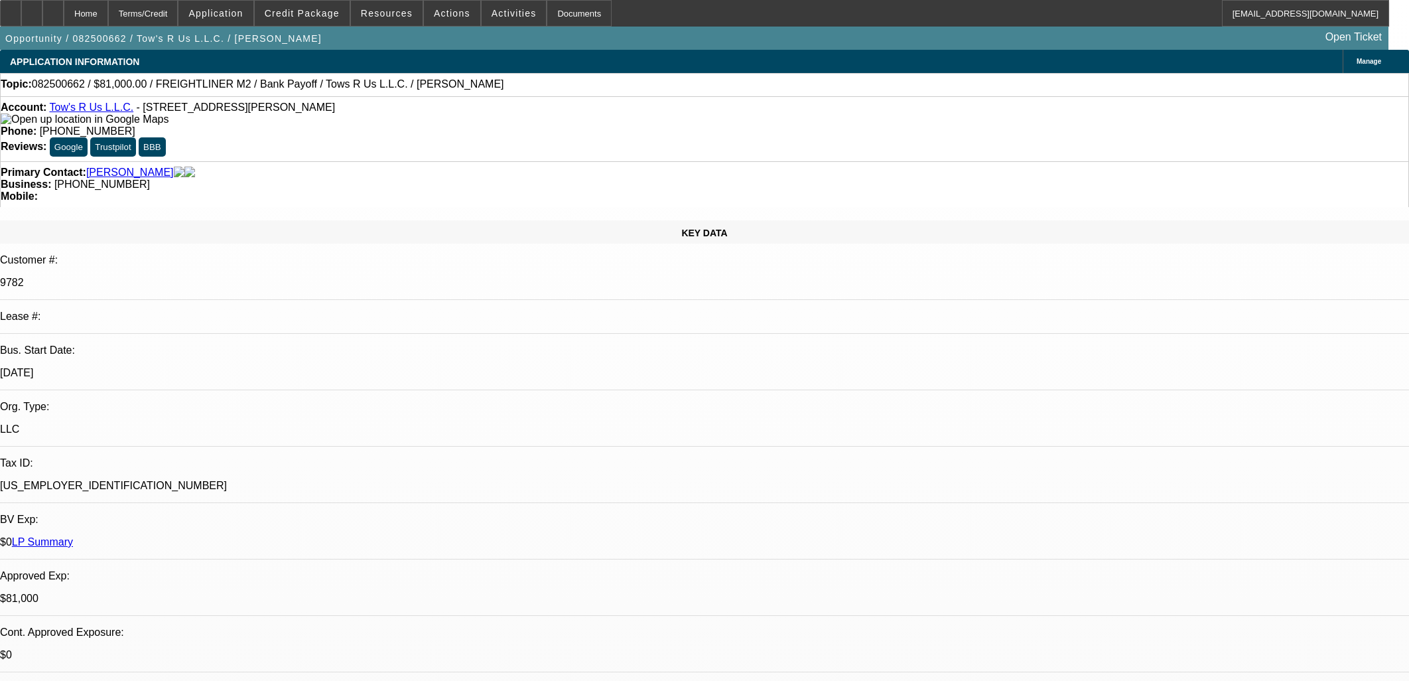
select select "0.1"
select select "2"
select select "0.1"
select select "4"
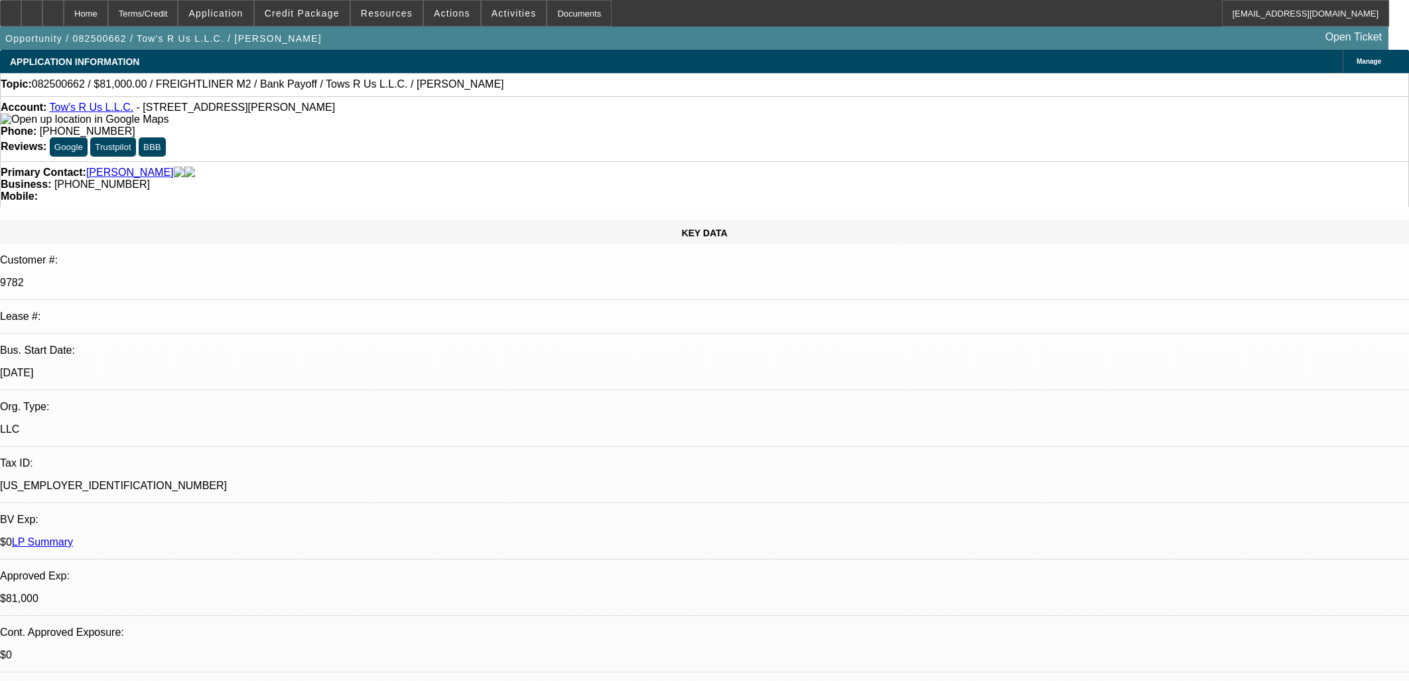
select select "0"
select select "2"
select select "0.1"
select select "4"
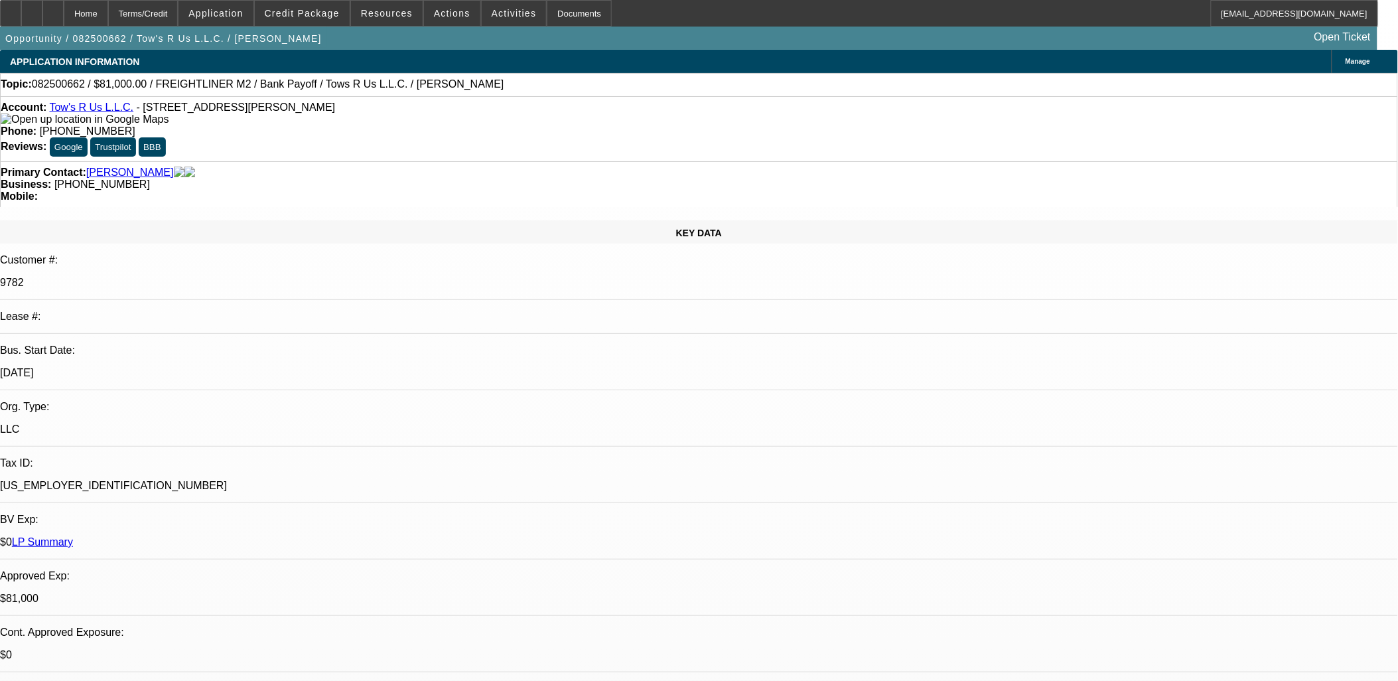
scroll to position [387, 0]
drag, startPoint x: 1162, startPoint y: 196, endPoint x: 1177, endPoint y: 194, distance: 15.5
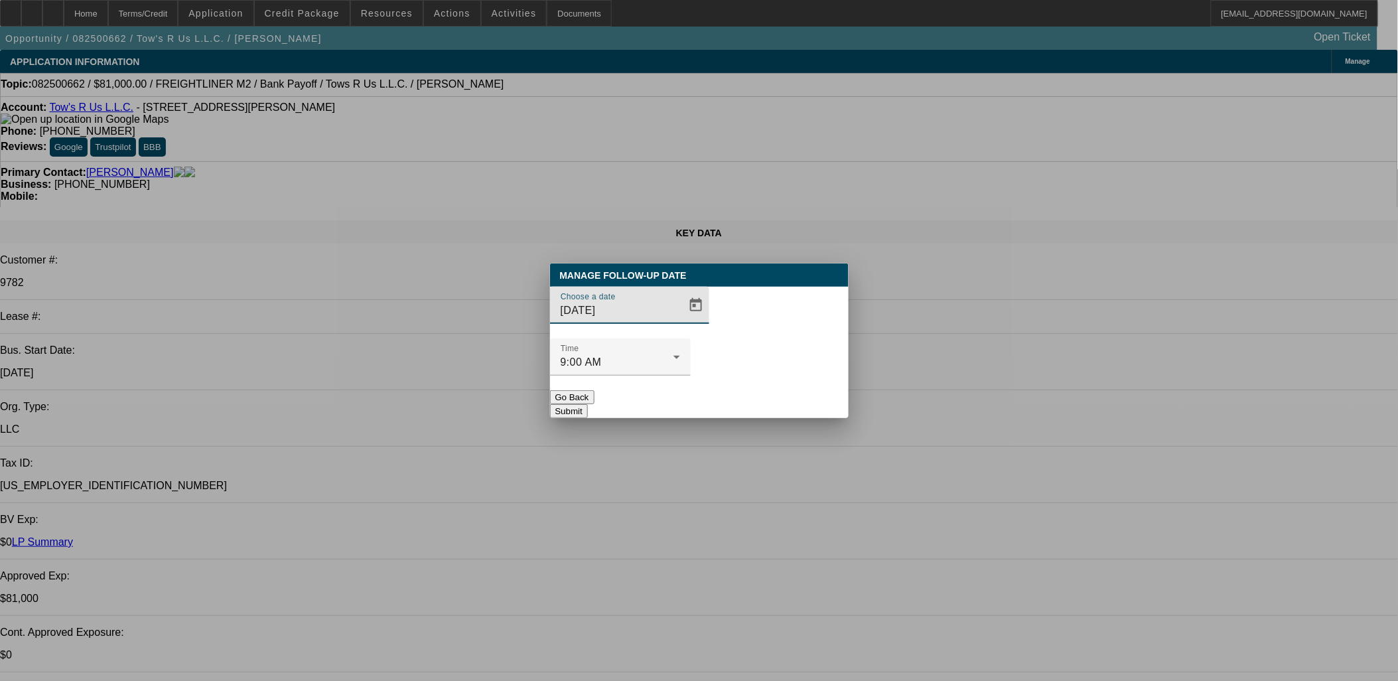
click at [699, 340] on div at bounding box center [699, 340] width 0 height 0
click at [680, 321] on span "Open calendar" at bounding box center [696, 305] width 32 height 32
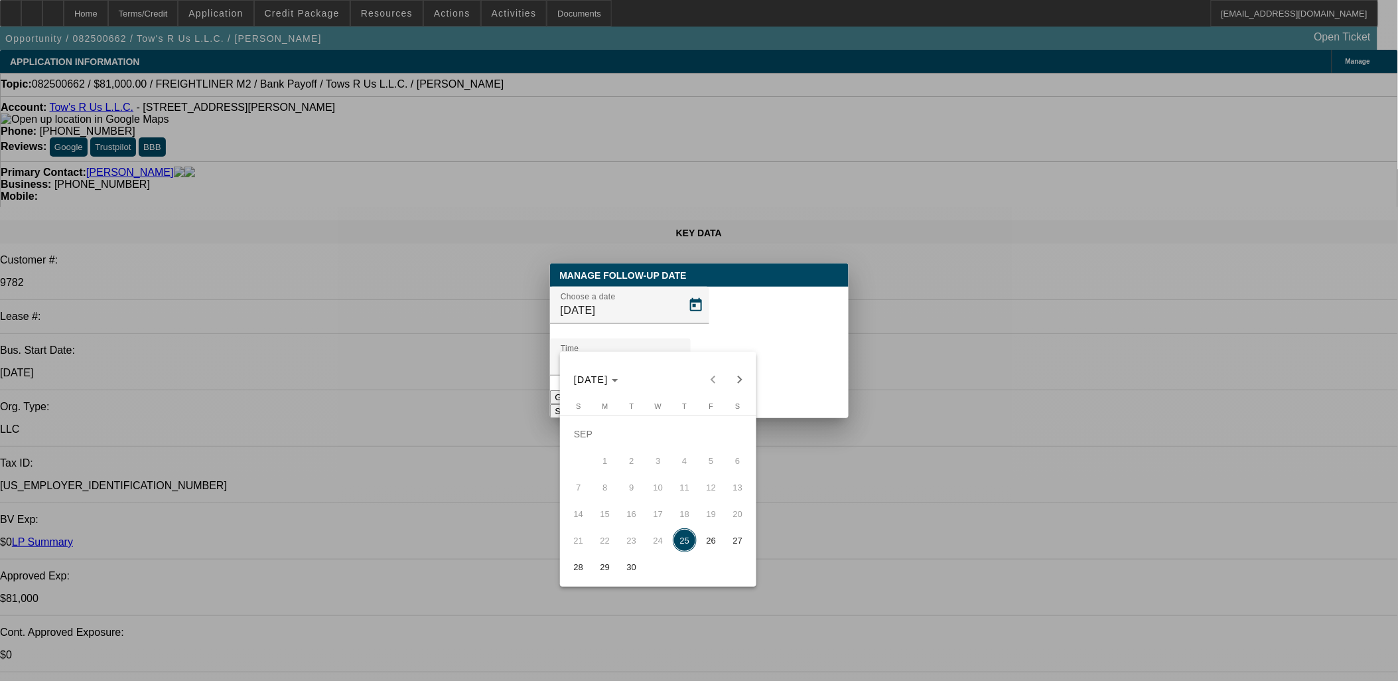
click at [629, 577] on span "30" at bounding box center [632, 567] width 24 height 24
type input "[DATE]"
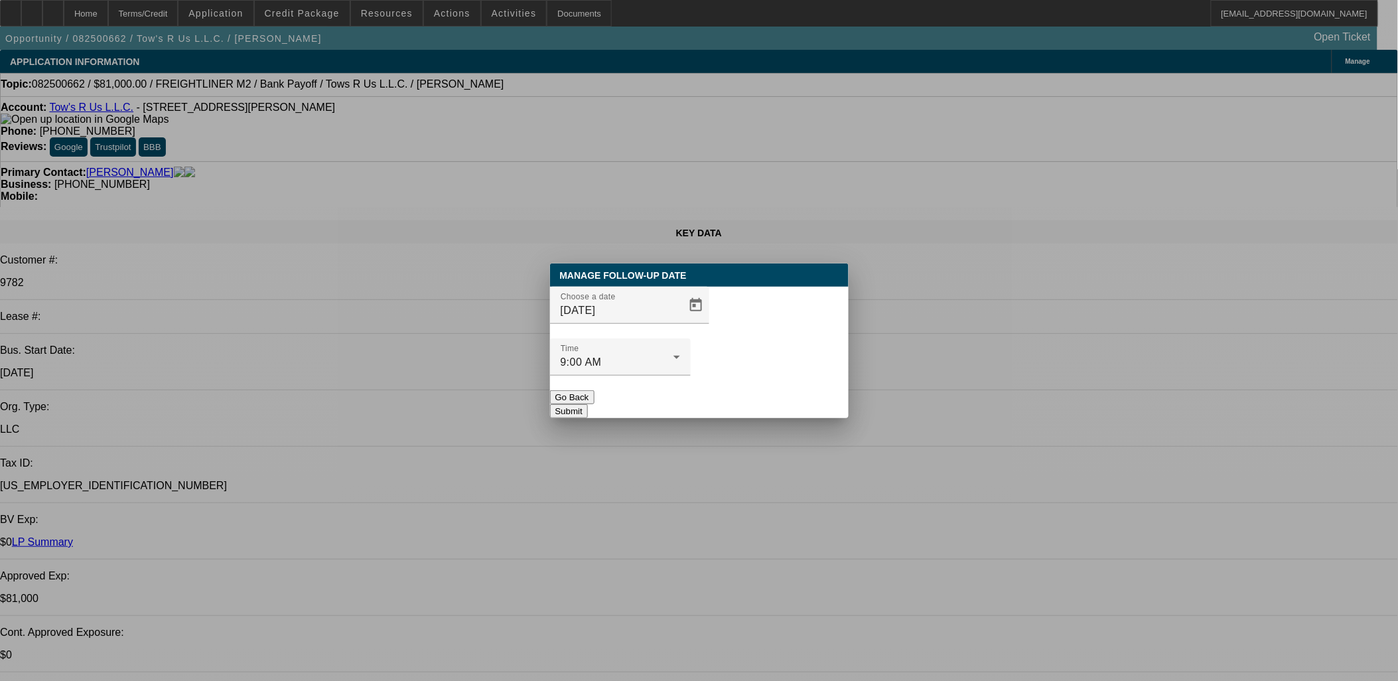
click at [588, 404] on button "Submit" at bounding box center [569, 411] width 38 height 14
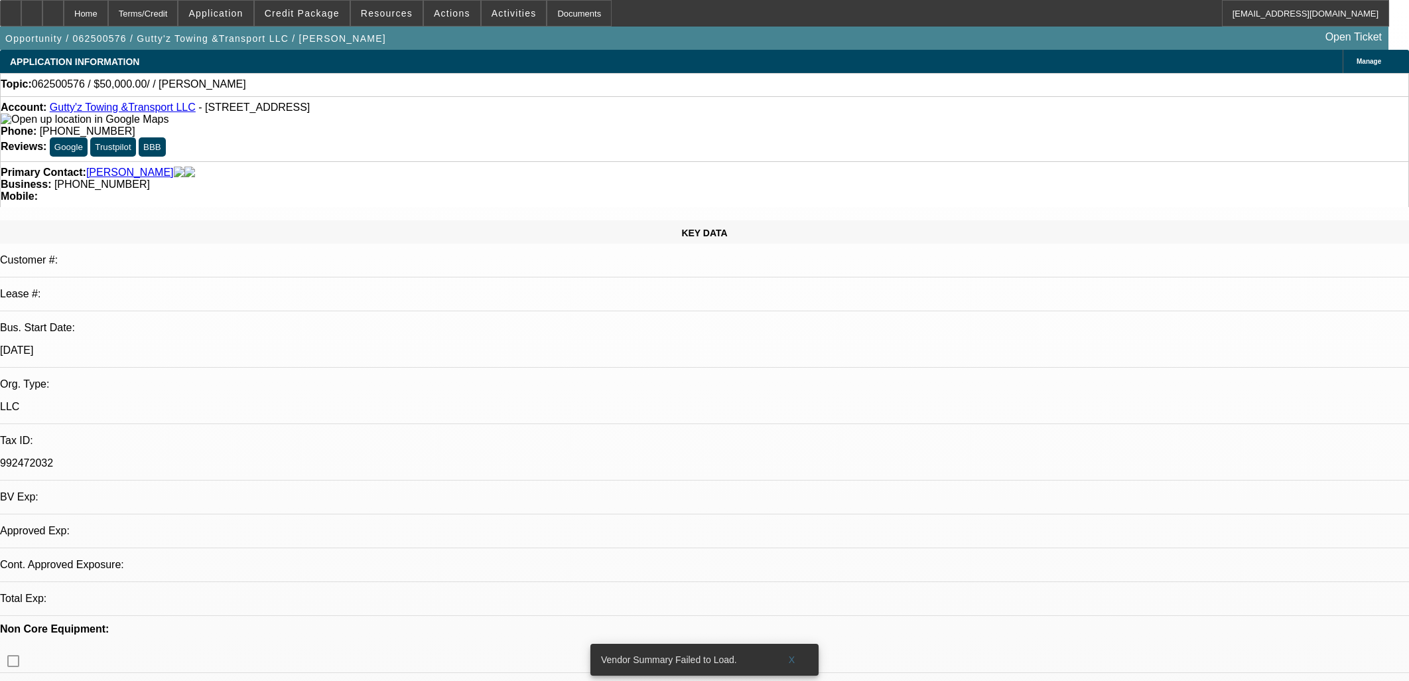
select select "0"
select select "2"
select select "0.1"
select select "4"
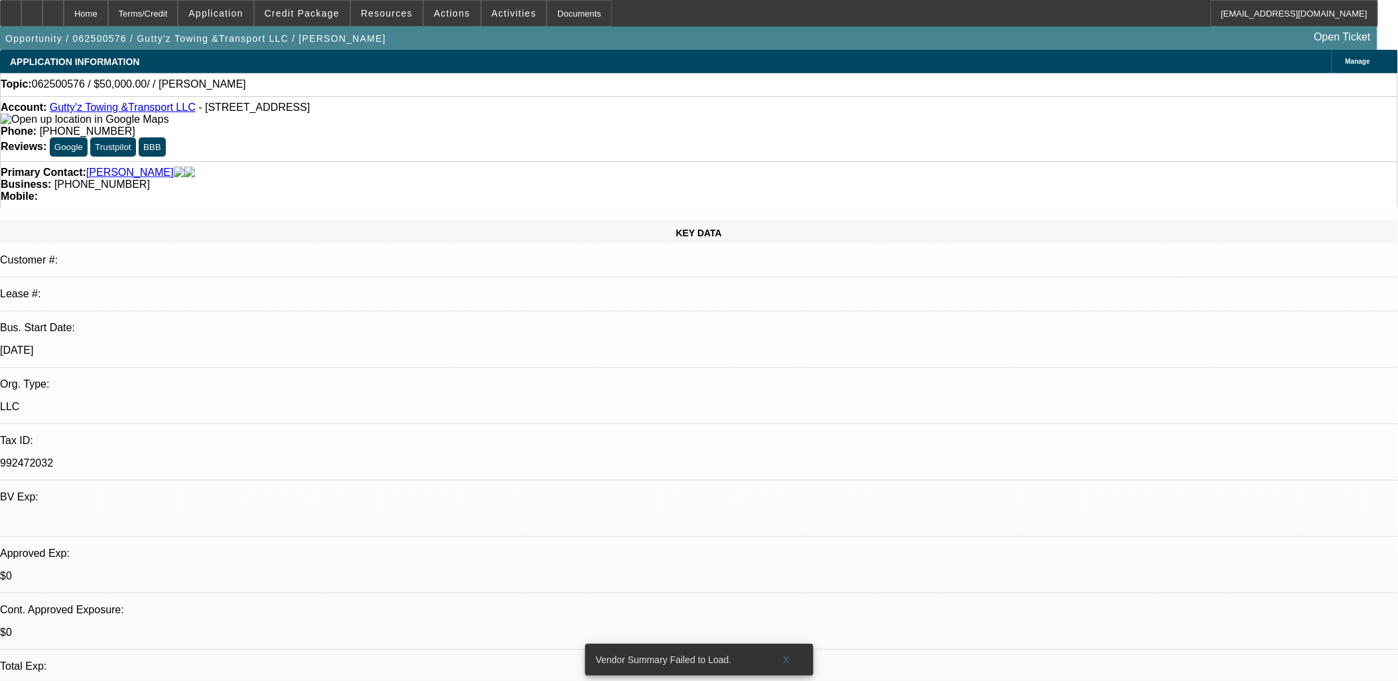
drag, startPoint x: 295, startPoint y: 312, endPoint x: 349, endPoint y: 332, distance: 57.9
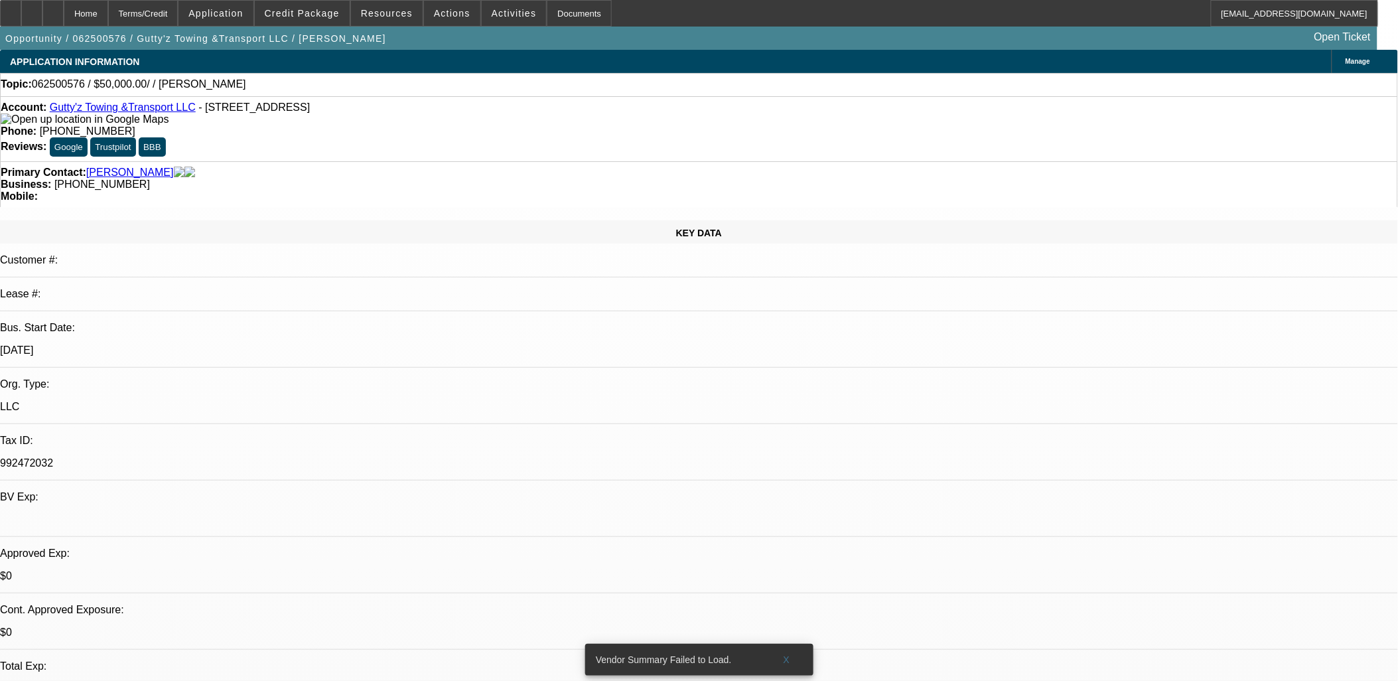
click at [295, 570] on div "$0" at bounding box center [699, 576] width 1398 height 12
drag, startPoint x: 1004, startPoint y: 163, endPoint x: 1058, endPoint y: 167, distance: 54.5
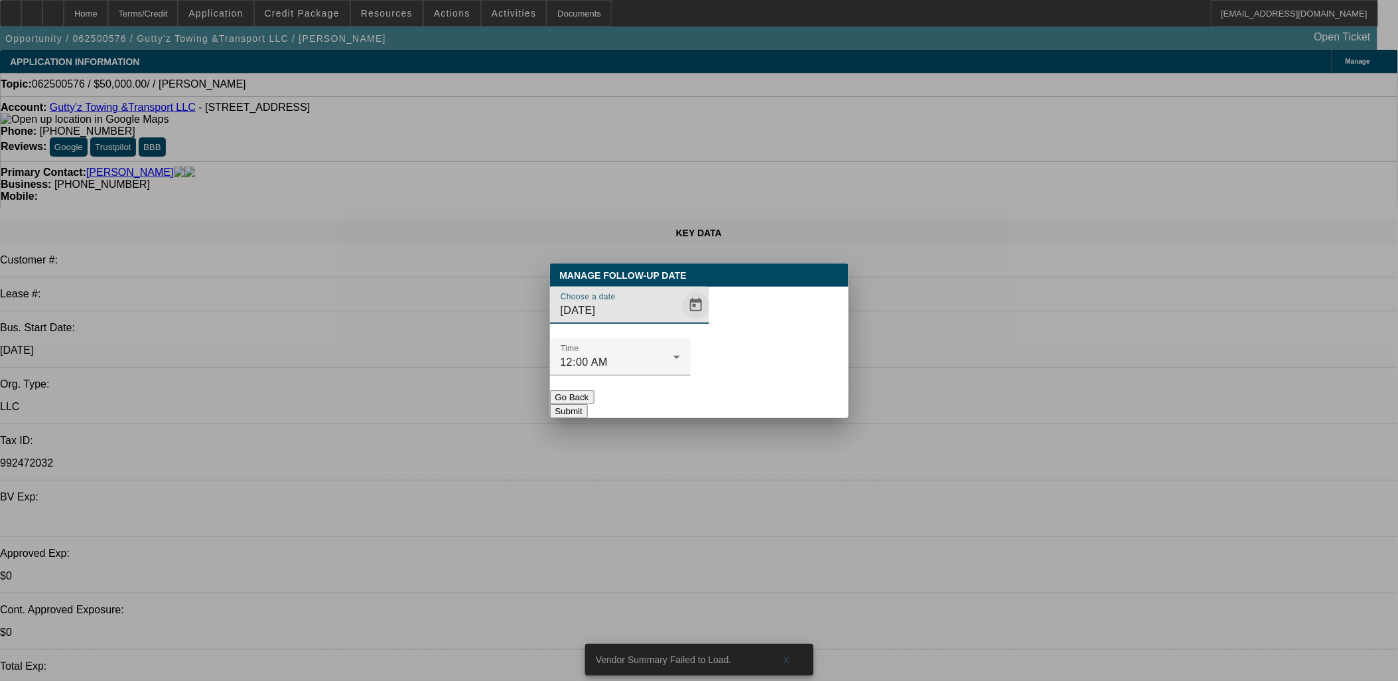
click at [681, 321] on span "Open calendar" at bounding box center [696, 305] width 32 height 32
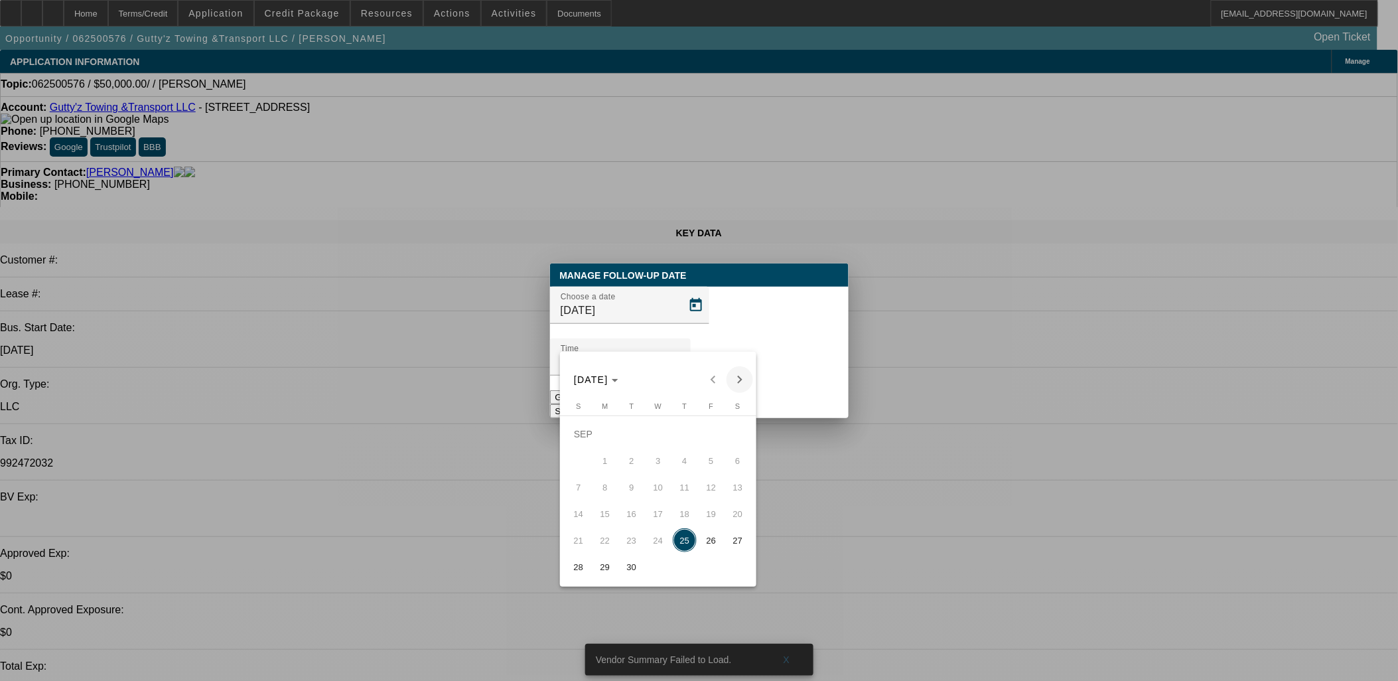
click at [742, 379] on span "Next month" at bounding box center [739, 379] width 27 height 27
drag, startPoint x: 600, startPoint y: 472, endPoint x: 599, endPoint y: 460, distance: 12.0
click at [599, 460] on span "6" at bounding box center [605, 460] width 24 height 24
type input "10/6/2025"
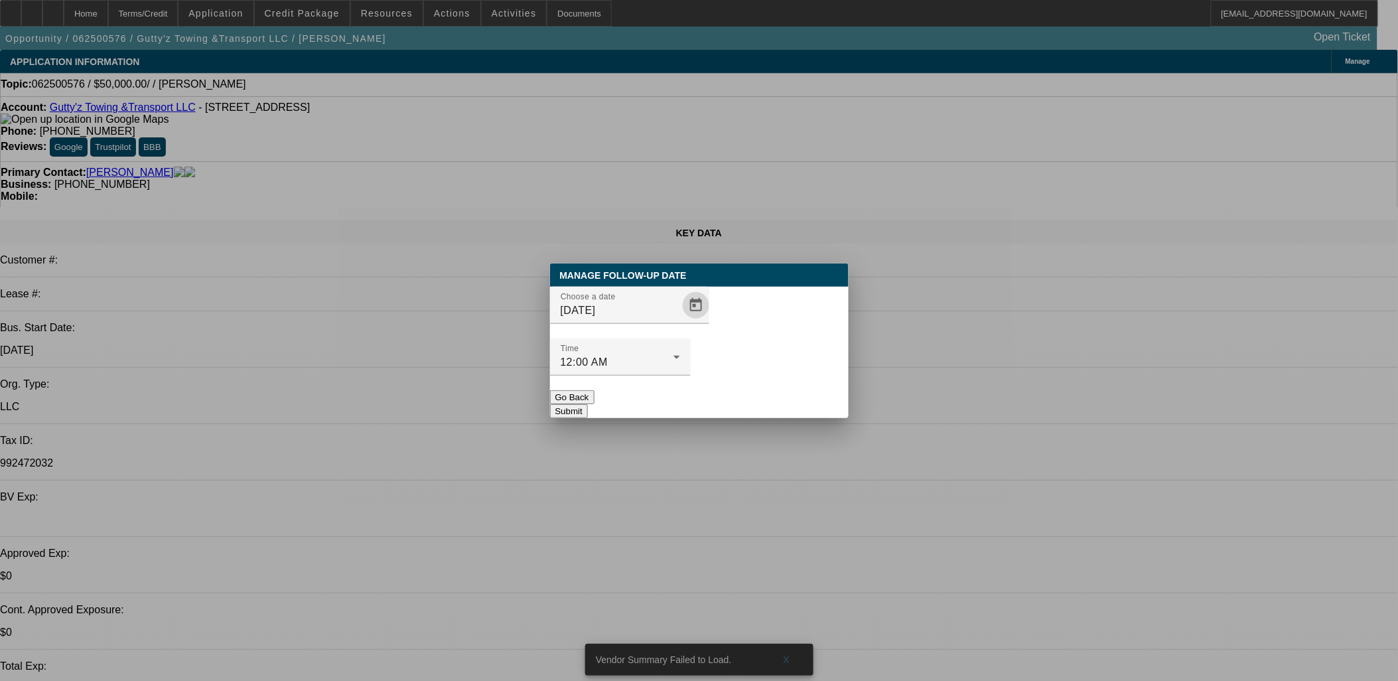
drag, startPoint x: 764, startPoint y: 387, endPoint x: 765, endPoint y: 379, distance: 7.4
click at [588, 404] on button "Submit" at bounding box center [569, 411] width 38 height 14
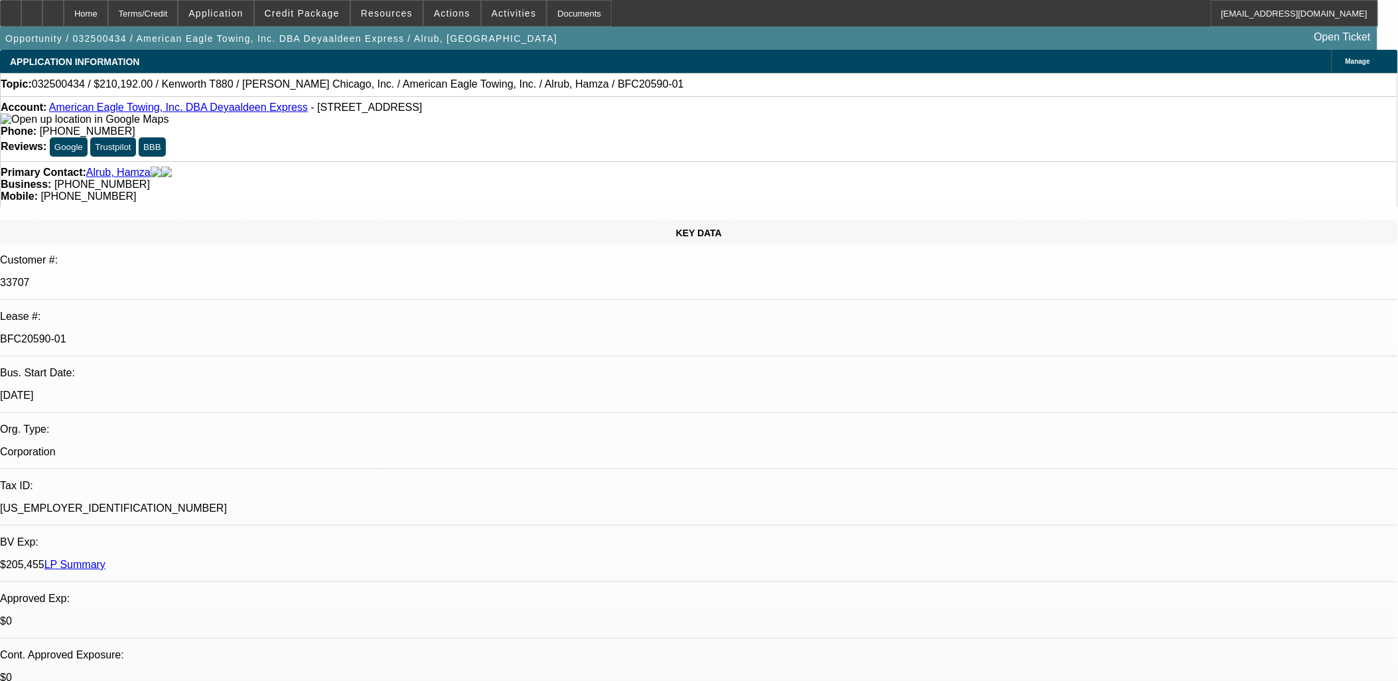
select select "0"
select select "2"
select select "0.1"
select select "0"
select select "2"
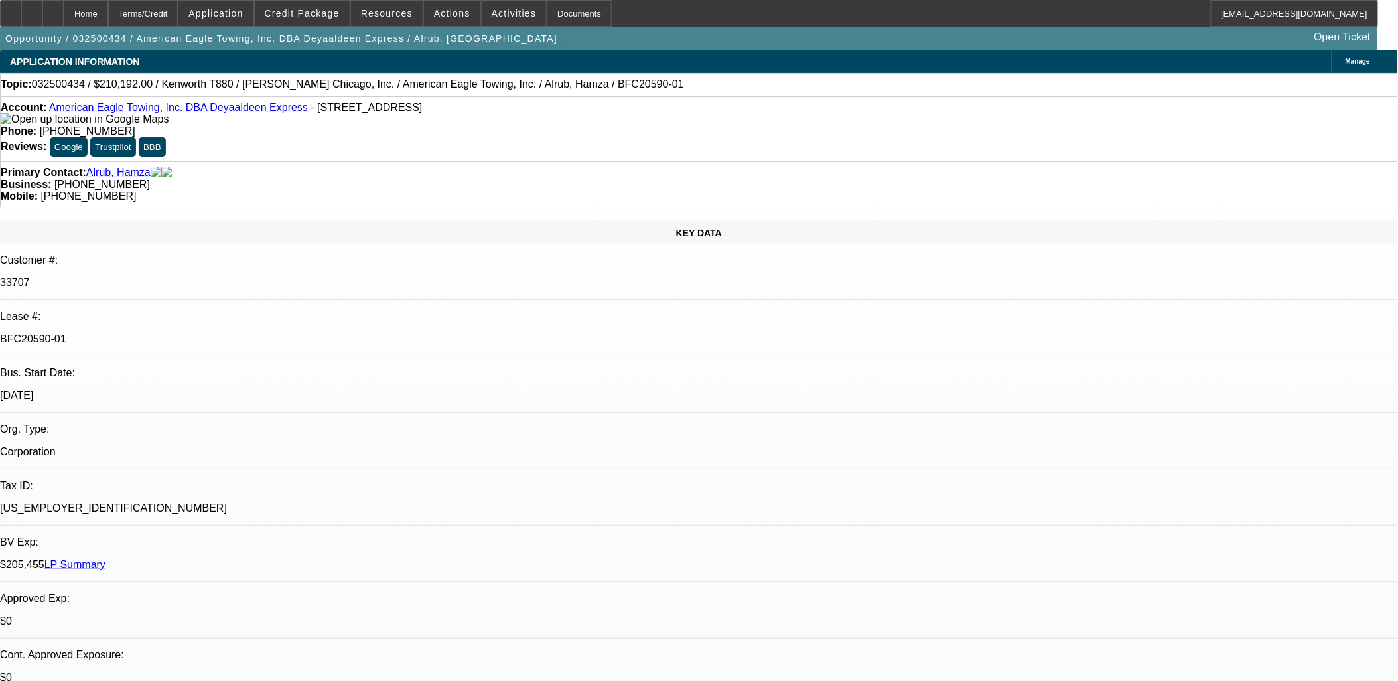
select select "0.1"
select select "0"
select select "2"
select select "0.1"
select select "0"
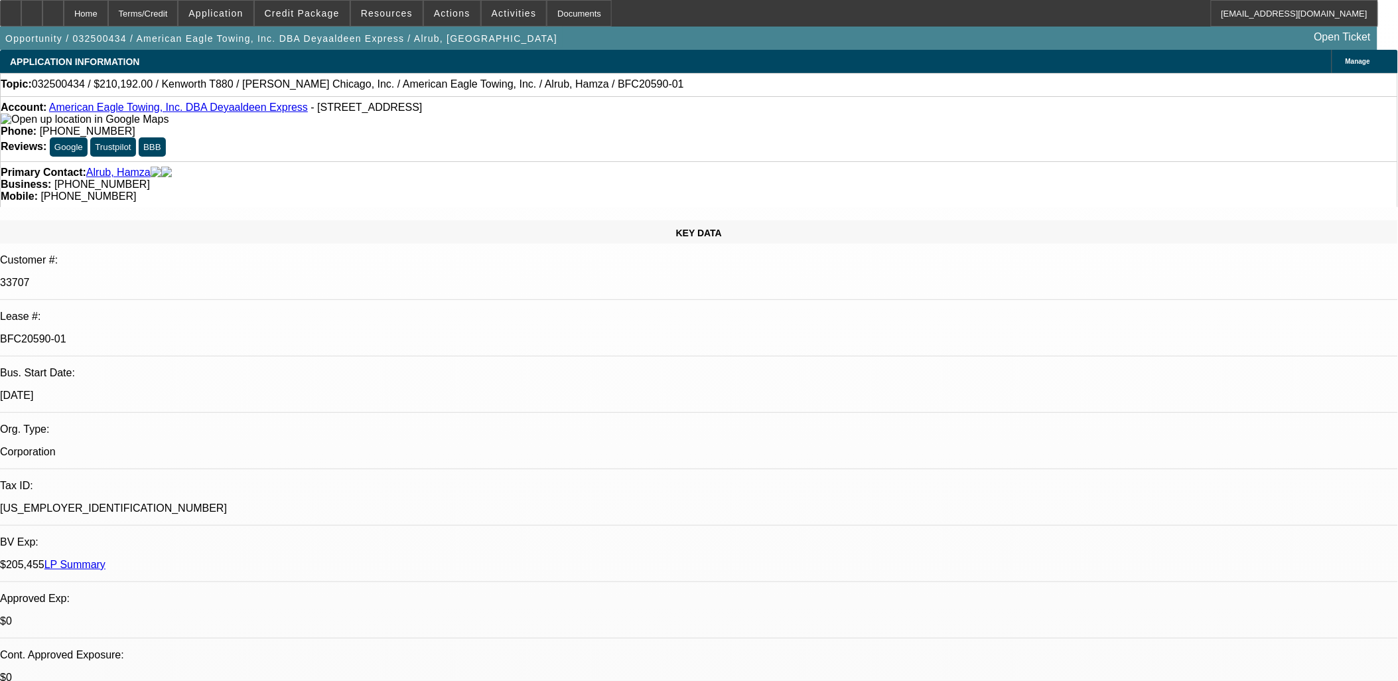
select select "2"
select select "0.1"
select select "1"
select select "2"
select select "4"
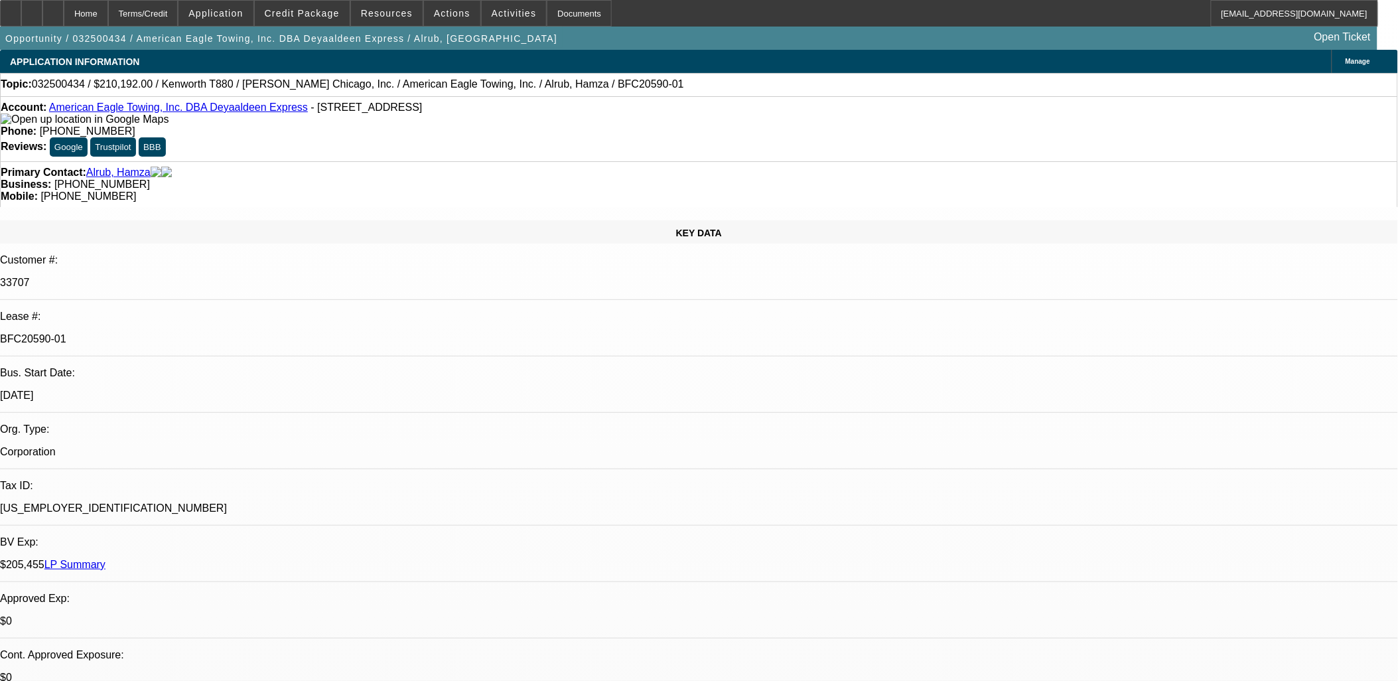
select select "1"
select select "2"
select select "4"
select select "1"
select select "2"
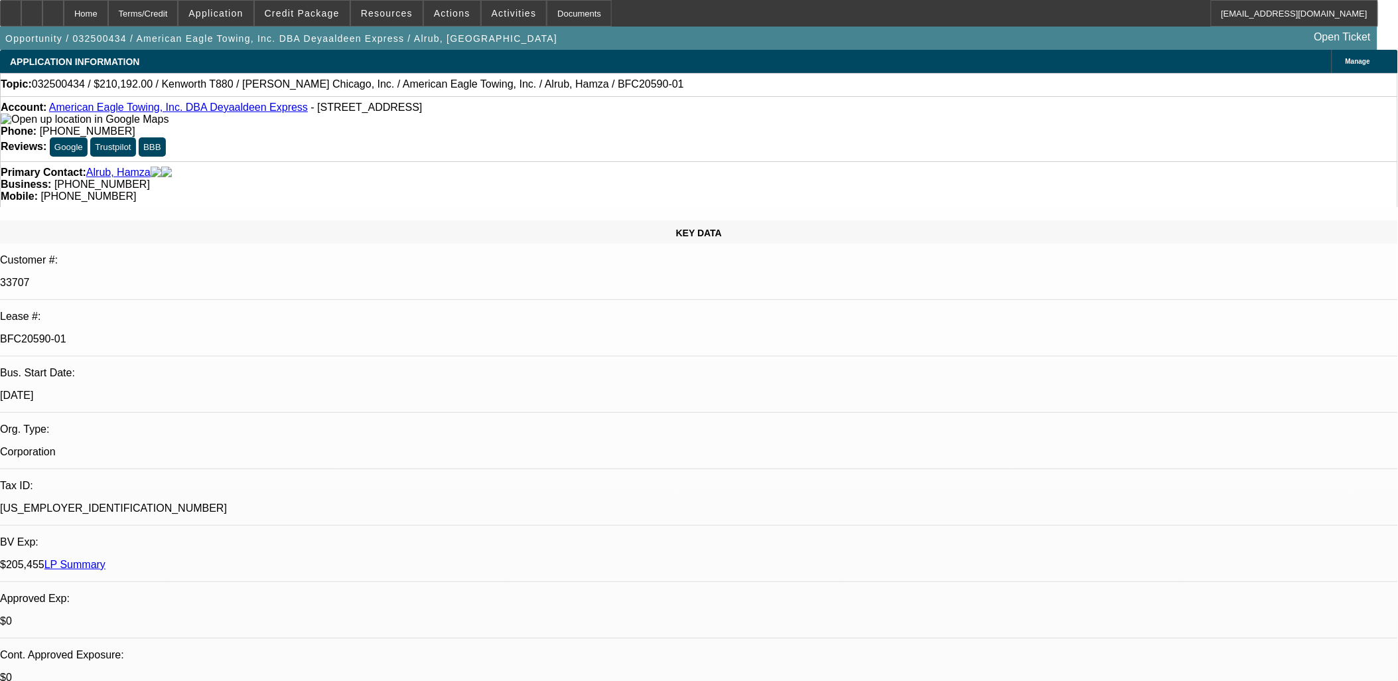
select select "4"
select select "1"
select select "2"
select select "4"
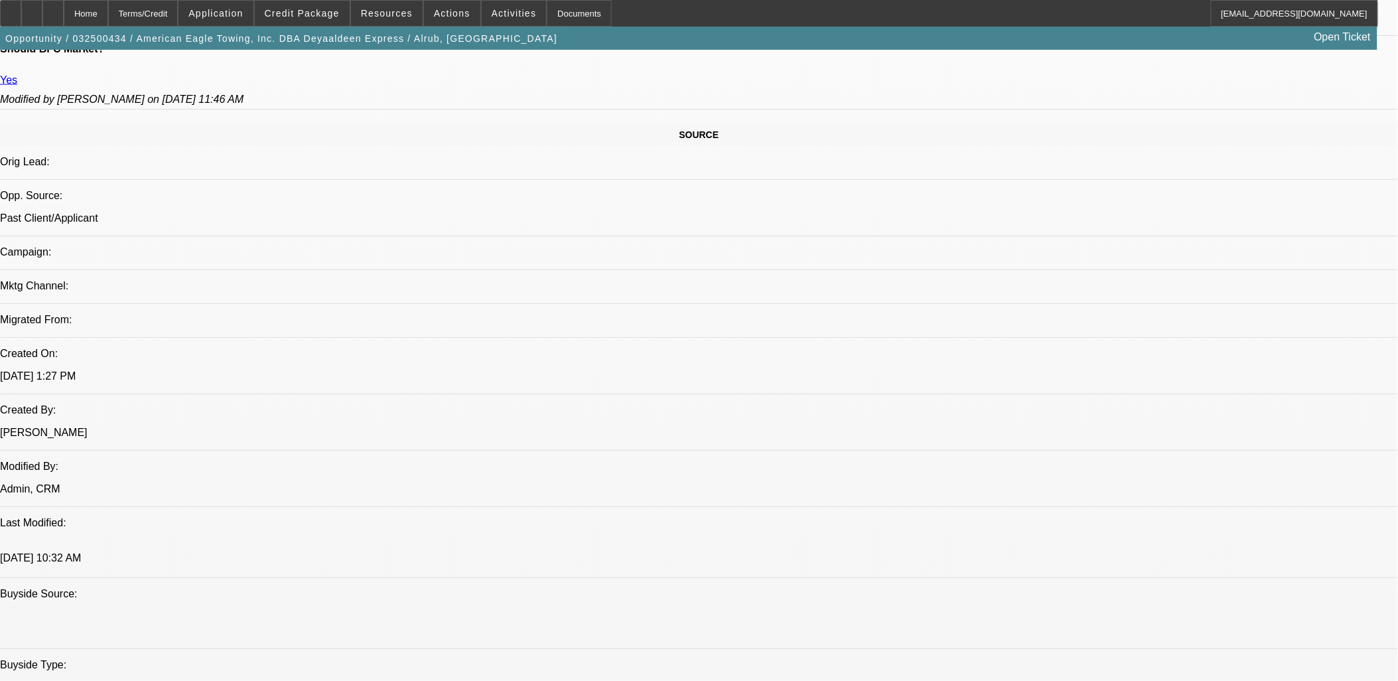
scroll to position [884, 0]
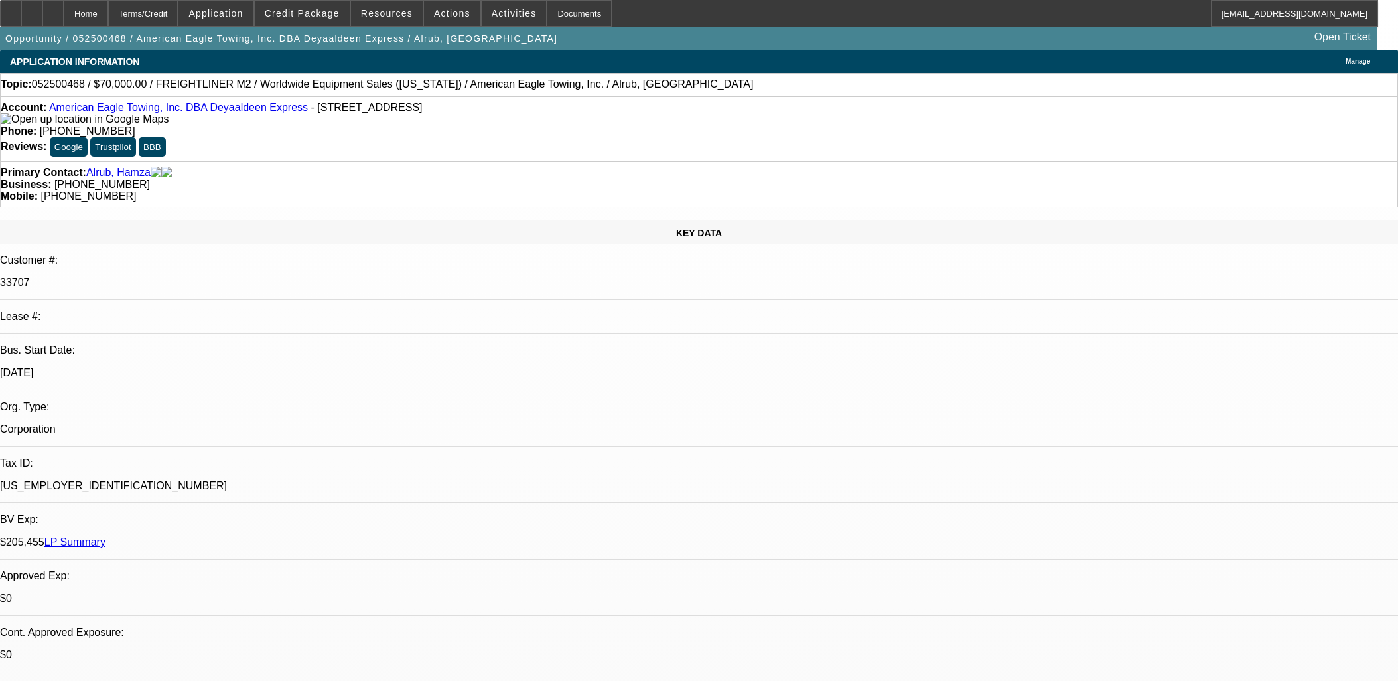
select select "0"
select select "2"
select select "0.1"
select select "4"
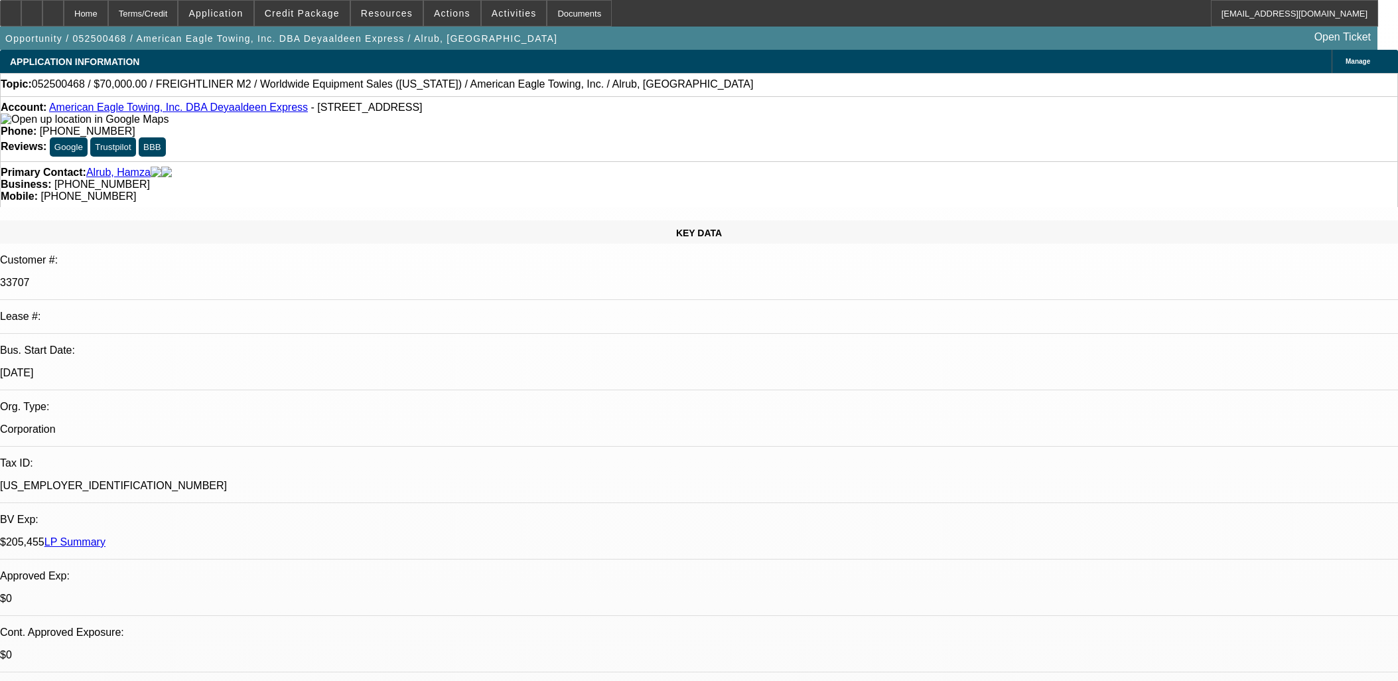
select select "0.2"
select select "2"
select select "0.1"
select select "4"
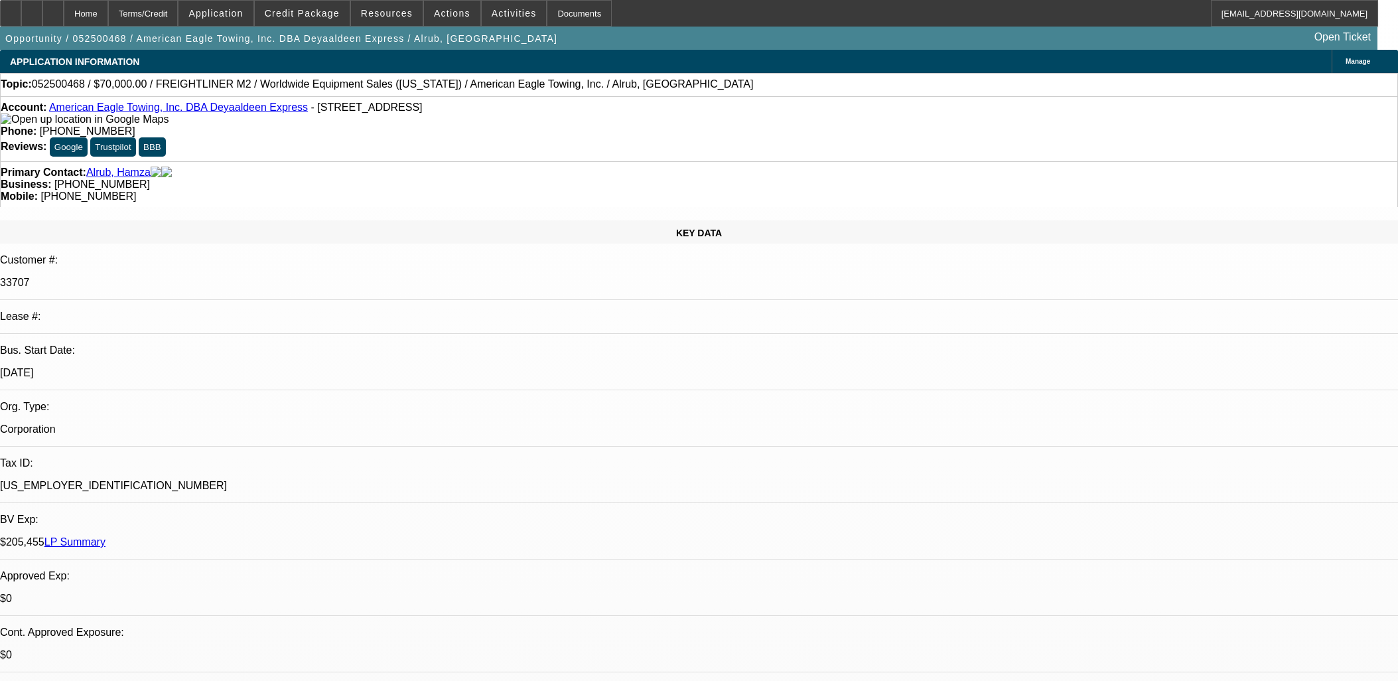
select select "0"
select select "2"
select select "0.1"
select select "4"
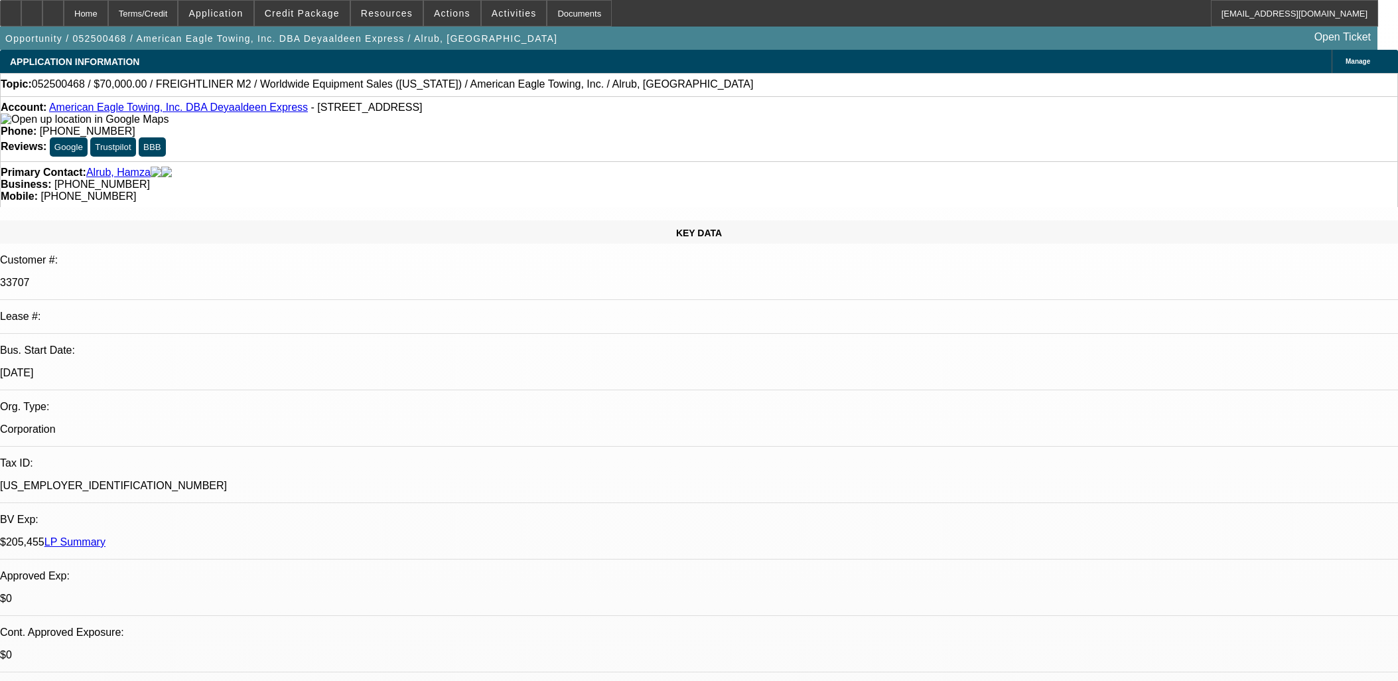
select select "0"
select select "0.1"
select select "4"
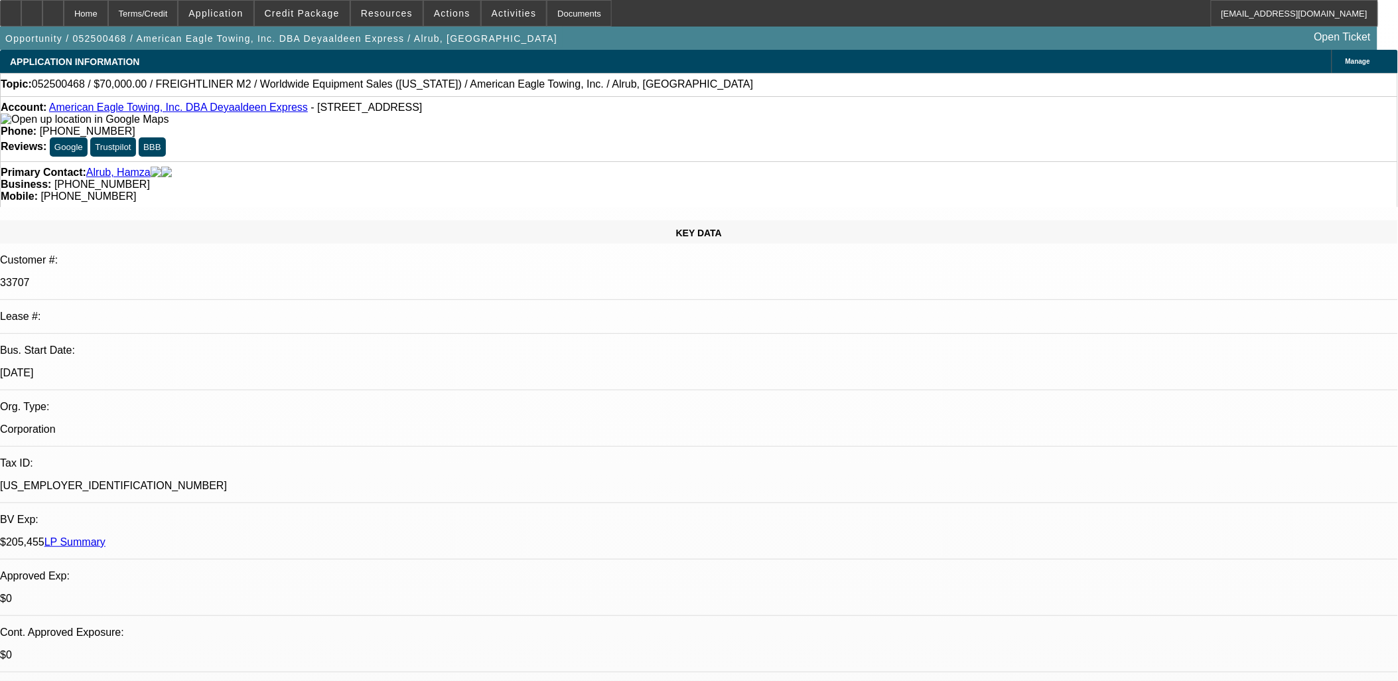
drag, startPoint x: 890, startPoint y: 366, endPoint x: 217, endPoint y: -77, distance: 805.5
click at [217, 0] on html "Home Terms/Credit Application Credit Package Resources Actions Activities Docum…" at bounding box center [699, 340] width 1398 height 681
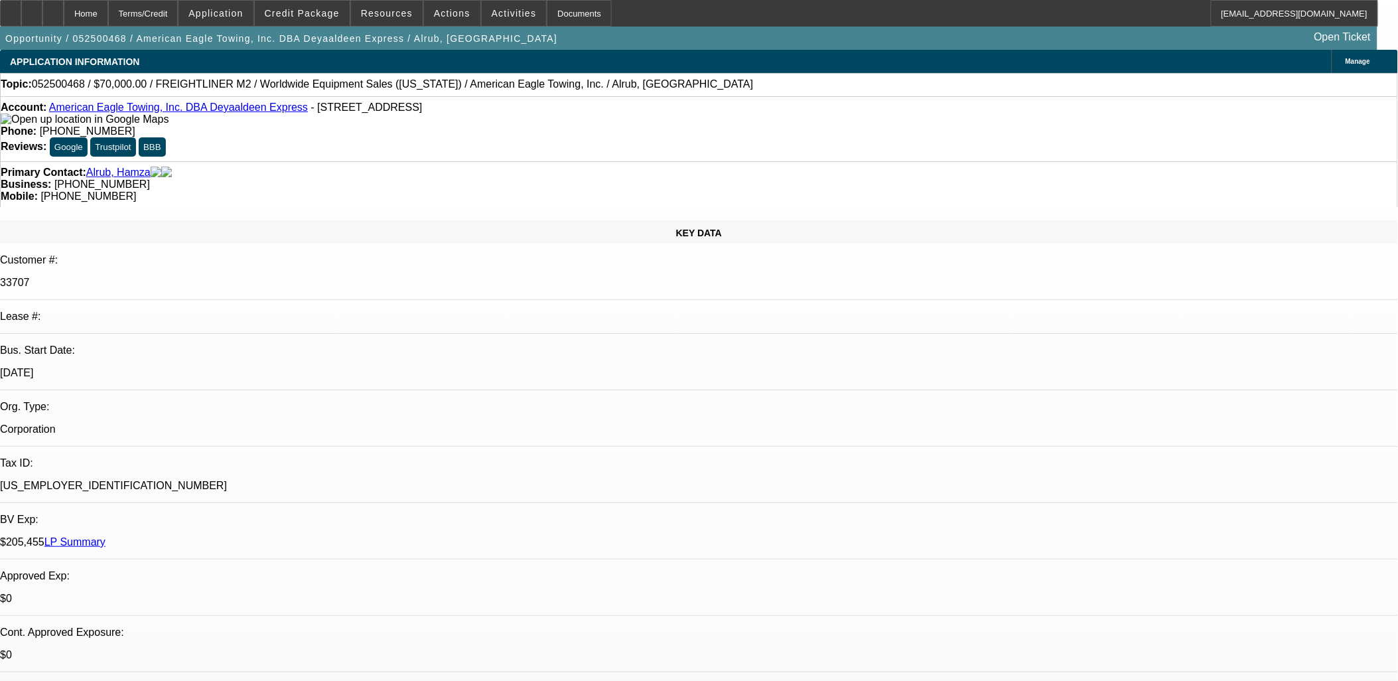
drag, startPoint x: 217, startPoint y: -77, endPoint x: 216, endPoint y: 153, distance: 229.5
click at [217, 167] on div "Primary Contact: Alrub, Hamza" at bounding box center [699, 173] width 1396 height 12
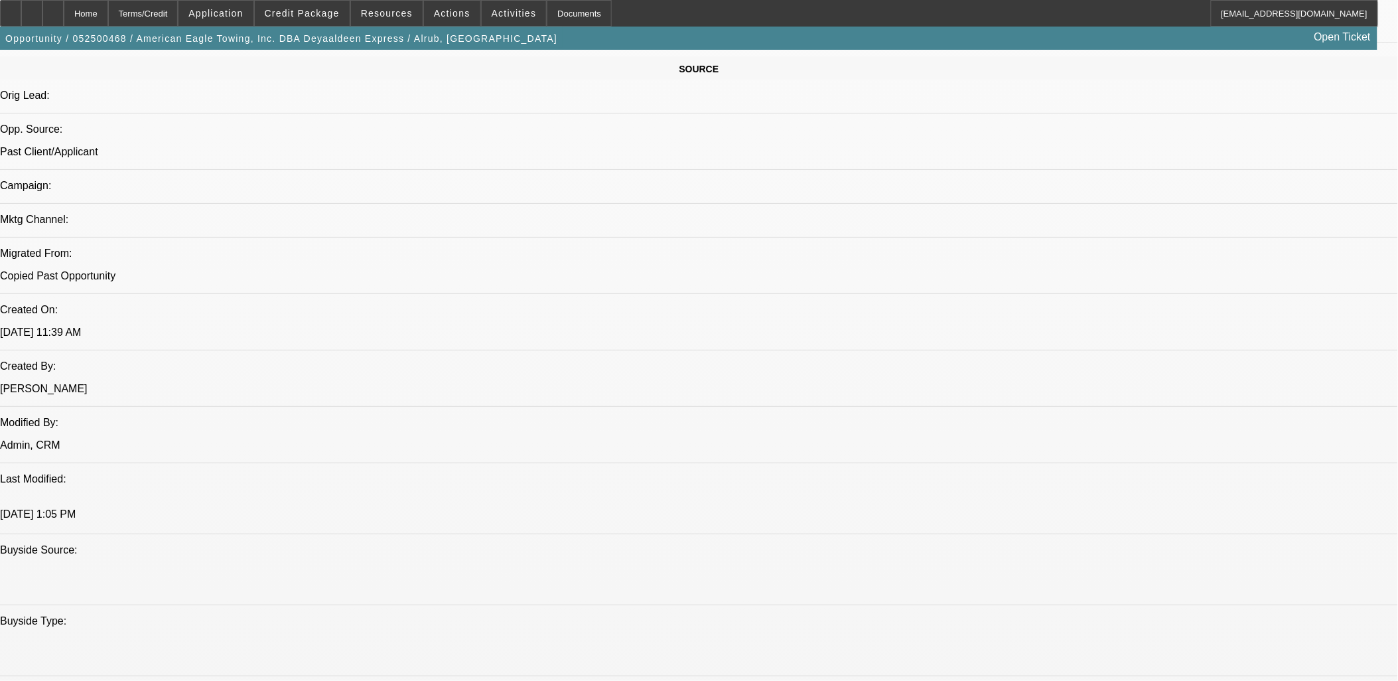
scroll to position [1105, 0]
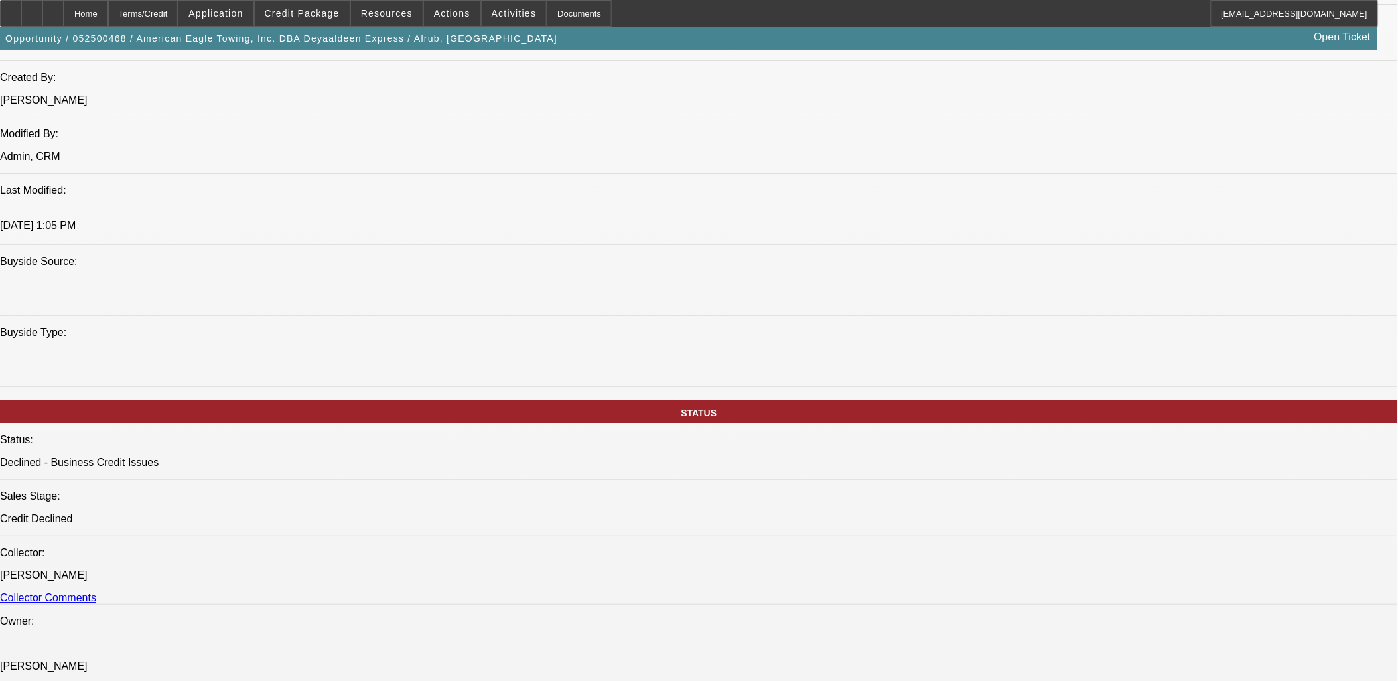
drag, startPoint x: 844, startPoint y: 507, endPoint x: 728, endPoint y: 449, distance: 130.5
drag, startPoint x: 728, startPoint y: 449, endPoint x: 748, endPoint y: 468, distance: 27.2
drag, startPoint x: 771, startPoint y: 482, endPoint x: 17, endPoint y: 117, distance: 837.9
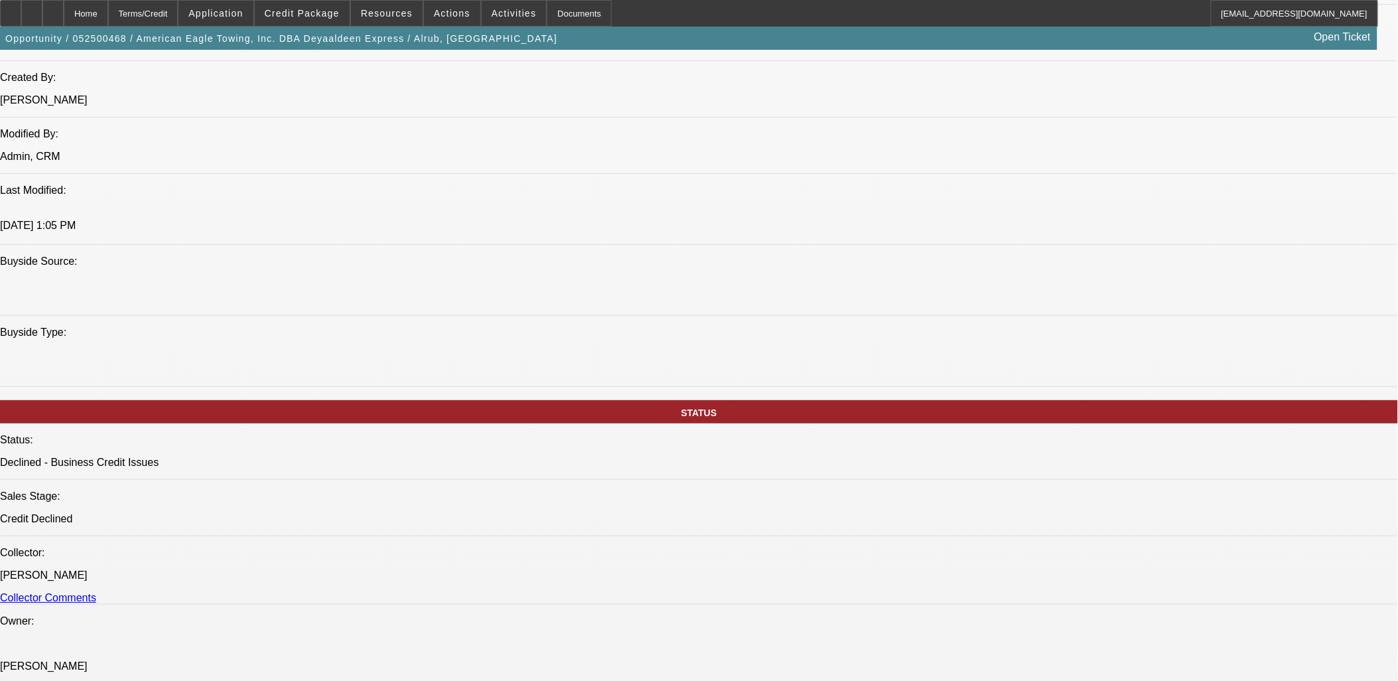
drag, startPoint x: 754, startPoint y: 588, endPoint x: 803, endPoint y: 493, distance: 107.1
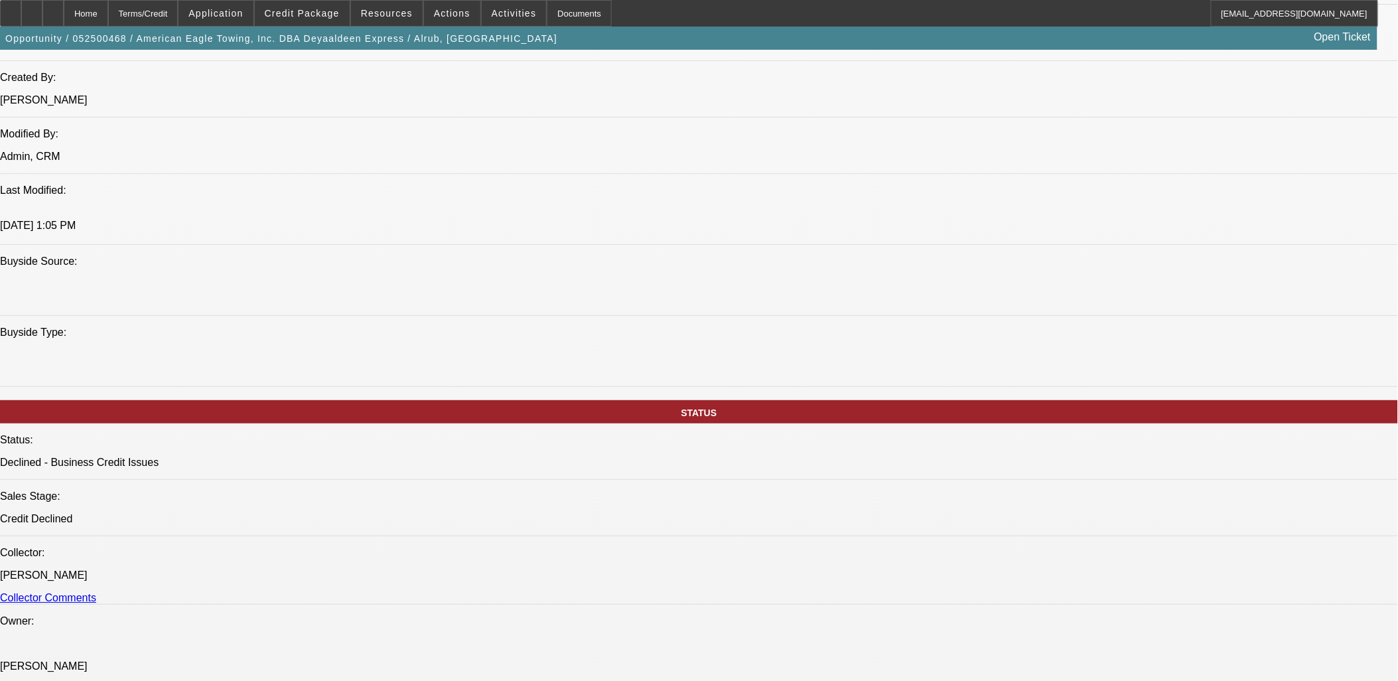
scroll to position [1272, 0]
drag, startPoint x: 1184, startPoint y: 611, endPoint x: 869, endPoint y: 360, distance: 403.1
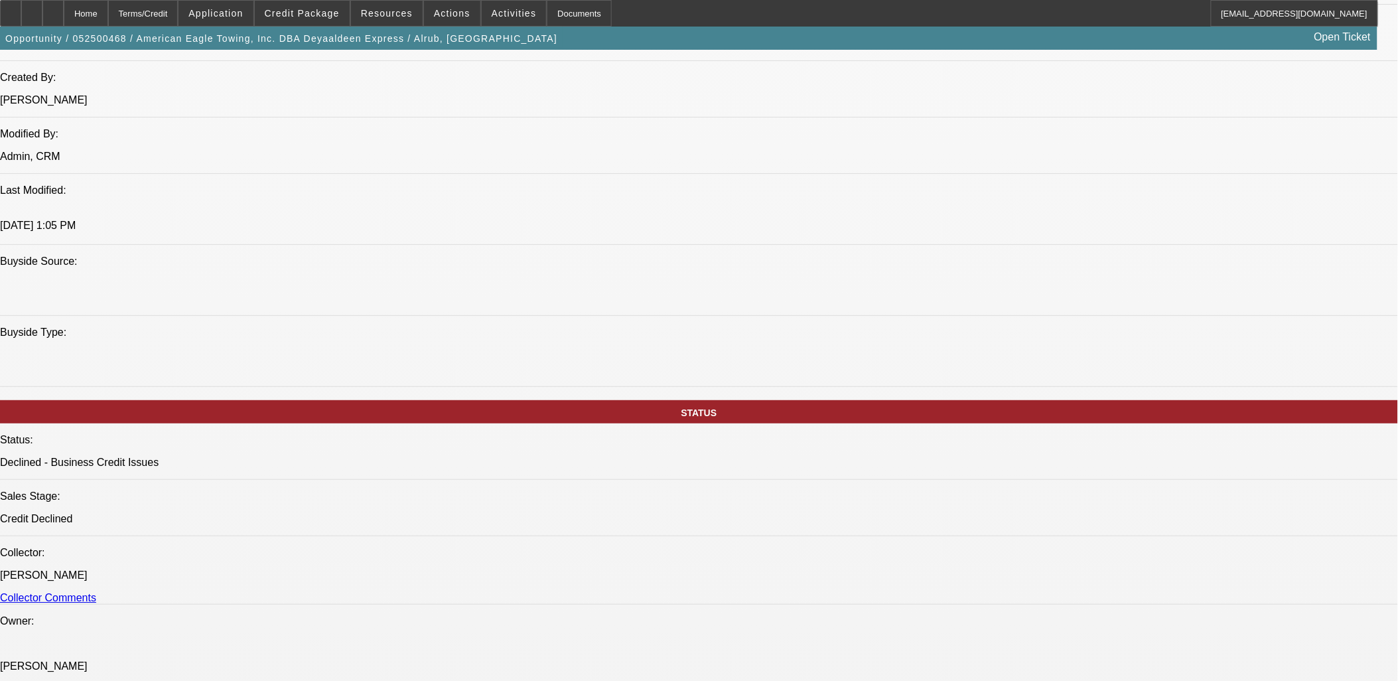
drag, startPoint x: 1165, startPoint y: 601, endPoint x: 956, endPoint y: 361, distance: 318.3
drag, startPoint x: 956, startPoint y: 361, endPoint x: 1281, endPoint y: 612, distance: 410.5
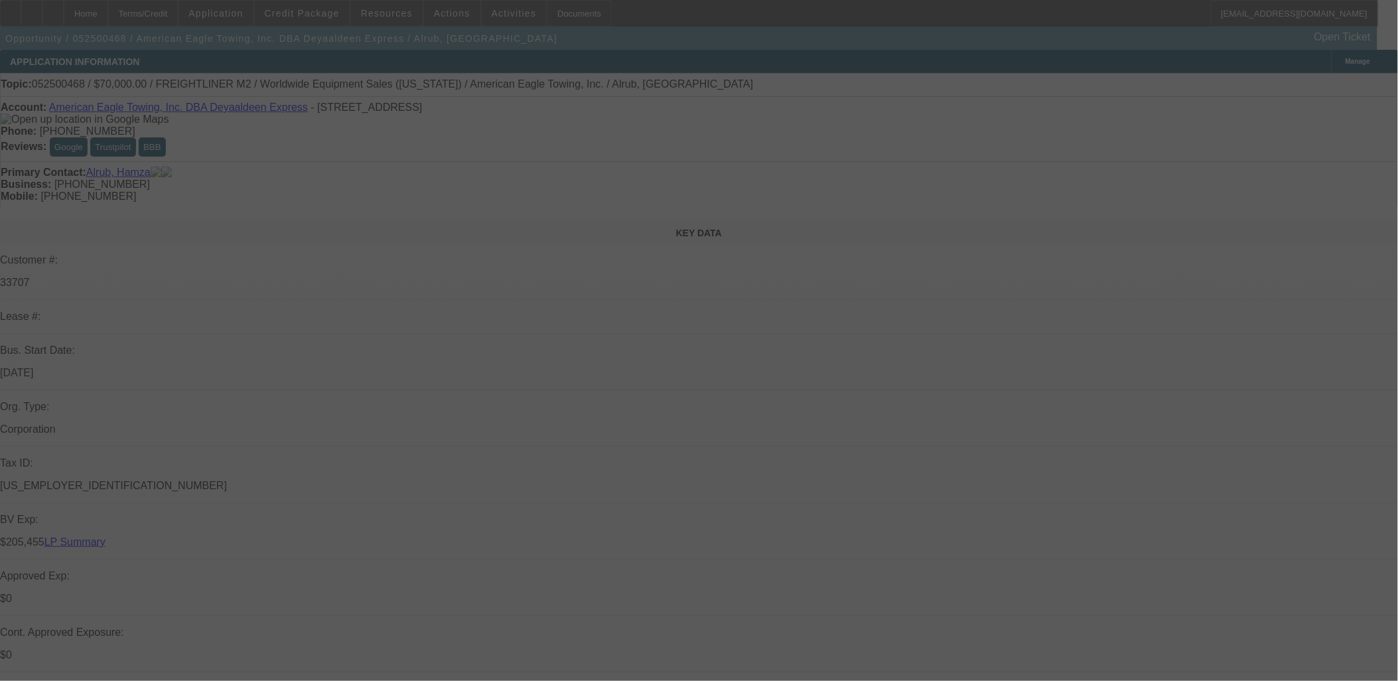
select select "0"
select select "2"
select select "0.1"
select select "0.2"
select select "2"
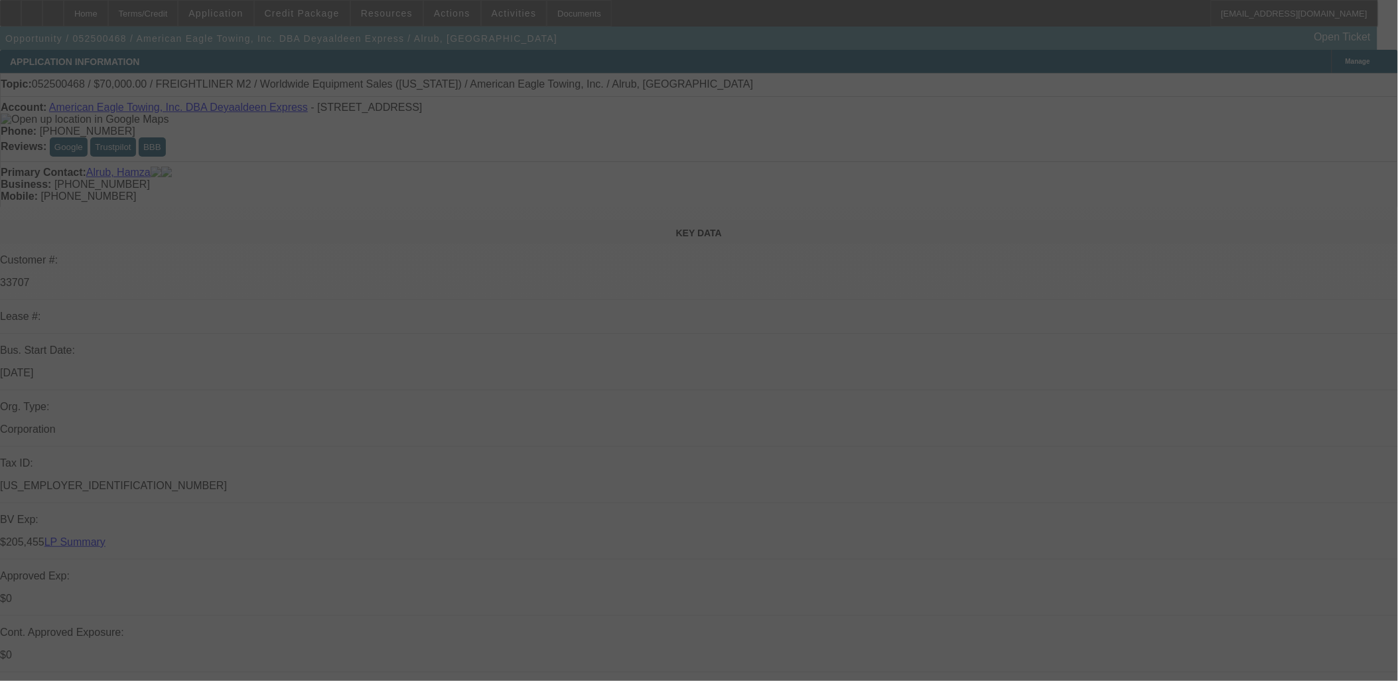
select select "0.1"
select select "0"
select select "2"
select select "0.1"
select select "0"
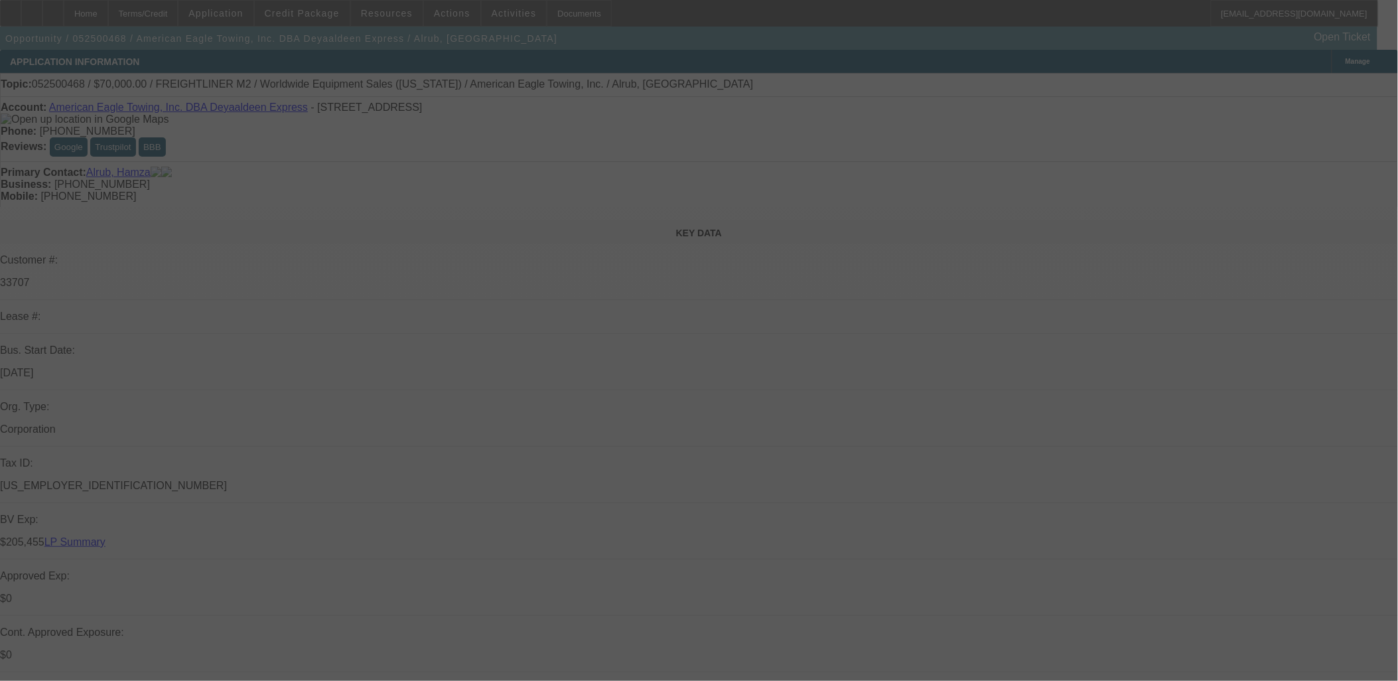
select select "0"
select select "0.1"
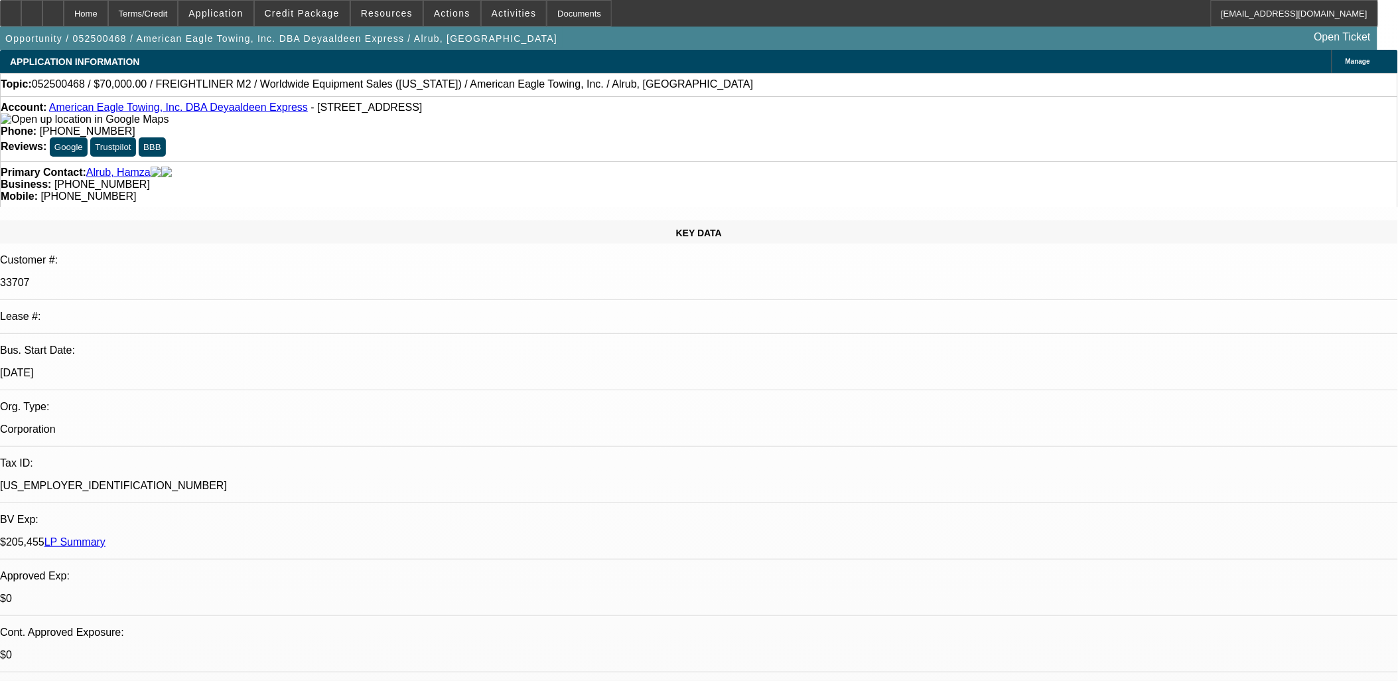
select select "1"
select select "2"
select select "4"
select select "1"
select select "2"
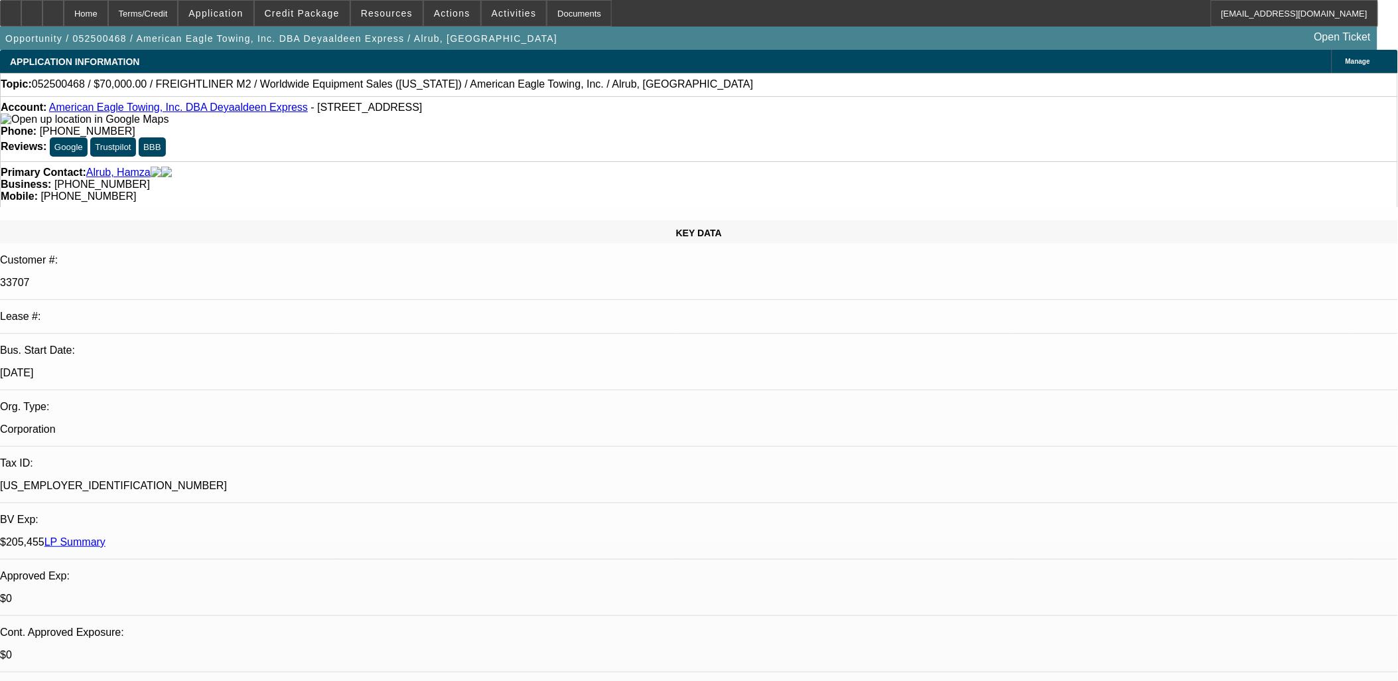
select select "4"
select select "1"
select select "2"
select select "4"
select select "1"
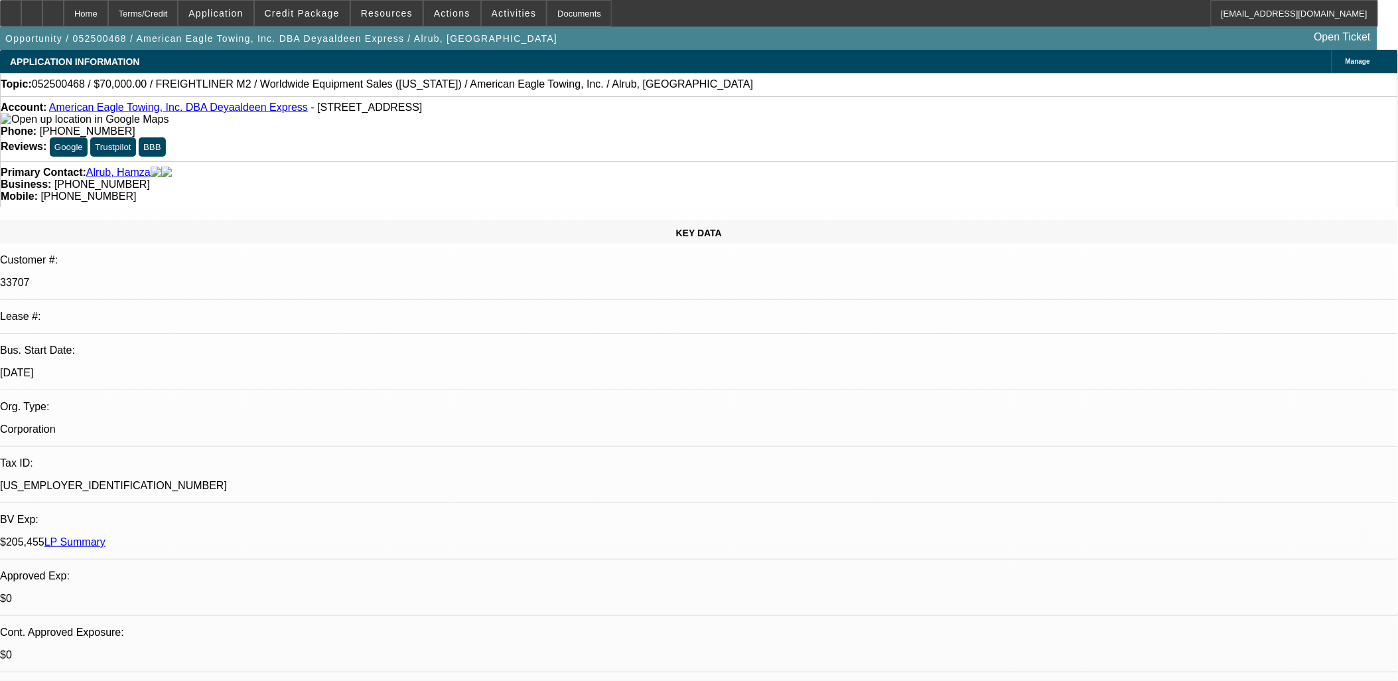
select select "1"
select select "4"
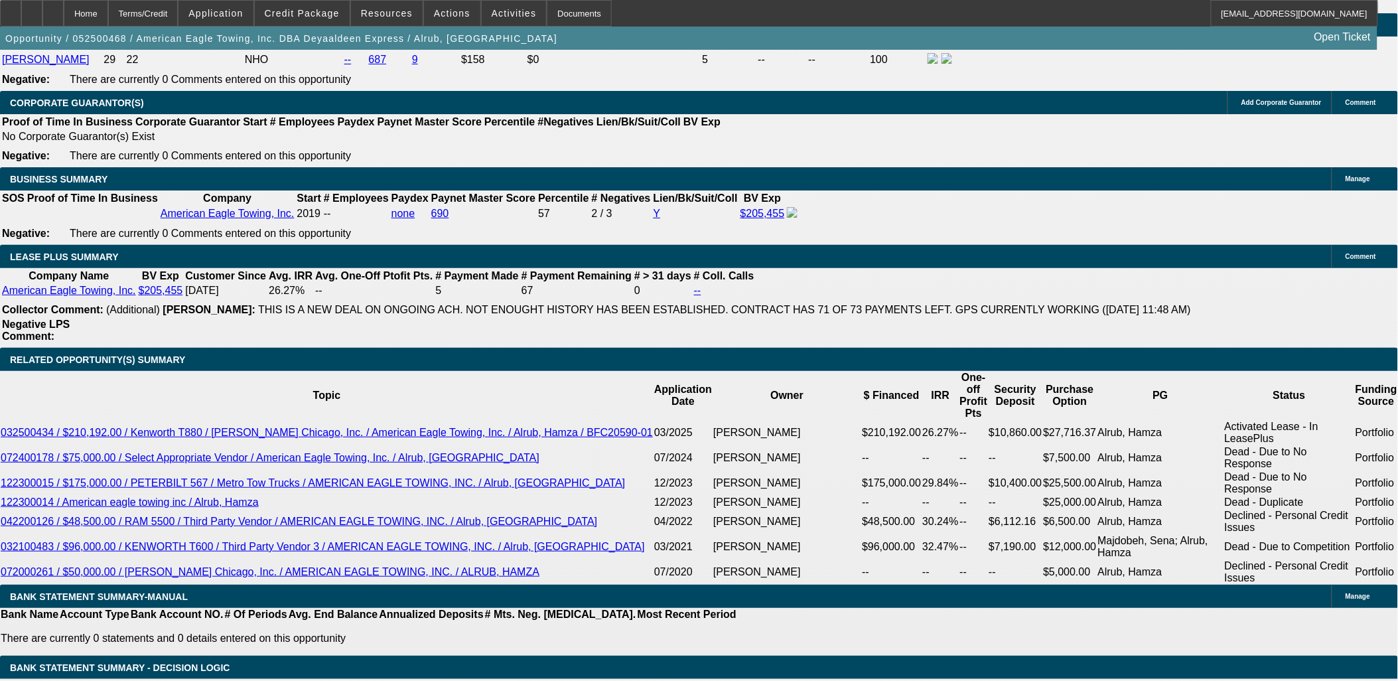
scroll to position [2064, 0]
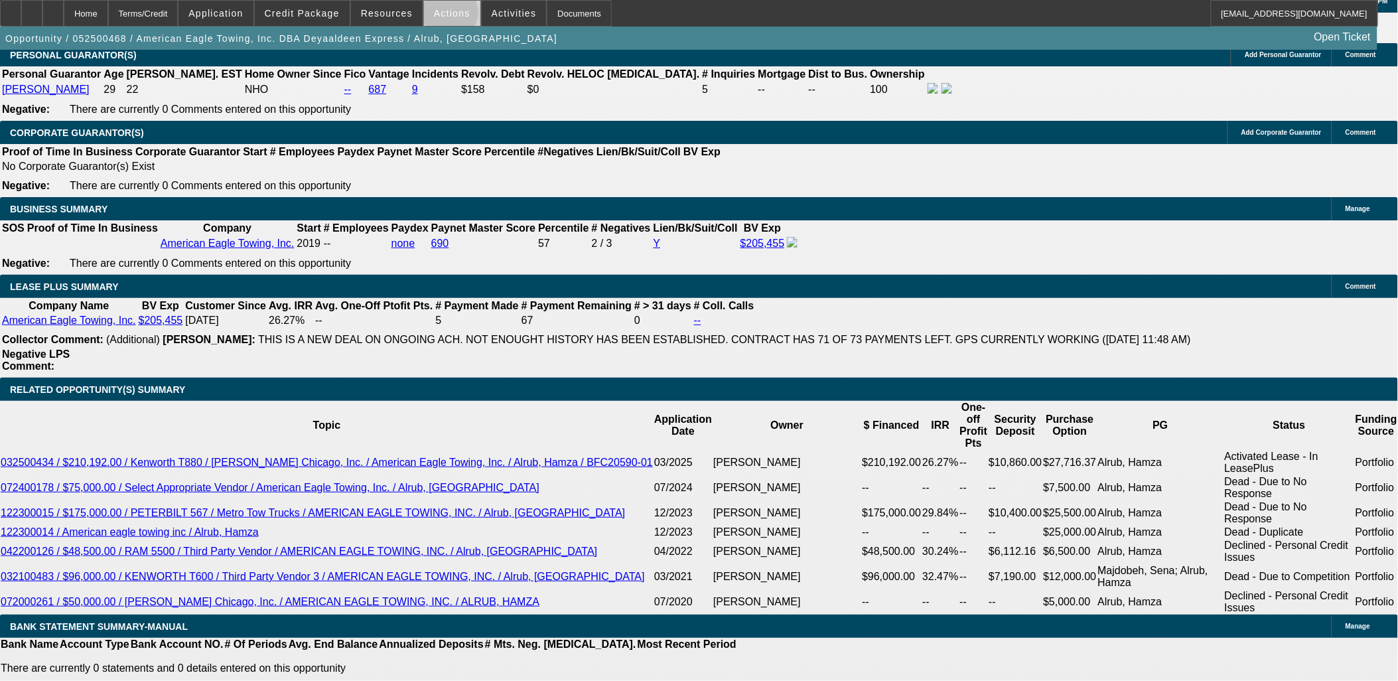
click at [445, 16] on span "Actions" at bounding box center [452, 13] width 36 height 11
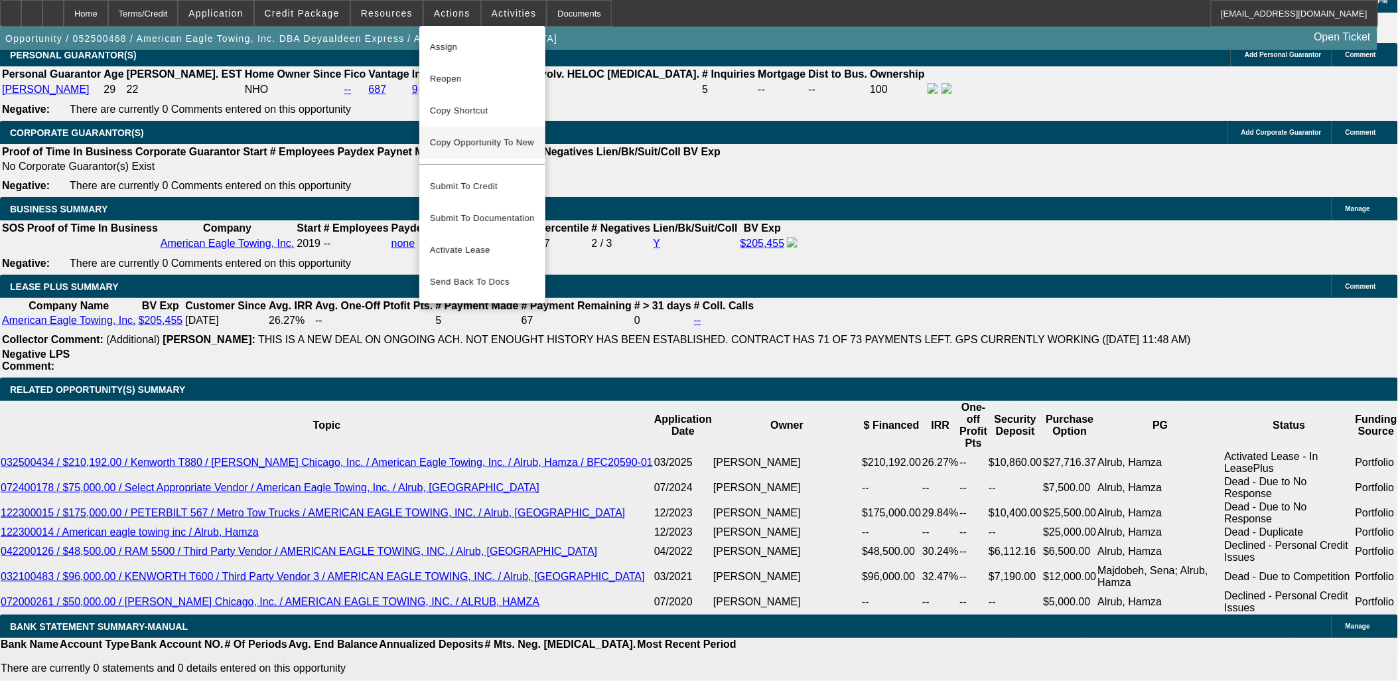
scroll to position [2139, 0]
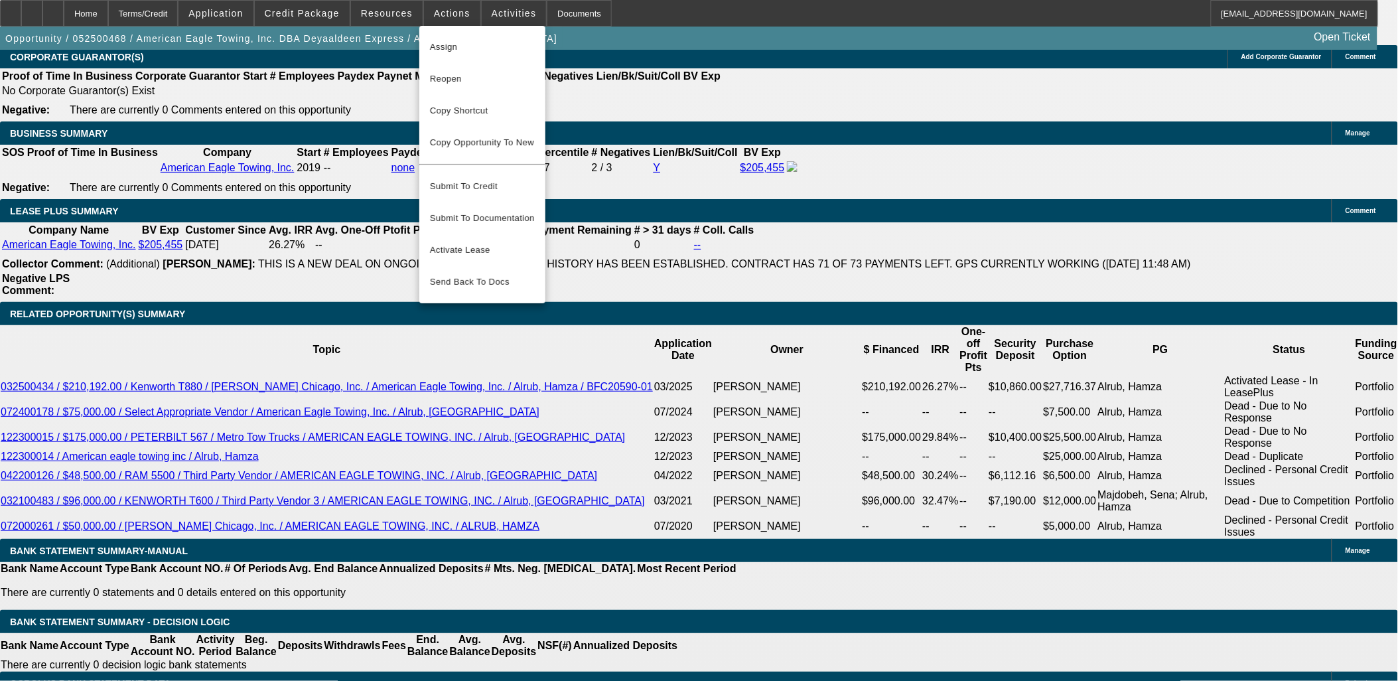
drag, startPoint x: 500, startPoint y: 143, endPoint x: 777, endPoint y: 187, distance: 280.1
click at [500, 144] on span "Copy Opportunity To New" at bounding box center [482, 142] width 104 height 10
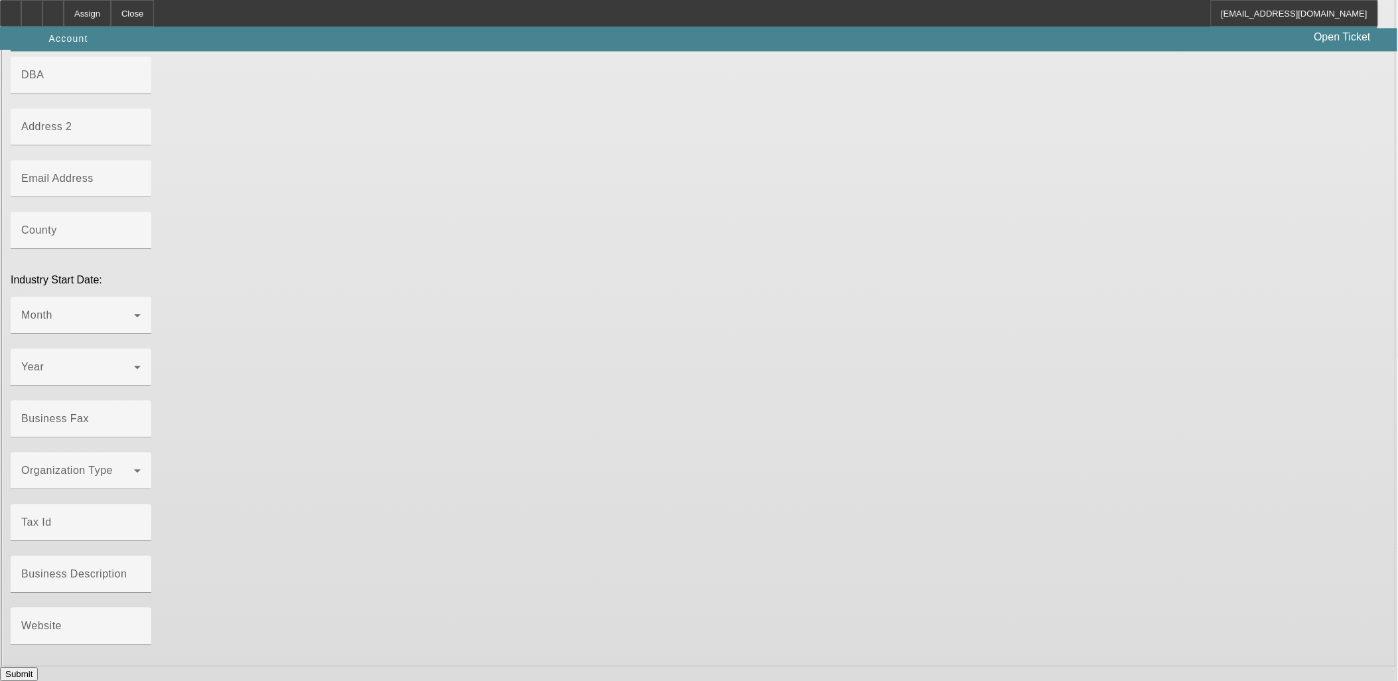
type input "American Eagle Towing, Inc."
type input "[STREET_ADDRESS]"
type input "60477"
type input "[GEOGRAPHIC_DATA]"
type input "[PHONE_NUMBER]"
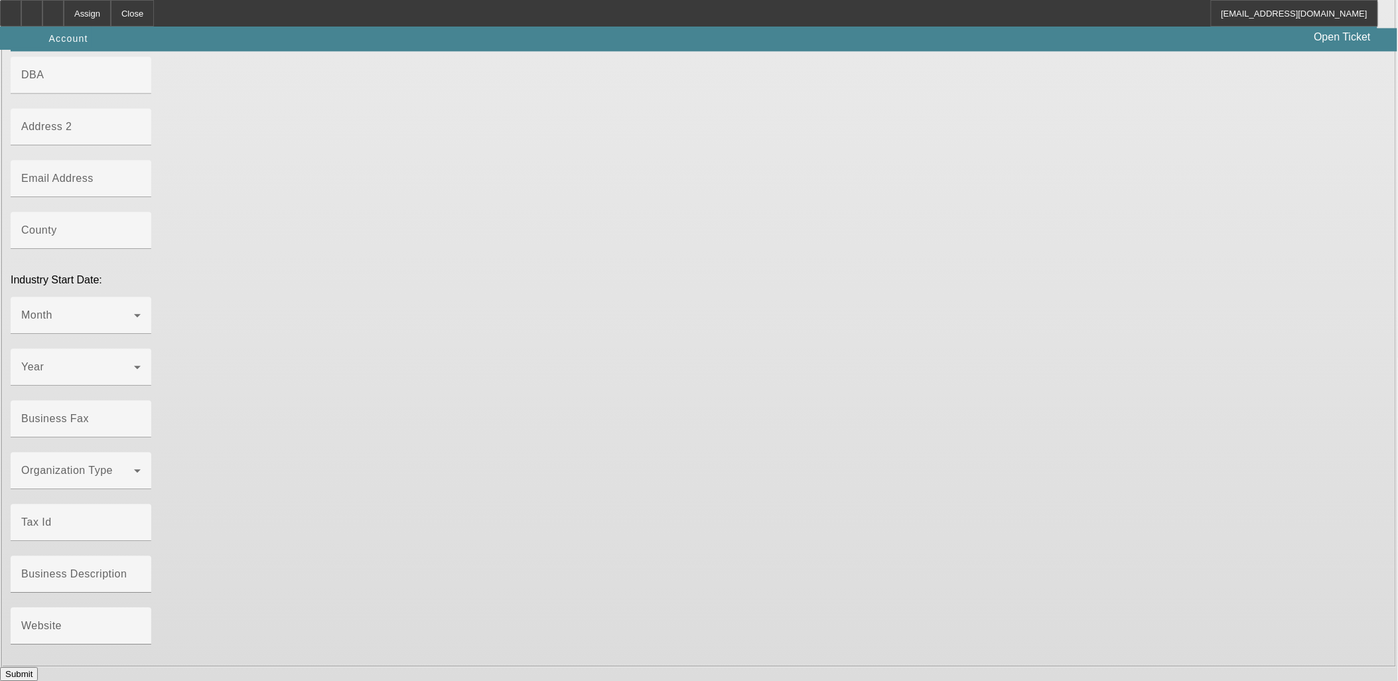
type input "Deyaaldeen Express"
type input "[EMAIL_ADDRESS][DOMAIN_NAME]"
type input "Cook"
type input "[US_EMPLOYER_IDENTIFICATION_NUMBER]"
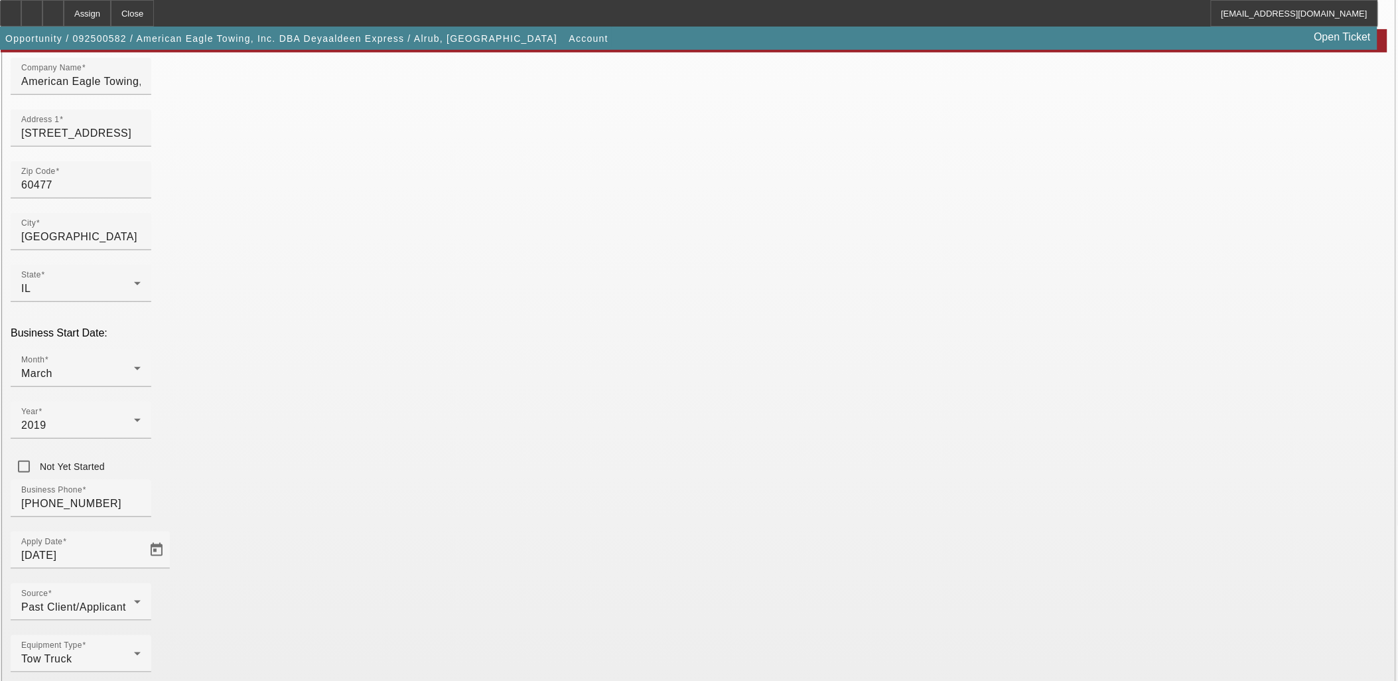
scroll to position [164, 0]
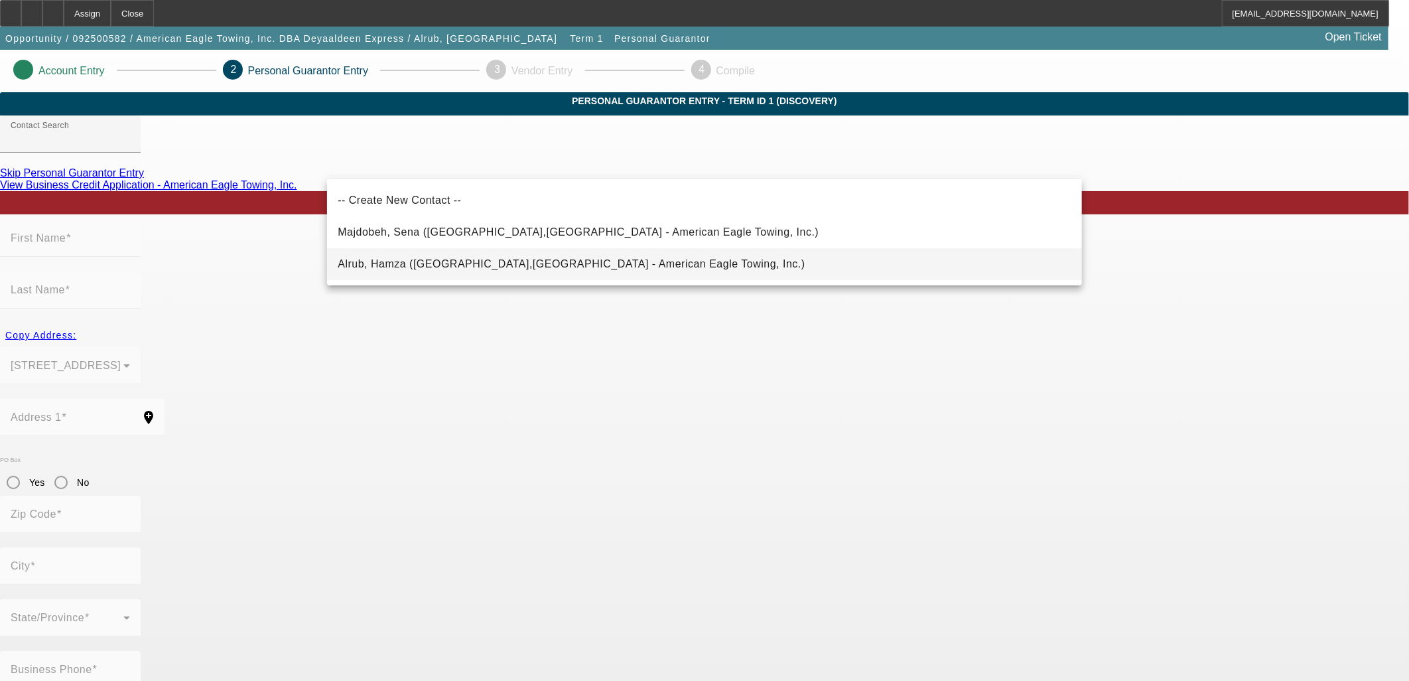
click at [511, 275] on mat-option "Alrub, Hamza ([GEOGRAPHIC_DATA],[GEOGRAPHIC_DATA] - American Eagle Towing, Inc.)" at bounding box center [704, 264] width 755 height 32
type input "Alrub, Hamza ([GEOGRAPHIC_DATA],[GEOGRAPHIC_DATA] - American Eagle Towing, Inc.)"
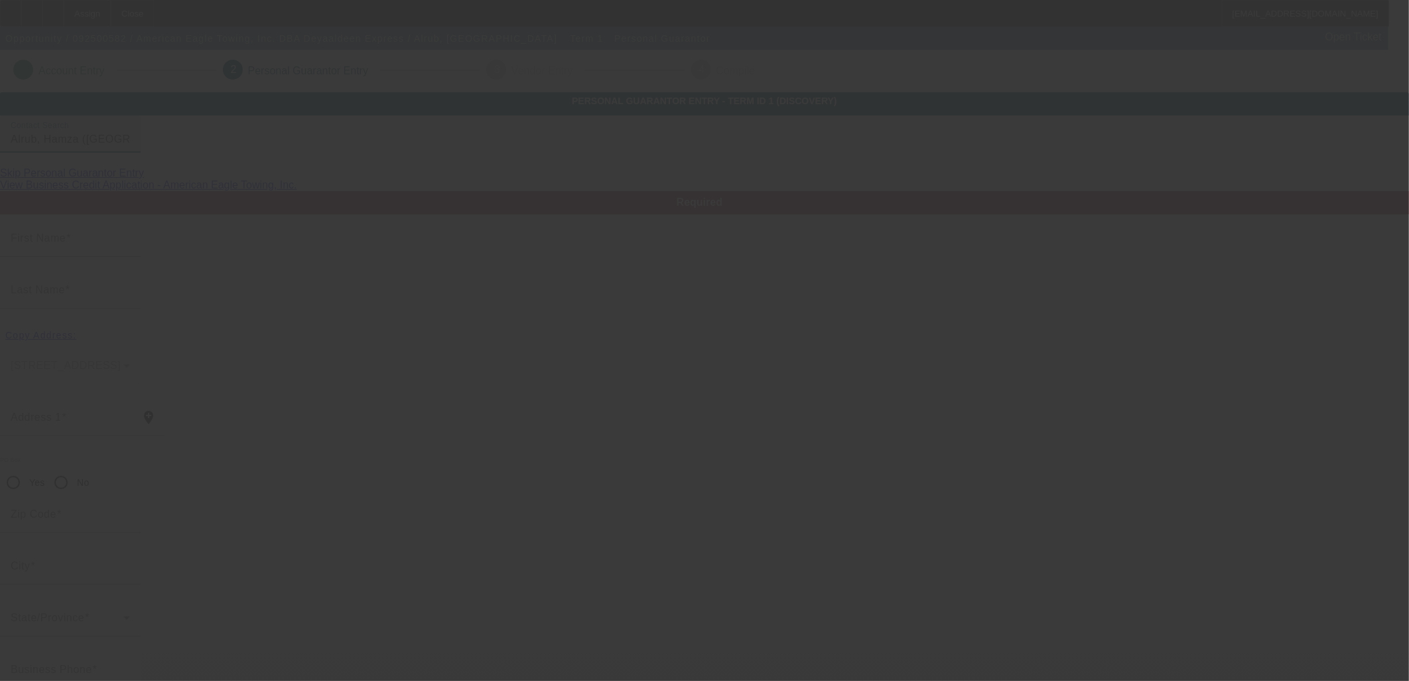
type input "Hamza"
type input "Alrub"
type input "[STREET_ADDRESS]"
radio input "true"
type input "60477"
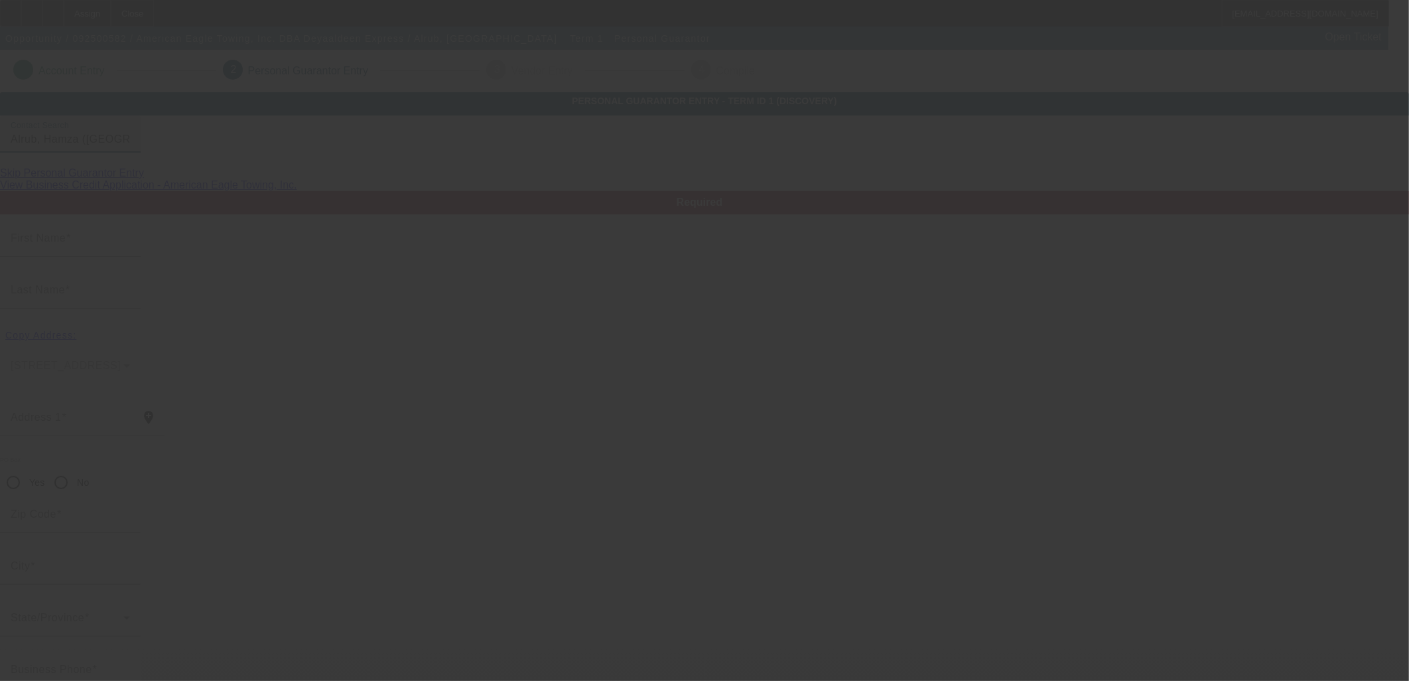
type input "[GEOGRAPHIC_DATA]"
type input "[PHONE_NUMBER]"
type input "100"
type input "292-93-1788"
type input "[EMAIL_ADDRESS][DOMAIN_NAME]"
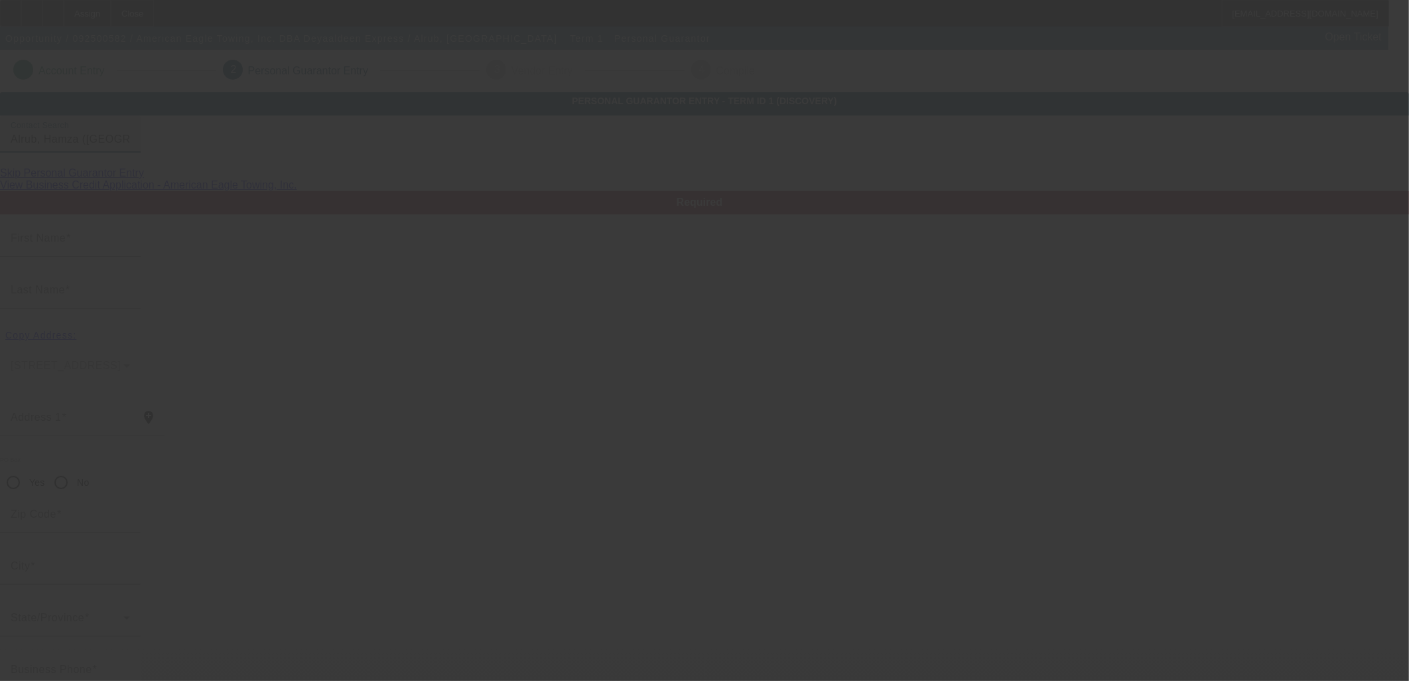
type input "[PHONE_NUMBER]"
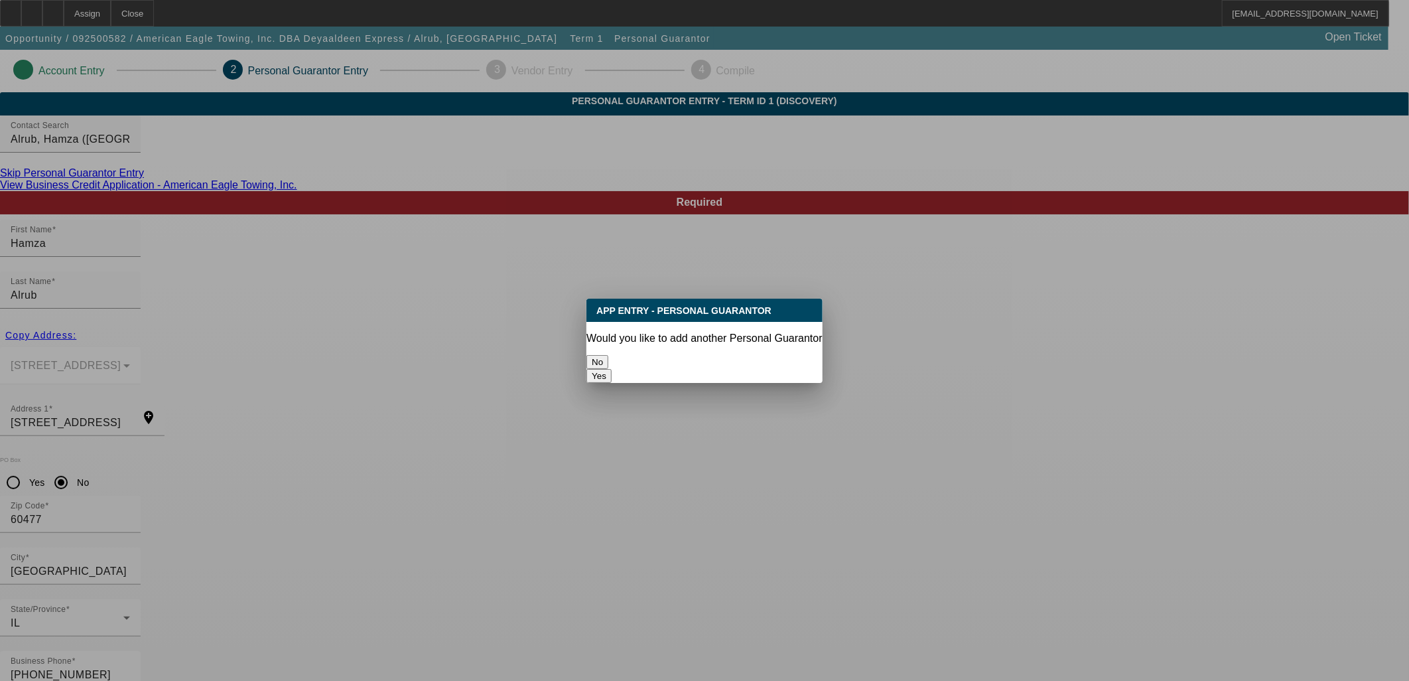
click at [608, 355] on button "No" at bounding box center [597, 362] width 22 height 14
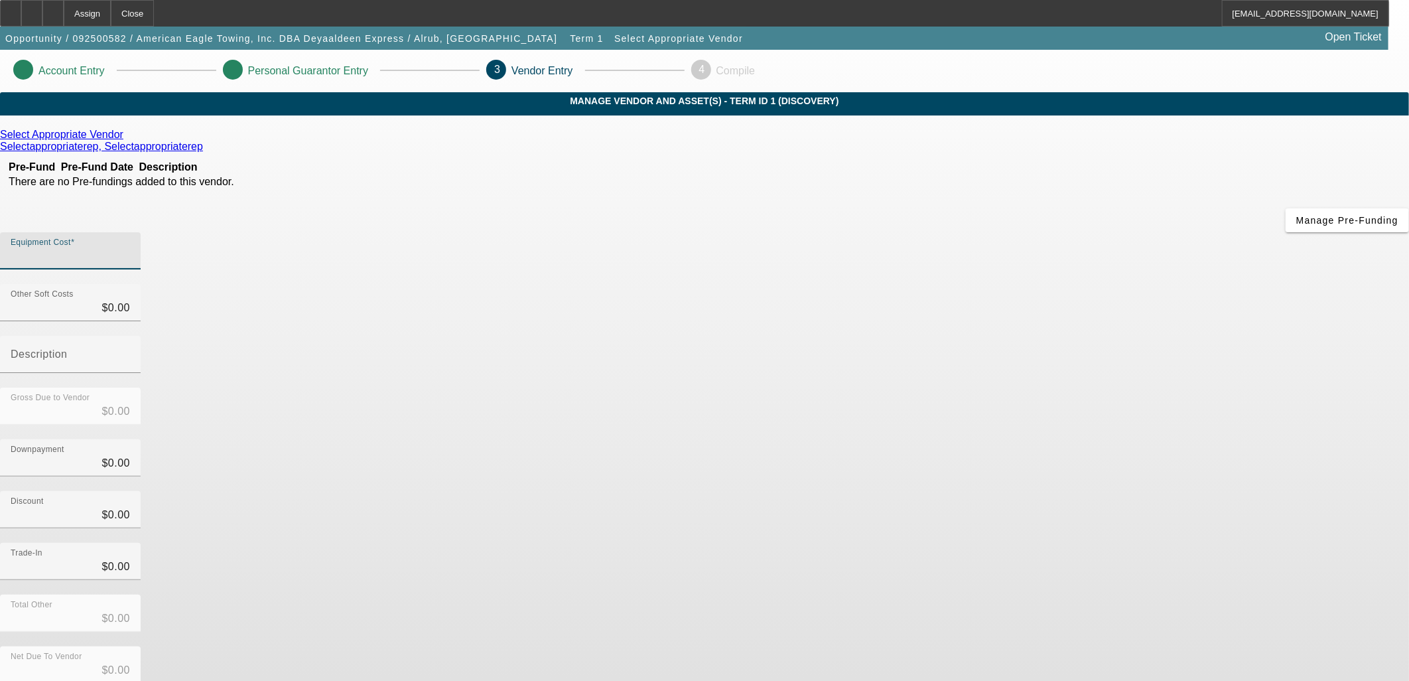
click at [130, 248] on input "Equipment Cost" at bounding box center [70, 256] width 119 height 16
type input "1"
type input "$1.00"
type input "12"
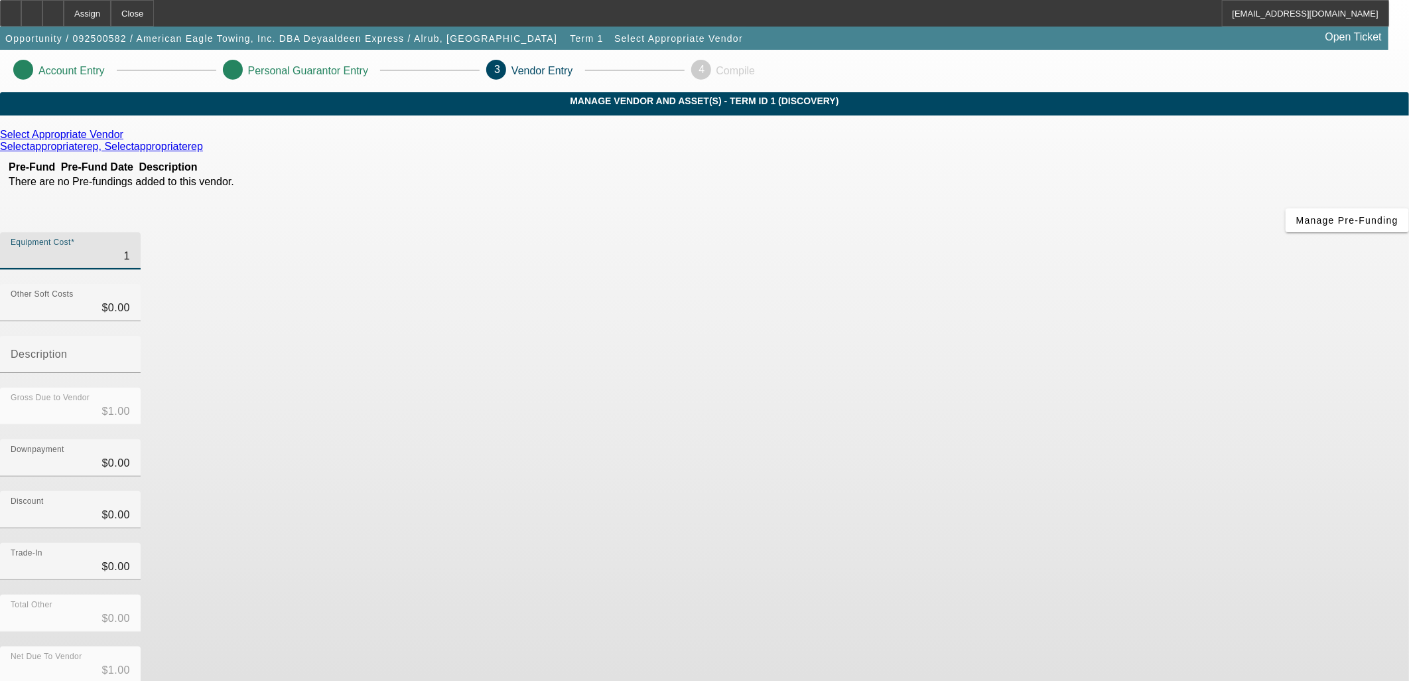
type input "$12.00"
type input "125"
type input "$125.00"
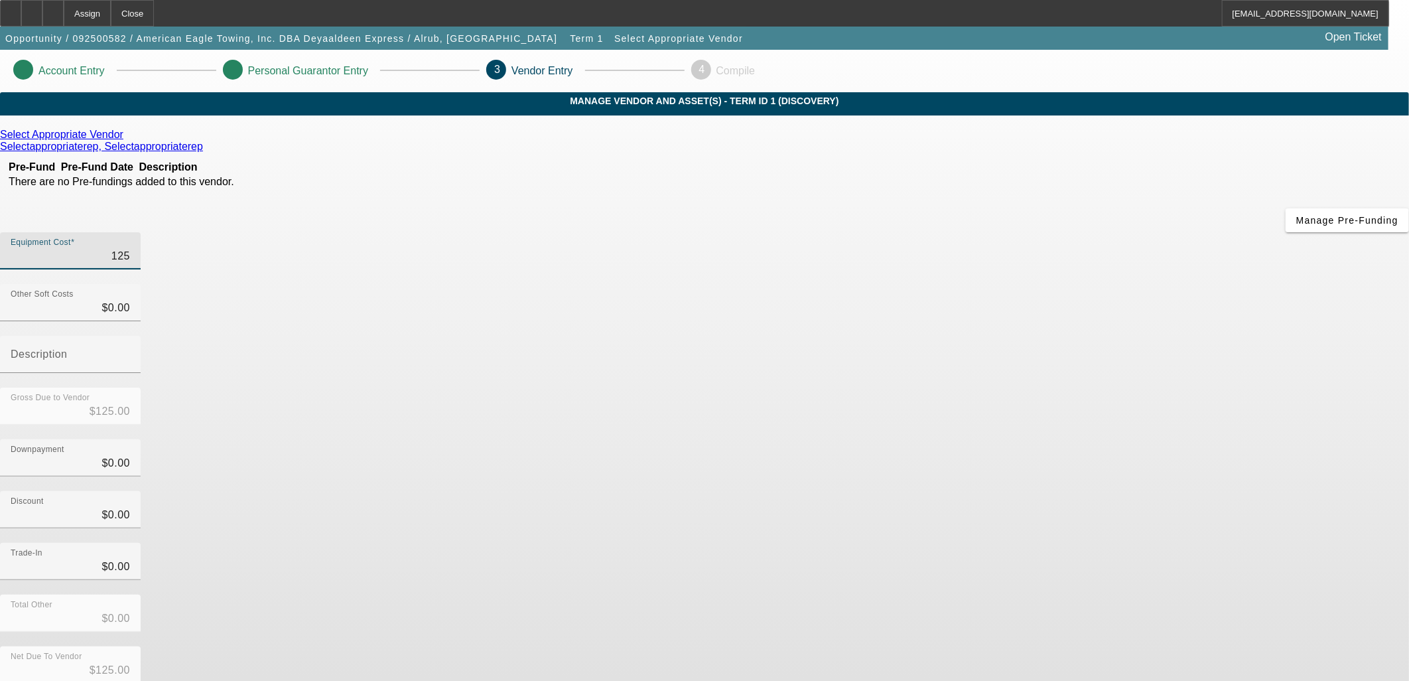
type input "1250"
type input "$1,250.00"
type input "12500"
type input "$12,500.00"
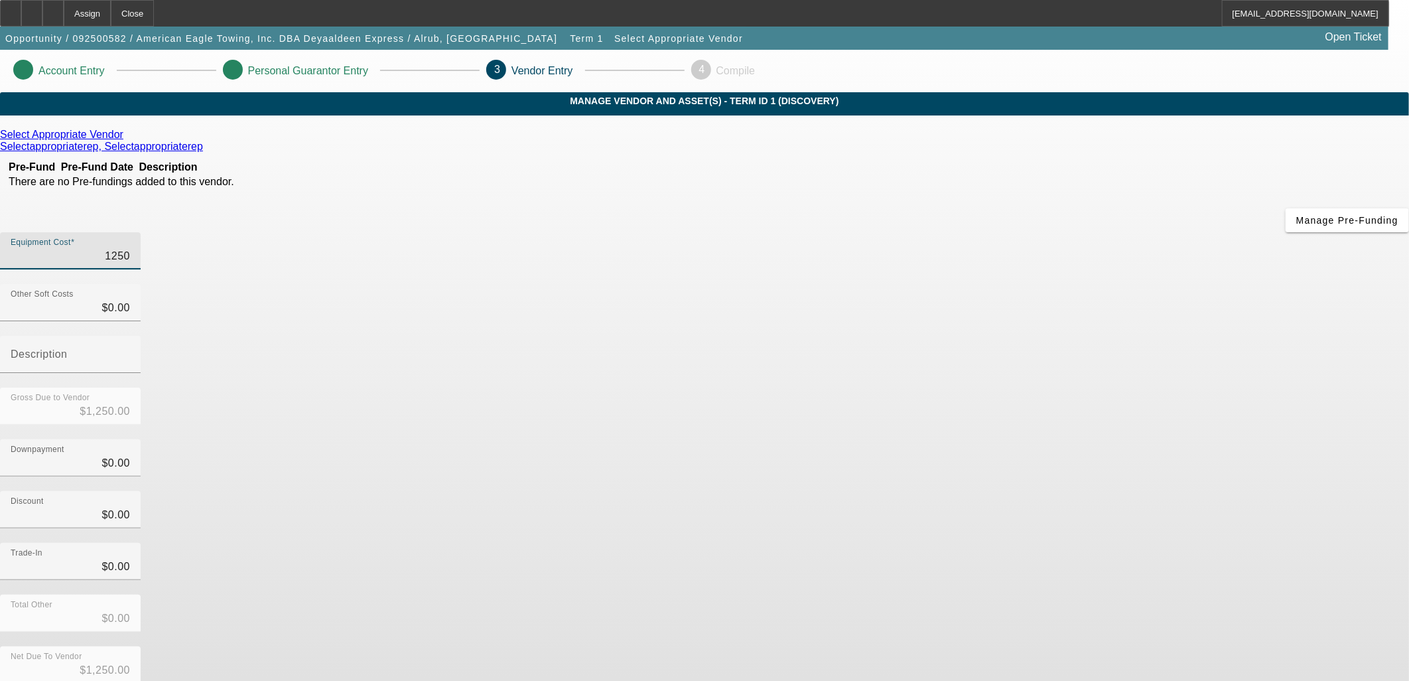
type input "$12,500.00"
type input "125000"
type input "$125,000.00"
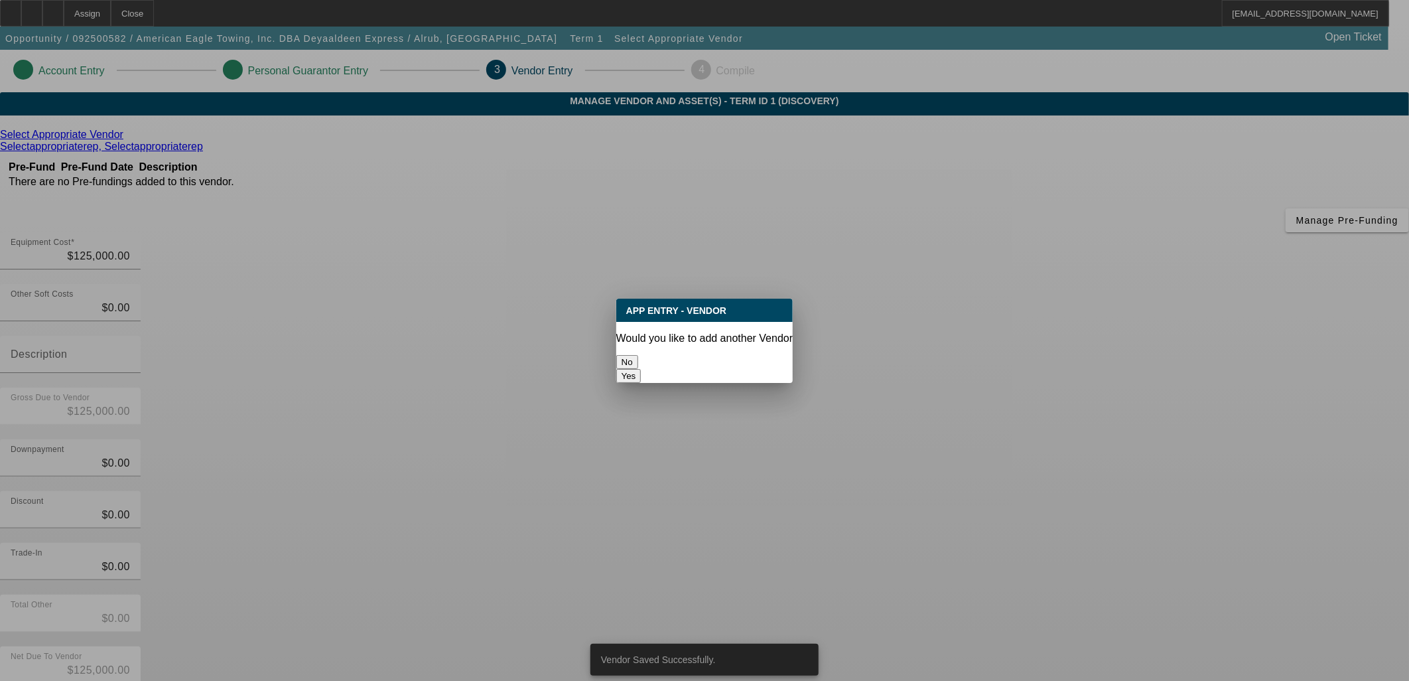
drag, startPoint x: 728, startPoint y: 377, endPoint x: 686, endPoint y: 353, distance: 48.7
click at [686, 355] on div "No Yes" at bounding box center [704, 369] width 177 height 28
drag, startPoint x: 686, startPoint y: 353, endPoint x: 648, endPoint y: 344, distance: 38.9
click at [638, 355] on button "No" at bounding box center [627, 362] width 22 height 14
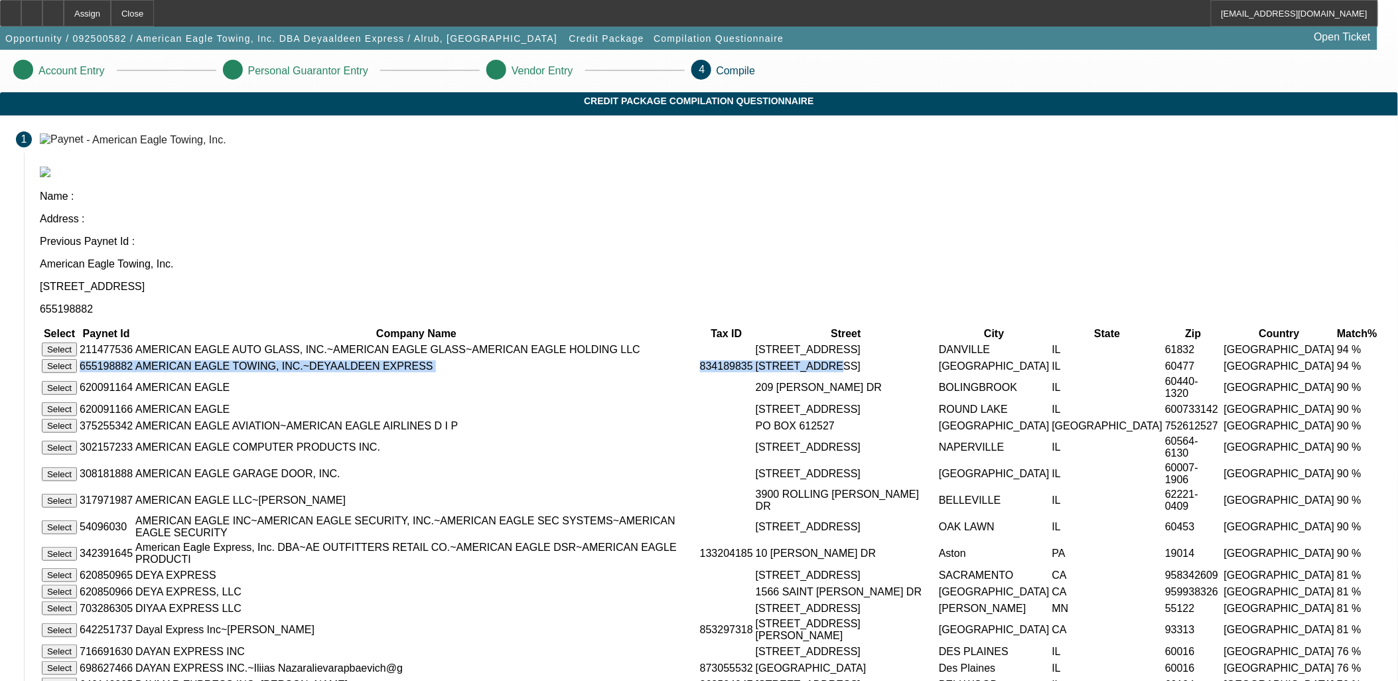
drag, startPoint x: 375, startPoint y: 292, endPoint x: 827, endPoint y: 295, distance: 451.8
click at [827, 358] on tr "Select 655198882 AMERICAN EAGLE TOWING, INC.~DEYAALDEEN EXPRESS 834189835 7346 …" at bounding box center [710, 365] width 1339 height 15
click at [77, 359] on button "Select" at bounding box center [59, 366] width 35 height 14
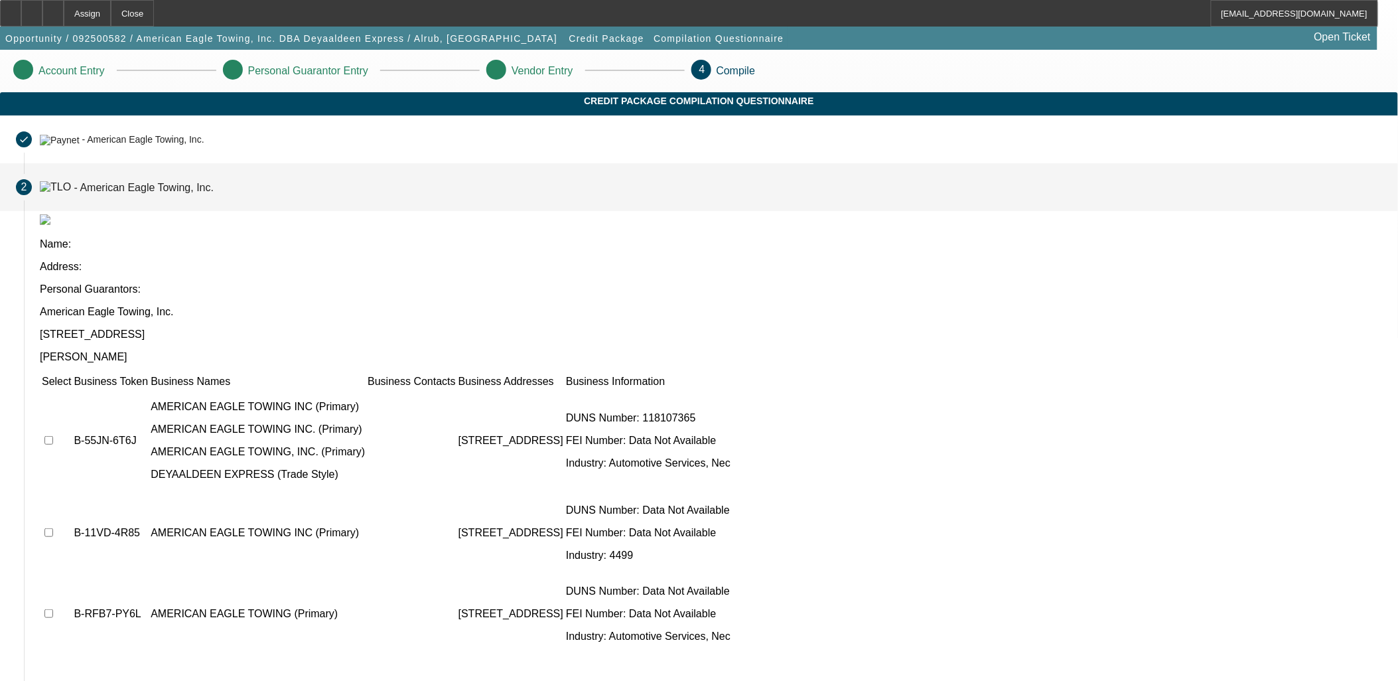
scroll to position [50, 0]
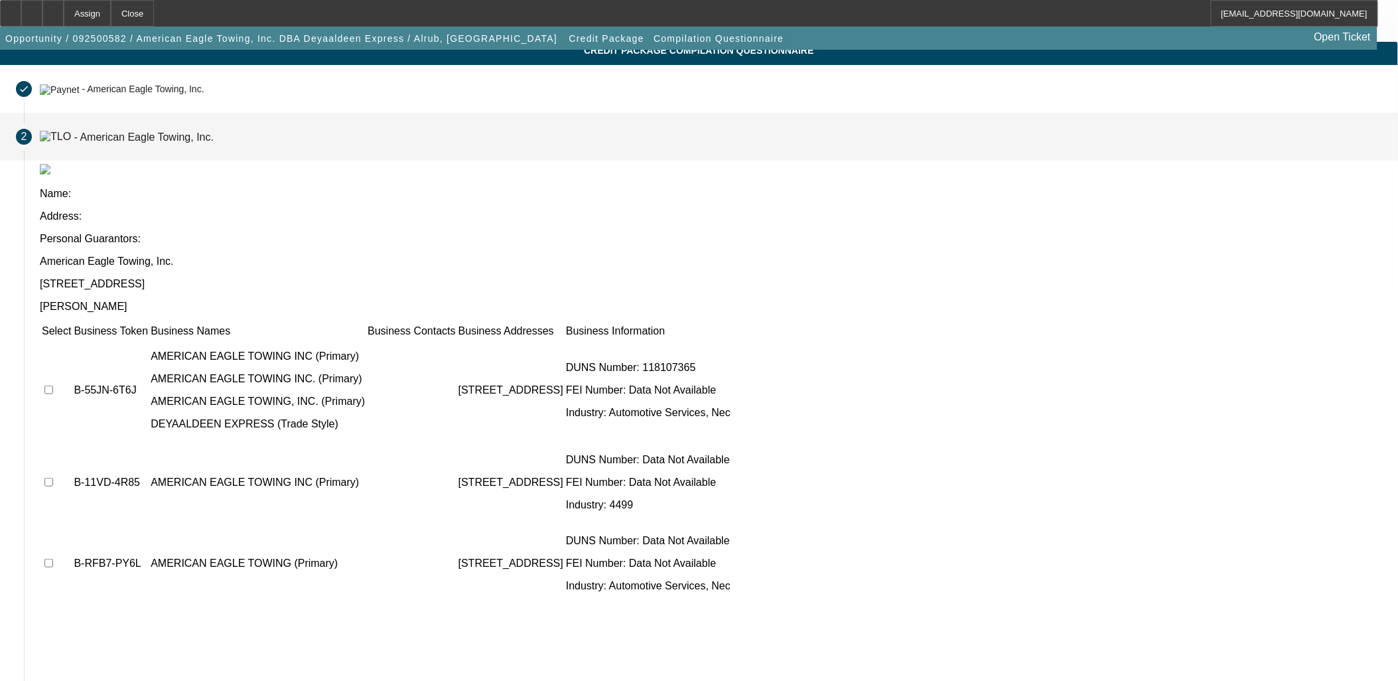
click at [53, 385] on input "checkbox" at bounding box center [48, 389] width 9 height 9
checkbox input "true"
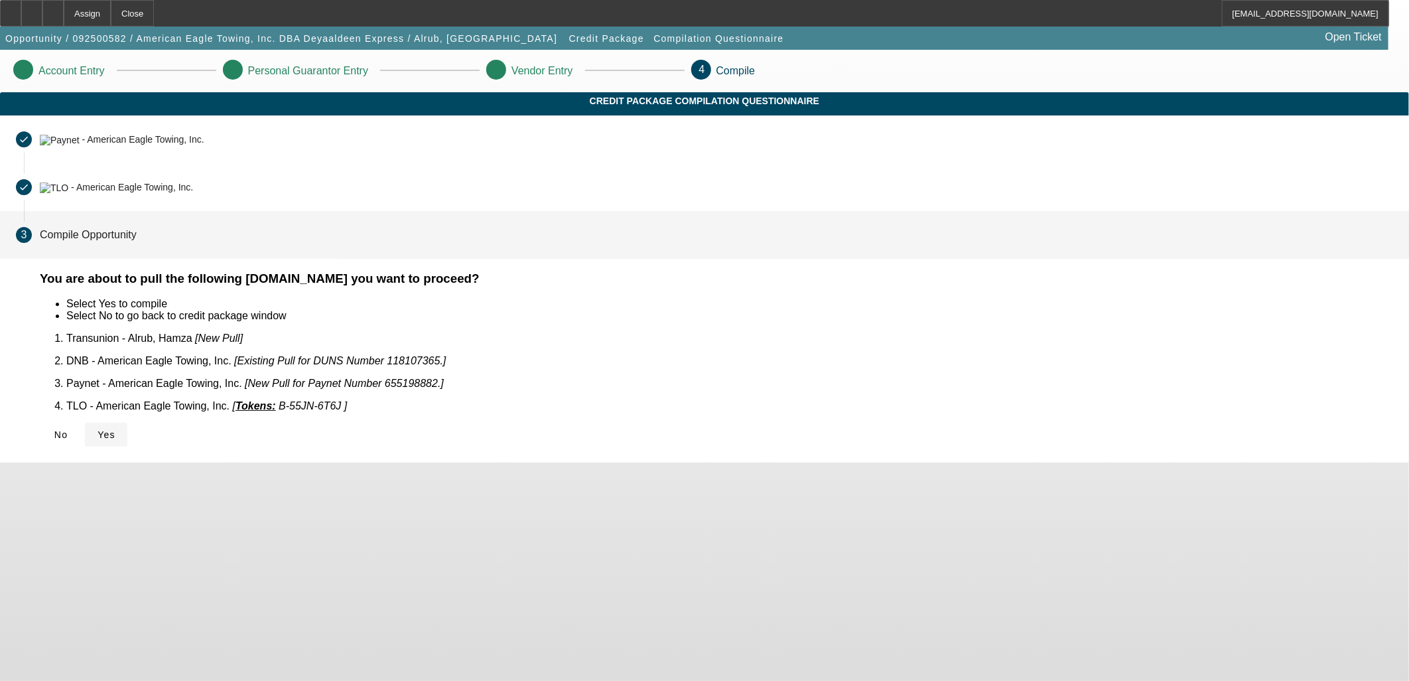
click at [115, 429] on span "Yes" at bounding box center [107, 434] width 18 height 11
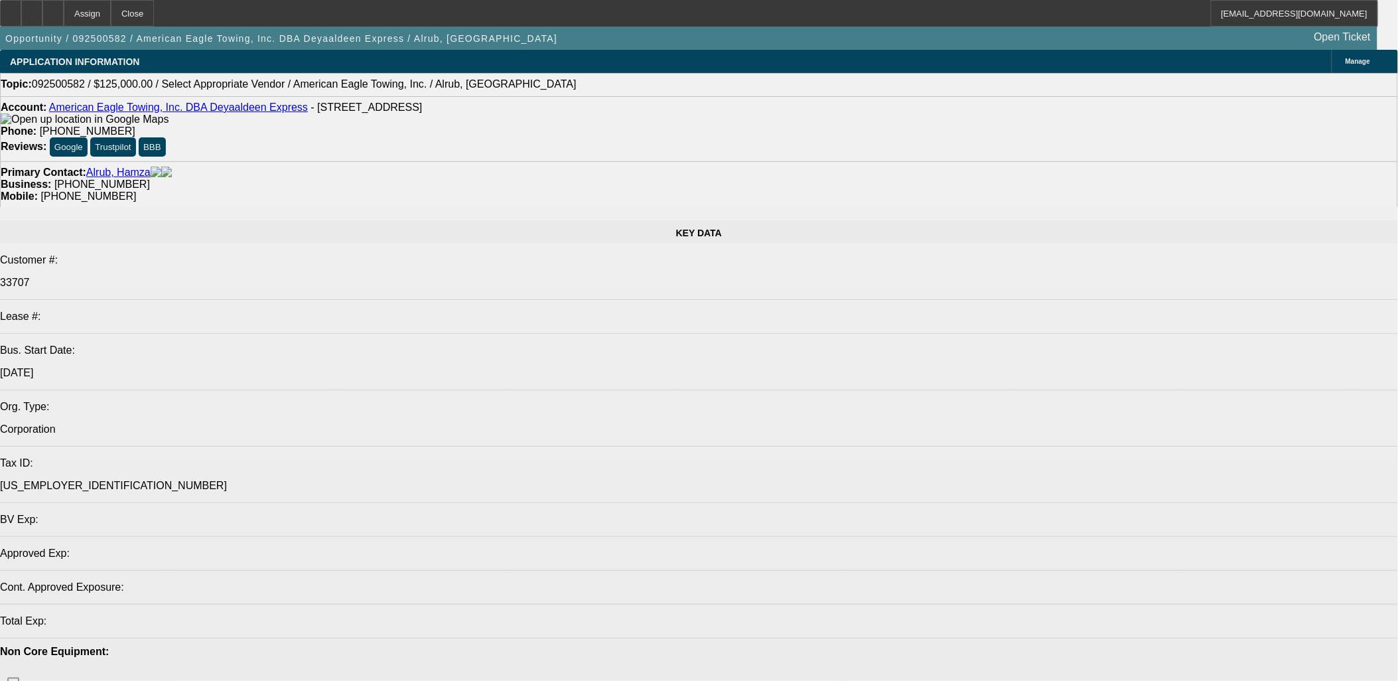
select select "0"
select select "2"
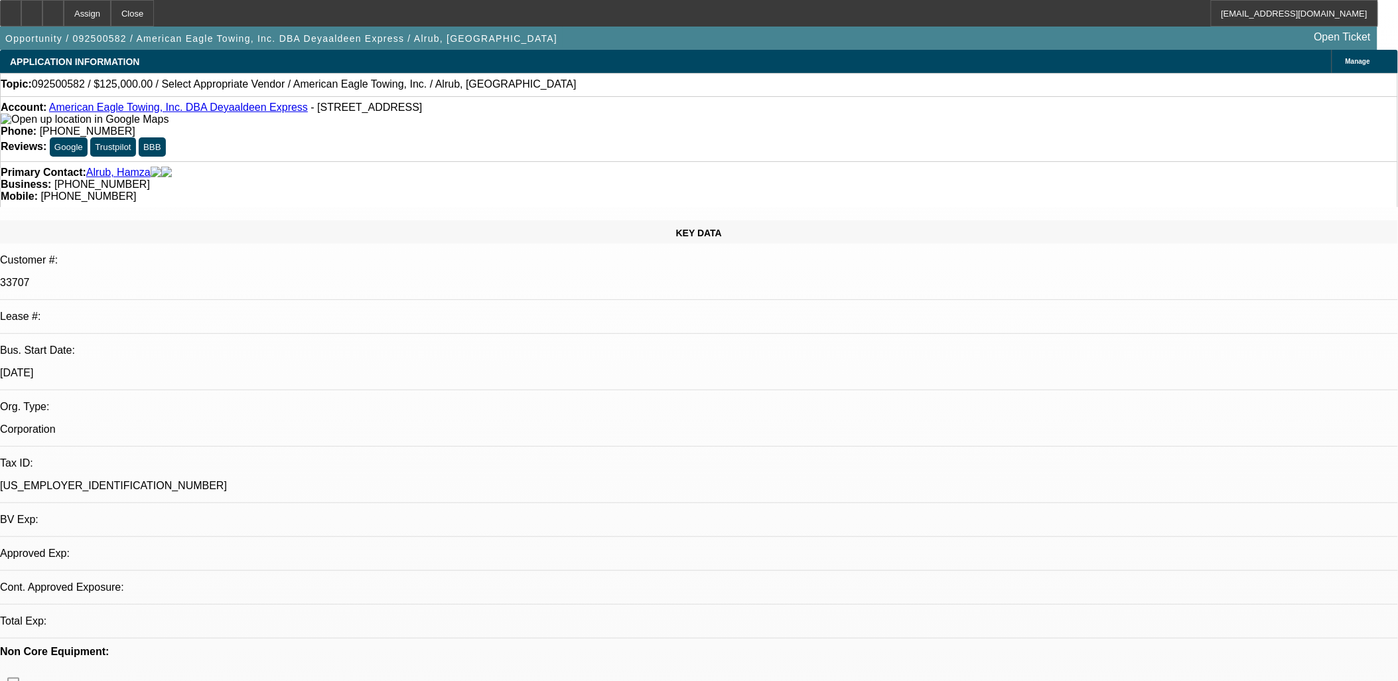
select select "0.1"
select select "4"
select select "0"
select select "2"
select select "0.1"
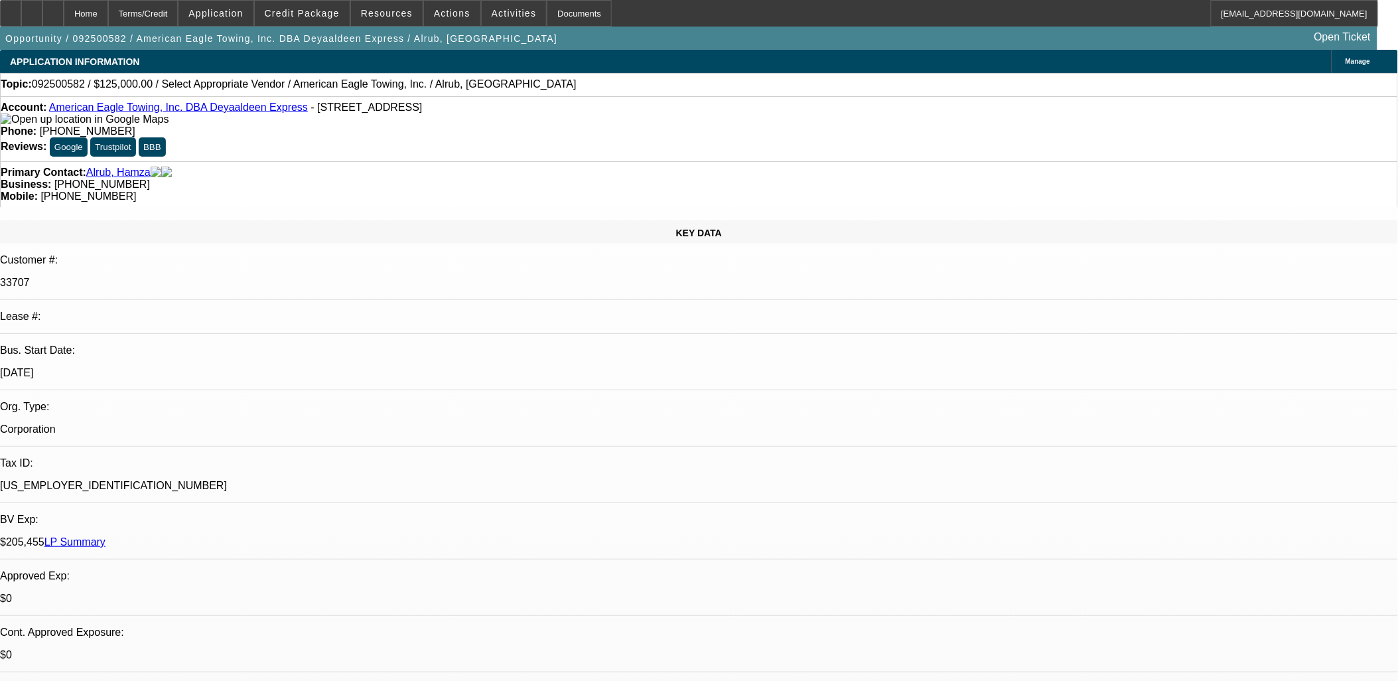
select select "1"
select select "2"
select select "4"
click at [486, 23] on span at bounding box center [514, 13] width 65 height 32
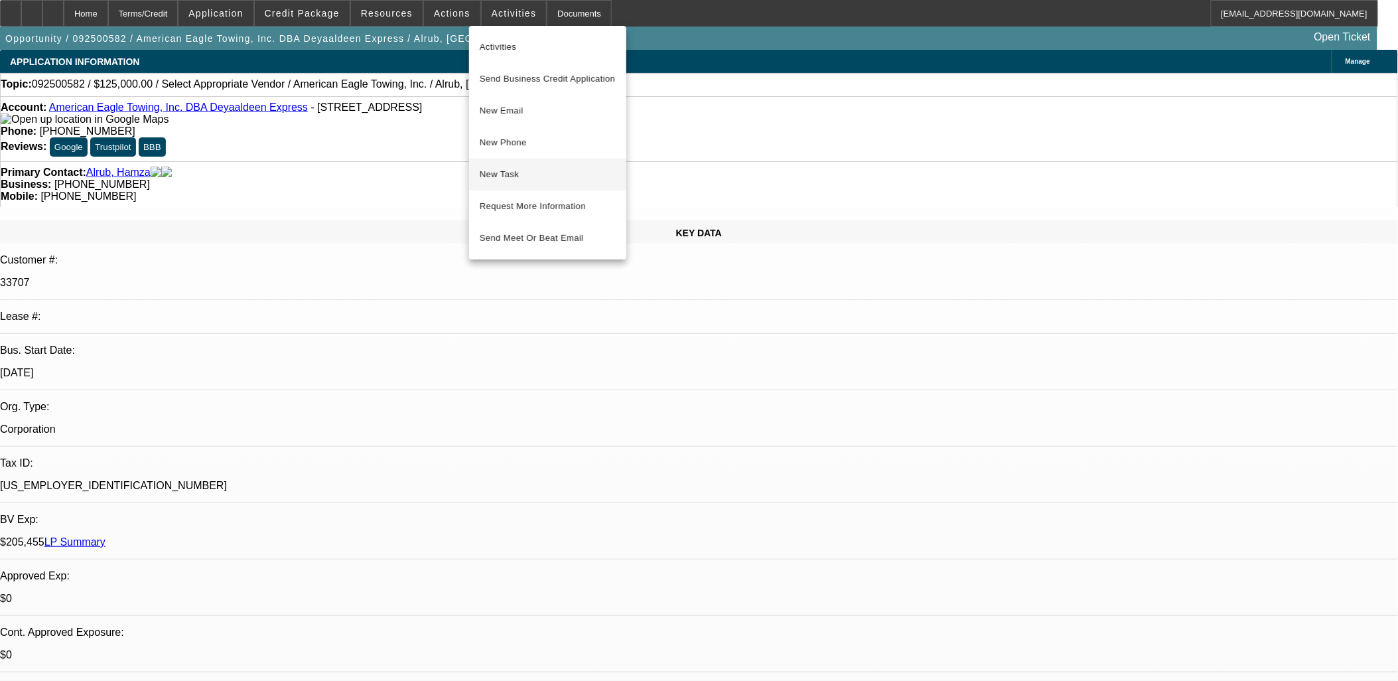
click at [542, 171] on span "New Task" at bounding box center [548, 175] width 136 height 16
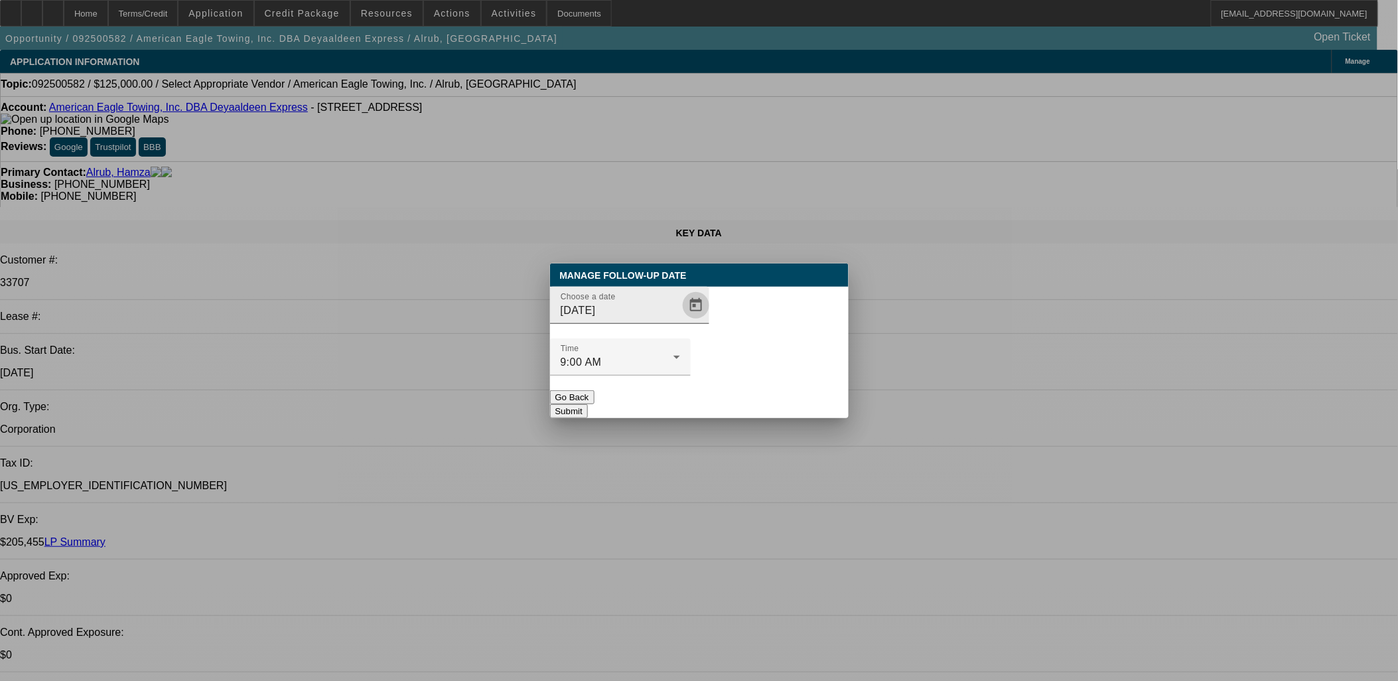
click at [680, 321] on span "Open calendar" at bounding box center [696, 305] width 32 height 32
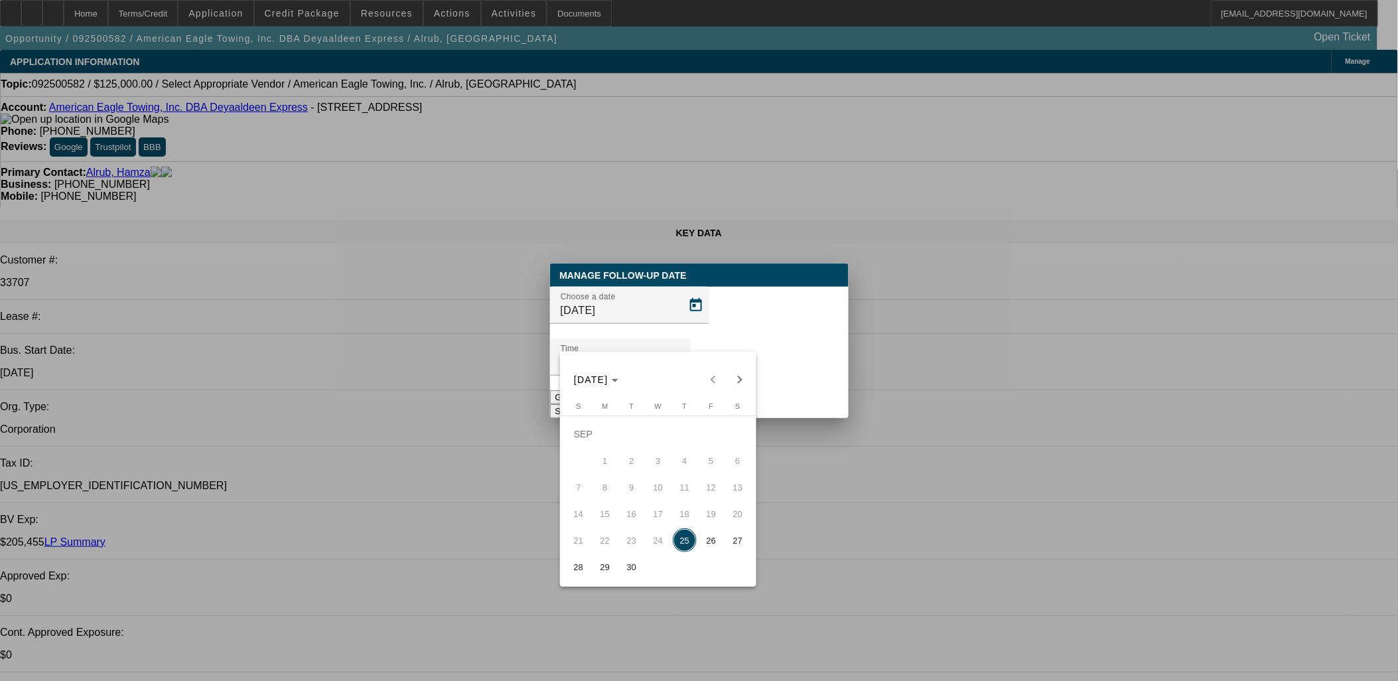
click at [717, 546] on span "26" at bounding box center [711, 540] width 24 height 24
type input "[DATE]"
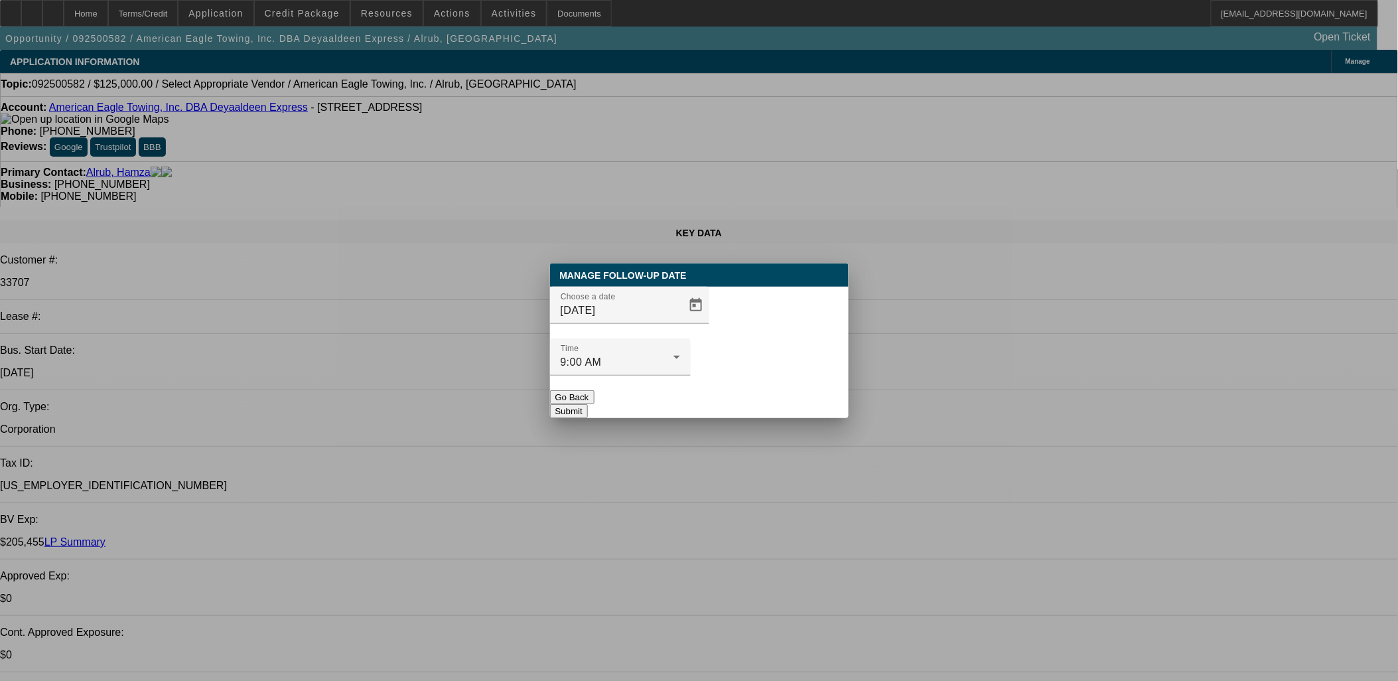
click at [588, 404] on button "Submit" at bounding box center [569, 411] width 38 height 14
